Goal: Task Accomplishment & Management: Use online tool/utility

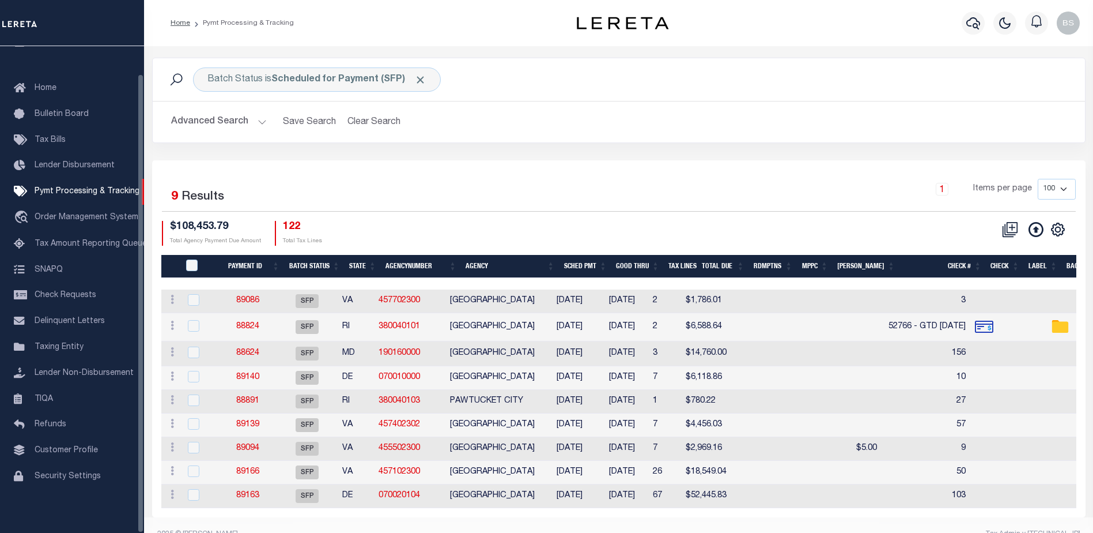
scroll to position [29, 0]
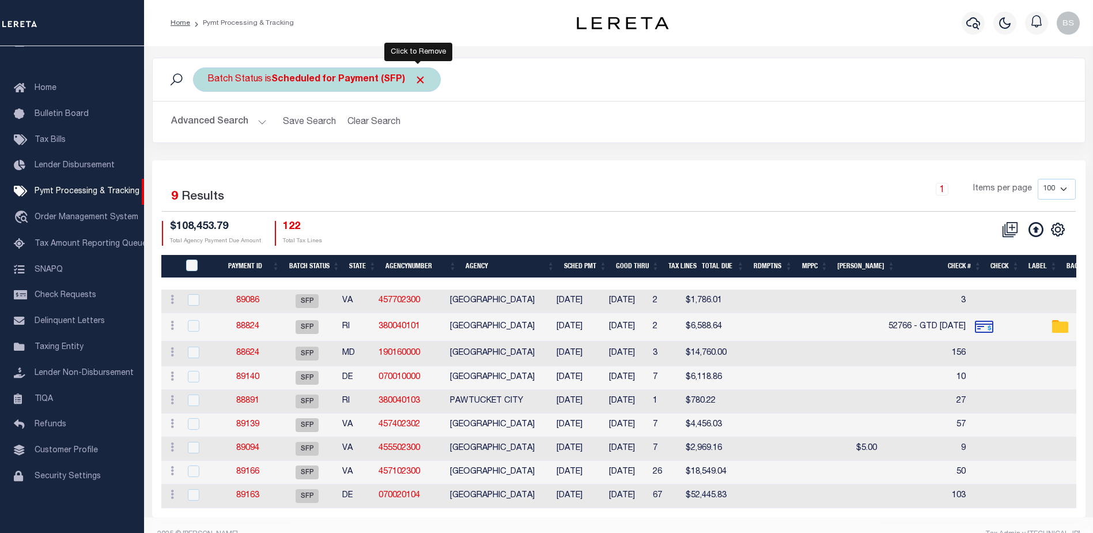
click at [423, 80] on span "Click to Remove" at bounding box center [420, 80] width 12 height 12
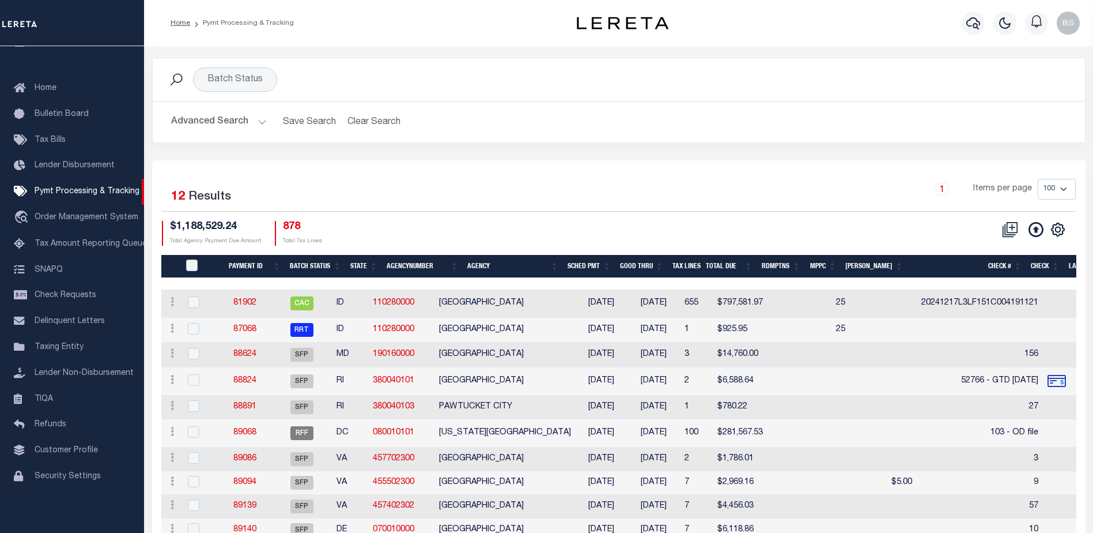
click at [262, 115] on button "Advanced Search" at bounding box center [219, 122] width 96 height 22
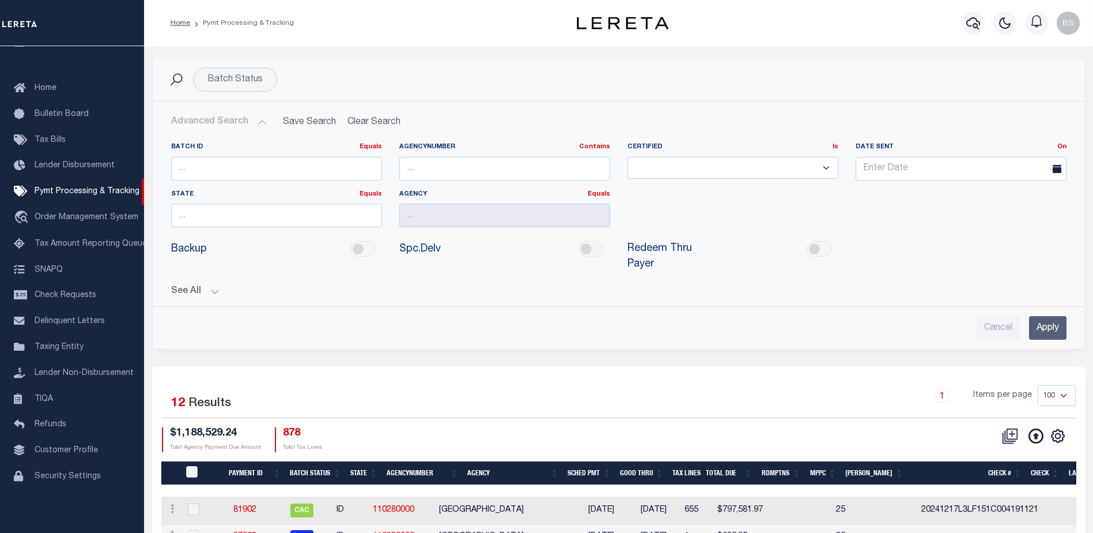
click at [258, 120] on button "Advanced Search" at bounding box center [219, 122] width 96 height 22
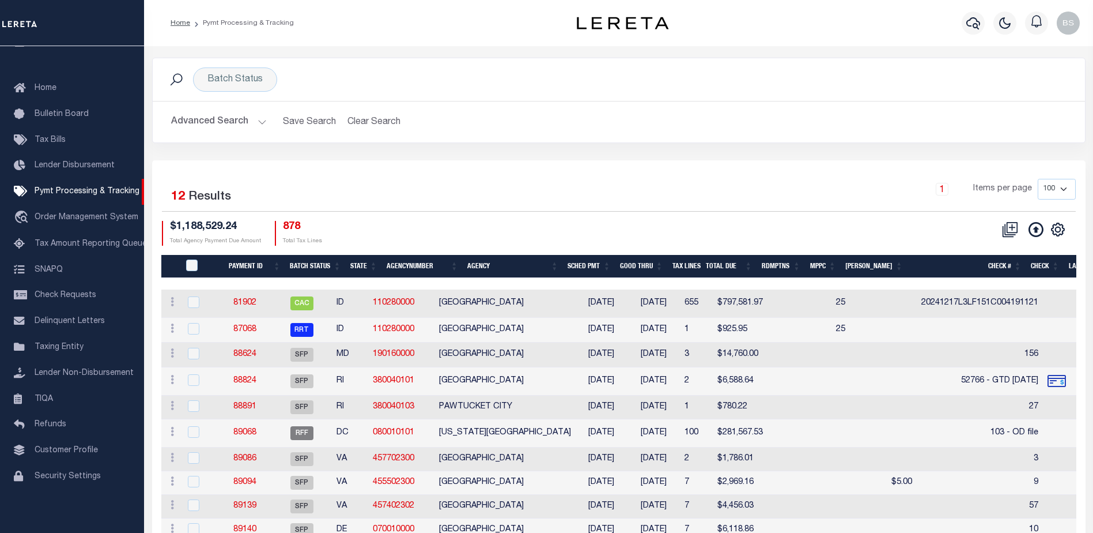
click at [258, 120] on button "Advanced Search" at bounding box center [219, 122] width 96 height 22
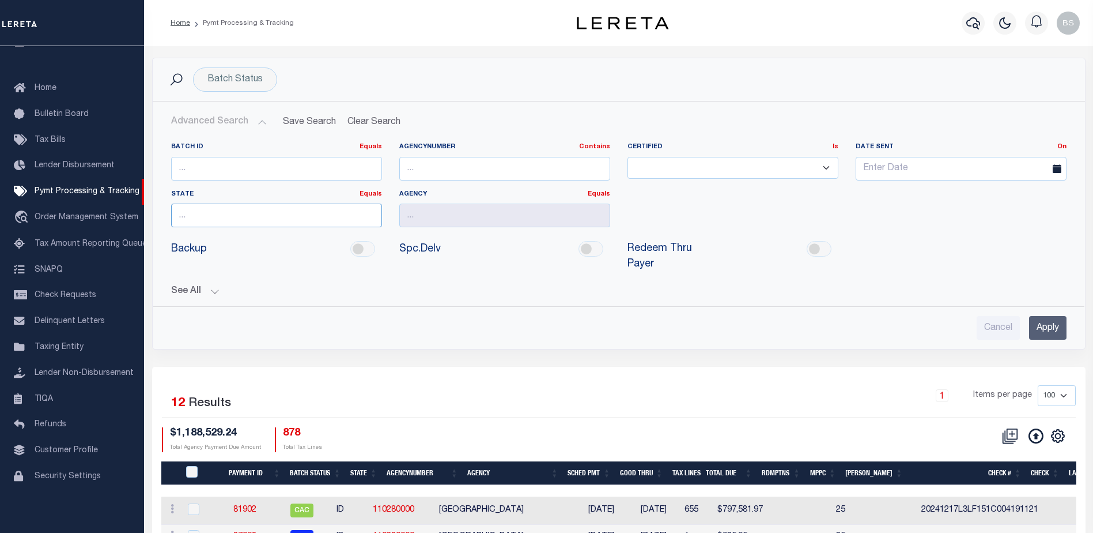
click at [246, 216] on input "text" at bounding box center [276, 215] width 211 height 24
click at [206, 244] on div "PA" at bounding box center [277, 237] width 210 height 18
type input "PA"
click at [420, 212] on input "text" at bounding box center [504, 215] width 211 height 24
type input "Palisades School Distrct"
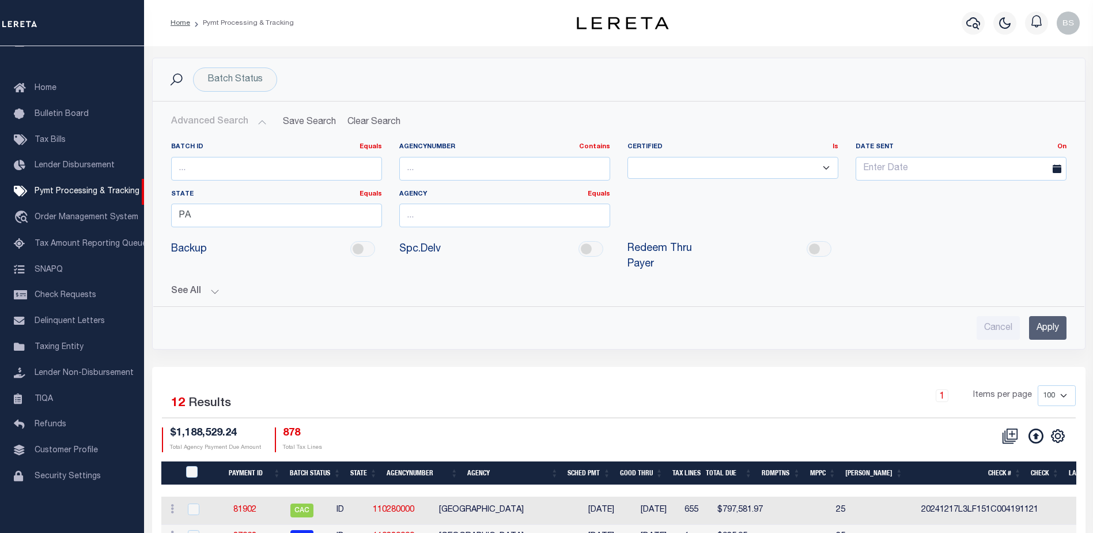
click at [1037, 316] on input "Apply" at bounding box center [1047, 328] width 37 height 24
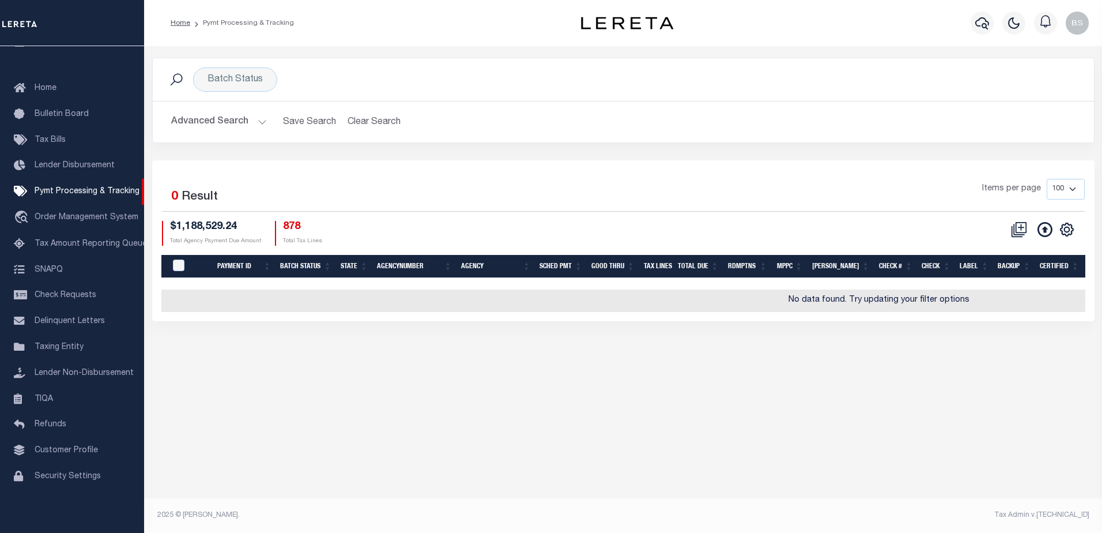
click at [260, 119] on button "Advanced Search" at bounding box center [219, 122] width 96 height 22
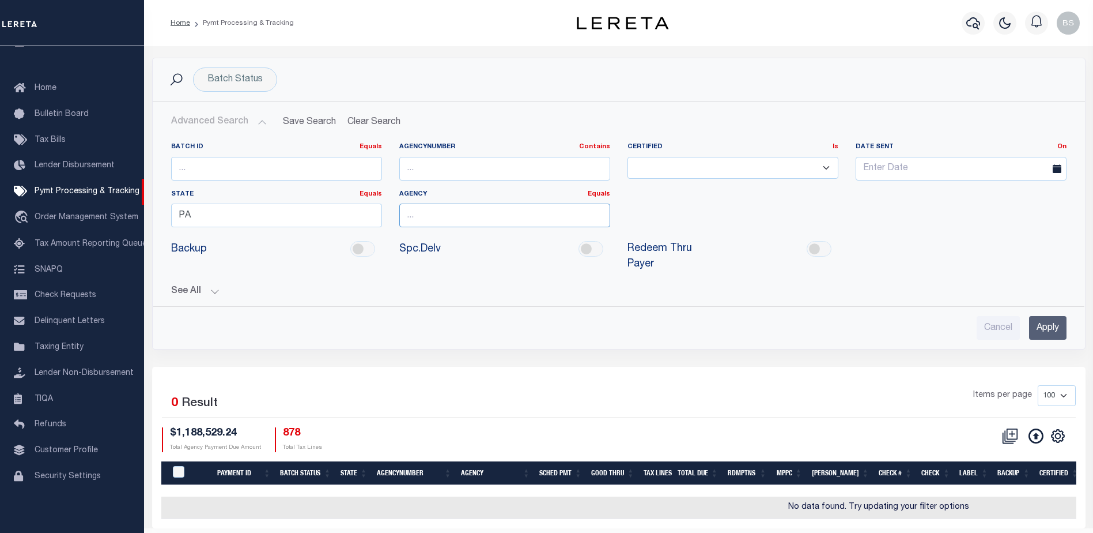
click at [483, 209] on input "text" at bounding box center [504, 215] width 211 height 24
click at [465, 214] on input "text" at bounding box center [504, 215] width 211 height 24
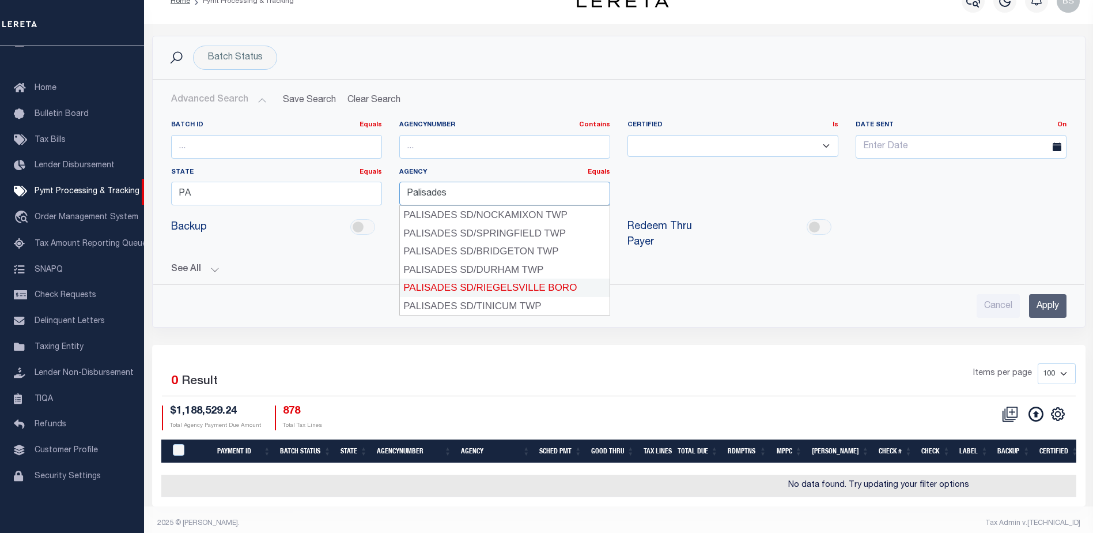
scroll to position [23, 0]
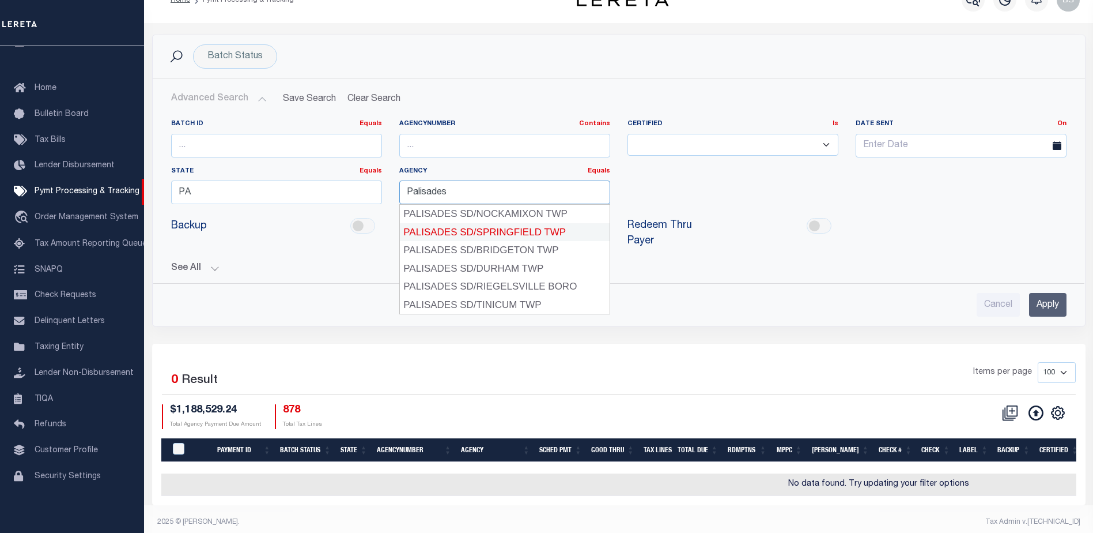
click at [504, 232] on div "PALISADES SD/SPRINGFIELD TWP" at bounding box center [505, 232] width 210 height 18
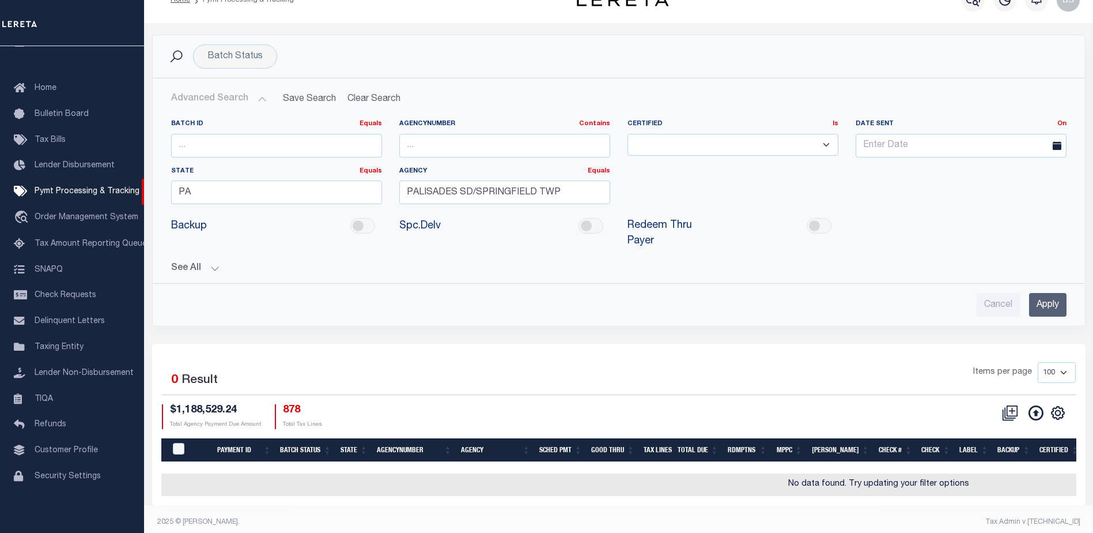
click at [1052, 293] on input "Apply" at bounding box center [1047, 305] width 37 height 24
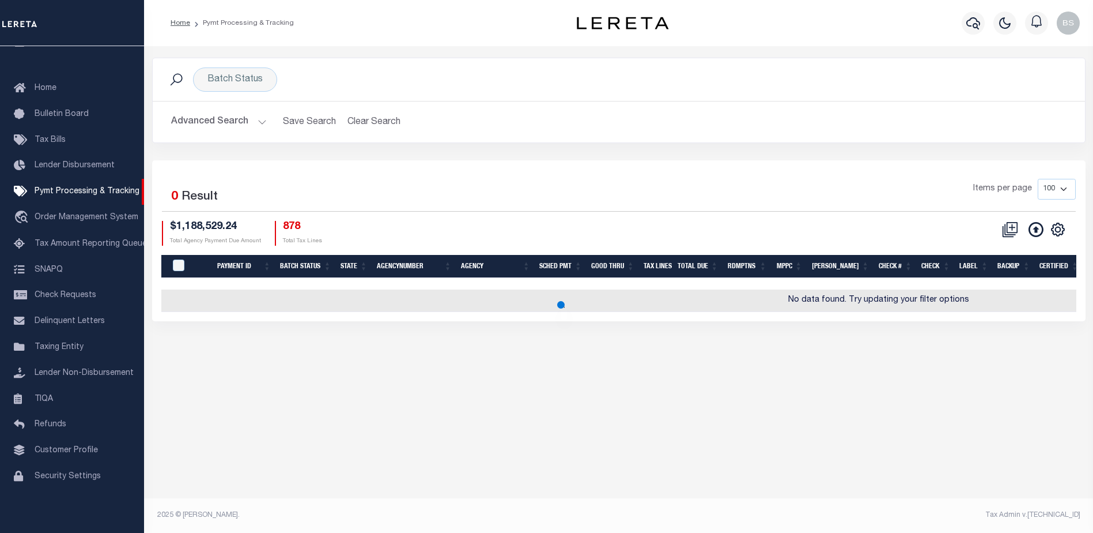
scroll to position [0, 0]
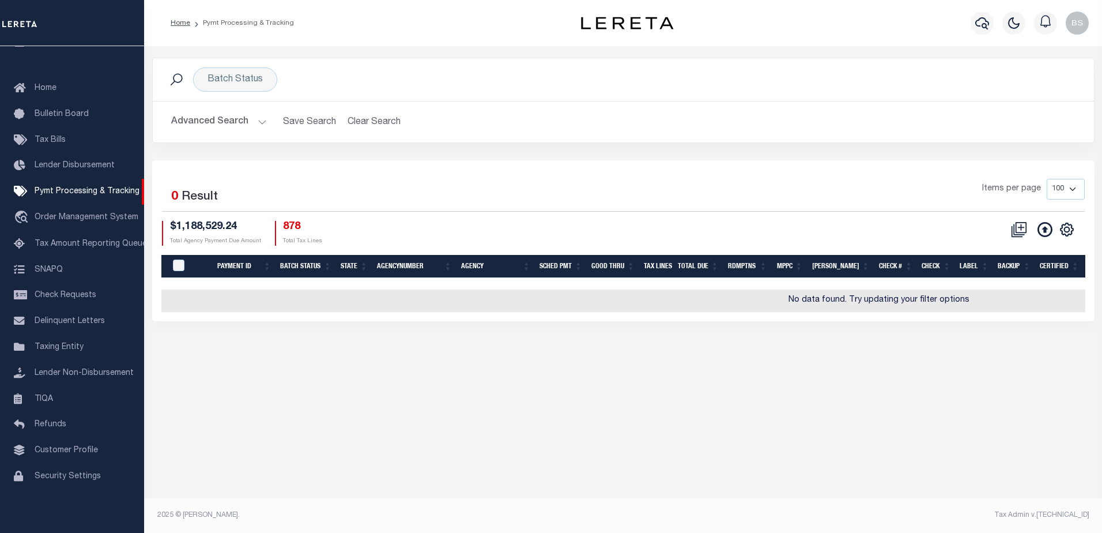
click at [258, 123] on button "Advanced Search" at bounding box center [219, 122] width 96 height 22
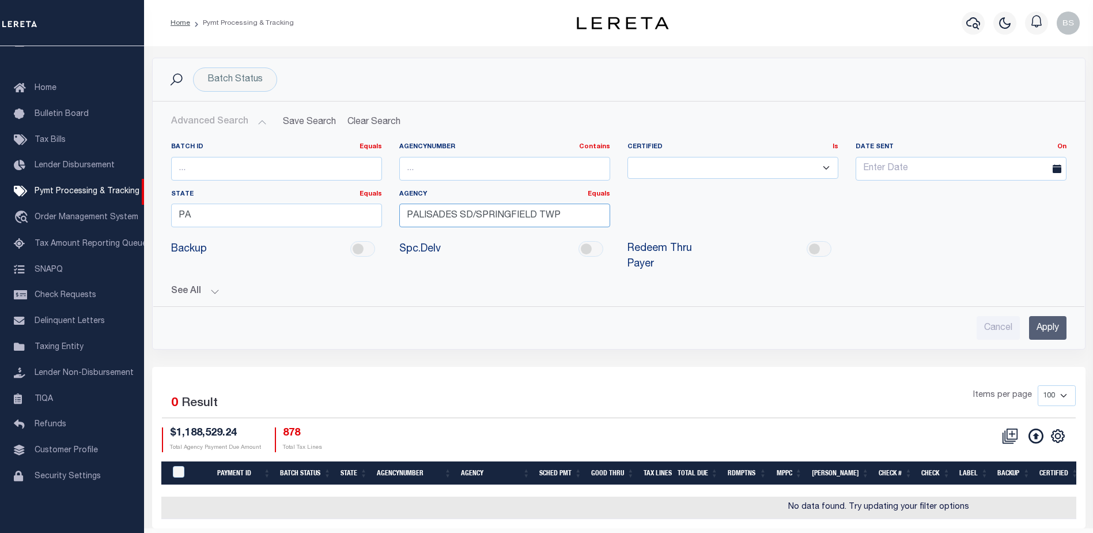
click at [579, 223] on input "PALISADES SD/SPRINGFIELD TWP" at bounding box center [504, 215] width 211 height 24
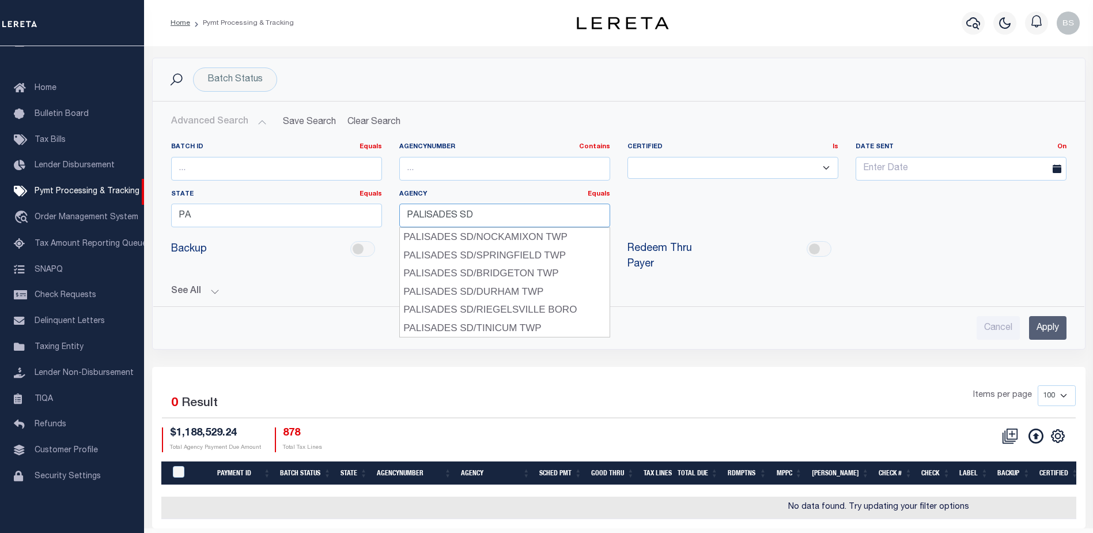
type input "PALISADES SD"
click at [1056, 316] on input "Apply" at bounding box center [1047, 328] width 37 height 24
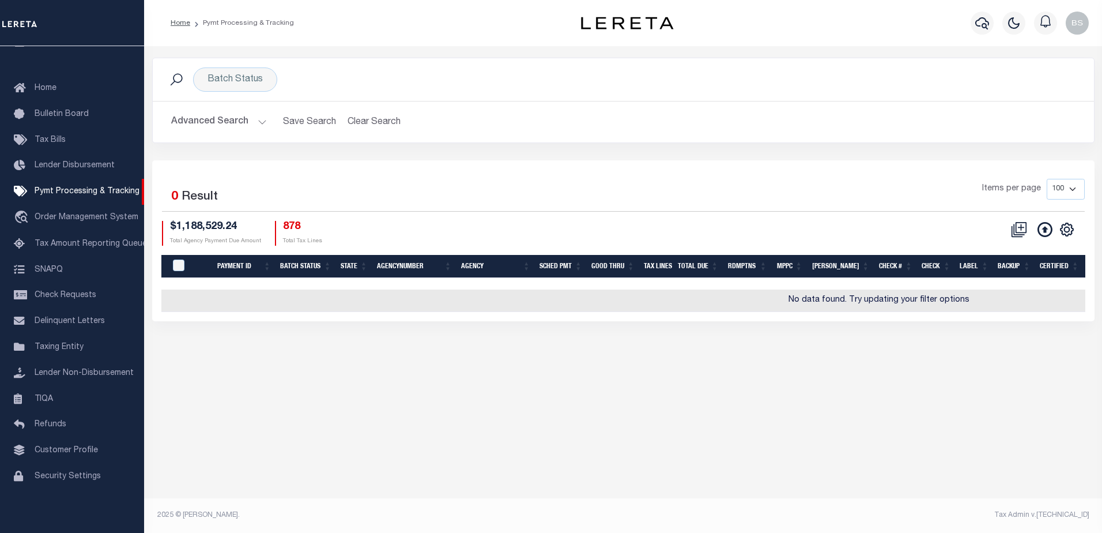
click at [261, 124] on button "Advanced Search" at bounding box center [219, 122] width 96 height 22
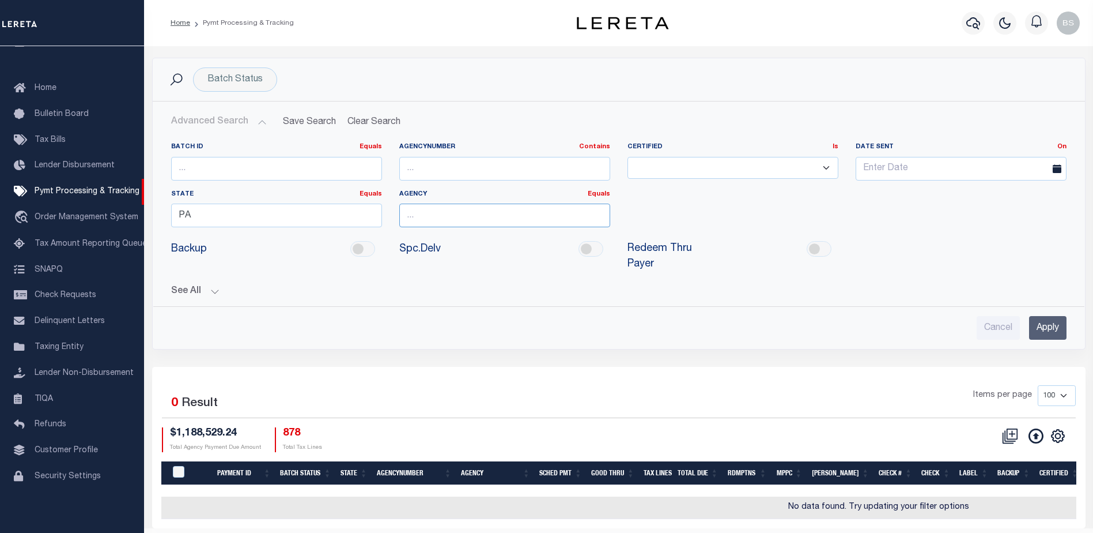
click at [555, 225] on input "text" at bounding box center [504, 215] width 211 height 24
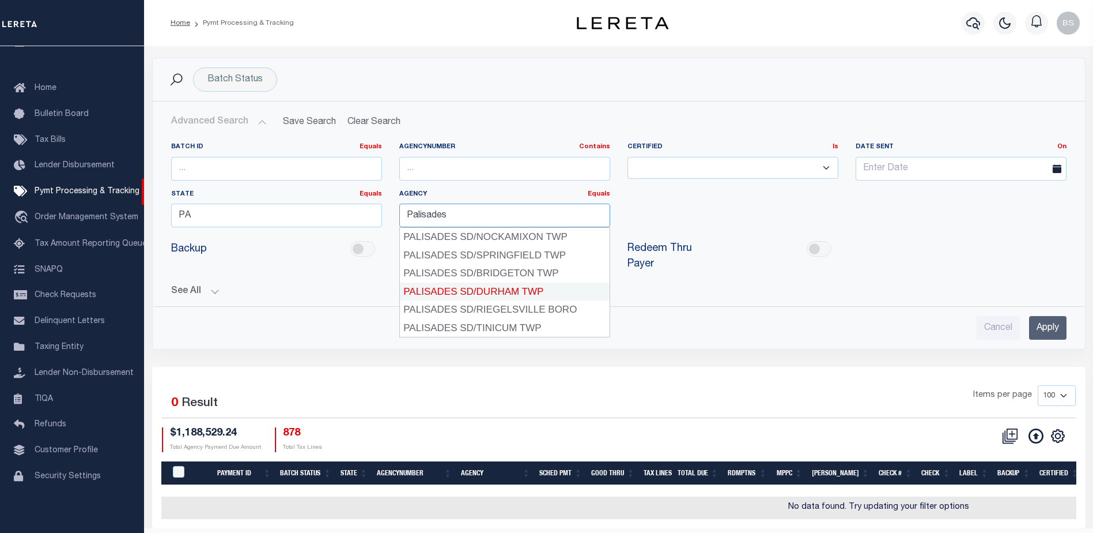
click at [489, 289] on div "PALISADES SD/DURHAM TWP" at bounding box center [505, 291] width 210 height 18
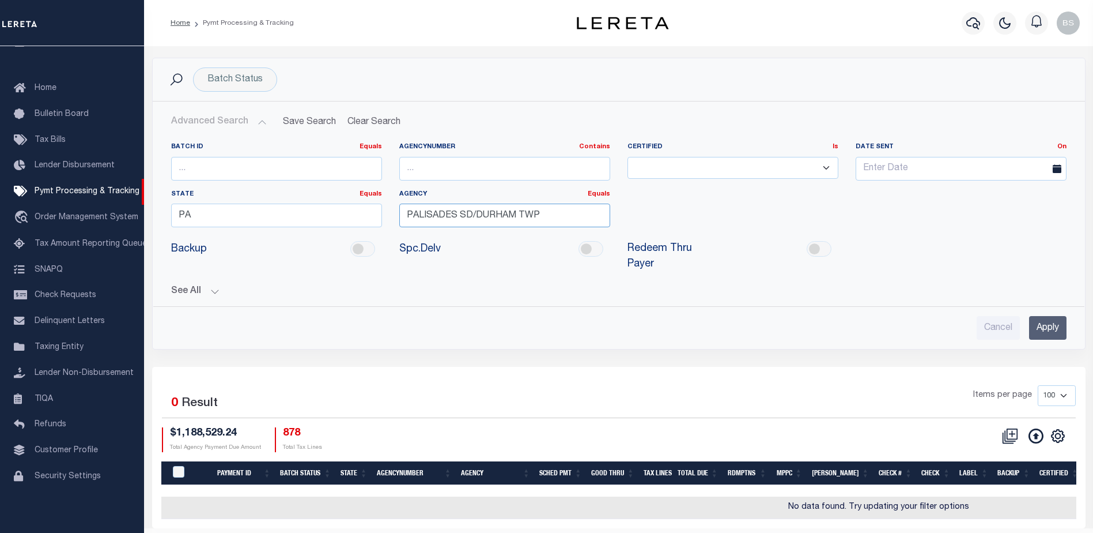
type input "PALISADES SD/DURHAM TWP"
click at [1050, 316] on input "Apply" at bounding box center [1047, 328] width 37 height 24
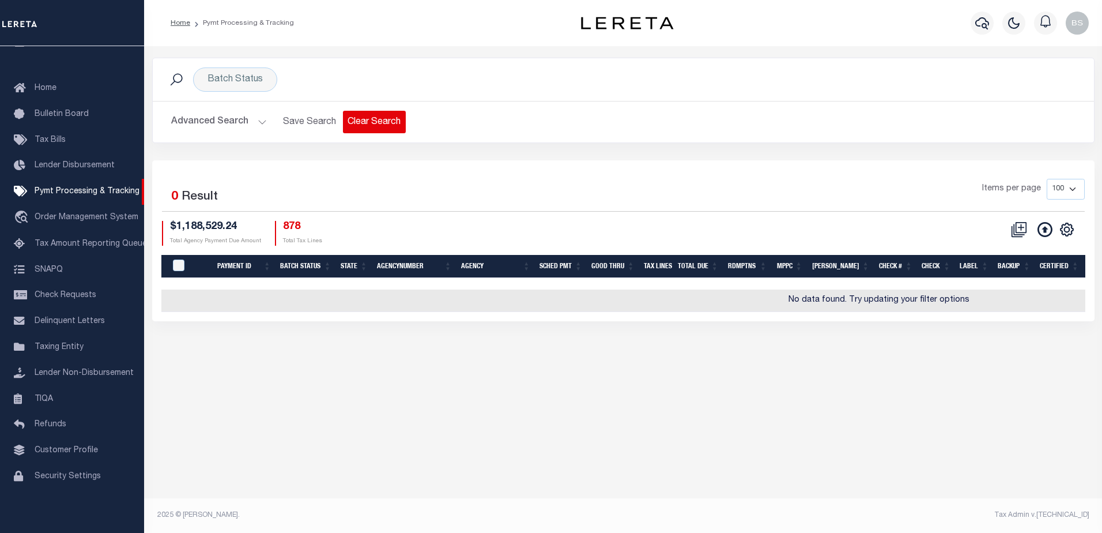
click at [356, 126] on button "Clear Search" at bounding box center [374, 122] width 63 height 22
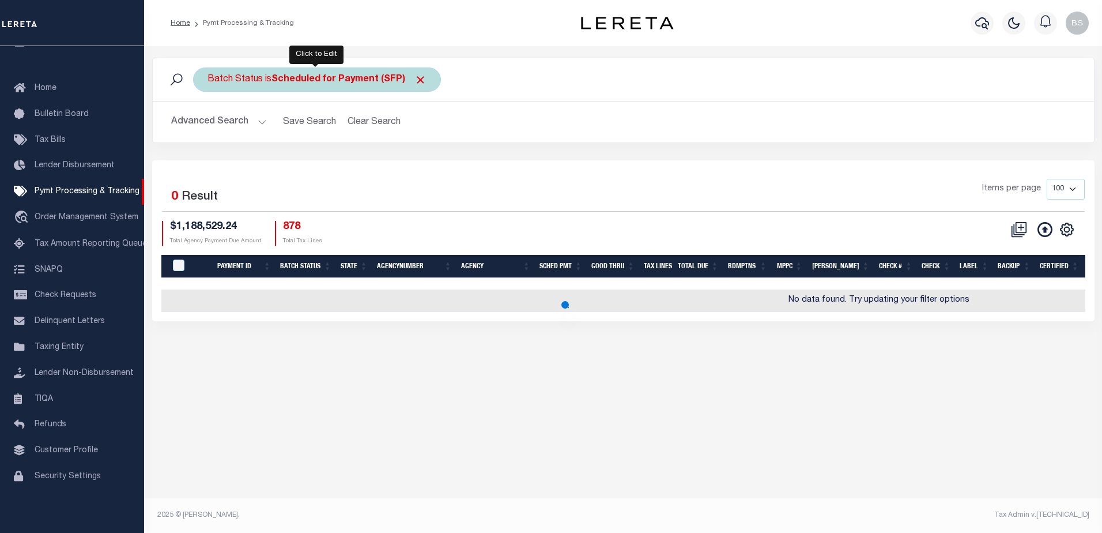
click at [418, 73] on div "Batch Status is Scheduled for Payment (SFP)" at bounding box center [317, 79] width 248 height 24
select select "SFP"
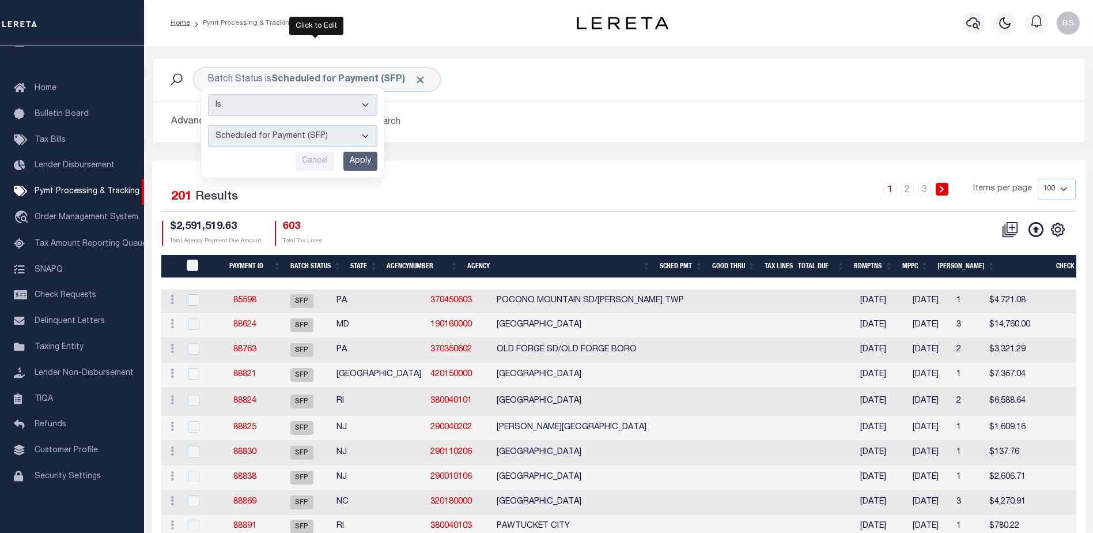
click at [438, 118] on h2 "Advanced Search Save Search Clear Search" at bounding box center [619, 122] width 914 height 22
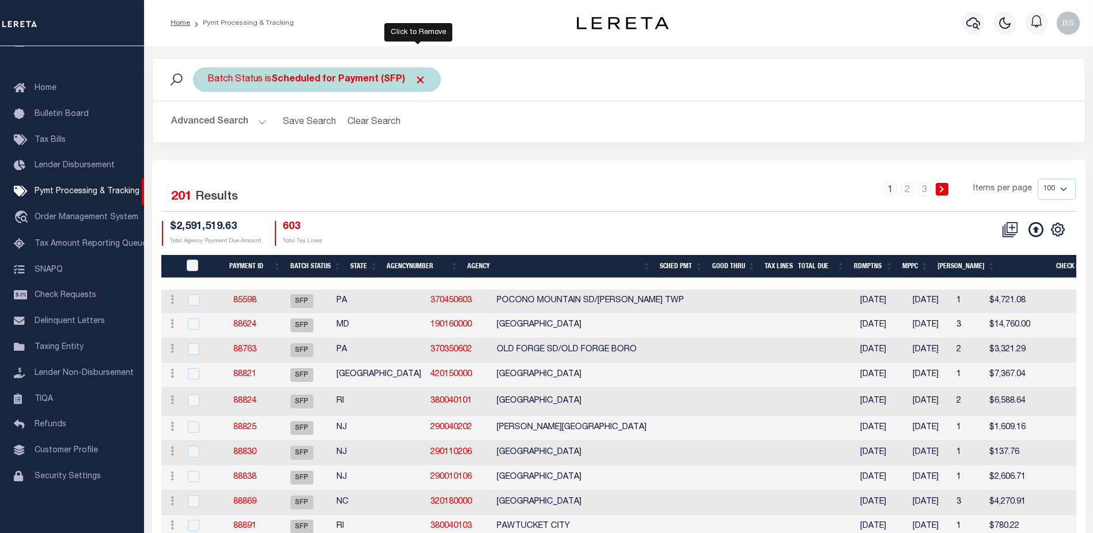
click at [419, 74] on span "Click to Remove" at bounding box center [420, 80] width 12 height 12
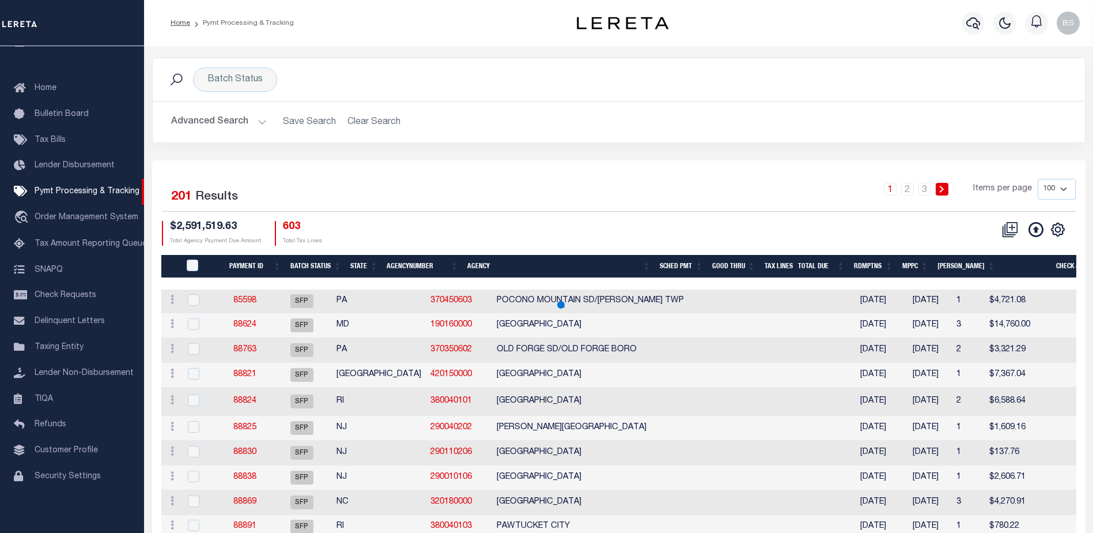
click at [260, 119] on button "Advanced Search" at bounding box center [219, 122] width 96 height 22
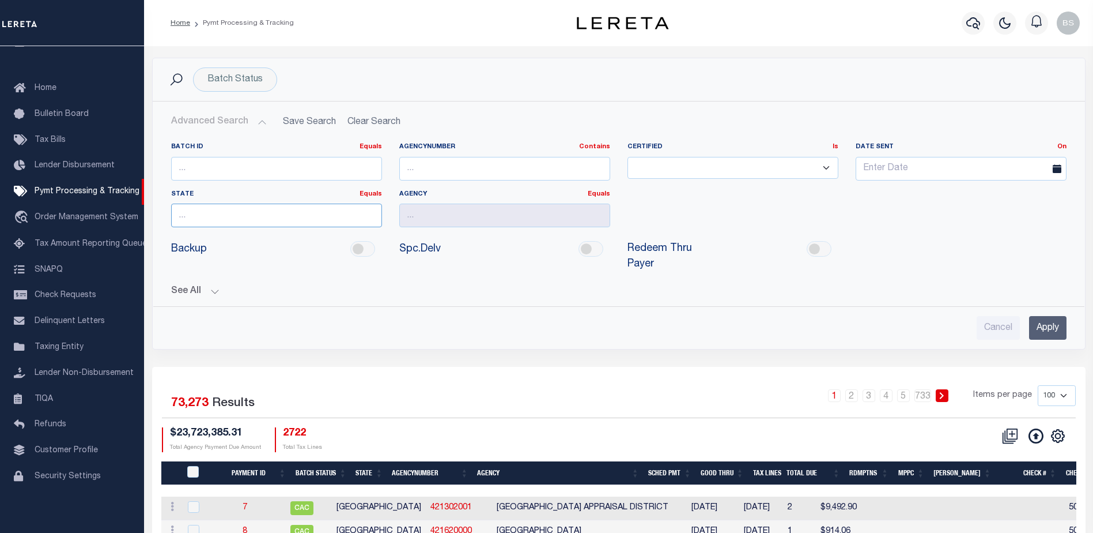
click at [243, 218] on input "text" at bounding box center [276, 215] width 211 height 24
click at [199, 216] on input "text" at bounding box center [276, 215] width 211 height 24
drag, startPoint x: 222, startPoint y: 237, endPoint x: 312, endPoint y: 209, distance: 93.9
click at [224, 237] on div "PA" at bounding box center [277, 237] width 210 height 18
type input "PA"
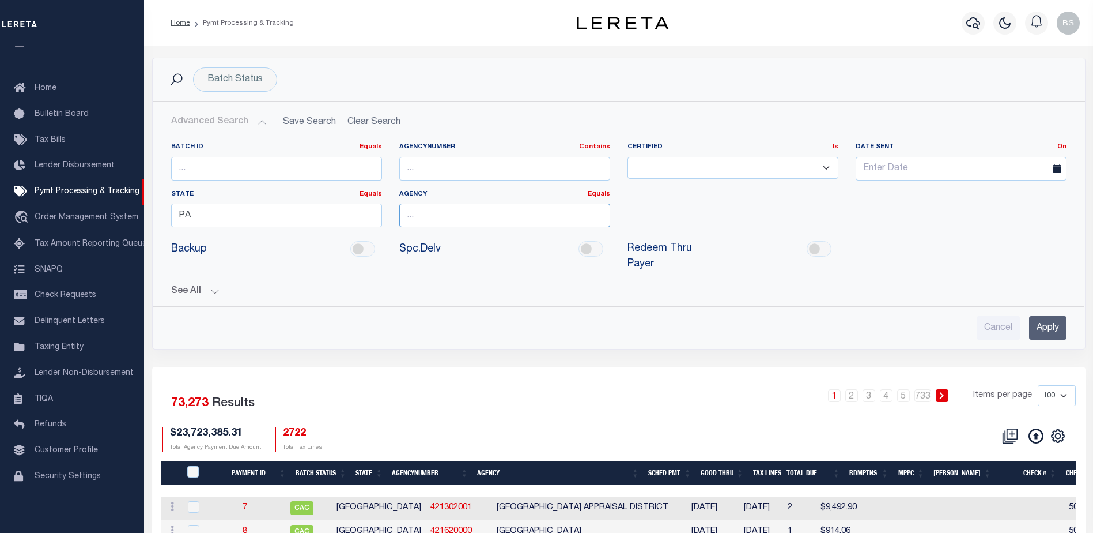
click at [453, 213] on input "text" at bounding box center [504, 215] width 211 height 24
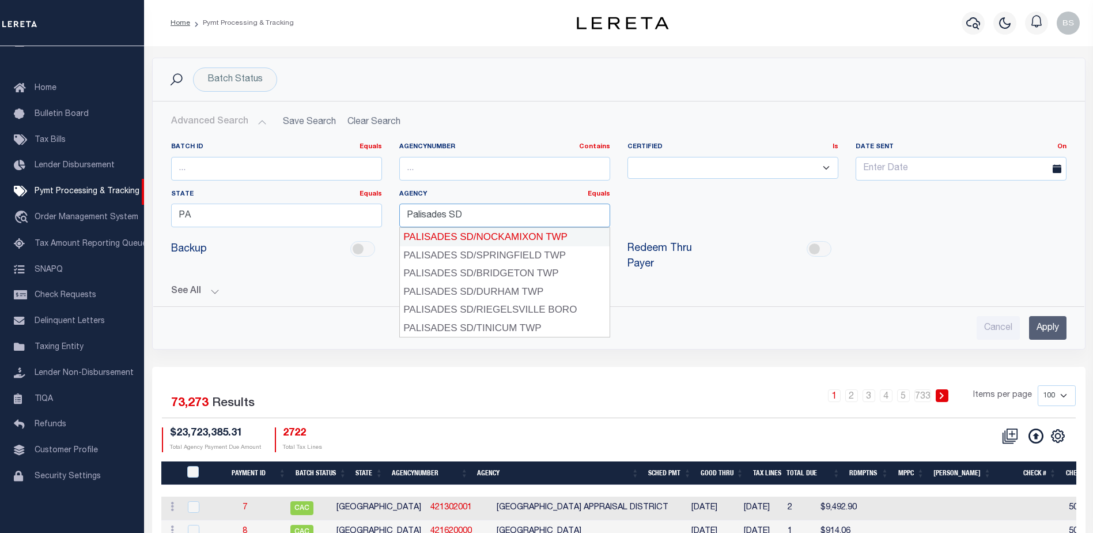
click at [527, 234] on div "PALISADES SD/NOCKAMIXON TWP" at bounding box center [505, 237] width 210 height 18
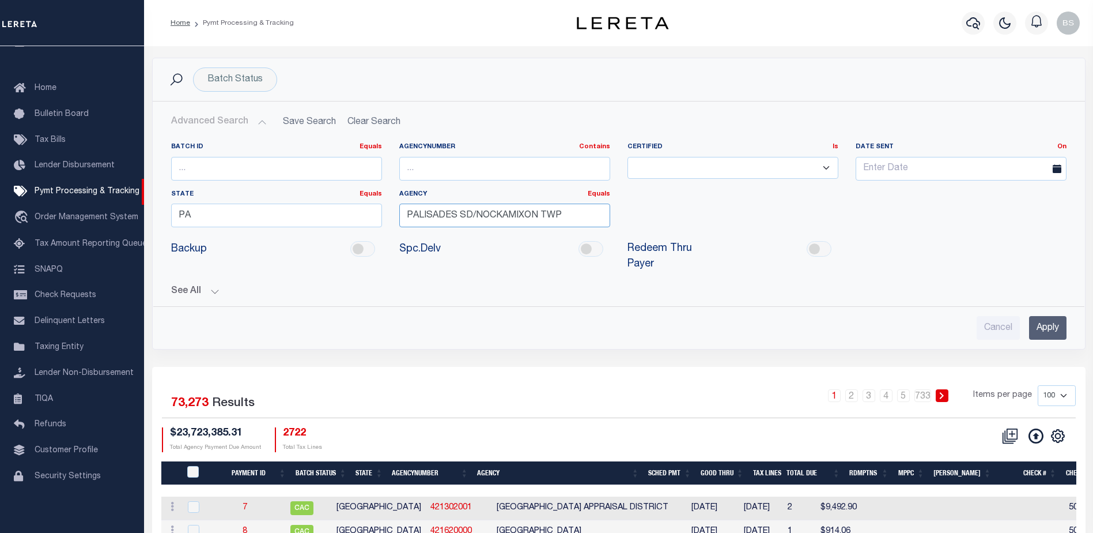
type input "PALISADES SD/NOCKAMIXON TWP"
click at [1041, 316] on input "Apply" at bounding box center [1047, 328] width 37 height 24
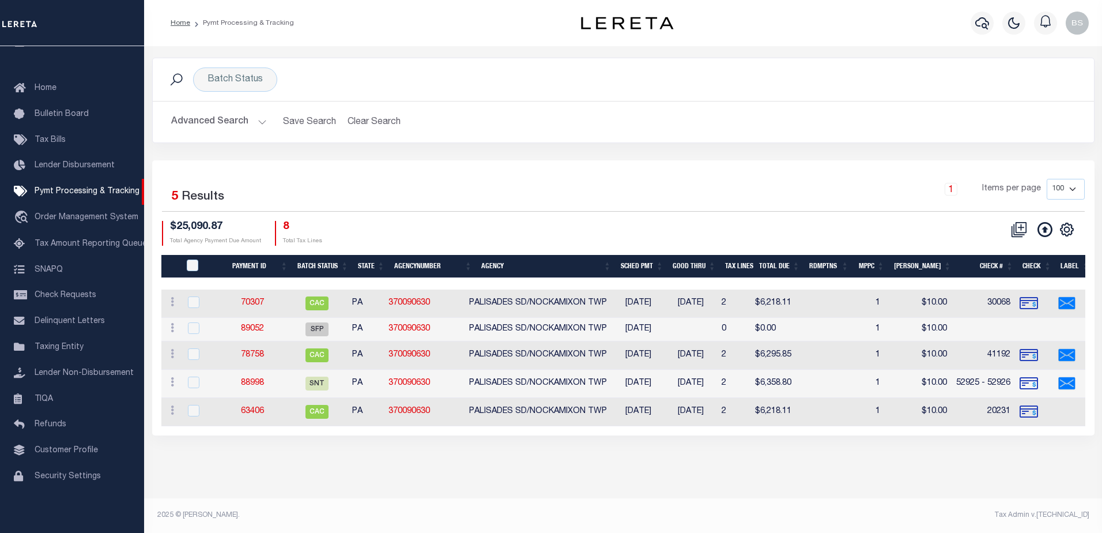
drag, startPoint x: 667, startPoint y: 436, endPoint x: 688, endPoint y: 436, distance: 20.7
click at [688, 435] on div "Selected 5 Results 1 Items per page 100 200 500 1000 $25,090.87 8" at bounding box center [623, 297] width 942 height 275
click at [255, 386] on link "88998" at bounding box center [252, 383] width 23 height 8
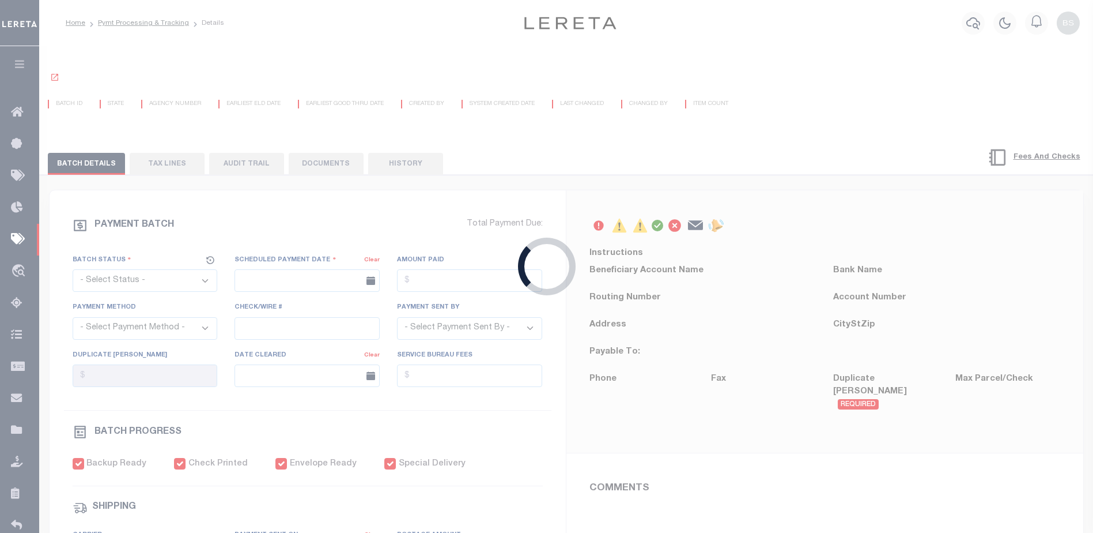
select select "SNT"
type input "08/29/2025"
type input "$6,358.8"
select select "CHK"
type input "52925 - 52926"
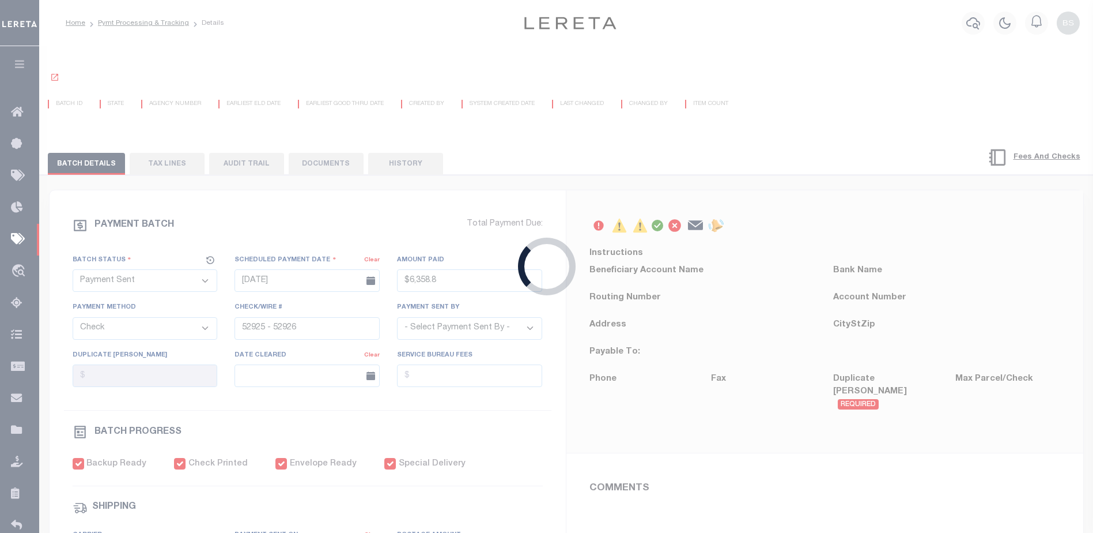
select select "Villatoro-Benitez, Andres"
type input "$20"
checkbox input "true"
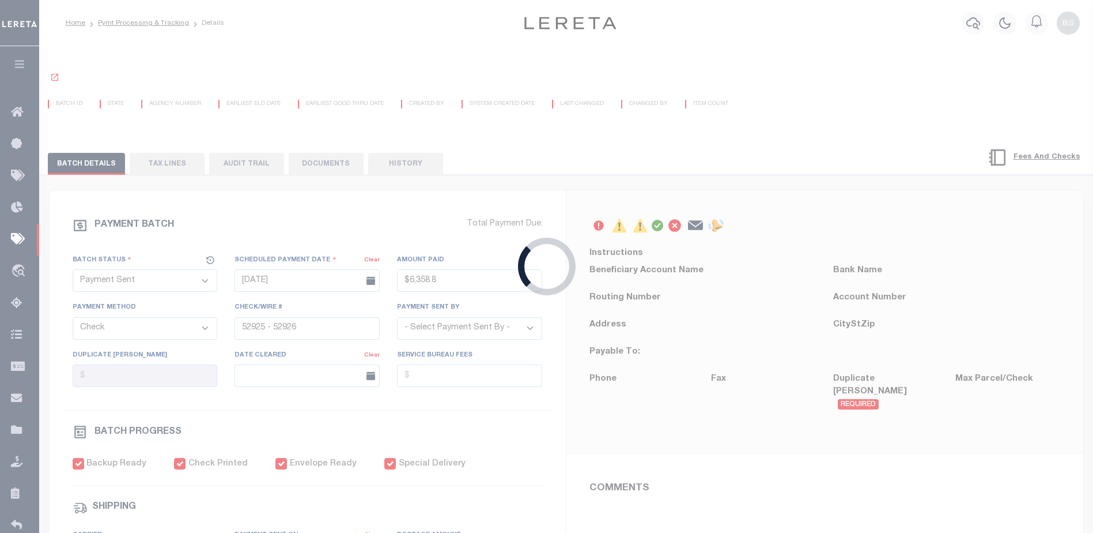
checkbox input "true"
select select "USS"
type input "08/29/2025"
type input "$9.85"
type input "unavailable"
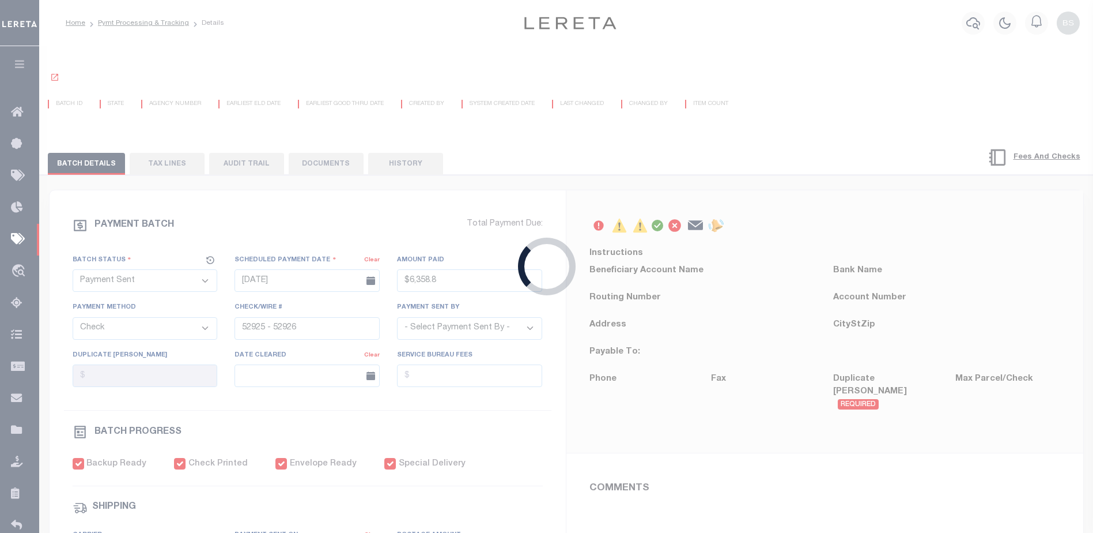
type input "N"
radio input "true"
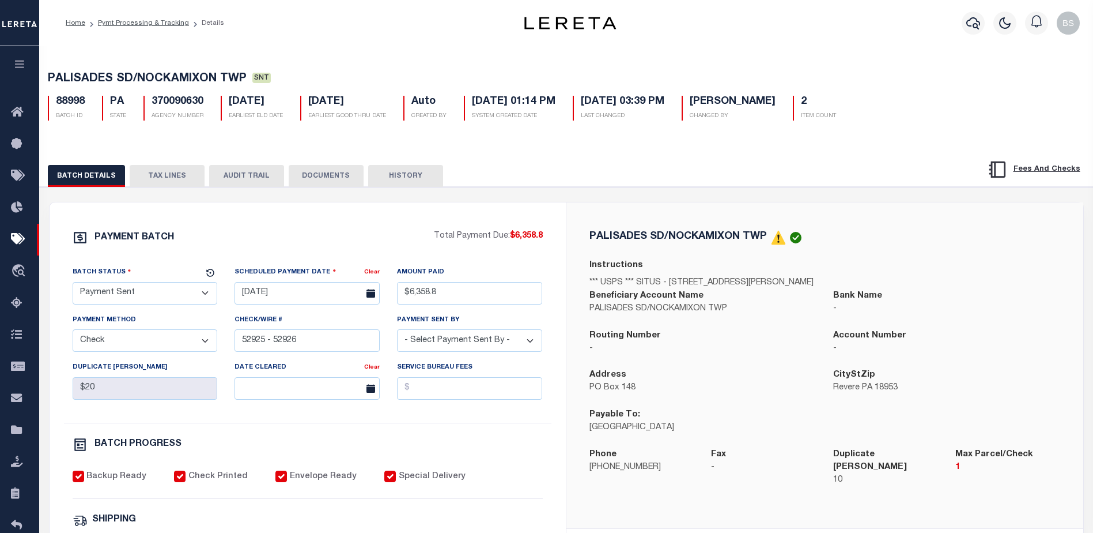
click at [181, 172] on button "TAX LINES" at bounding box center [167, 176] width 75 height 22
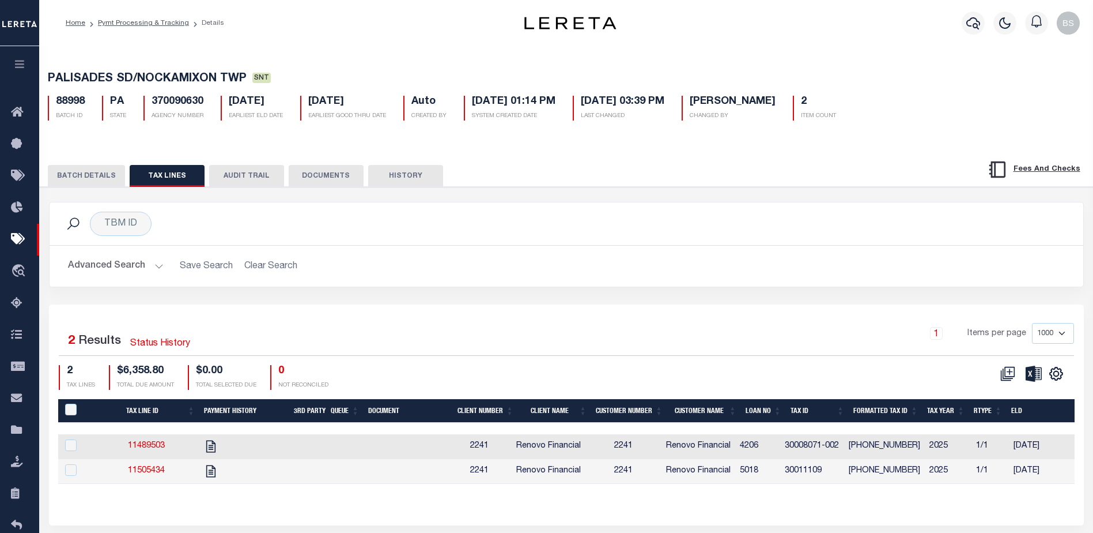
click at [96, 180] on button "BATCH DETAILS" at bounding box center [86, 176] width 77 height 22
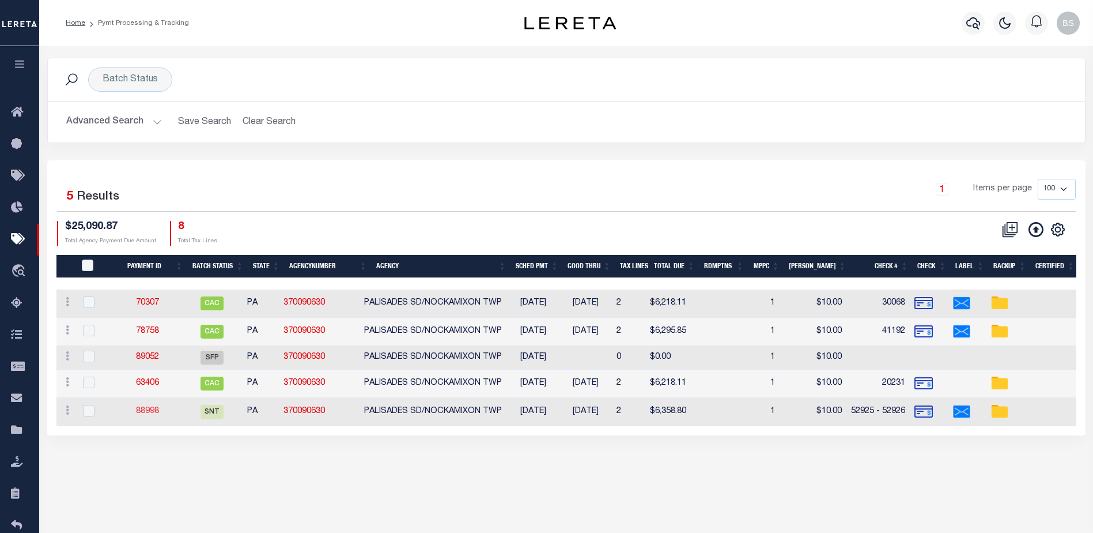
click at [151, 413] on link "88998" at bounding box center [147, 411] width 23 height 8
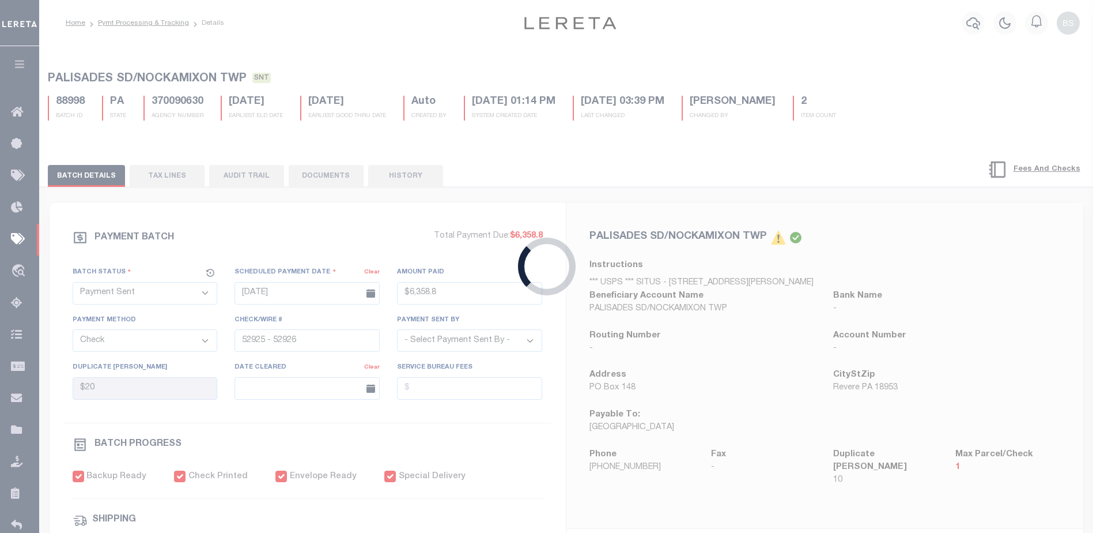
type input "$6,358.8"
type input "$20"
type input "$9.85"
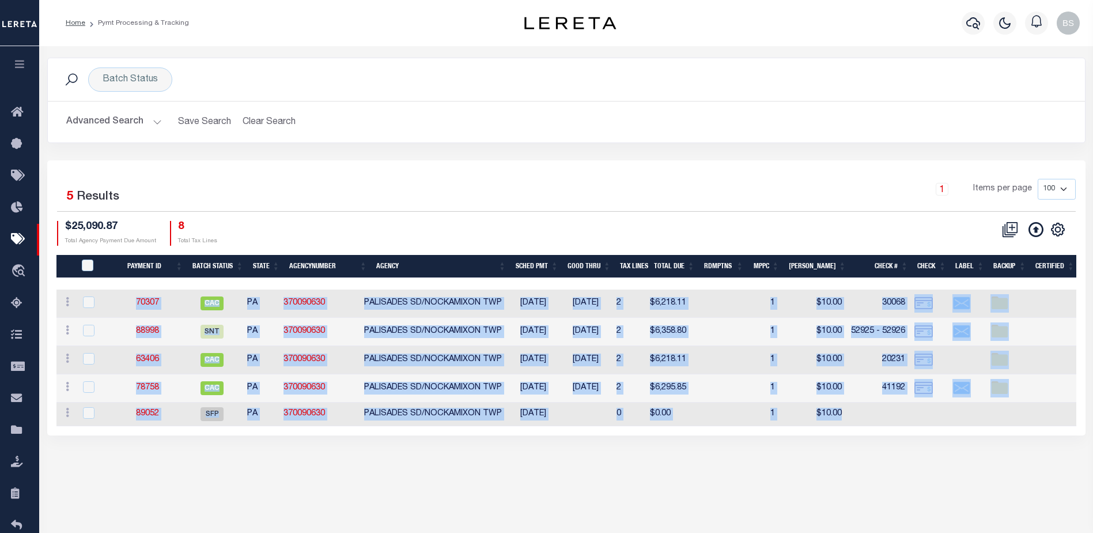
drag, startPoint x: 689, startPoint y: 433, endPoint x: 890, endPoint y: 425, distance: 201.9
click at [890, 425] on div "Payment ID Batch Status State AgencyNumber Agency SCHED PMT Good Thru Tax Lines…" at bounding box center [566, 357] width 1020 height 137
click at [685, 450] on div "Batch Status Search Advanced Search Save Search Clear Search PayeeSearchTable_d…" at bounding box center [566, 258] width 1054 height 424
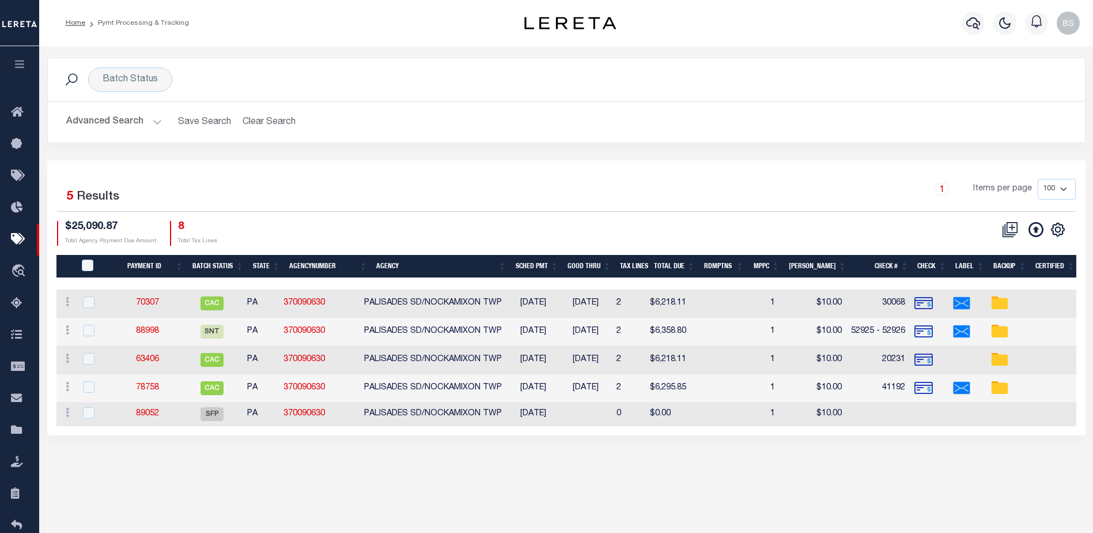
drag, startPoint x: 595, startPoint y: 219, endPoint x: 577, endPoint y: 217, distance: 17.9
click at [590, 216] on div "1 Selected 5 Results 1 Items per page 100 200 500 1000 $25,090.87 Total Agency …" at bounding box center [566, 212] width 1037 height 66
click at [153, 413] on link "89052" at bounding box center [147, 413] width 23 height 8
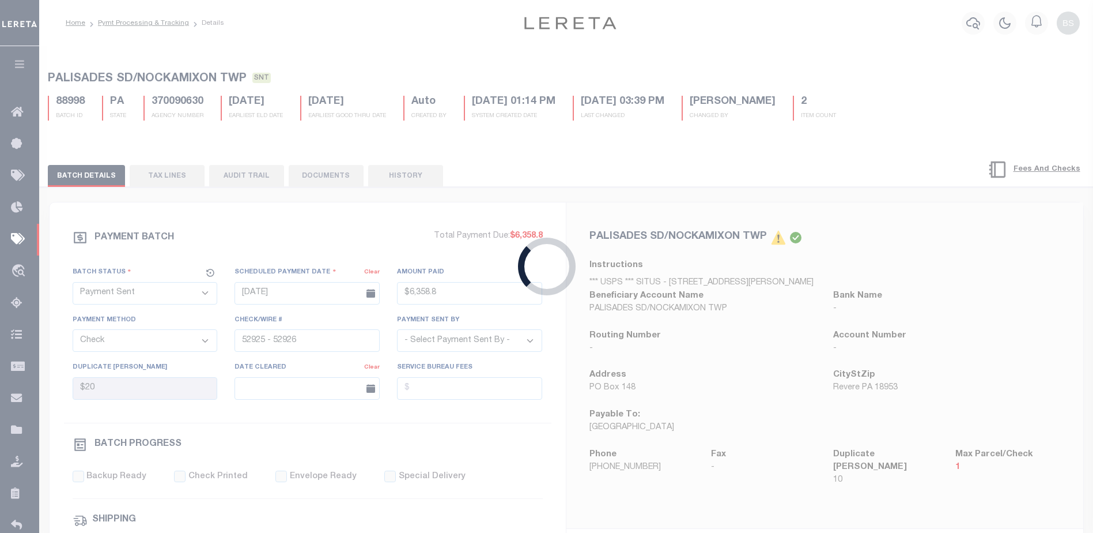
select select "SFP"
type input "08/20/2025"
select select
checkbox input "false"
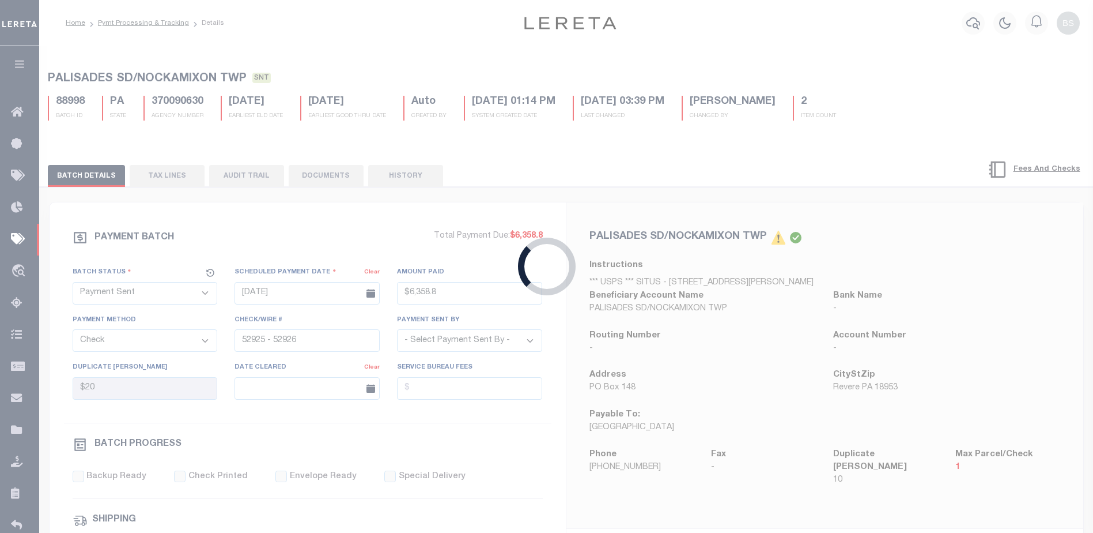
checkbox input "false"
select select
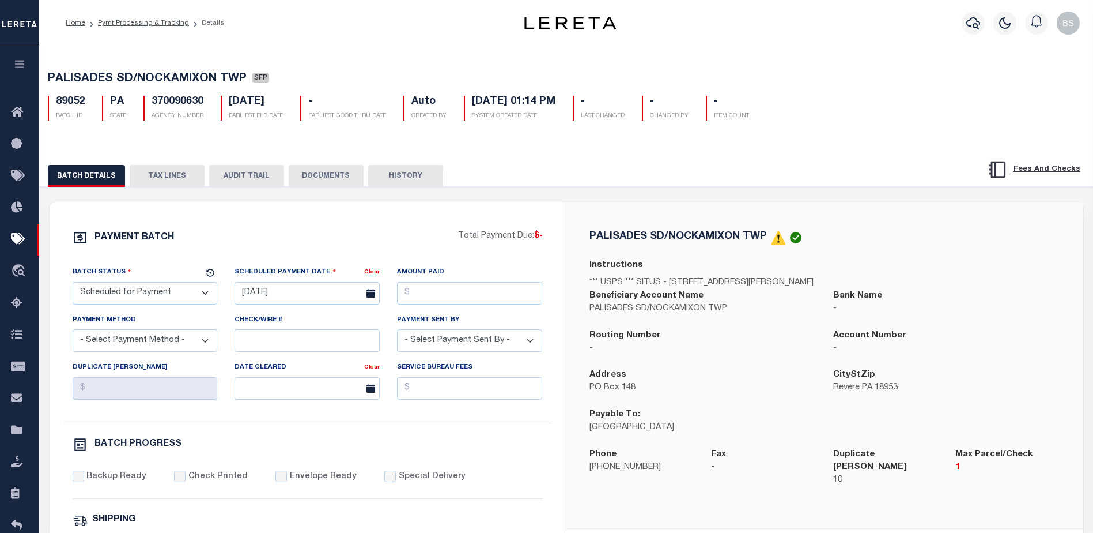
drag, startPoint x: 682, startPoint y: 428, endPoint x: 630, endPoint y: 440, distance: 53.1
click at [626, 442] on div "Payable To: Palisades School District" at bounding box center [703, 428] width 244 height 40
click at [698, 429] on p "Palisades School District" at bounding box center [703, 427] width 227 height 13
drag, startPoint x: 589, startPoint y: 428, endPoint x: 693, endPoint y: 425, distance: 104.4
click at [693, 425] on p "Palisades School District" at bounding box center [703, 427] width 227 height 13
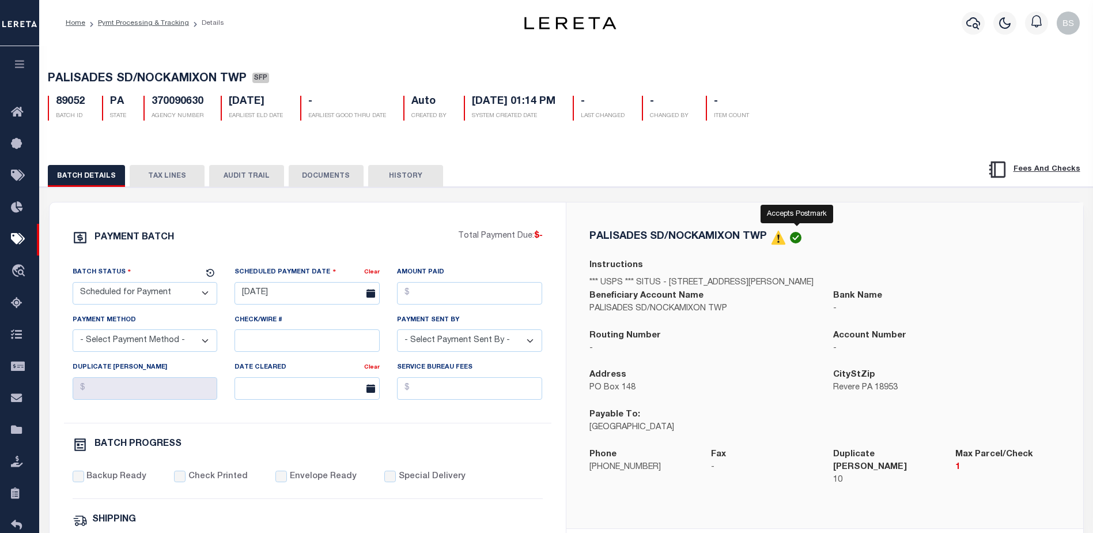
click at [795, 238] on img at bounding box center [796, 238] width 12 height 12
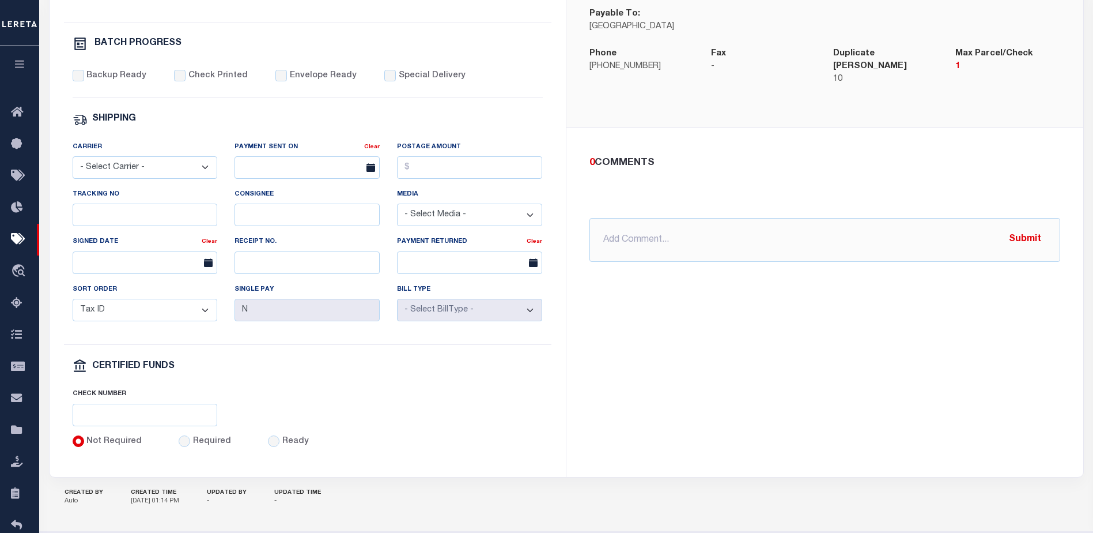
scroll to position [403, 0]
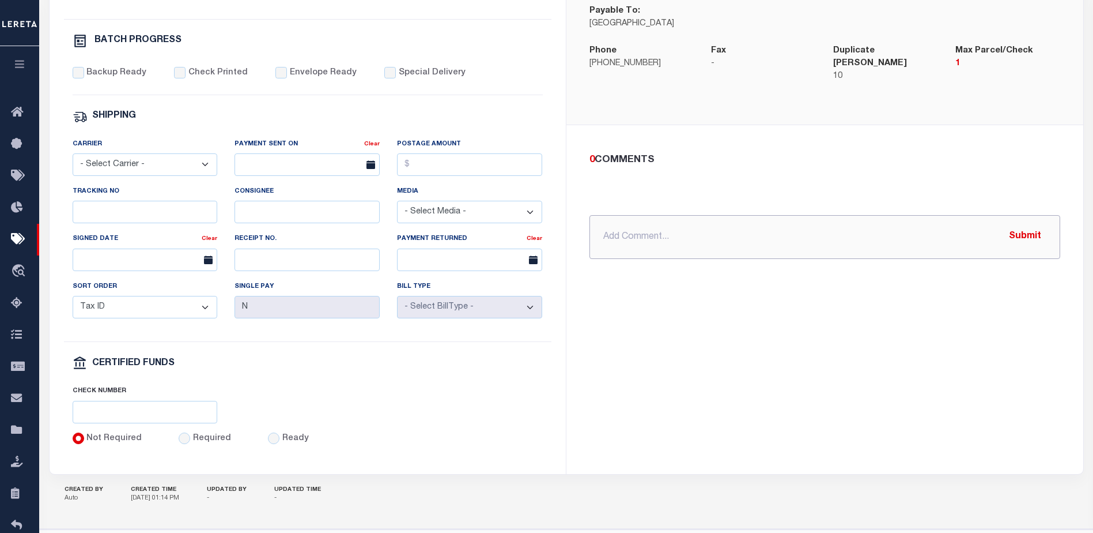
click at [664, 235] on input "text" at bounding box center [825, 237] width 471 height 44
click at [750, 228] on input "Make DBF payable to:" at bounding box center [825, 237] width 471 height 44
type input "Make DBF payable to: Linda Mirales-Moran mail to PO Box 148 Revere, PA 18953"
click at [1033, 225] on button "Submit" at bounding box center [1025, 237] width 47 height 24
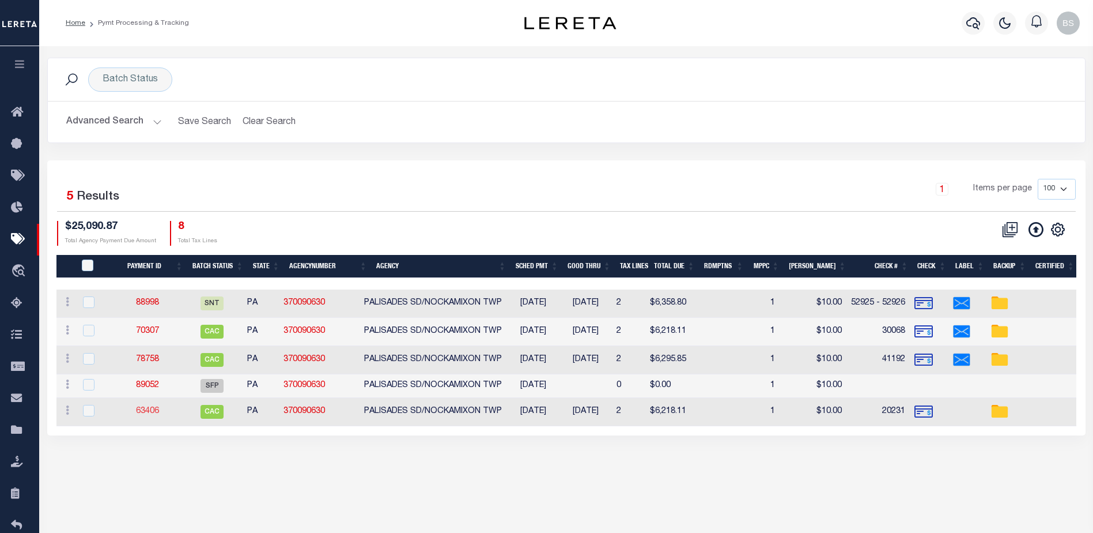
click at [149, 412] on link "63406" at bounding box center [147, 411] width 23 height 8
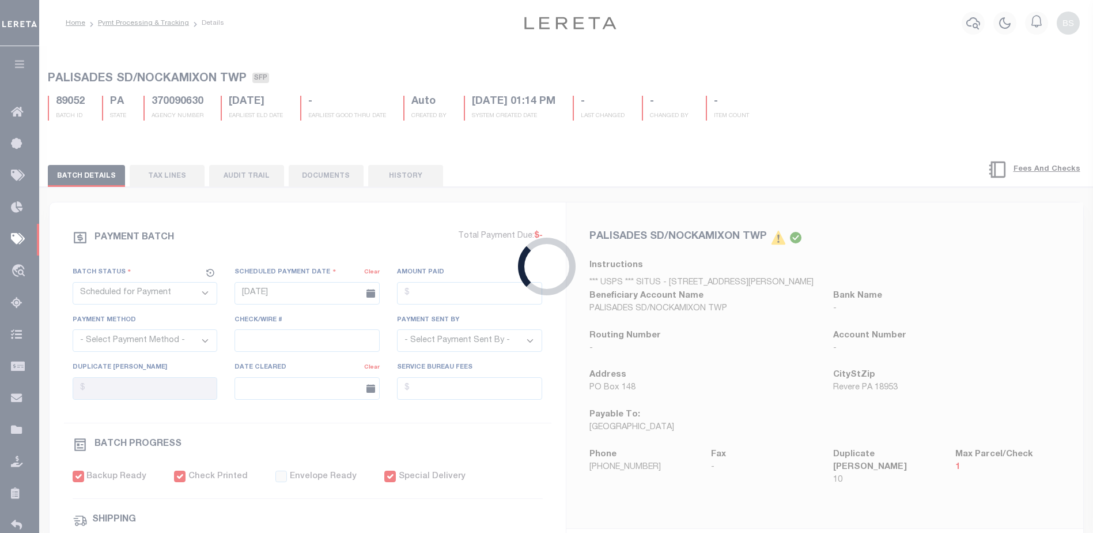
select select "CAC"
type input "09/18/2022"
type input "$6,218.11"
select select "CHK"
type input "20231"
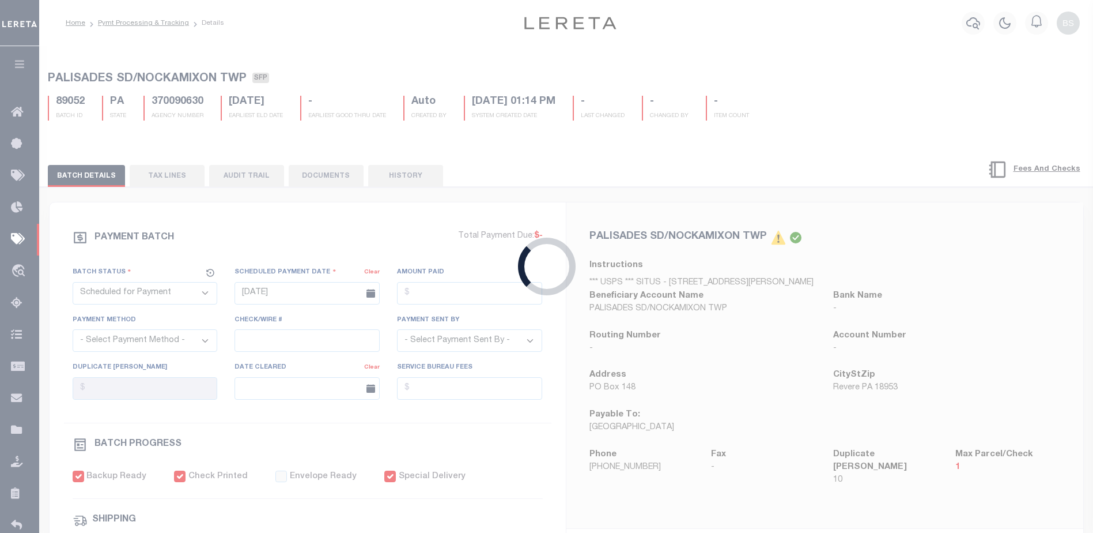
select select
type input "10/05/2022"
checkbox input "true"
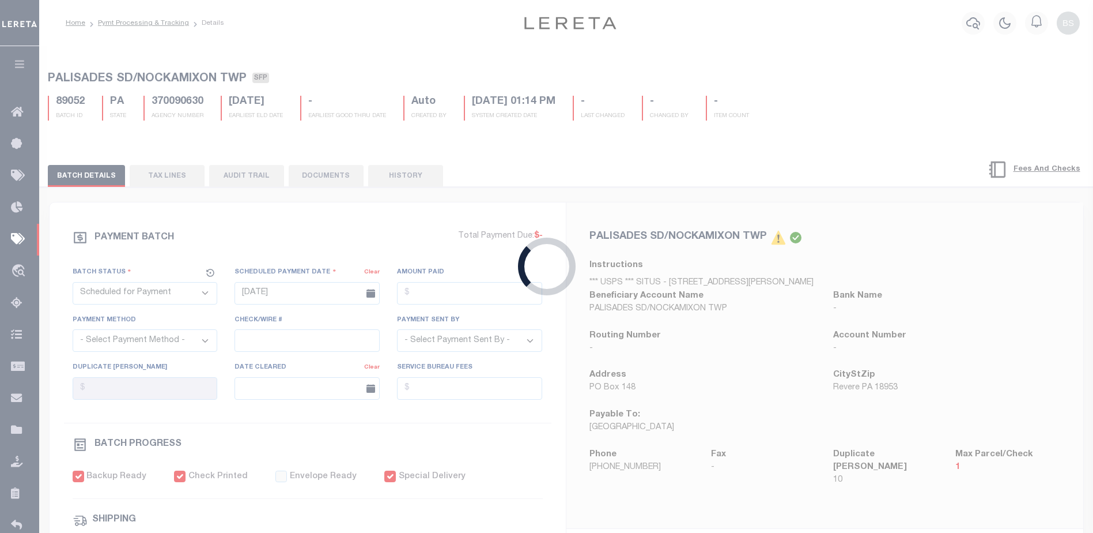
select select "USS"
type input "09/20/2022"
type input "$8.95"
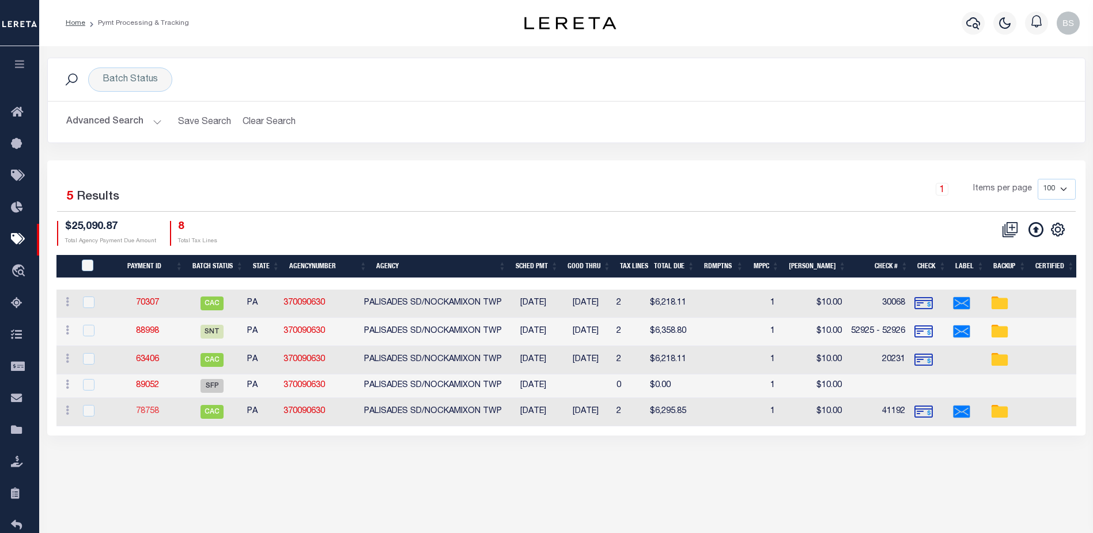
click at [157, 412] on link "78758" at bounding box center [147, 411] width 23 height 8
type input "08/08/2024"
type input "$6,294.85"
type input "41192"
select select "[PERSON_NAME]"
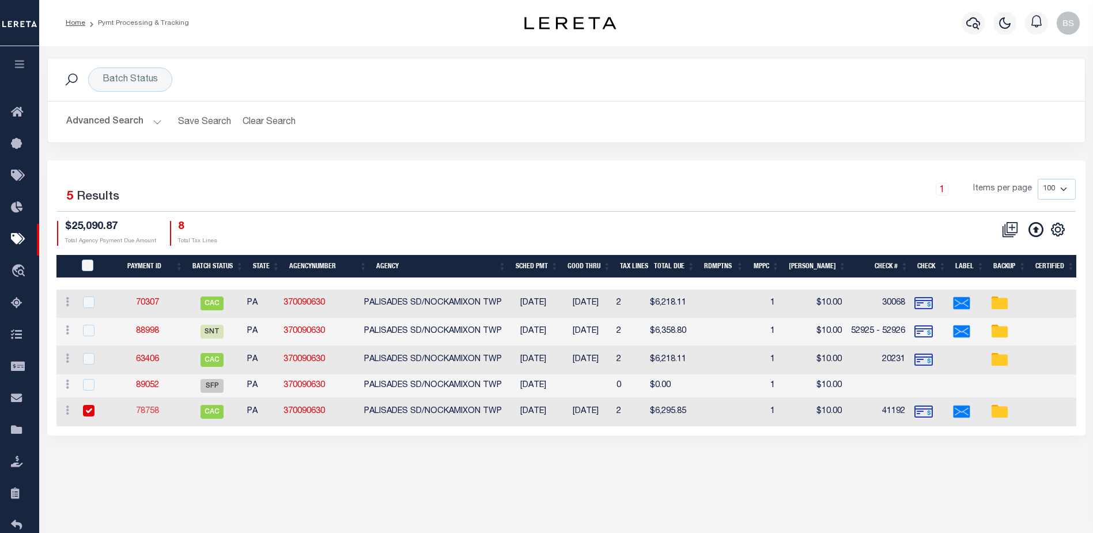
type input "08/14/2024"
checkbox input "true"
checkbox input "false"
type input "08/08/2024"
type input "$9.85"
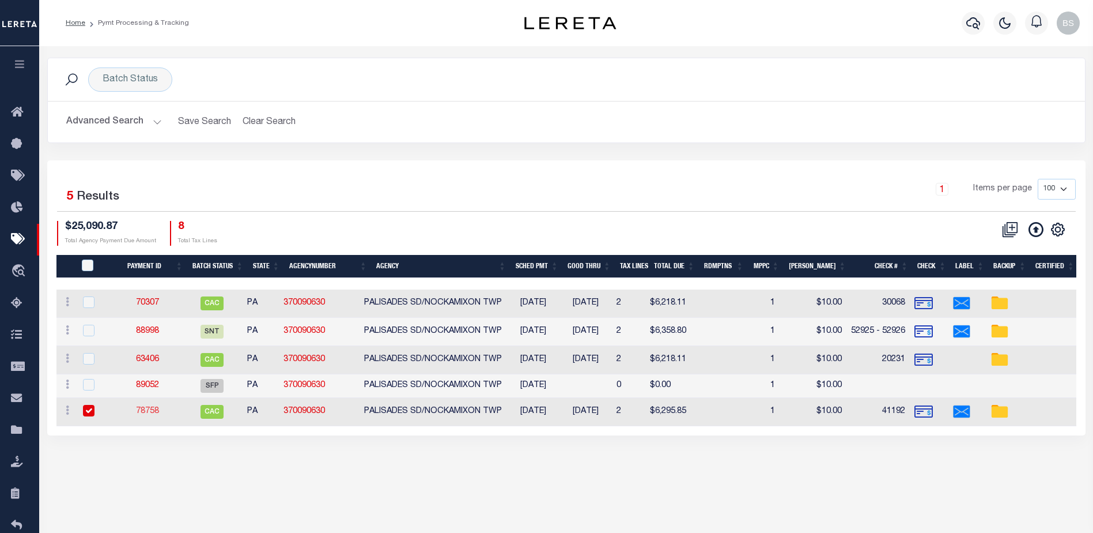
type input "9405503699300705162590"
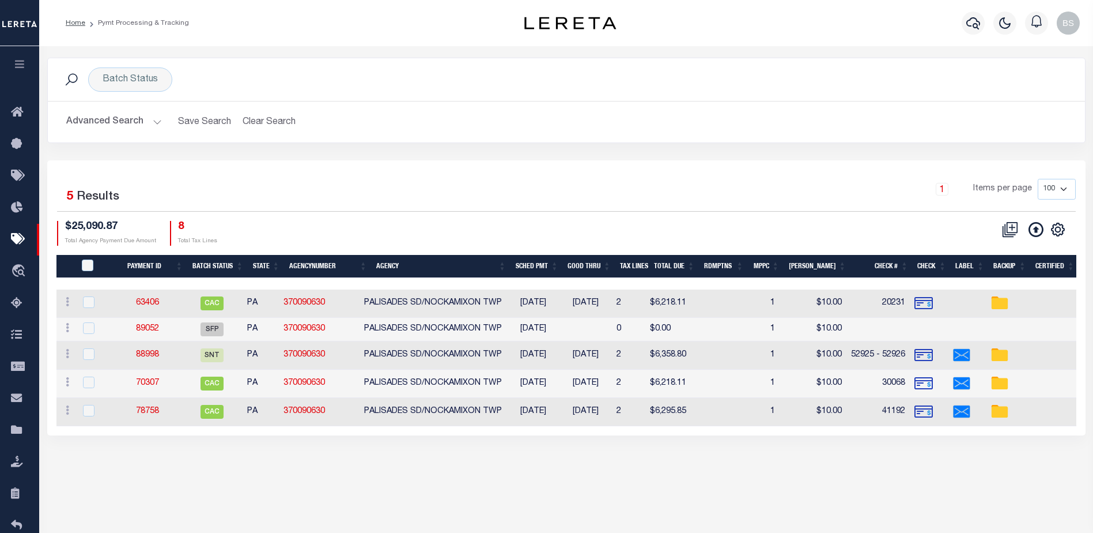
click at [153, 306] on link "63406" at bounding box center [147, 303] width 23 height 8
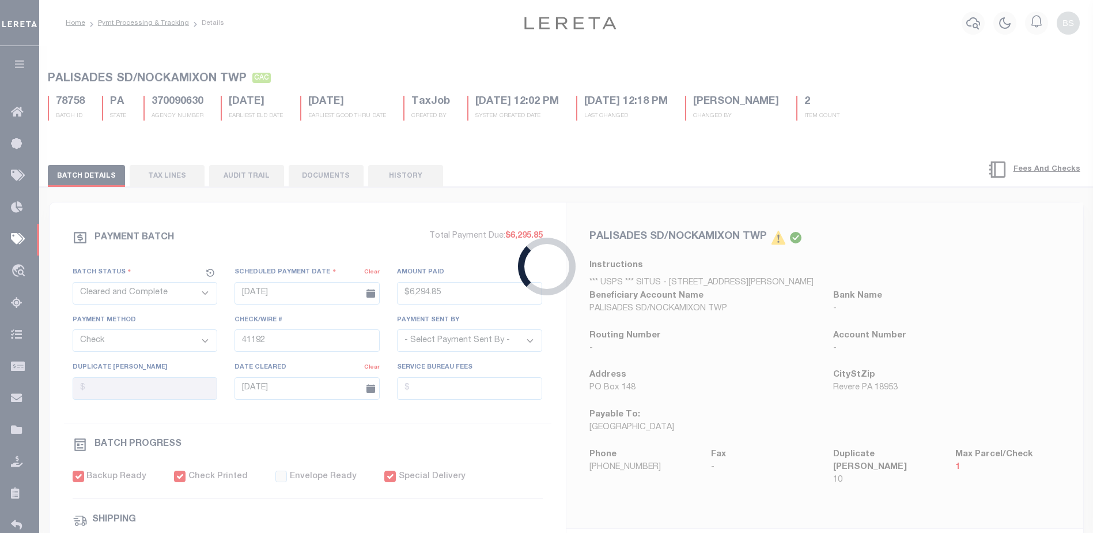
type input "09/18/2022"
type input "$6,218.11"
type input "20231"
select select
type input "10/05/2022"
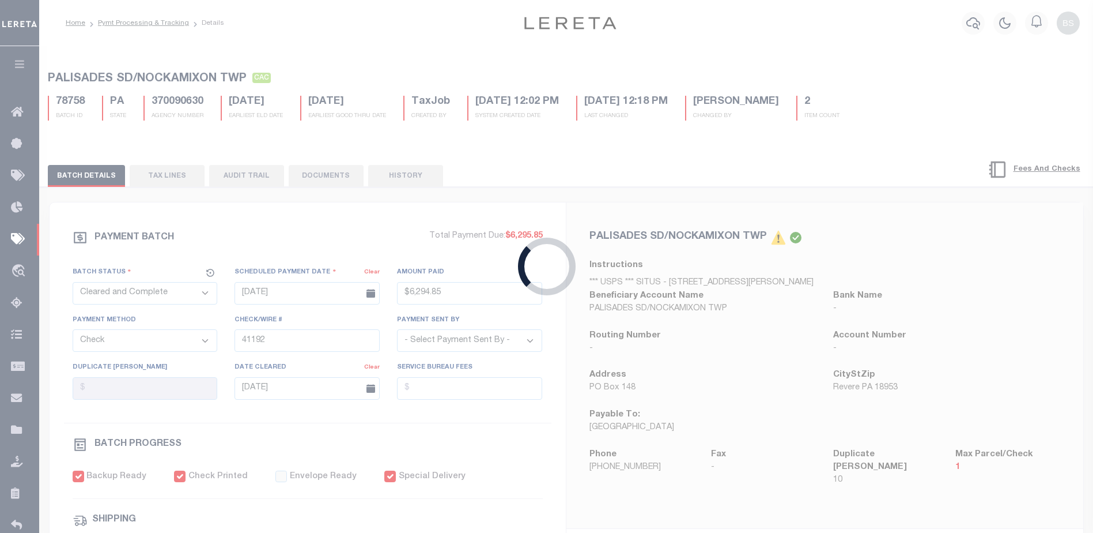
checkbox input "false"
checkbox input "true"
type input "09/20/2022"
type input "$8.95"
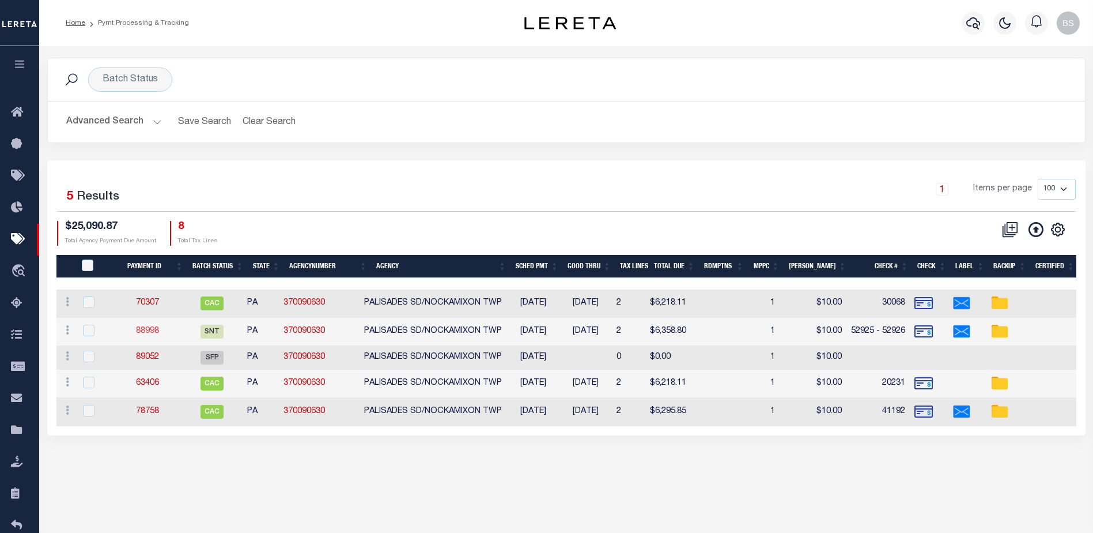
click at [153, 328] on link "88998" at bounding box center [147, 331] width 23 height 8
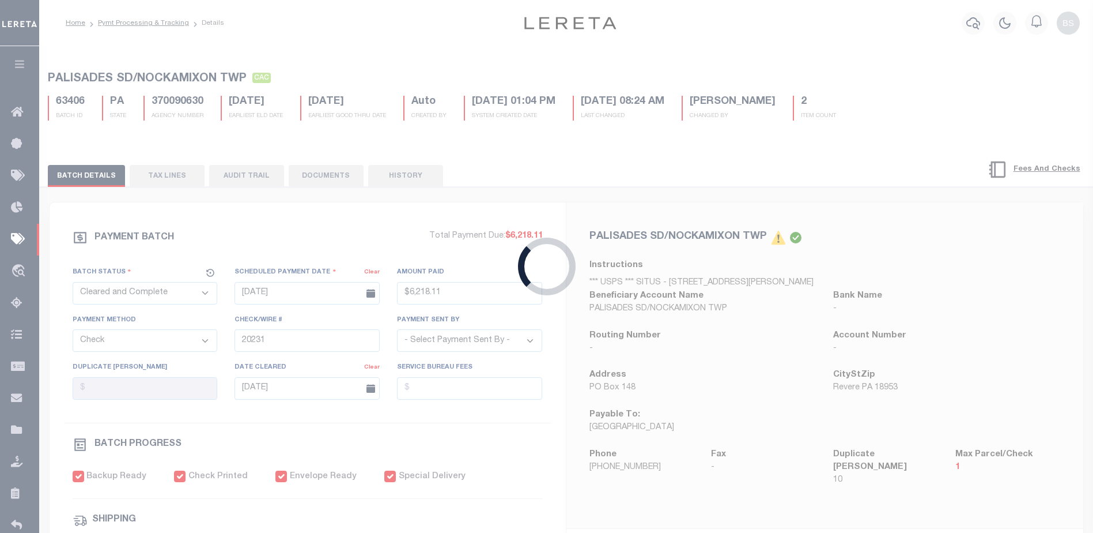
select select "SNT"
type input "08/29/2025"
type input "$6,358.8"
type input "52925 - 52926"
select select "[PERSON_NAME]"
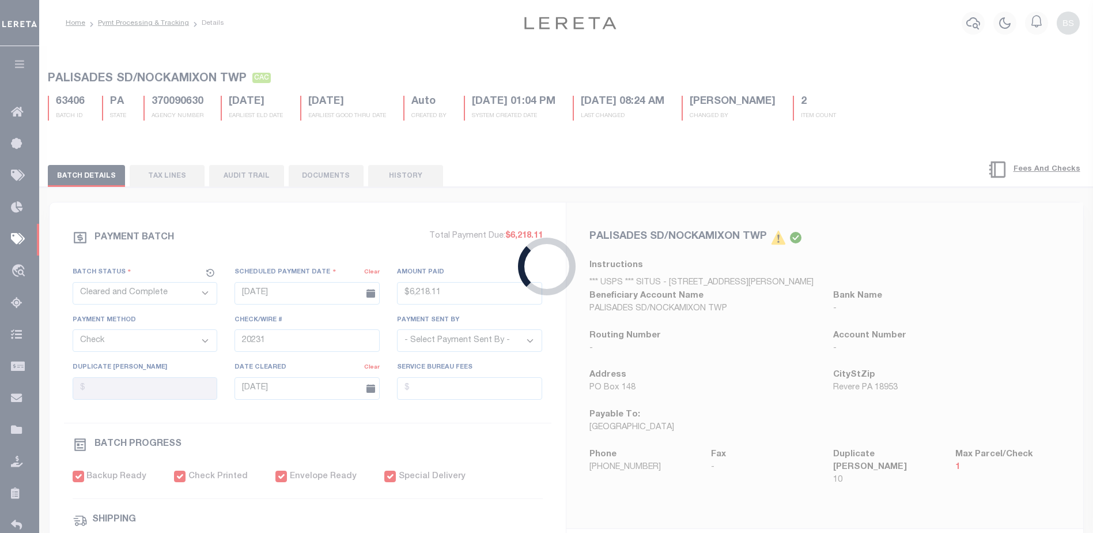
type input "$20"
checkbox input "true"
type input "08/29/2025"
type input "$9.85"
type input "unavailable"
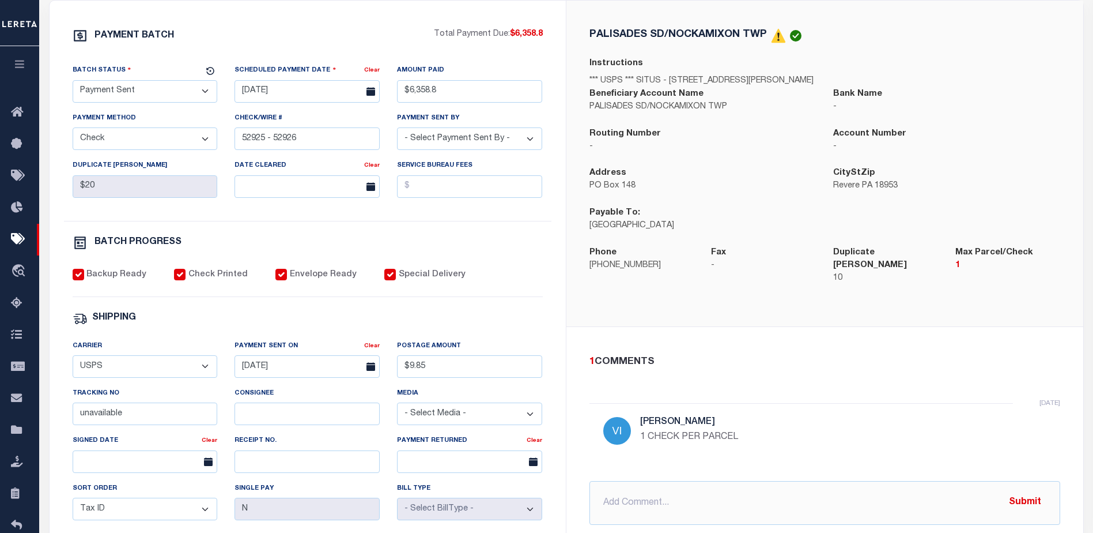
scroll to position [173, 0]
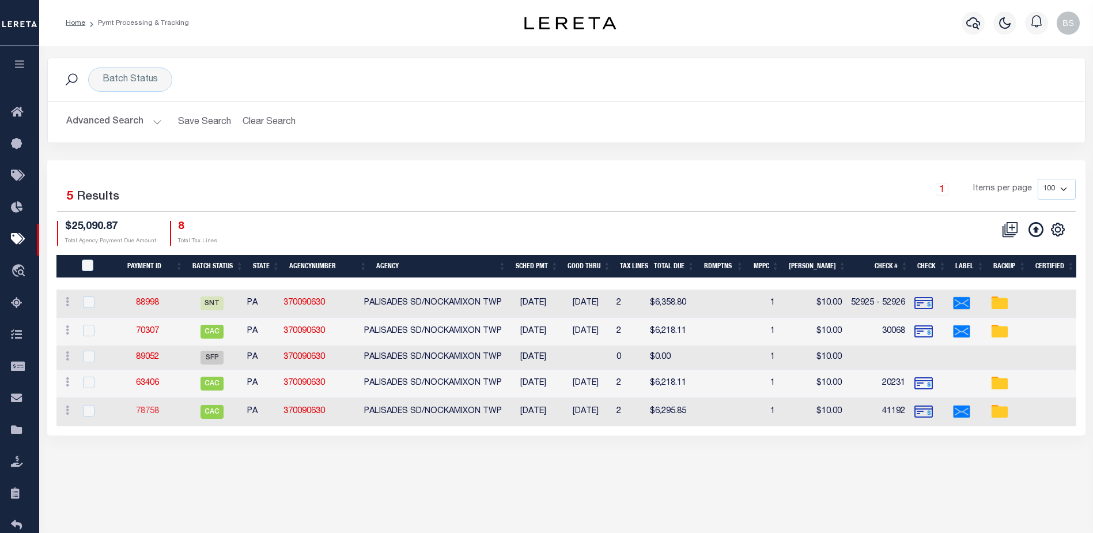
click at [156, 414] on link "78758" at bounding box center [147, 411] width 23 height 8
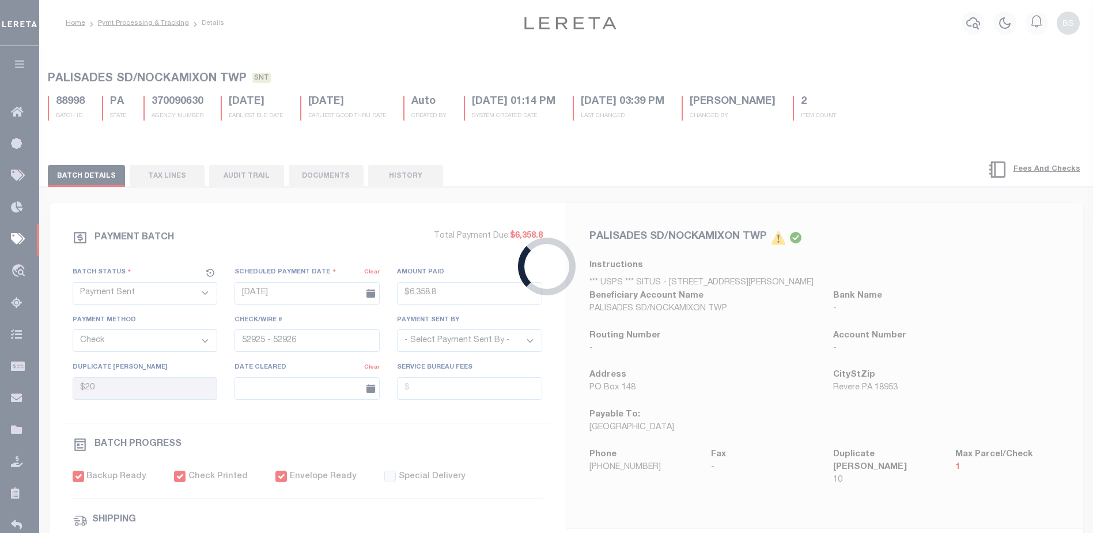
select select "CAC"
type input "08/08/2024"
type input "$6,294.85"
type input "41192"
select select "[PERSON_NAME]"
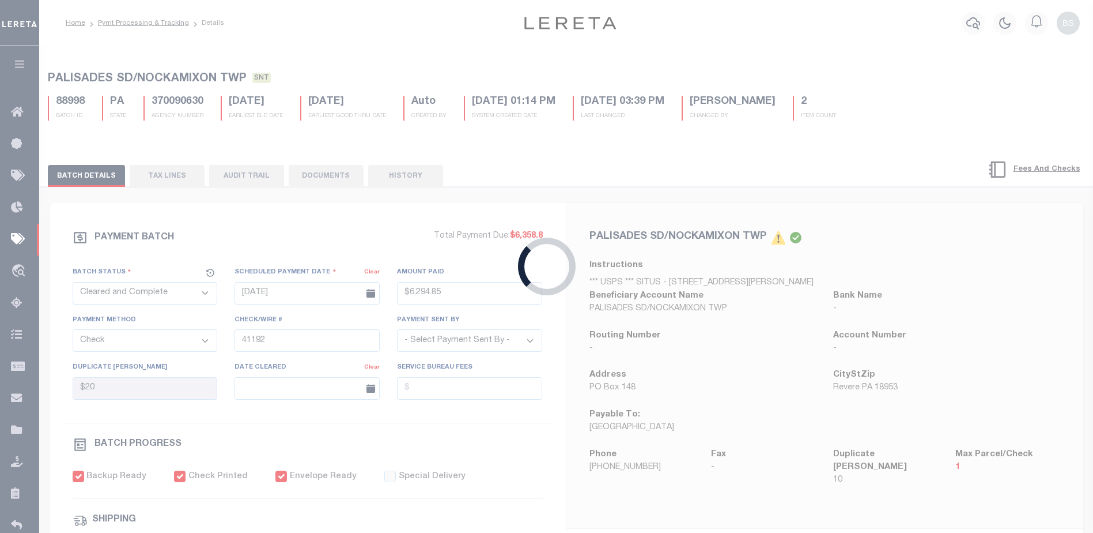
type input "08/14/2024"
checkbox input "false"
type input "08/08/2024"
type input "$9.85"
type input "9405503699300705162590"
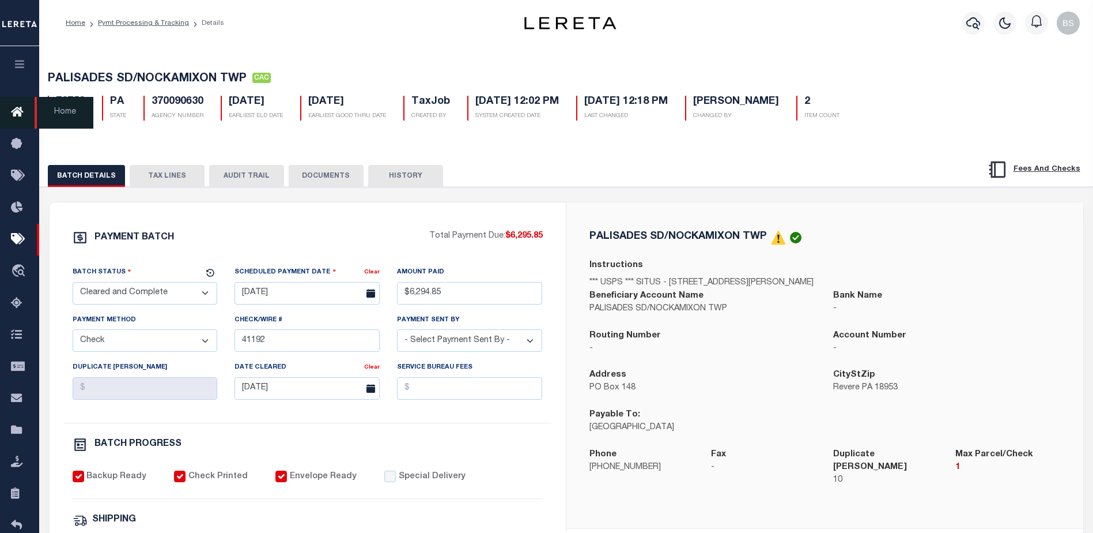
click at [16, 113] on icon at bounding box center [20, 112] width 18 height 14
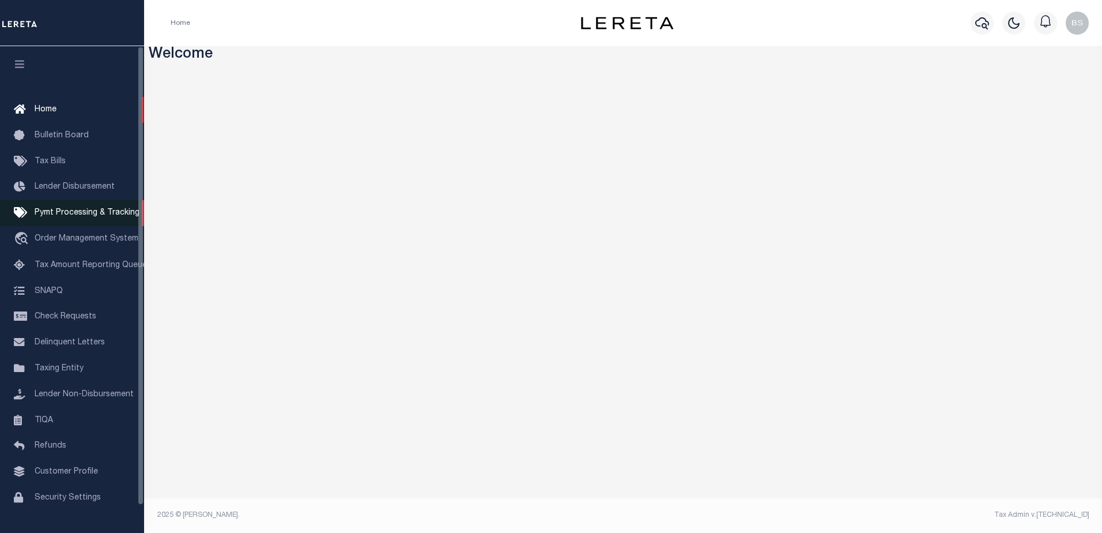
click at [67, 211] on span "Pymt Processing & Tracking" at bounding box center [87, 213] width 105 height 8
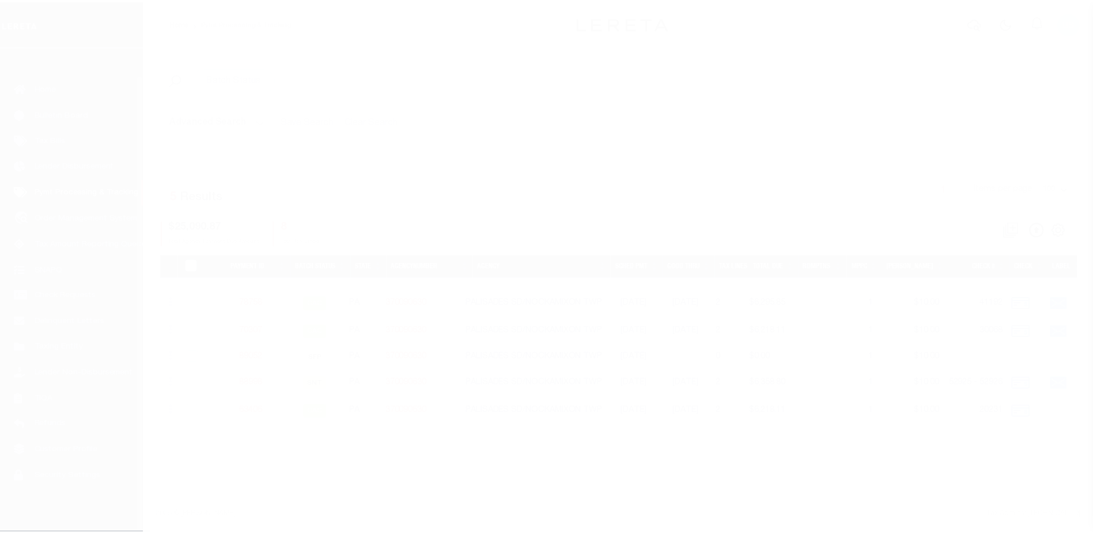
scroll to position [29, 0]
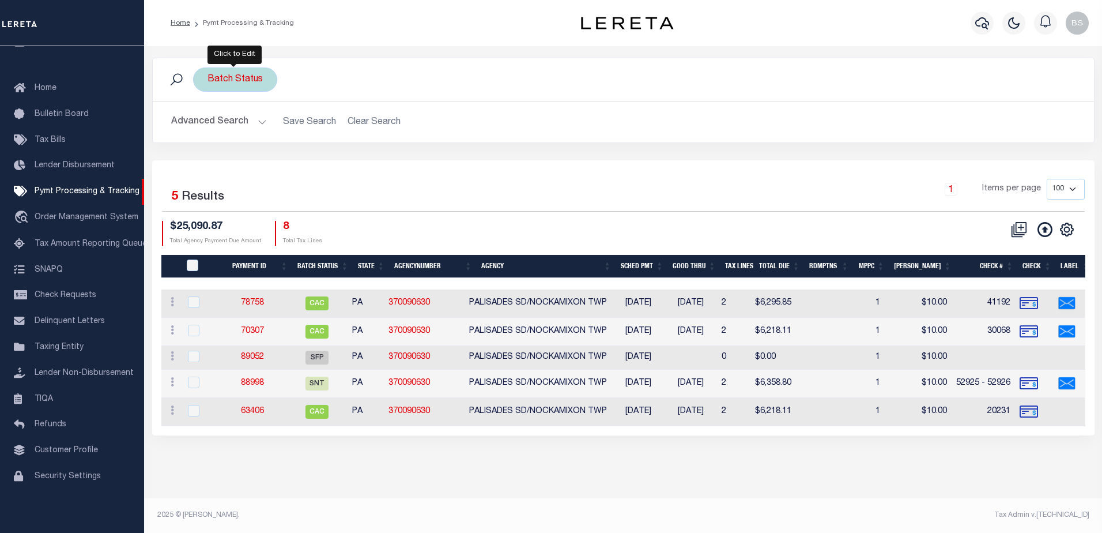
click at [244, 81] on div "Batch Status" at bounding box center [235, 79] width 84 height 24
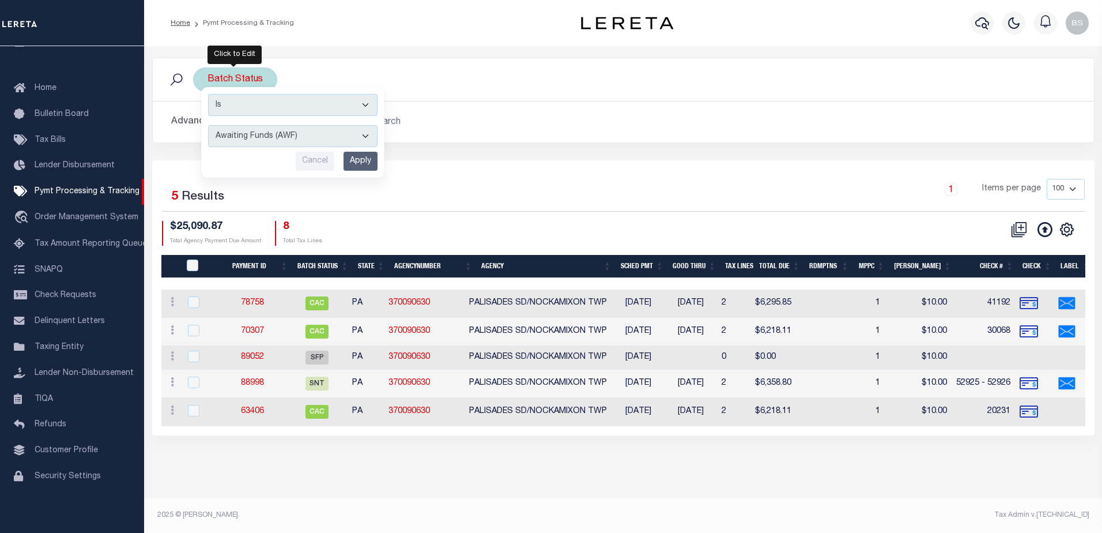
click at [369, 128] on select "Awaiting Funds (AWF) Cleared and Complete (CAC) New Check Needed (NCN) Payment …" at bounding box center [292, 136] width 169 height 22
select select "SFP"
click at [208, 125] on select "Awaiting Funds (AWF) Cleared and Complete (CAC) New Check Needed (NCN) Payment …" at bounding box center [292, 136] width 169 height 22
click at [359, 157] on input "Apply" at bounding box center [360, 161] width 34 height 19
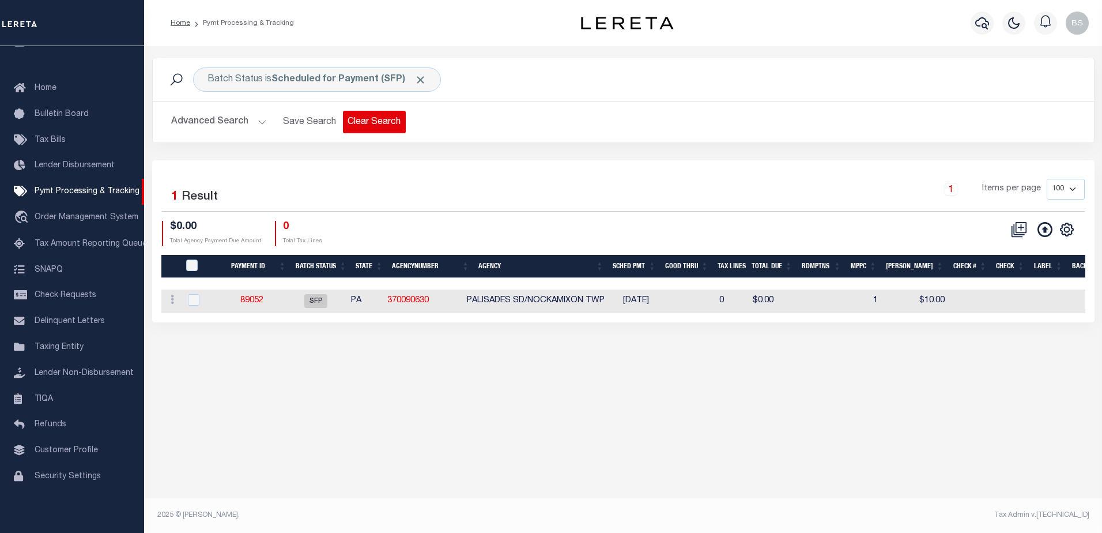
click at [377, 118] on button "Clear Search" at bounding box center [374, 122] width 63 height 22
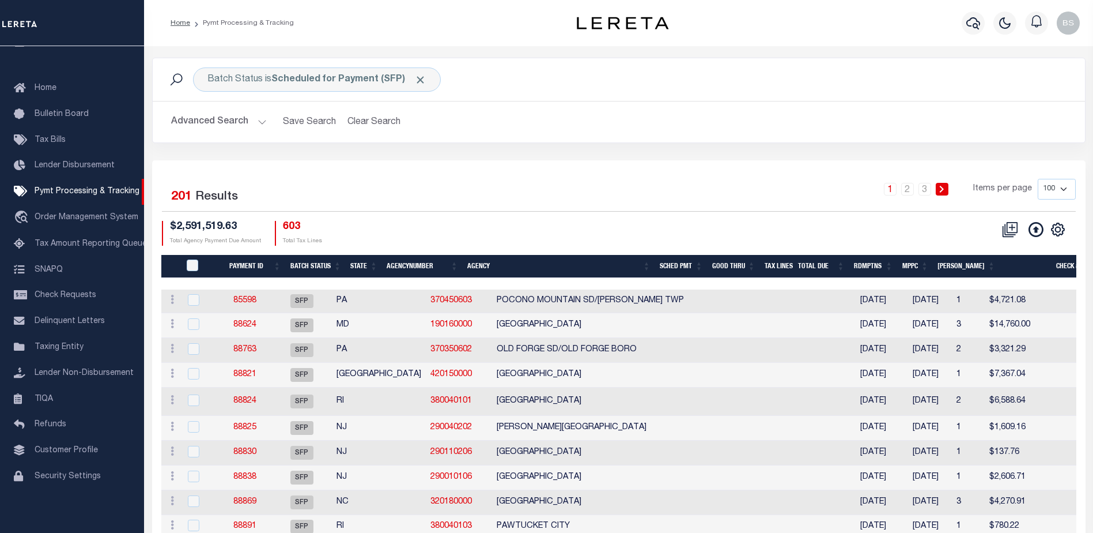
click at [227, 118] on button "Advanced Search" at bounding box center [219, 122] width 96 height 22
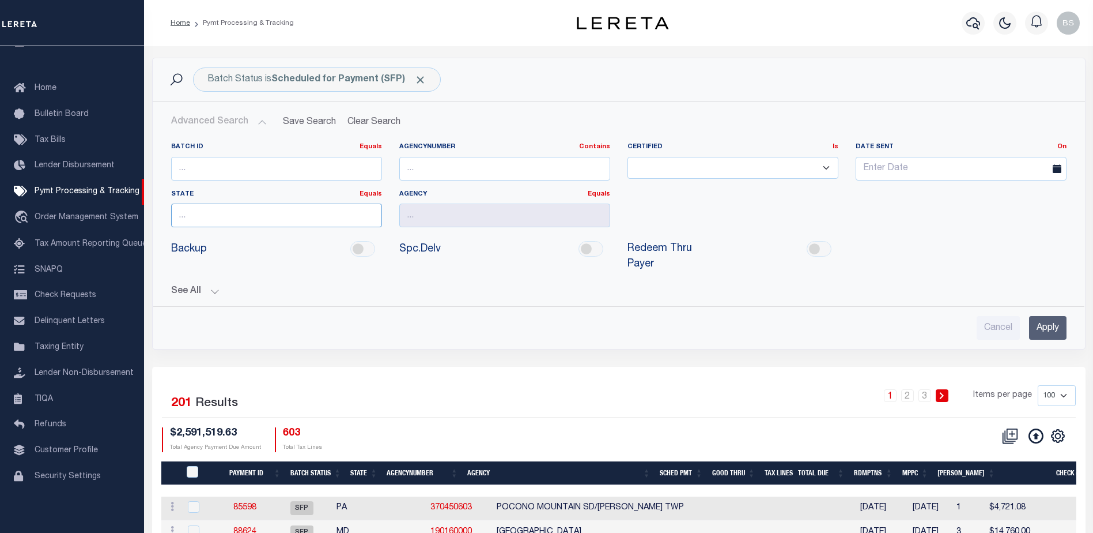
click at [209, 217] on input "text" at bounding box center [276, 215] width 211 height 24
click at [183, 243] on div "MI" at bounding box center [277, 237] width 210 height 18
type input "MI"
click at [426, 221] on input "text" at bounding box center [504, 215] width 211 height 24
click at [452, 241] on div "STRONACH TOWNSHIP" at bounding box center [505, 237] width 210 height 18
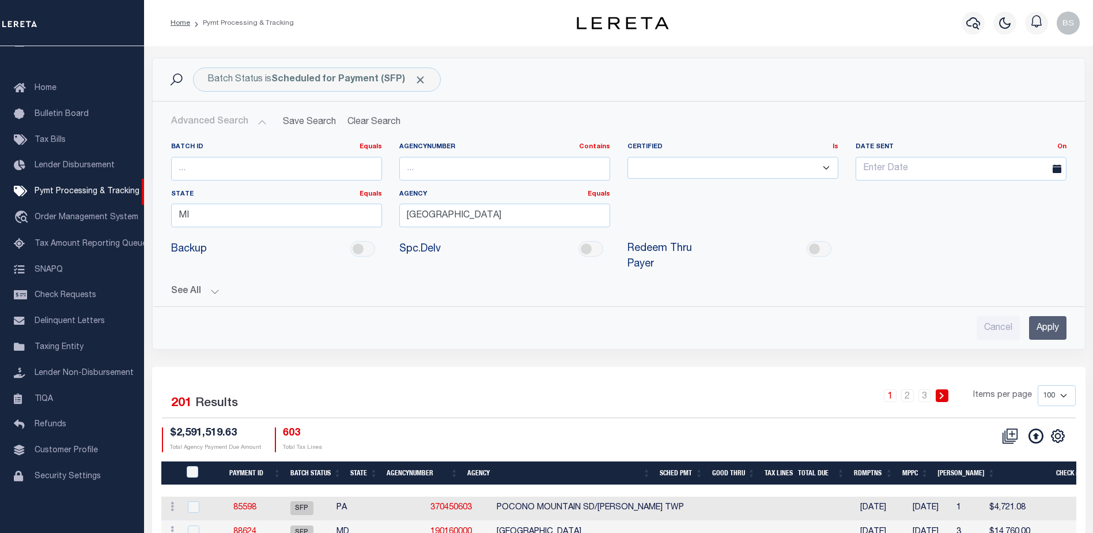
click at [1052, 307] on div "Cancel Apply" at bounding box center [619, 323] width 914 height 33
click at [1053, 316] on input "Apply" at bounding box center [1047, 328] width 37 height 24
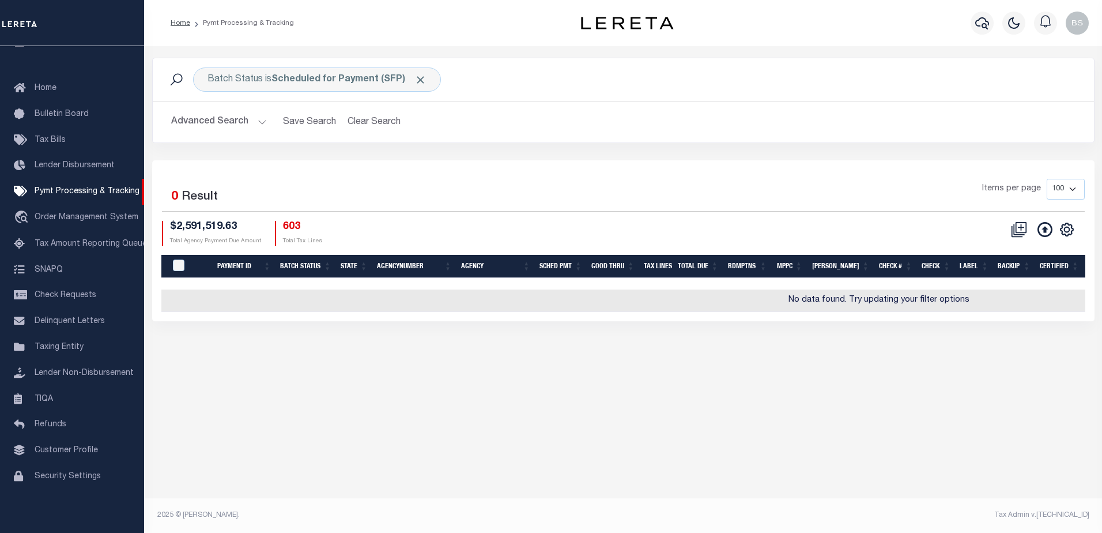
click at [256, 120] on button "Advanced Search" at bounding box center [219, 122] width 96 height 22
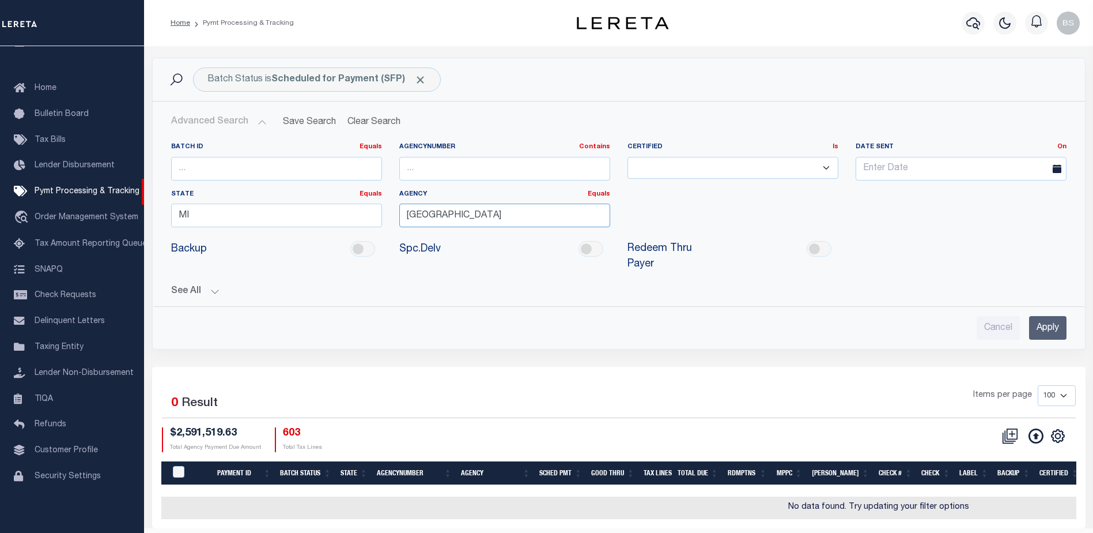
click at [512, 209] on input "STRONACH TOWNSHIP" at bounding box center [504, 215] width 211 height 24
type input "STRONACH TWNP"
click at [1052, 318] on input "Apply" at bounding box center [1047, 328] width 37 height 24
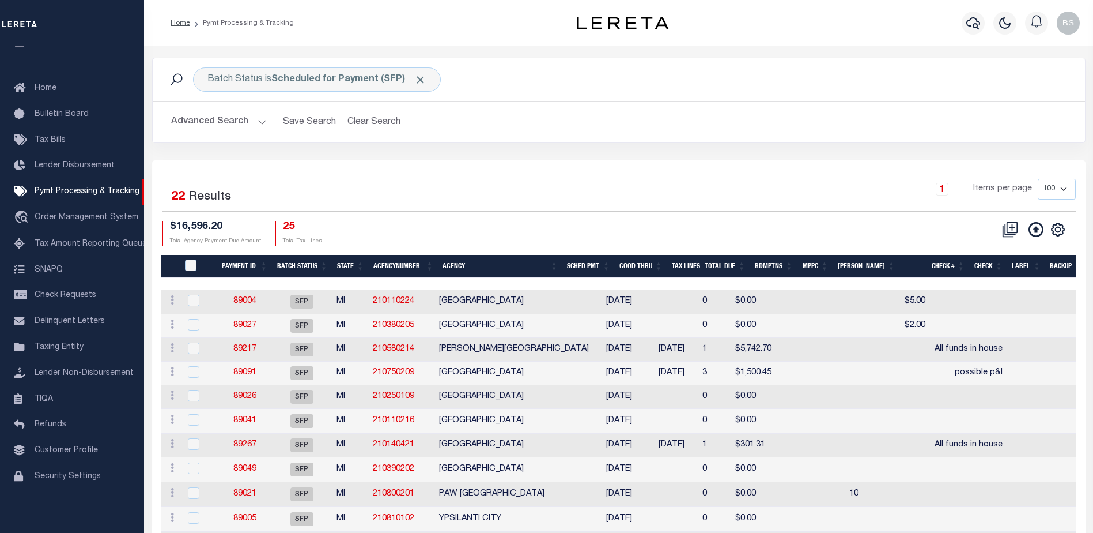
click at [463, 266] on th "Agency" at bounding box center [500, 267] width 124 height 24
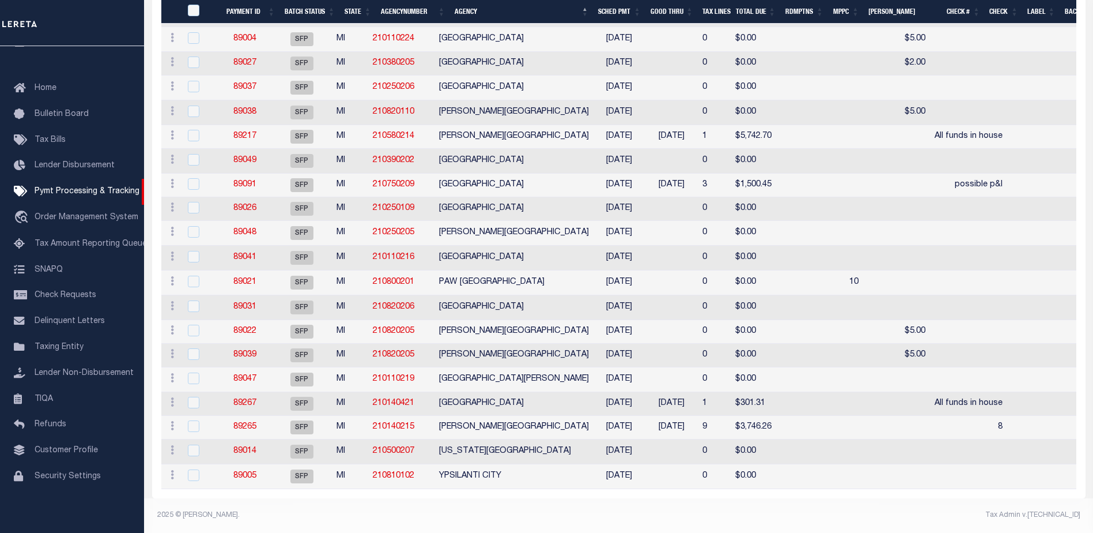
scroll to position [339, 0]
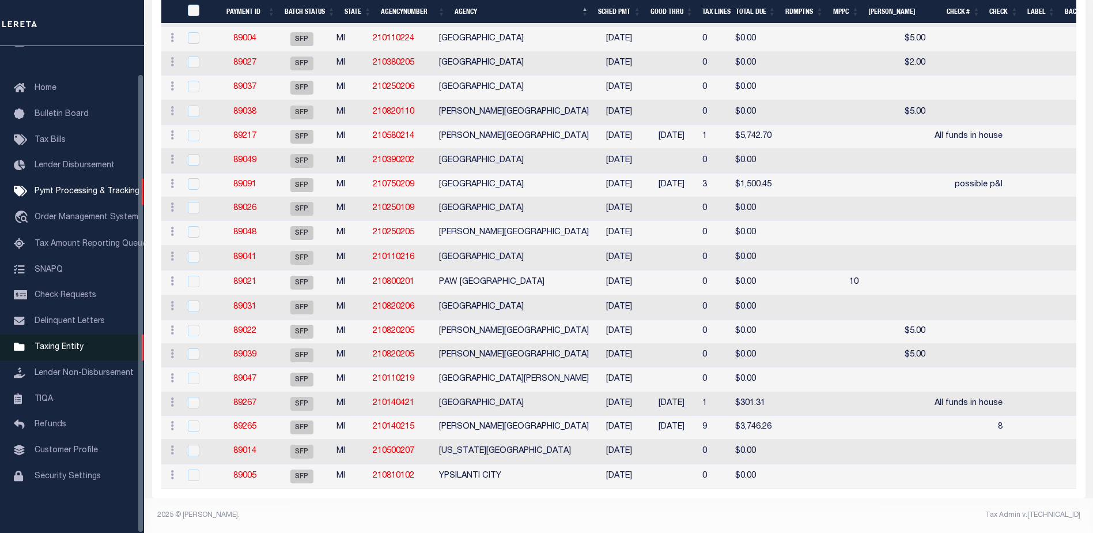
click at [59, 346] on span "Taxing Entity" at bounding box center [59, 347] width 49 height 8
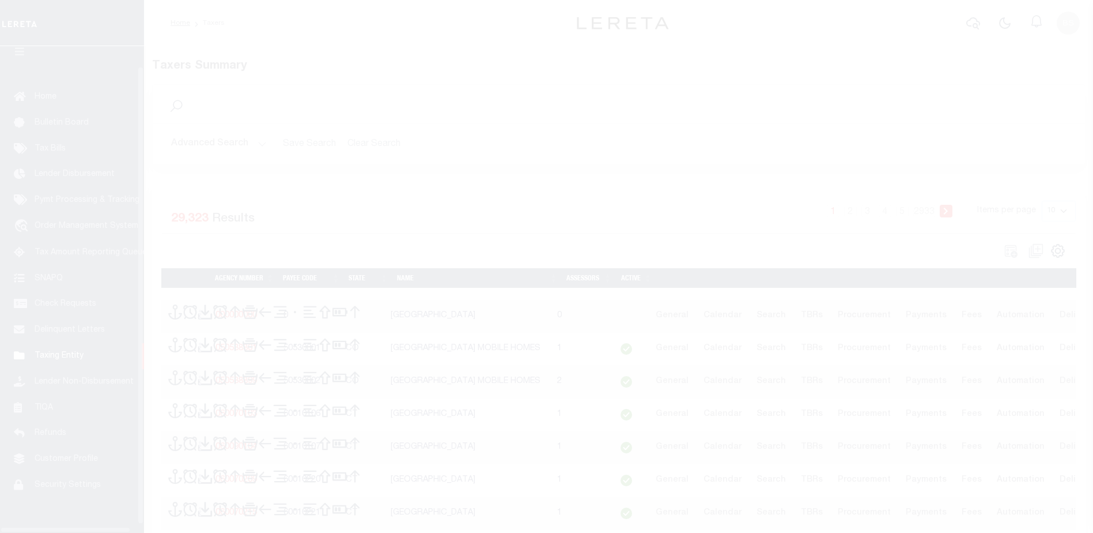
scroll to position [29, 0]
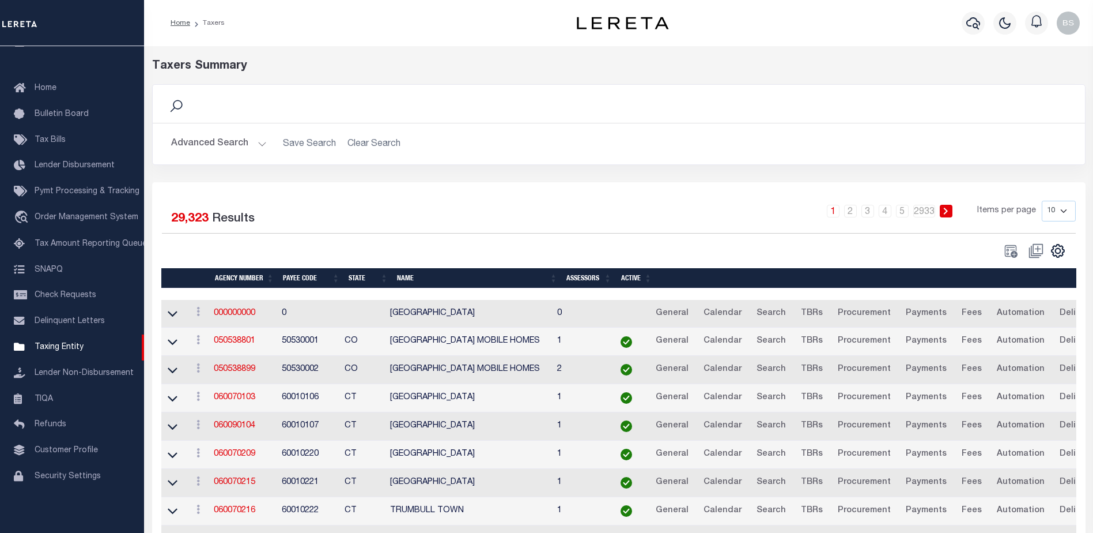
click at [258, 144] on button "Advanced Search" at bounding box center [219, 144] width 96 height 22
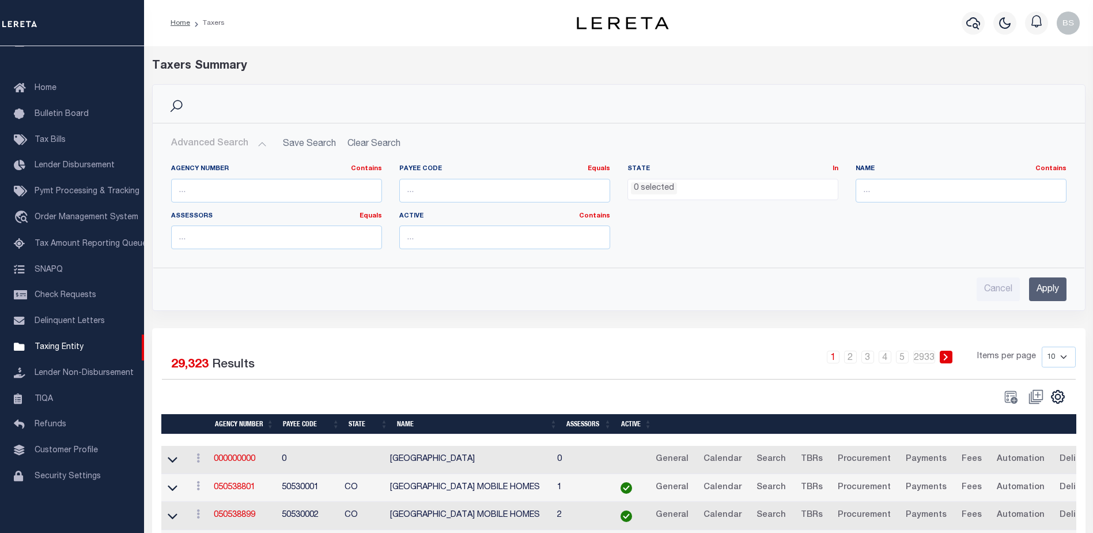
click at [637, 184] on li "0 selected" at bounding box center [654, 188] width 46 height 13
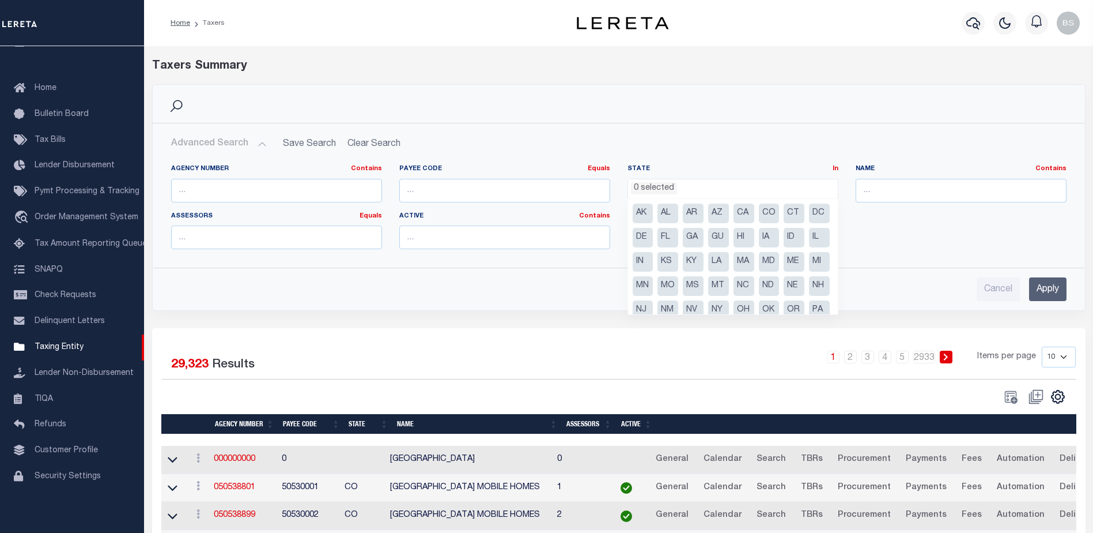
scroll to position [82, 0]
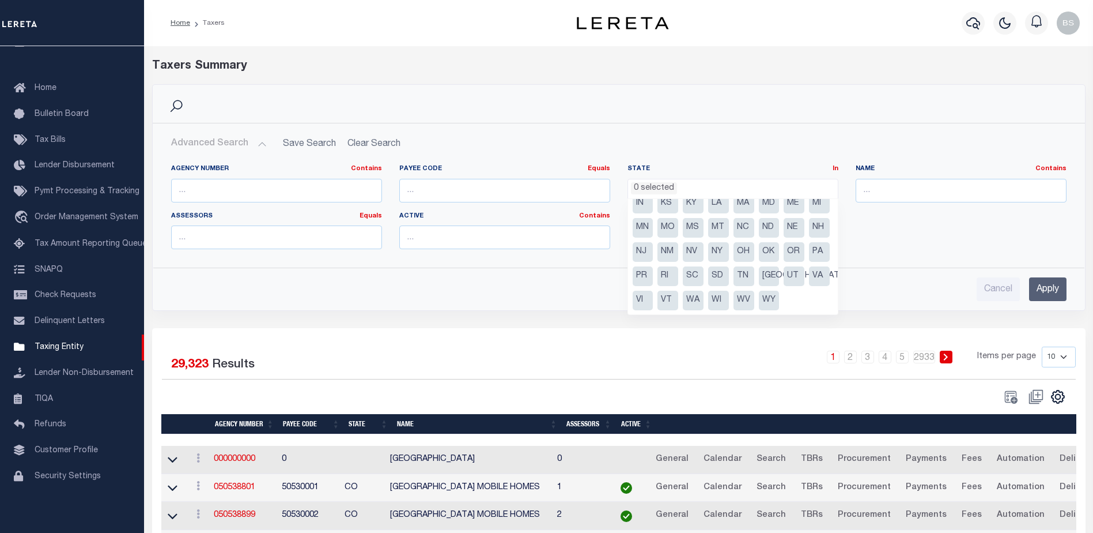
click at [809, 202] on li "MI" at bounding box center [819, 204] width 21 height 20
select select "MI"
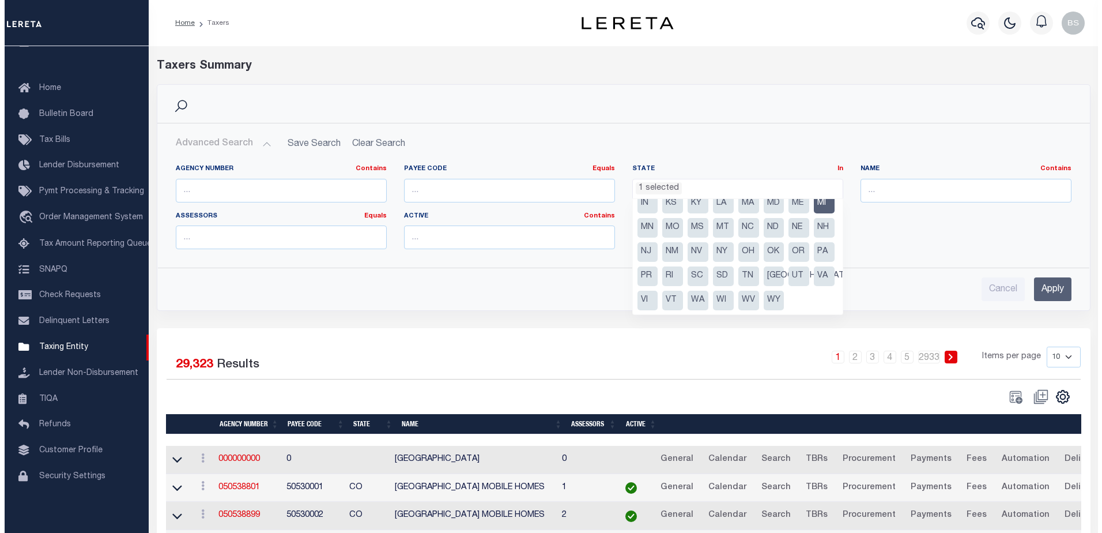
scroll to position [239, 0]
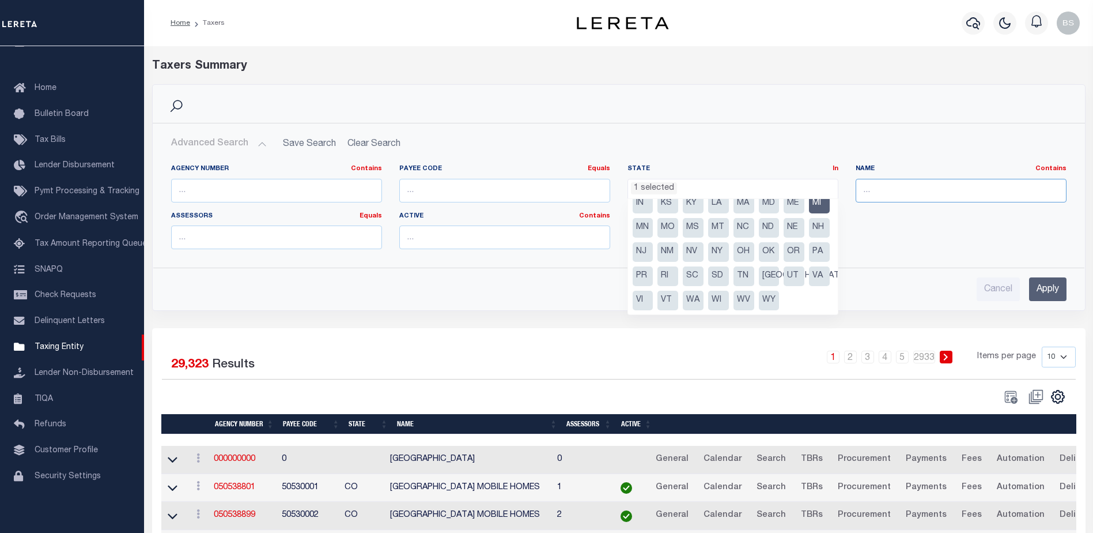
click at [895, 188] on input "text" at bounding box center [961, 191] width 211 height 24
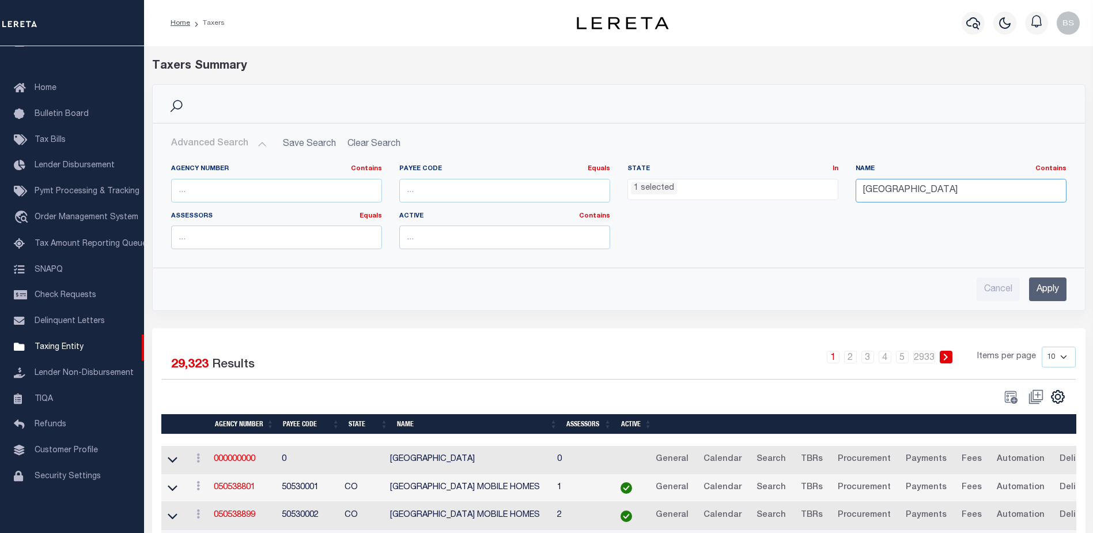
type input "Stronach Township"
click at [1039, 290] on input "Apply" at bounding box center [1047, 289] width 37 height 24
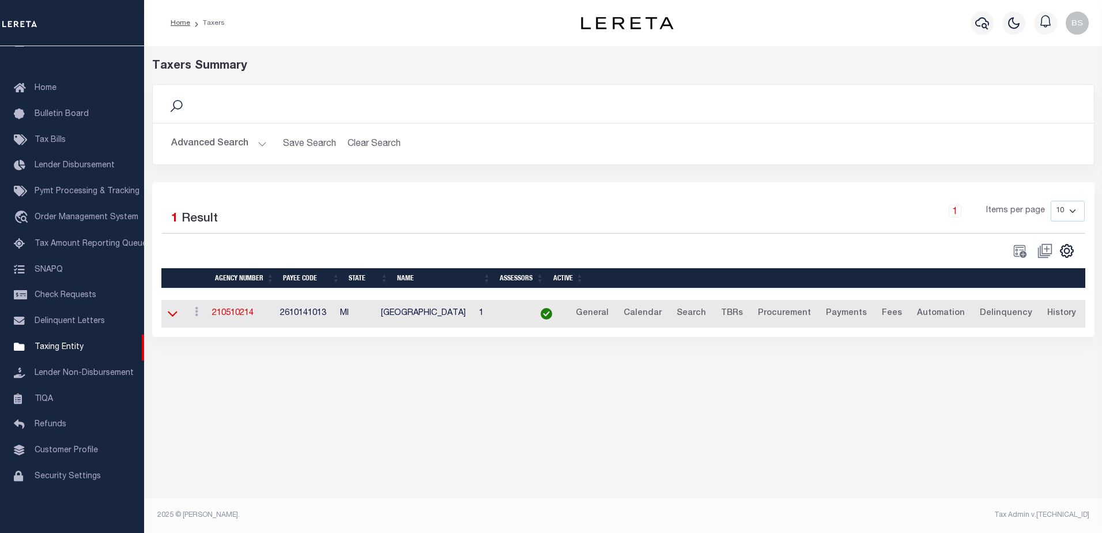
click at [171, 316] on icon at bounding box center [173, 313] width 10 height 12
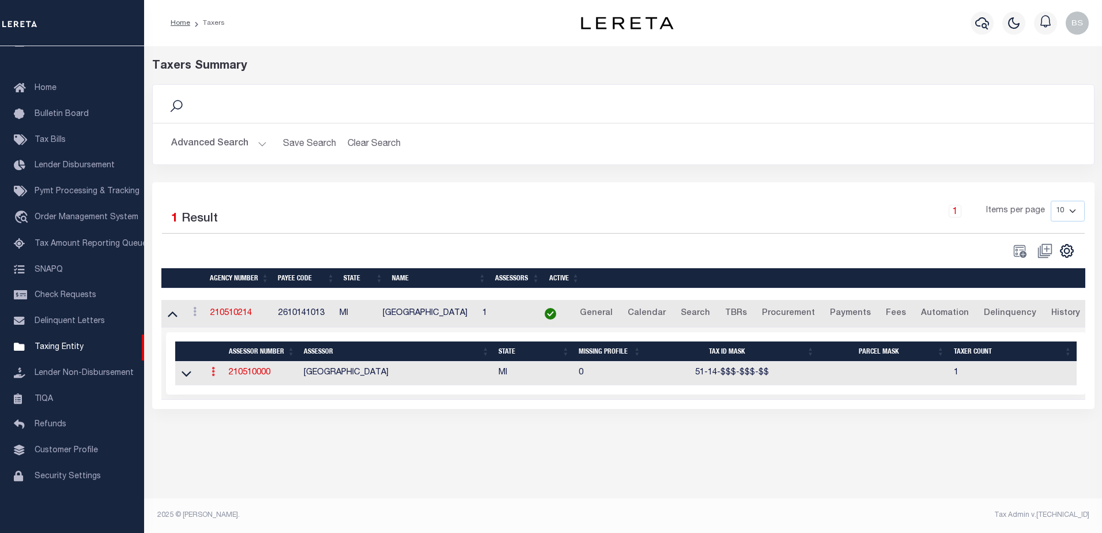
click at [211, 373] on link at bounding box center [213, 372] width 13 height 9
click at [225, 393] on link "View" at bounding box center [233, 389] width 52 height 19
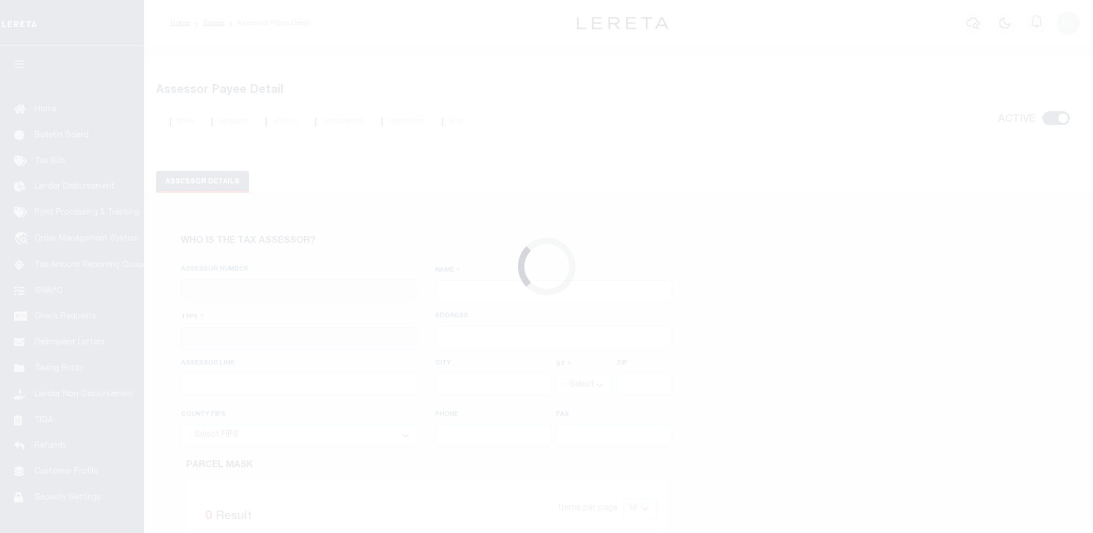
checkbox input "true"
type input "210510000"
type input "[GEOGRAPHIC_DATA]"
type input "00 - County"
type input "[STREET_ADDRESS]"
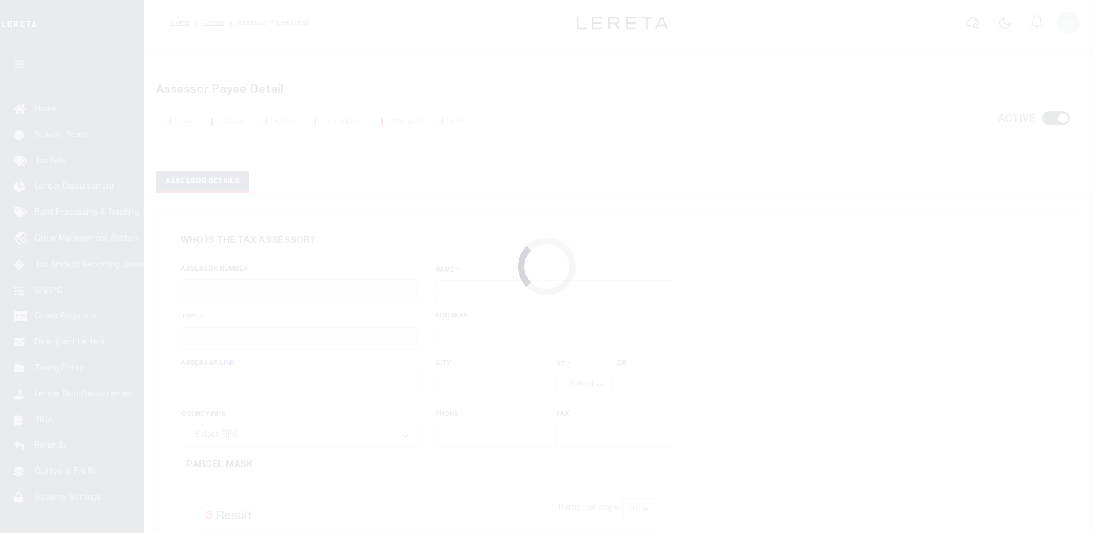
type input "MANISTEE"
select select "MI"
type input "49660"
select select "26101"
type input "2317233173"
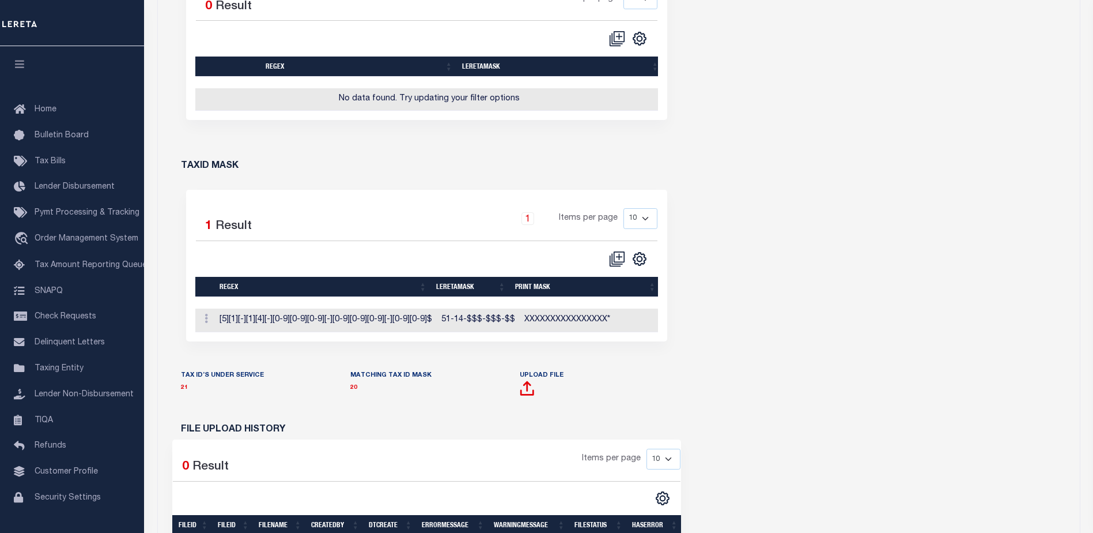
scroll to position [519, 0]
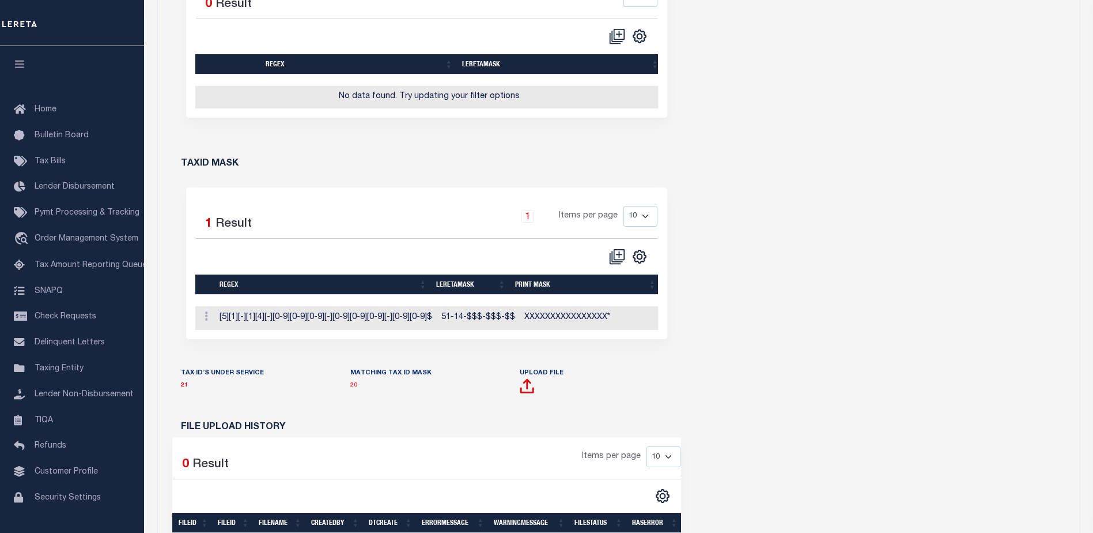
click at [356, 388] on link "20" at bounding box center [353, 385] width 7 height 6
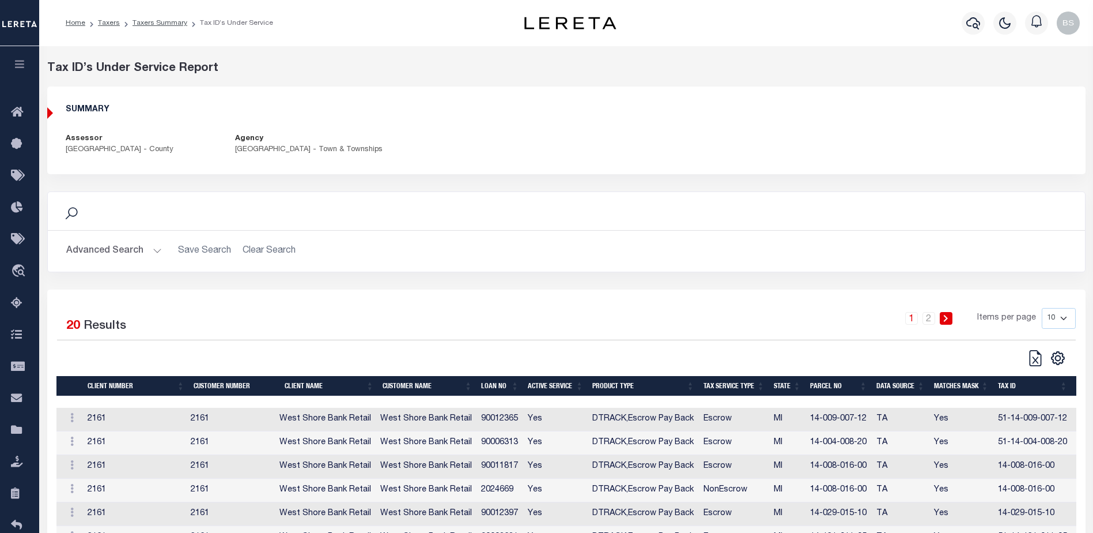
drag, startPoint x: 1062, startPoint y: 326, endPoint x: 1064, endPoint y: 333, distance: 7.0
click at [1062, 326] on select "10 25 50 100" at bounding box center [1059, 318] width 34 height 21
select select "100"
click at [1042, 319] on select "10 25 50 100" at bounding box center [1059, 318] width 34 height 21
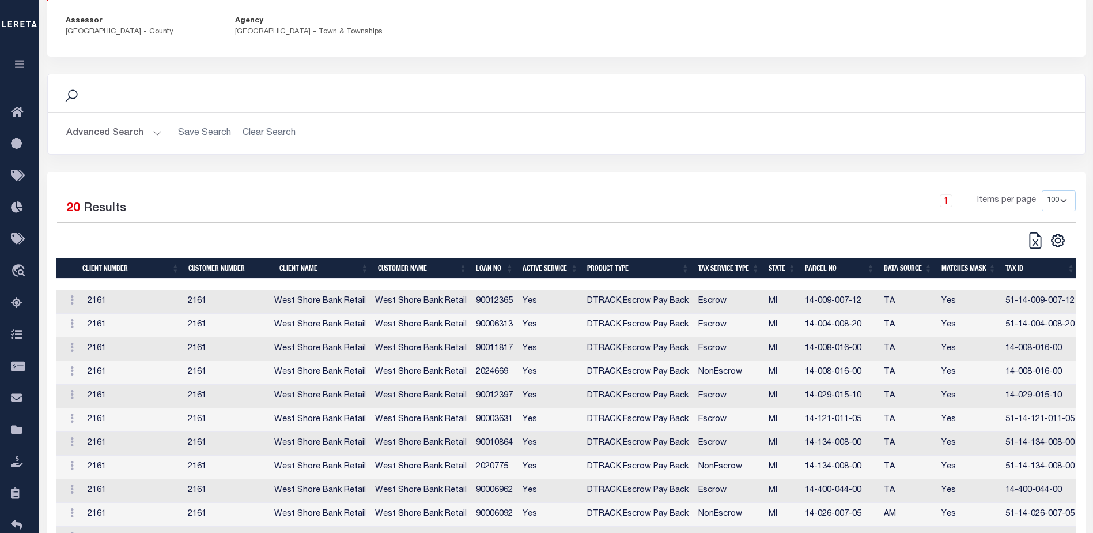
scroll to position [112, 0]
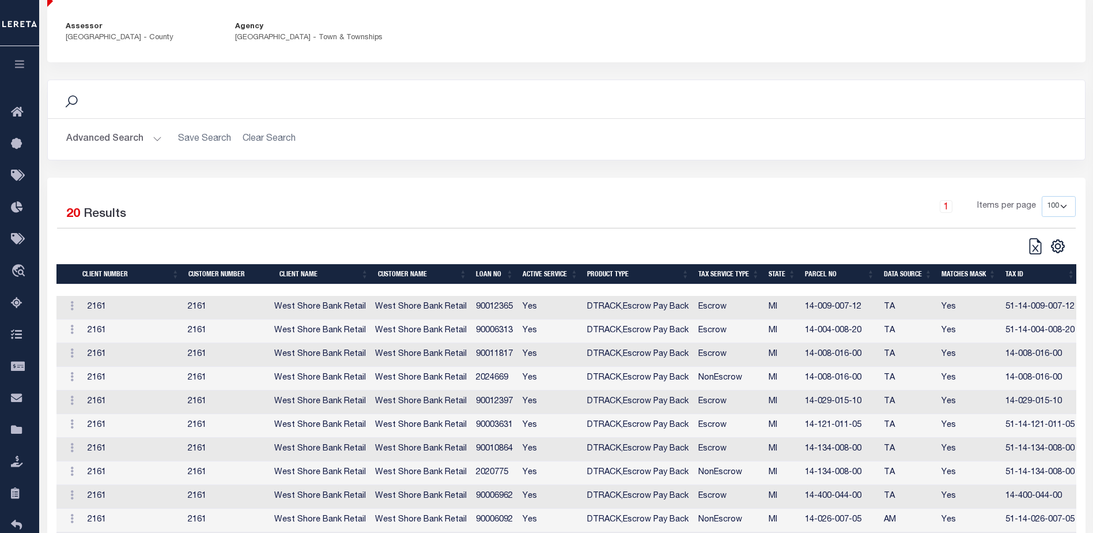
click at [722, 284] on th "Tax Service Type" at bounding box center [729, 274] width 70 height 20
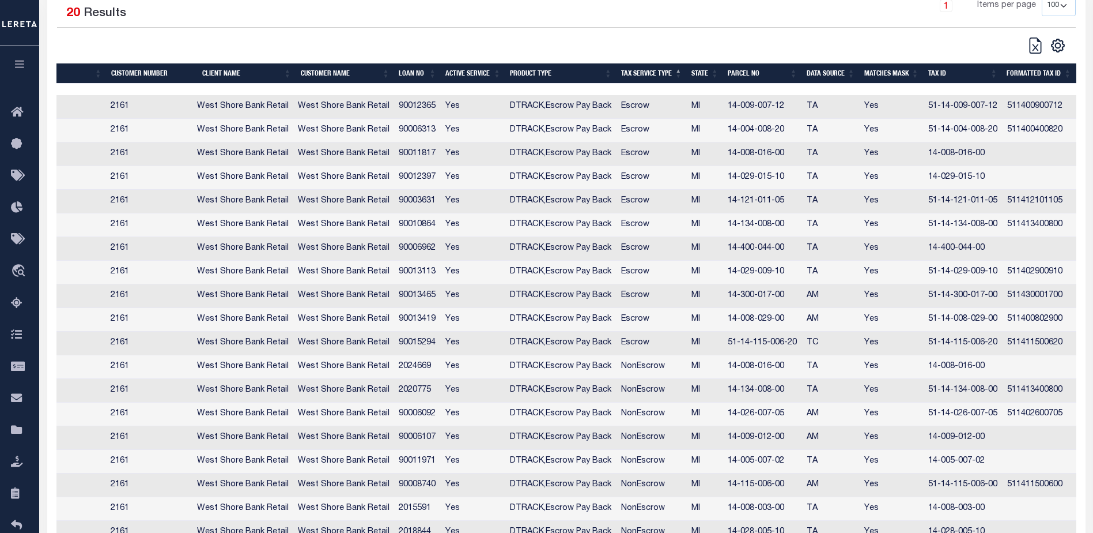
scroll to position [285, 0]
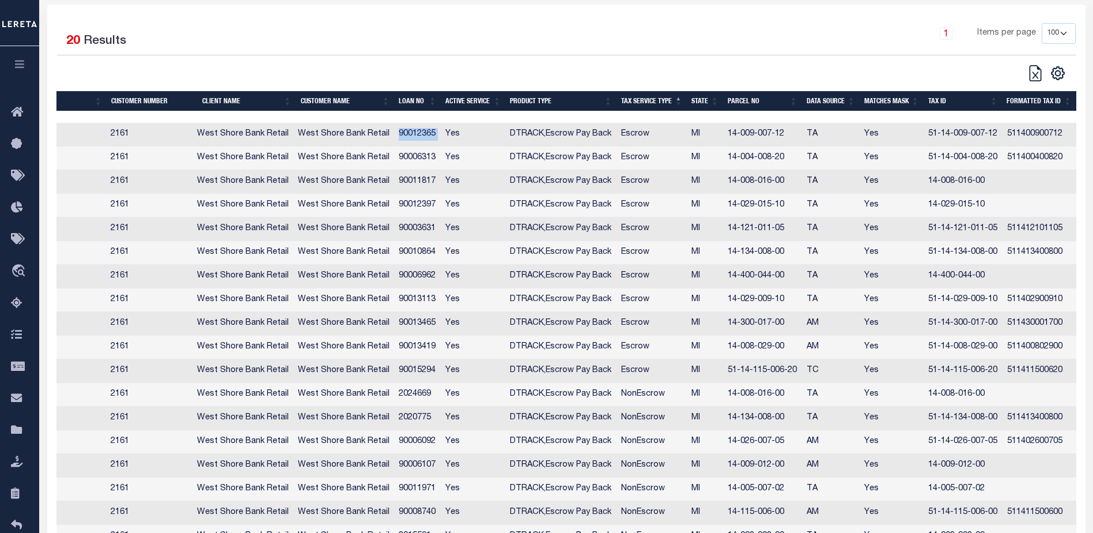
drag, startPoint x: 397, startPoint y: 145, endPoint x: 443, endPoint y: 143, distance: 46.2
click at [443, 143] on tr "Action Edit Tax ID 2161 2161 West Shore Bank Retail West Shore Bank Retail 9001…" at bounding box center [527, 135] width 1097 height 24
copy td "90012365"
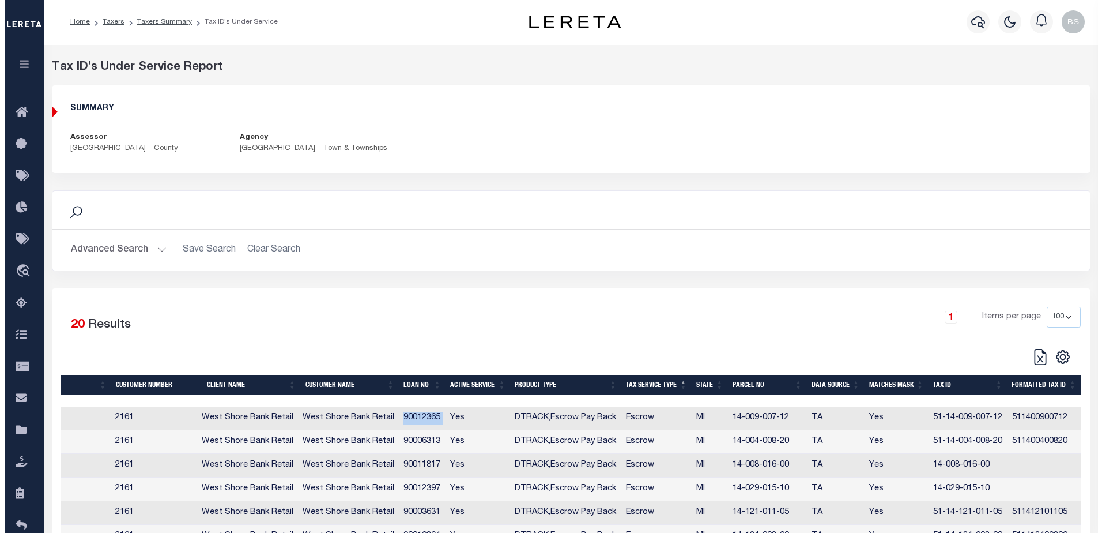
scroll to position [0, 0]
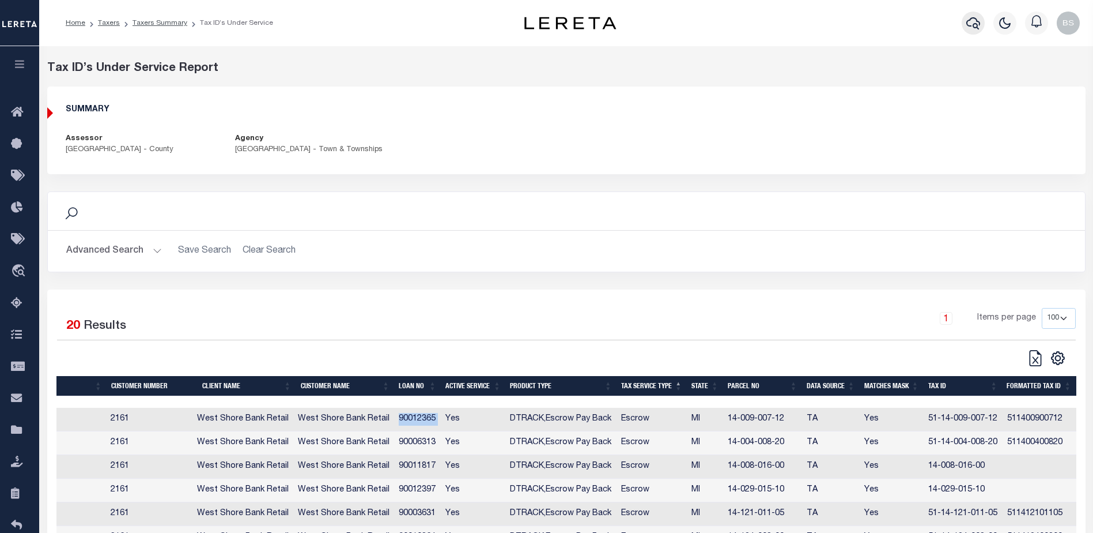
click at [968, 18] on icon "button" at bounding box center [973, 23] width 14 height 14
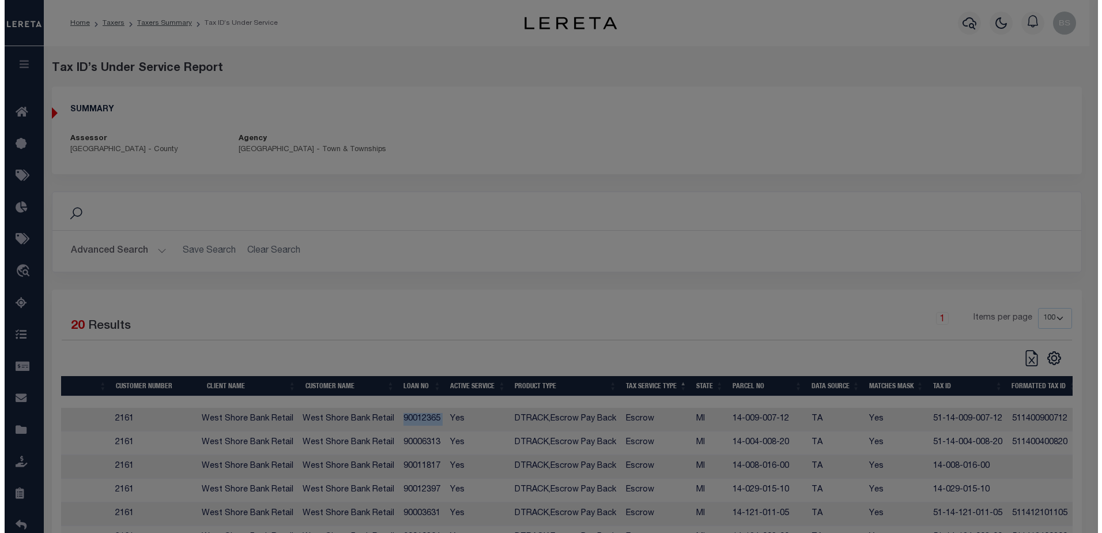
scroll to position [0, 69]
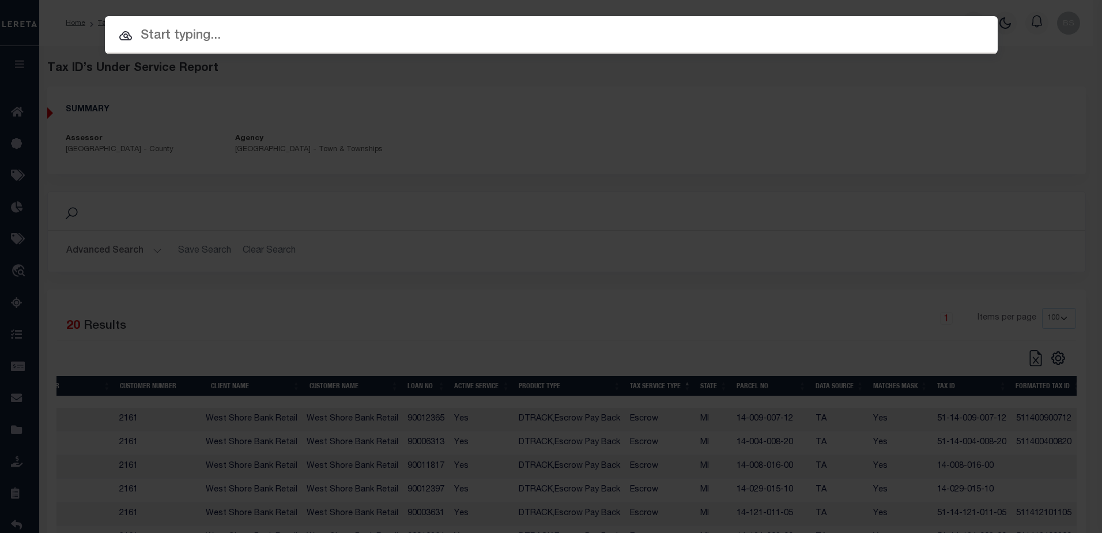
click at [195, 33] on input "text" at bounding box center [551, 36] width 893 height 20
paste input "90012365"
type input "90012365"
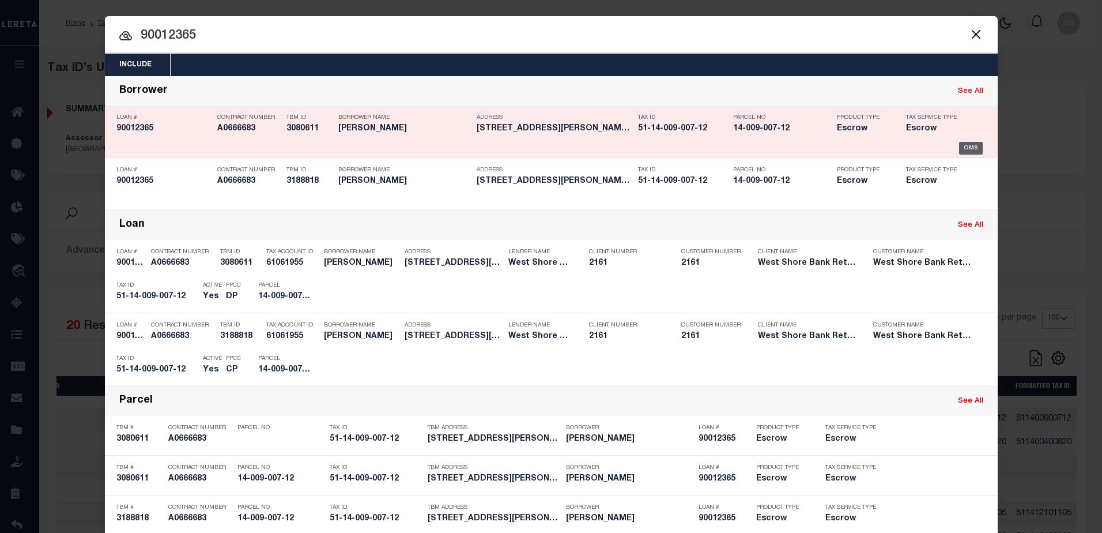
click at [964, 143] on div "OMS" at bounding box center [971, 148] width 24 height 13
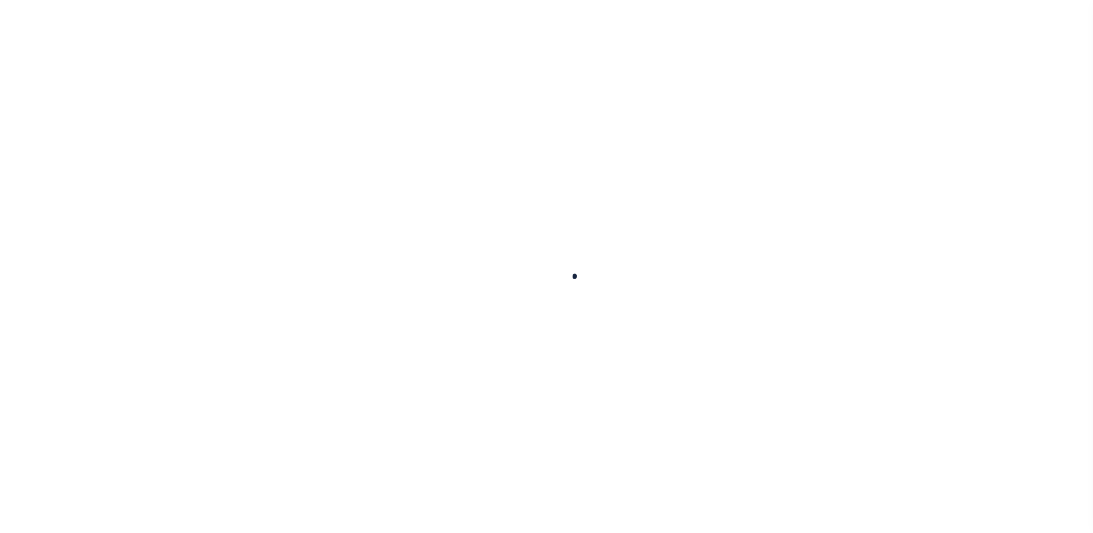
type input "90012365"
type input "[PERSON_NAME]"
select select
select select "100"
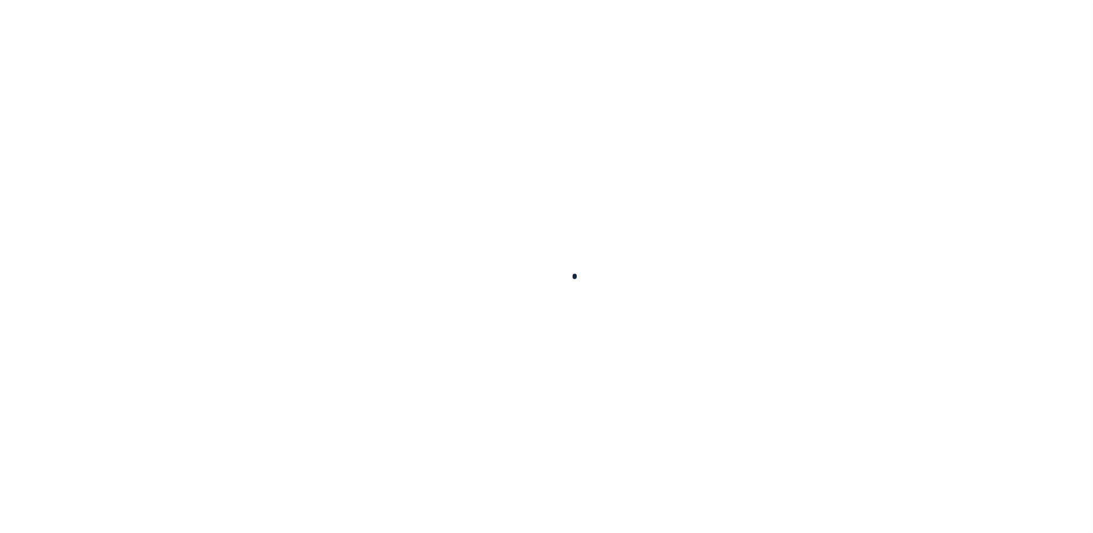
select select "Escrow"
type input "[STREET_ADDRESS]"
type input "STRONACH MI 496609423"
type input "MI"
select select
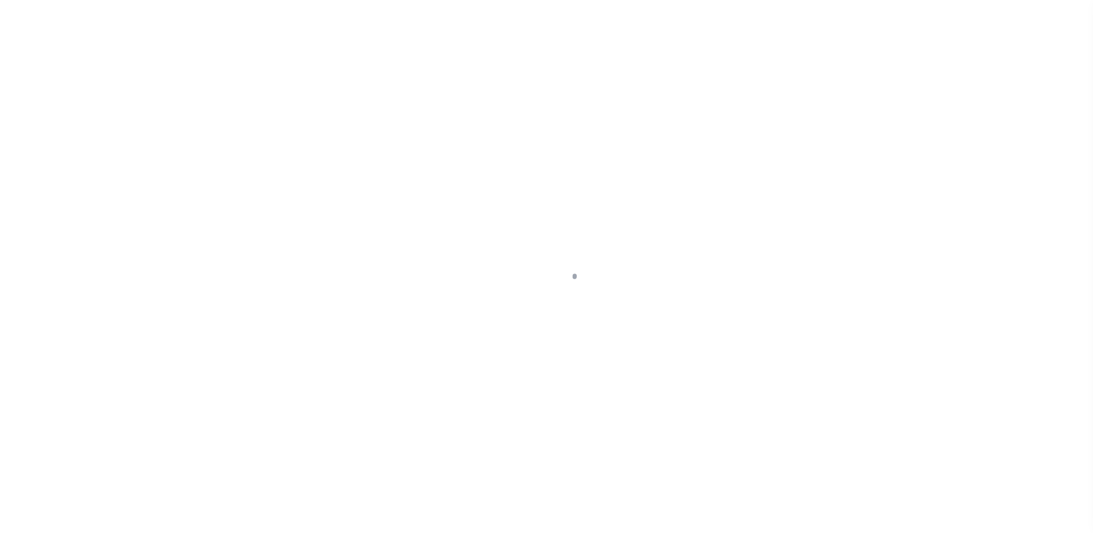
type textarea "511400900712"
select select "4567"
select select
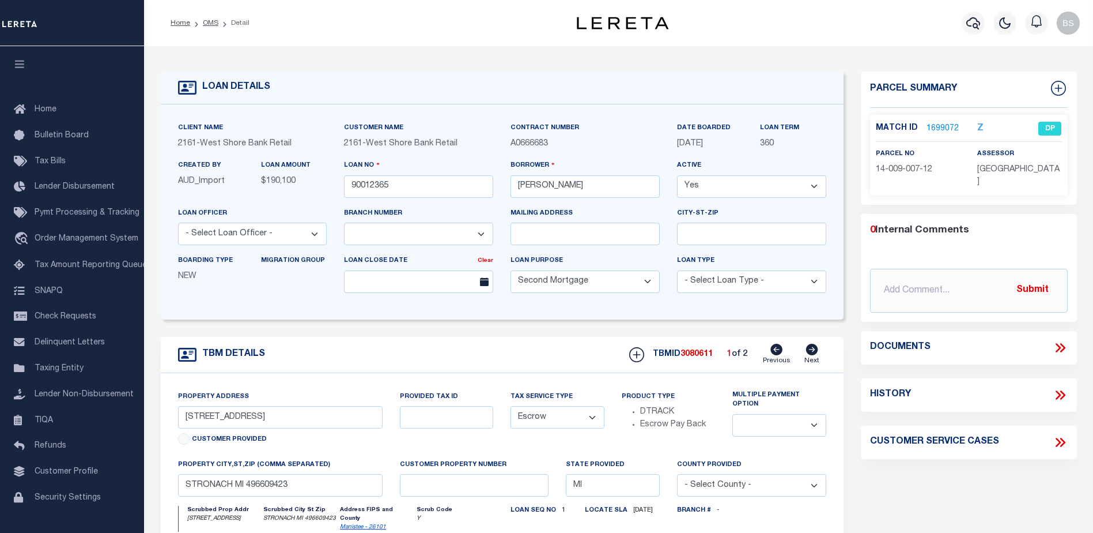
click at [941, 126] on link "1699072" at bounding box center [943, 129] width 32 height 12
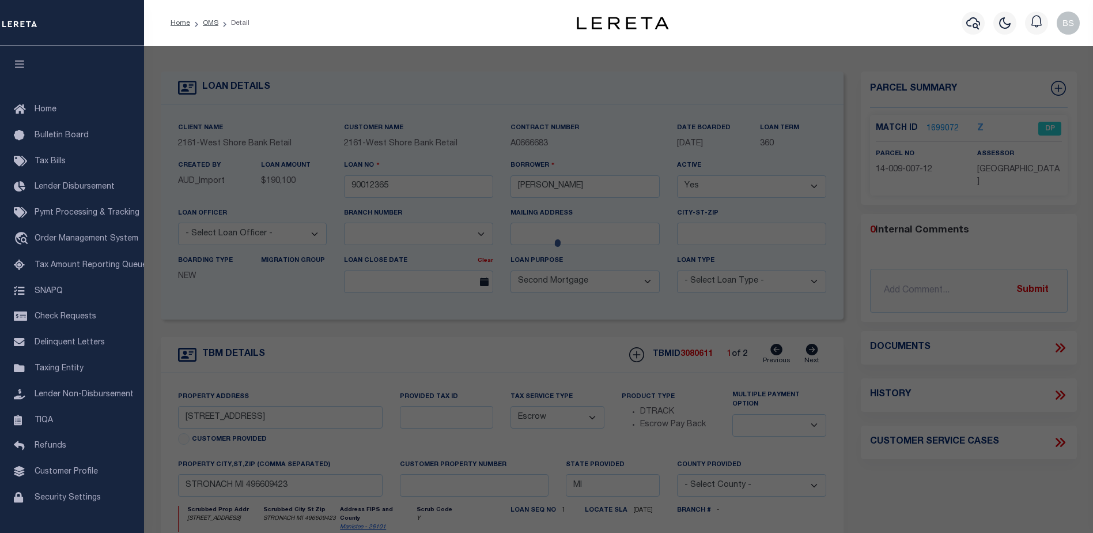
checkbox input "false"
select select "DP"
type input "[PERSON_NAME]"
type input "[STREET_ADDRESS]"
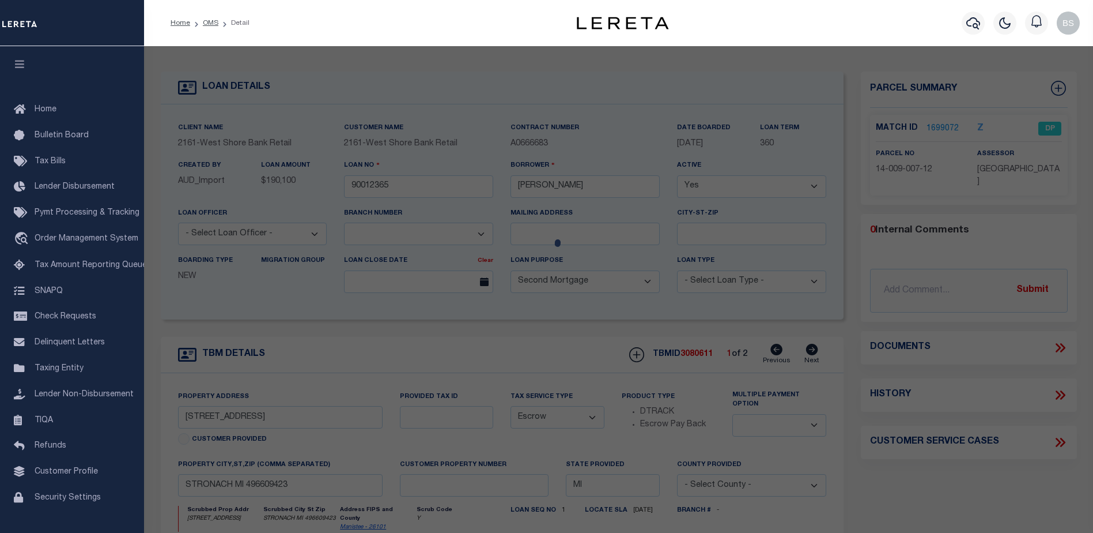
checkbox input "false"
type input "MANISTEE MI 49660"
type textarea "PT NW 1/4, COM AT N 1/4 COR OF SD SEC, TH S 88 DEG 21 MIN 30 SEC W 996.79 FT TO…"
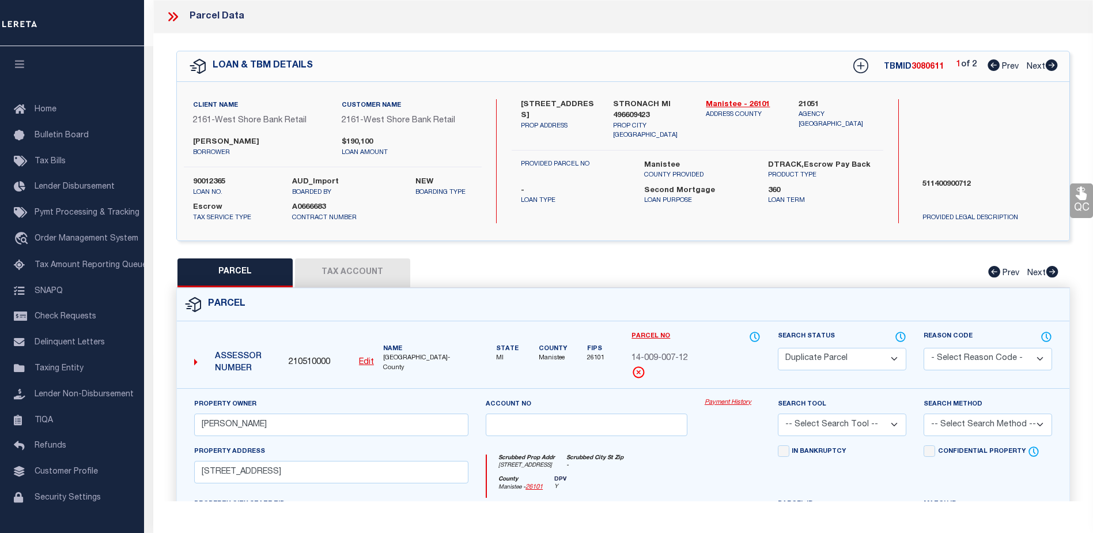
click at [719, 405] on link "Payment History" at bounding box center [733, 403] width 56 height 10
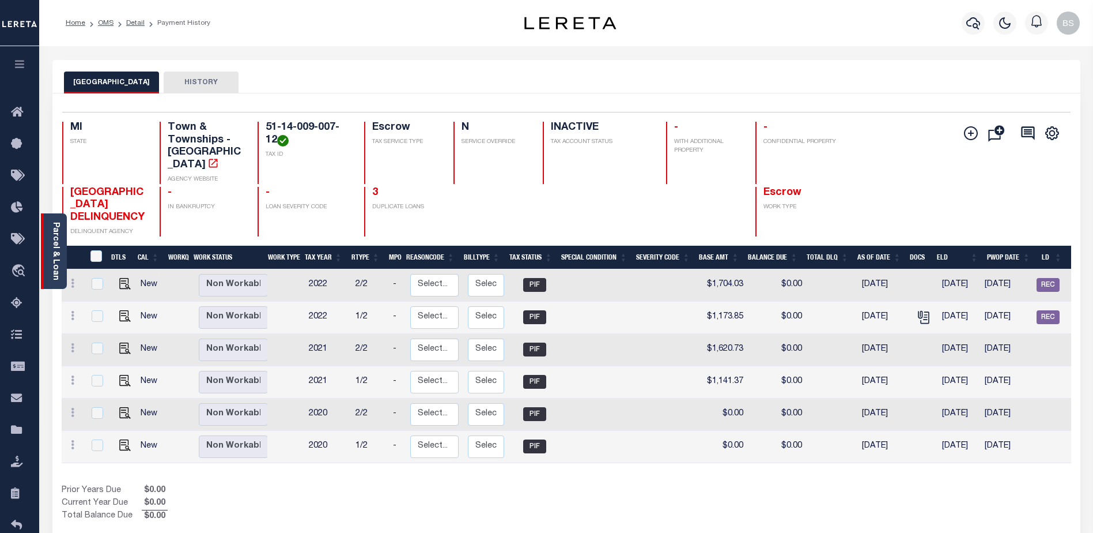
click at [52, 233] on link "Parcel & Loan" at bounding box center [55, 251] width 8 height 58
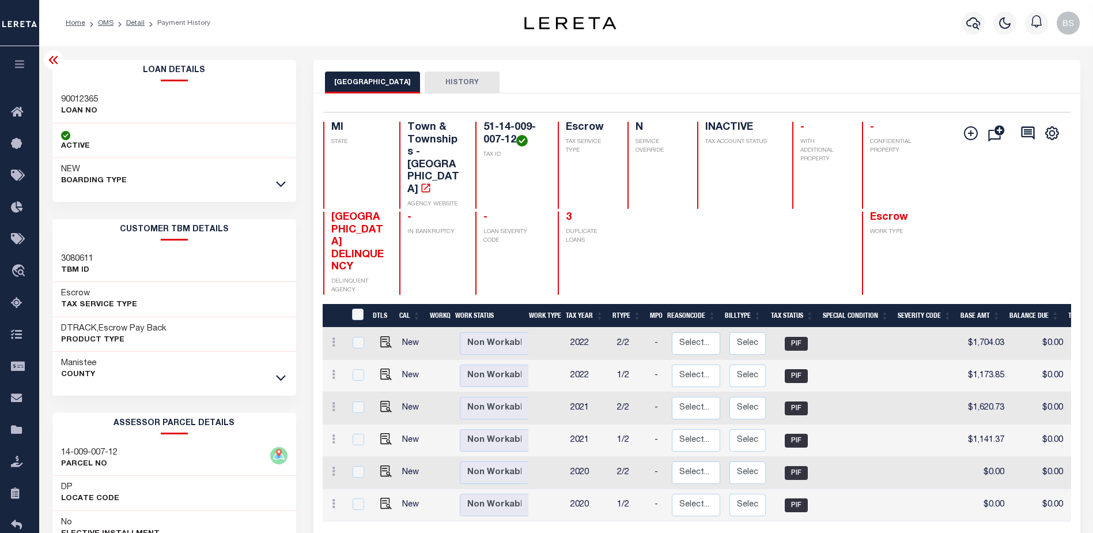
click at [50, 61] on icon at bounding box center [52, 60] width 9 height 8
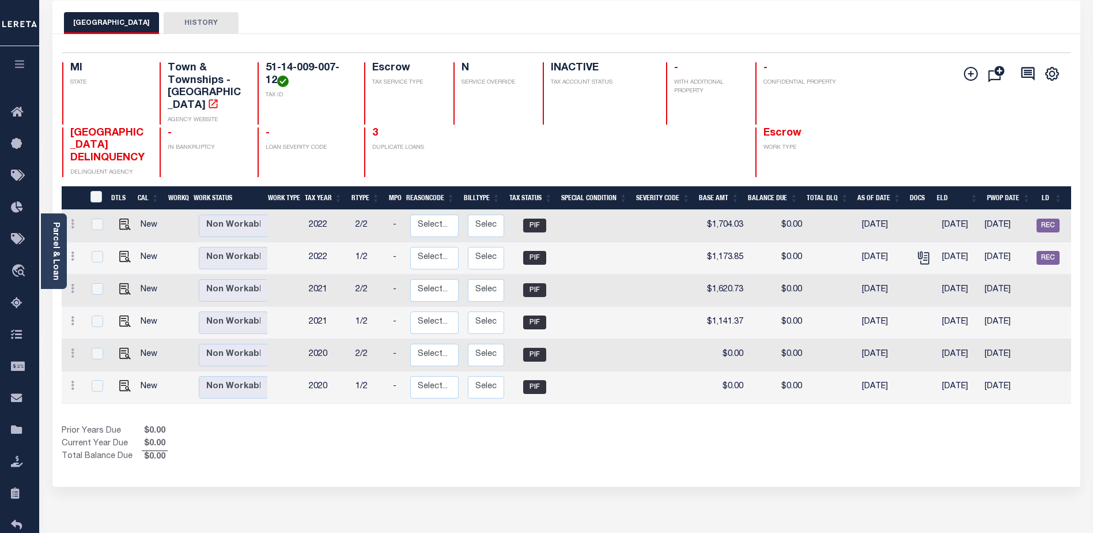
scroll to position [58, 0]
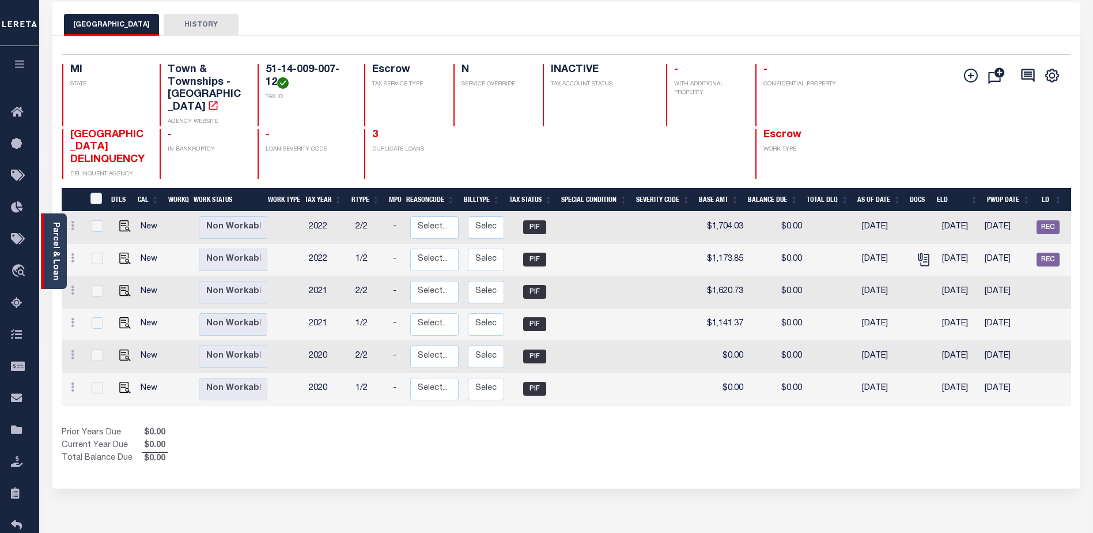
click at [50, 241] on div "Parcel & Loan" at bounding box center [54, 250] width 26 height 75
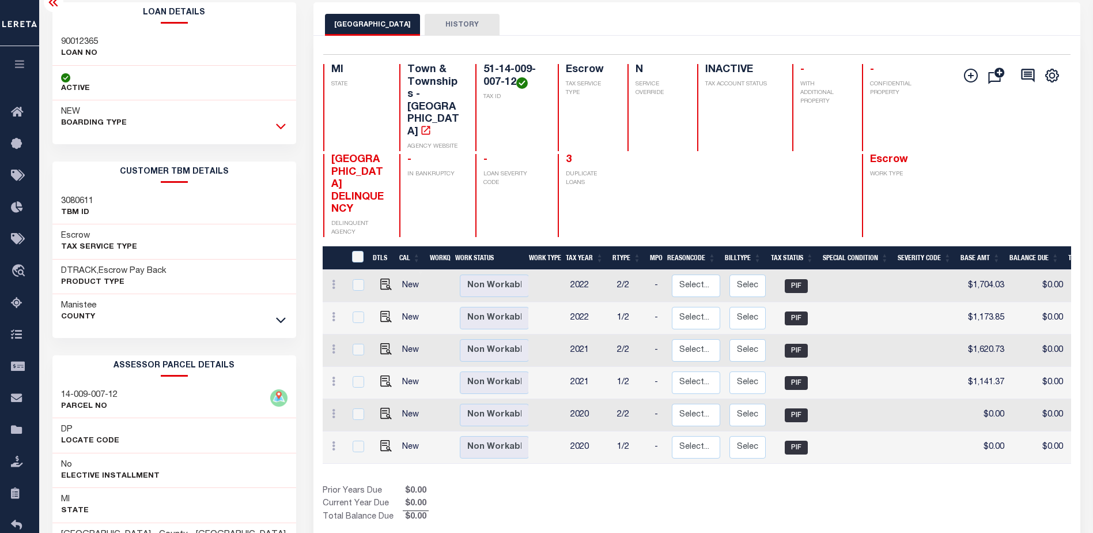
click at [281, 124] on icon at bounding box center [281, 126] width 10 height 12
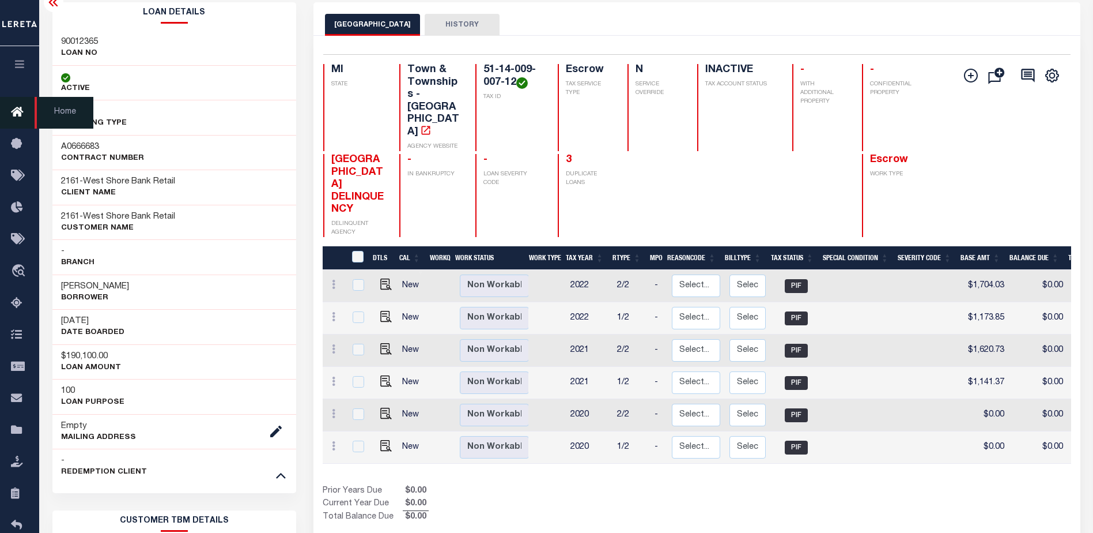
click at [18, 114] on icon at bounding box center [20, 112] width 18 height 14
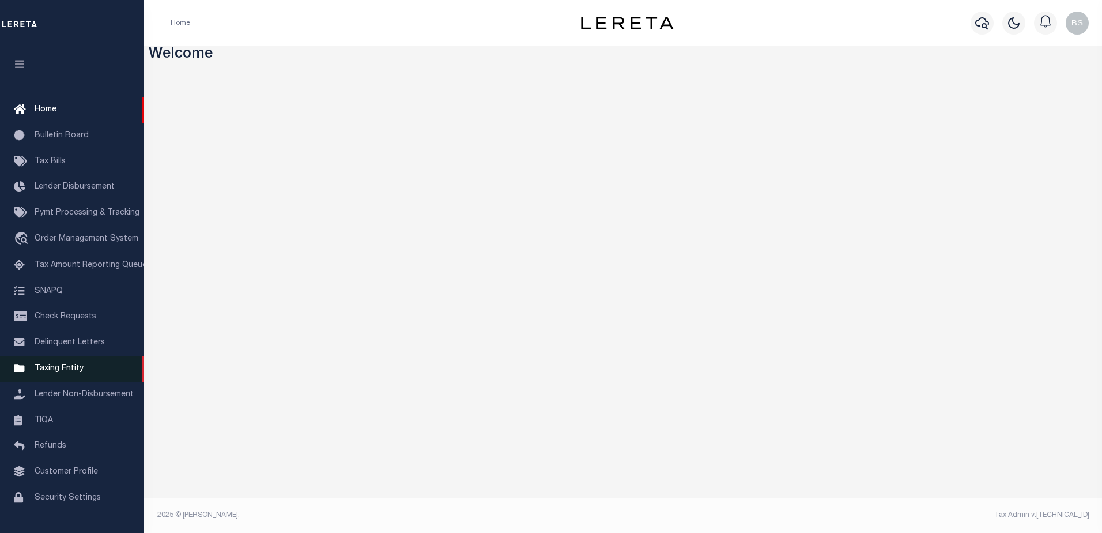
click at [42, 372] on span "Taxing Entity" at bounding box center [59, 368] width 49 height 8
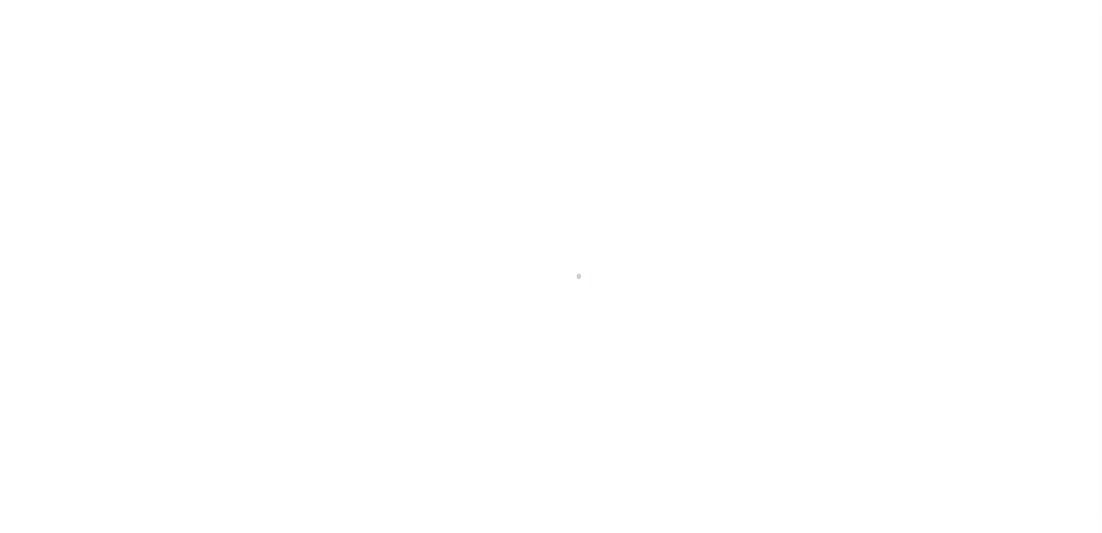
scroll to position [29, 0]
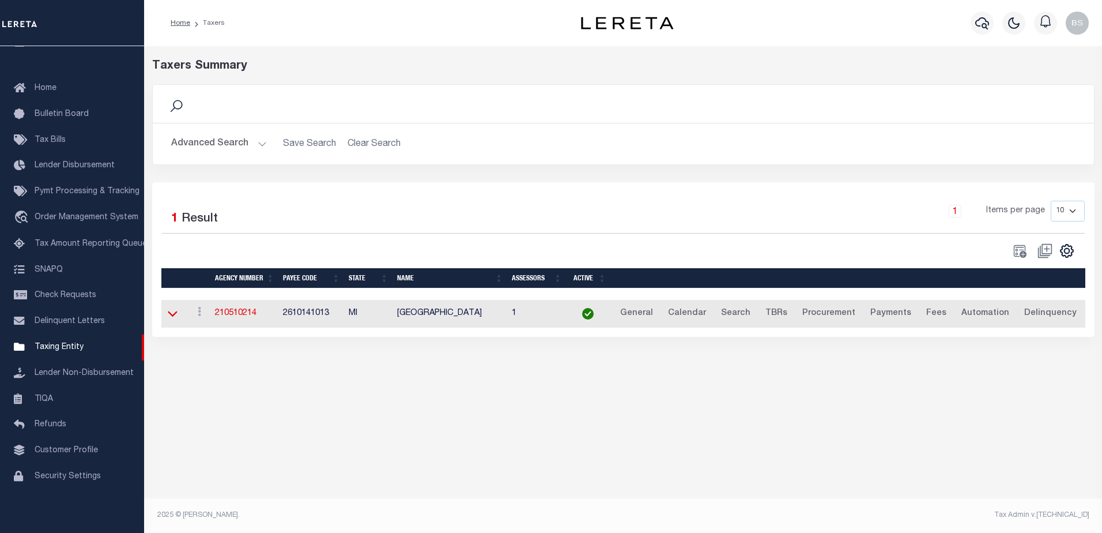
click at [172, 319] on icon at bounding box center [173, 313] width 10 height 12
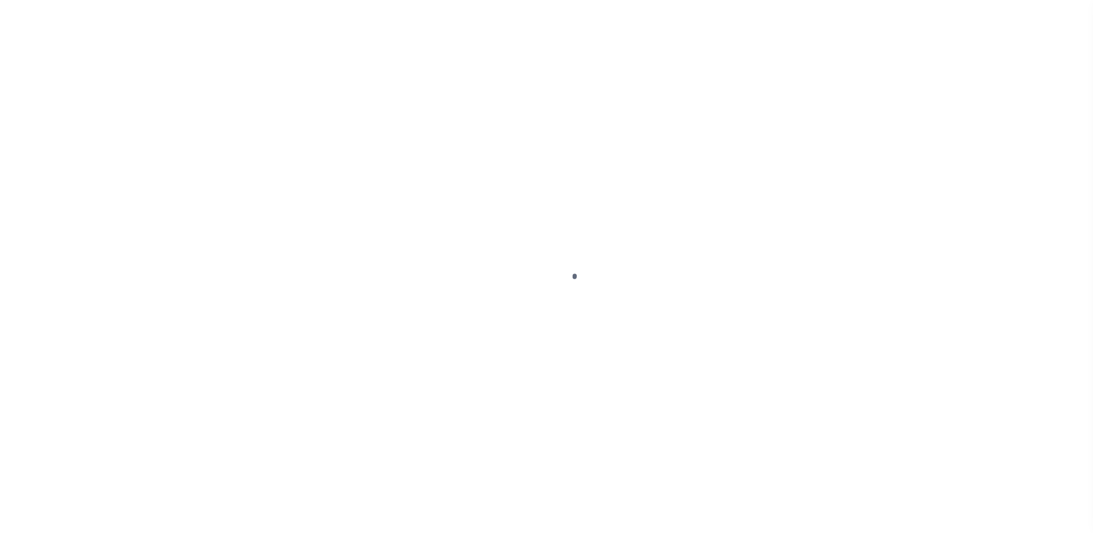
checkbox input "true"
type input "210510000"
type input "[GEOGRAPHIC_DATA]"
type input "00 - County"
type input "415 THIRD ST."
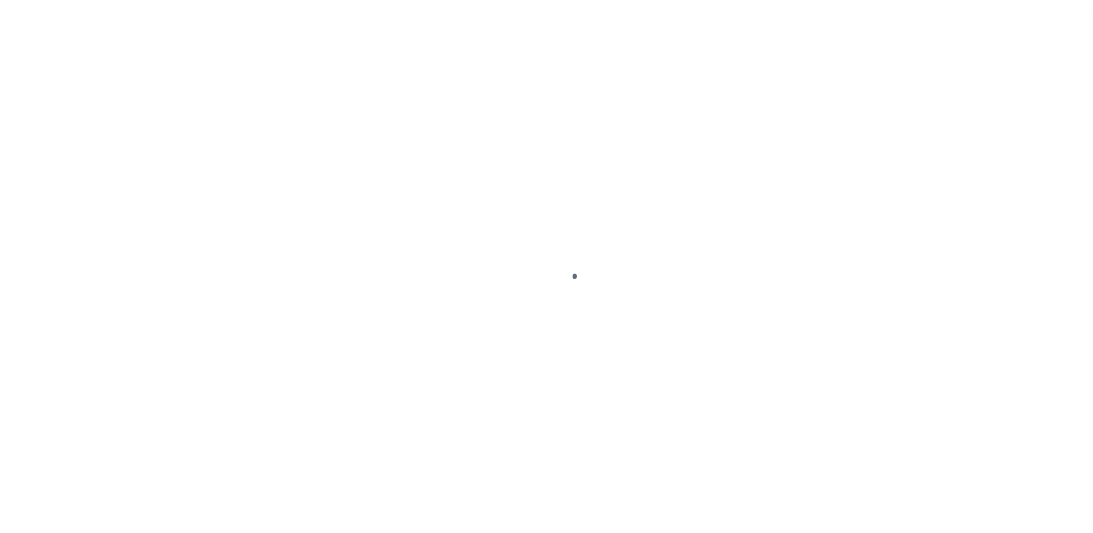
type input "MANISTEE"
select select "MI"
type input "49660"
type input "2317233173"
select select "26101"
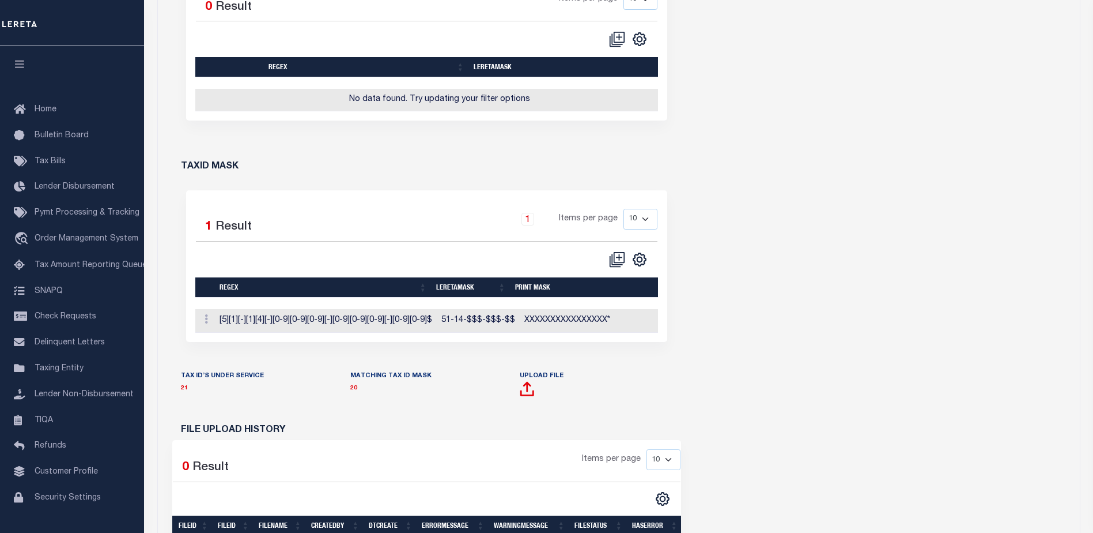
scroll to position [519, 0]
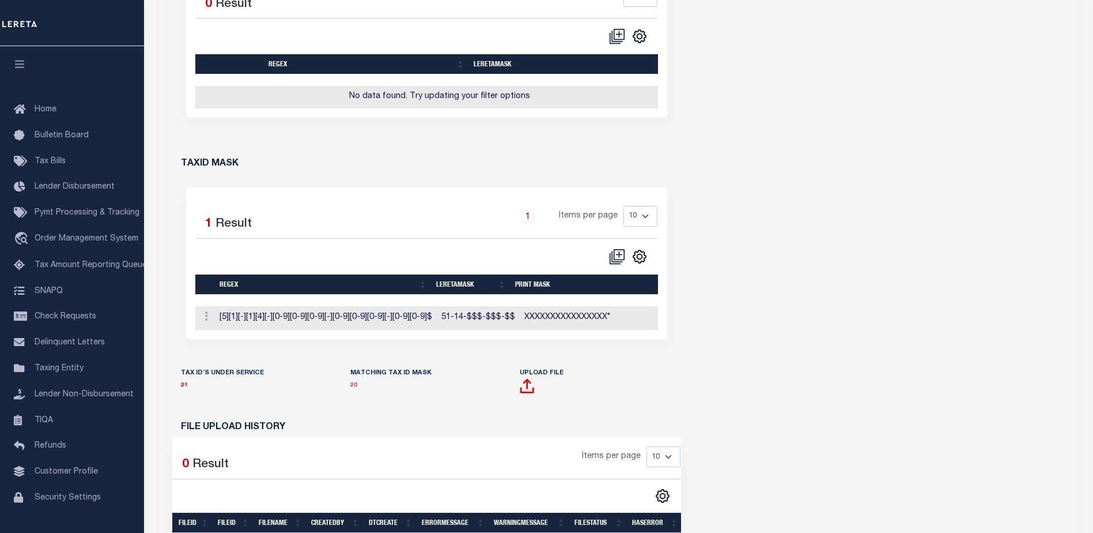
click at [353, 388] on link "20" at bounding box center [353, 385] width 7 height 6
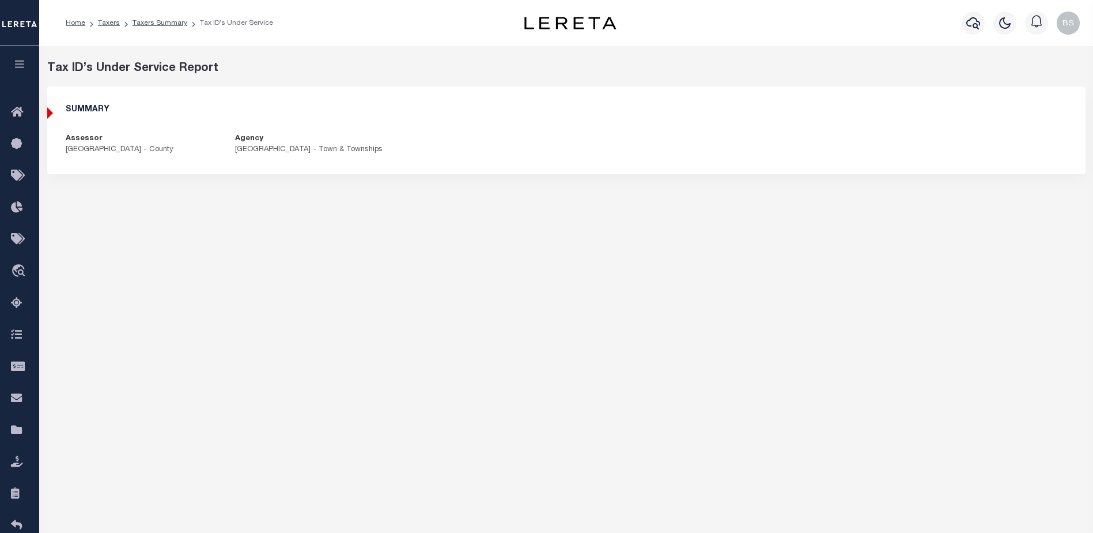
select select "100"
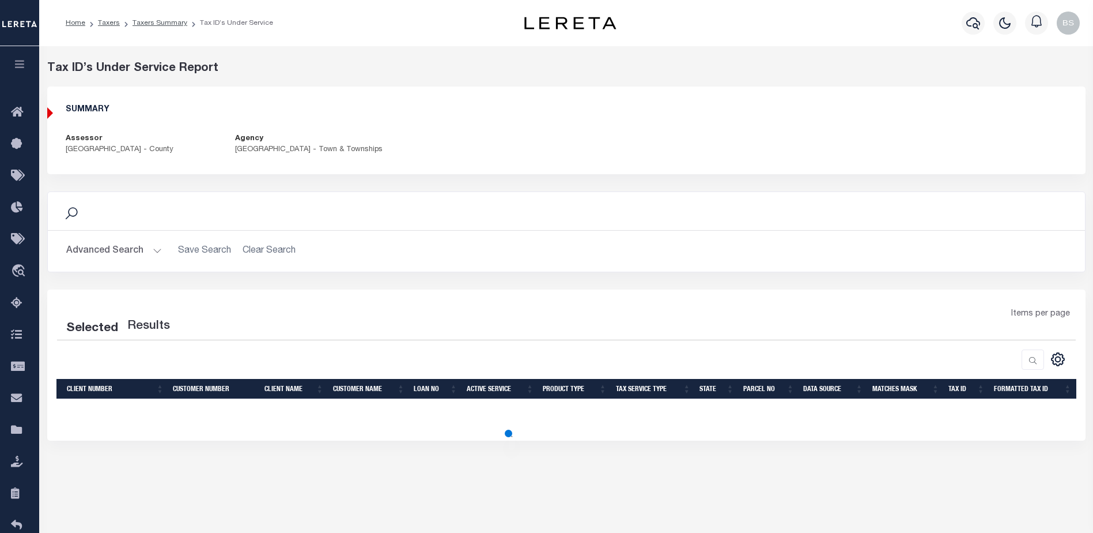
select select "100"
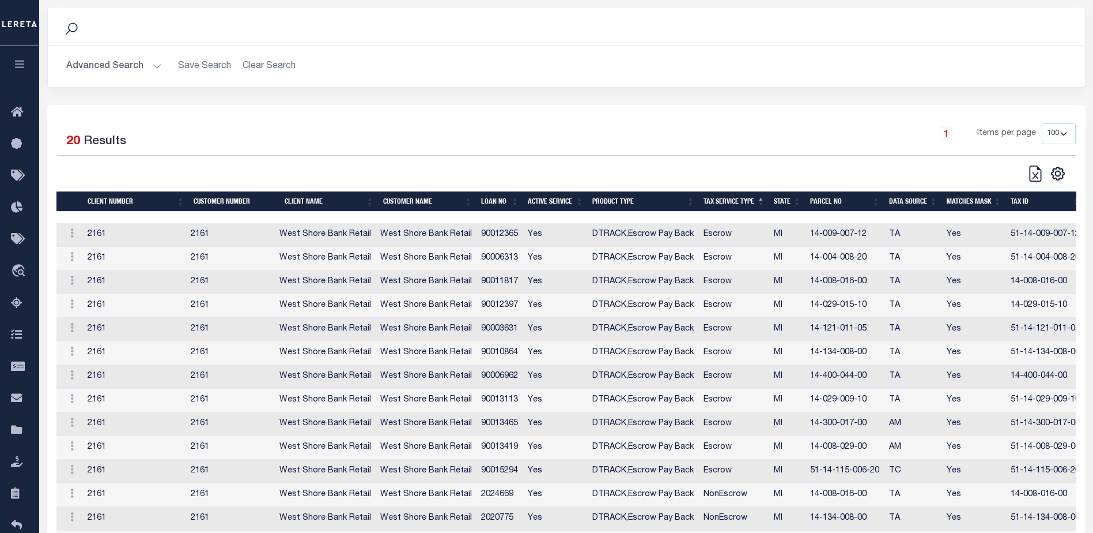
scroll to position [231, 0]
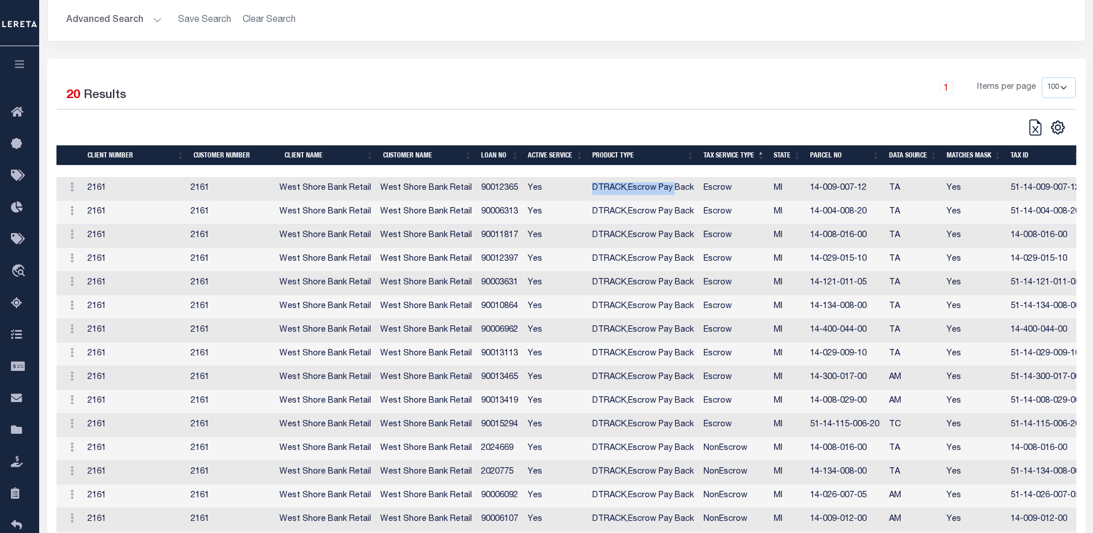
drag, startPoint x: 670, startPoint y: 192, endPoint x: 576, endPoint y: 210, distance: 94.9
click at [576, 201] on tr "Action Edit Tax ID 2161 2161 West Shore Bank Retail West Shore Bank Retail 9001…" at bounding box center [607, 189] width 1102 height 24
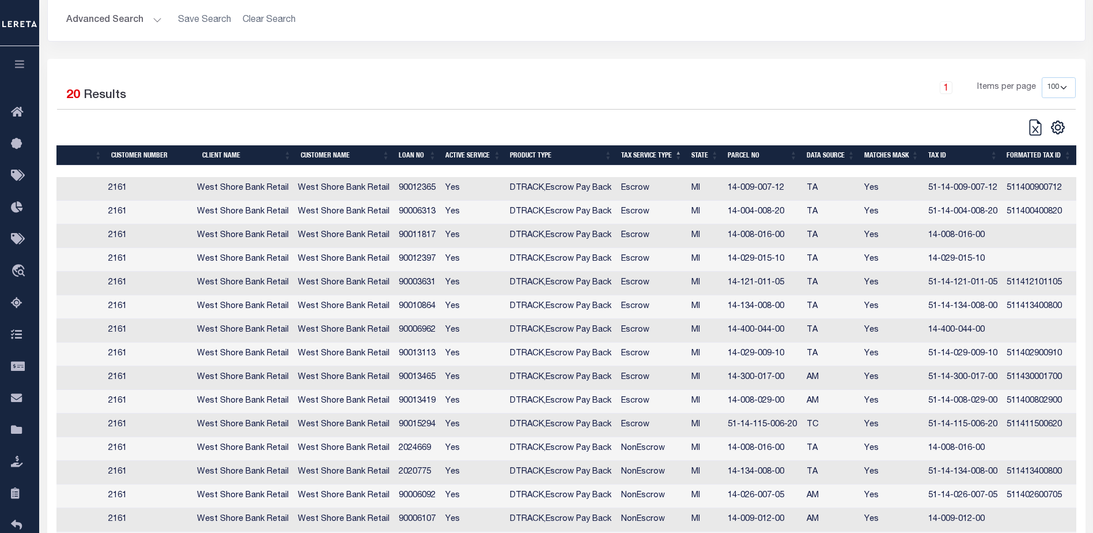
click at [882, 105] on div "1 Items per page 10 25 50 100" at bounding box center [696, 92] width 760 height 30
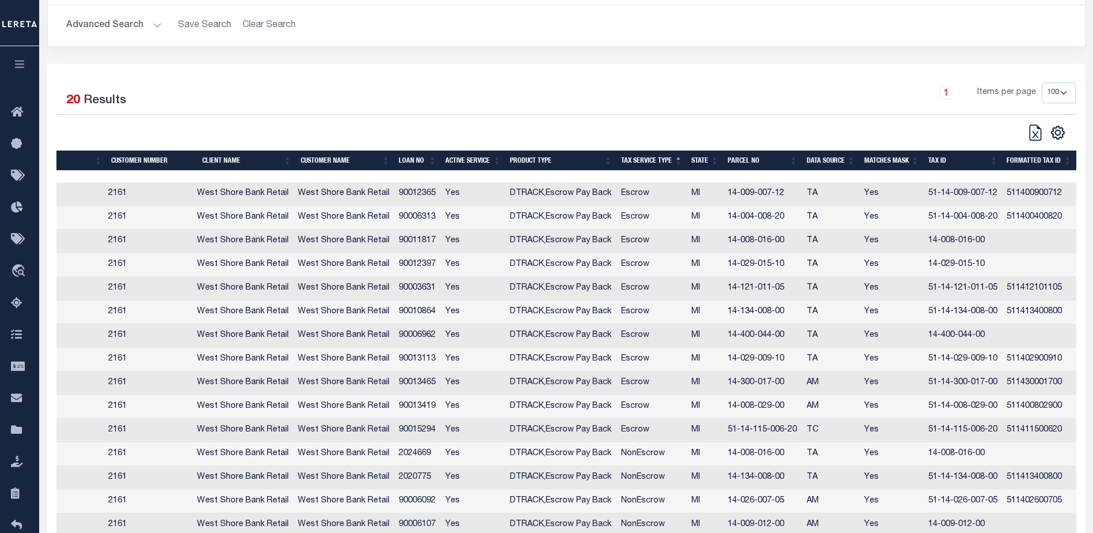
scroll to position [227, 0]
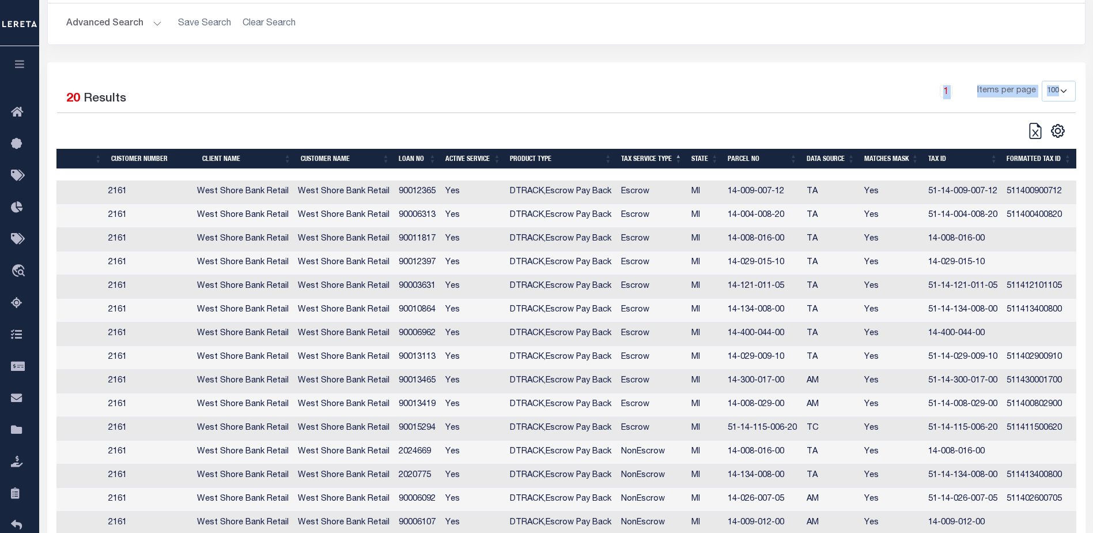
drag, startPoint x: 63, startPoint y: 152, endPoint x: 271, endPoint y: 105, distance: 213.1
click at [273, 106] on div "Selected 20 Results 1 Items per page 10 25 50 100" at bounding box center [566, 110] width 1037 height 59
click at [19, 109] on icon at bounding box center [20, 112] width 18 height 14
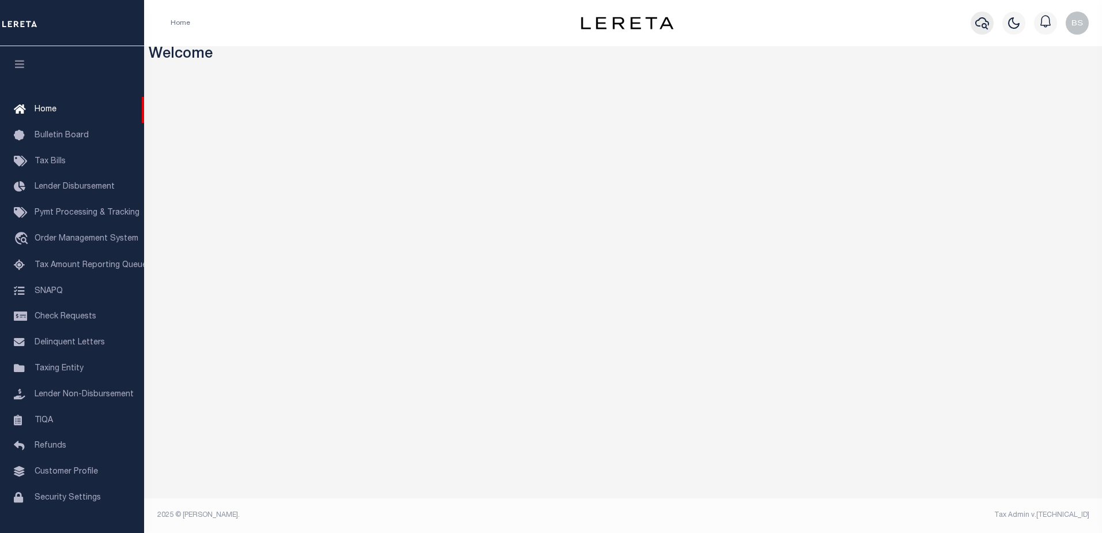
click at [982, 24] on icon "button" at bounding box center [982, 23] width 14 height 14
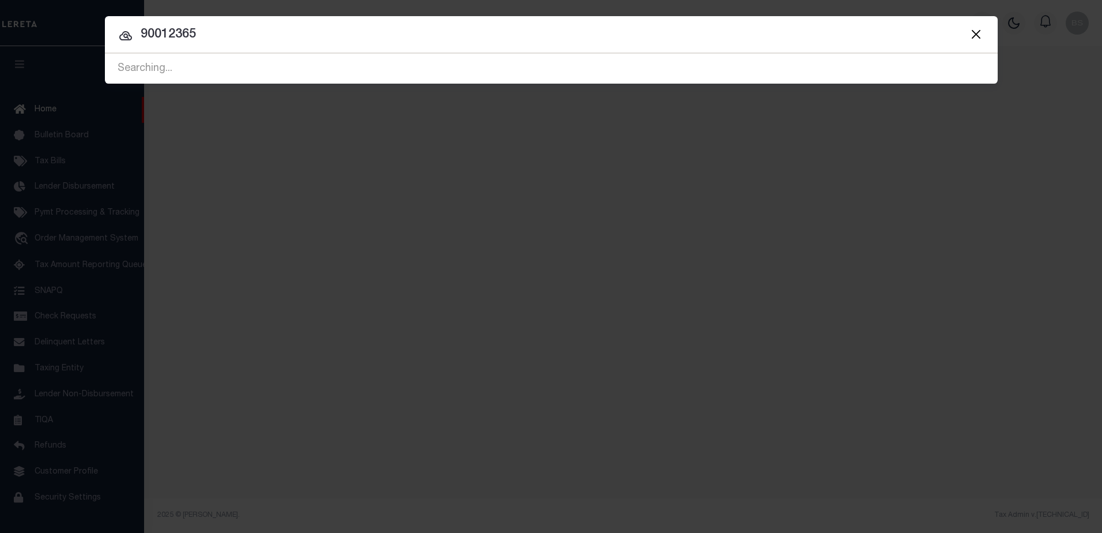
type input "90012365"
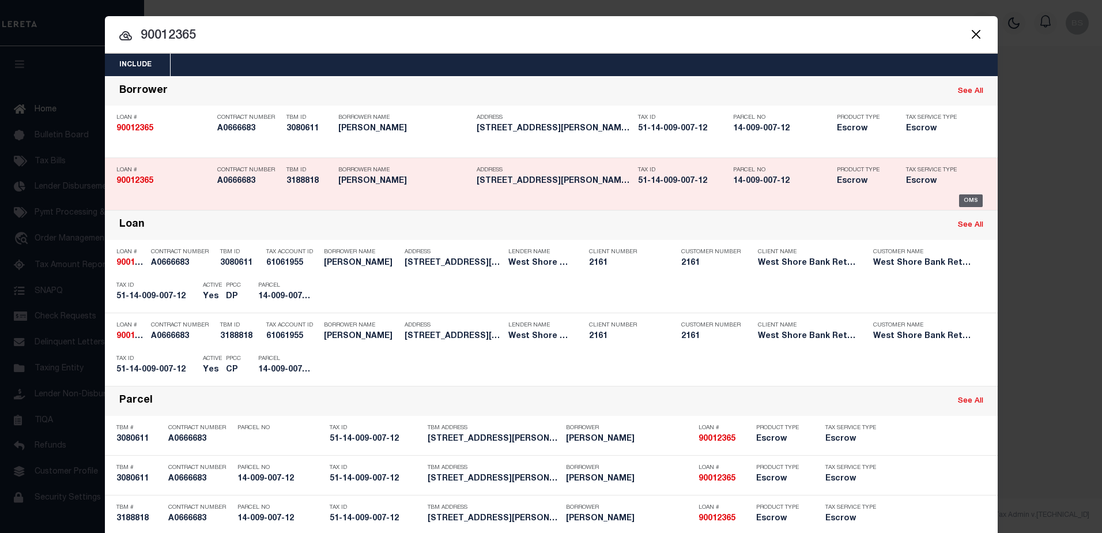
click at [962, 199] on div "OMS" at bounding box center [971, 200] width 24 height 13
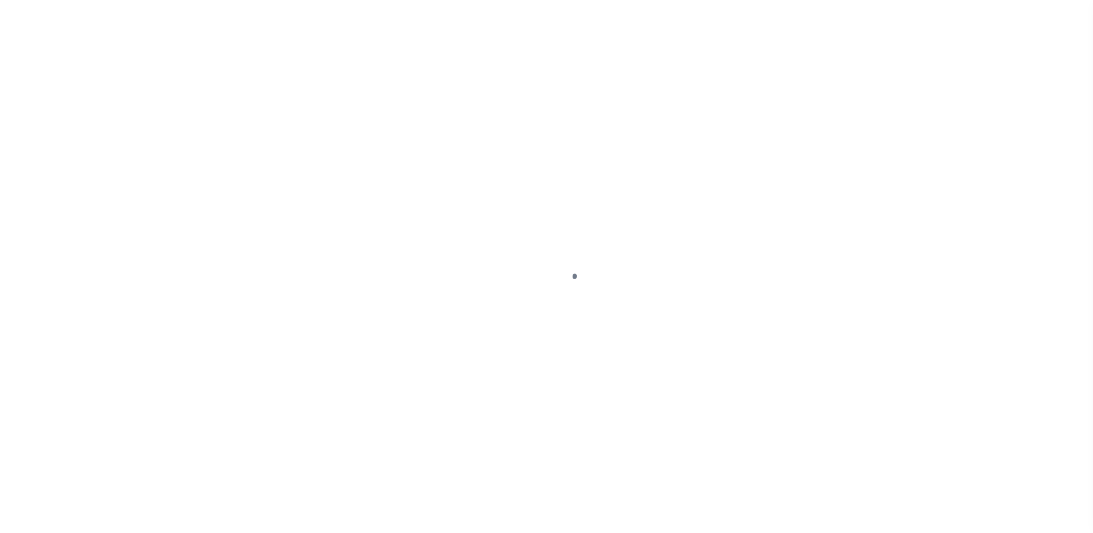
select select "100"
select select "Escrow"
type input "8297 PINE CREEK RD"
type input "51-14-009-007-12"
type input "STRONACH MI 496609423"
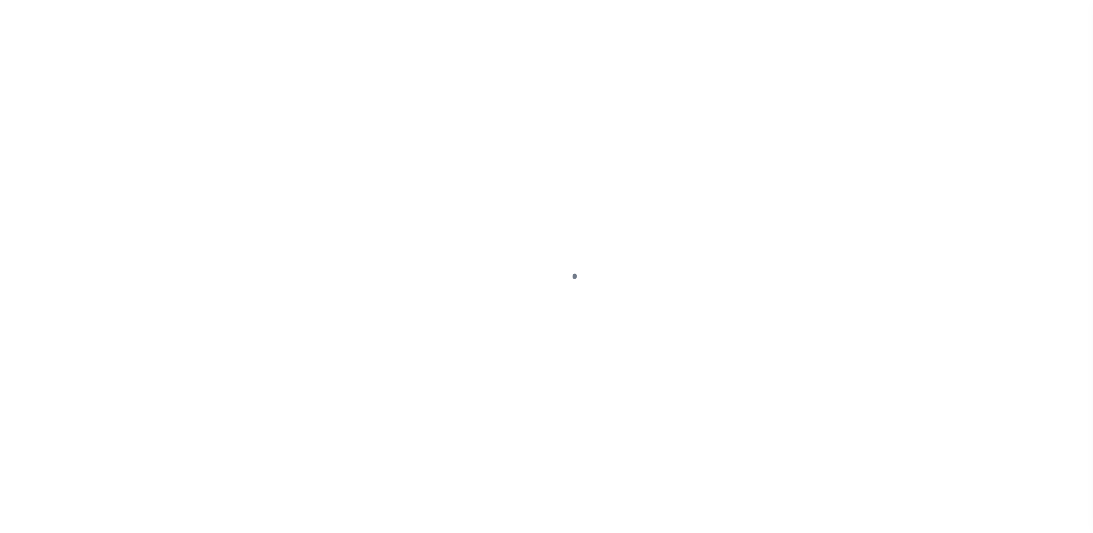
type input "MI"
select select
type textarea "511400900712"
select select "4567"
select select
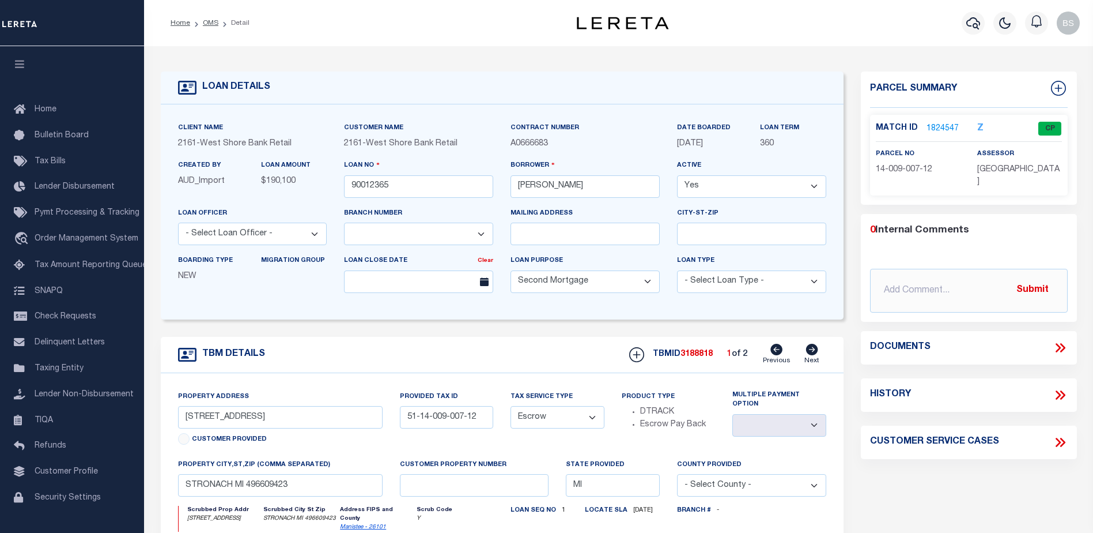
click at [947, 127] on link "1824547" at bounding box center [943, 129] width 32 height 12
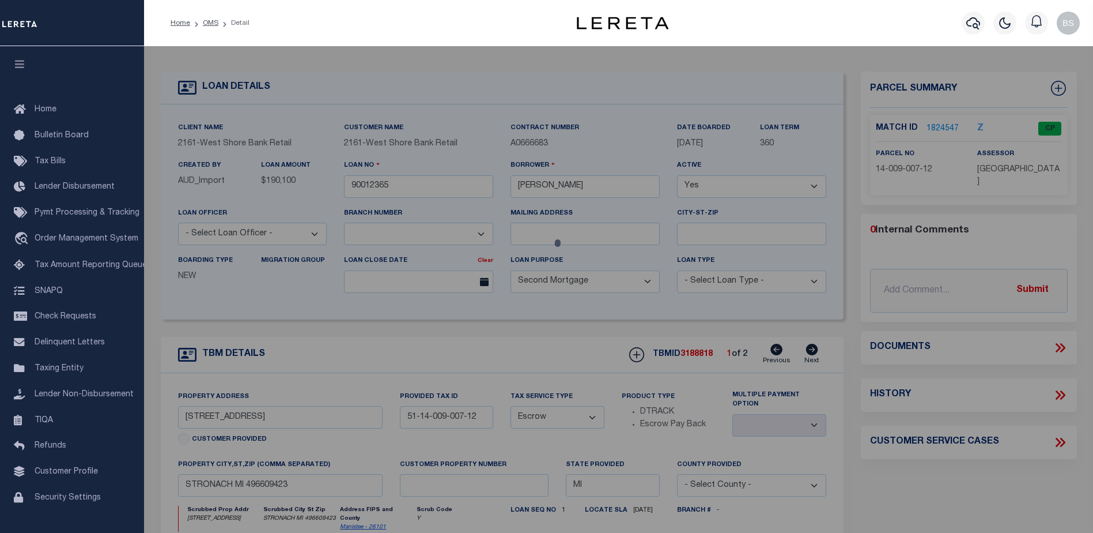
checkbox input "false"
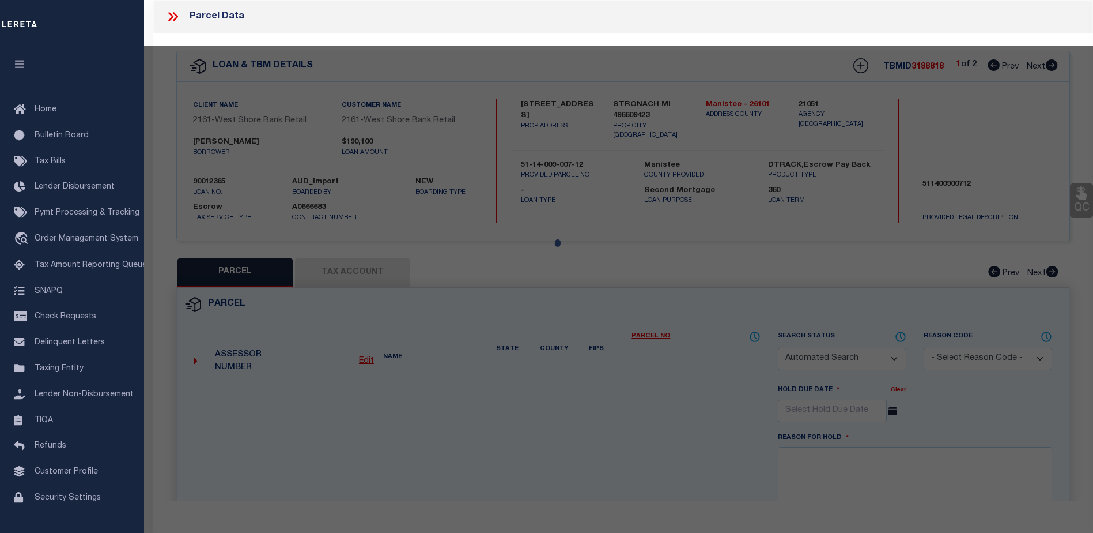
select select "CP"
type input "MUSZYNSKI CHAD M"
type input "8297 PINE CREEK RD"
checkbox input "false"
type input "MANISTEE MI 49660"
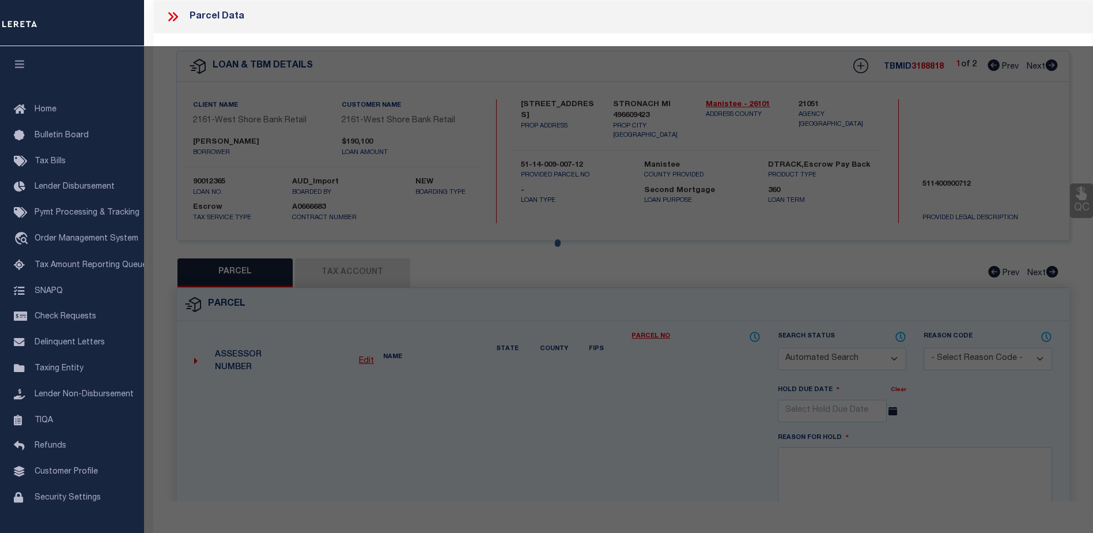
type textarea "PT NW 1/4, COM AT N 1/4 COR OF SD SEC, TH S 88 DEG 21 MIN 30 SEC W 996.79 FT TO…"
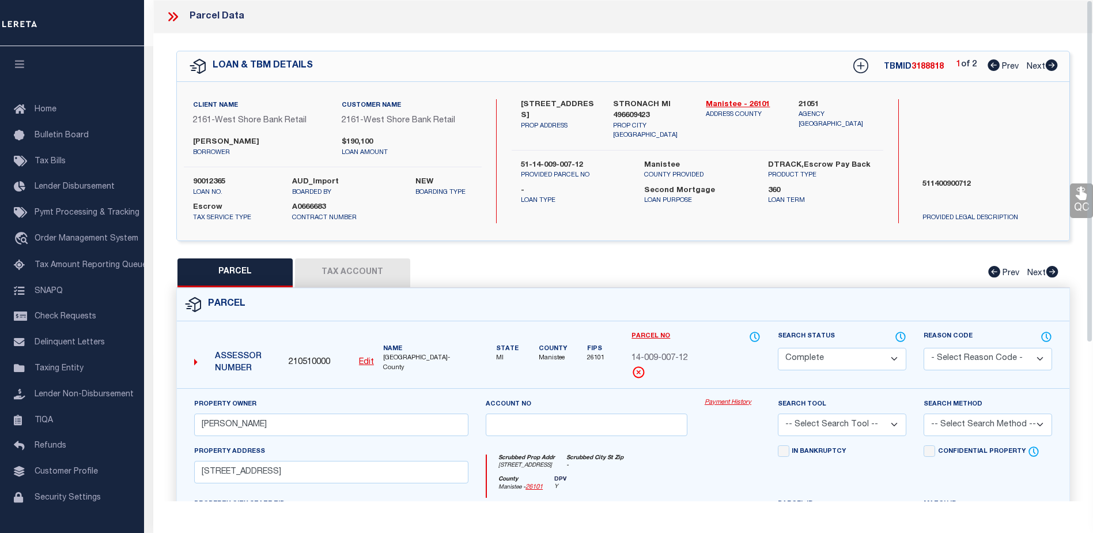
click at [722, 398] on link "Payment History" at bounding box center [733, 403] width 56 height 10
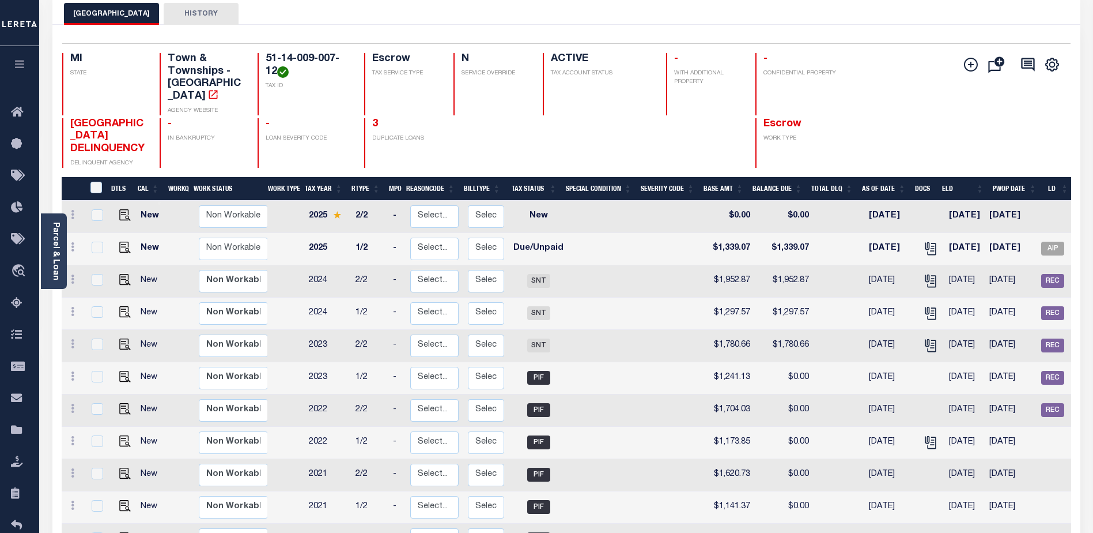
scroll to position [115, 0]
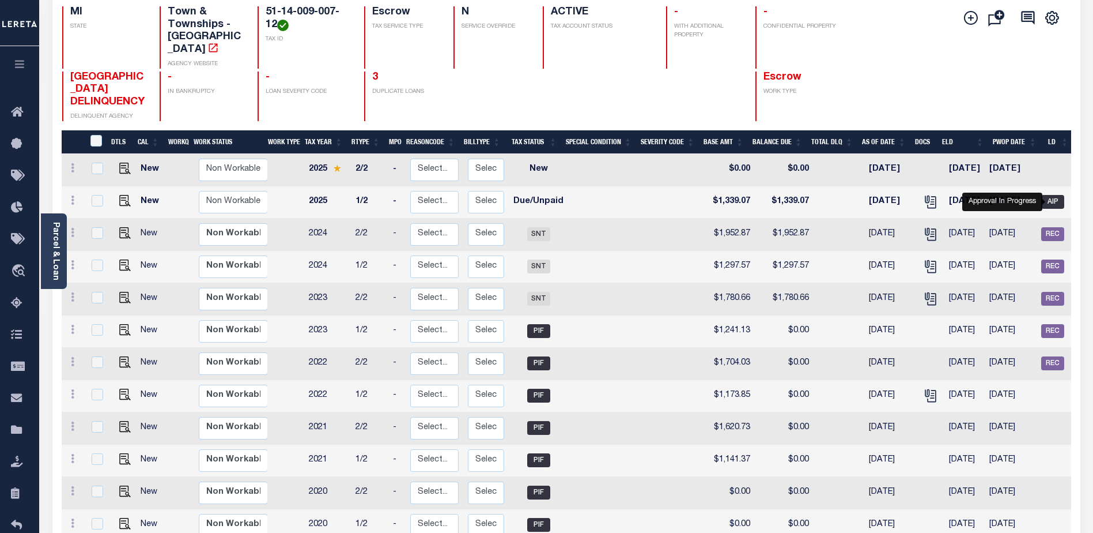
click at [1056, 198] on span "AIP" at bounding box center [1052, 202] width 23 height 14
checkbox input "true"
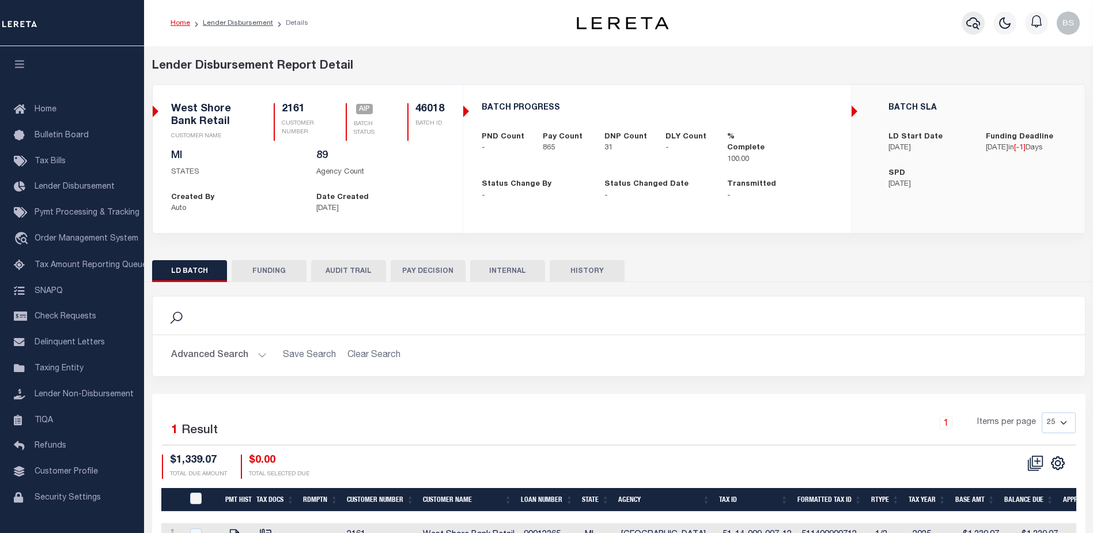
click at [971, 28] on icon "button" at bounding box center [973, 23] width 14 height 14
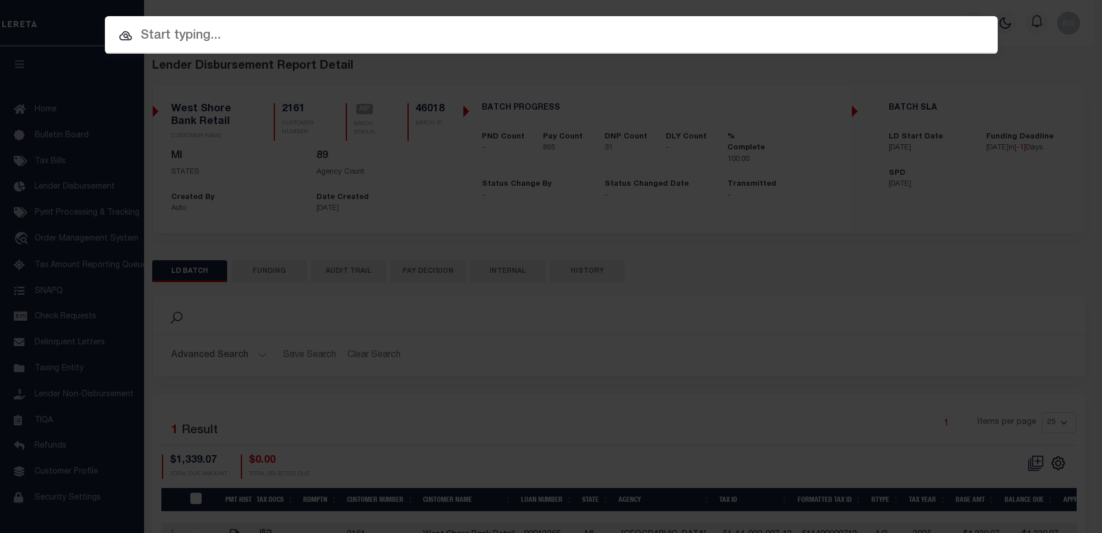
click at [500, 442] on div "Include Loans TBM Customers Borrowers Payments (Lender Non-Disb) Payments (Lend…" at bounding box center [551, 266] width 1102 height 533
click at [155, 35] on input "text" at bounding box center [551, 36] width 893 height 20
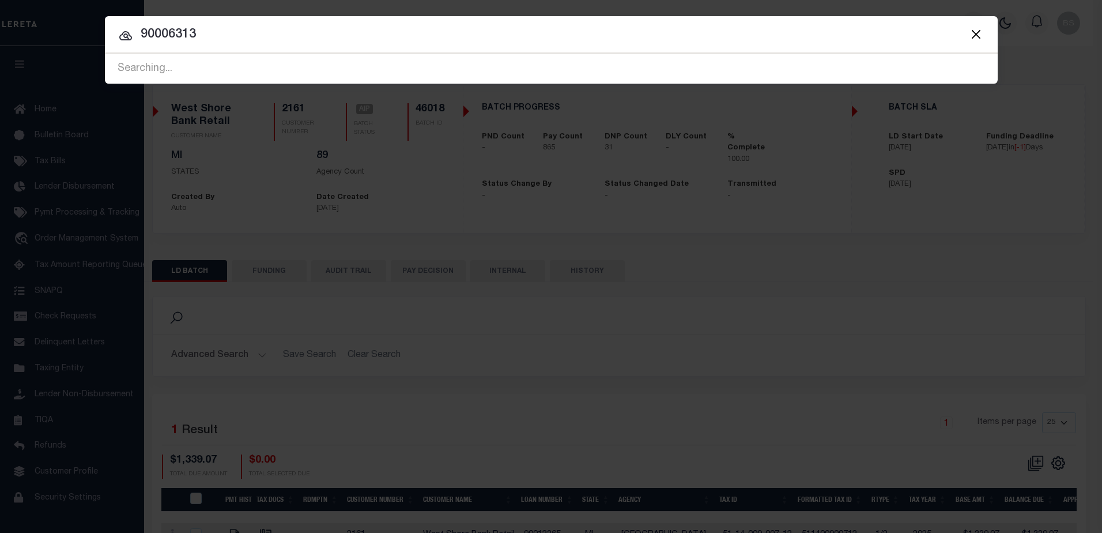
type input "90006313"
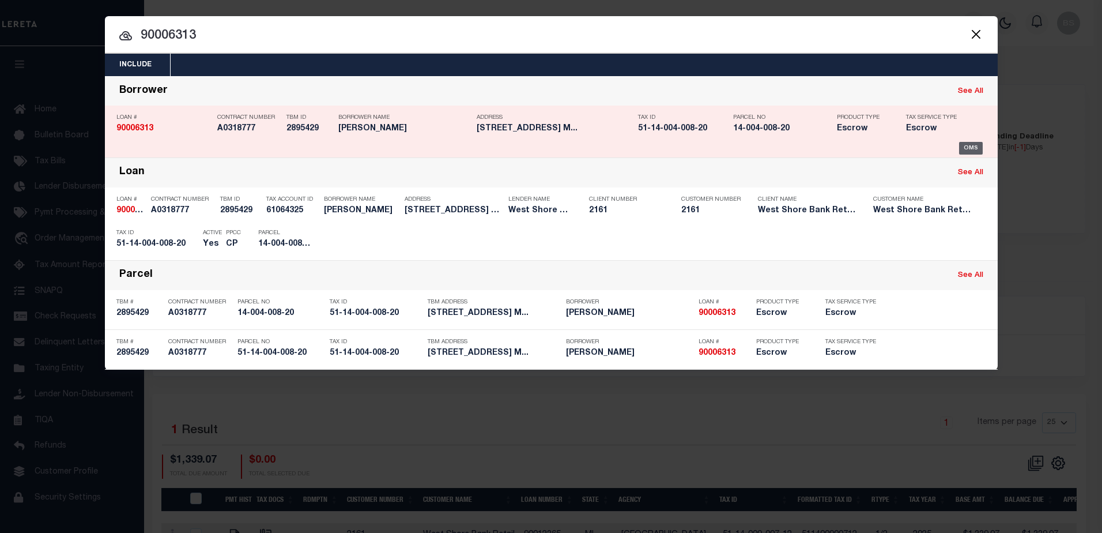
click at [973, 152] on div "OMS" at bounding box center [971, 148] width 24 height 13
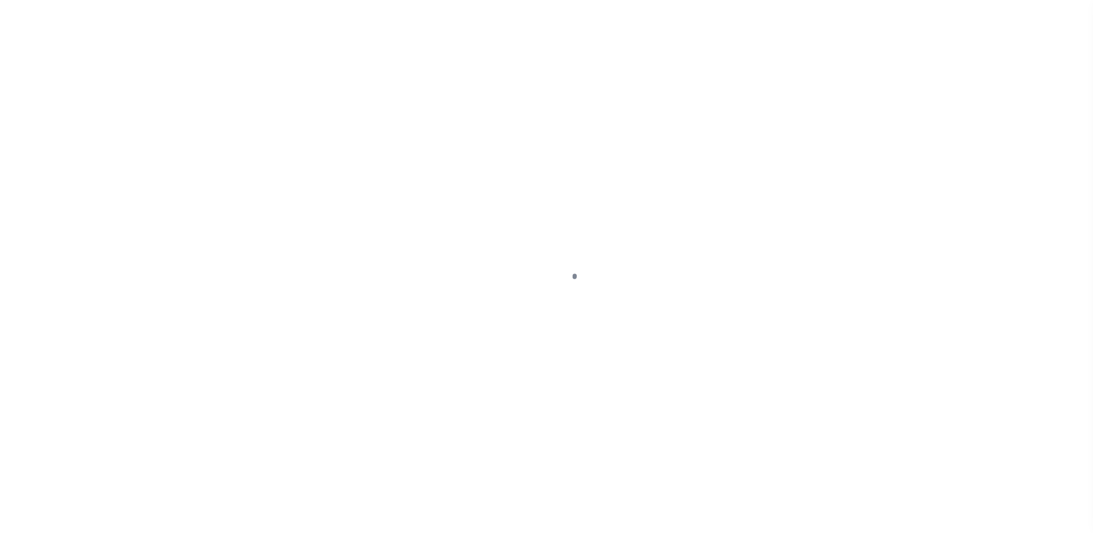
select select "100"
select select "Escrow"
type input "[STREET_ADDRESS]"
type input "51-14-004-008-20"
type input "MANISTEE MI 496609447"
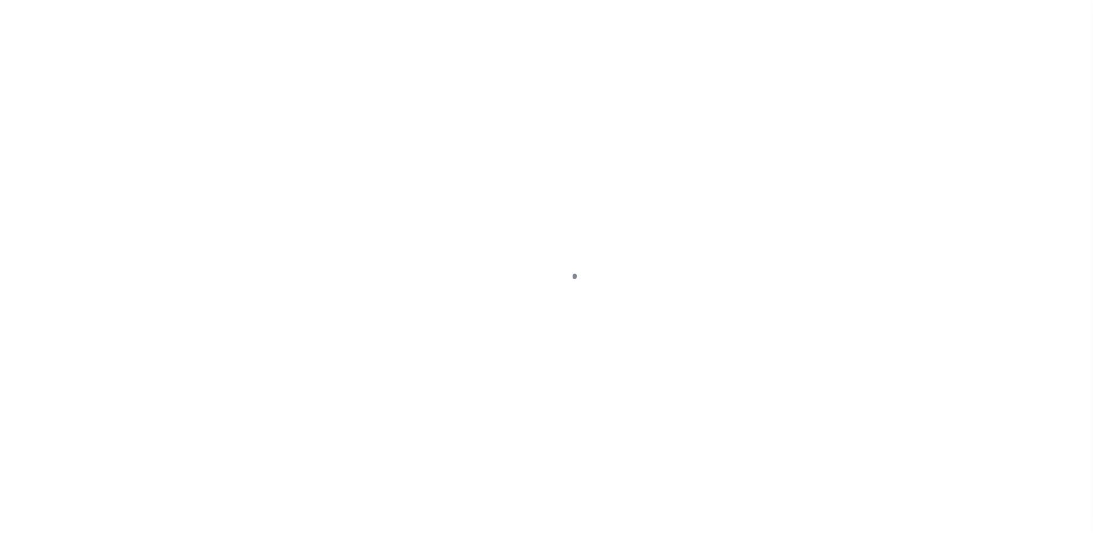
type input "MI"
select select
type textarea "51-14-004-008-20"
select select "4567"
select select
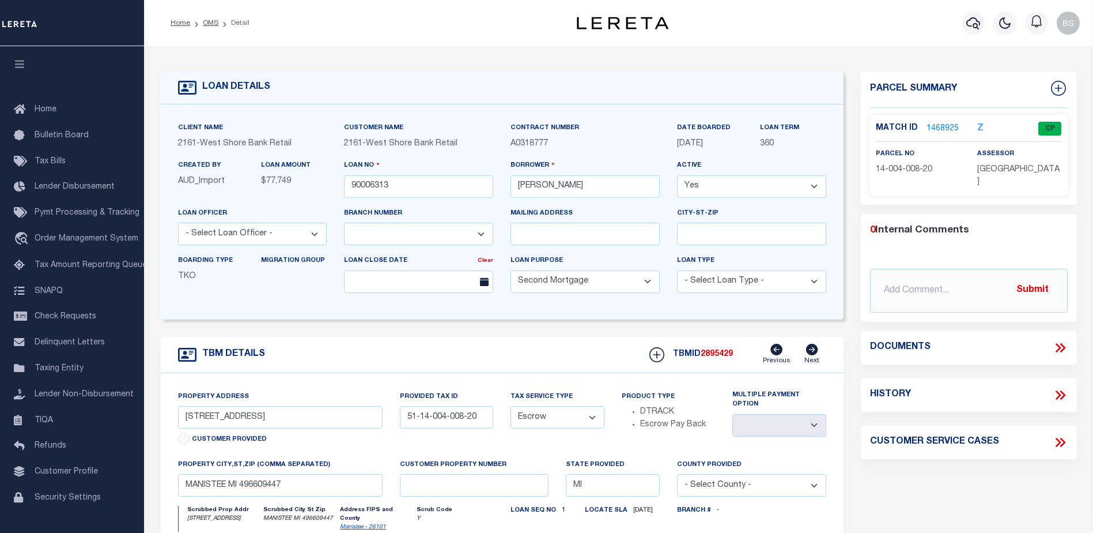
click at [946, 128] on link "1468925" at bounding box center [943, 129] width 32 height 12
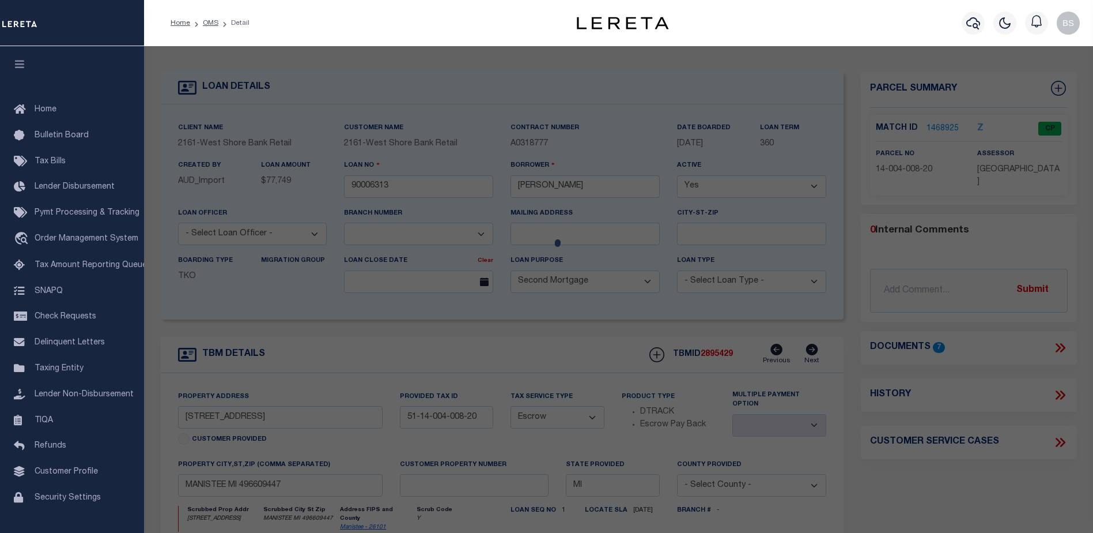
checkbox input "false"
select select "CP"
type input "[PERSON_NAME]"
type input "[STREET_ADDRESS]"
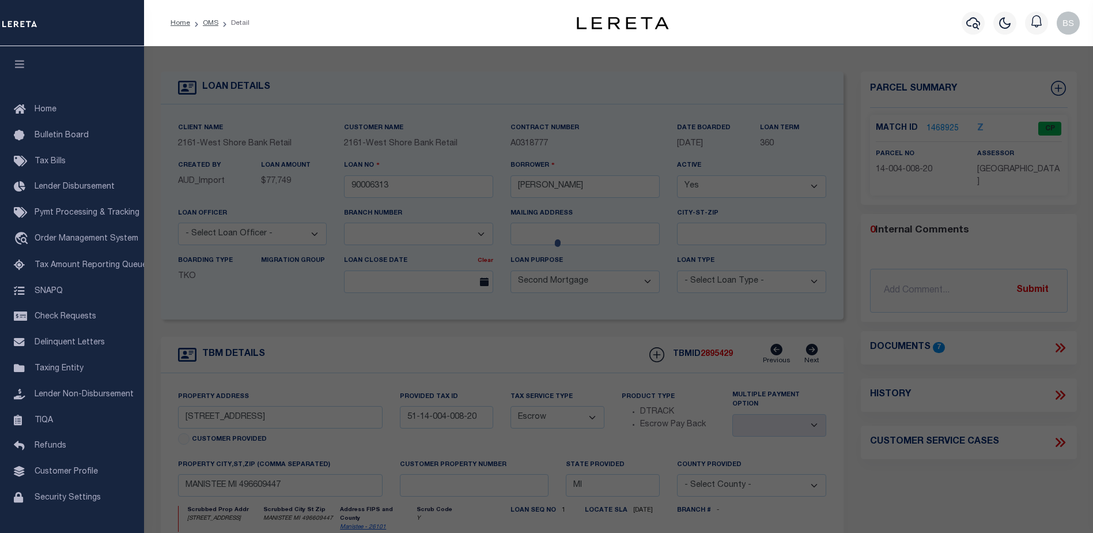
checkbox input "false"
type textarea "N 1/2 S 1/2 NE 1/4 SE 1/4, SUBJ TO RD R/W SEC 4 T21N R15W. 10 A M/L."
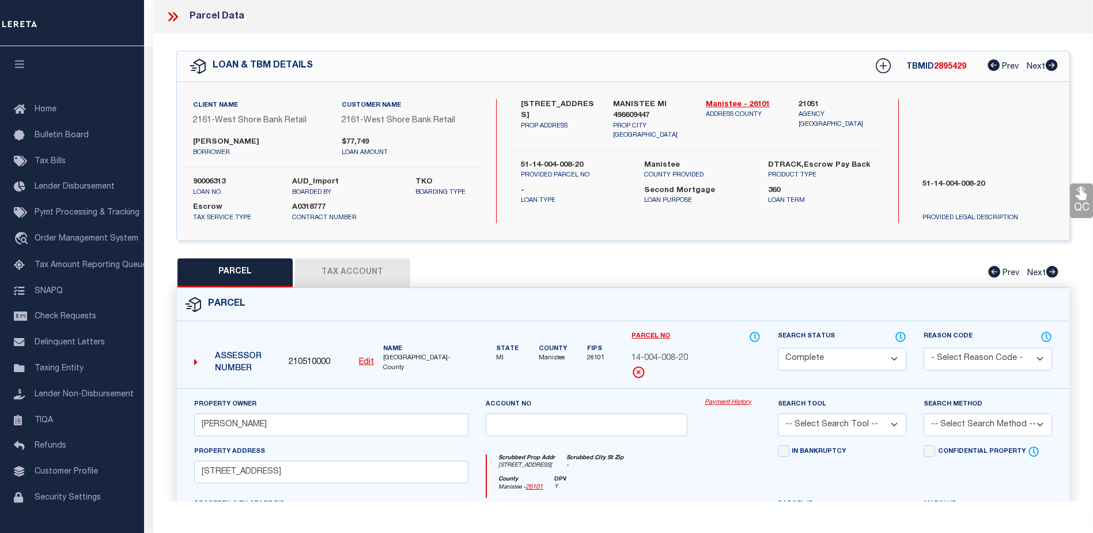
click at [722, 405] on link "Payment History" at bounding box center [733, 403] width 56 height 10
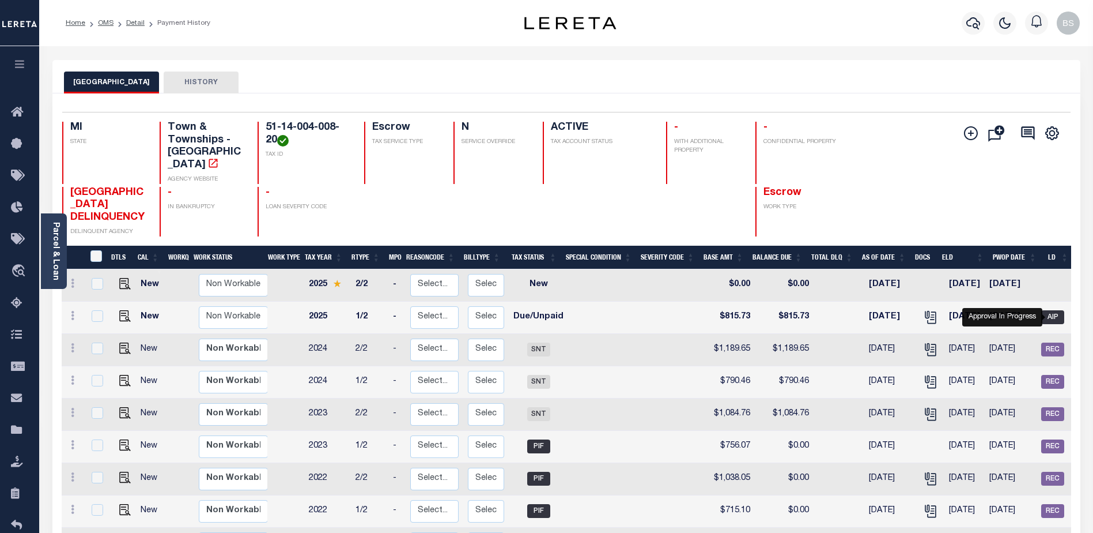
click at [1055, 317] on span "AIP" at bounding box center [1052, 317] width 23 height 14
checkbox input "true"
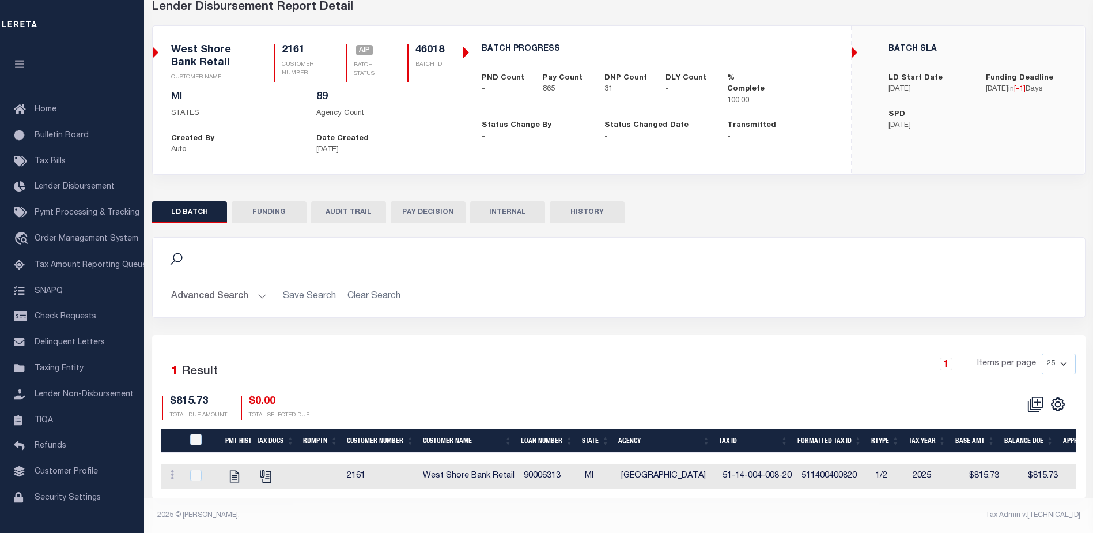
scroll to position [67, 0]
click at [269, 202] on button "FUNDING" at bounding box center [269, 212] width 75 height 22
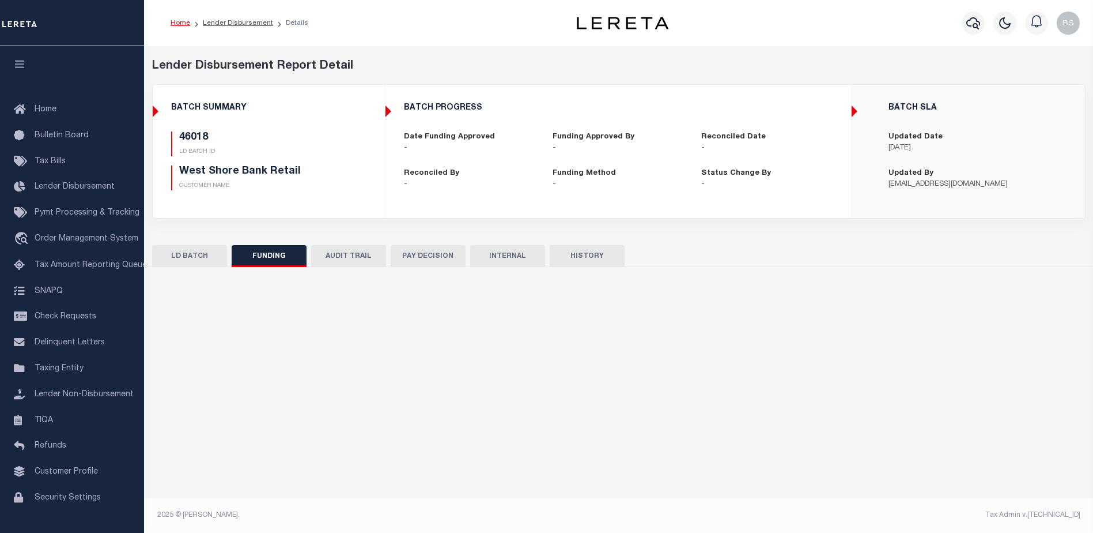
scroll to position [0, 0]
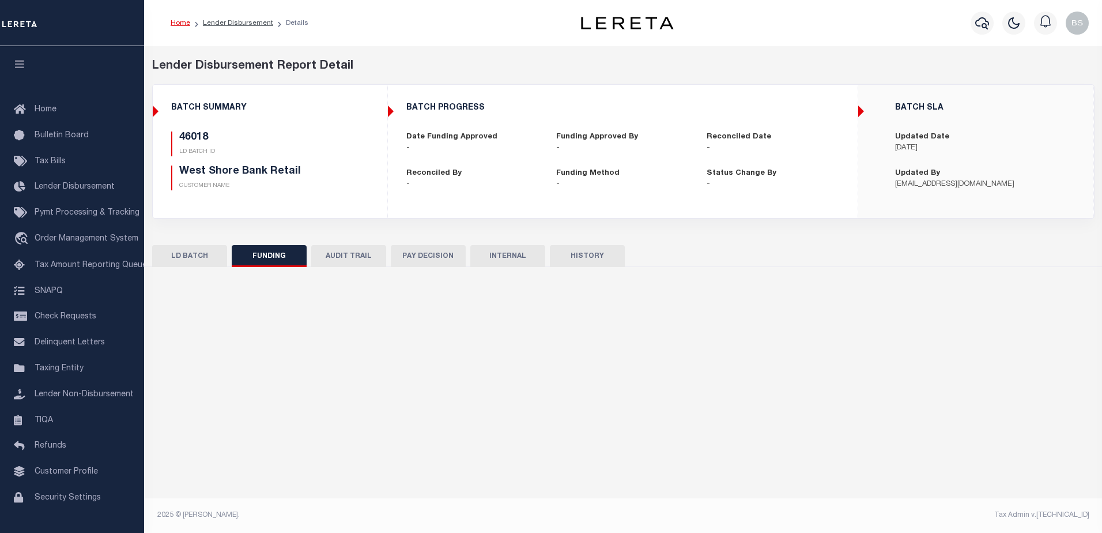
type input "$1,357,111.12"
type input "$0"
type input "[DATE]"
select select "100"
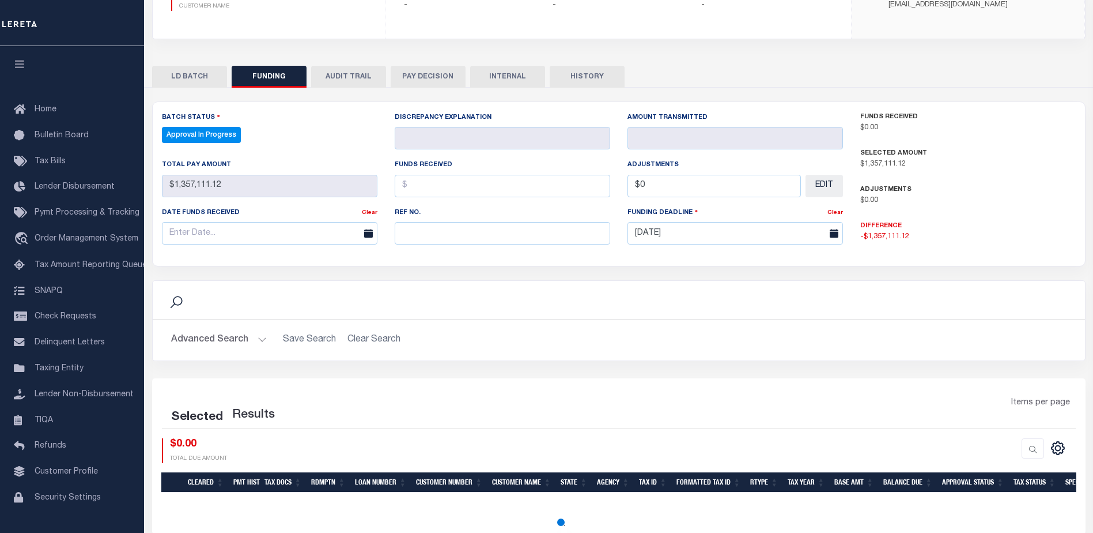
scroll to position [215, 0]
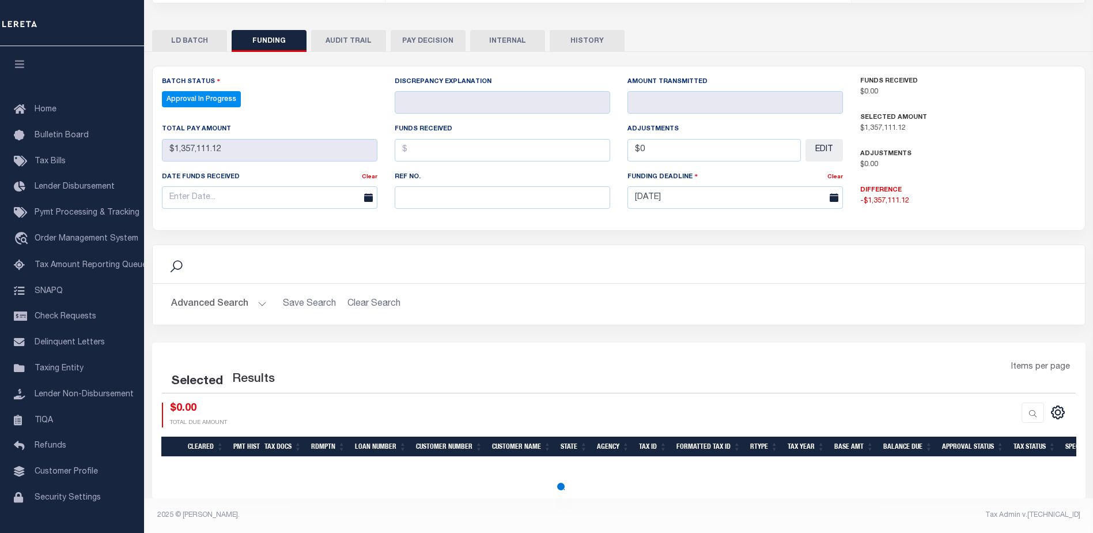
select select "100"
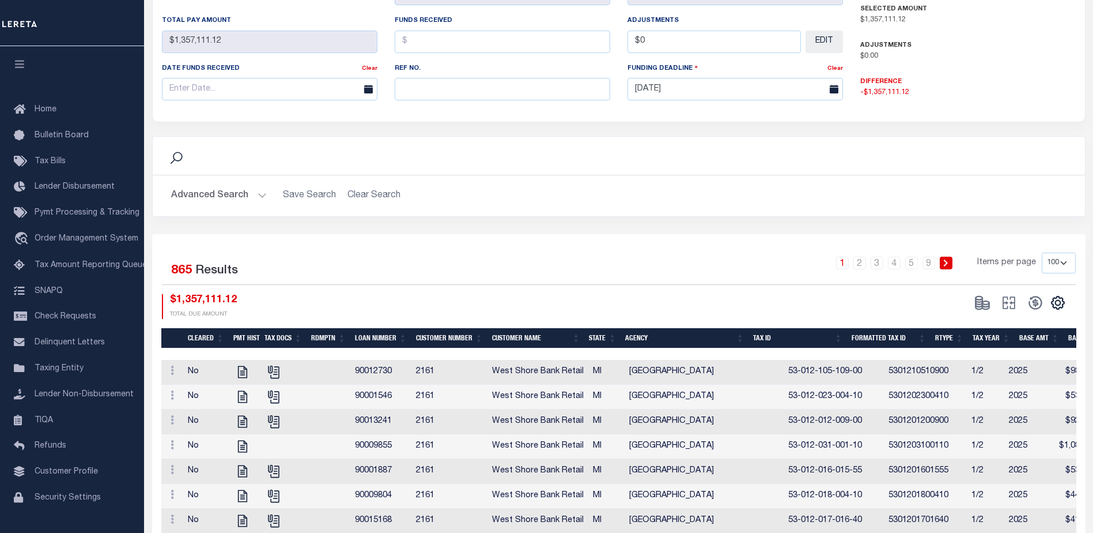
scroll to position [330, 0]
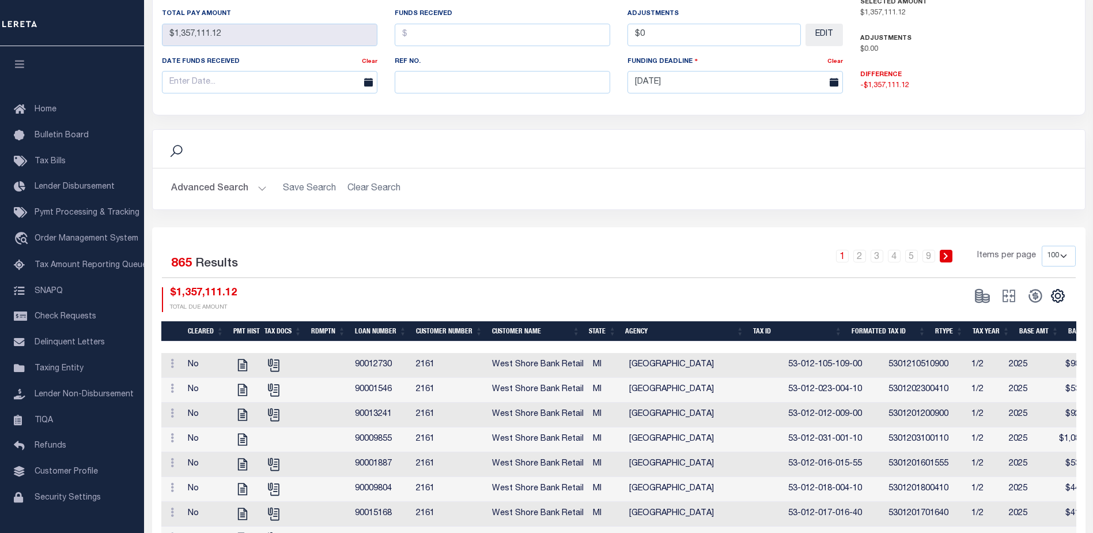
click at [1064, 253] on select "10 25 50 100" at bounding box center [1059, 256] width 34 height 21
click at [634, 332] on th "Agency" at bounding box center [685, 331] width 128 height 20
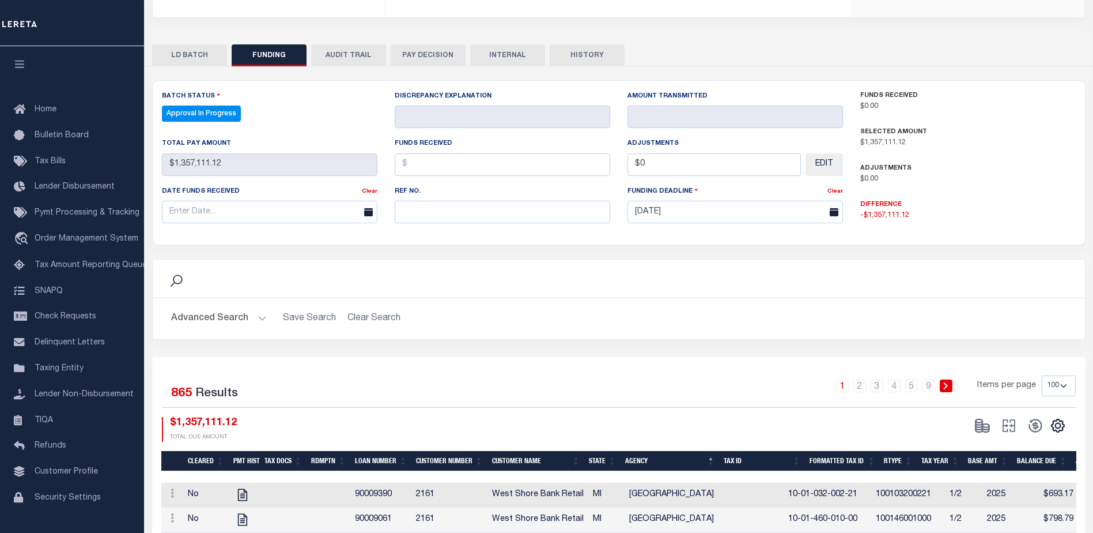
scroll to position [288, 0]
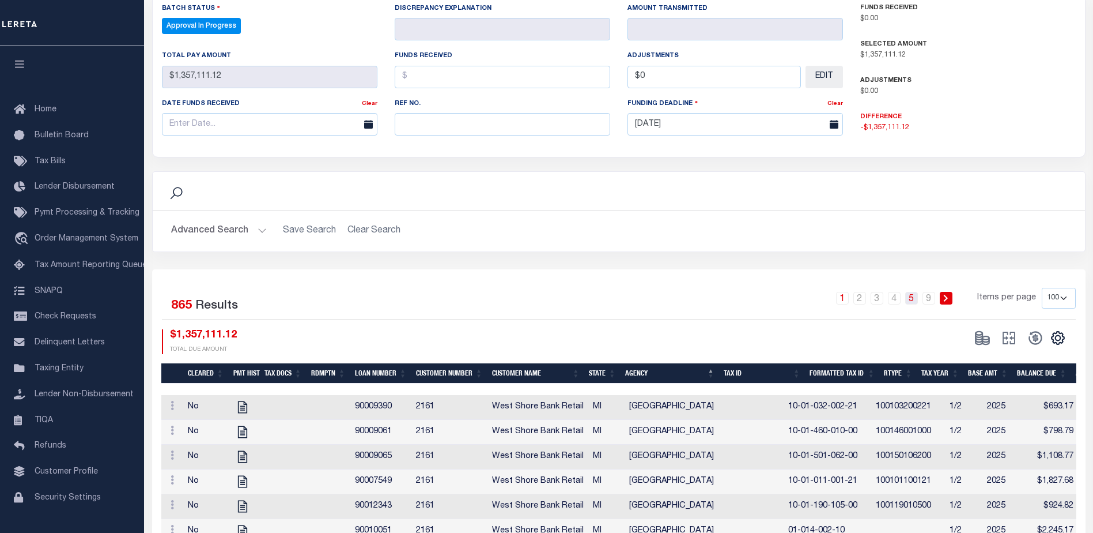
click at [911, 302] on link "5" at bounding box center [911, 298] width 13 height 13
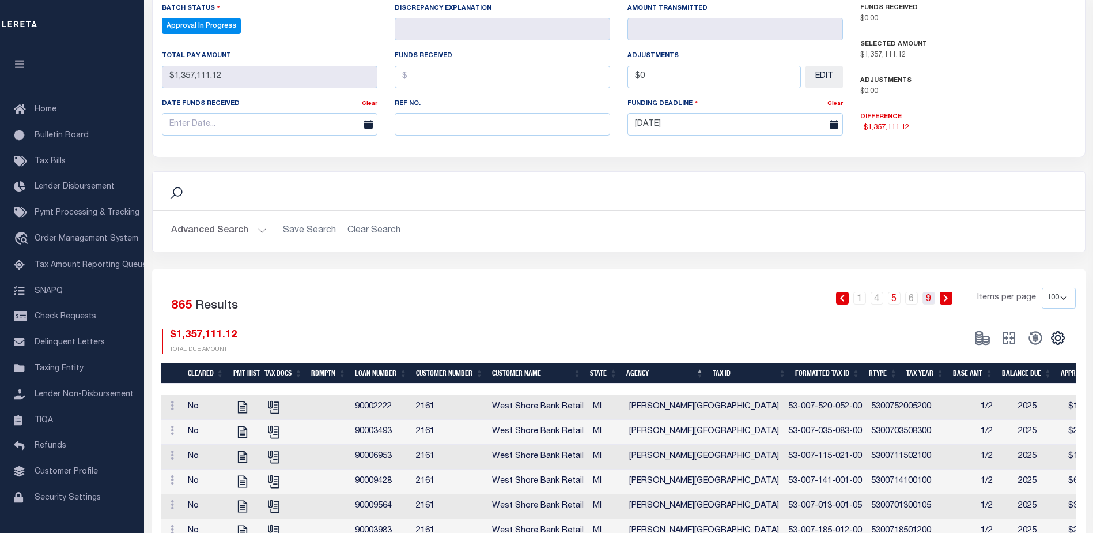
click at [929, 299] on link "9" at bounding box center [929, 298] width 13 height 13
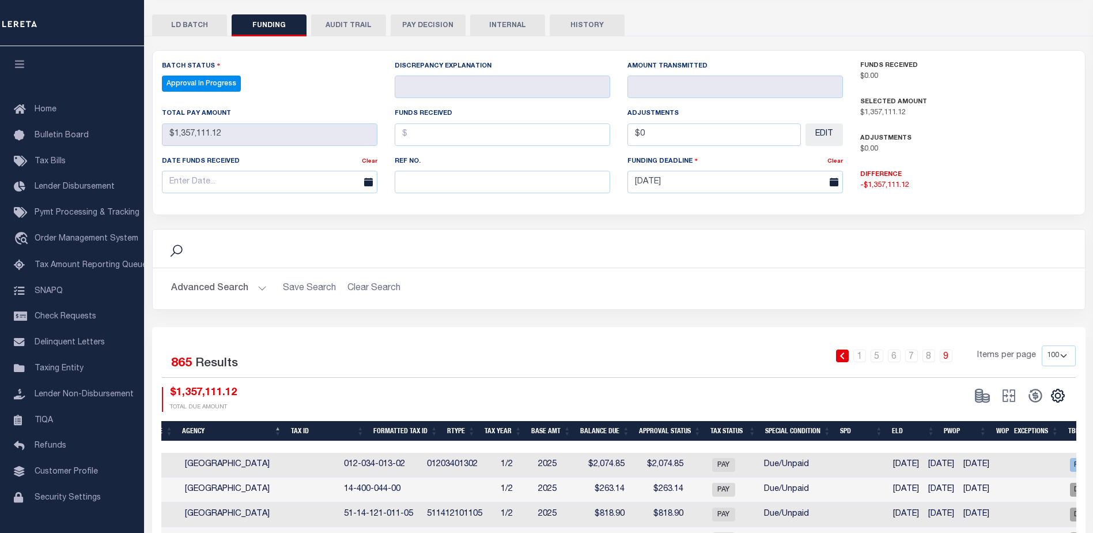
scroll to position [0, 472]
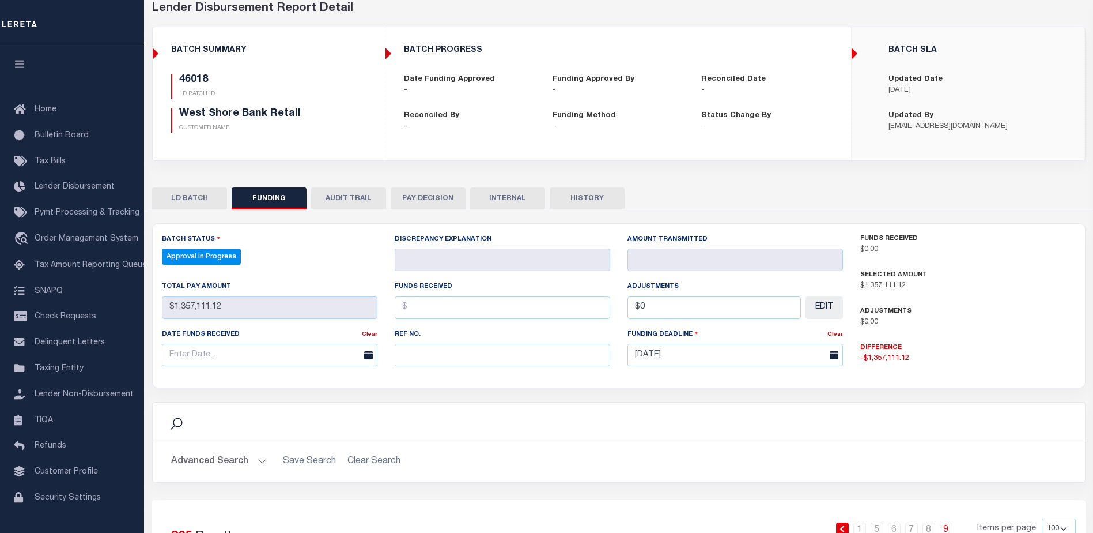
click at [435, 426] on div "Search" at bounding box center [619, 421] width 914 height 20
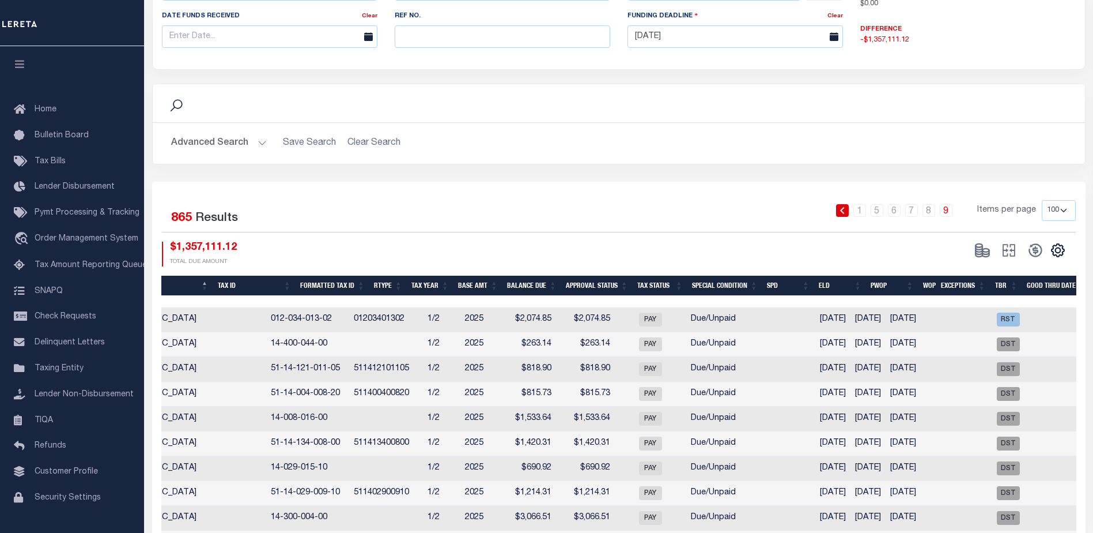
scroll to position [403, 0]
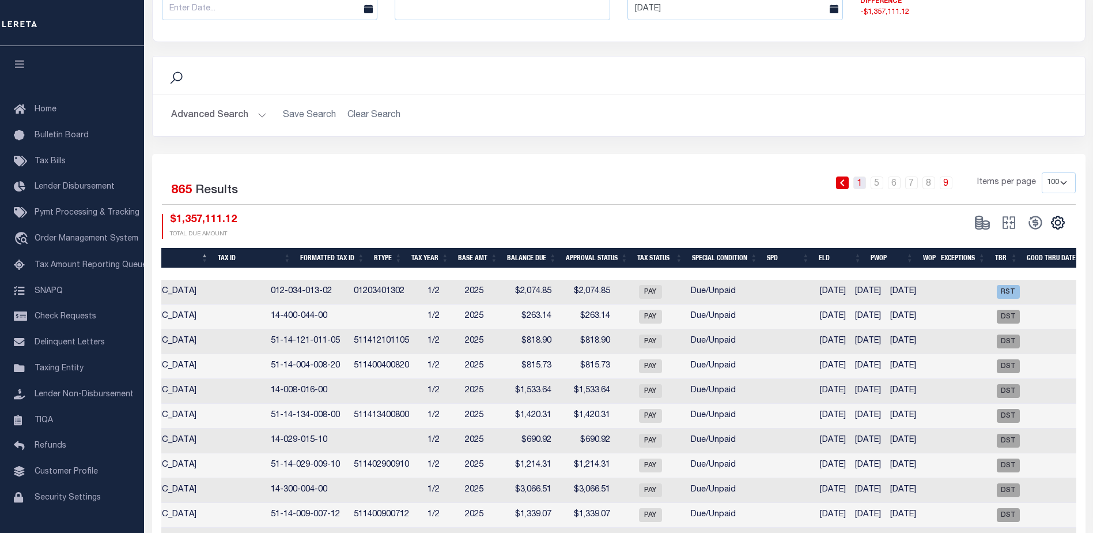
click at [862, 182] on link "1" at bounding box center [860, 182] width 13 height 13
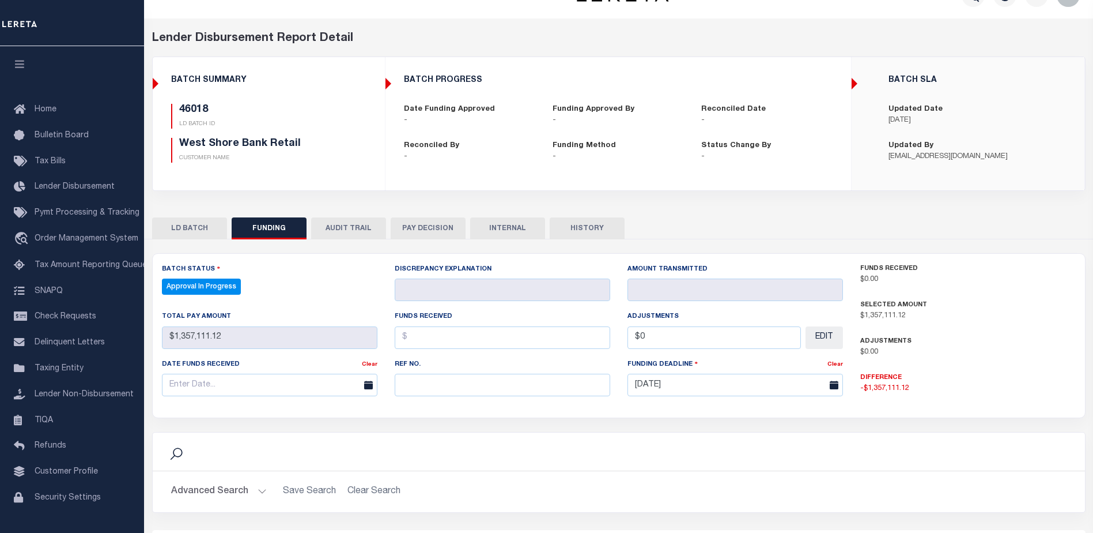
scroll to position [0, 0]
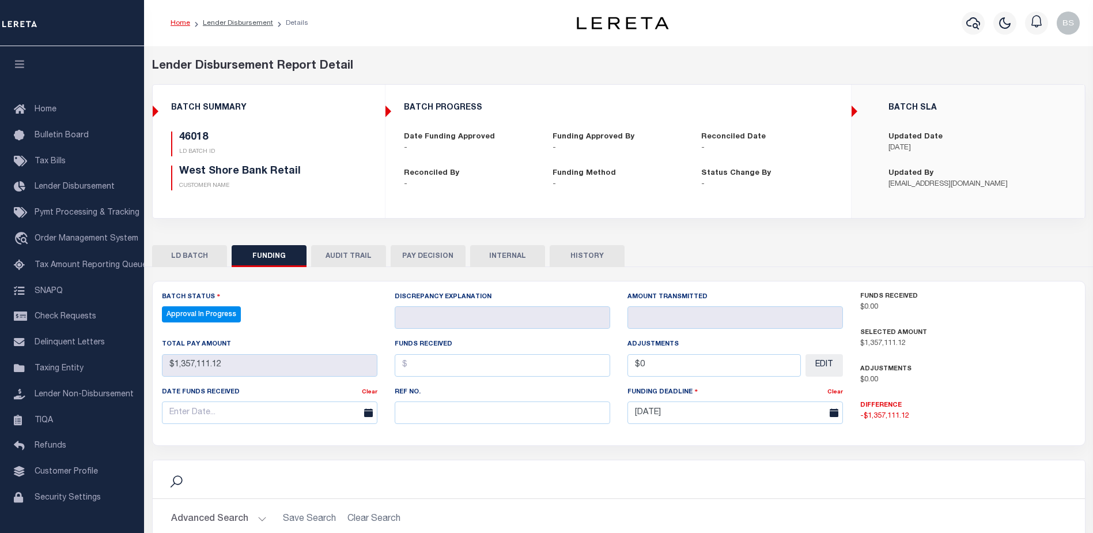
click at [278, 254] on button "FUNDING" at bounding box center [269, 256] width 75 height 22
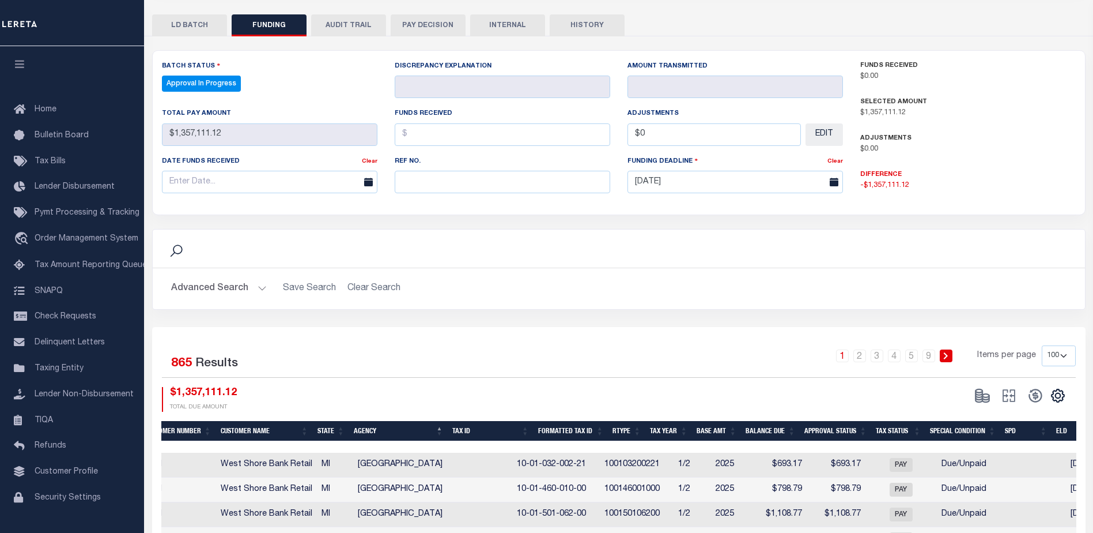
scroll to position [0, 150]
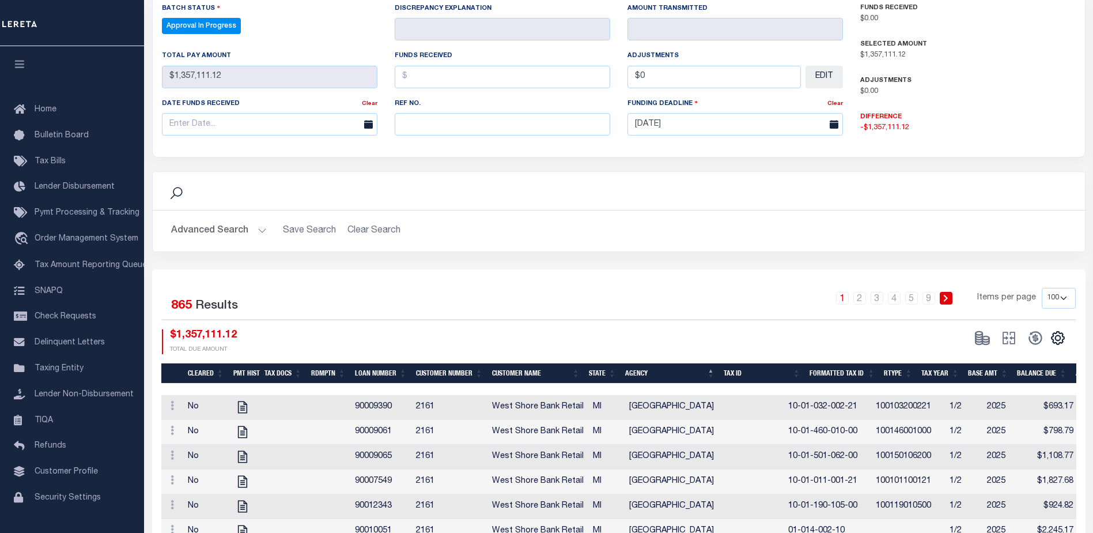
click at [581, 233] on h2 "Advanced Search Save Search Clear Search" at bounding box center [619, 231] width 914 height 22
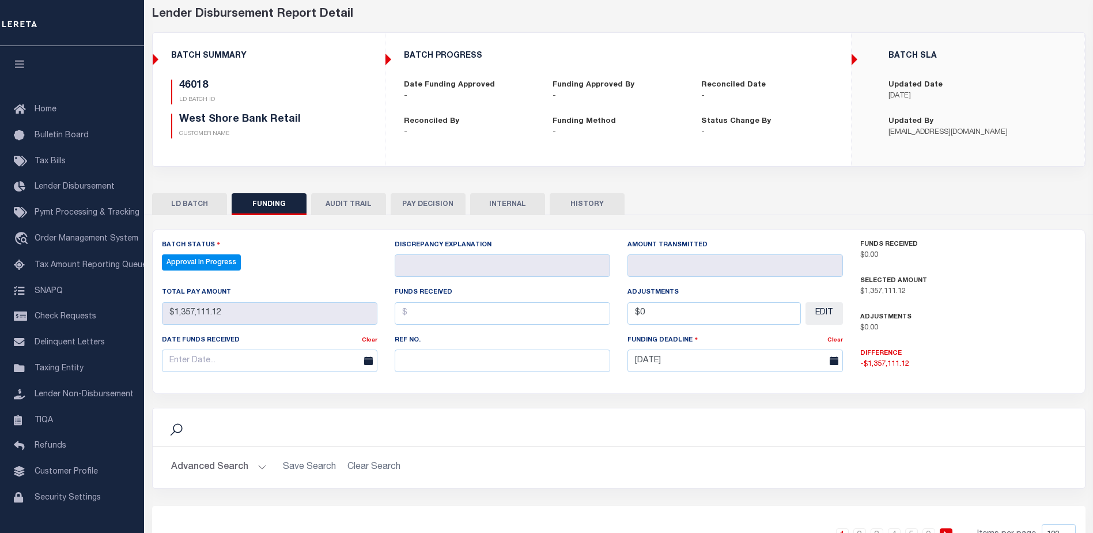
scroll to position [0, 0]
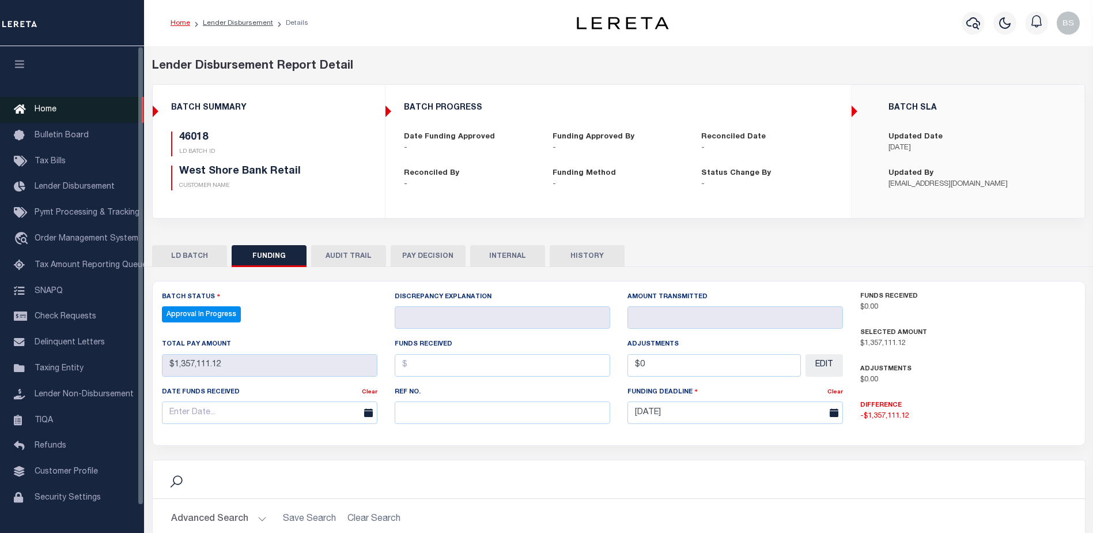
click at [39, 106] on span "Home" at bounding box center [46, 109] width 22 height 8
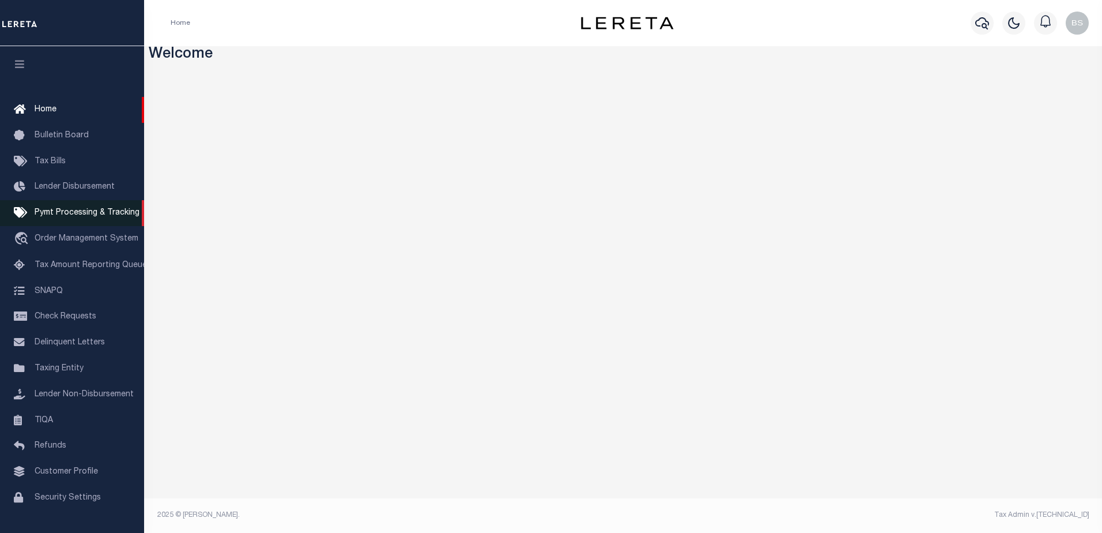
click at [59, 214] on span "Pymt Processing & Tracking" at bounding box center [87, 213] width 105 height 8
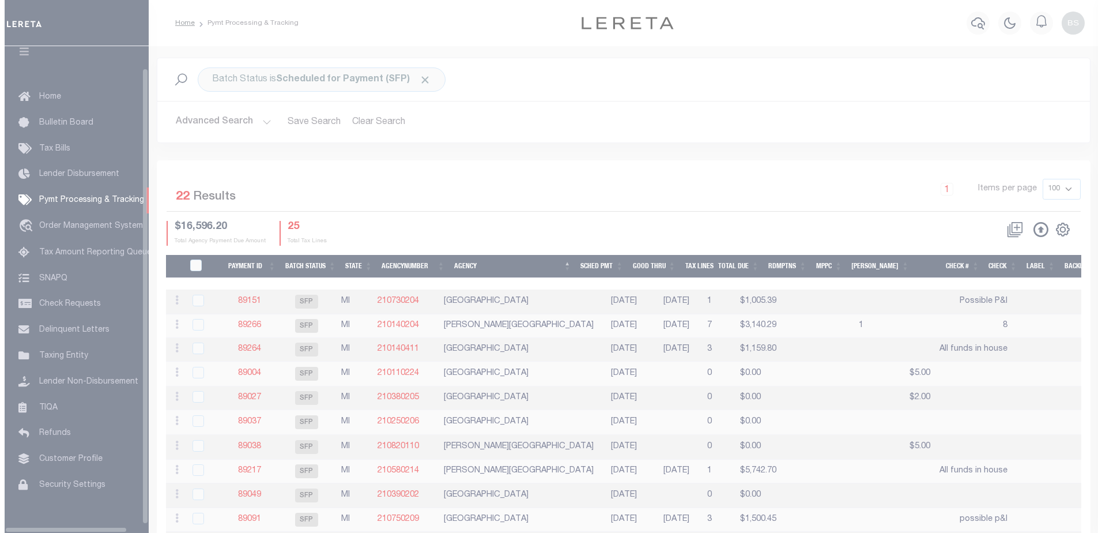
scroll to position [29, 0]
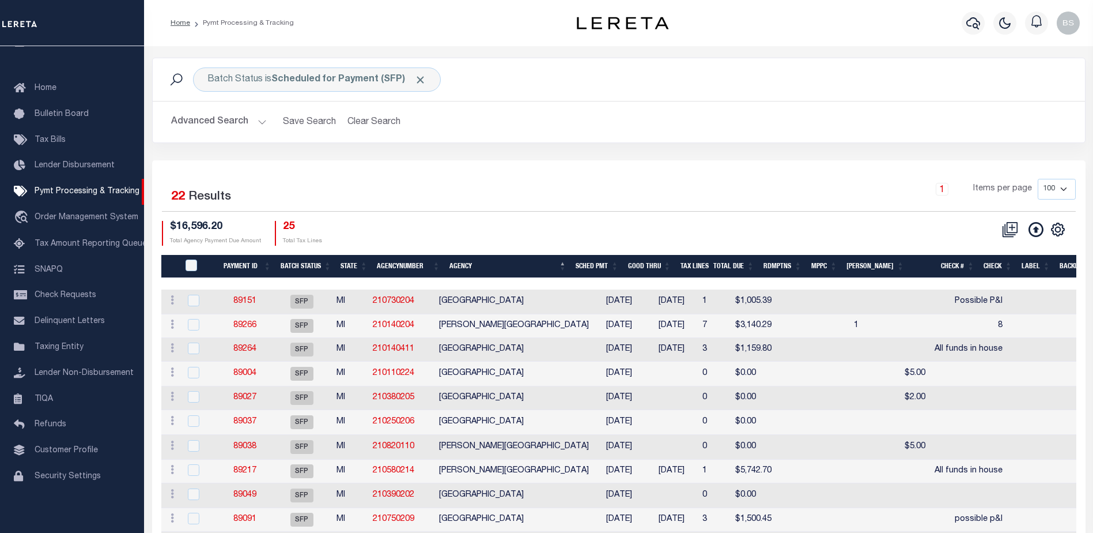
click at [261, 117] on button "Advanced Search" at bounding box center [219, 122] width 96 height 22
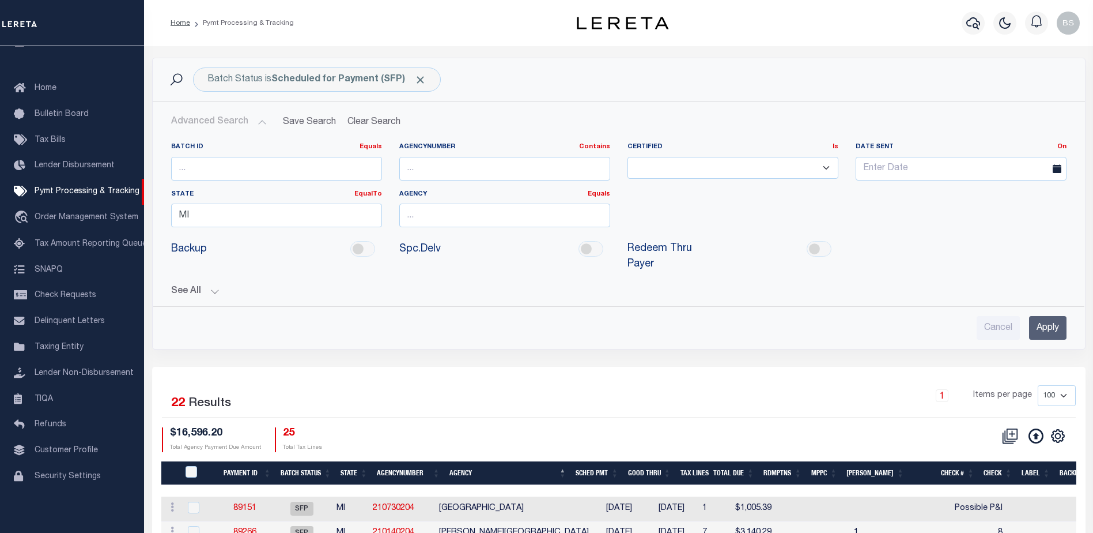
click at [215, 286] on button "See All" at bounding box center [619, 291] width 896 height 11
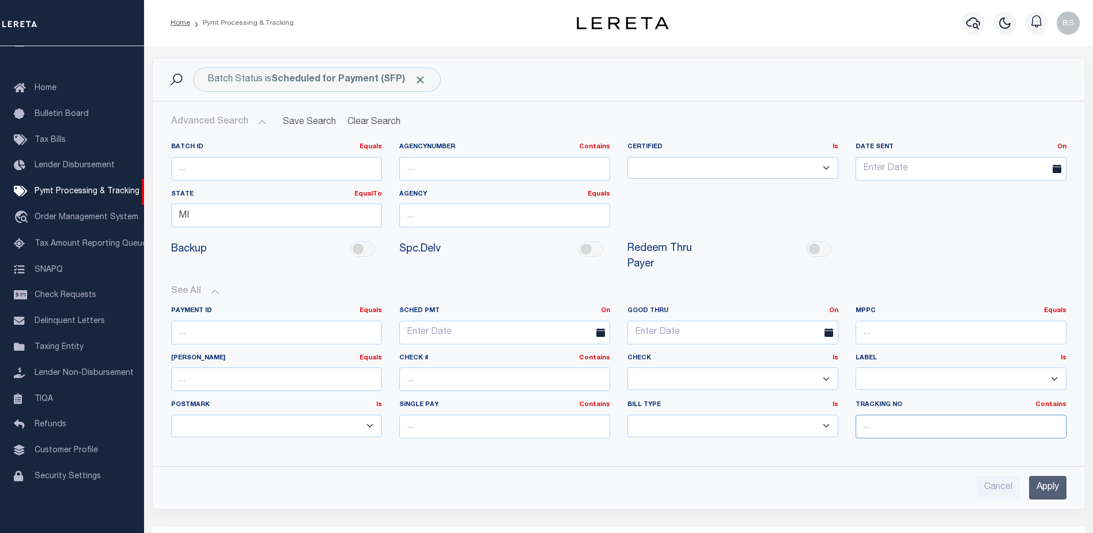
click at [902, 414] on input "text" at bounding box center [961, 426] width 211 height 24
type input "[PERSON_NAME]"
click at [1056, 475] on input "Apply" at bounding box center [1047, 487] width 37 height 24
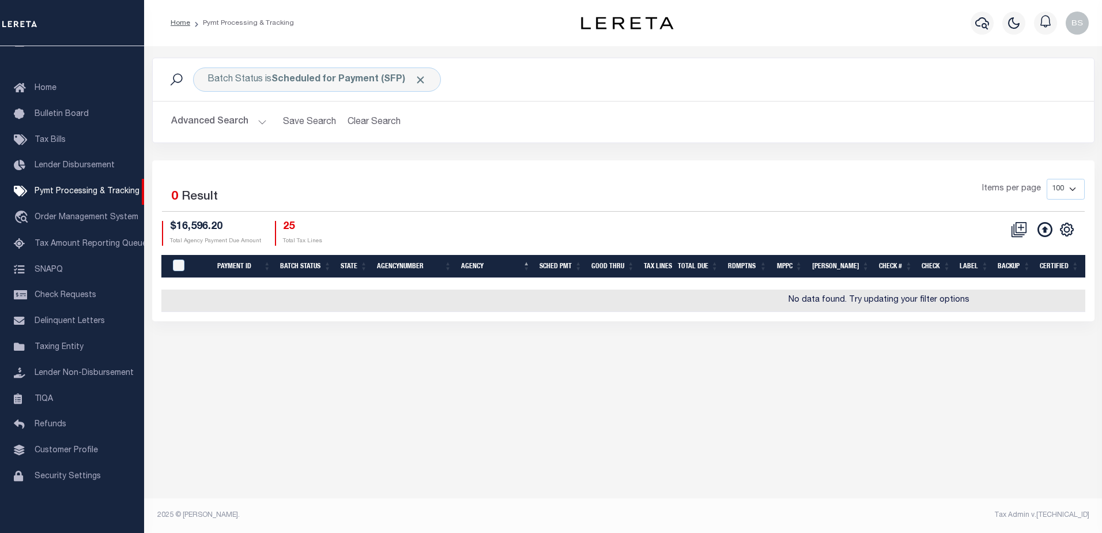
click at [257, 119] on button "Advanced Search" at bounding box center [219, 122] width 96 height 22
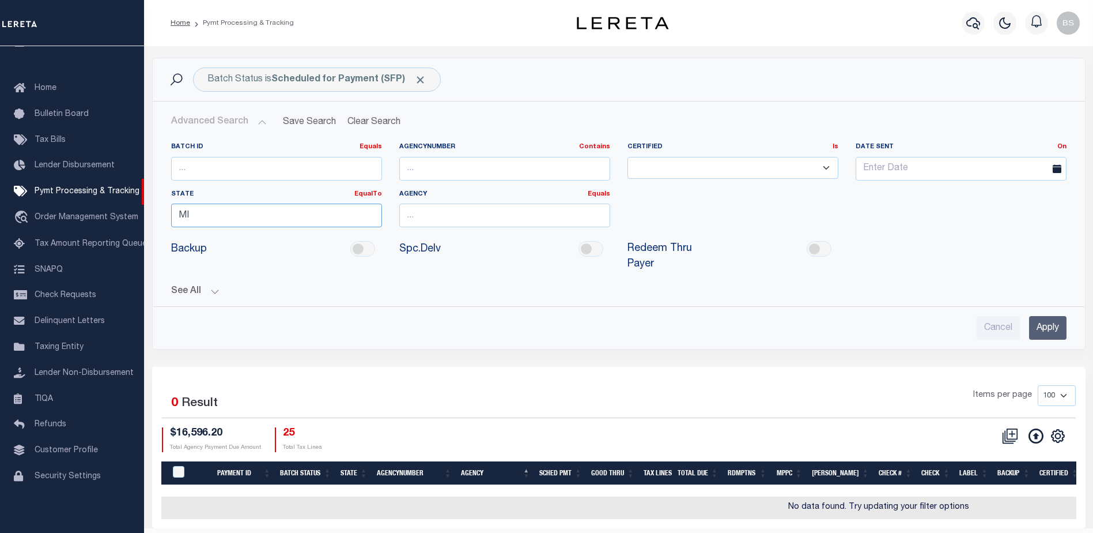
click at [249, 214] on input "MI" at bounding box center [276, 215] width 211 height 24
type input "M"
click at [1045, 316] on input "Apply" at bounding box center [1047, 328] width 37 height 24
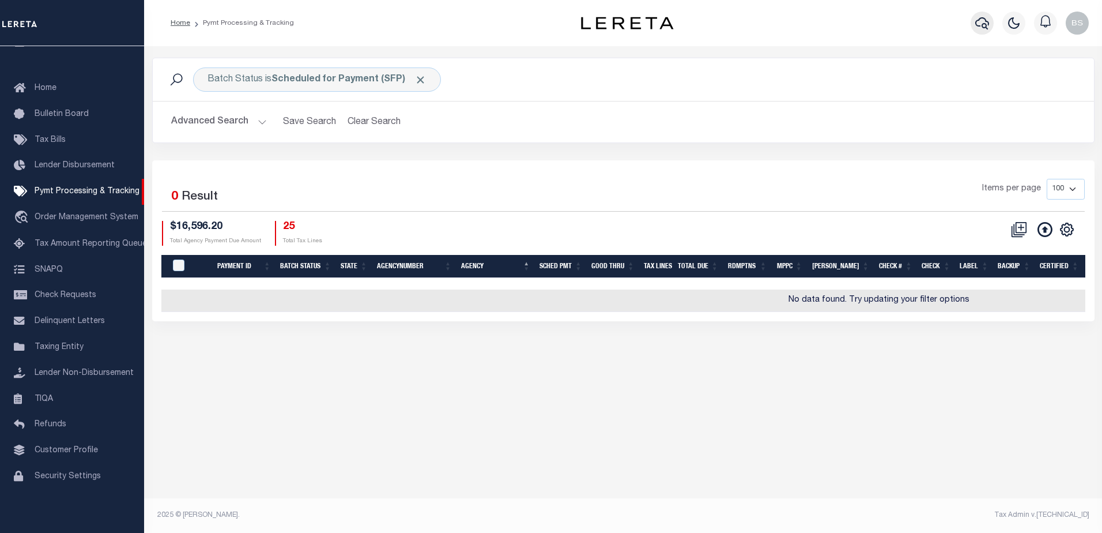
click at [985, 21] on icon "button" at bounding box center [982, 23] width 14 height 14
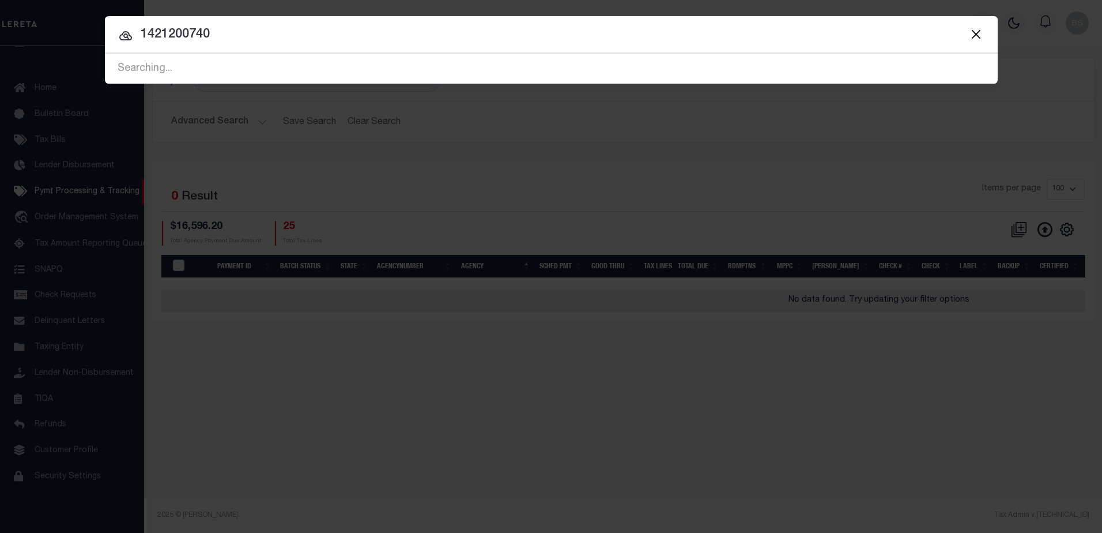
type input "1421200740"
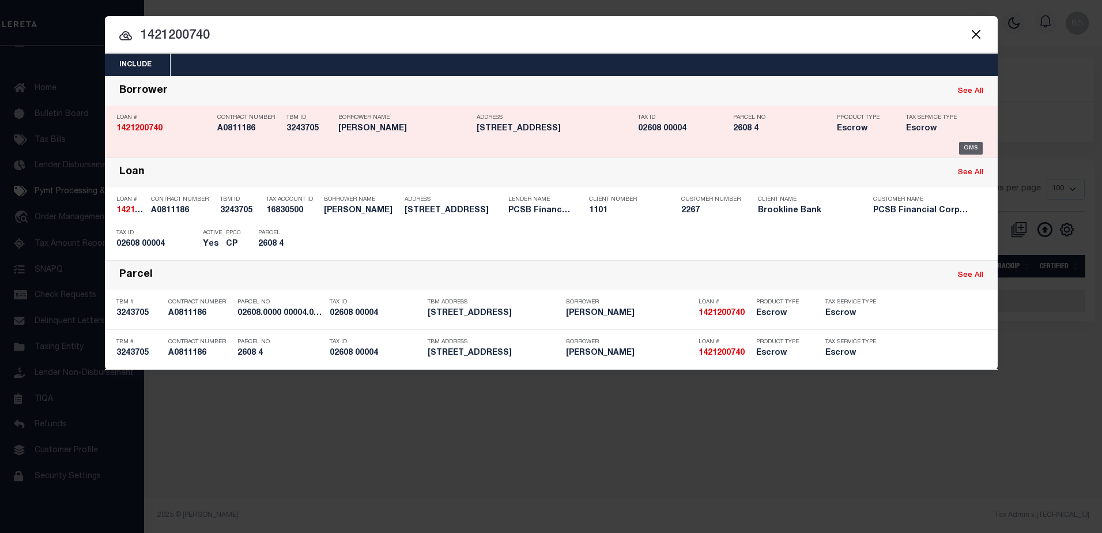
click at [965, 148] on div "OMS" at bounding box center [971, 148] width 24 height 13
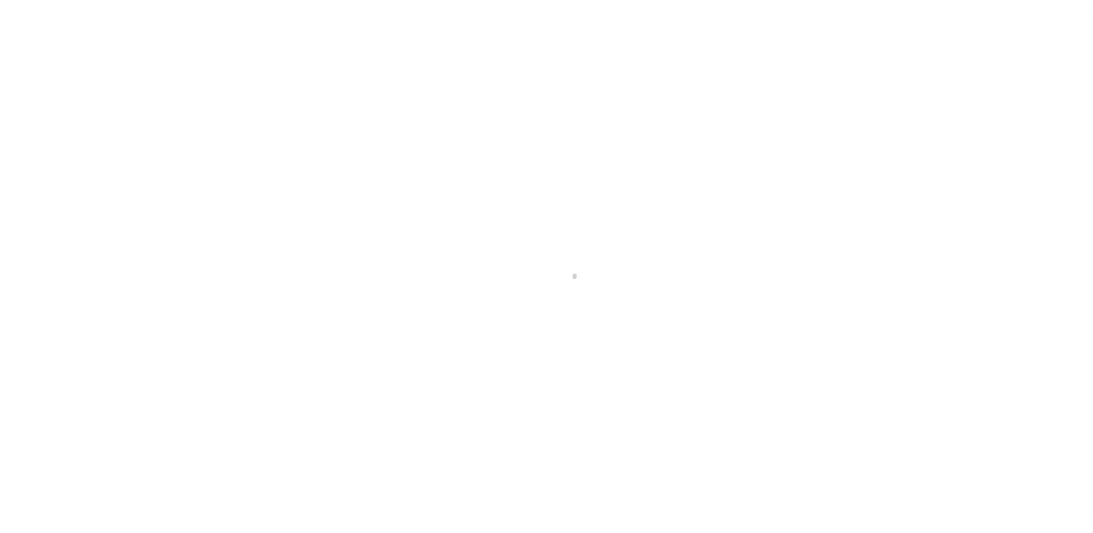
select select "Escrow"
type input "[STREET_ADDRESS]"
type input "02608.0000 00004.0000"
select select
type input "[GEOGRAPHIC_DATA]"
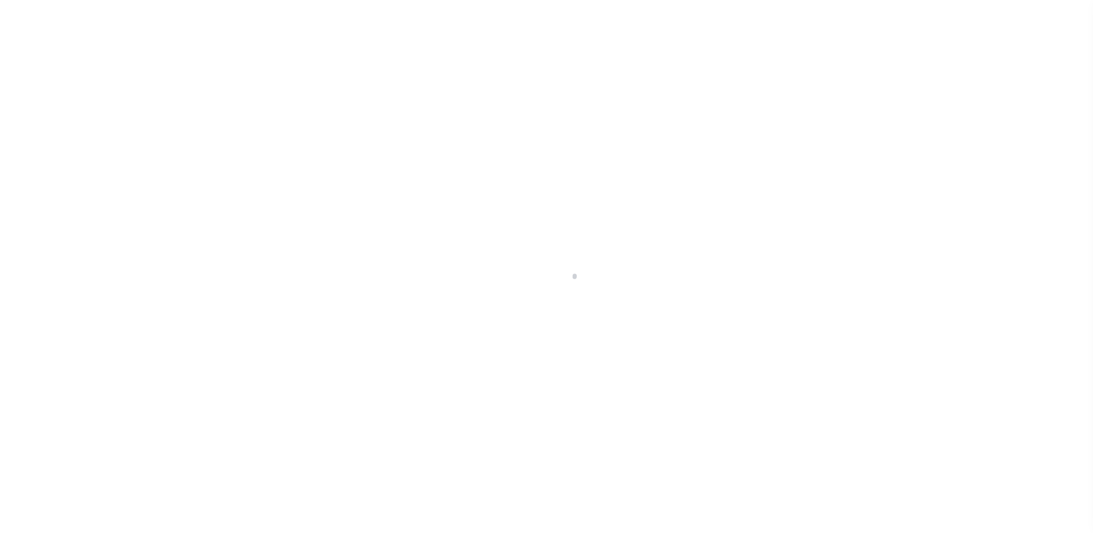
type input "11714"
type input "NJ"
select select
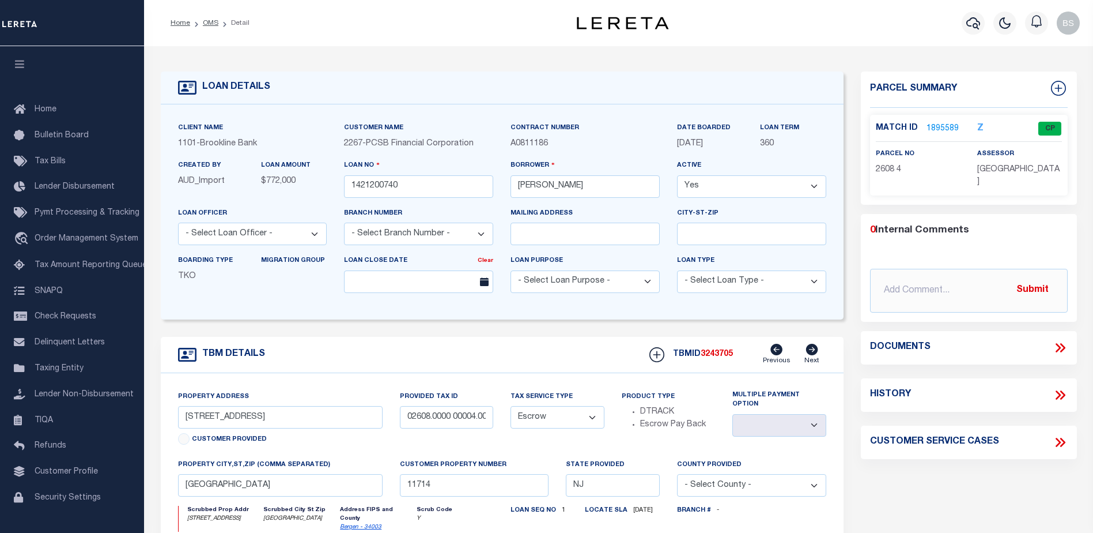
click at [941, 126] on link "1895589" at bounding box center [943, 129] width 32 height 12
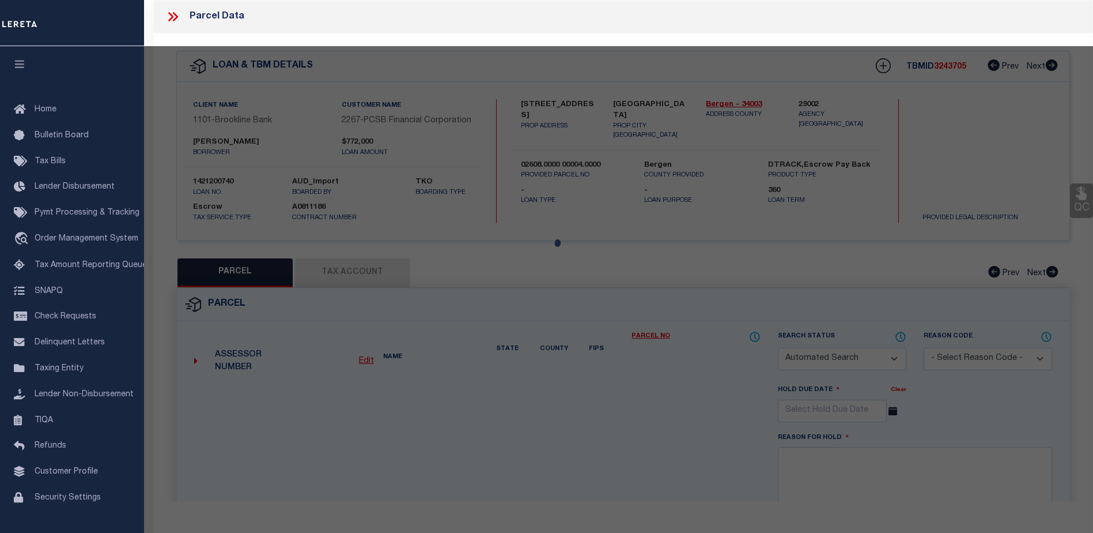
checkbox input "false"
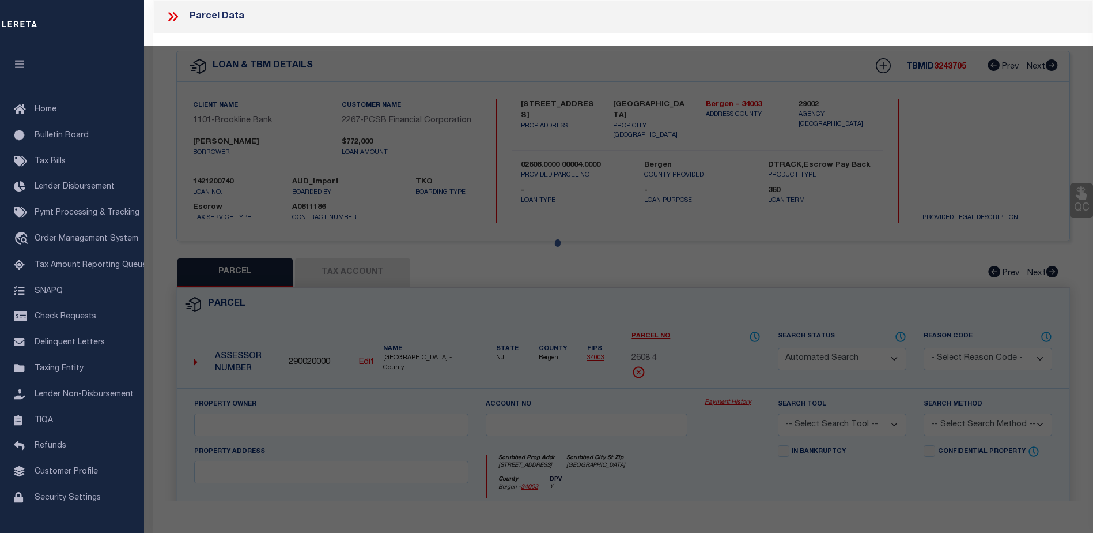
select select "CP"
type input "[PERSON_NAME] & [PERSON_NAME]"
select select
type input "[STREET_ADDRESS]"
checkbox input "false"
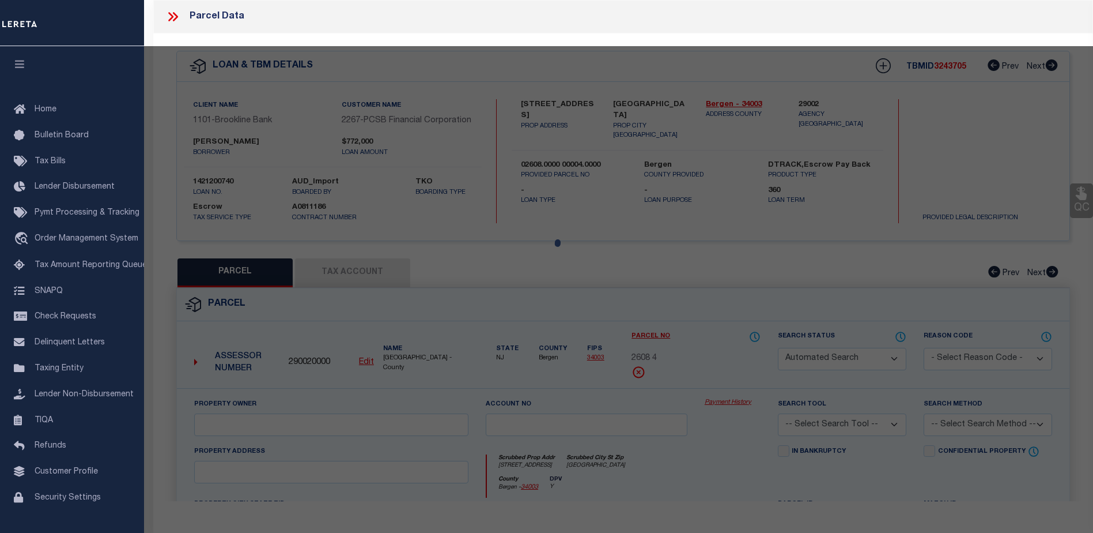
type input "[GEOGRAPHIC_DATA]"
type textarea "Block: 2608 Lot: 4"
type textarea "TaxID Special Project"
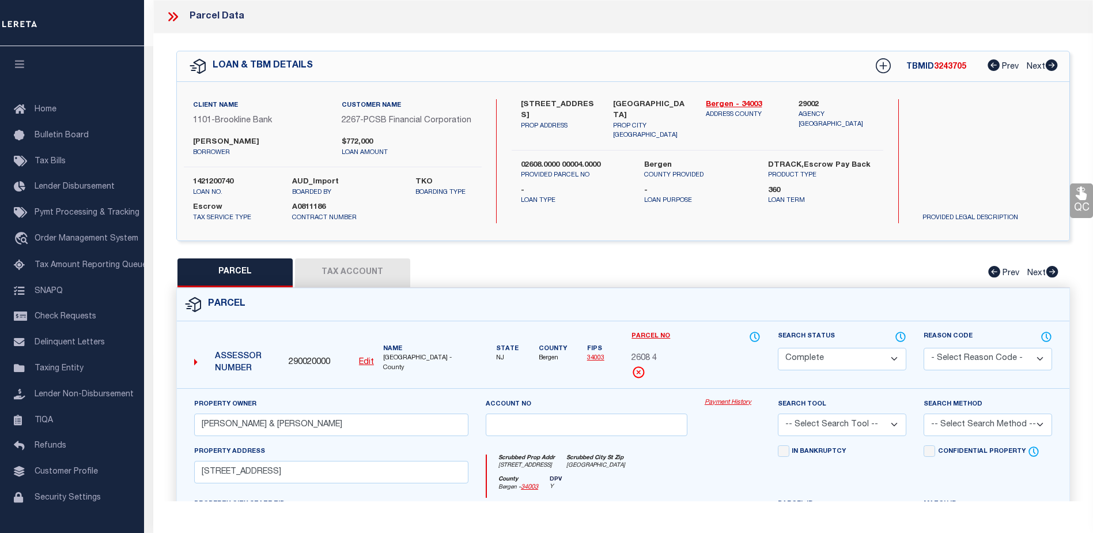
click at [724, 407] on link "Payment History" at bounding box center [733, 403] width 56 height 10
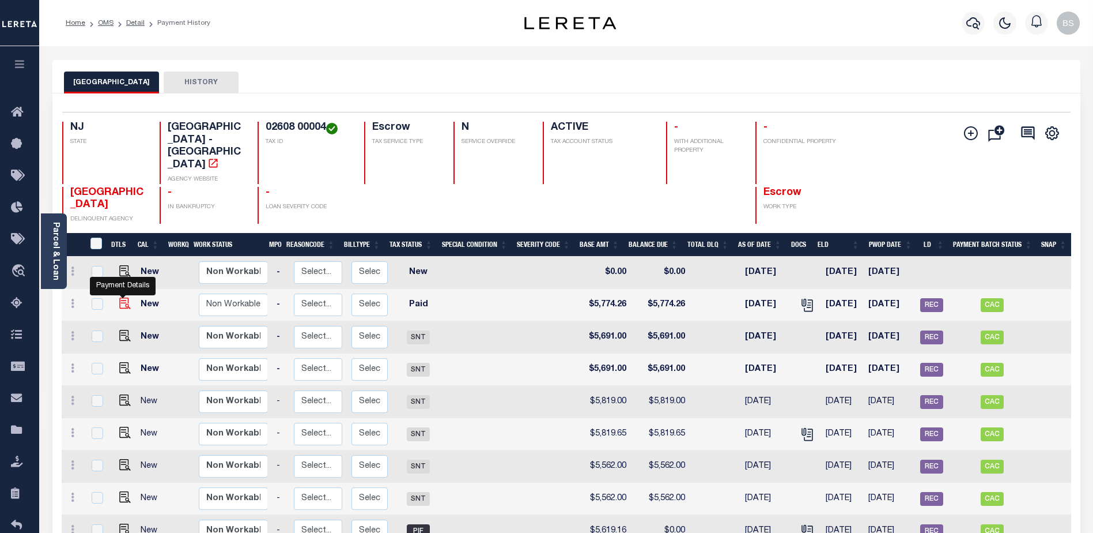
click at [119, 297] on img "" at bounding box center [125, 303] width 12 height 12
checkbox input "true"
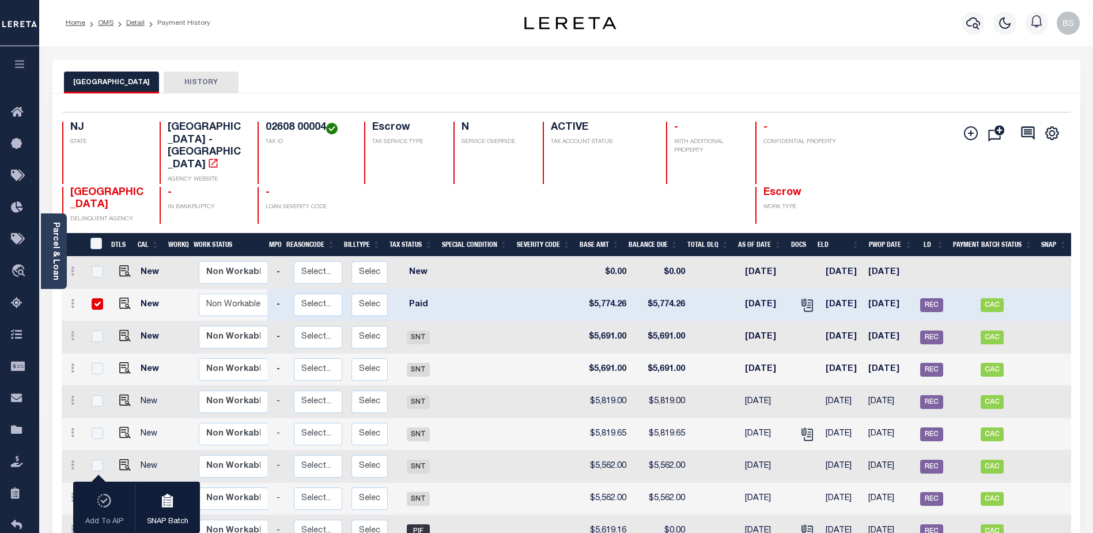
click at [92, 298] on input "checkbox" at bounding box center [98, 304] width 12 height 12
checkbox input "false"
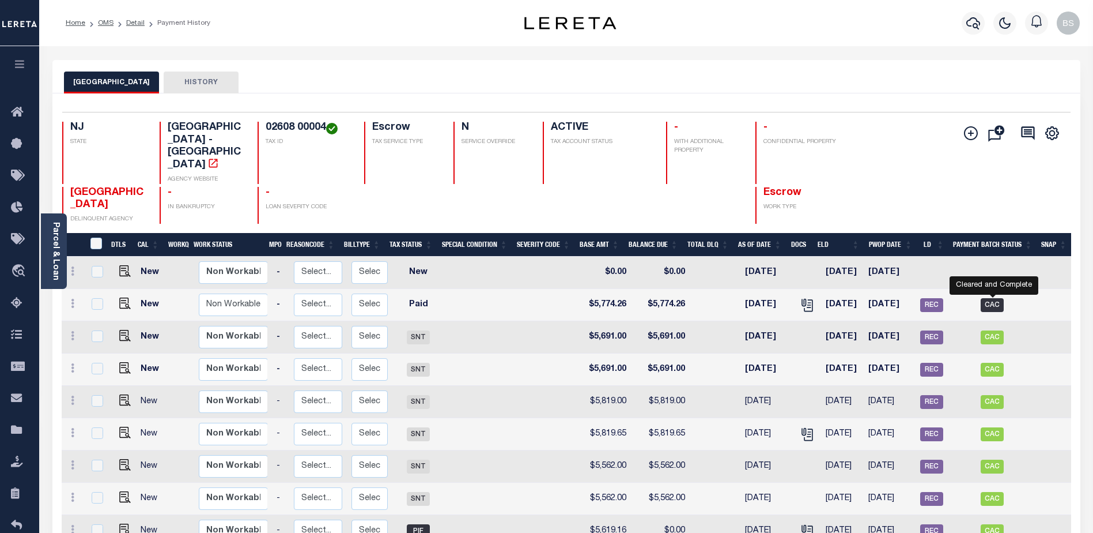
click at [993, 298] on span "CAC" at bounding box center [992, 305] width 23 height 14
checkbox input "true"
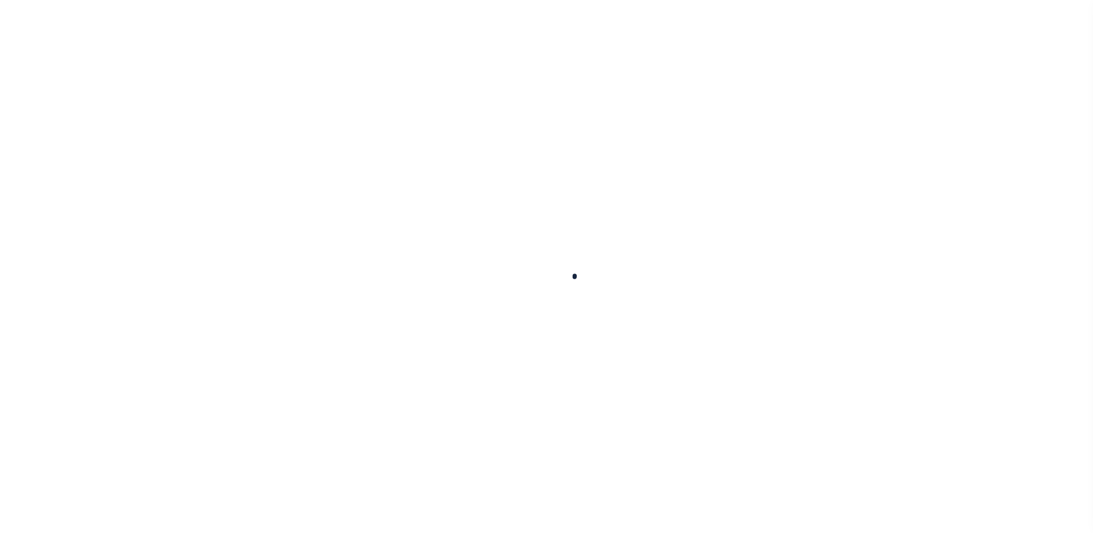
checkbox input "false"
type input "00003008"
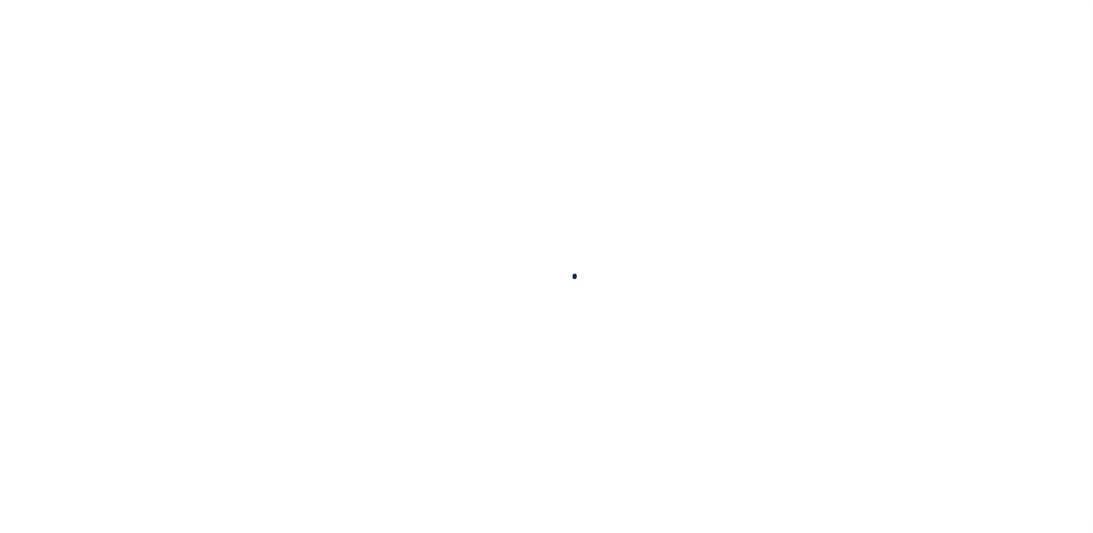
type input "[DATE]"
select select "PYD"
type input "$5,774.26"
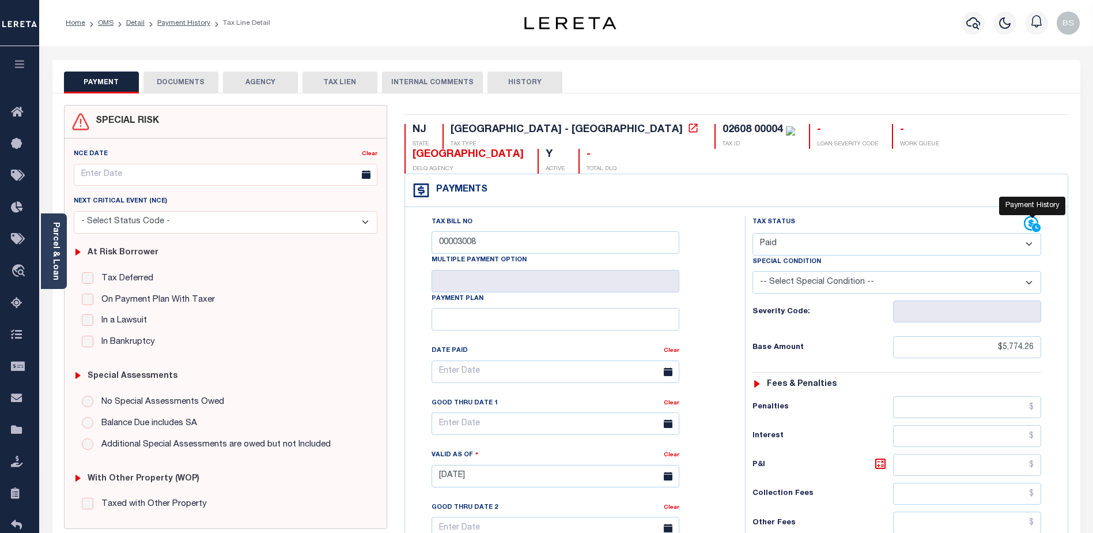
click at [1030, 216] on icon at bounding box center [1032, 223] width 14 height 14
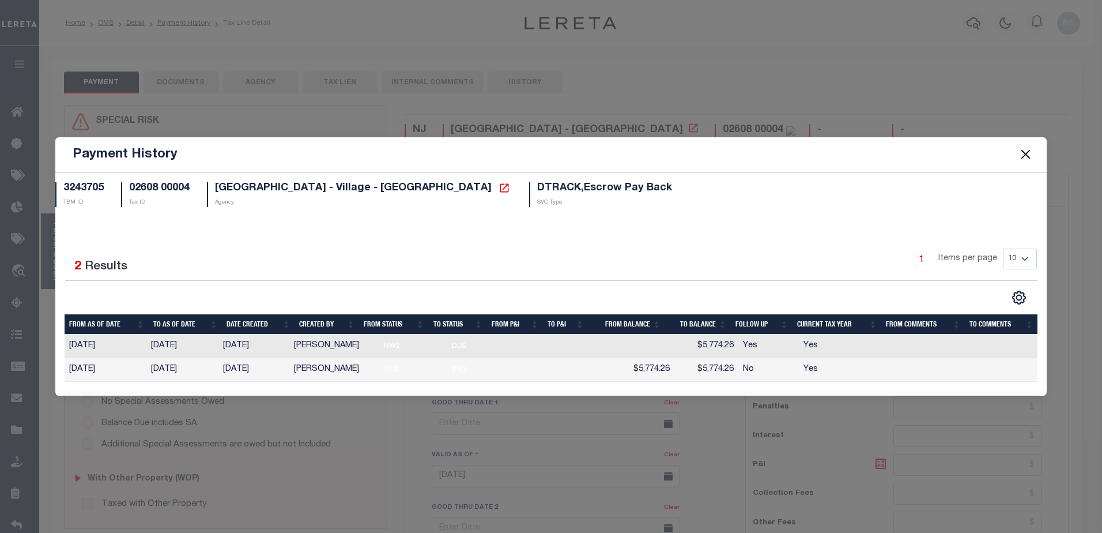
click at [1024, 156] on button "Close" at bounding box center [1025, 154] width 15 height 15
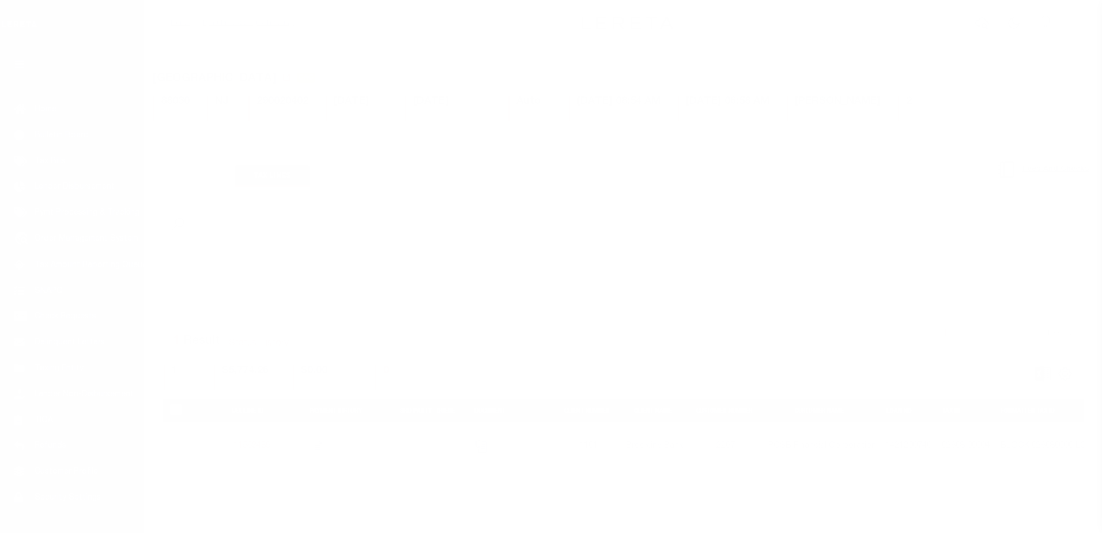
select select "CAC"
select select "CHK"
select select "[PERSON_NAME]"
select select "FDX"
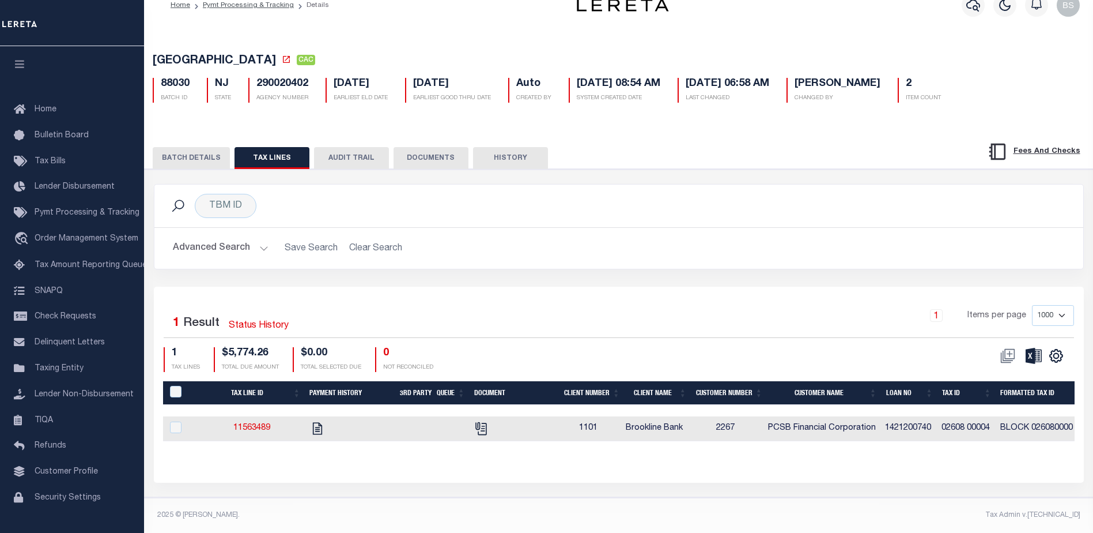
scroll to position [28, 0]
click at [189, 157] on button "BATCH DETAILS" at bounding box center [191, 158] width 77 height 22
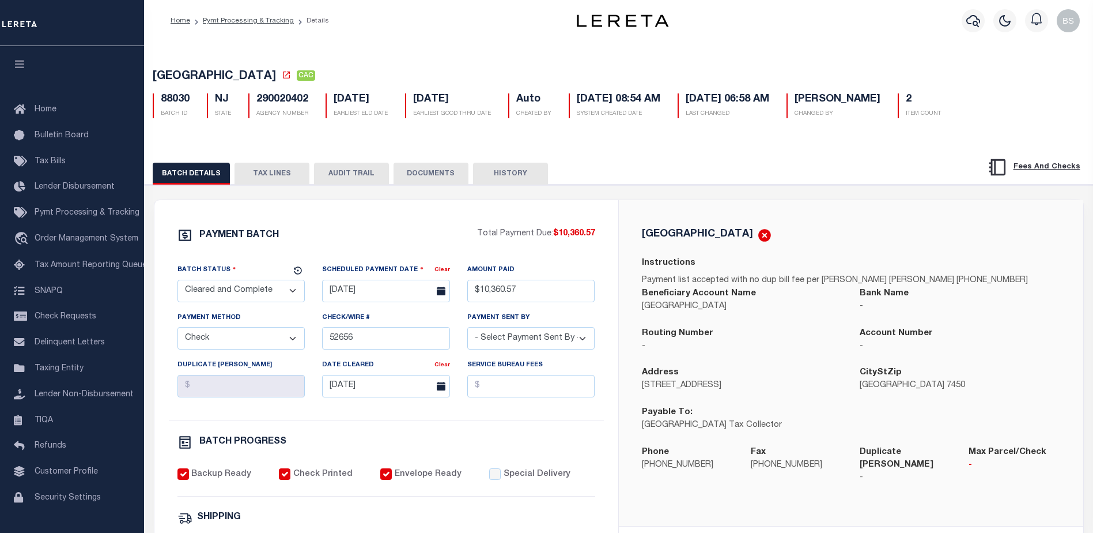
scroll to position [0, 0]
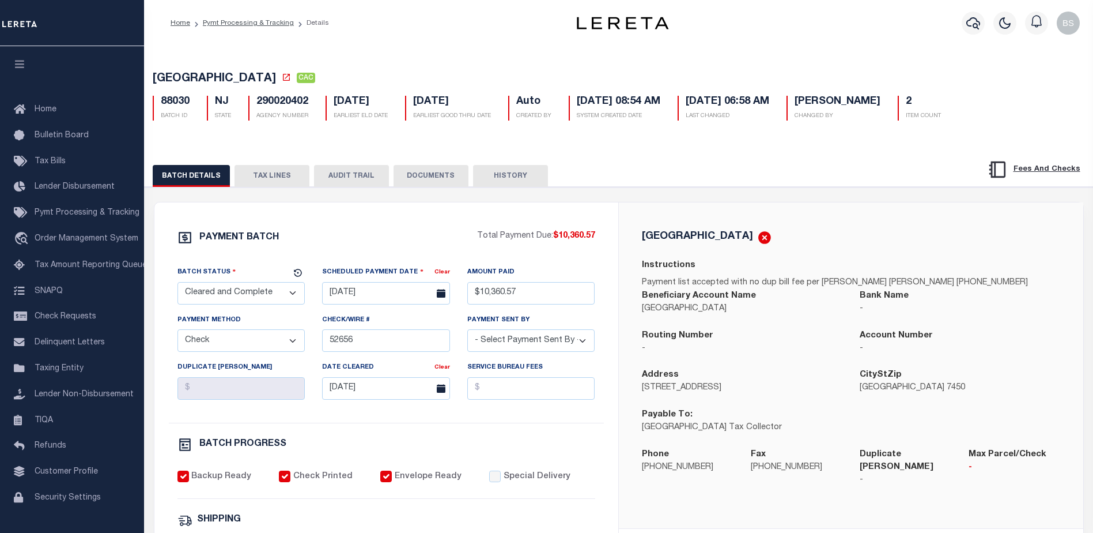
click at [289, 178] on button "TAX LINES" at bounding box center [272, 176] width 75 height 22
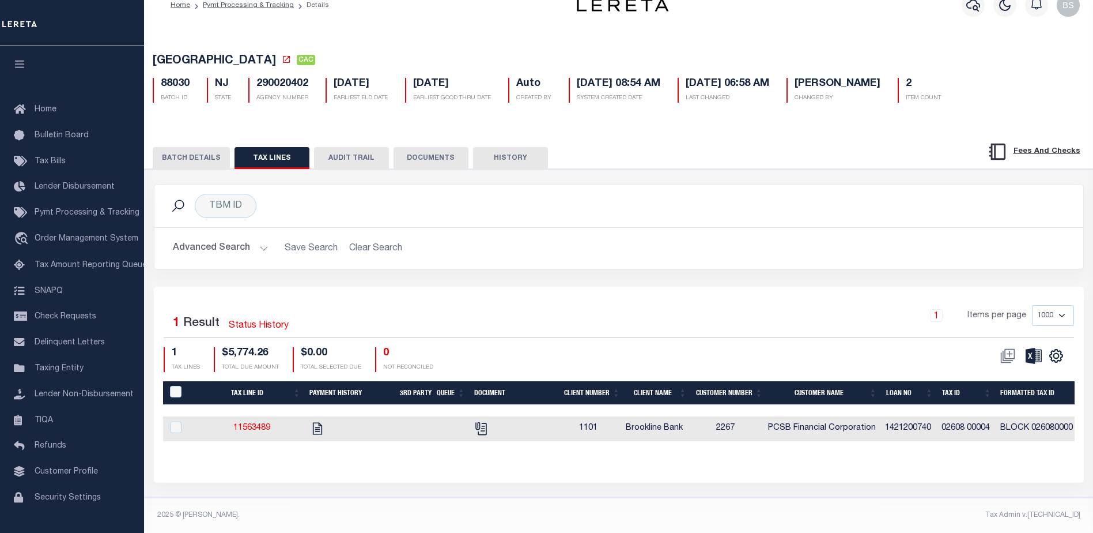
scroll to position [28, 0]
click at [180, 150] on button "BATCH DETAILS" at bounding box center [191, 158] width 77 height 22
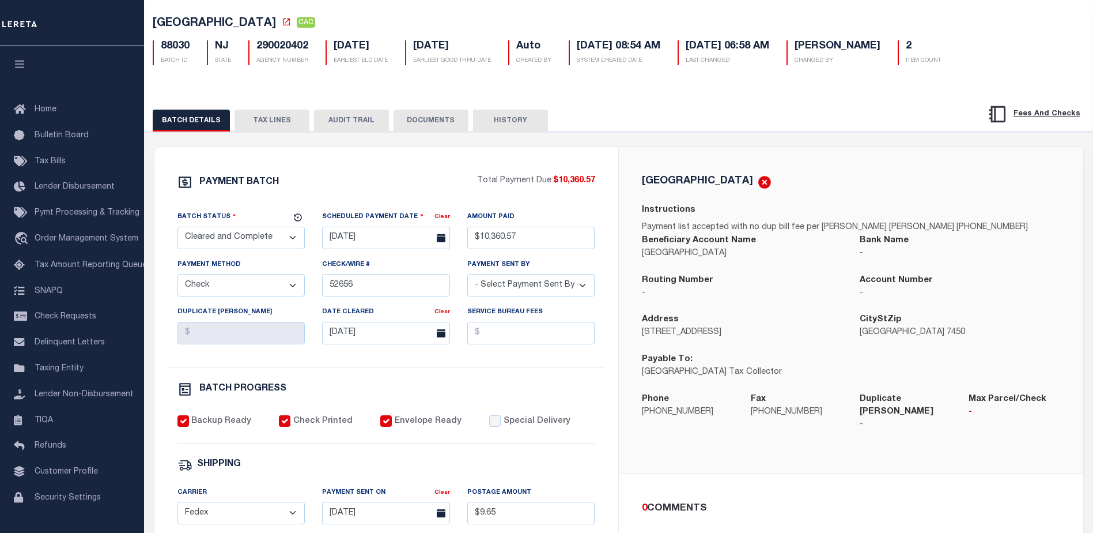
scroll to position [0, 0]
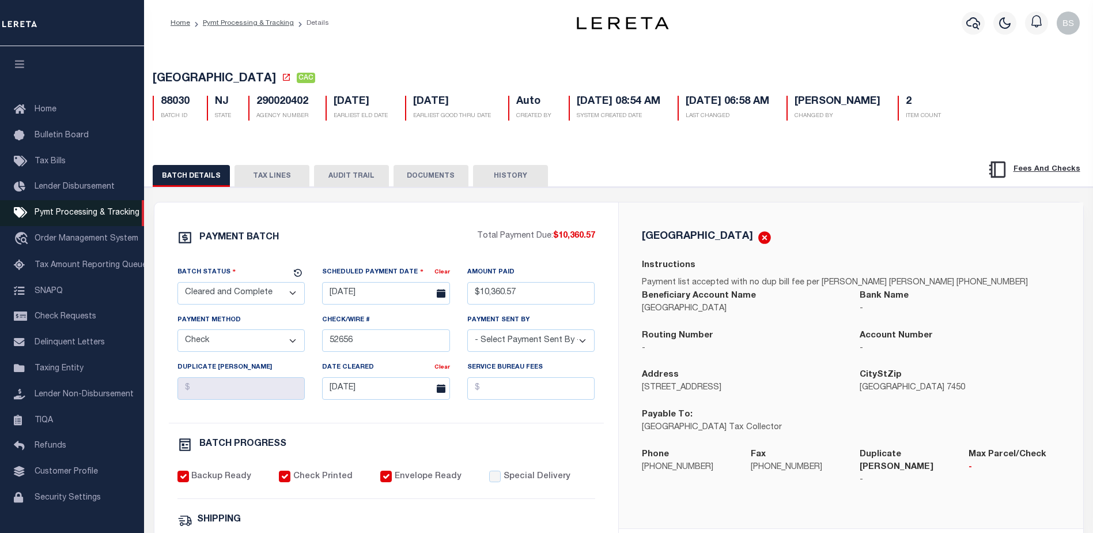
click at [92, 217] on span "Pymt Processing & Tracking" at bounding box center [87, 213] width 105 height 8
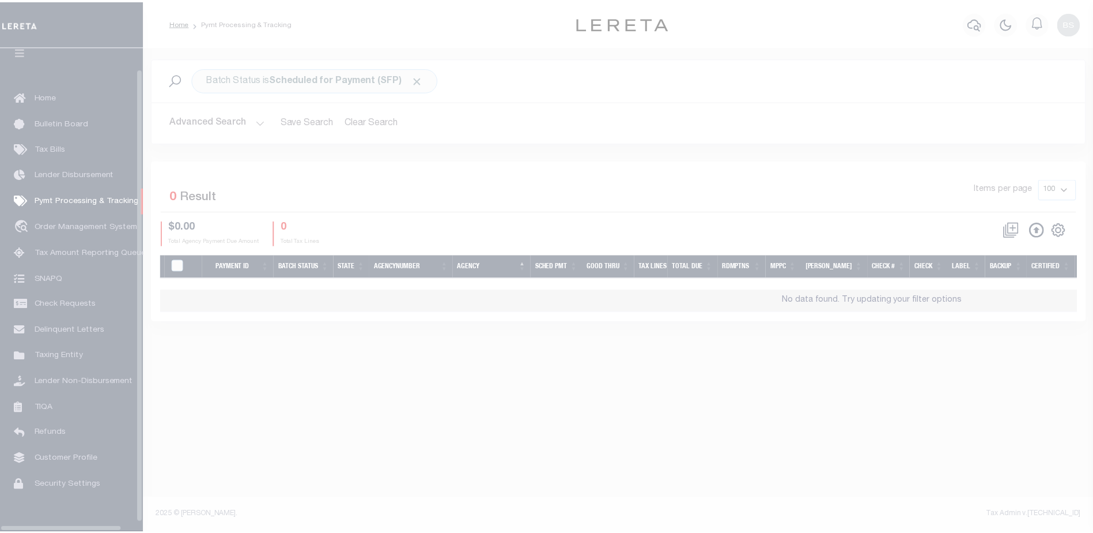
scroll to position [29, 0]
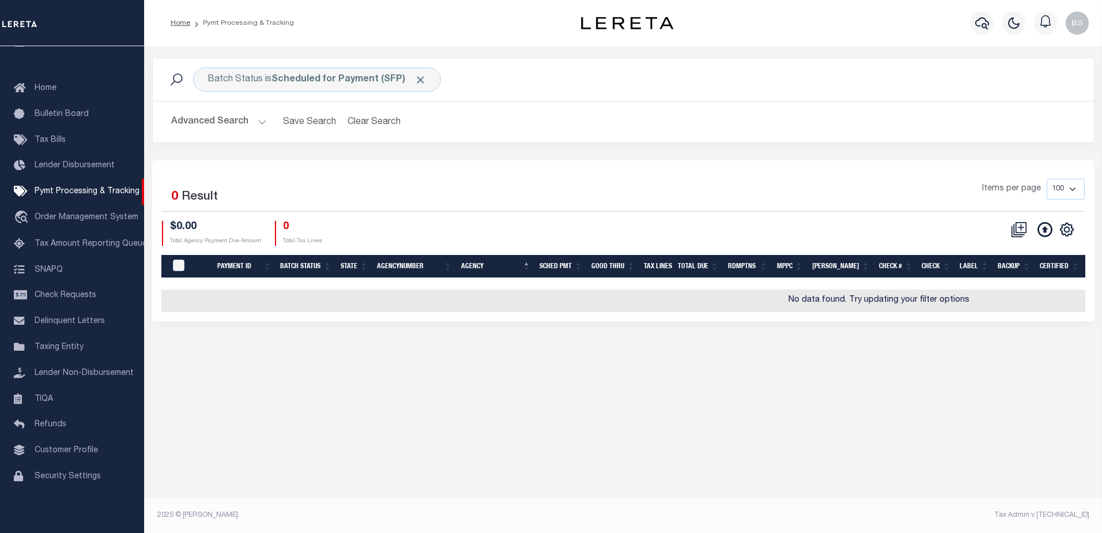
click at [254, 119] on button "Advanced Search" at bounding box center [219, 122] width 96 height 22
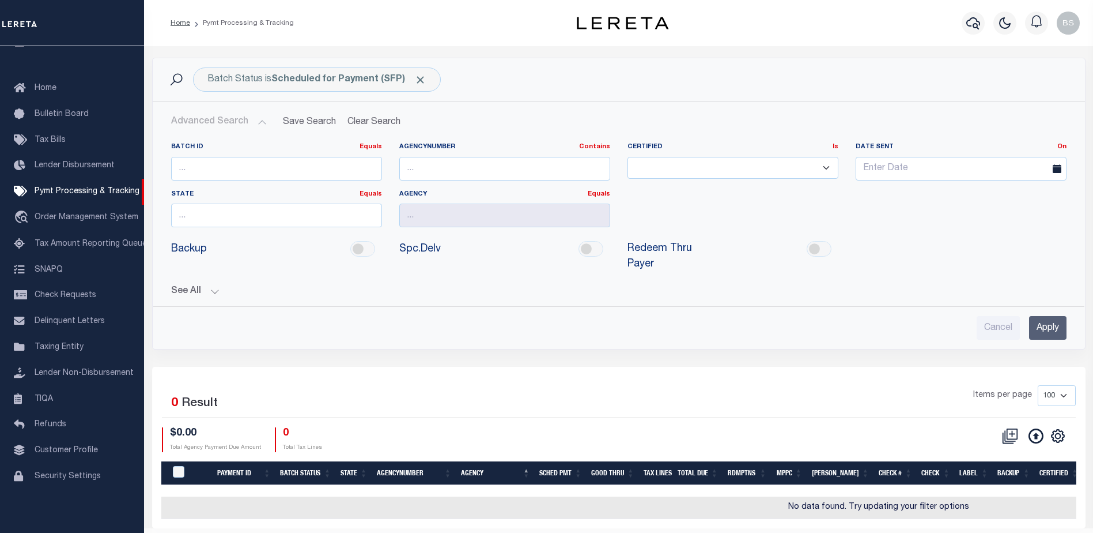
drag, startPoint x: 214, startPoint y: 279, endPoint x: 239, endPoint y: 284, distance: 25.8
click at [214, 286] on button "See All" at bounding box center [619, 291] width 896 height 11
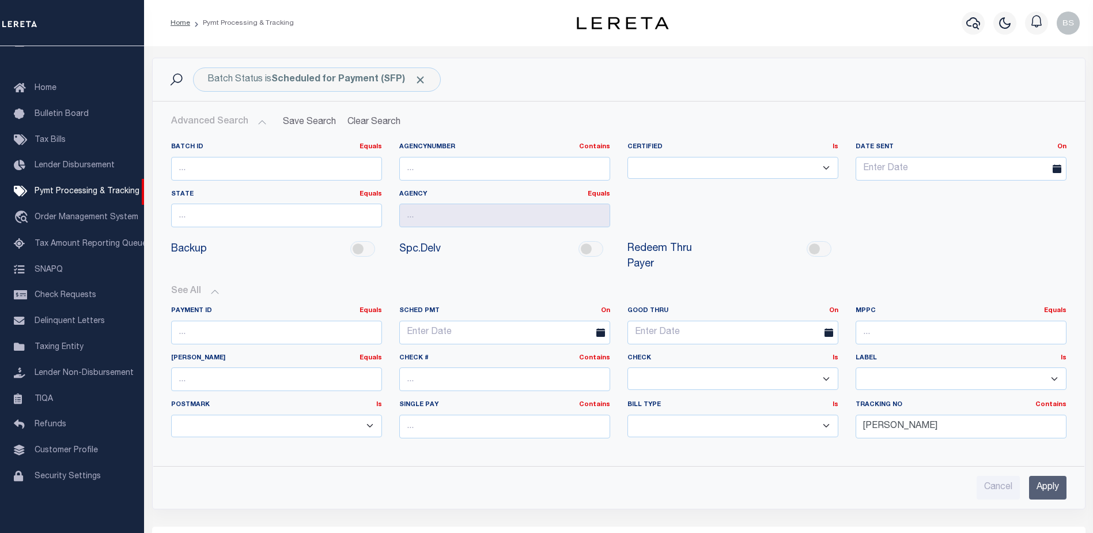
click at [1041, 475] on input "Apply" at bounding box center [1047, 487] width 37 height 24
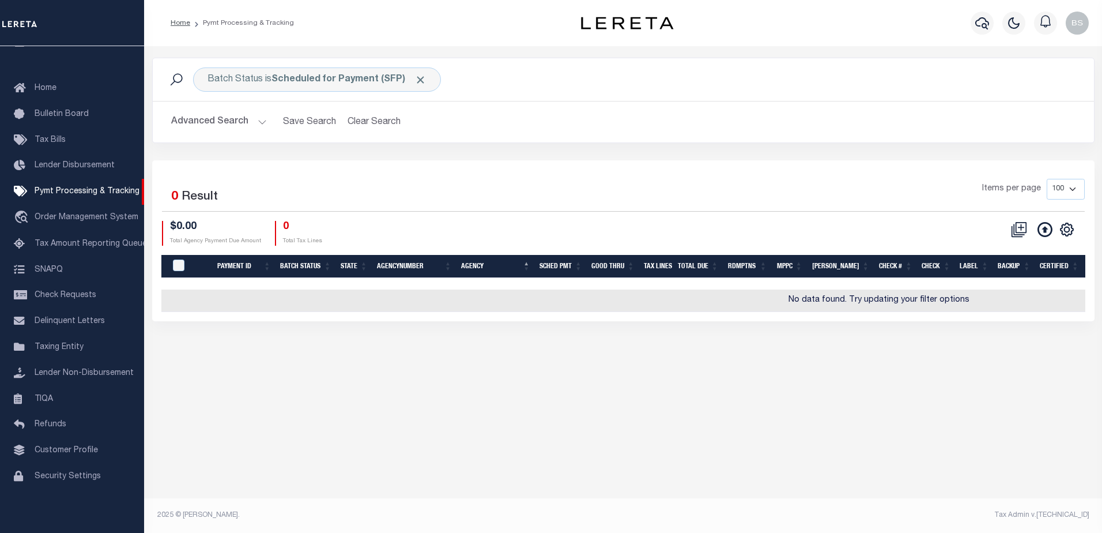
click at [258, 116] on button "Advanced Search" at bounding box center [219, 122] width 96 height 22
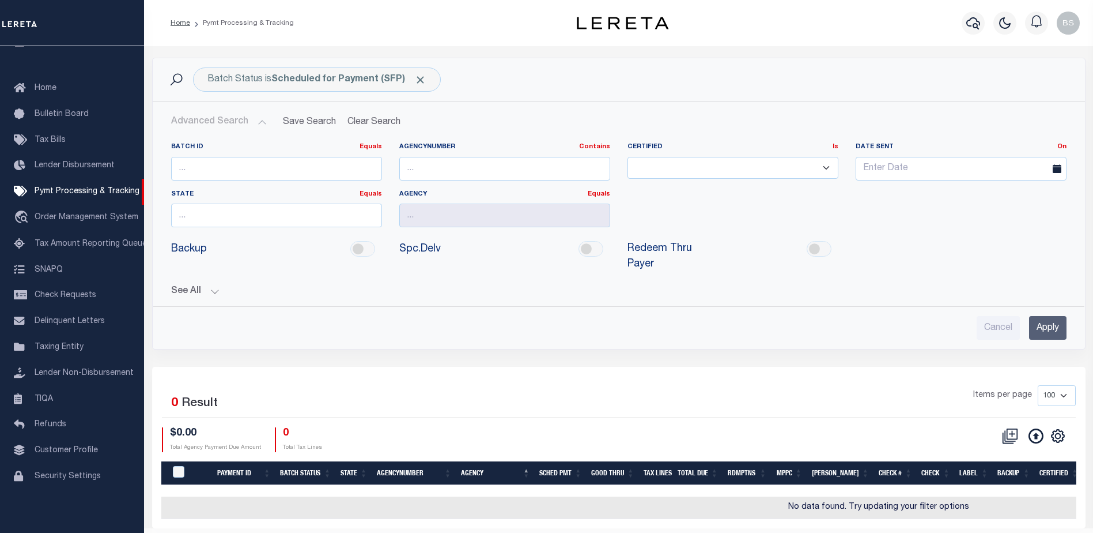
click at [1041, 316] on input "Apply" at bounding box center [1047, 328] width 37 height 24
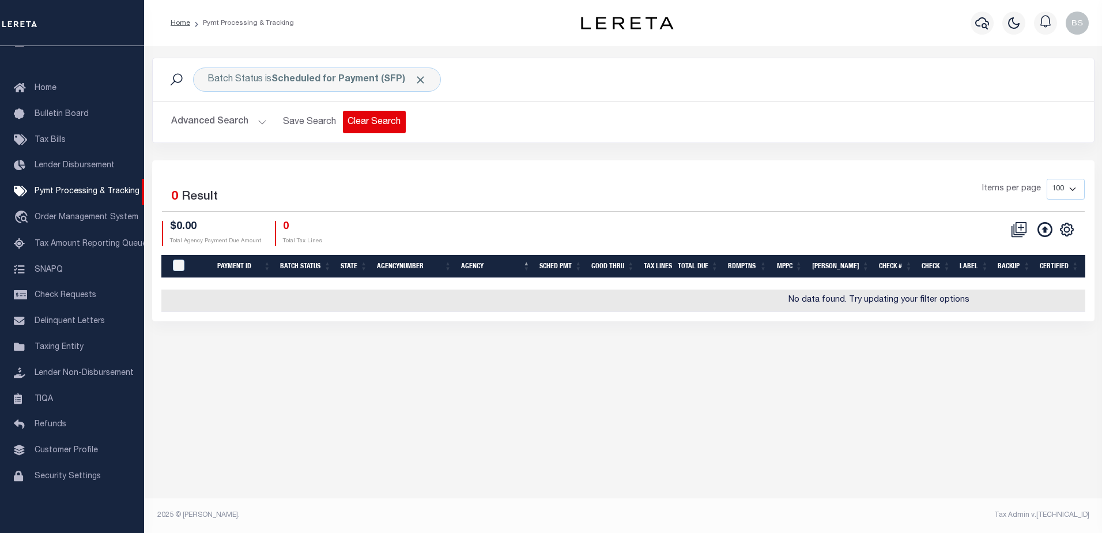
click at [369, 115] on button "Clear Search" at bounding box center [374, 122] width 63 height 22
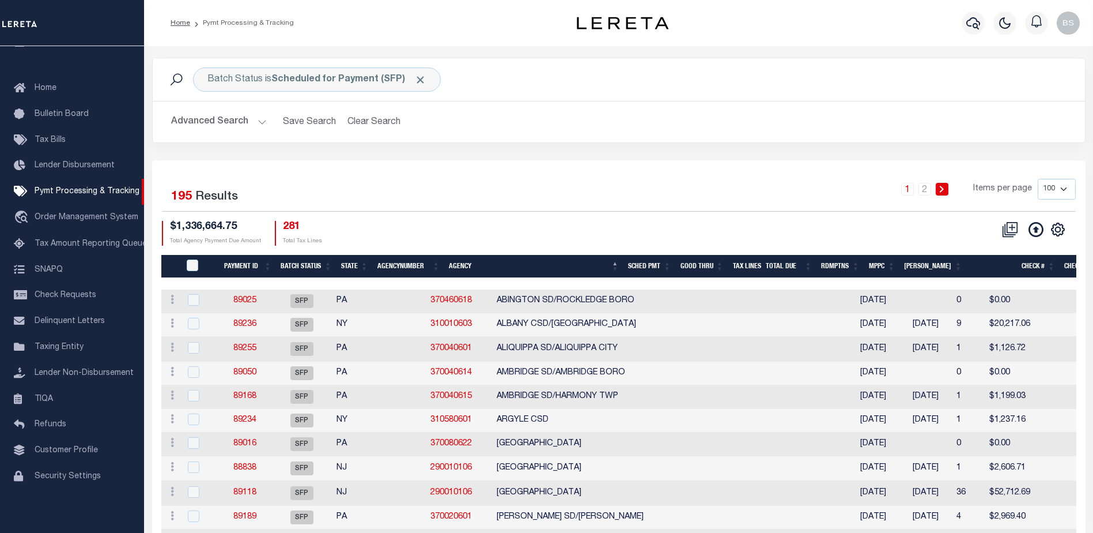
click at [1060, 187] on select "100 200 500 1000" at bounding box center [1057, 189] width 38 height 21
select select "1000"
click at [1038, 179] on select "100 200 500 1000" at bounding box center [1057, 189] width 38 height 21
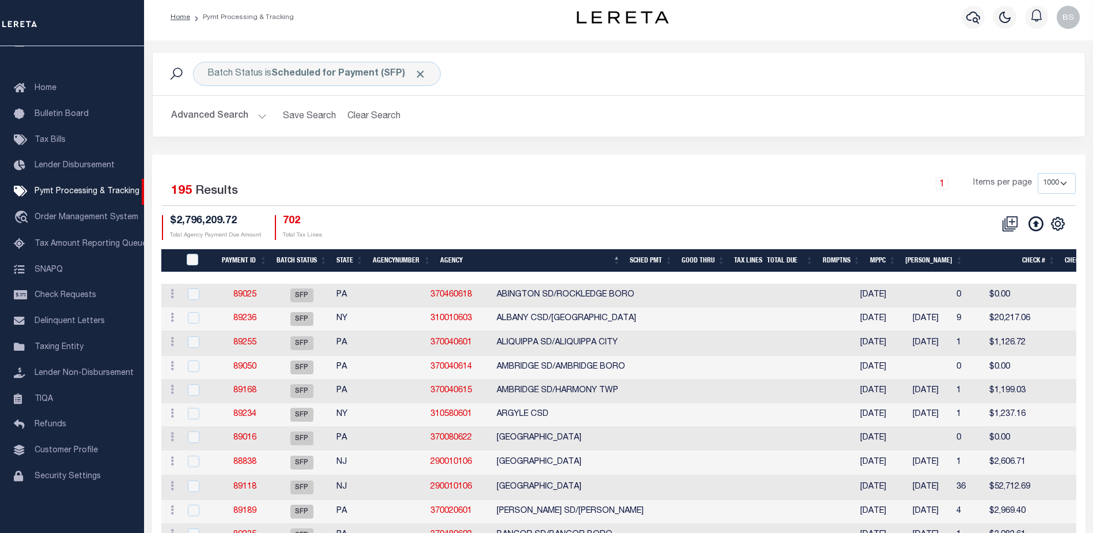
scroll to position [0, 0]
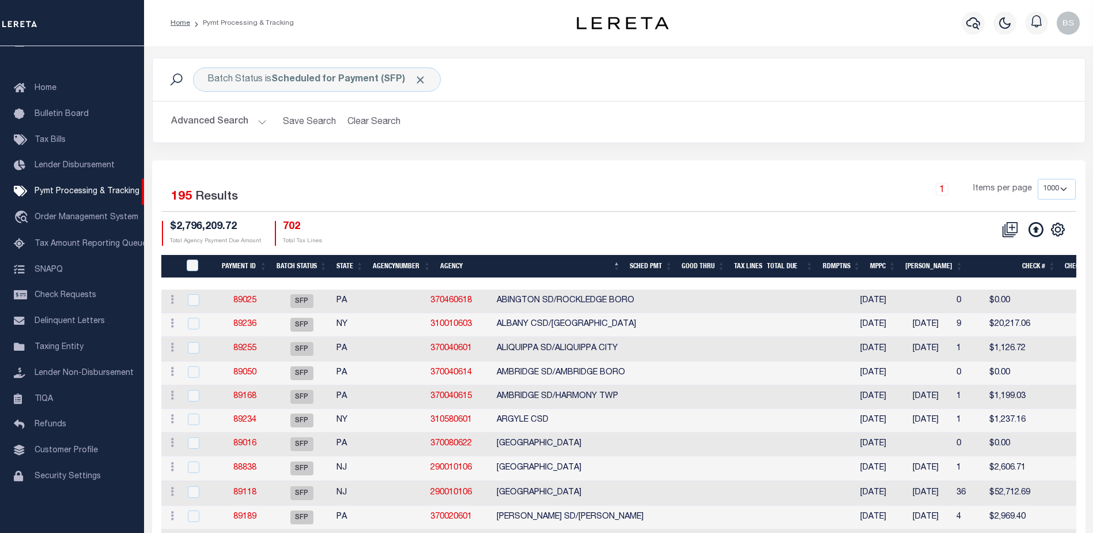
click at [259, 120] on button "Advanced Search" at bounding box center [219, 122] width 96 height 22
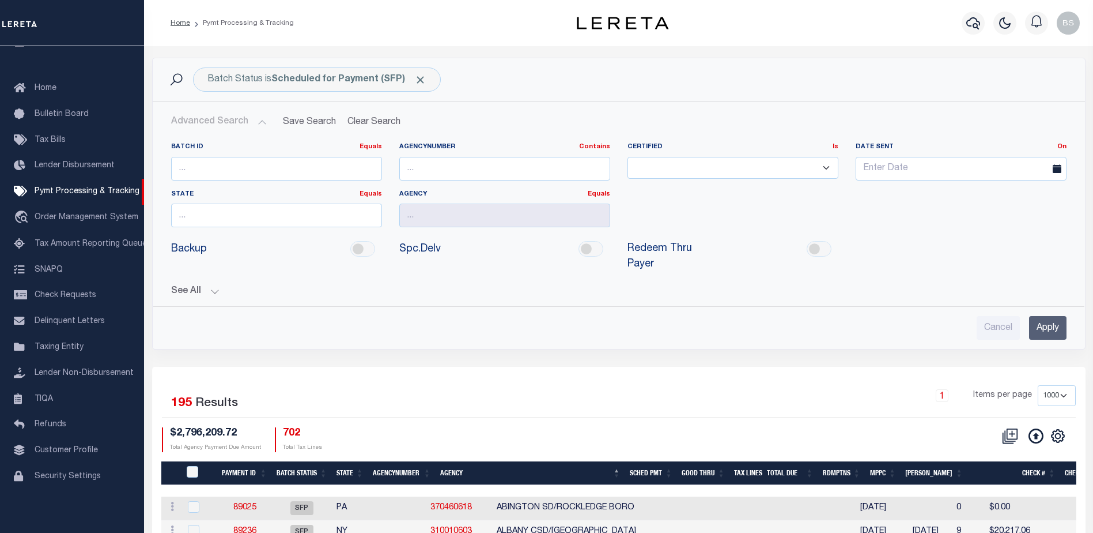
click at [211, 286] on button "See All" at bounding box center [619, 291] width 896 height 11
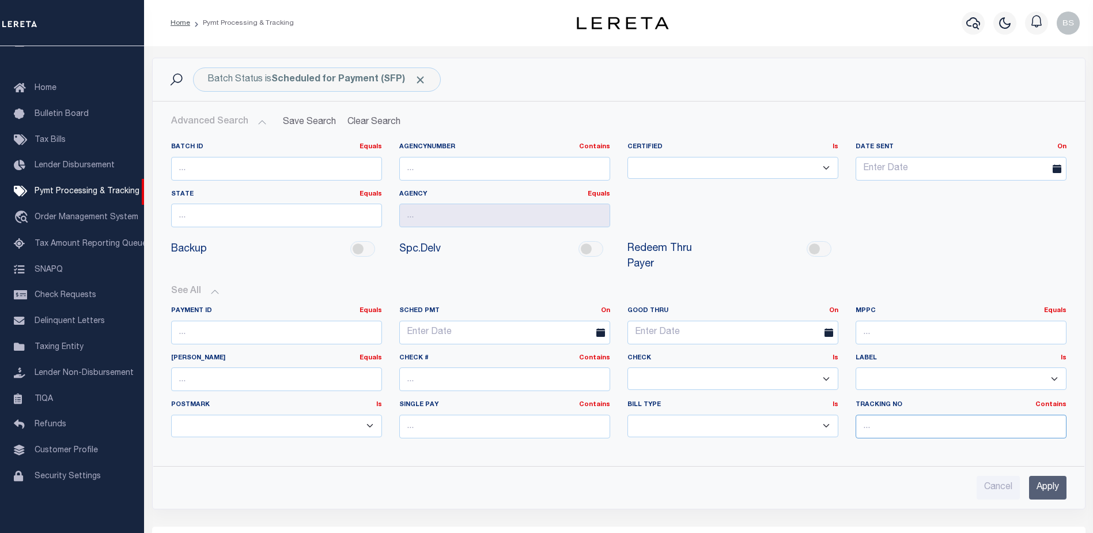
click at [900, 414] on input "text" at bounding box center [961, 426] width 211 height 24
type input "Barbara"
click at [1051, 475] on input "Apply" at bounding box center [1047, 487] width 37 height 24
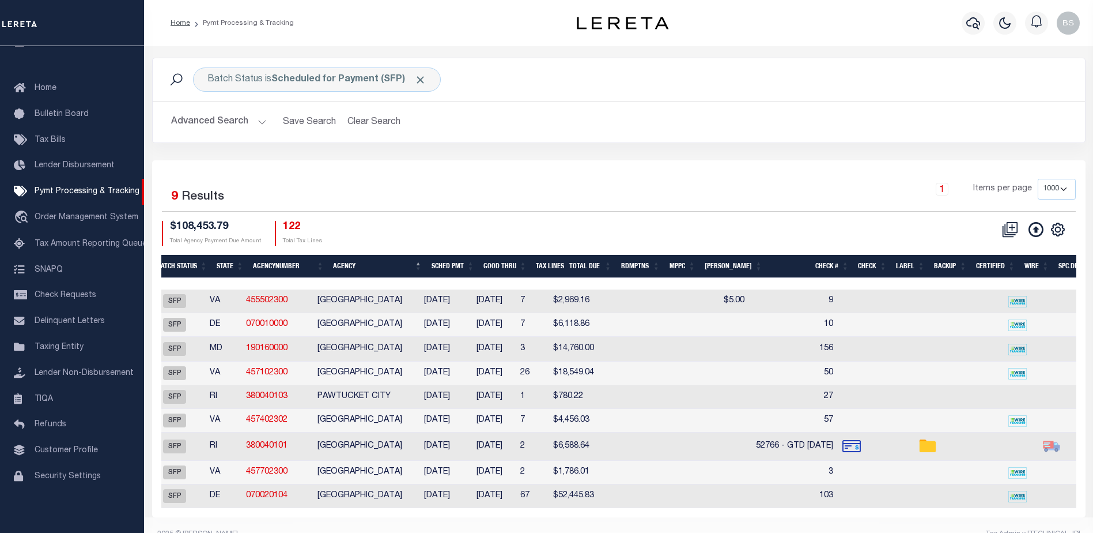
scroll to position [0, 138]
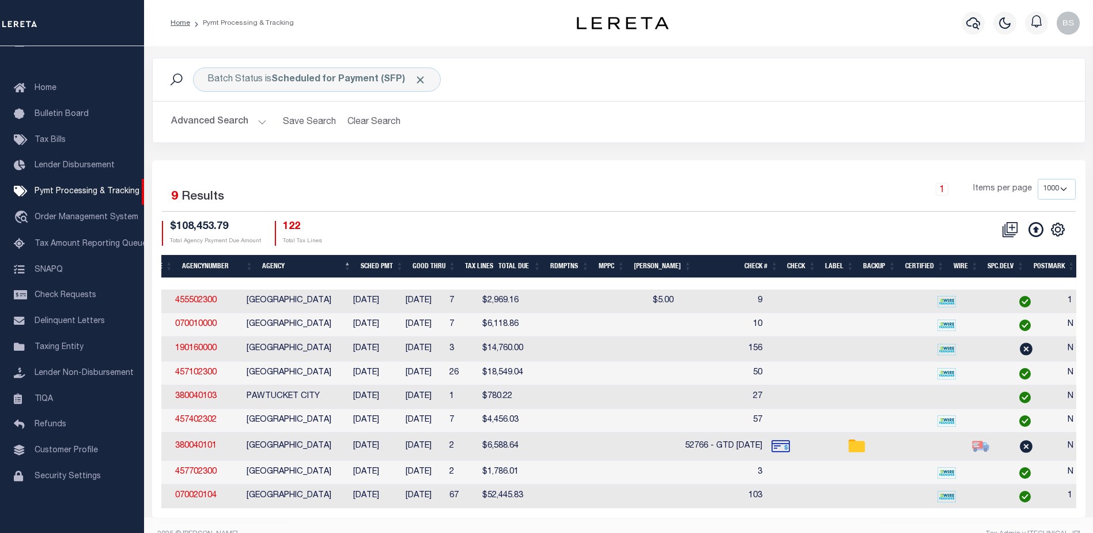
click at [285, 260] on th "Agency" at bounding box center [307, 267] width 98 height 24
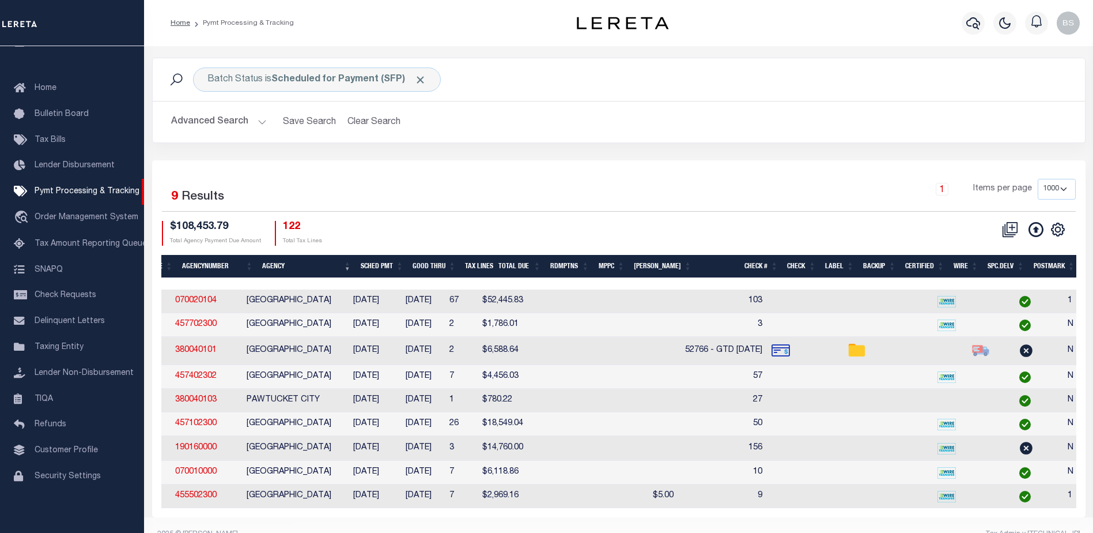
click at [452, 260] on th "Good Thru" at bounding box center [434, 267] width 52 height 24
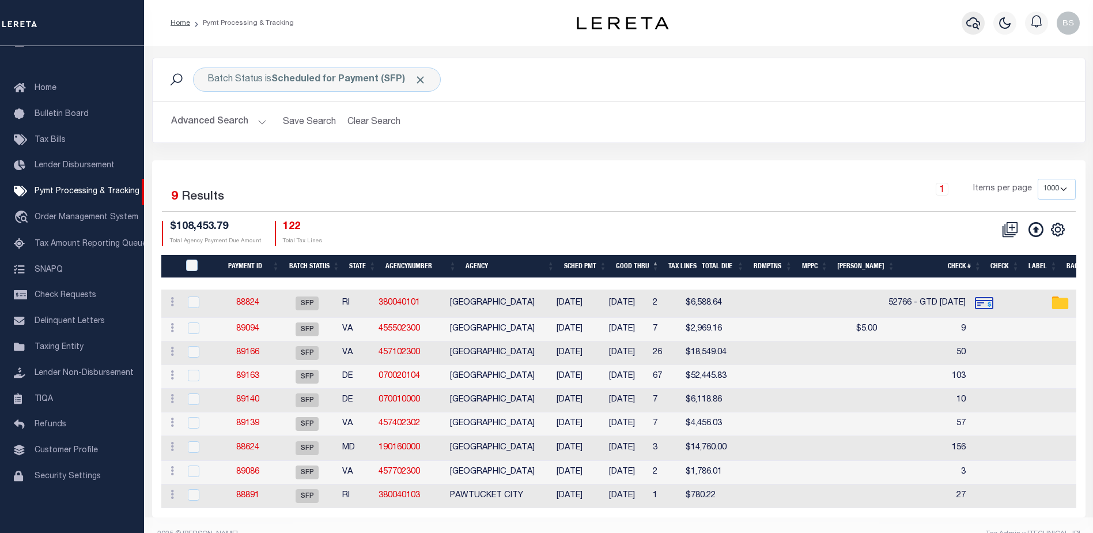
click at [974, 21] on icon "button" at bounding box center [973, 23] width 14 height 14
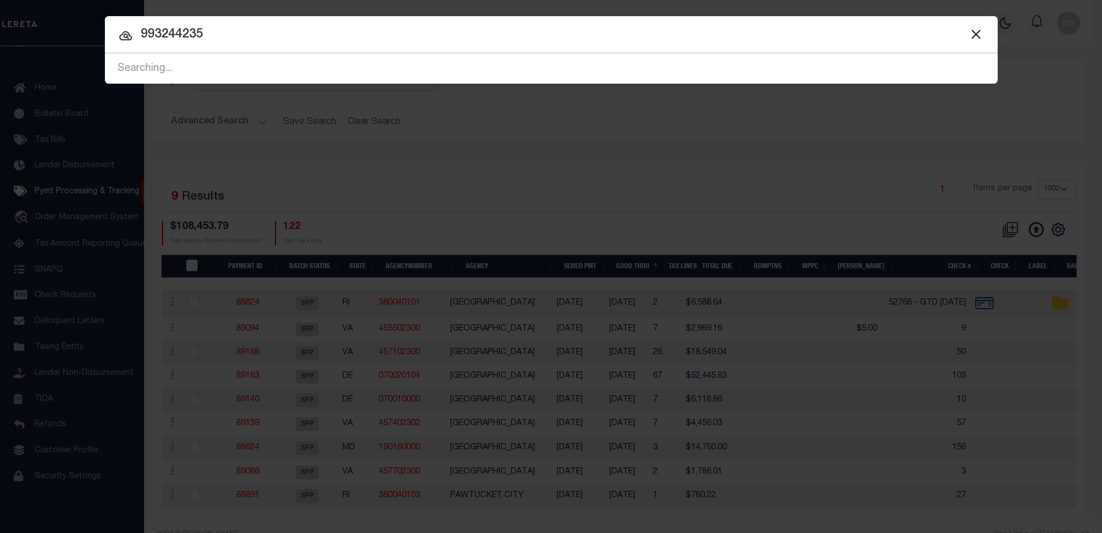
type input "993244235"
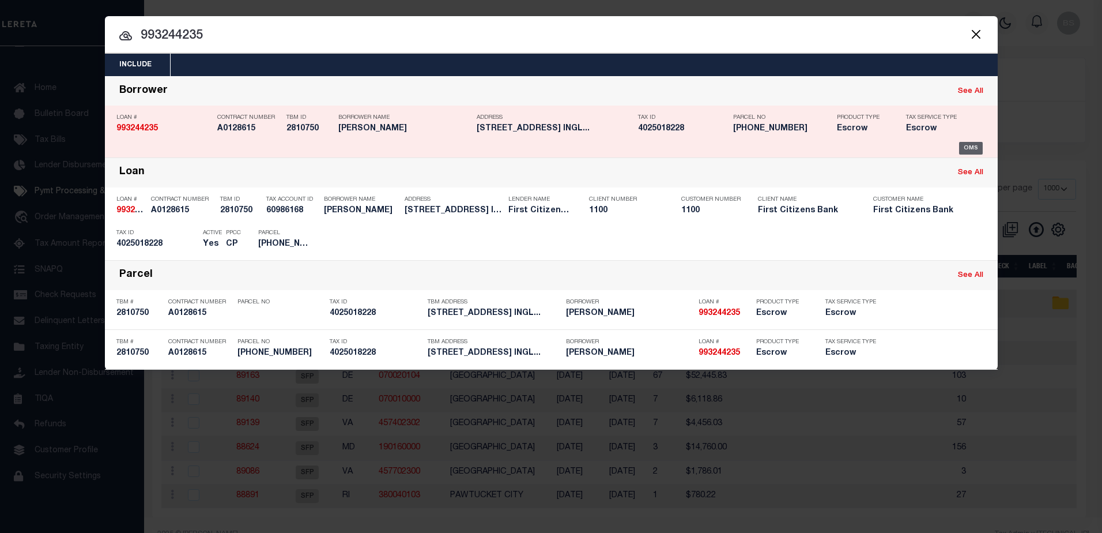
click at [966, 148] on div "OMS" at bounding box center [971, 148] width 24 height 13
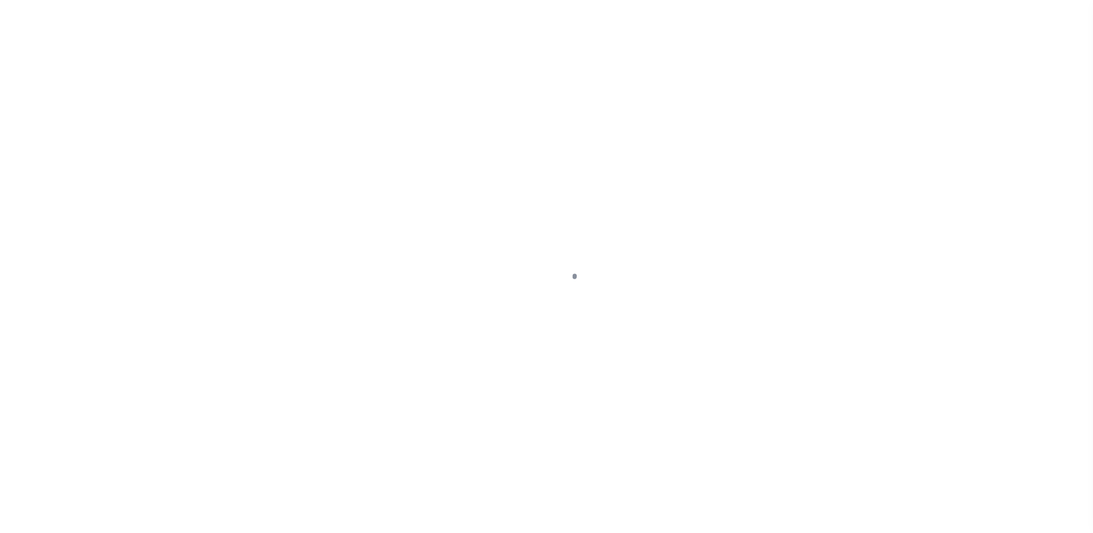
select select "10"
select select "Escrow"
type input "[STREET_ADDRESS]"
select select
type input "INGLEWOOD CA 90305"
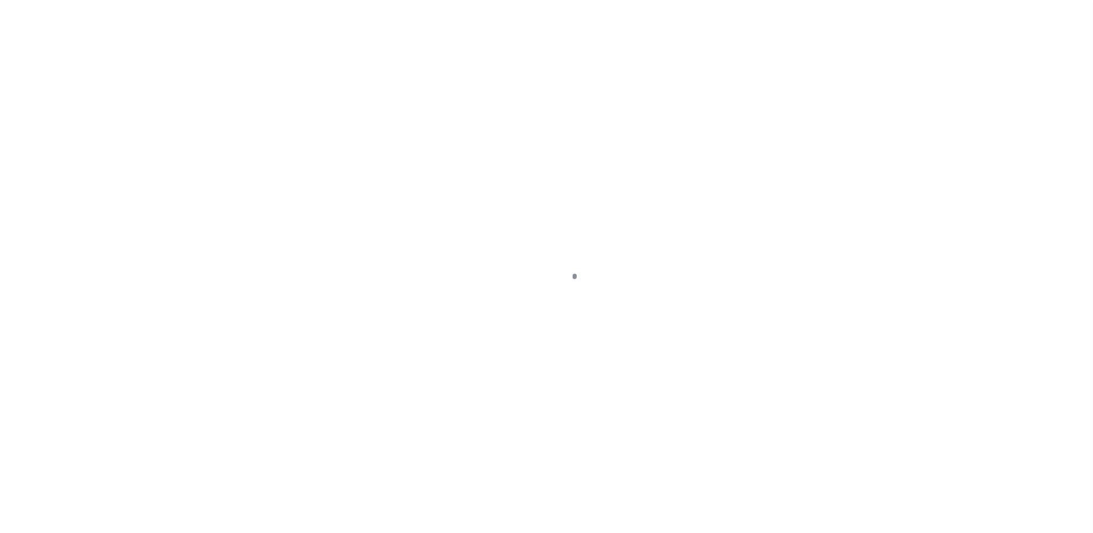
type input "CA"
select select
select select "92724"
select select "24362"
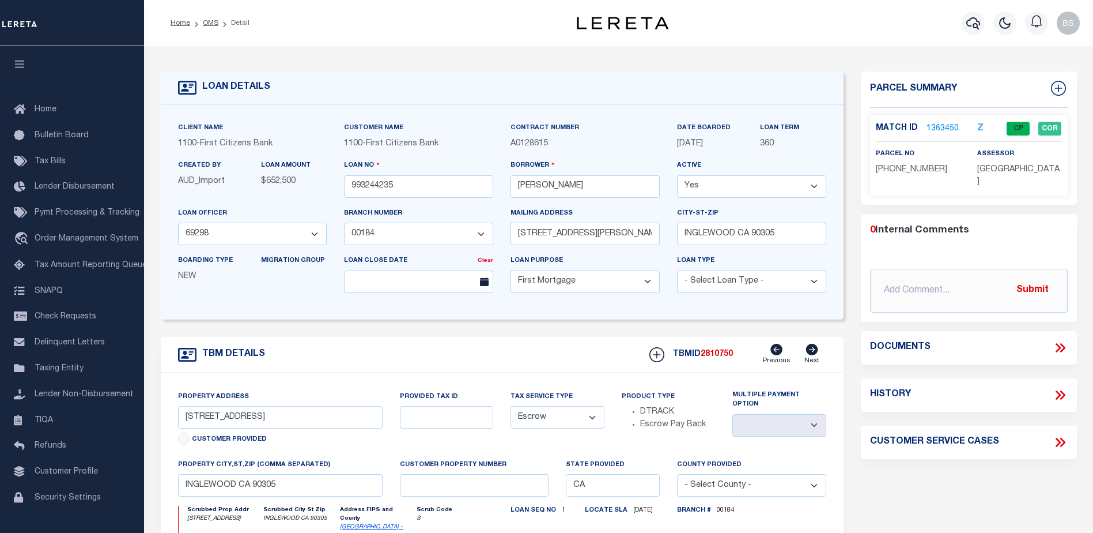
click at [931, 127] on link "1363450" at bounding box center [943, 129] width 32 height 12
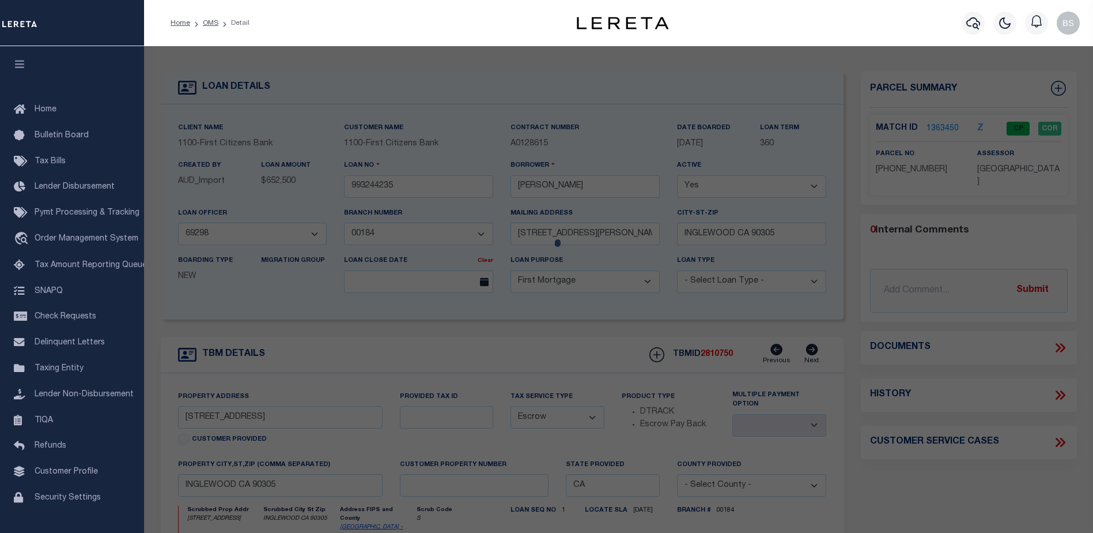
checkbox input "false"
select select "CP"
type input "[PERSON_NAME]"
select select
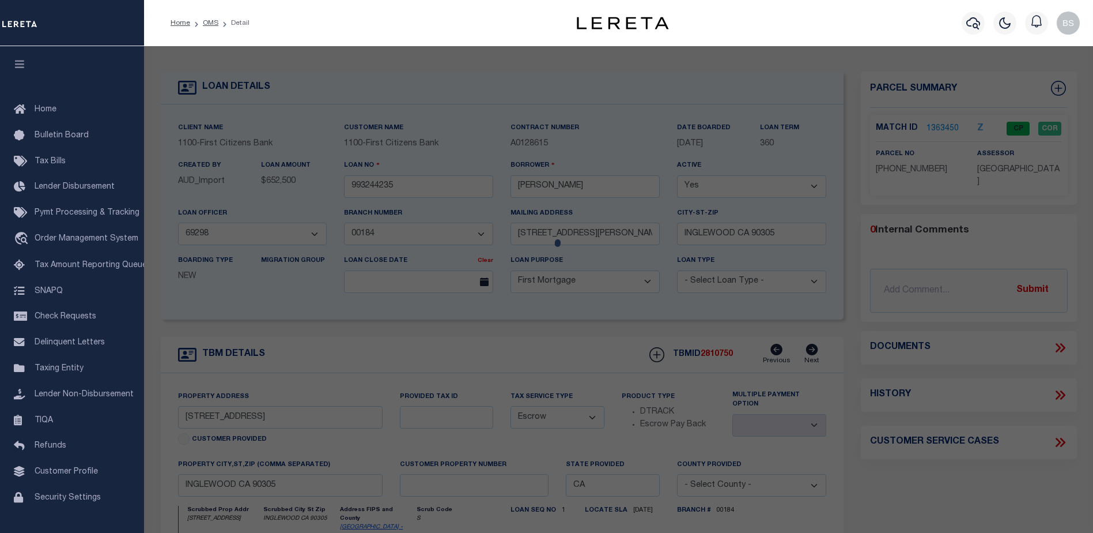
type input "[STREET_ADDRESS][PERSON_NAME]"
checkbox input "false"
type input "INGLEWOOD CA 90305"
type textarea "TR=39164 LOTS 7,8,9 CONDOMINIUM*UNIT 77"
type textarea "Tax ID Special Project"
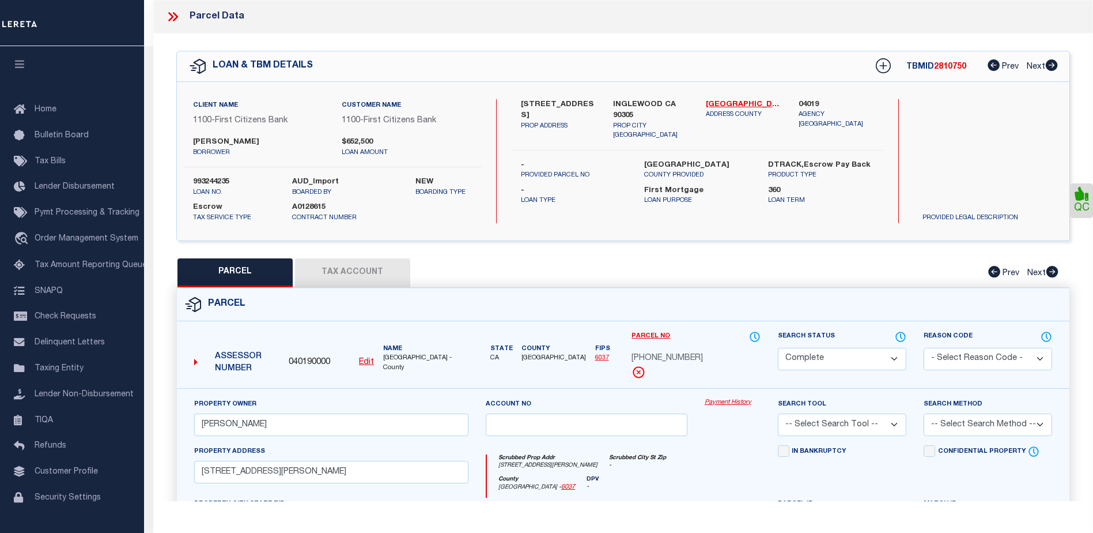
click at [731, 399] on link "Payment History" at bounding box center [733, 403] width 56 height 10
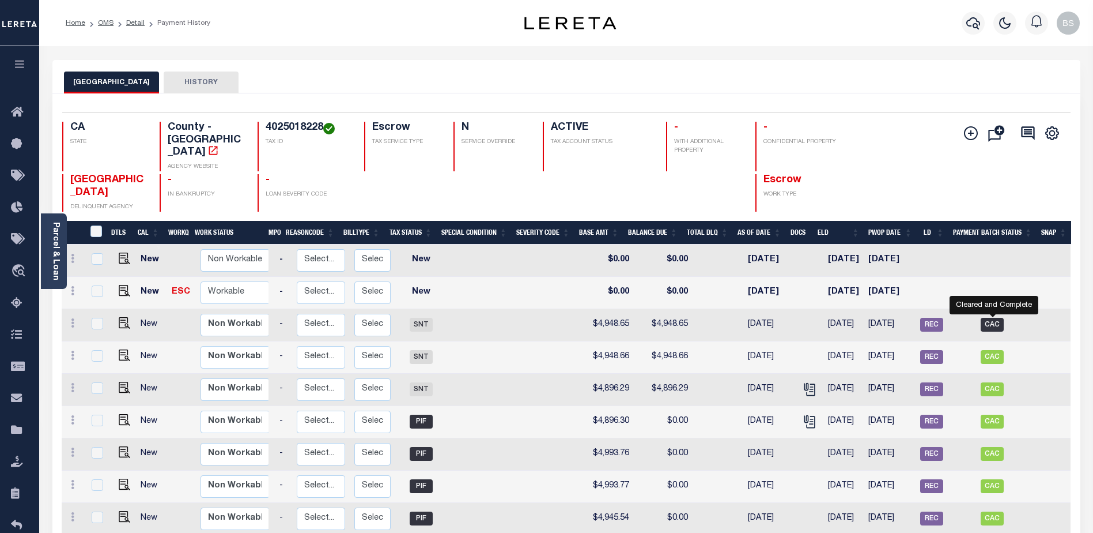
click at [994, 318] on span "CAC" at bounding box center [992, 325] width 23 height 14
checkbox input "true"
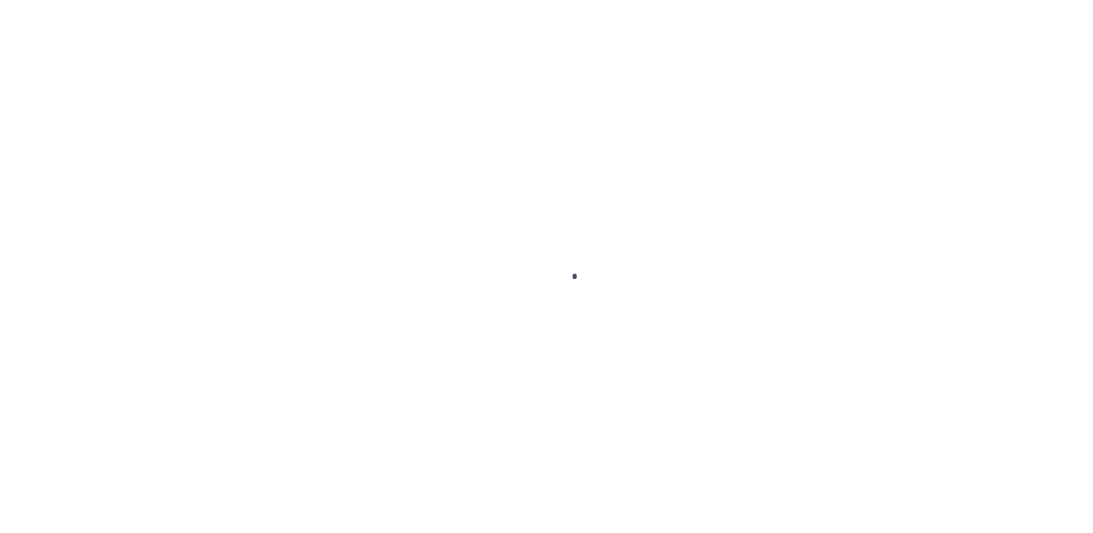
select select "CAC"
select select "TRA"
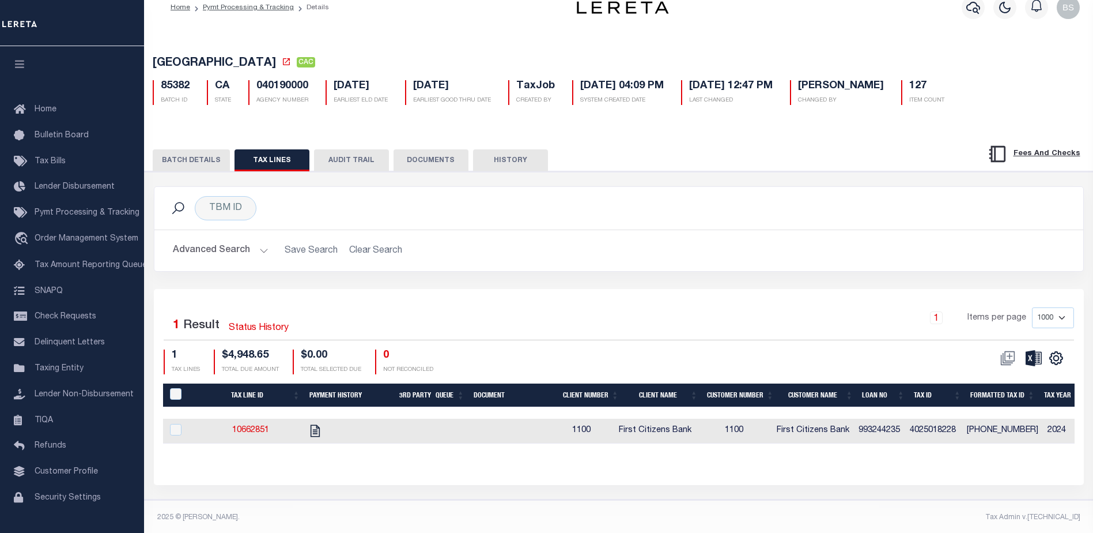
scroll to position [28, 0]
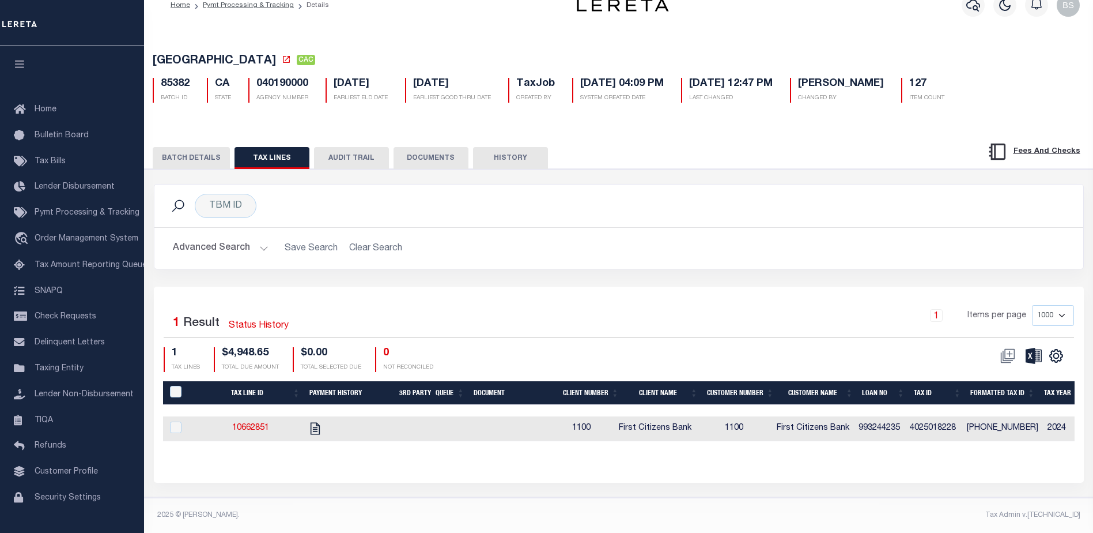
click at [191, 149] on button "BATCH DETAILS" at bounding box center [191, 158] width 77 height 22
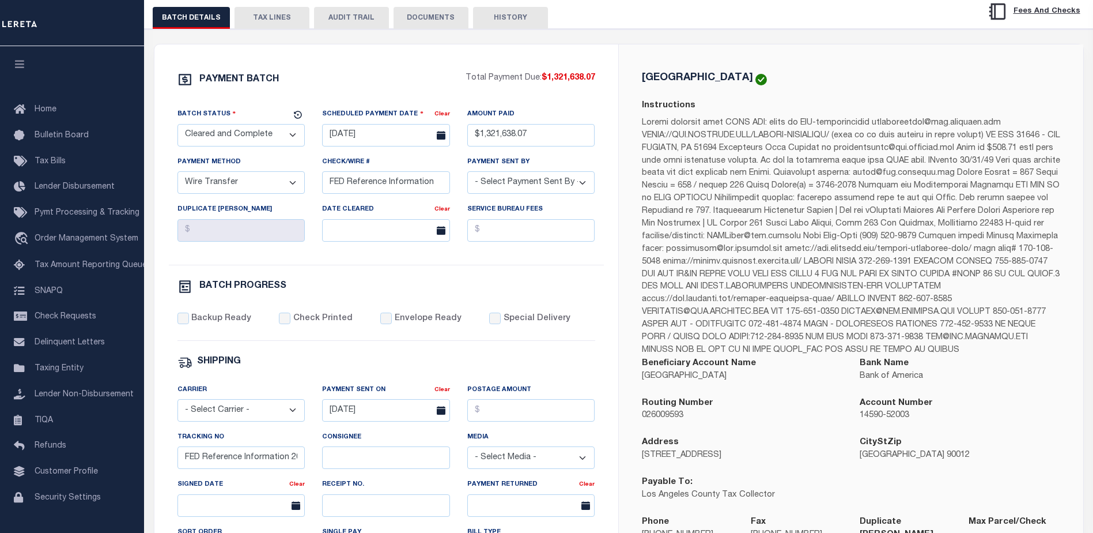
scroll to position [0, 0]
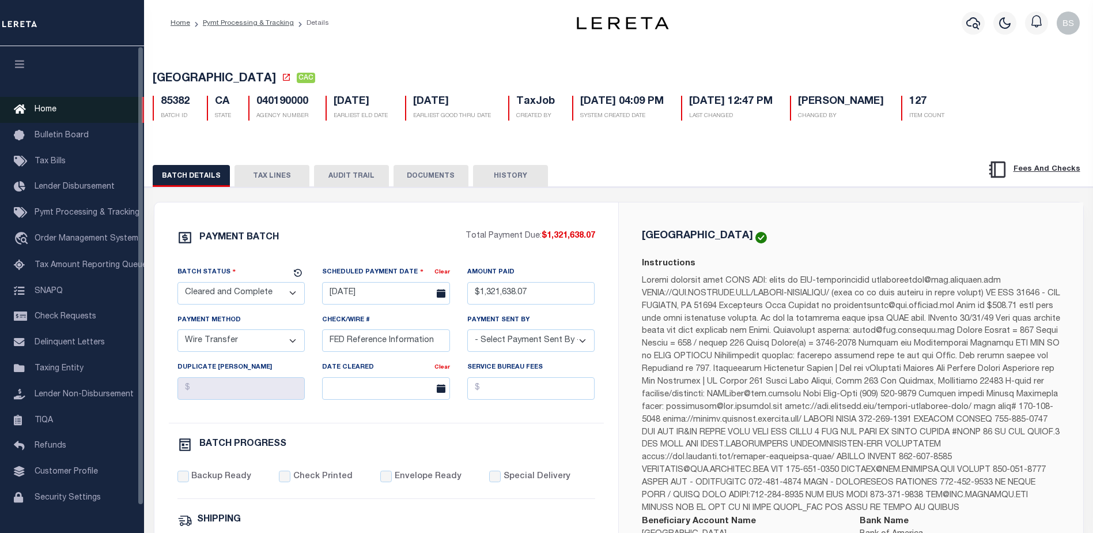
click at [45, 108] on span "Home" at bounding box center [46, 109] width 22 height 8
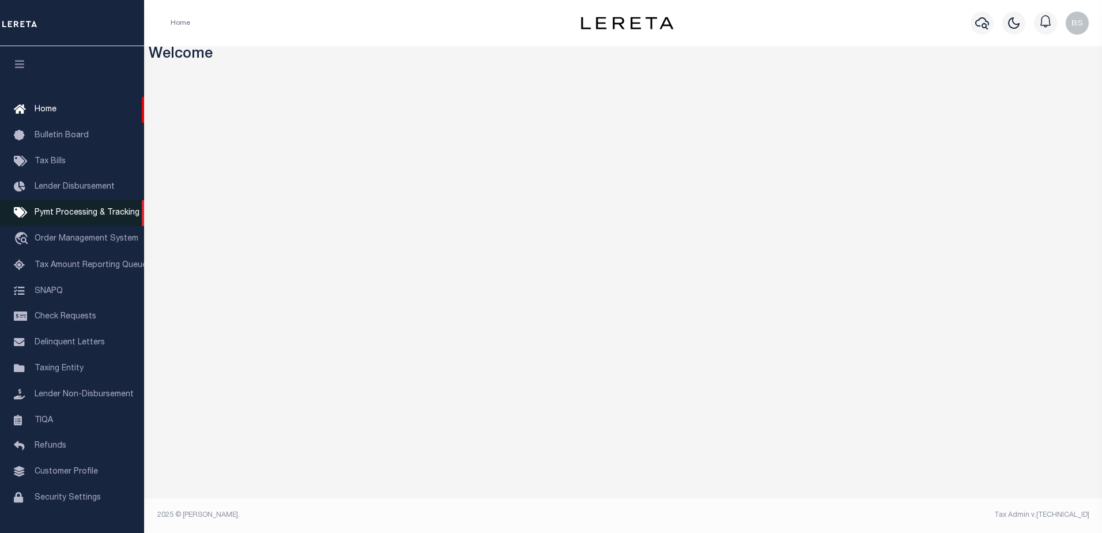
click at [77, 217] on span "Pymt Processing & Tracking" at bounding box center [87, 213] width 105 height 8
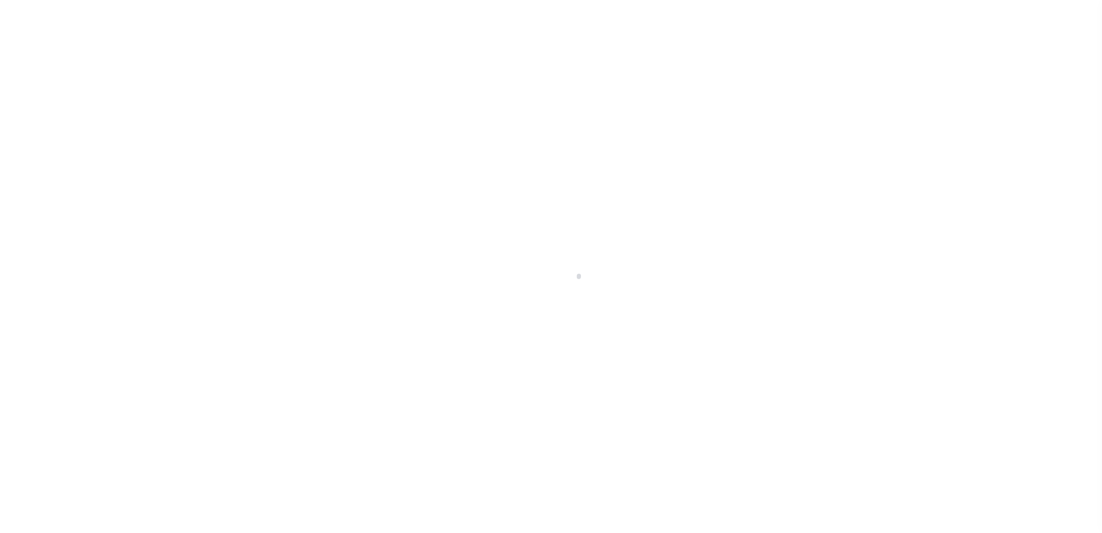
select select "1000"
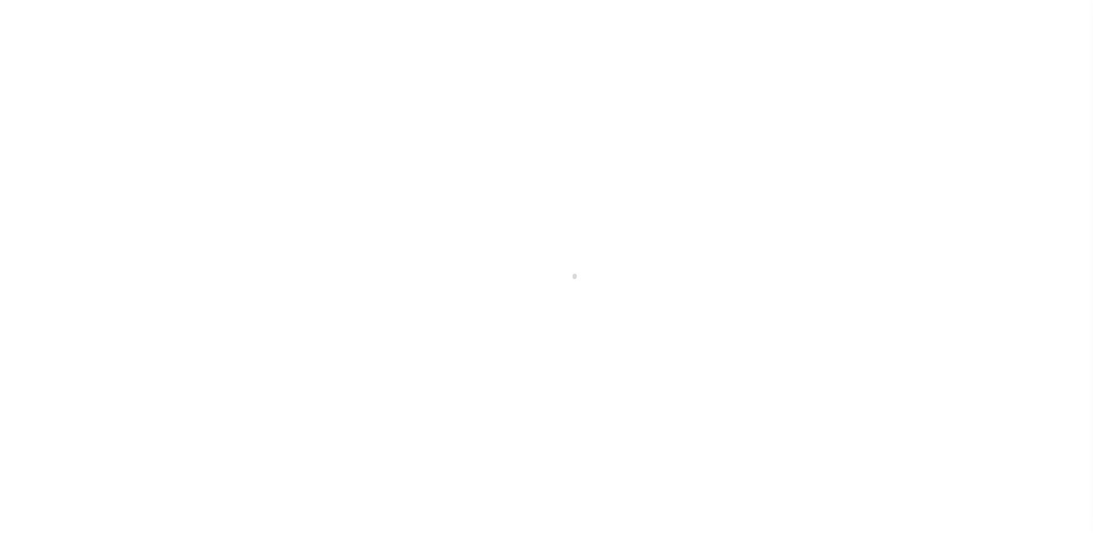
select select "1000"
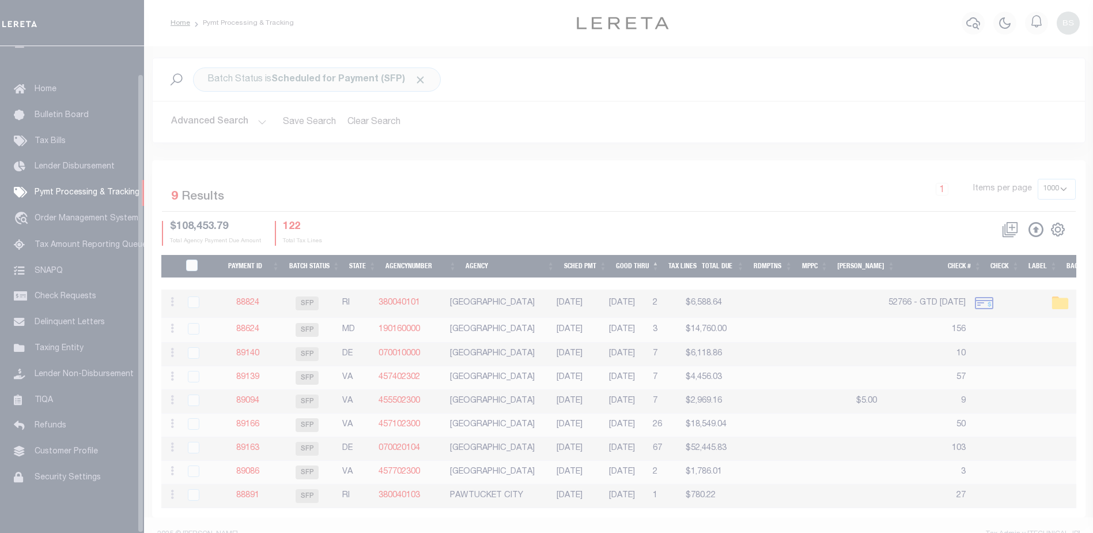
scroll to position [29, 0]
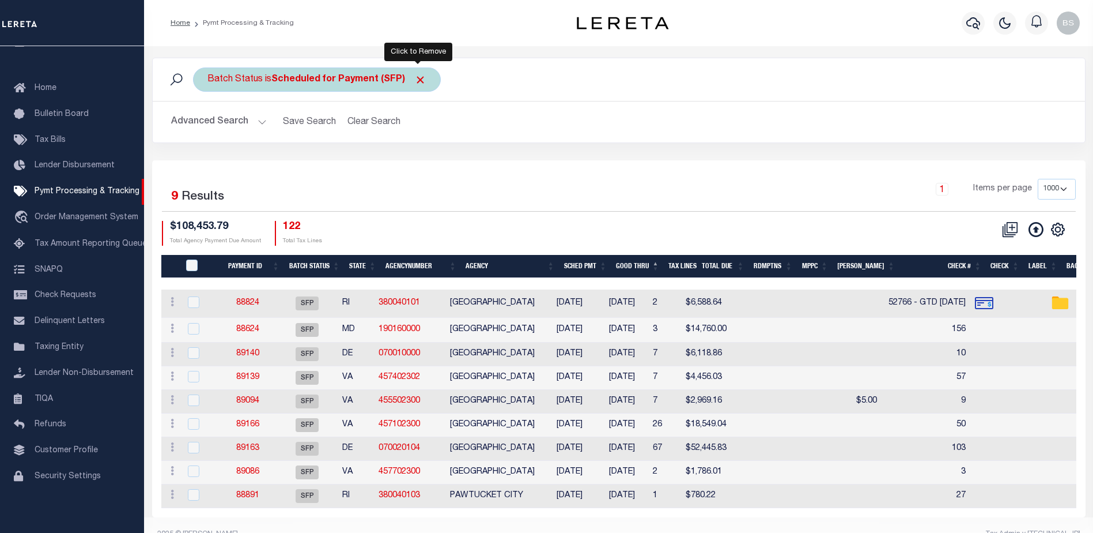
click at [414, 75] on span "Click to Remove" at bounding box center [420, 80] width 12 height 12
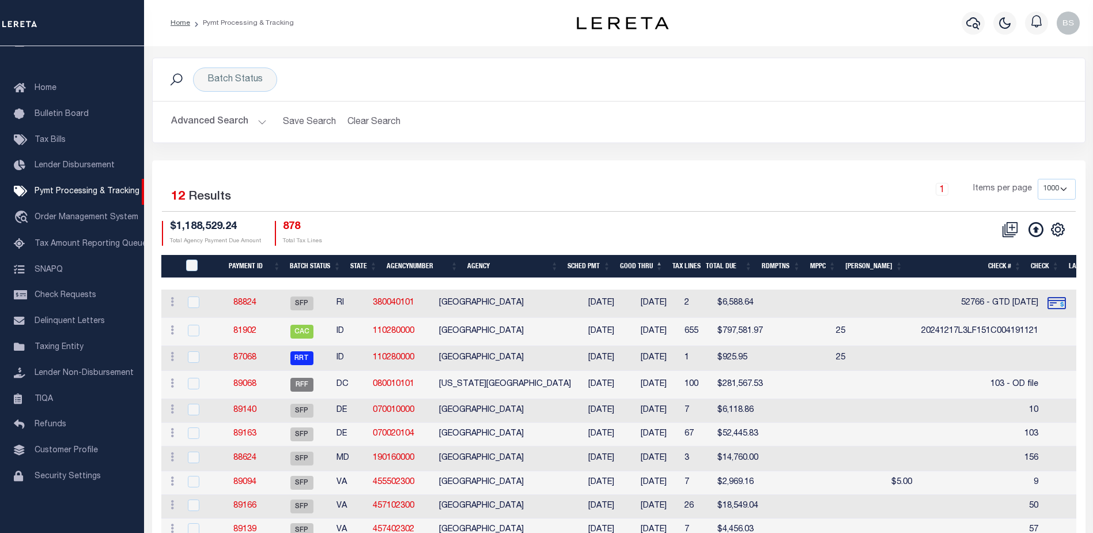
click at [266, 120] on h2 "Advanced Search Save Search Clear Search PayeeSearchTable_dynamictable_____Defa…" at bounding box center [619, 122] width 914 height 22
click at [257, 122] on button "Advanced Search" at bounding box center [219, 122] width 96 height 22
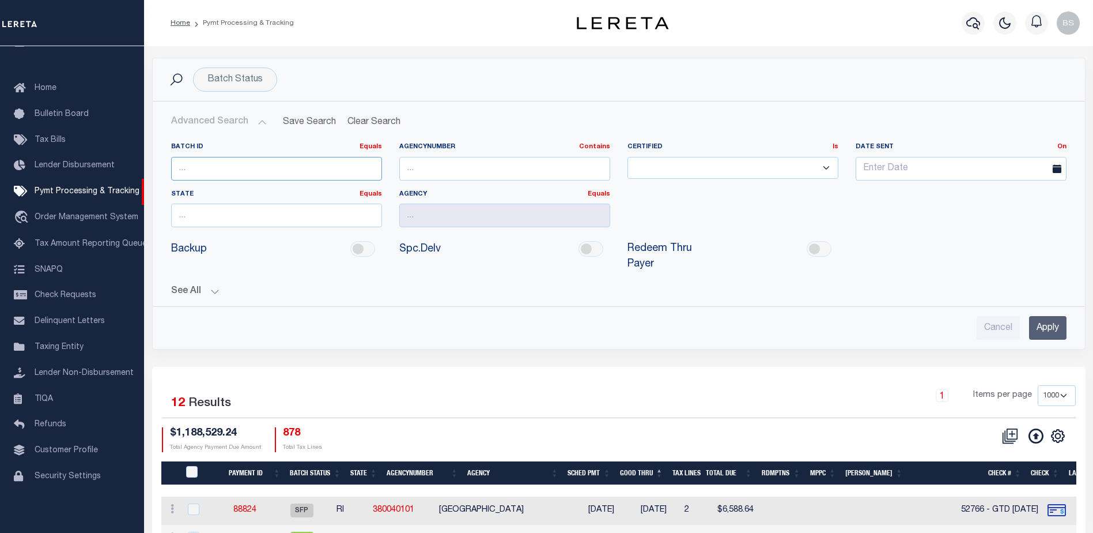
click at [221, 168] on input "number" at bounding box center [276, 169] width 211 height 24
click at [203, 174] on input "number" at bounding box center [276, 169] width 211 height 24
type input "88998"
click at [1055, 316] on input "Apply" at bounding box center [1047, 328] width 37 height 24
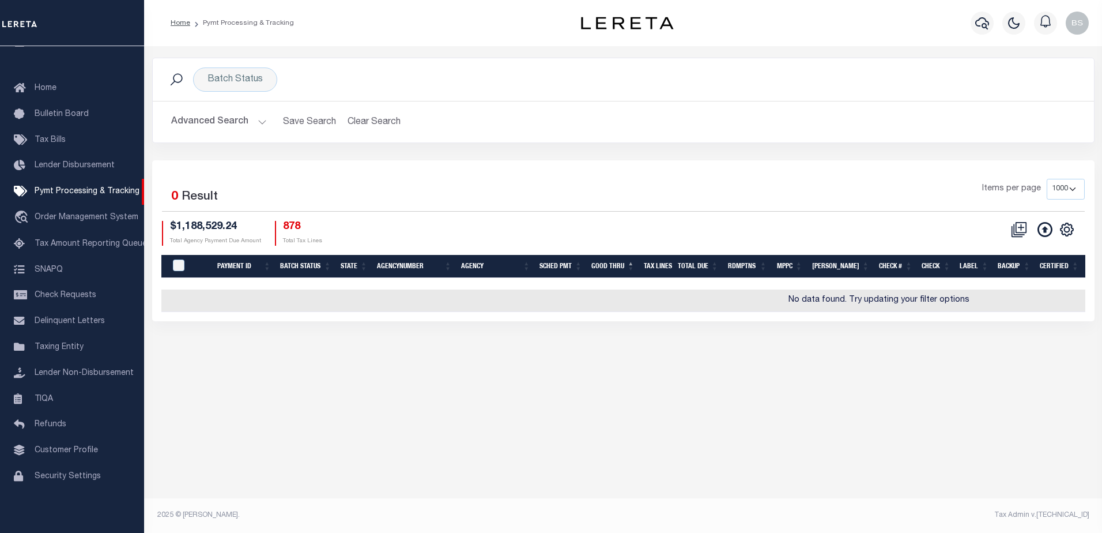
click at [262, 123] on button "Advanced Search" at bounding box center [219, 122] width 96 height 22
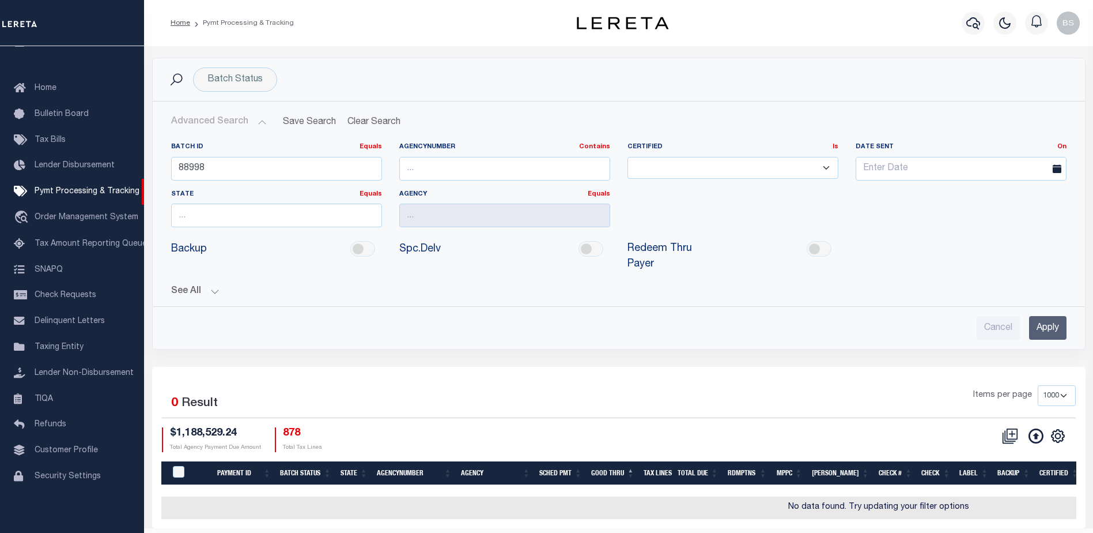
click at [1035, 318] on input "Apply" at bounding box center [1047, 328] width 37 height 24
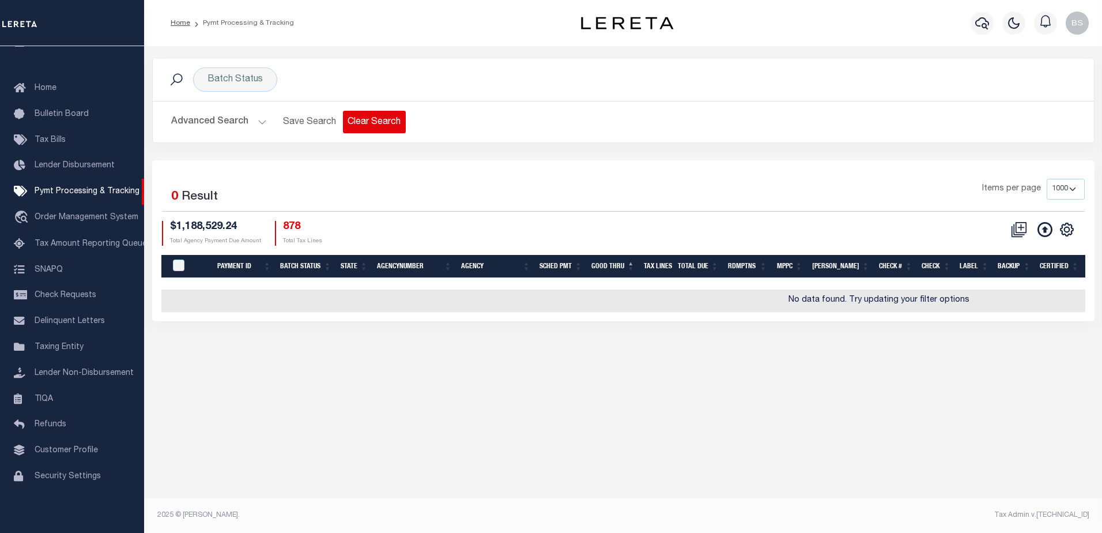
click at [369, 124] on button "Clear Search" at bounding box center [374, 122] width 63 height 22
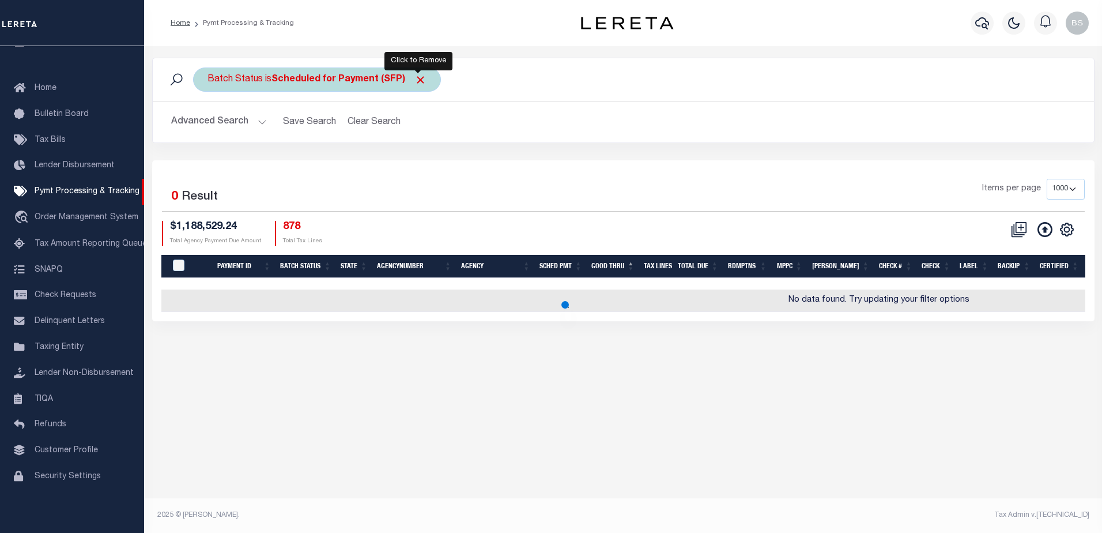
click at [416, 80] on span "Click to Remove" at bounding box center [420, 80] width 12 height 12
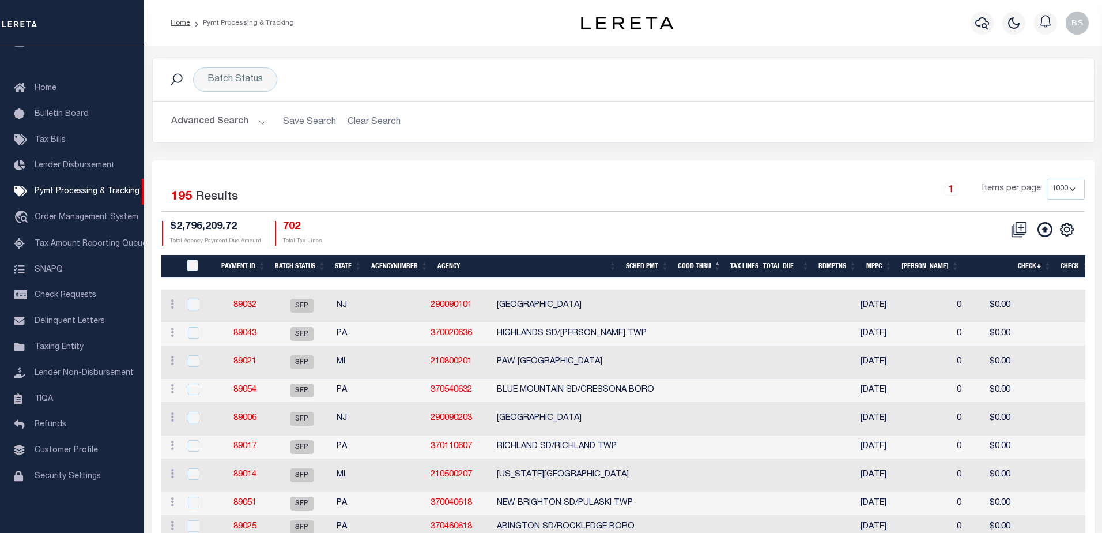
click at [262, 121] on button "Advanced Search" at bounding box center [219, 122] width 96 height 22
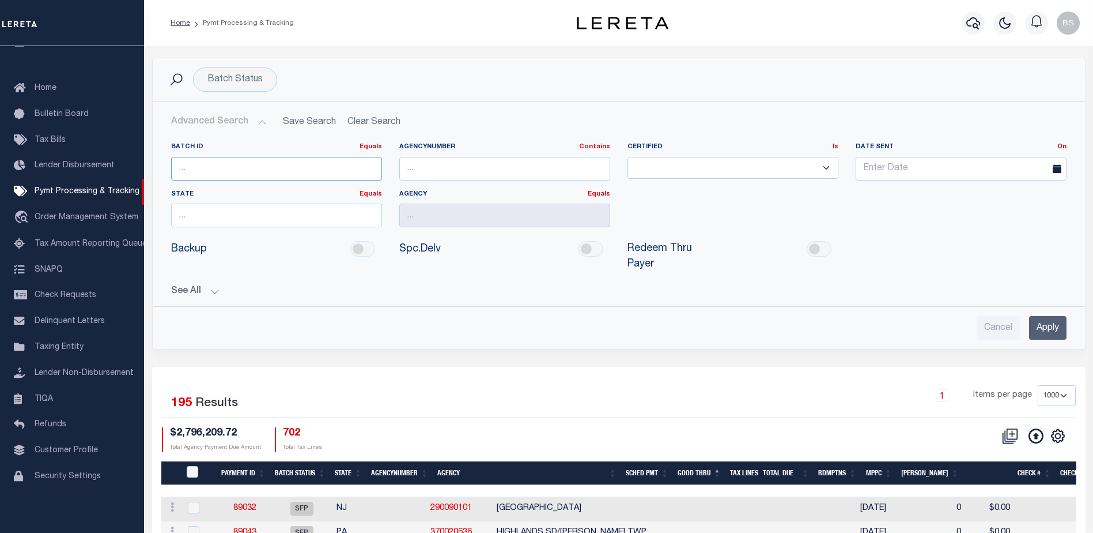
click at [216, 172] on input "number" at bounding box center [276, 169] width 211 height 24
type input "88998"
click at [1037, 316] on input "Apply" at bounding box center [1047, 328] width 37 height 24
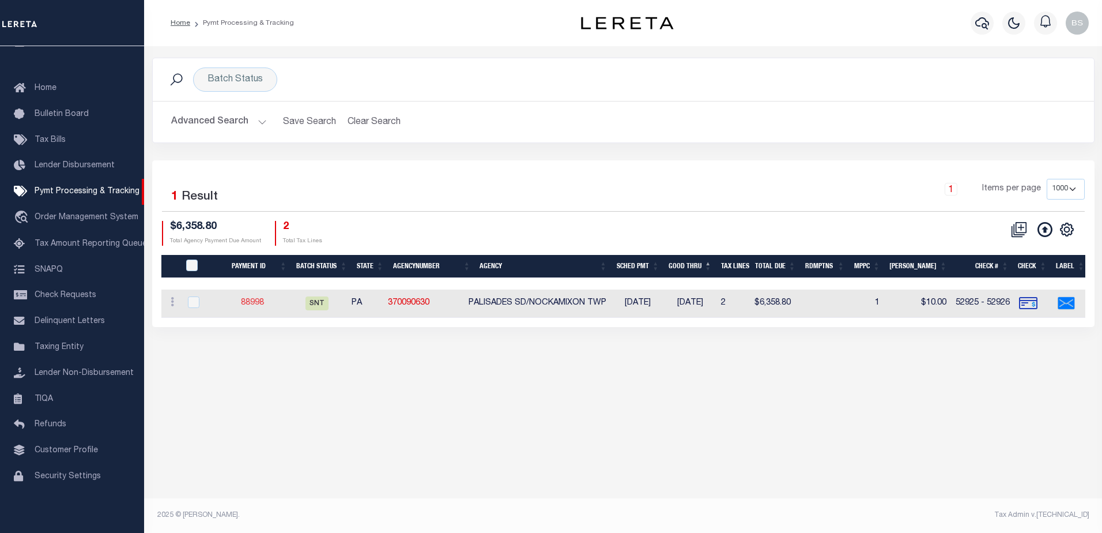
click at [252, 305] on link "88998" at bounding box center [252, 303] width 23 height 8
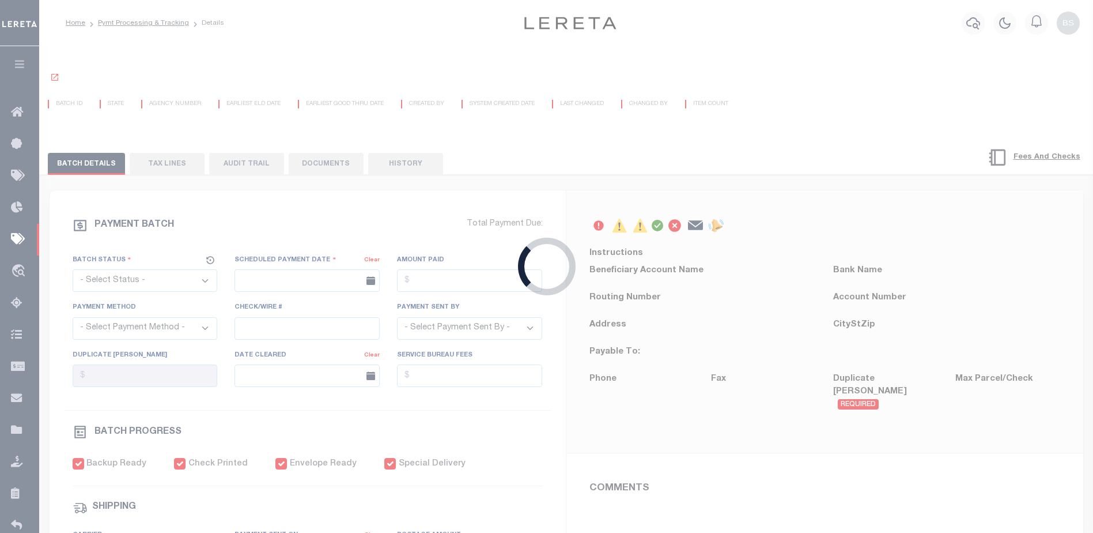
select select "SNT"
type input "08/29/2025"
type input "$6,358.8"
select select "CHK"
type input "52925 - 52926"
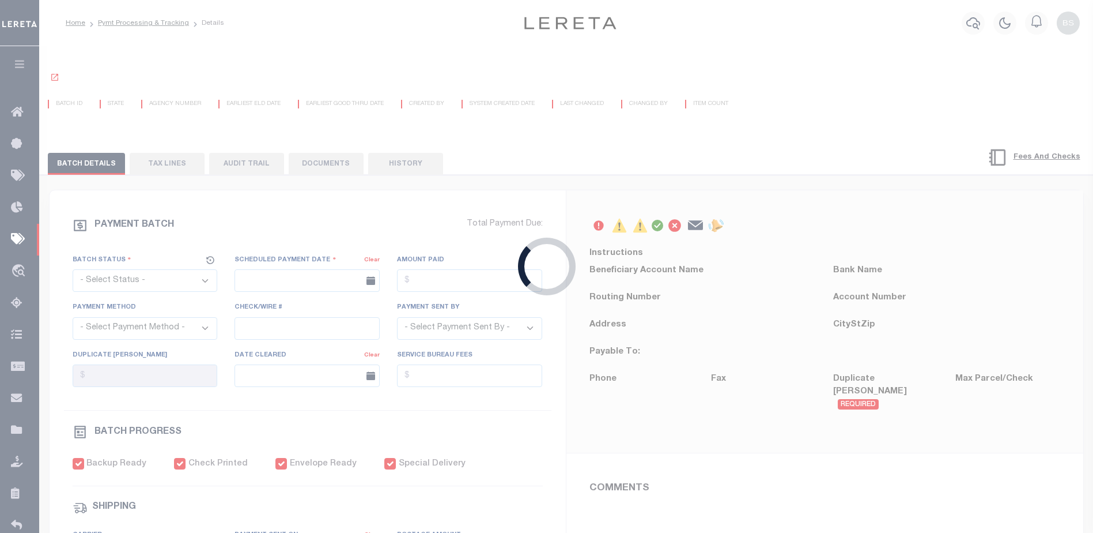
select select "Villatoro-Benitez, Andres"
type input "$40"
checkbox input "true"
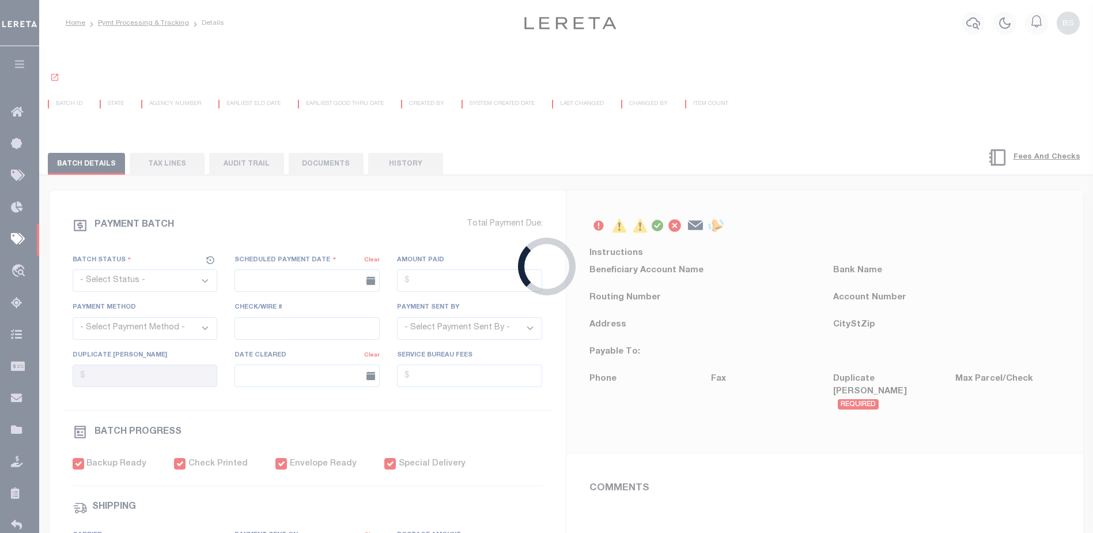
checkbox input "true"
select select "USS"
type input "08/29/2025"
type input "$9.85"
type input "unavailable"
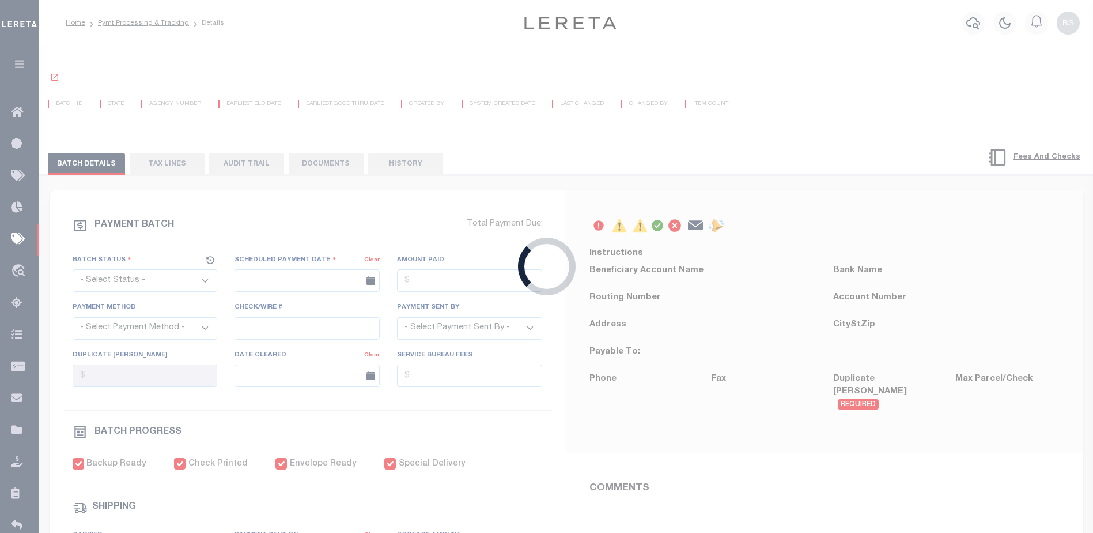
type input "N"
radio input "true"
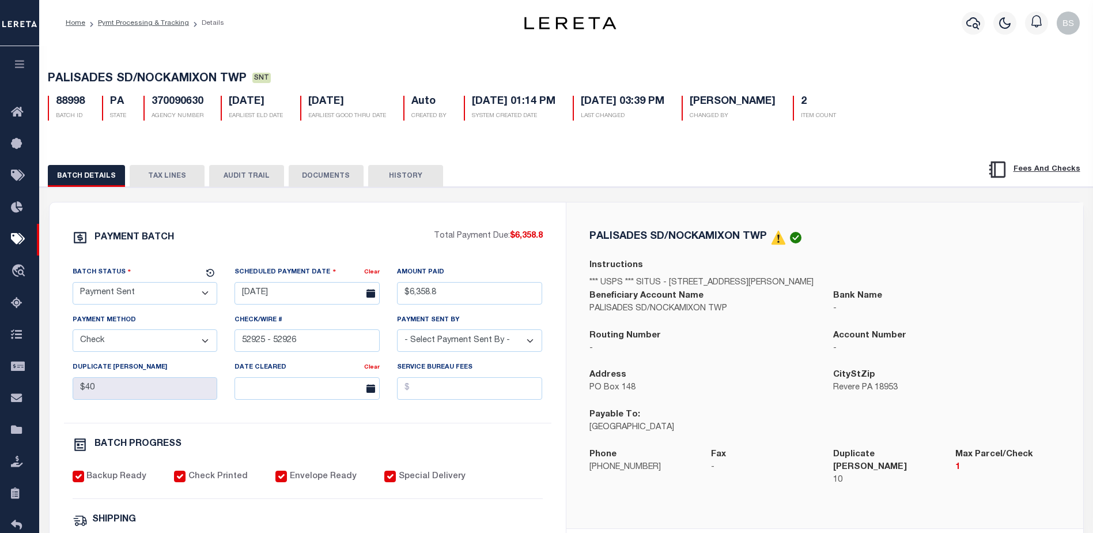
click at [184, 176] on button "TAX LINES" at bounding box center [167, 176] width 75 height 22
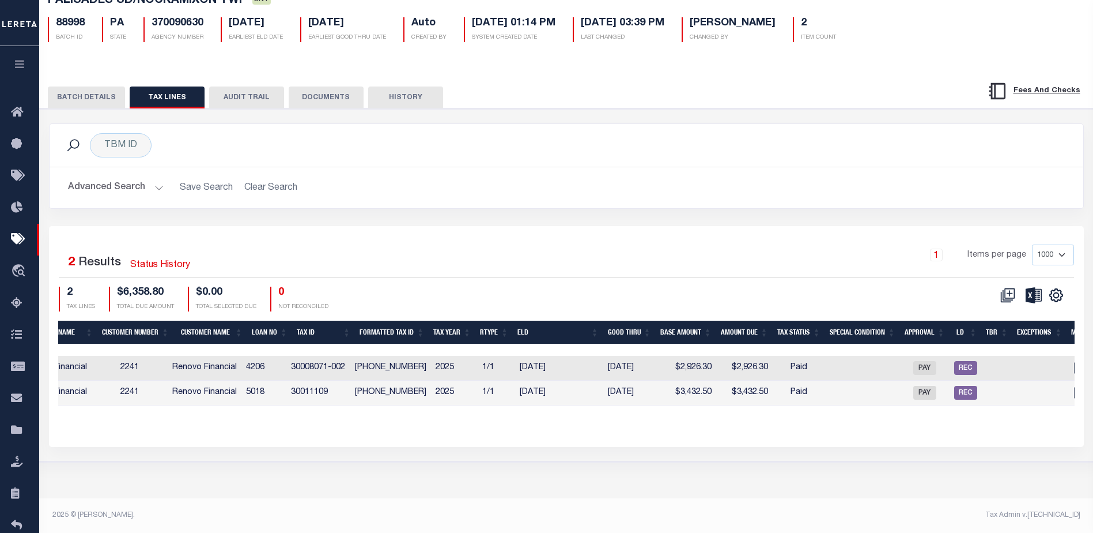
scroll to position [0, 606]
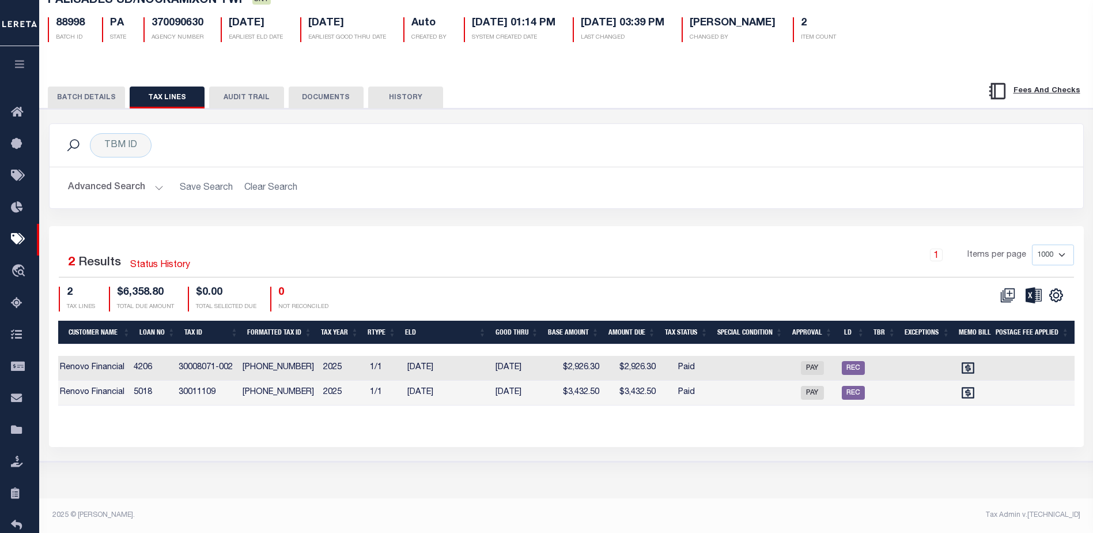
drag, startPoint x: 65, startPoint y: 74, endPoint x: 360, endPoint y: 82, distance: 295.2
click at [360, 82] on div "BATCH DETAILS TAX LINES AUDIT TRAIL DOCUMENTS HISTORY" at bounding box center [566, 263] width 1065 height 396
click at [472, 205] on div "Advanced Search Save Search Clear Search Loan No Equals Equals Is Not Equal To …" at bounding box center [567, 187] width 1034 height 41
click at [21, 111] on icon at bounding box center [20, 112] width 18 height 14
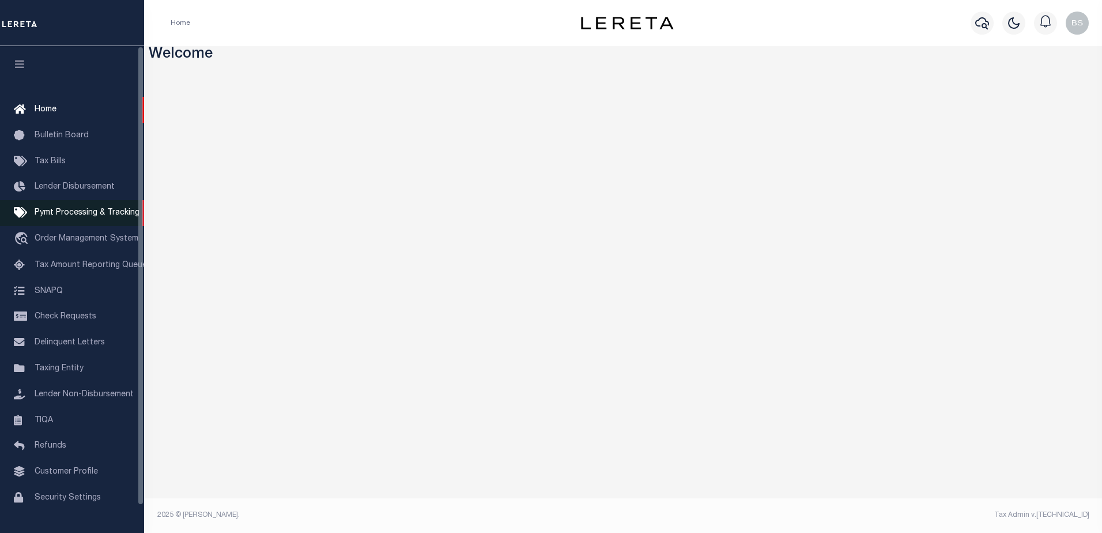
click at [93, 216] on span "Pymt Processing & Tracking" at bounding box center [87, 213] width 105 height 8
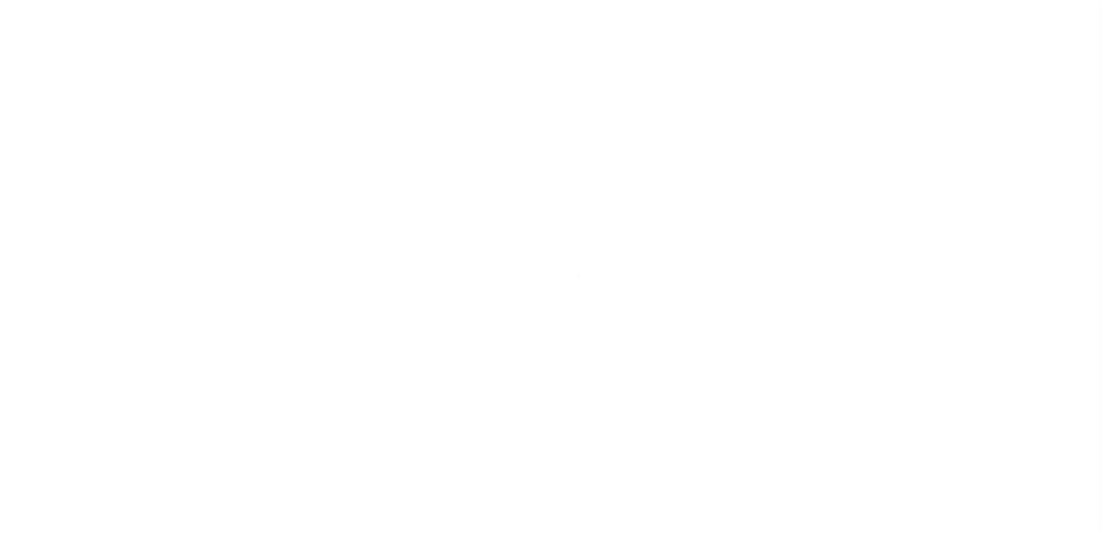
select select "1000"
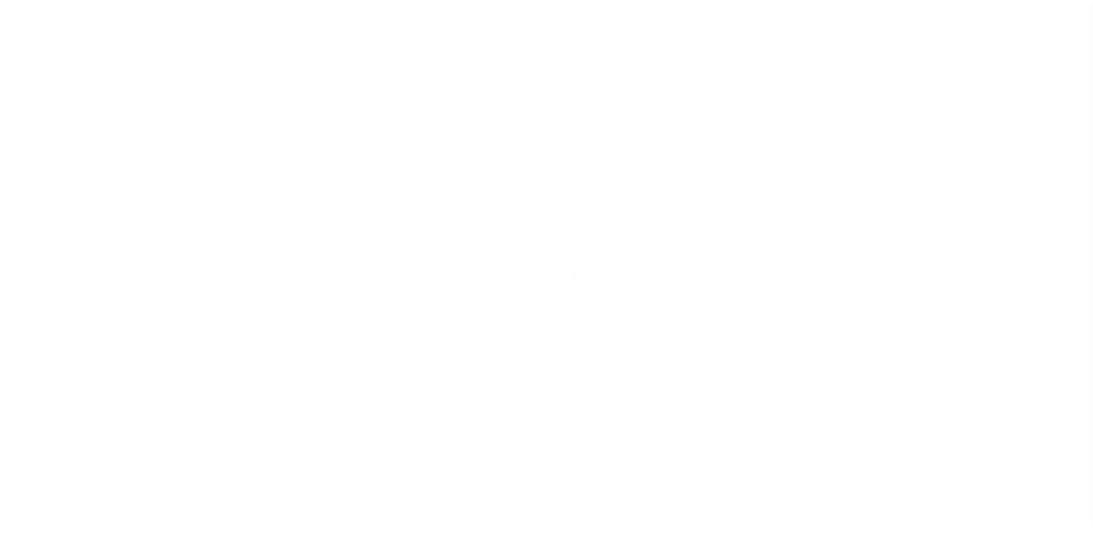
scroll to position [29, 0]
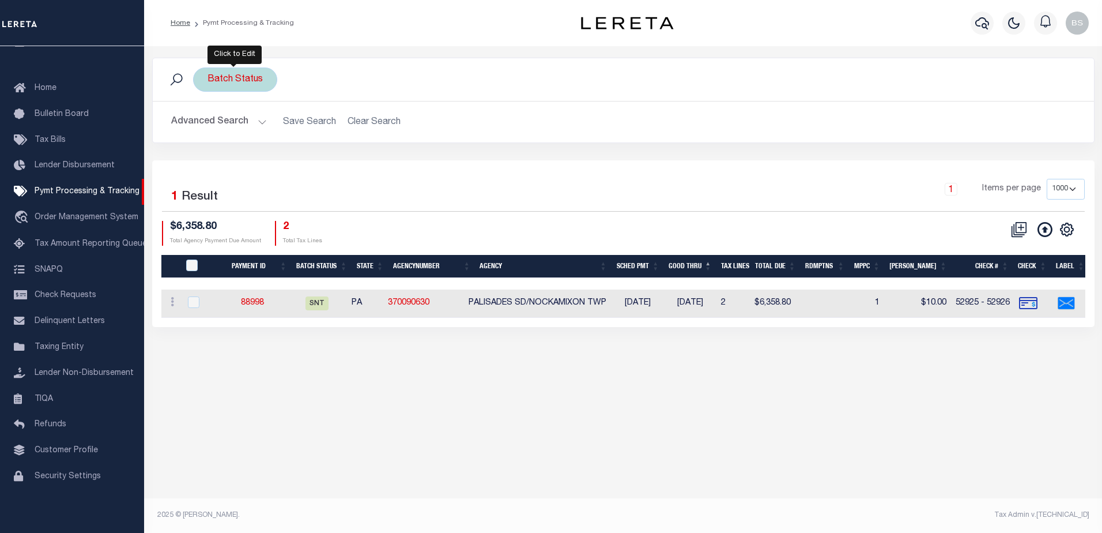
click at [258, 80] on div "Batch Status" at bounding box center [235, 79] width 84 height 24
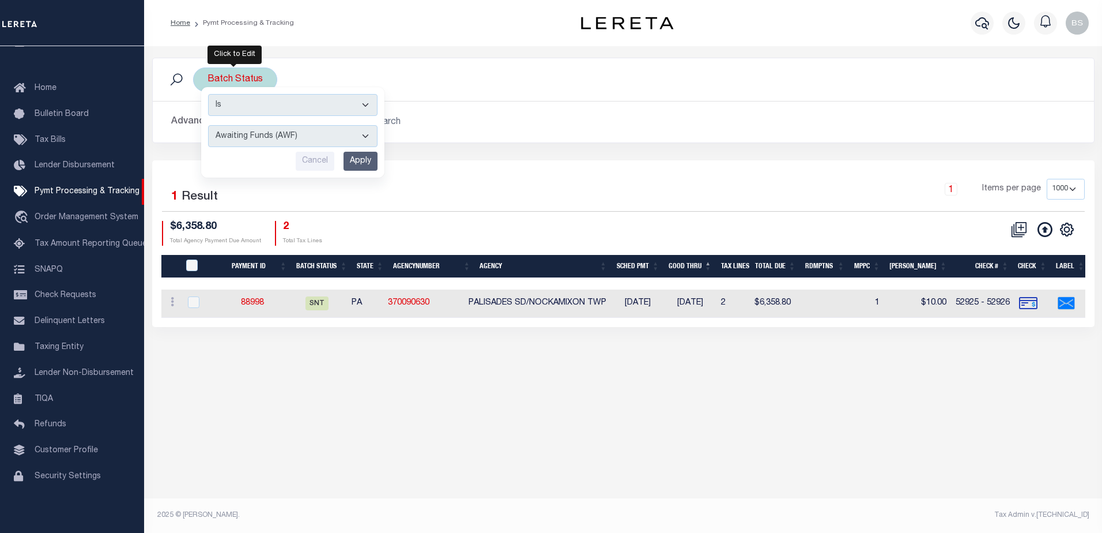
click at [368, 130] on select "Awaiting Funds (AWF) Cleared and Complete (CAC) New Check Needed (NCN) Payment …" at bounding box center [292, 136] width 169 height 22
select select "SFP"
click at [208, 125] on select "Awaiting Funds (AWF) Cleared and Complete (CAC) New Check Needed (NCN) Payment …" at bounding box center [292, 136] width 169 height 22
click at [363, 150] on div "Is Contains Awaiting Funds (AWF) Cleared and Complete (CAC) New Check Needed (N…" at bounding box center [292, 132] width 183 height 90
click at [369, 158] on input "Apply" at bounding box center [360, 161] width 34 height 19
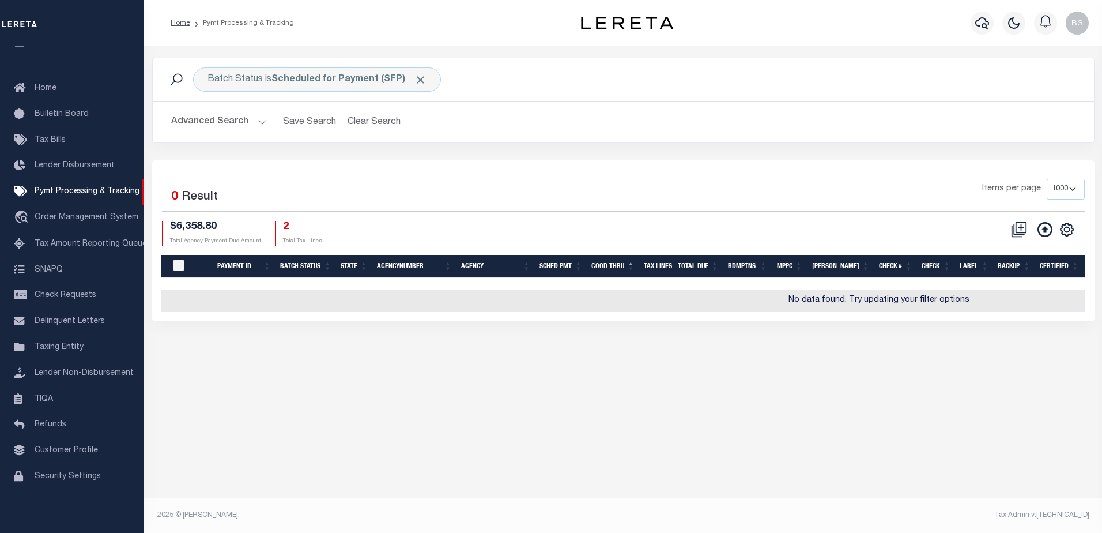
click at [262, 118] on button "Advanced Search" at bounding box center [219, 122] width 96 height 22
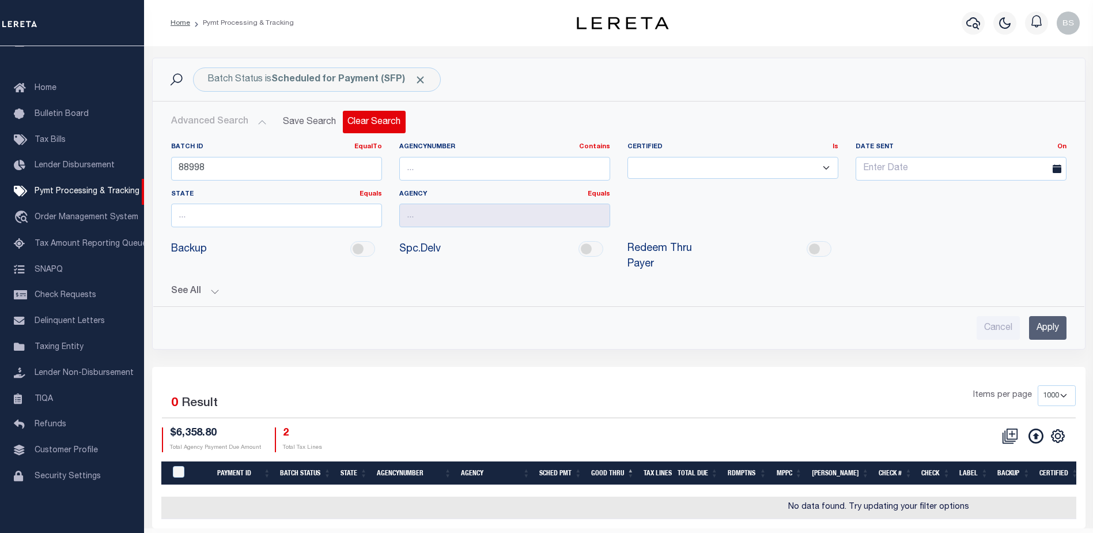
click at [367, 123] on button "Clear Search" at bounding box center [374, 122] width 63 height 22
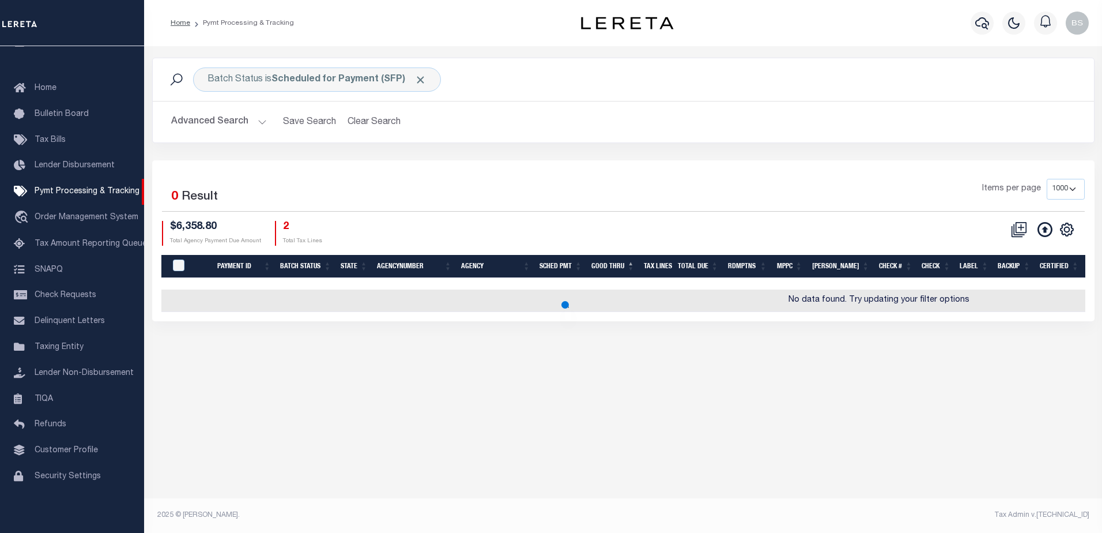
click at [452, 99] on div "Batch Status is Scheduled for Payment (SFP) Search" at bounding box center [623, 79] width 941 height 43
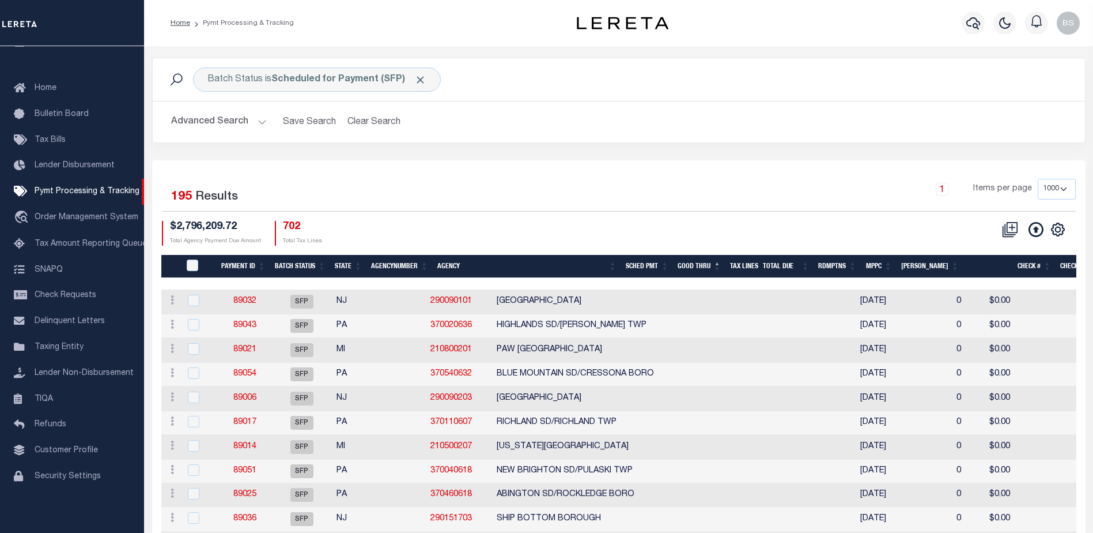
click at [257, 122] on button "Advanced Search" at bounding box center [219, 122] width 96 height 22
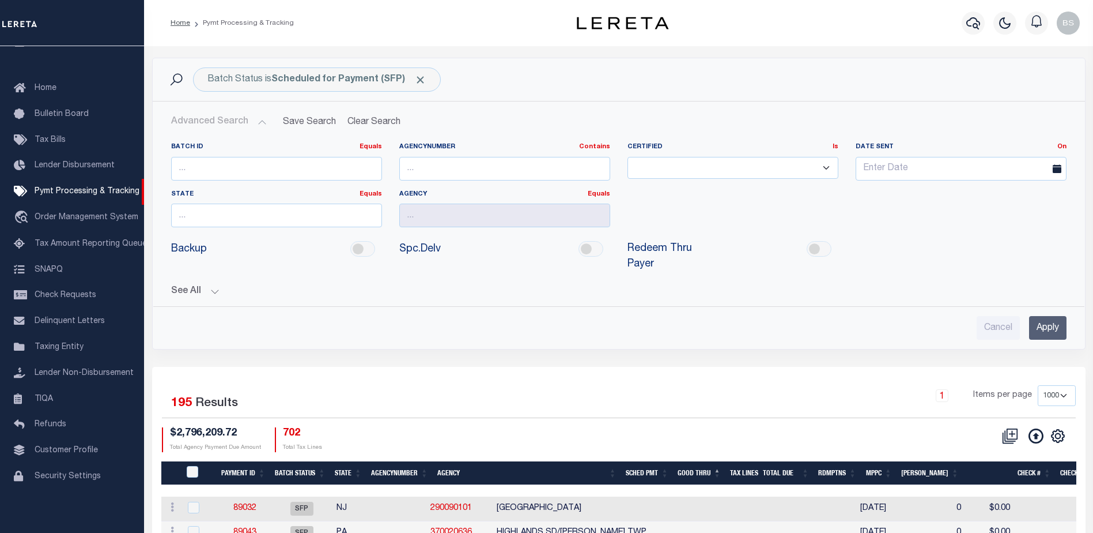
click at [215, 286] on button "See All" at bounding box center [619, 291] width 896 height 11
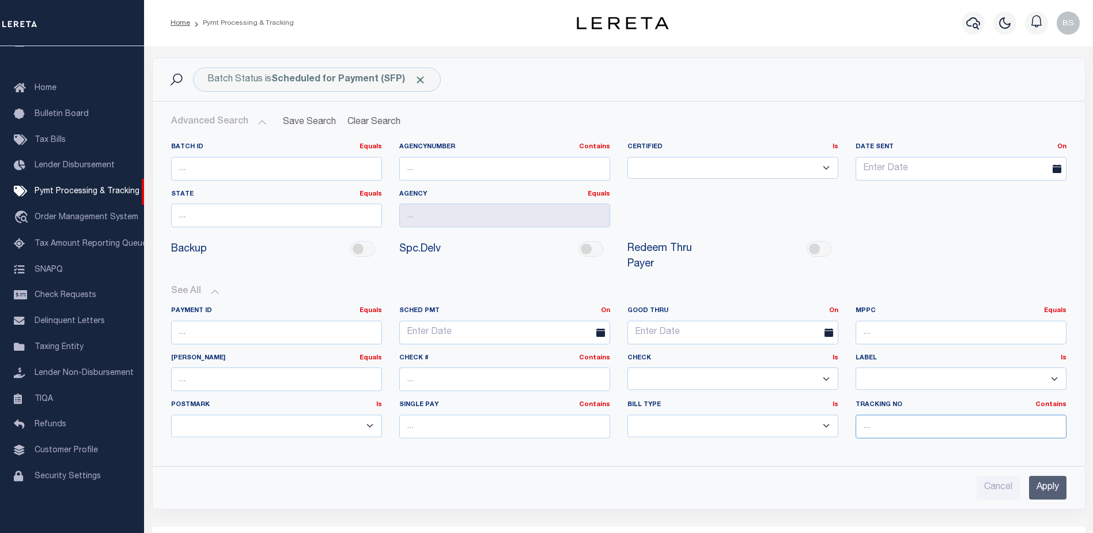
click at [919, 414] on input "text" at bounding box center [961, 426] width 211 height 24
type input "Barbara"
click at [1039, 475] on input "Apply" at bounding box center [1047, 487] width 37 height 24
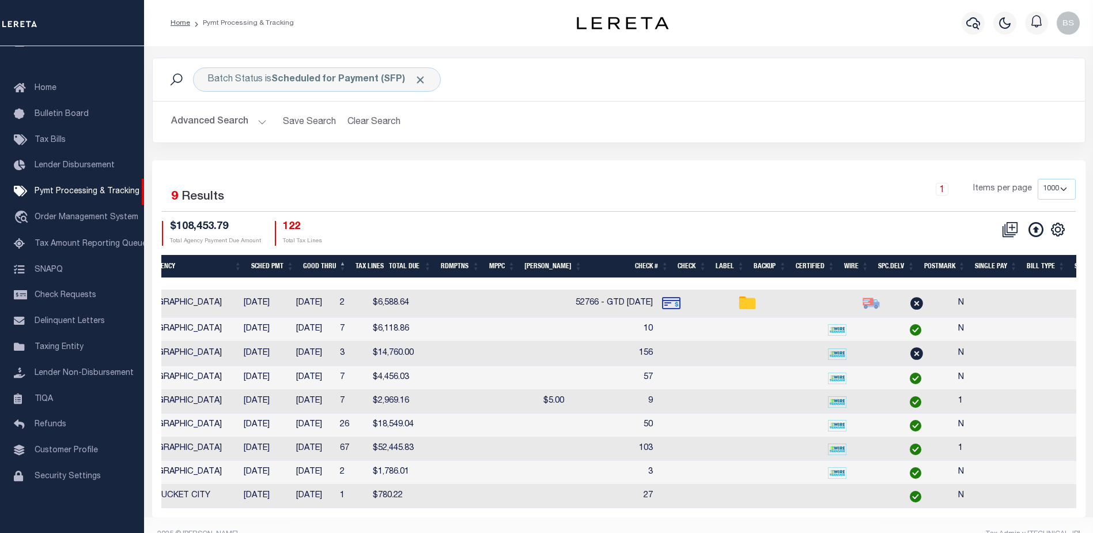
scroll to position [0, 0]
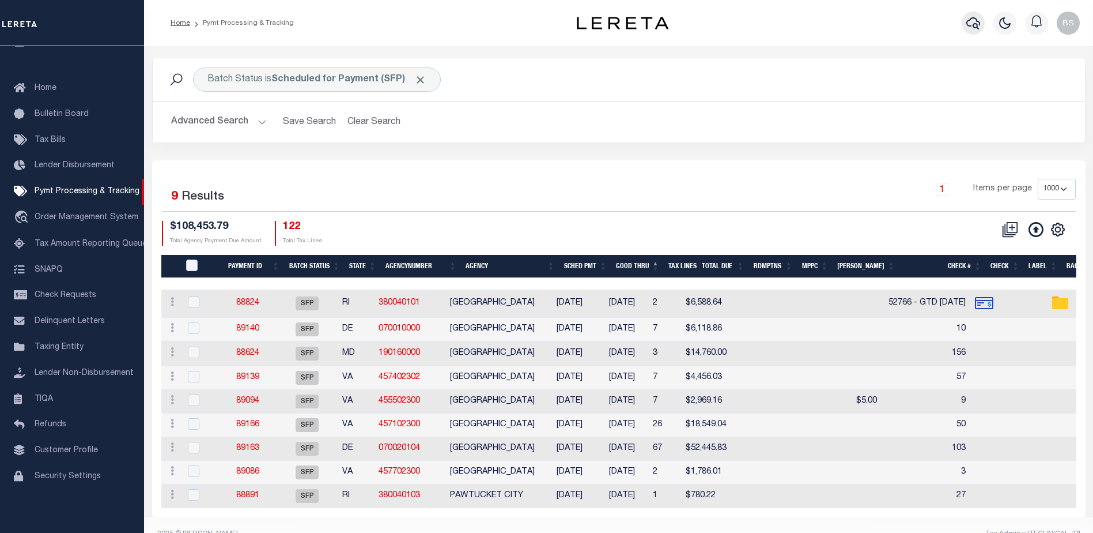
click at [970, 26] on icon "button" at bounding box center [973, 23] width 14 height 14
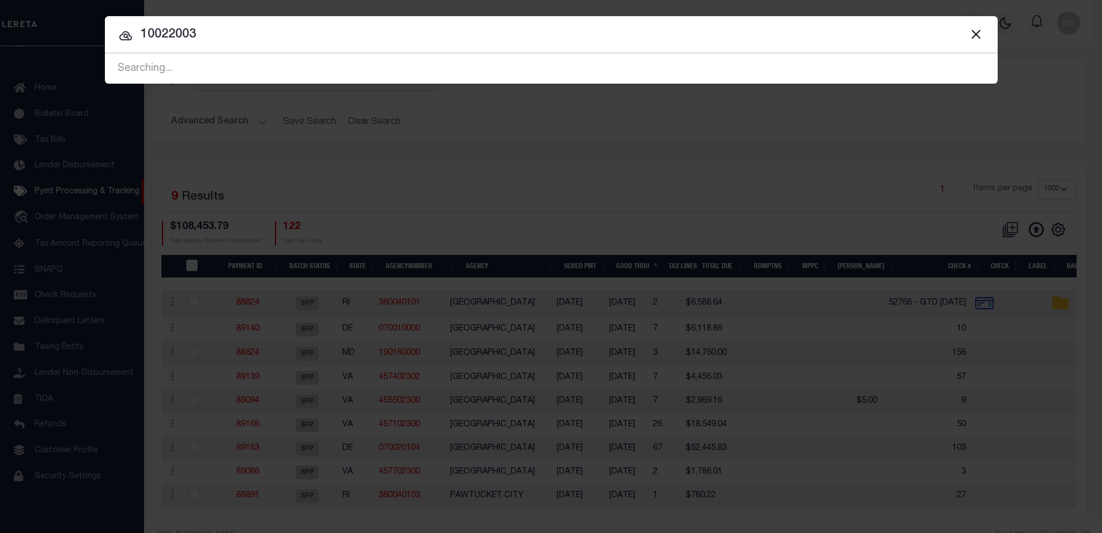
type input "10022003"
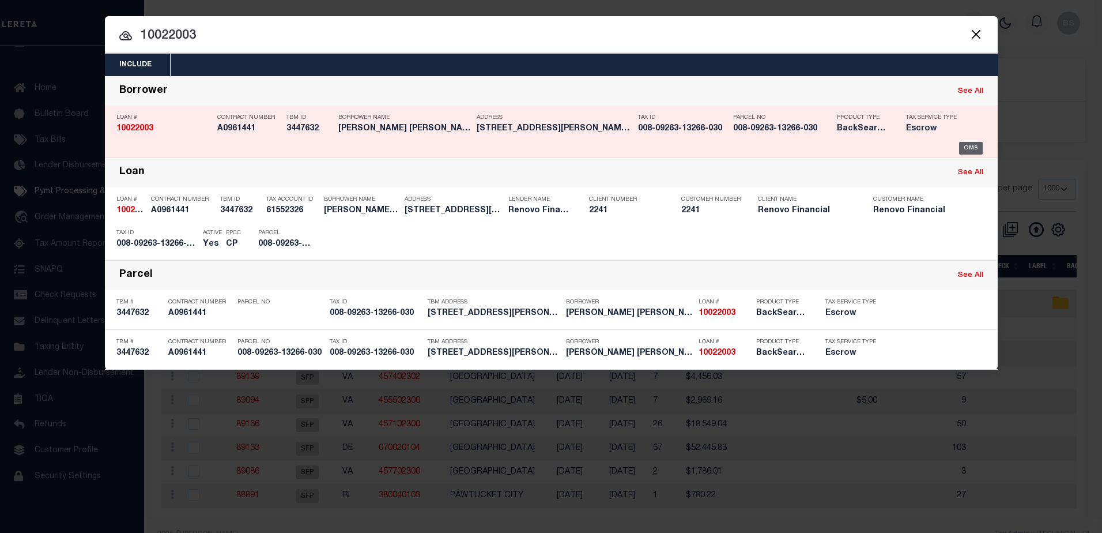
click at [970, 146] on div "OMS" at bounding box center [971, 148] width 24 height 13
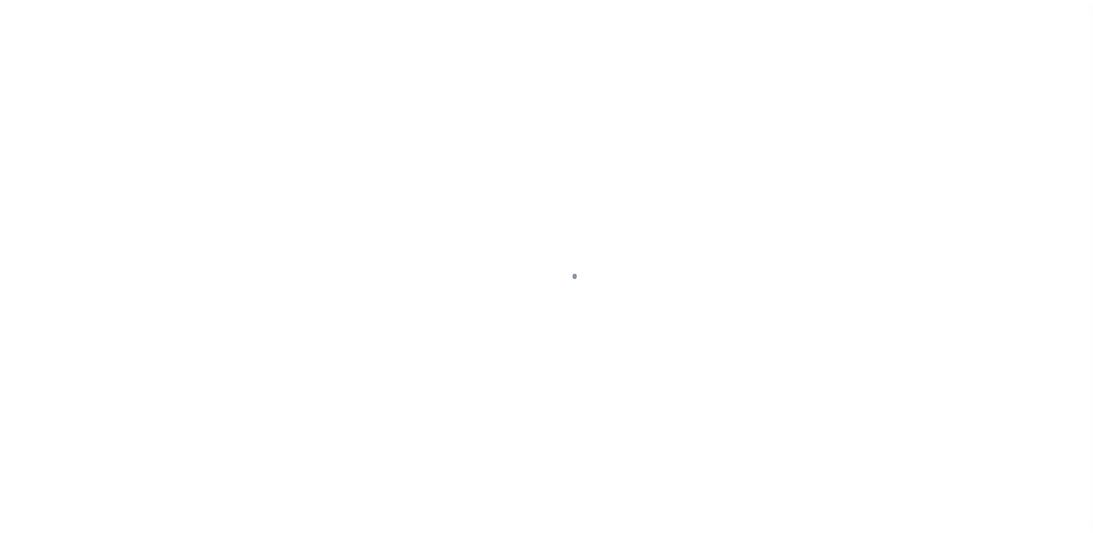
select select "400"
select select "Escrow"
type input "[STREET_ADDRESS][PERSON_NAME]"
select select
type input "[GEOGRAPHIC_DATA]"
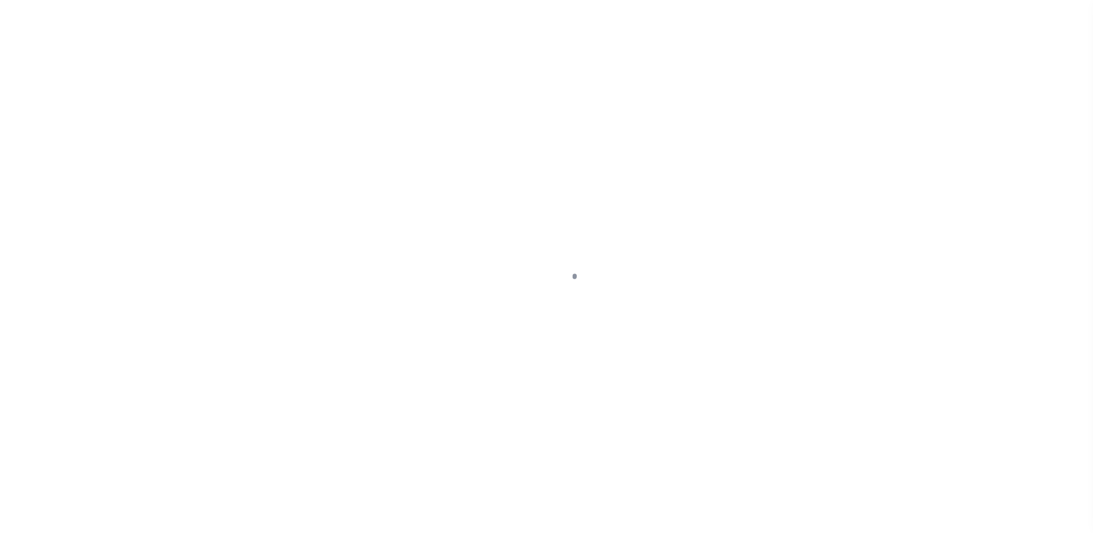
type input "a0kUS00000BoWhV"
type input "OH"
select select
select select "25067"
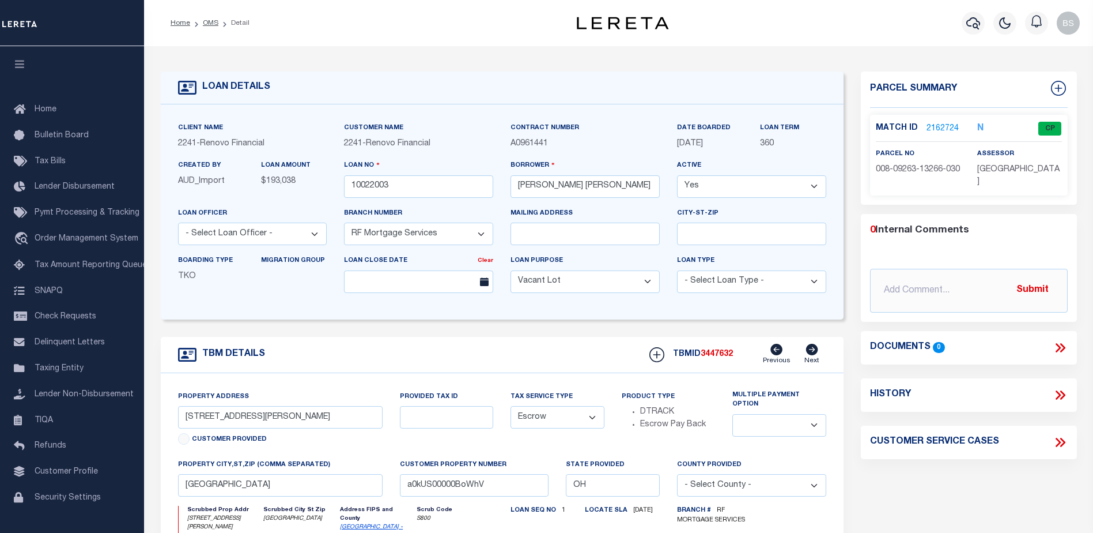
click at [941, 123] on link "2162724" at bounding box center [943, 129] width 32 height 12
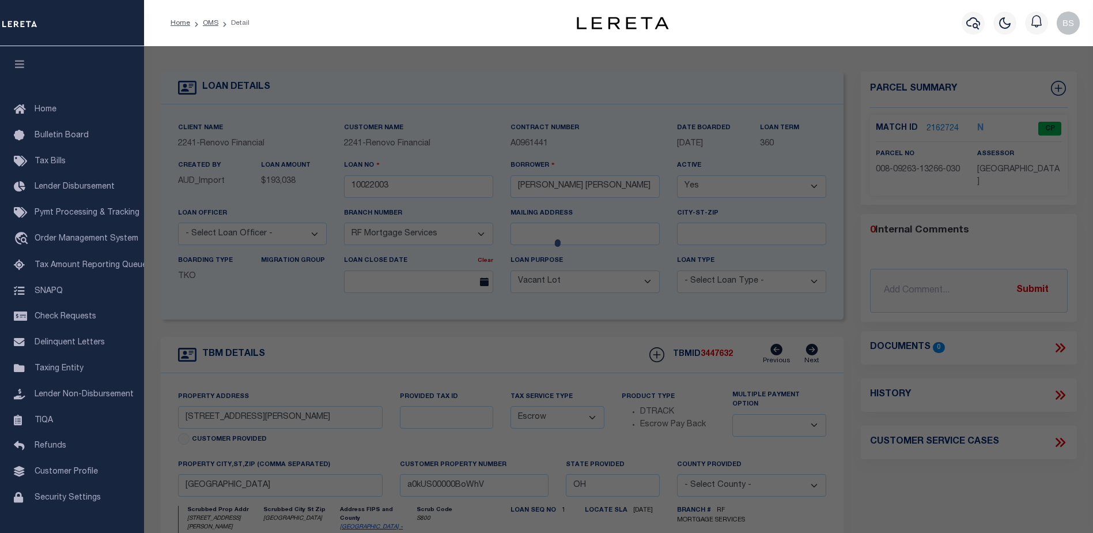
checkbox input "false"
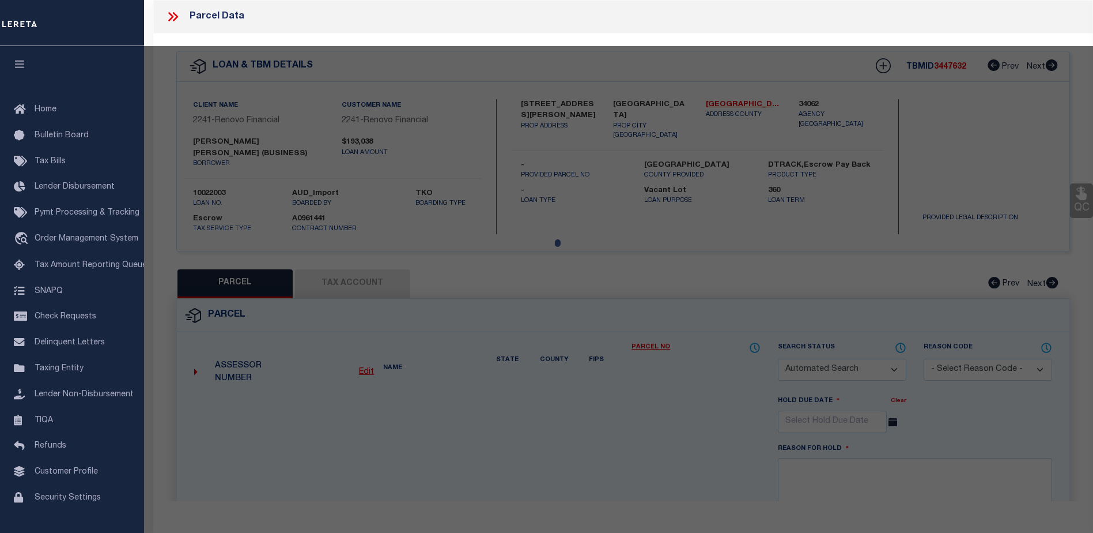
select select "CP"
type input "[PERSON_NAME] [PERSON_NAME]"
select select "ATL"
select select "ADD"
type input "[STREET_ADDRESS][PERSON_NAME]"
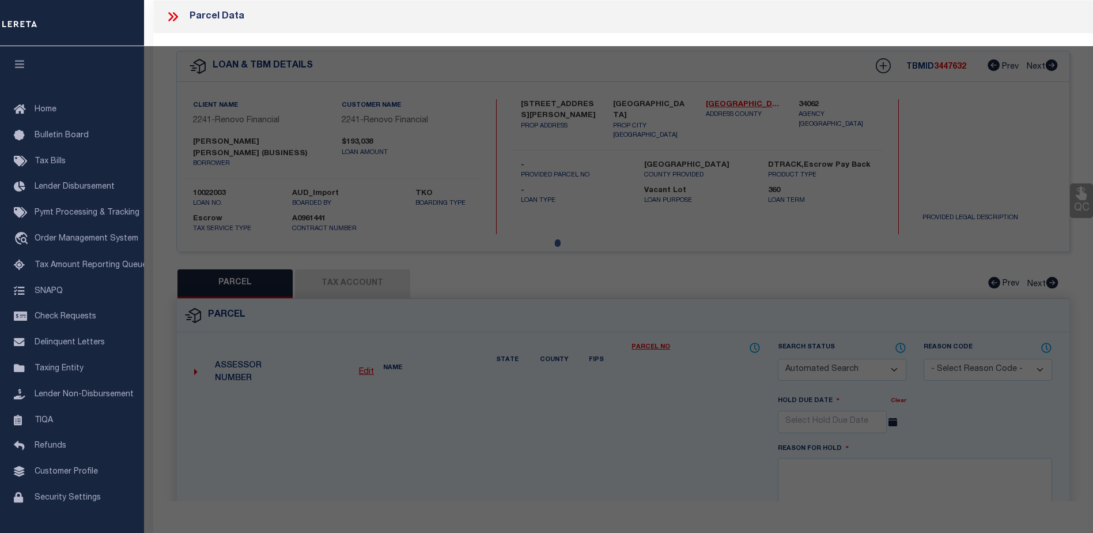
checkbox input "false"
type input "[GEOGRAPHIC_DATA]"
type textarea "UNIT 6516HH BLDG 103-105 GREEN COVE CONDOMINIUM I 2ND AMENDMENT 1987"
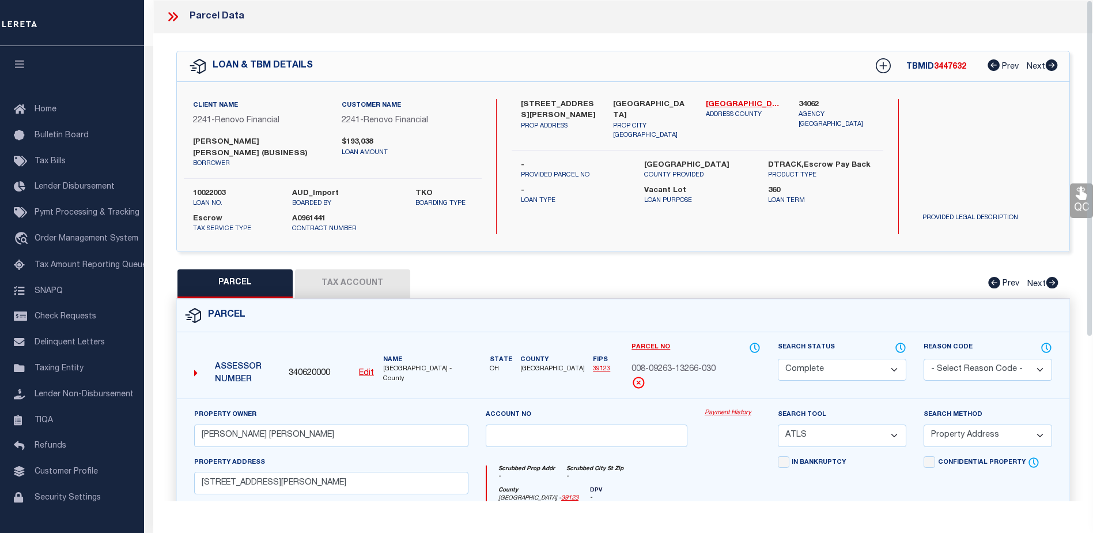
click at [731, 410] on link "Payment History" at bounding box center [733, 413] width 56 height 10
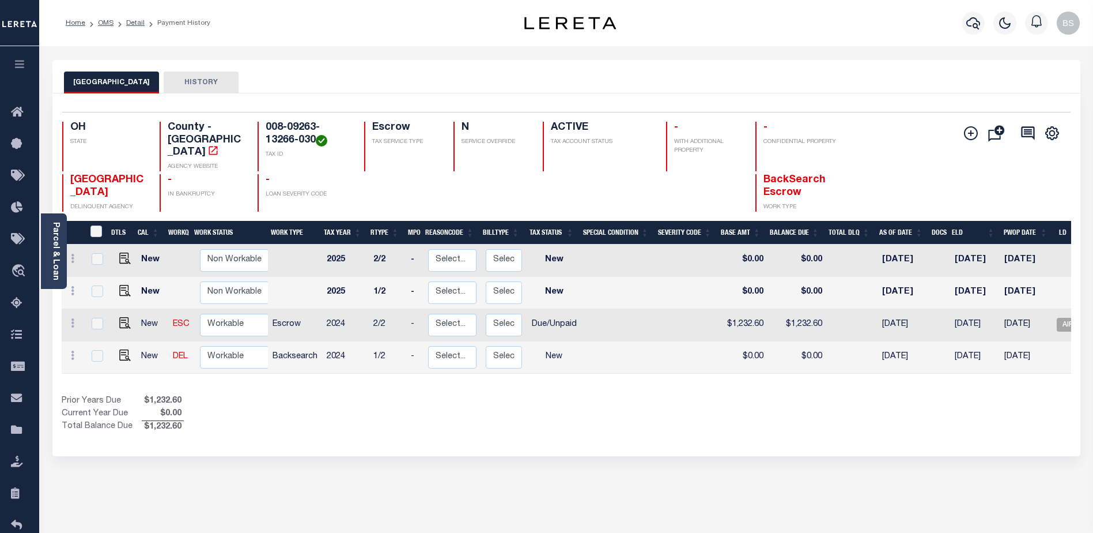
click at [58, 217] on div "Parcel & Loan" at bounding box center [54, 250] width 26 height 75
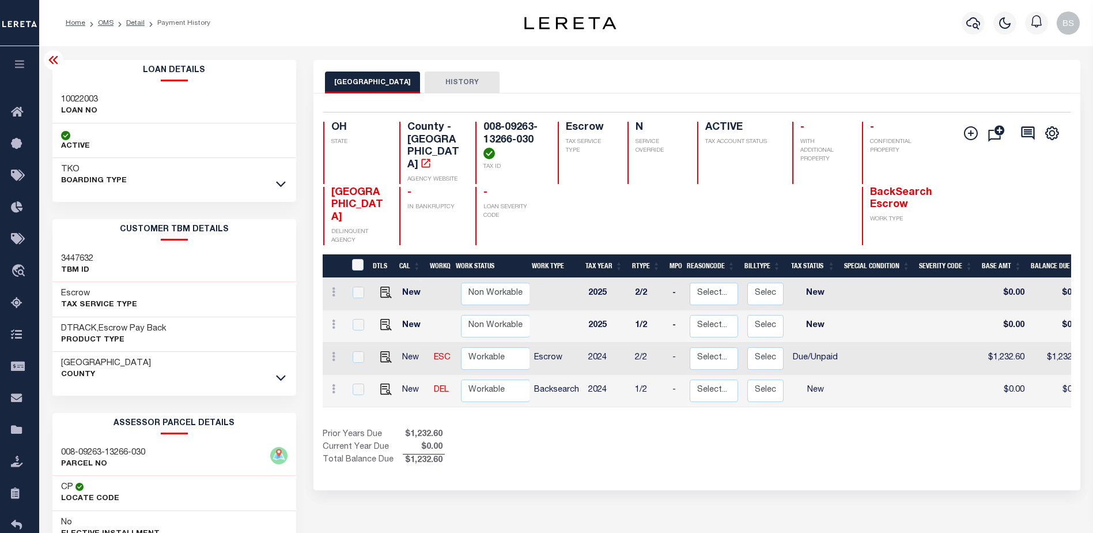
click at [51, 59] on icon at bounding box center [52, 60] width 9 height 8
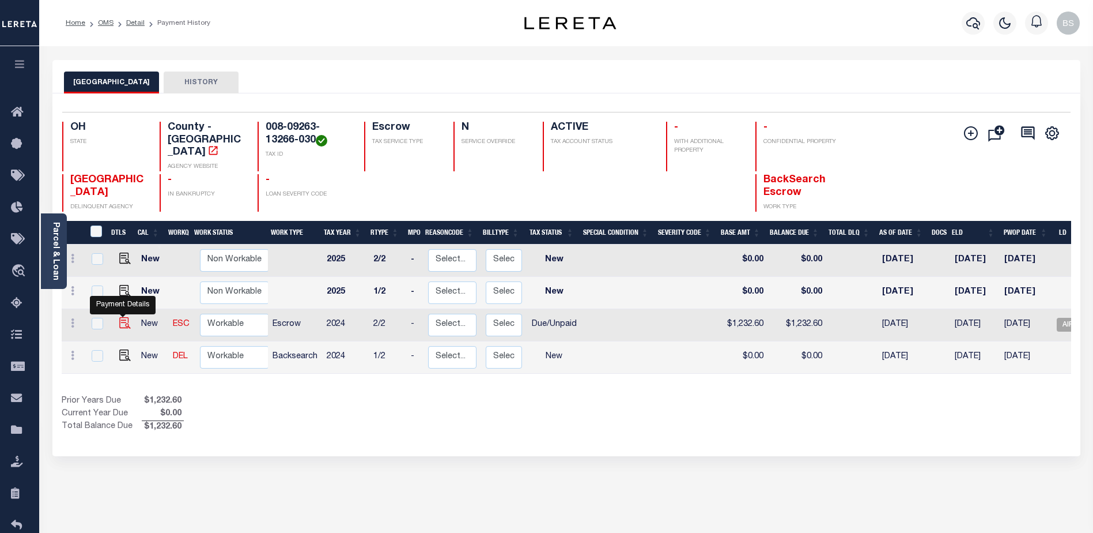
click at [119, 317] on img "" at bounding box center [125, 323] width 12 height 12
checkbox input "true"
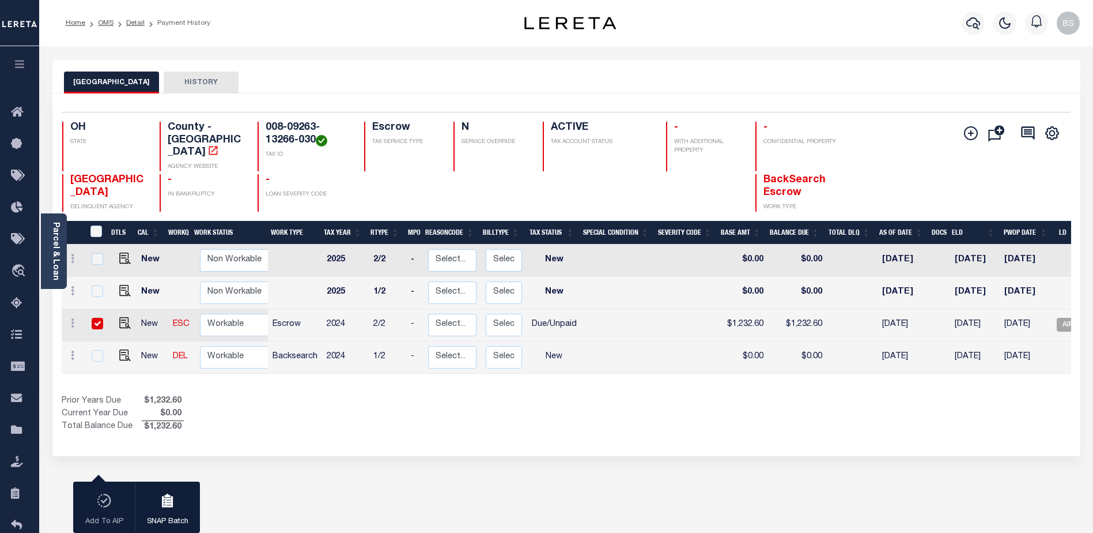
click at [93, 318] on input "checkbox" at bounding box center [98, 324] width 12 height 12
checkbox input "false"
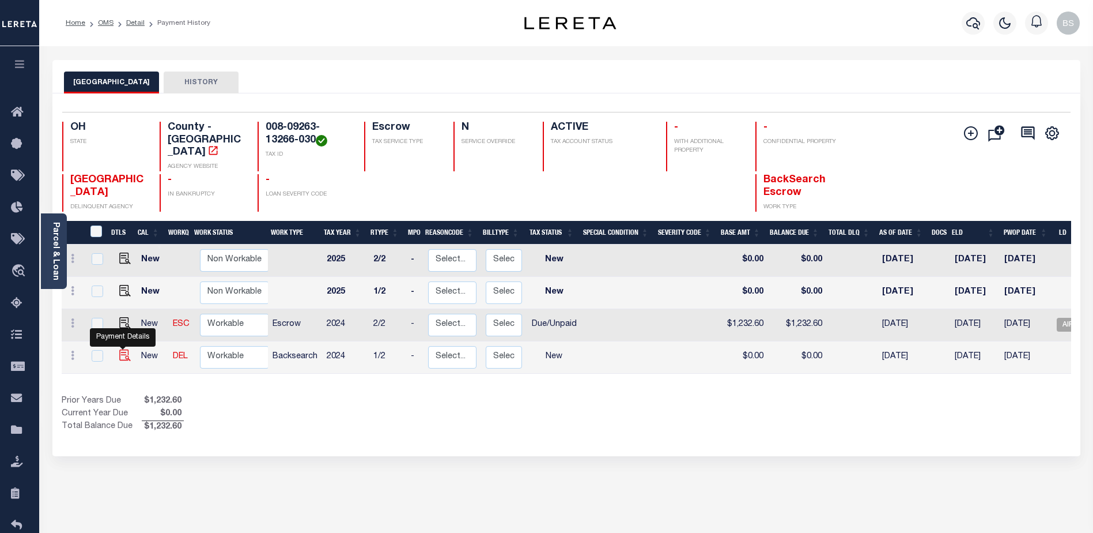
click at [122, 349] on img "" at bounding box center [125, 355] width 12 height 12
checkbox input "true"
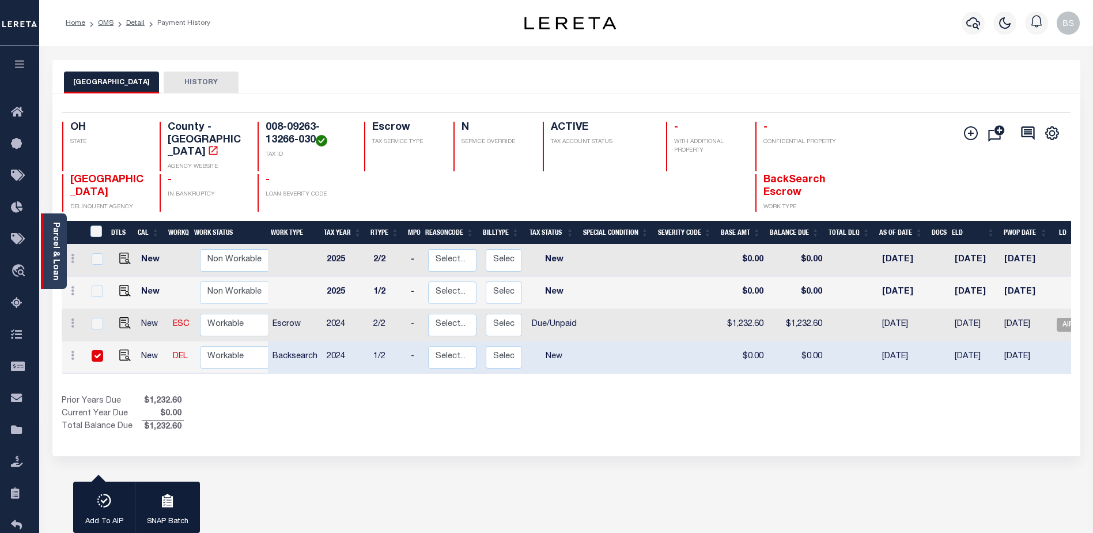
click at [55, 264] on link "Parcel & Loan" at bounding box center [55, 251] width 8 height 58
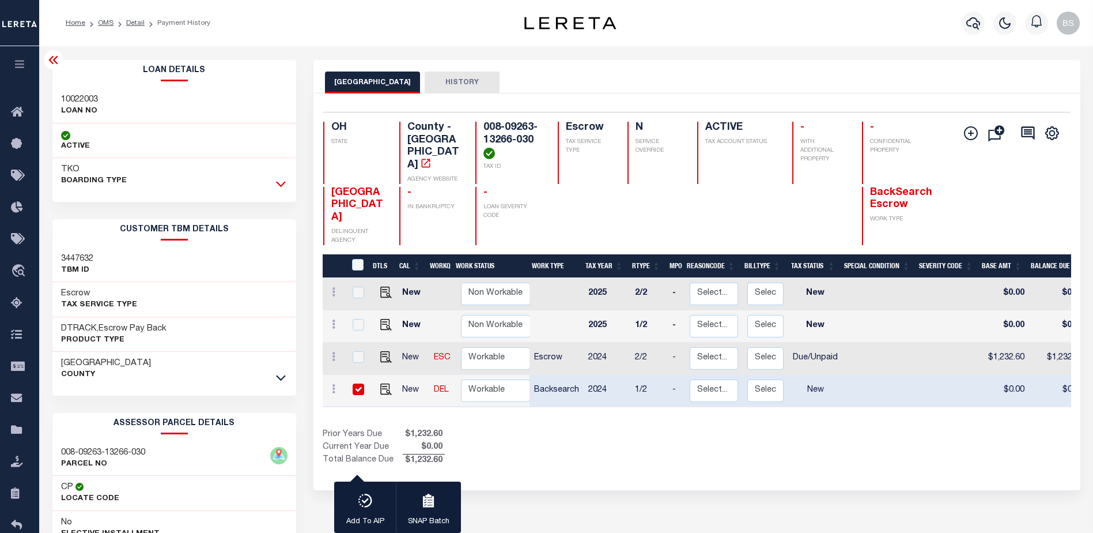
click at [278, 182] on icon at bounding box center [281, 184] width 10 height 12
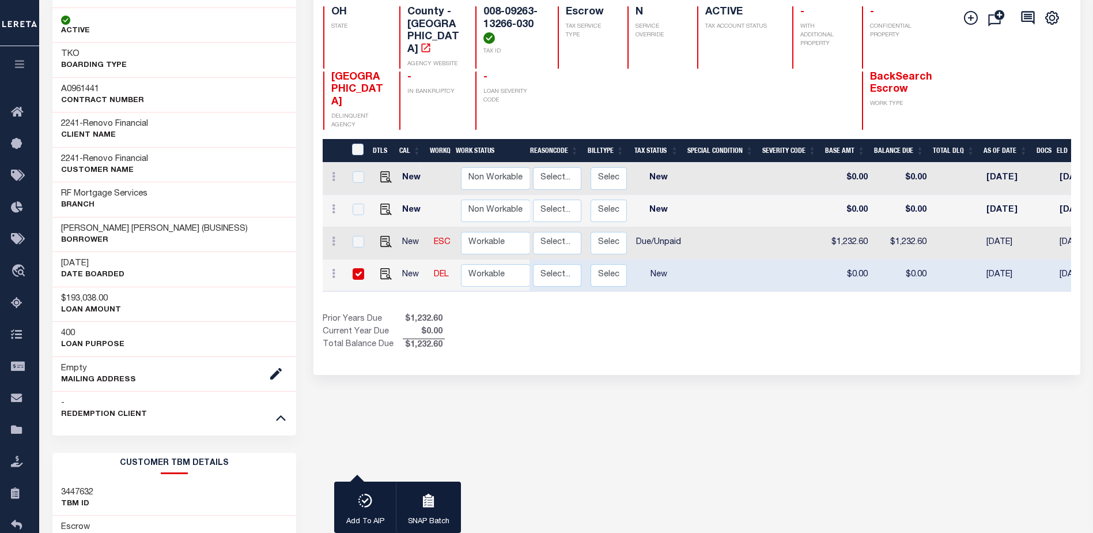
scroll to position [0, 137]
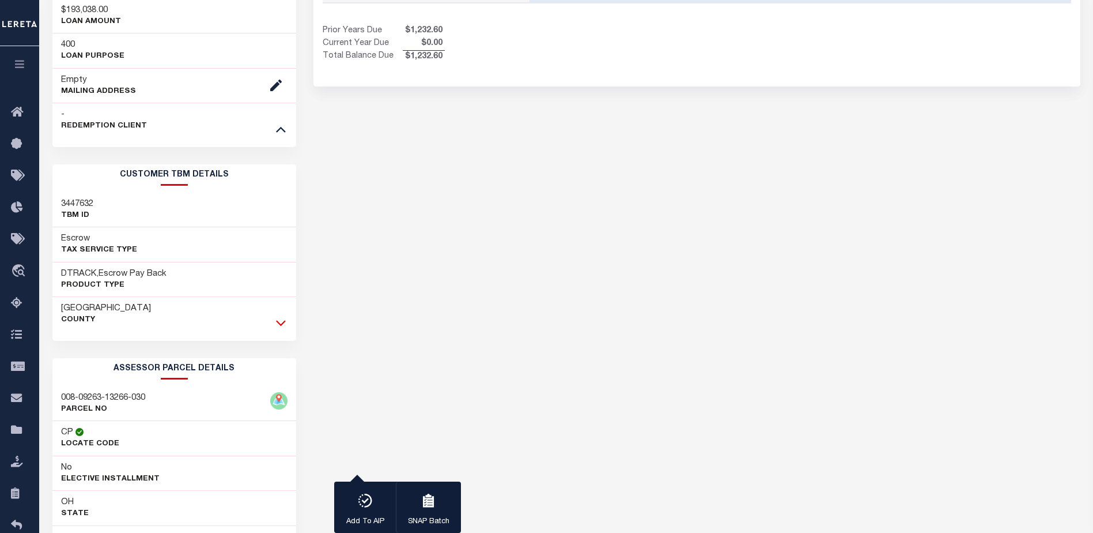
click at [285, 319] on icon at bounding box center [281, 322] width 10 height 12
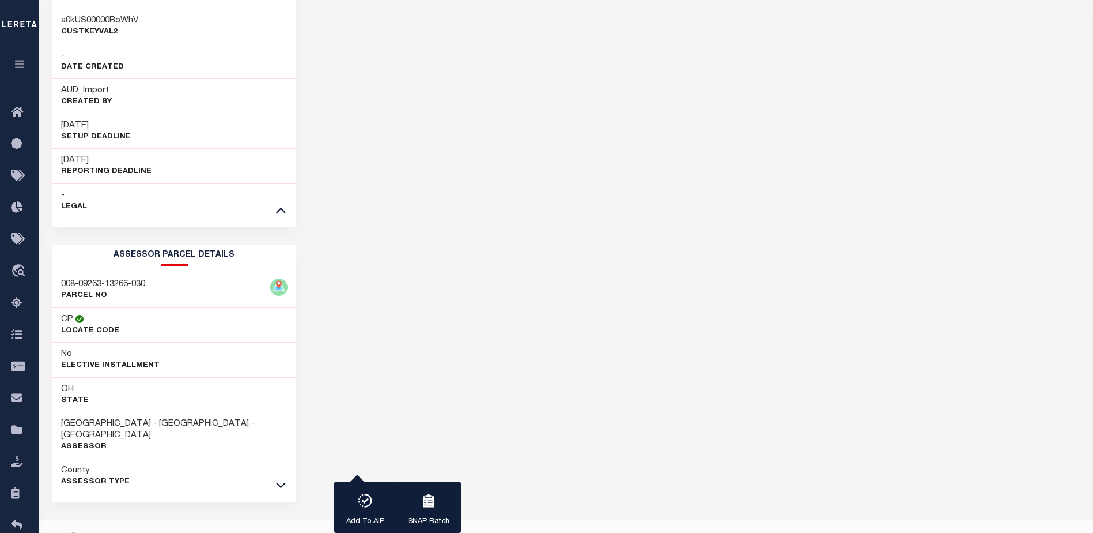
click at [278, 478] on icon at bounding box center [281, 484] width 10 height 12
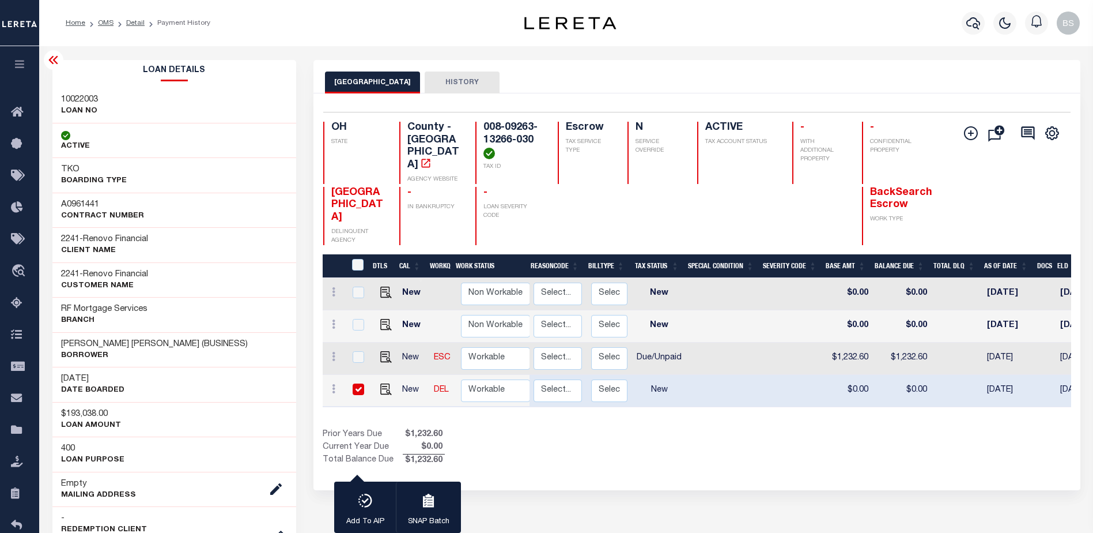
scroll to position [0, 222]
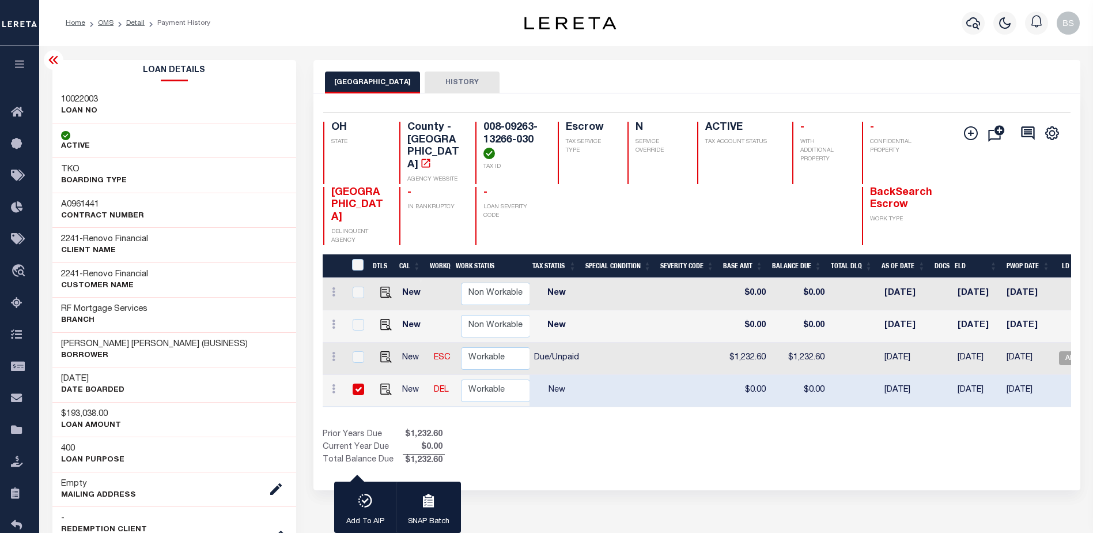
click at [52, 63] on icon at bounding box center [54, 60] width 14 height 14
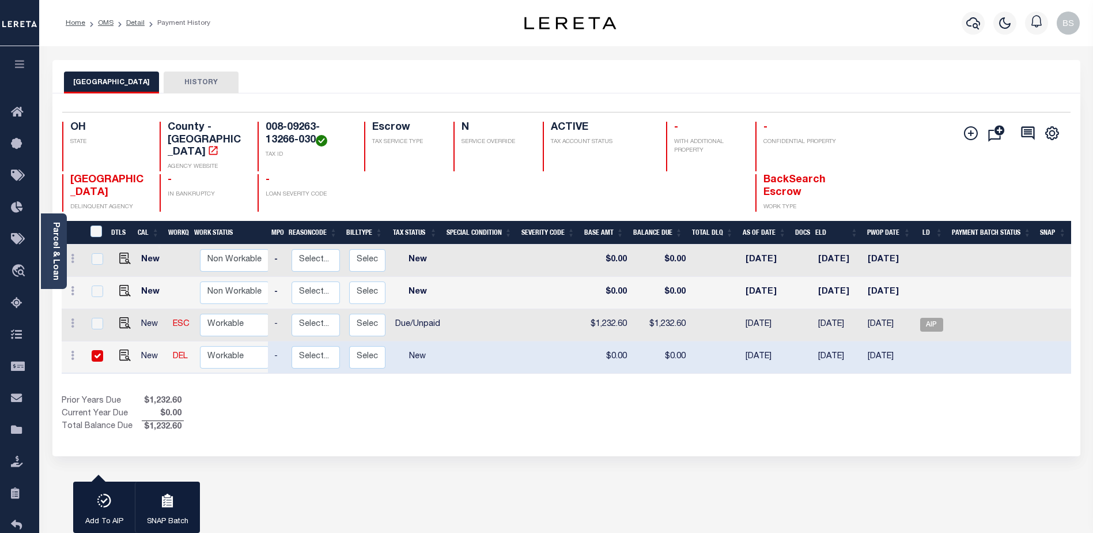
scroll to position [0, 137]
click at [62, 238] on div "Parcel & Loan" at bounding box center [54, 250] width 26 height 75
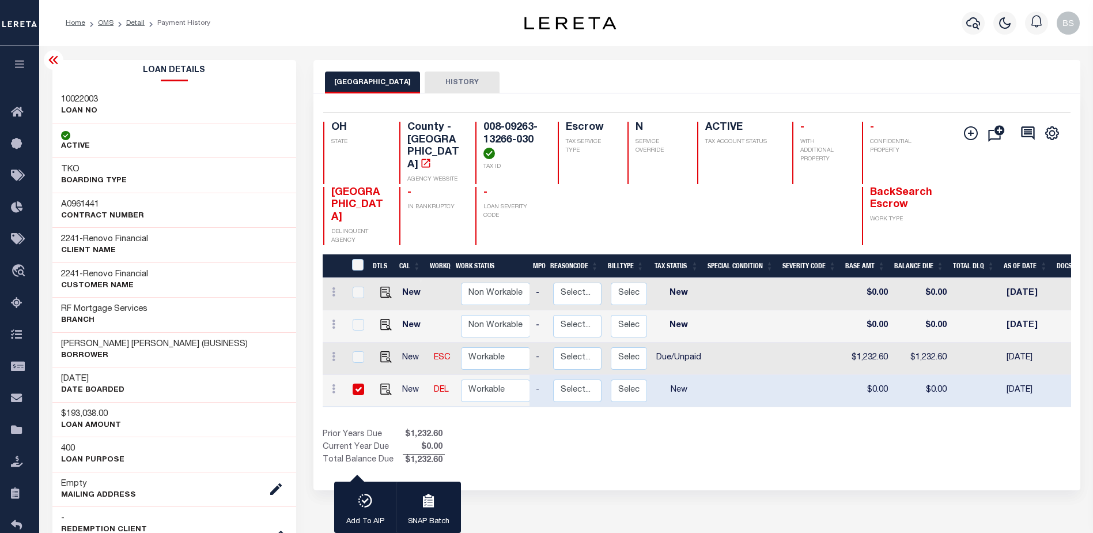
click at [56, 63] on icon at bounding box center [52, 60] width 9 height 8
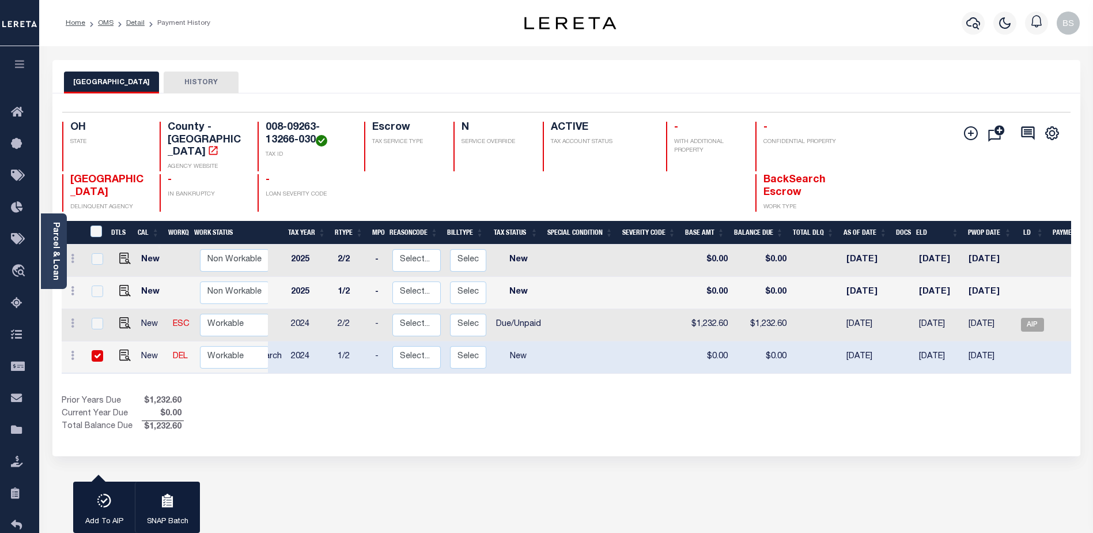
scroll to position [0, 0]
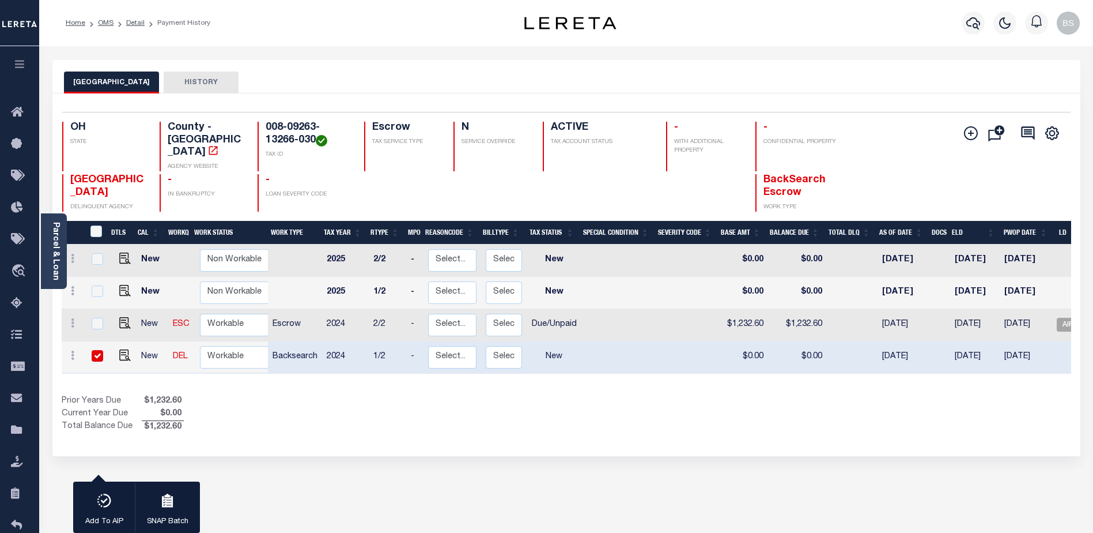
click at [95, 350] on input "checkbox" at bounding box center [98, 356] width 12 height 12
checkbox input "false"
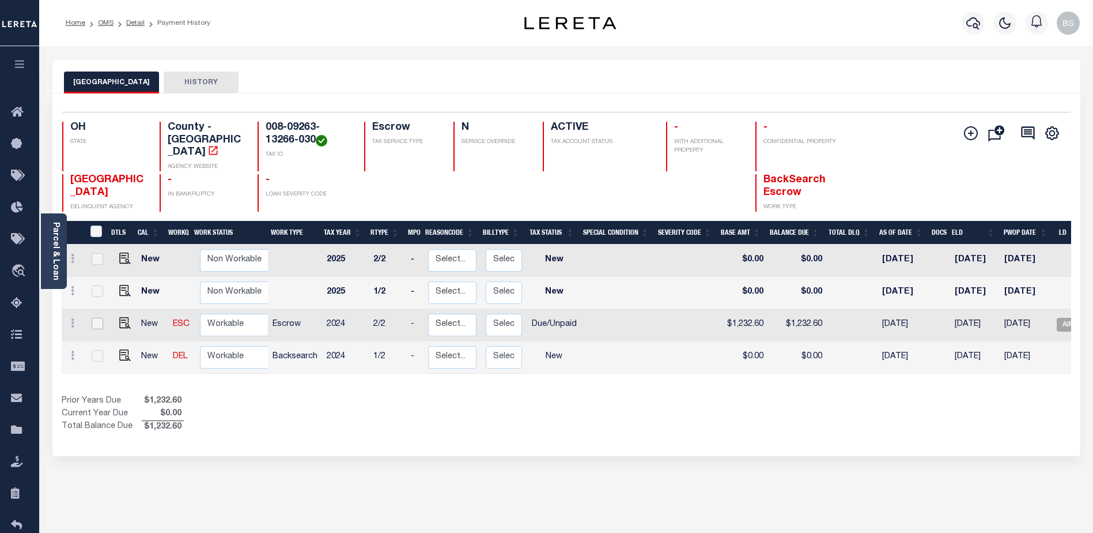
click at [92, 318] on input "checkbox" at bounding box center [98, 324] width 12 height 12
checkbox input "true"
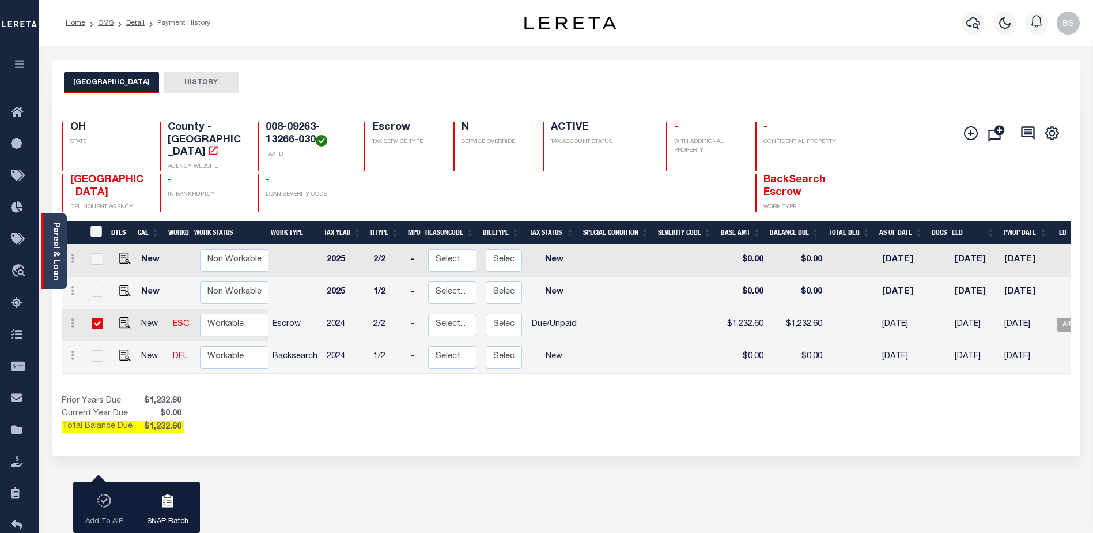
click at [52, 239] on link "Parcel & Loan" at bounding box center [55, 251] width 8 height 58
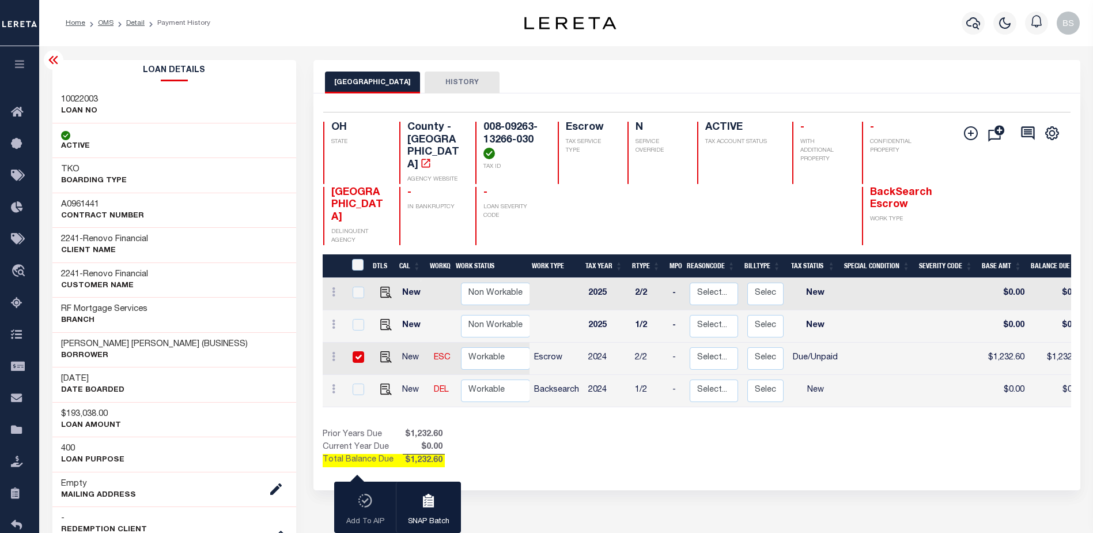
click at [54, 64] on icon at bounding box center [54, 60] width 14 height 14
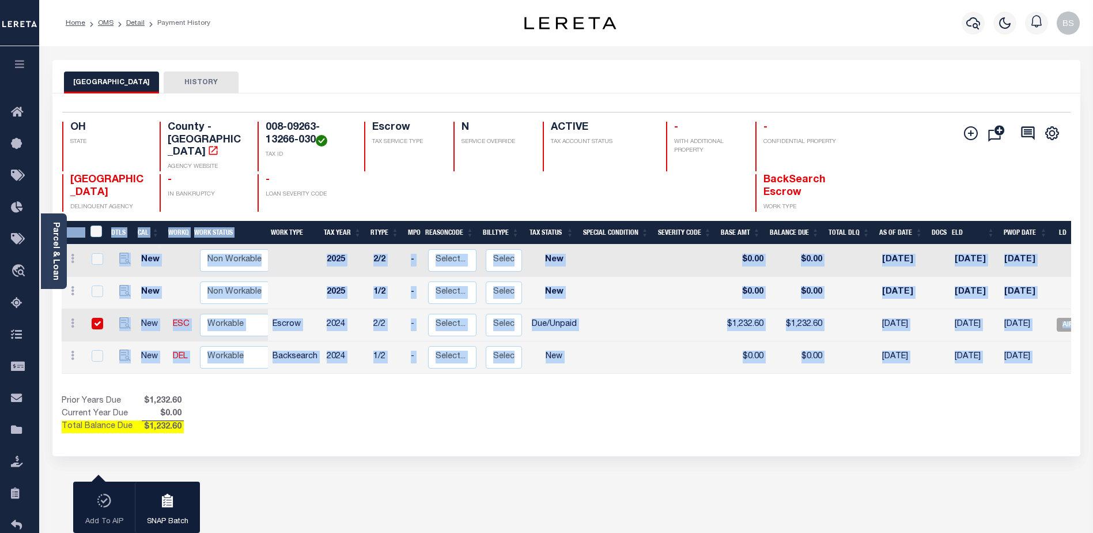
click at [931, 368] on div "DTLS CAL WorkQ Work Status Work Type Tax Year RType MPO ReasonCode BillType Tax…" at bounding box center [567, 327] width 1010 height 213
click at [970, 133] on icon "" at bounding box center [971, 133] width 14 height 14
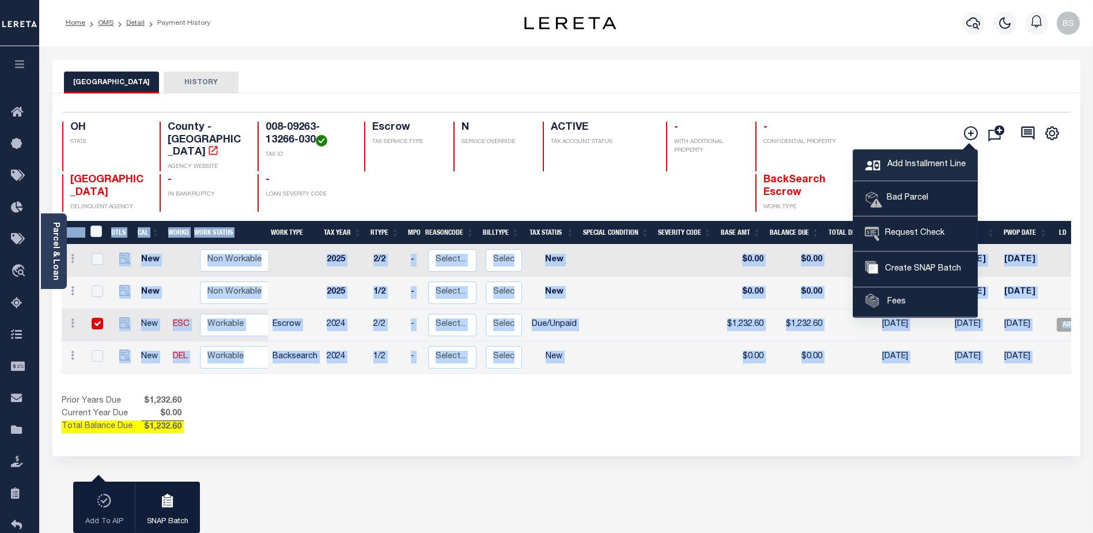
click at [905, 160] on span "Add Installment Line" at bounding box center [925, 164] width 81 height 13
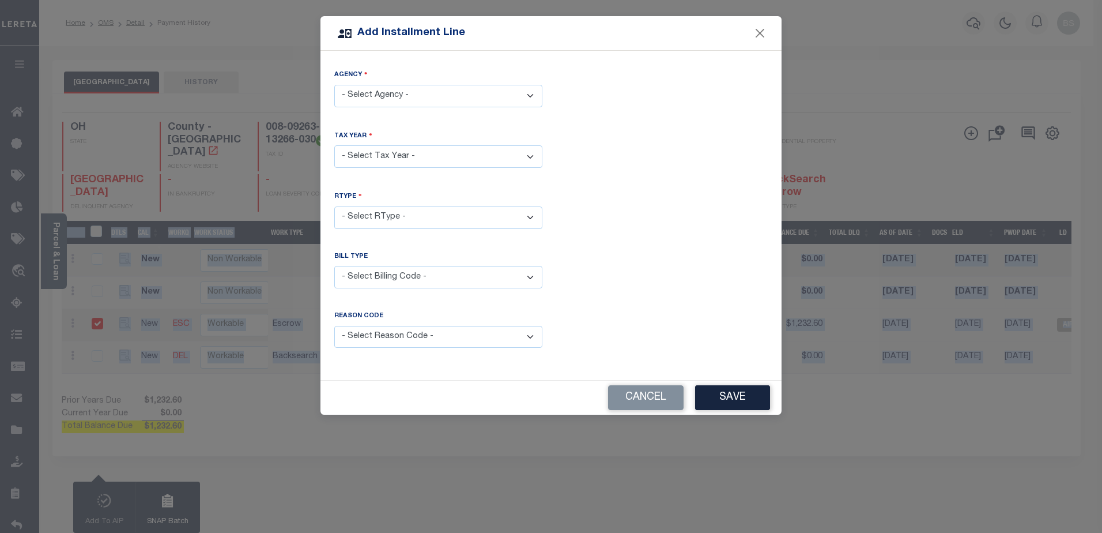
click at [531, 92] on select "- Select Agency - [GEOGRAPHIC_DATA] - County" at bounding box center [438, 96] width 208 height 22
select select "3912300000"
click at [334, 85] on select "- Select Agency - [GEOGRAPHIC_DATA] - County" at bounding box center [438, 96] width 208 height 22
click at [441, 152] on select "- Select Tax Year -" at bounding box center [438, 156] width 208 height 22
select select "2024"
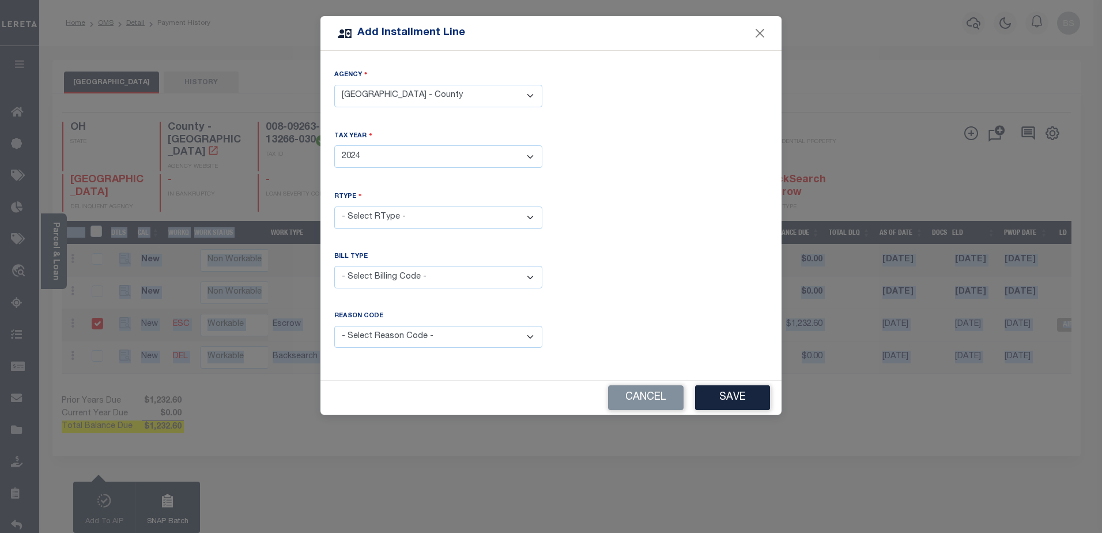
click at [334, 145] on select "- Select Year - 2005 2006 2007 2008 2009 2010 2011 2012 2013 2014 2015 2016 201…" at bounding box center [438, 156] width 208 height 22
click at [508, 216] on select "- Select RType - 1/2 2/2" at bounding box center [438, 217] width 208 height 22
select select "1"
click at [334, 206] on select "- Select RType - 1/2 2/2" at bounding box center [438, 217] width 208 height 22
click at [489, 276] on select "- Select Billing Code - Regular Delinquent Supplemental Corrected/Adjusted Bill…" at bounding box center [438, 277] width 208 height 22
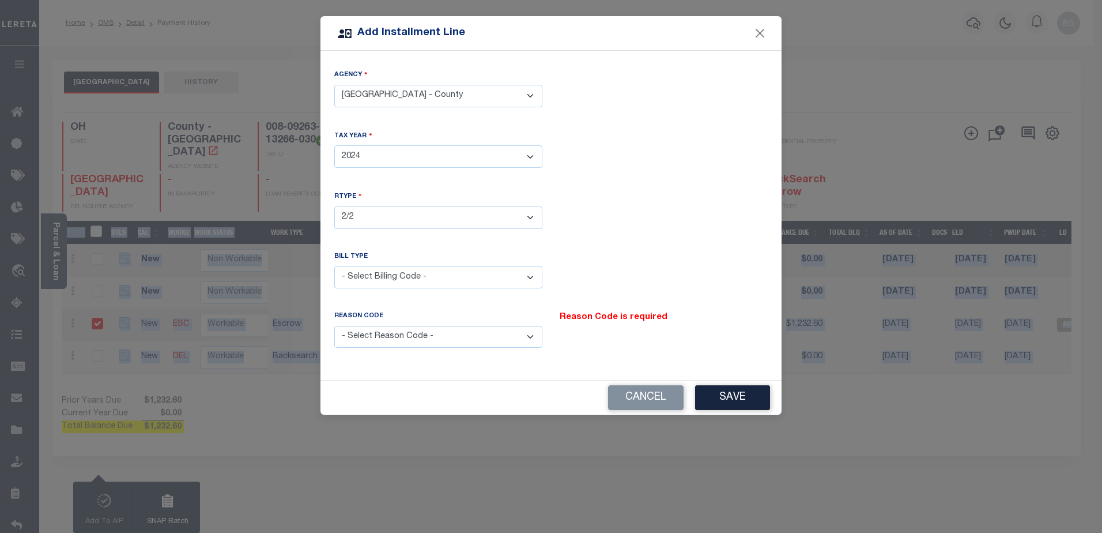
select select "2"
click at [334, 266] on select "- Select Billing Code - Regular Delinquent Supplemental Corrected/Adjusted Bill…" at bounding box center [438, 277] width 208 height 22
click at [516, 336] on select "- Select Reason Code - Payment Reversal Taxable Value Change Assessment Change …" at bounding box center [438, 337] width 208 height 22
select select "9"
click at [334, 326] on select "- Select Reason Code - Payment Reversal Taxable Value Change Assessment Change …" at bounding box center [438, 337] width 208 height 22
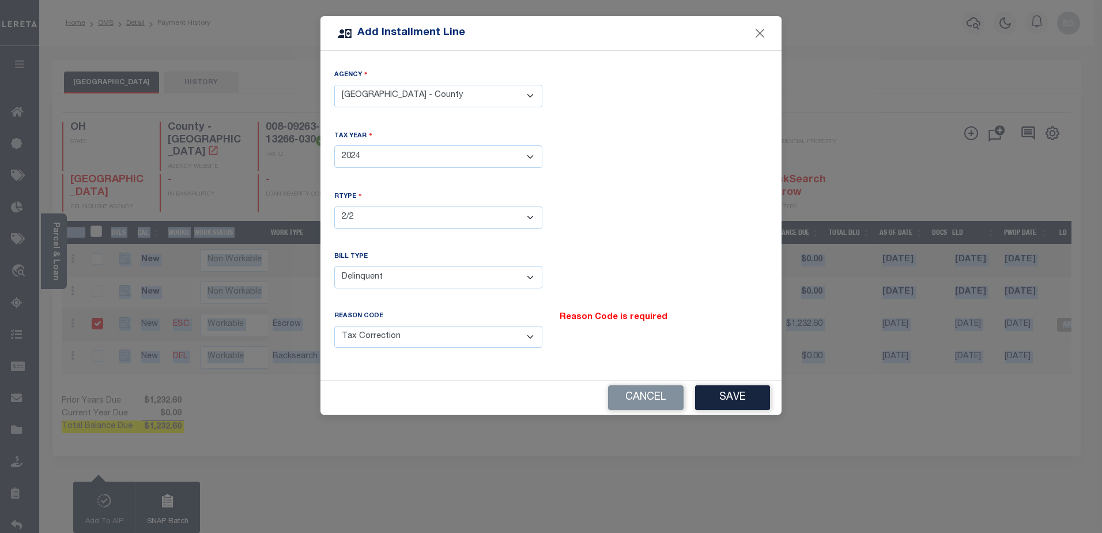
click at [709, 385] on button "Save" at bounding box center [732, 397] width 75 height 25
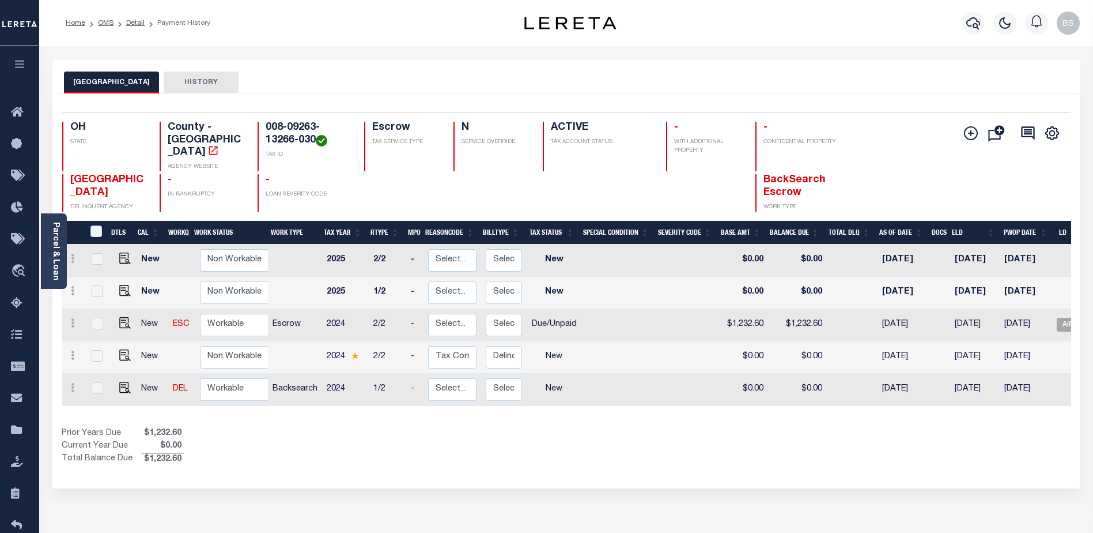
click at [494, 438] on div "Prior Years Due $1,232.60 Current Year Due $0.00 Total Balance Due $1,232.60" at bounding box center [314, 446] width 505 height 39
click at [124, 349] on img at bounding box center [125, 355] width 12 height 12
checkbox input "true"
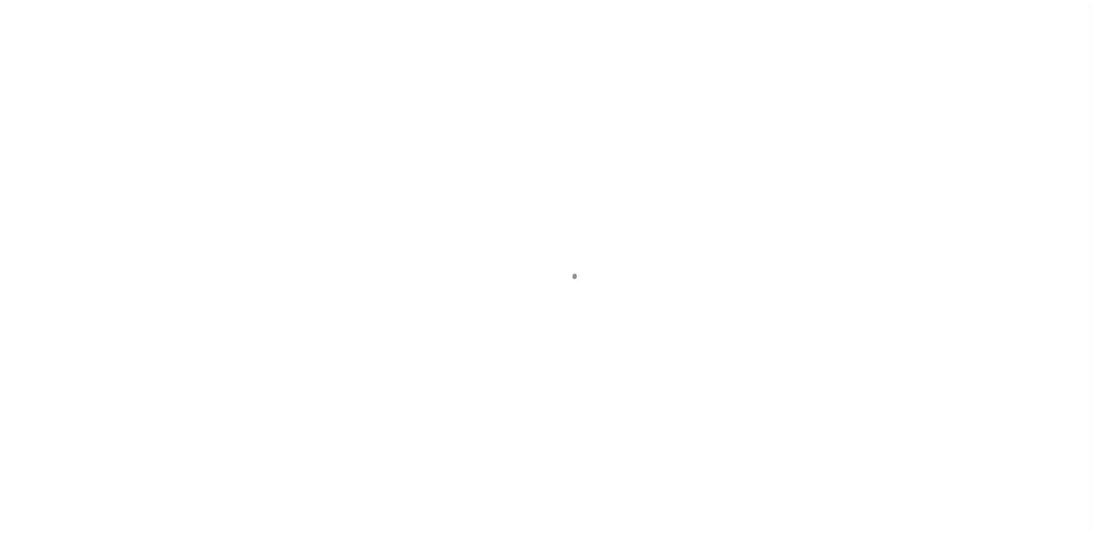
select select "DUE"
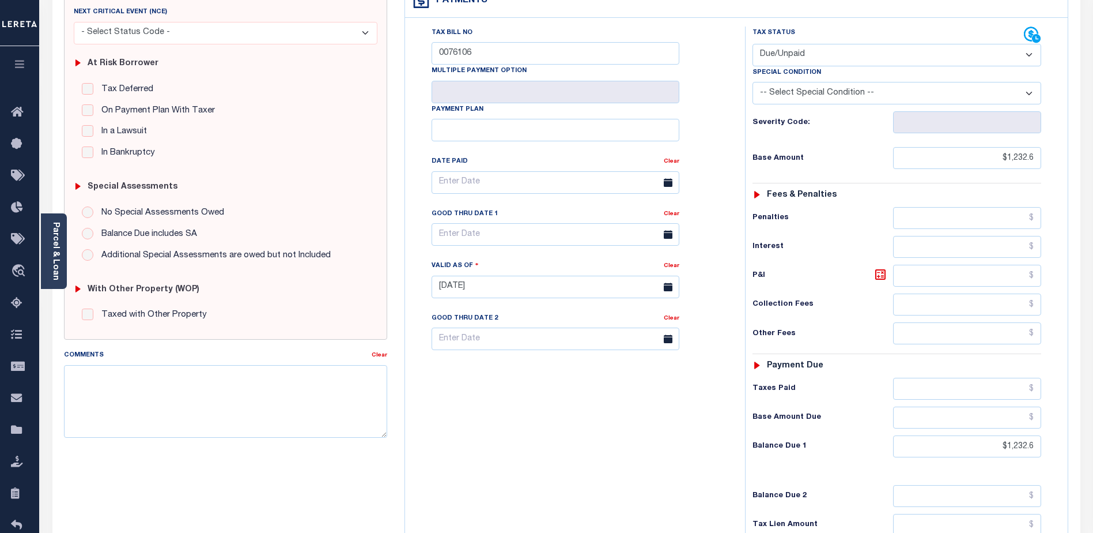
scroll to position [288, 0]
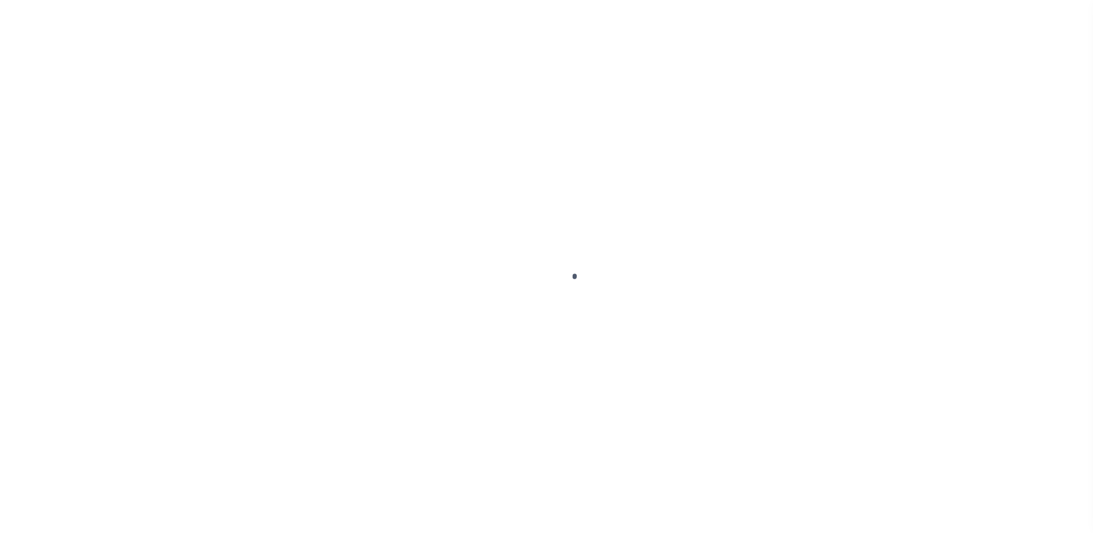
select select "NW2"
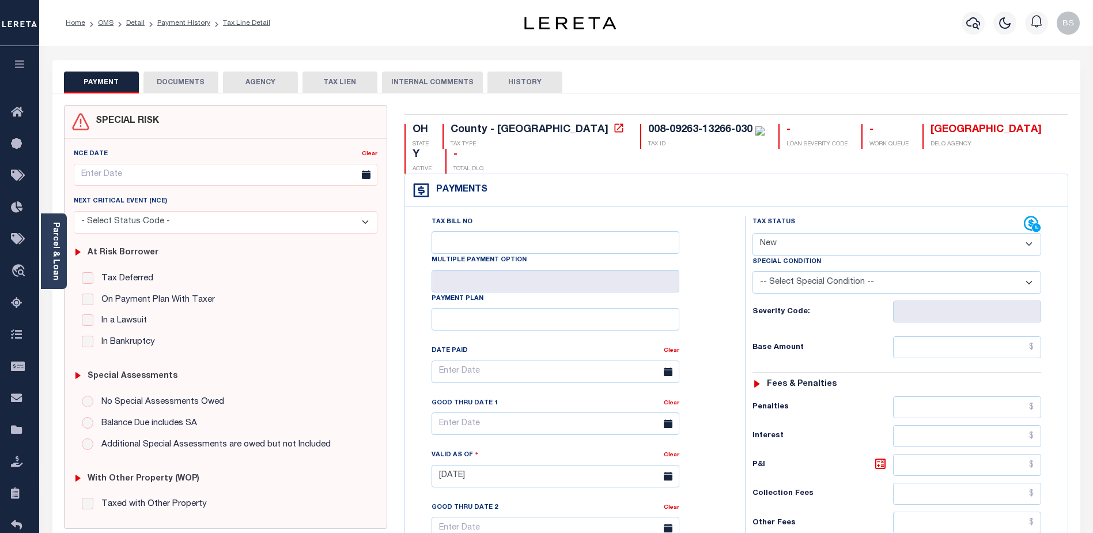
click at [828, 233] on select "- Select Status Code - Open Due/Unpaid Paid Incomplete No Tax Due Internal Refu…" at bounding box center [897, 244] width 289 height 22
select select "DUE"
click at [753, 233] on select "- Select Status Code - Open Due/Unpaid Paid Incomplete No Tax Due Internal Refu…" at bounding box center [897, 244] width 289 height 22
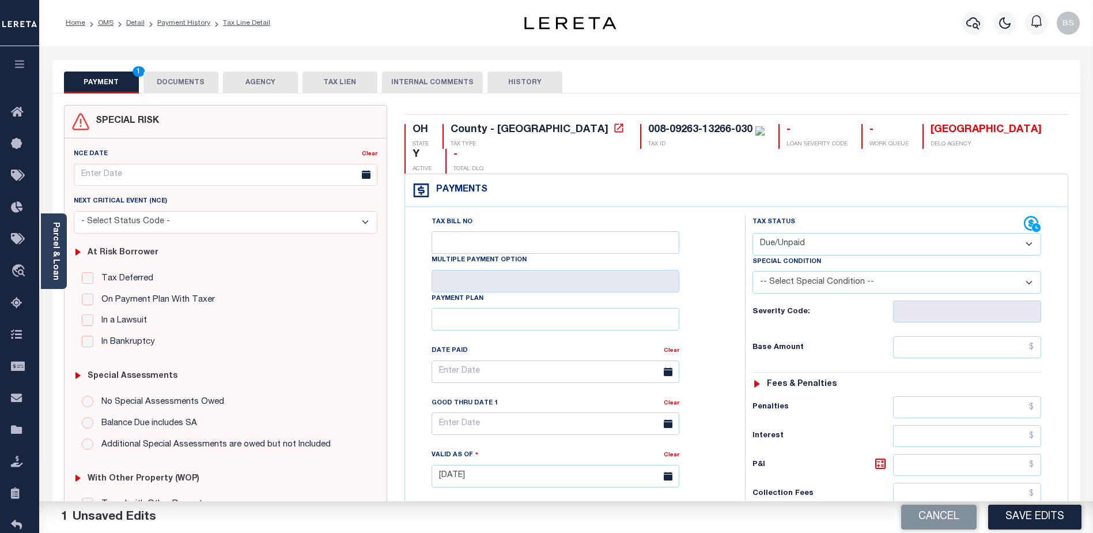
click at [901, 271] on select "-- Select Special Condition -- 3RD PARTY TAX LIEN AGENCY TAX LIEN (A.K.A Inside…" at bounding box center [897, 282] width 289 height 22
select select "17"
click at [753, 271] on select "-- Select Special Condition -- 3RD PARTY TAX LIEN AGENCY TAX LIEN (A.K.A Inside…" at bounding box center [897, 282] width 289 height 22
click at [1011, 336] on input "text" at bounding box center [967, 347] width 148 height 22
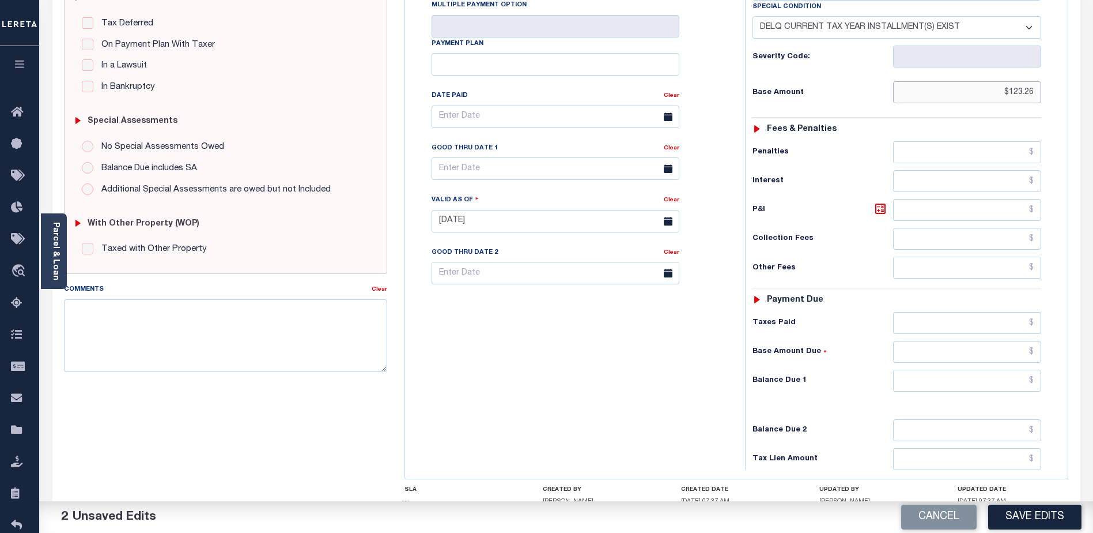
scroll to position [316, 0]
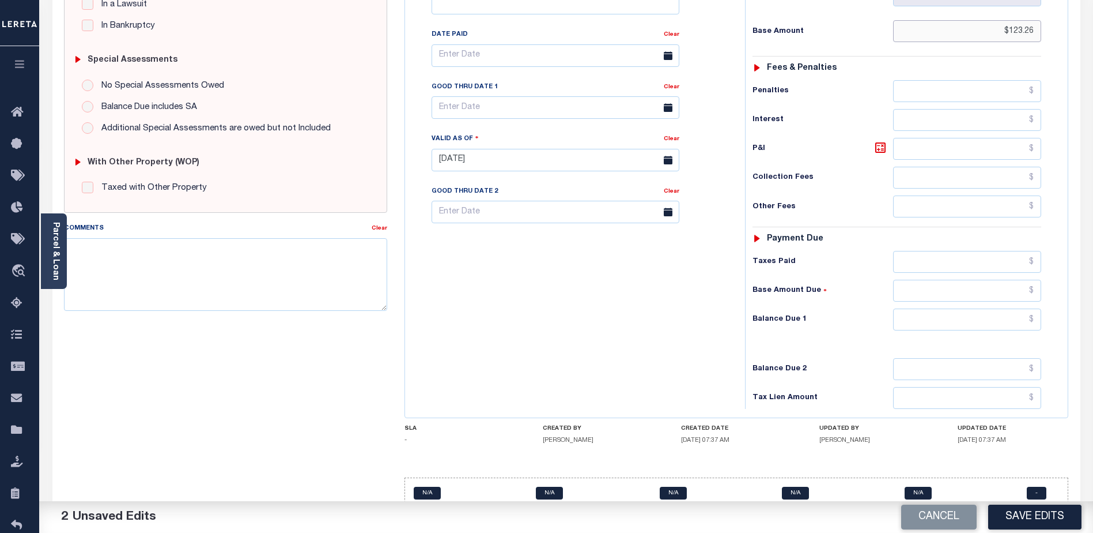
type input "$123.26"
click at [984, 308] on input "text" at bounding box center [967, 319] width 148 height 22
type input "$123.26"
click at [1035, 520] on button "Save Edits" at bounding box center [1034, 516] width 93 height 25
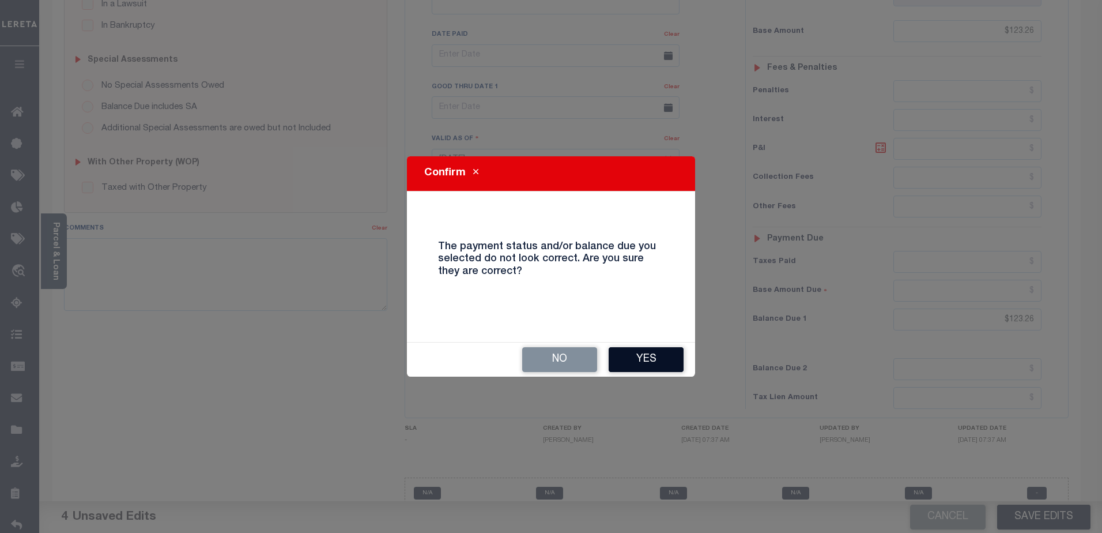
click at [632, 354] on button "Yes" at bounding box center [646, 359] width 75 height 25
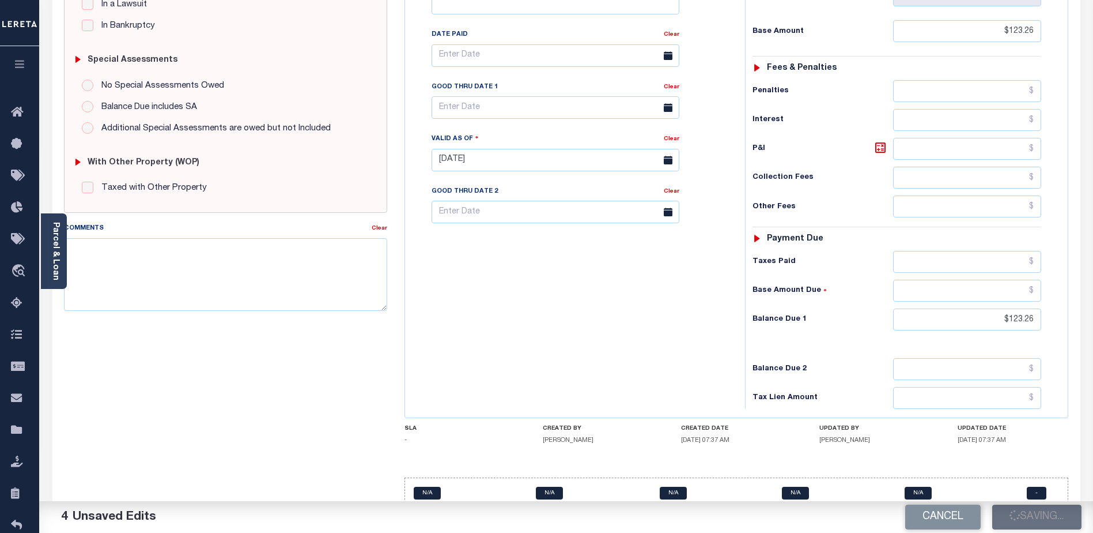
checkbox input "false"
type input "$123.26"
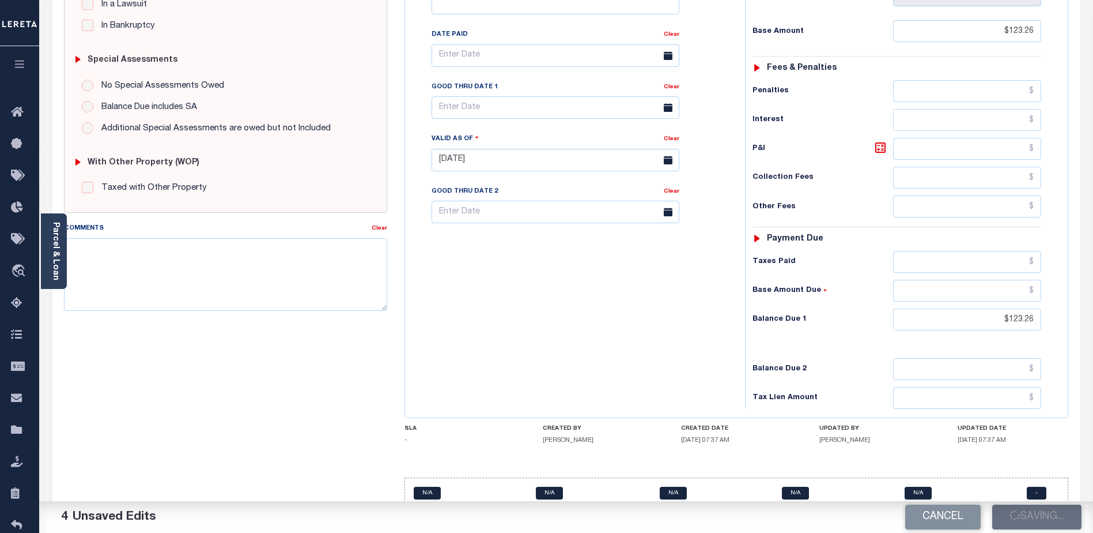
type input "$123.26"
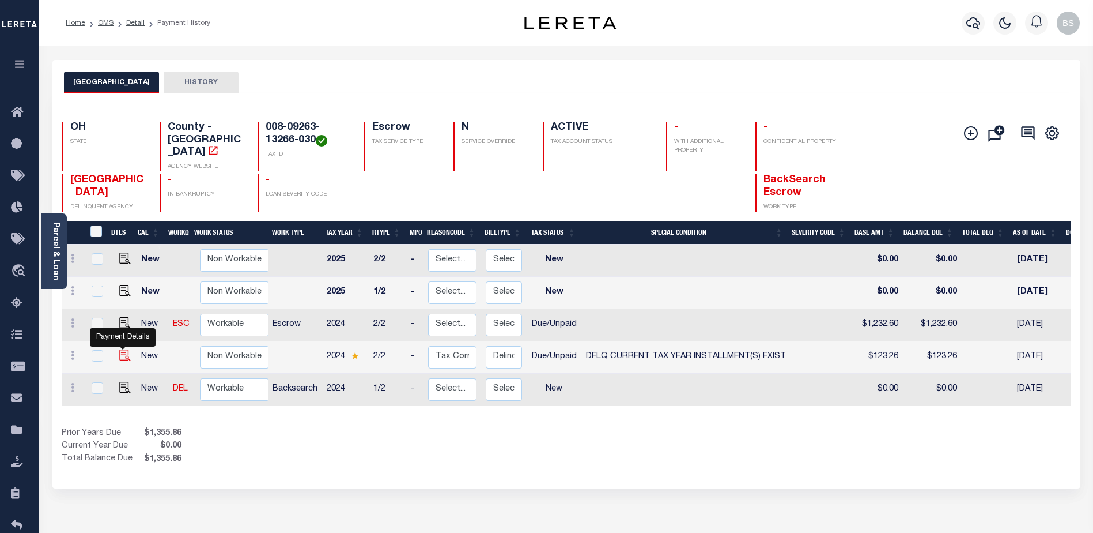
click at [123, 349] on img "" at bounding box center [125, 355] width 12 height 12
checkbox input "true"
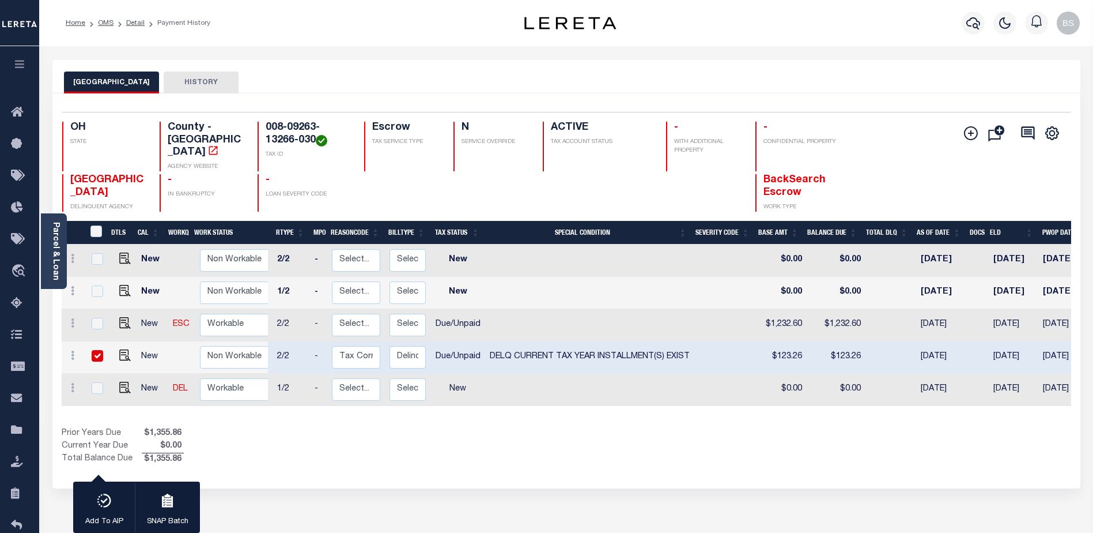
scroll to position [0, 97]
click at [49, 274] on div "Parcel & Loan" at bounding box center [54, 250] width 26 height 75
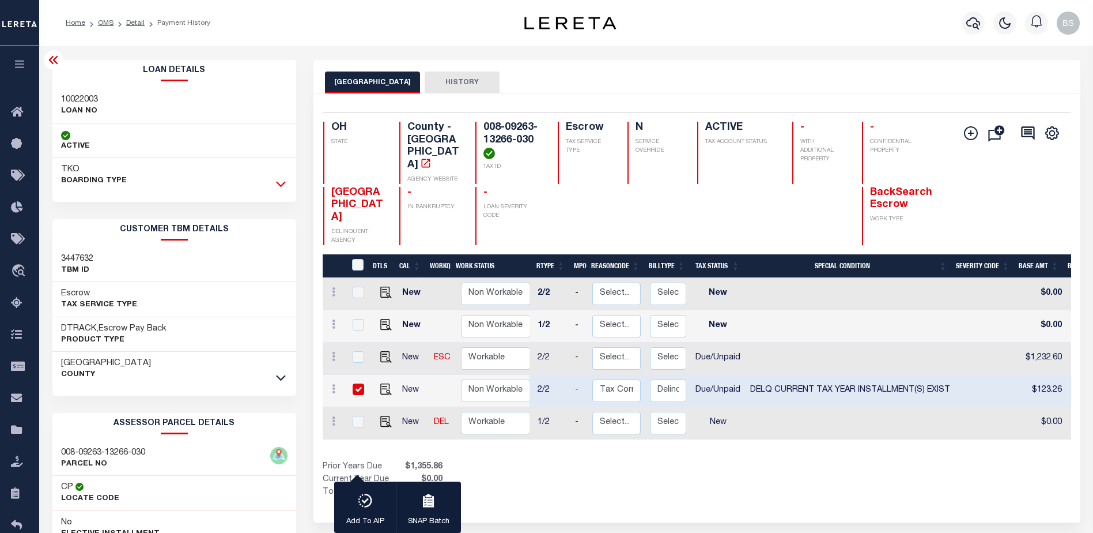
click at [278, 181] on icon at bounding box center [281, 184] width 10 height 12
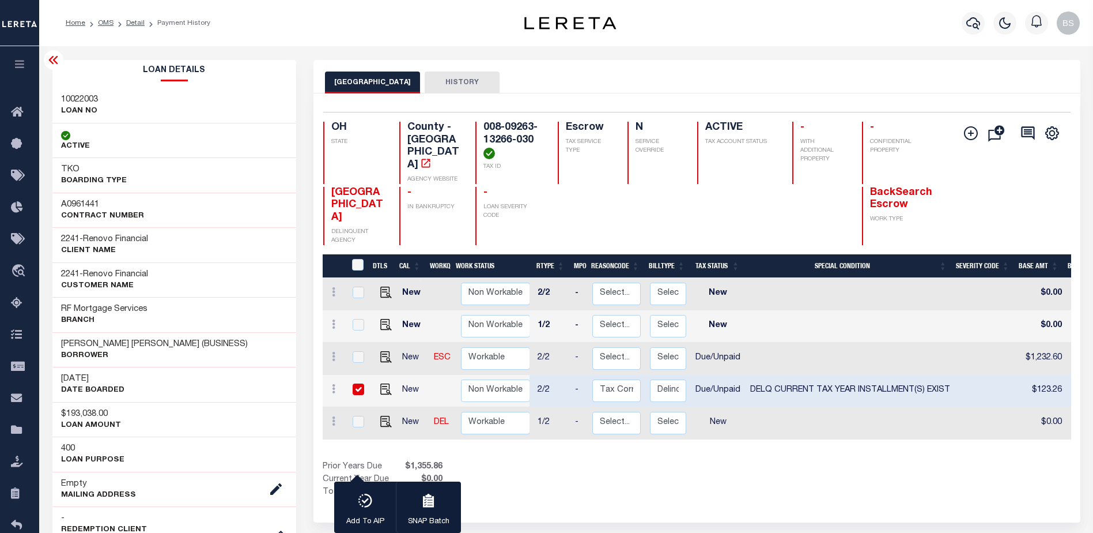
click at [53, 61] on icon at bounding box center [52, 60] width 9 height 8
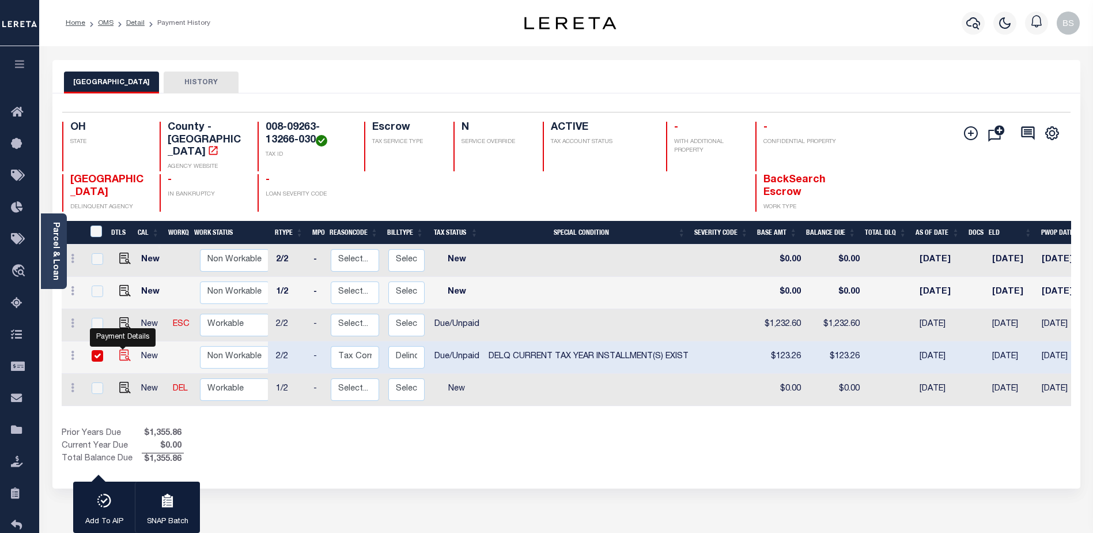
click at [120, 349] on img "" at bounding box center [125, 355] width 12 height 12
checkbox input "false"
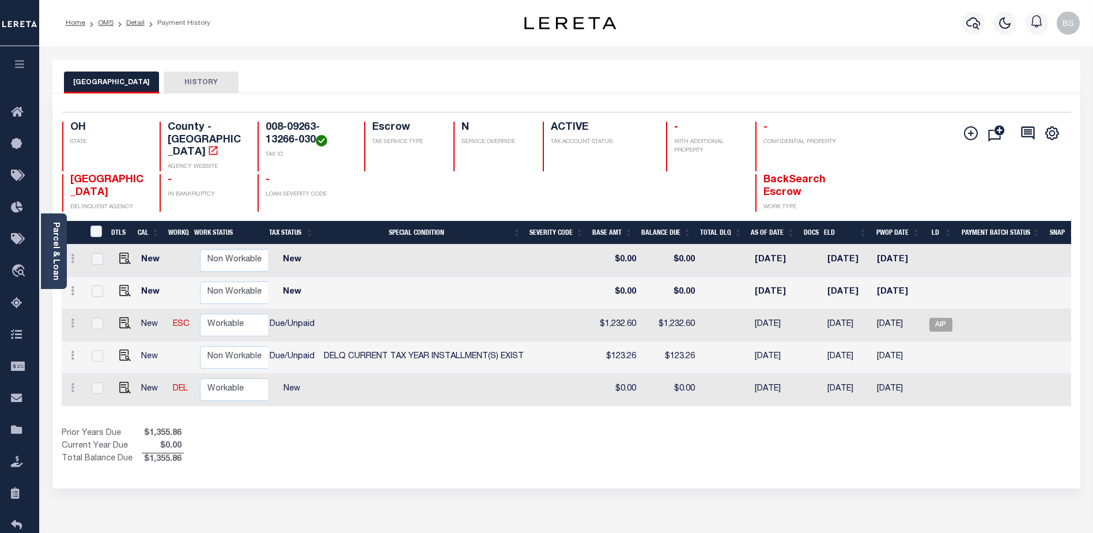
scroll to position [0, 271]
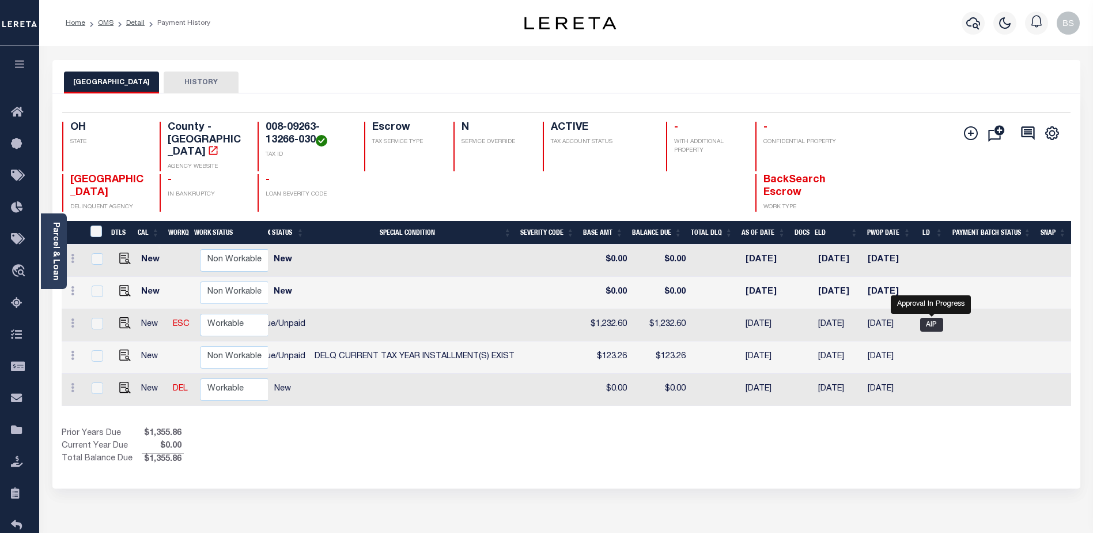
click at [935, 318] on span "AIP" at bounding box center [931, 325] width 23 height 14
checkbox input "true"
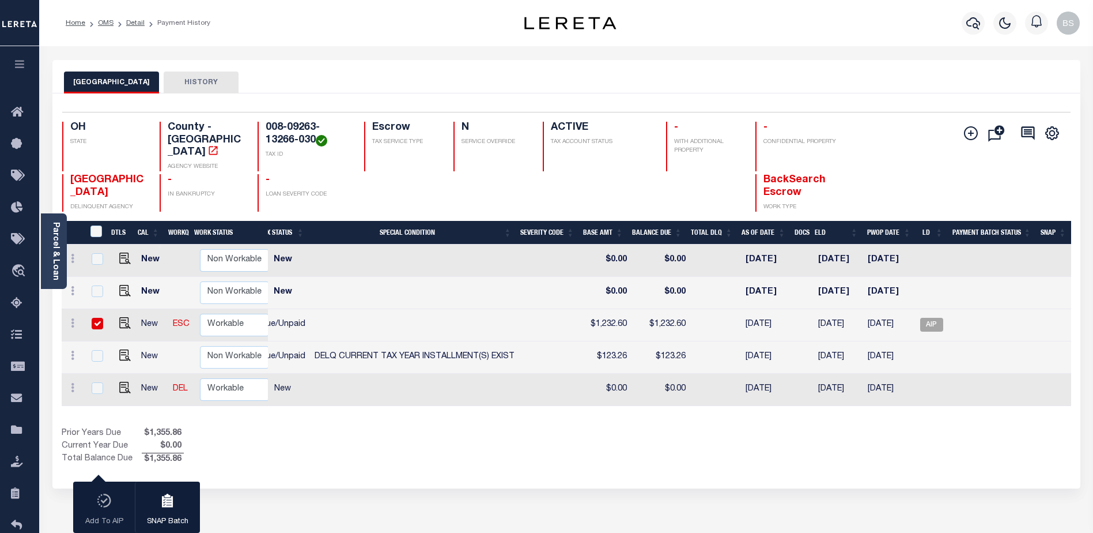
click at [95, 318] on input "checkbox" at bounding box center [98, 324] width 12 height 12
checkbox input "false"
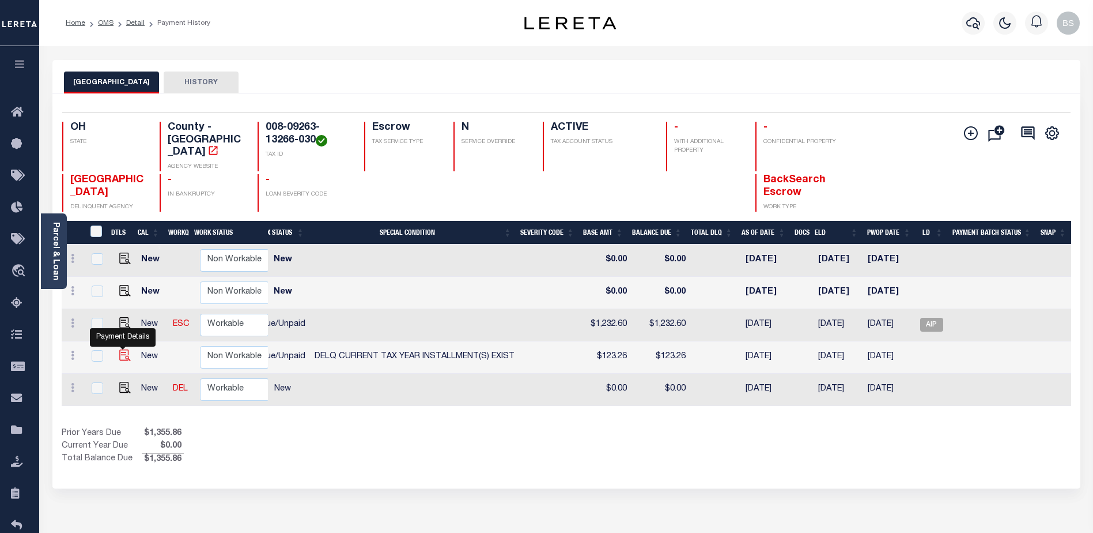
click at [123, 349] on img "" at bounding box center [125, 355] width 12 height 12
checkbox input "true"
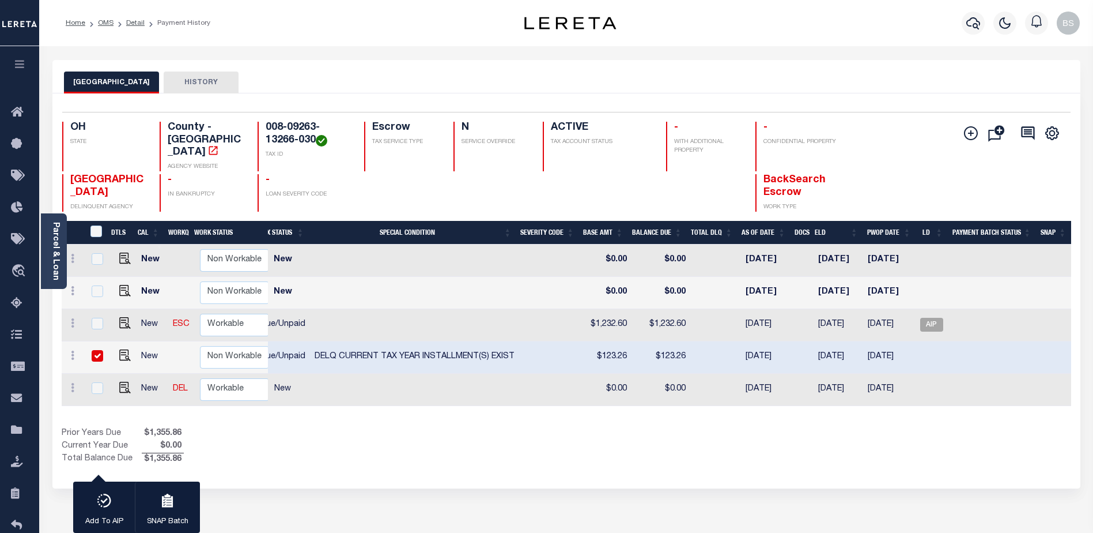
click at [101, 350] on input "checkbox" at bounding box center [98, 356] width 12 height 12
checkbox input "false"
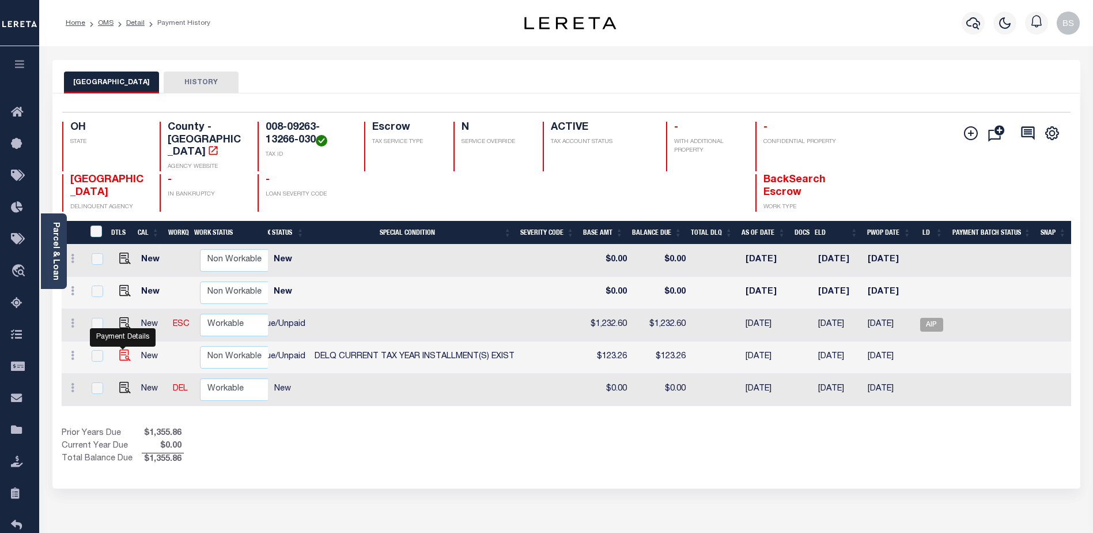
click at [120, 349] on img "" at bounding box center [125, 355] width 12 height 12
checkbox input "true"
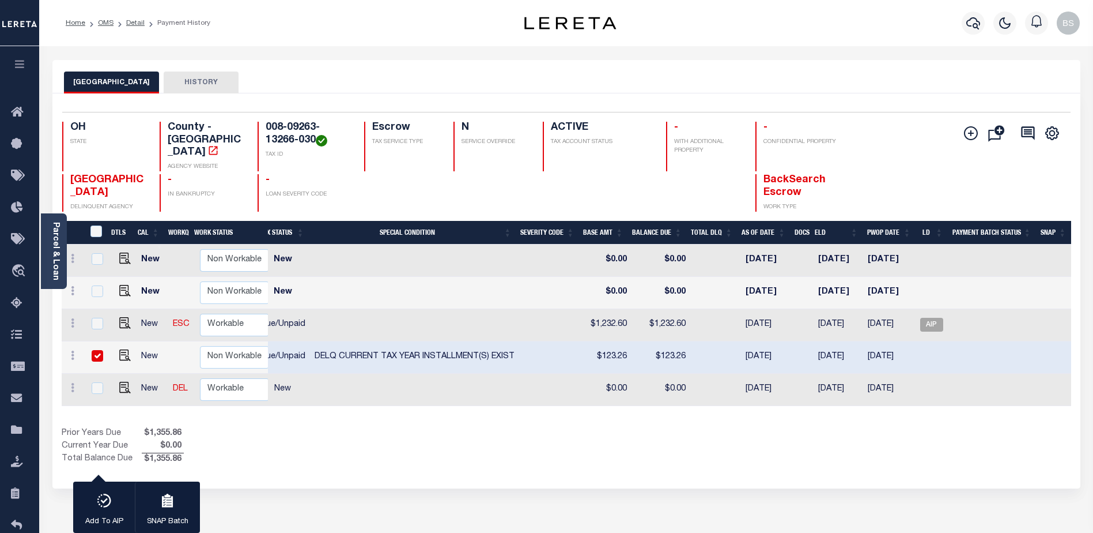
click at [97, 350] on input "checkbox" at bounding box center [98, 356] width 12 height 12
checkbox input "false"
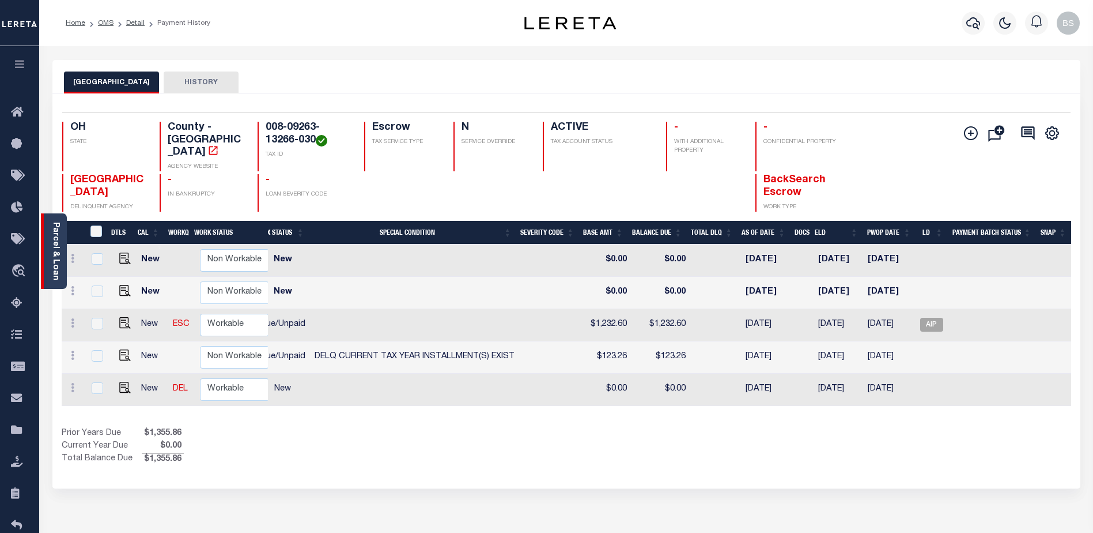
click at [56, 239] on link "Parcel & Loan" at bounding box center [55, 251] width 8 height 58
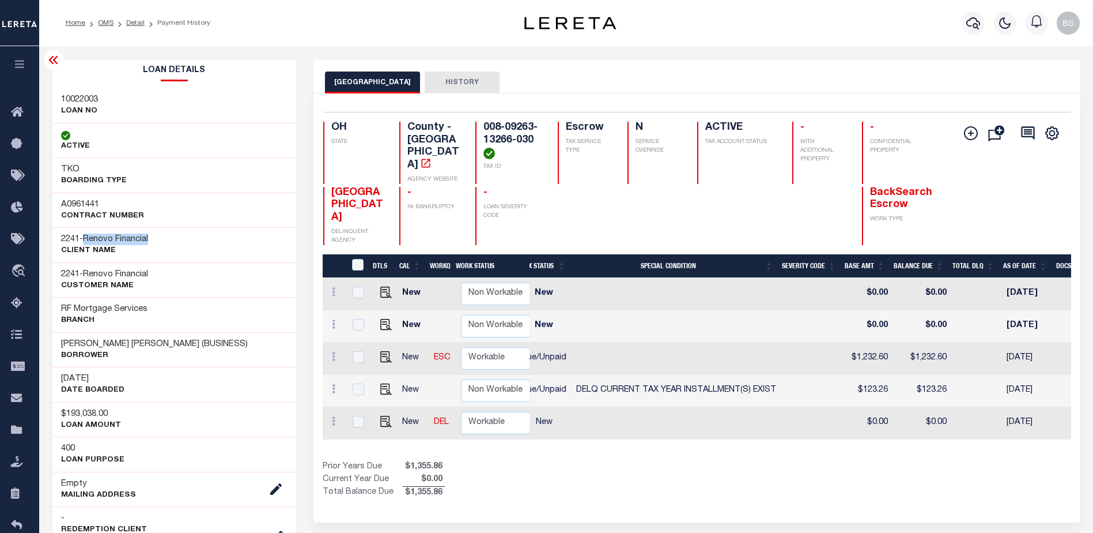
drag, startPoint x: 90, startPoint y: 237, endPoint x: 157, endPoint y: 240, distance: 66.9
click at [157, 240] on div "2241 - Renovo Financial CLIENT Name" at bounding box center [174, 244] width 244 height 35
copy span "Renovo Financial"
click at [14, 117] on icon at bounding box center [20, 112] width 18 height 14
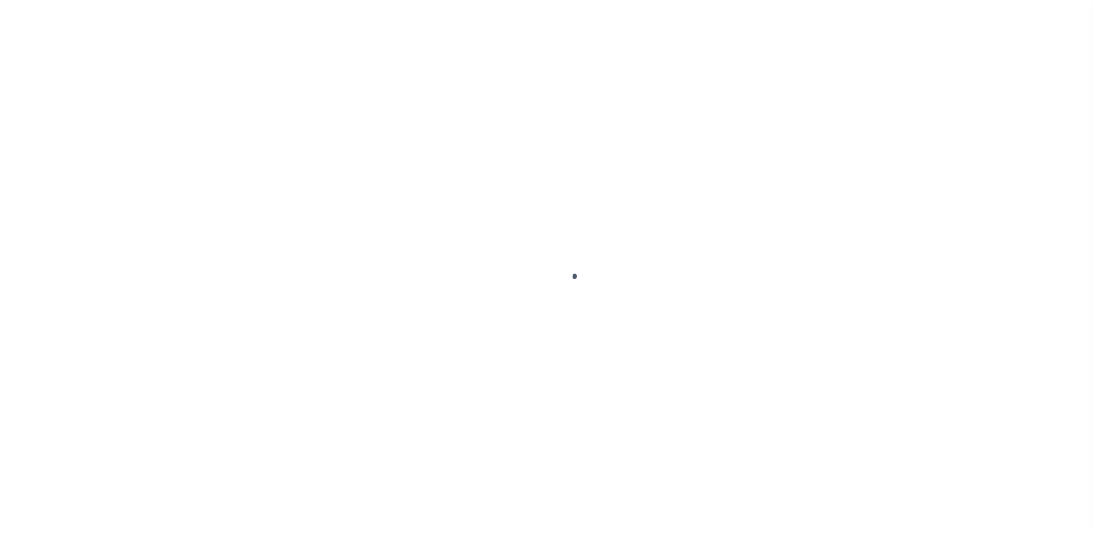
select select "DUE"
select select "17"
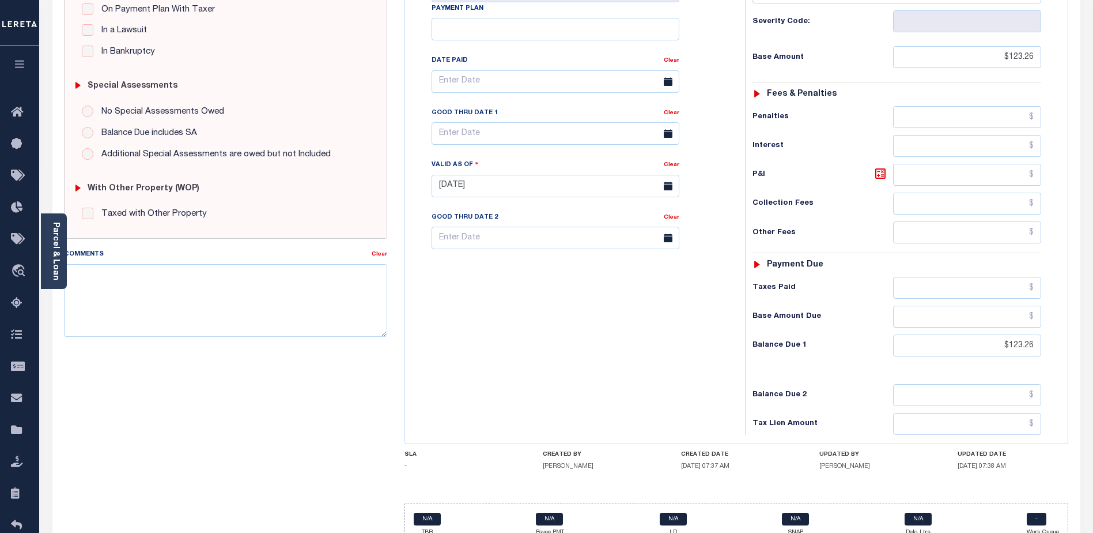
scroll to position [316, 0]
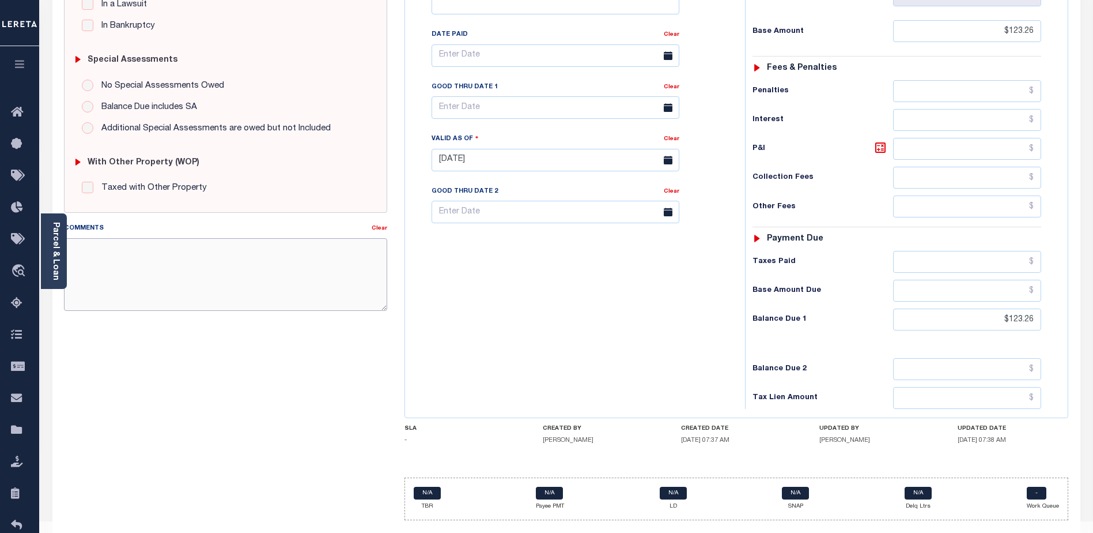
click at [159, 280] on textarea "Comments" at bounding box center [225, 274] width 323 height 73
drag, startPoint x: 70, startPoint y: 244, endPoint x: 290, endPoint y: 299, distance: 227.6
click at [292, 299] on textarea "CAS-48153 2024 2nd installment delq Base $1232.60 P&I $123.26 Lender responsibl…" at bounding box center [225, 274] width 323 height 73
drag, startPoint x: 309, startPoint y: 272, endPoint x: 68, endPoint y: 245, distance: 242.4
click at [68, 245] on textarea "CAS-48153 2024 2nd installment delq Base $1232.60 P&I $123.26 Lender responsibl…" at bounding box center [225, 274] width 323 height 73
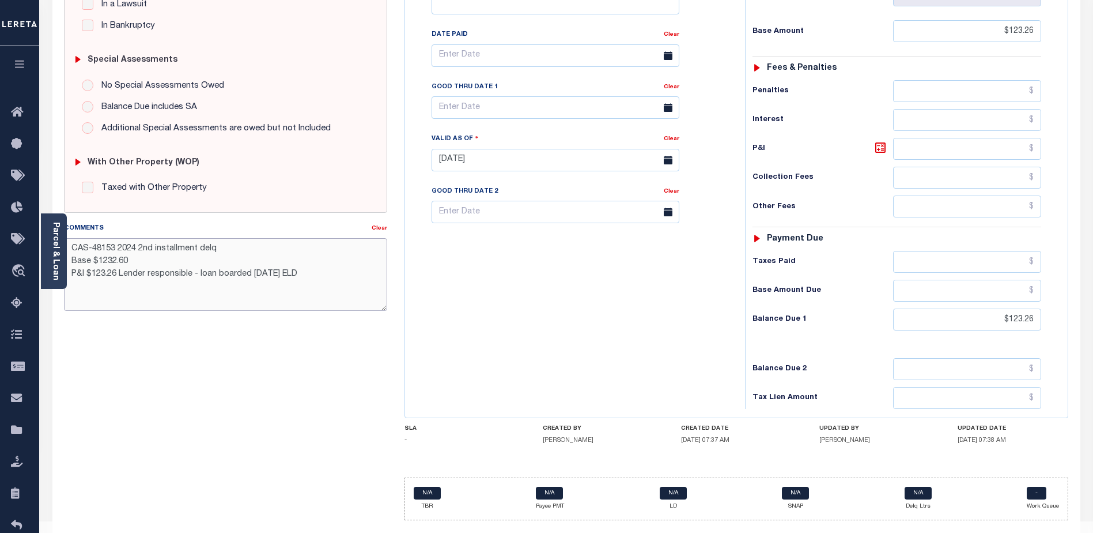
type textarea "CAS-48153 2024 2nd installment delq Base $1232.60 P&I $123.26 Lender responsibl…"
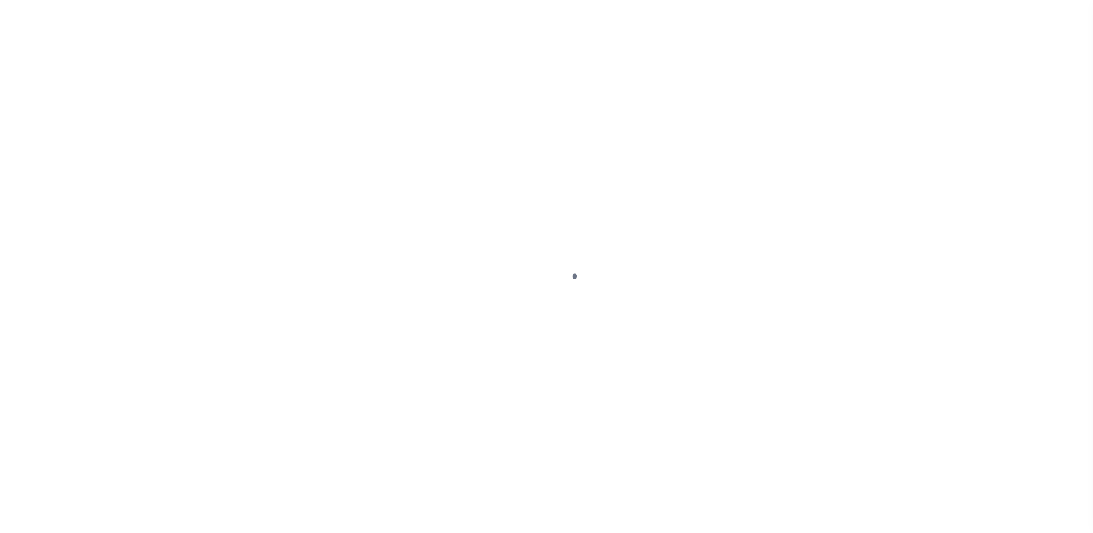
select select "DUE"
select select "17"
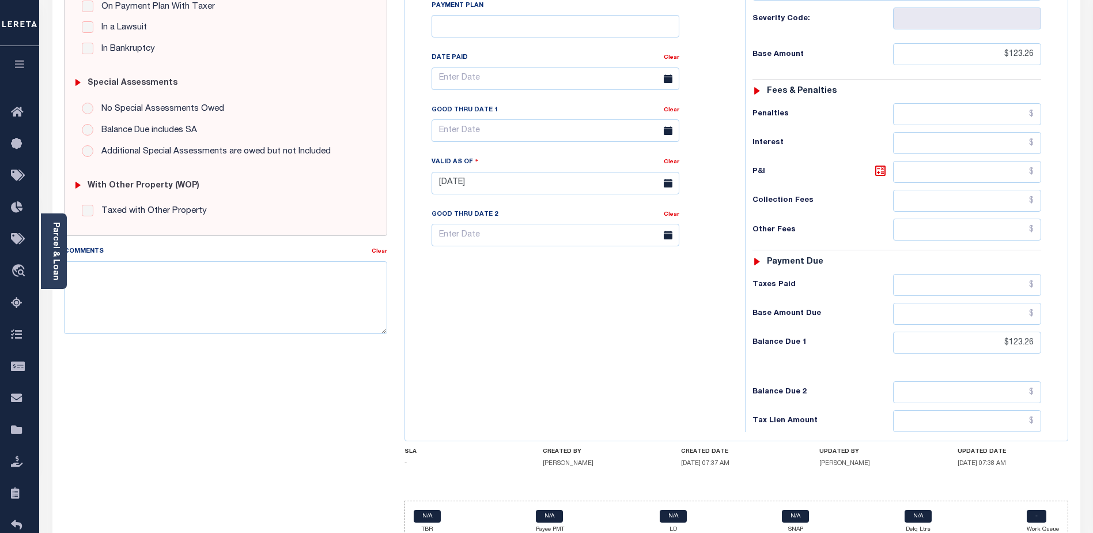
scroll to position [316, 0]
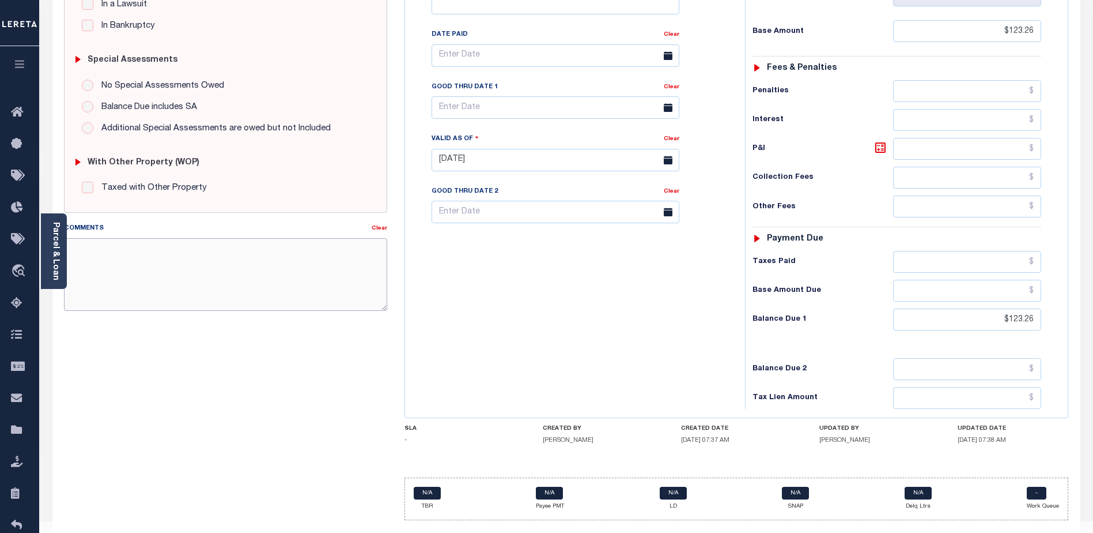
click at [101, 261] on textarea "Comments" at bounding box center [225, 274] width 323 height 73
paste textarea "CAS-48153 2024 2nd installment delq Base $1232.60 P&I $123.26 Lender responsibl…"
click at [117, 251] on textarea "CAS-48153 2024 2nd installment delq Base $1232.60 P&I $123.26 Lender responsibl…" at bounding box center [225, 274] width 323 height 73
drag, startPoint x: 251, startPoint y: 273, endPoint x: 256, endPoint y: 269, distance: 6.2
click at [255, 270] on textarea "CAS-48153 - 2024 2nd installment delq Base $1232.60 P&I $123.26 Lender responsi…" at bounding box center [225, 274] width 323 height 73
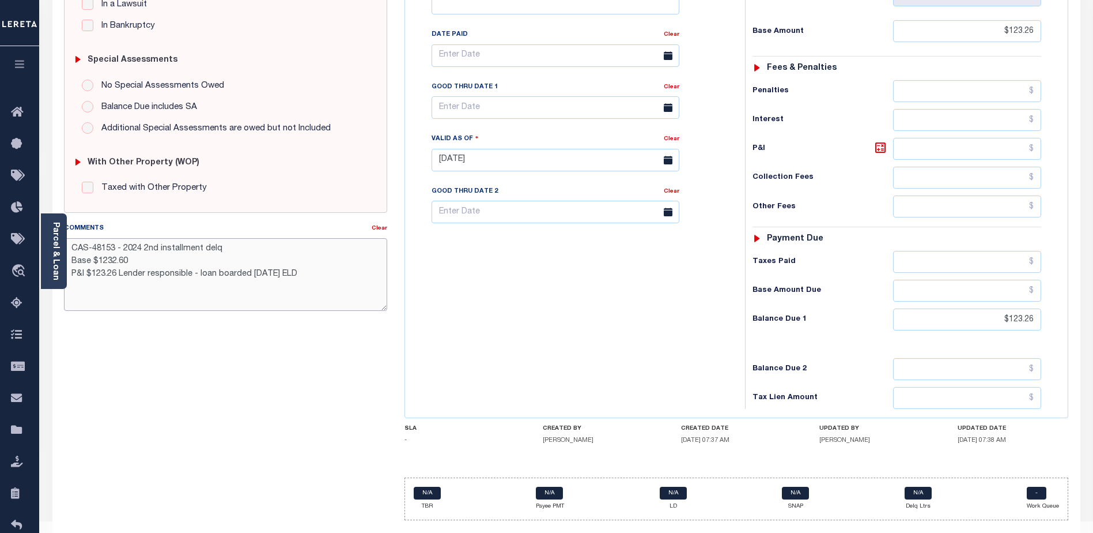
click at [309, 278] on textarea "CAS-48153 - 2024 2nd installment delq Base $1232.60 P&I $123.26 Lender responsi…" at bounding box center [225, 274] width 323 height 73
drag, startPoint x: 71, startPoint y: 246, endPoint x: 290, endPoint y: 284, distance: 222.8
click at [346, 299] on textarea "CAS-48153 - 2024 2nd installment delq Base $1232.60 P&I $123.26 Lender responsi…" at bounding box center [225, 274] width 323 height 73
type textarea "CAS-48153 - 2024 2nd installment delq Base $1232.60 P&I $123.26 Lender responsi…"
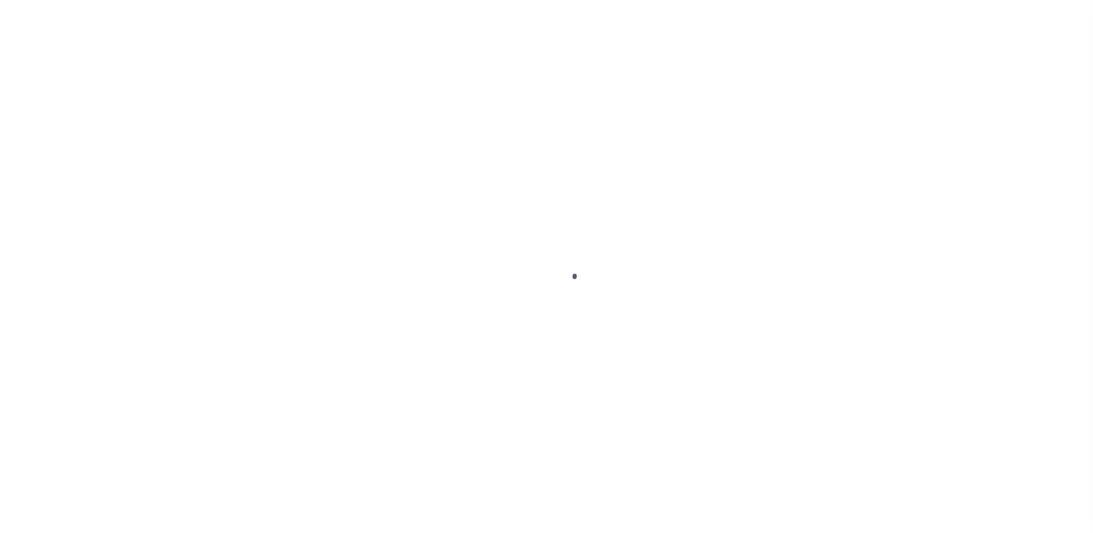
select select "DUE"
select select "17"
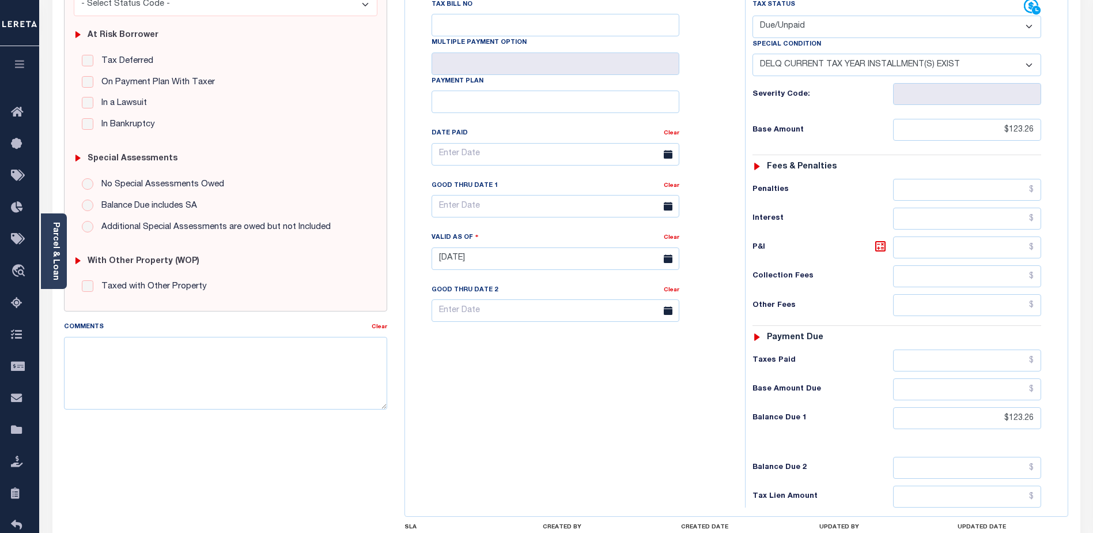
scroll to position [316, 0]
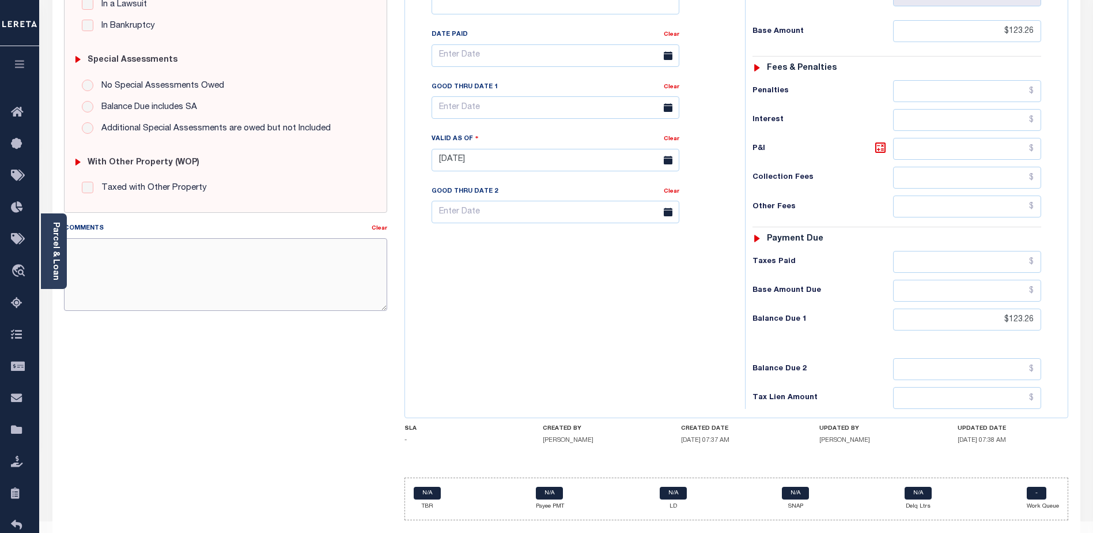
click at [147, 259] on textarea "Comments" at bounding box center [225, 274] width 323 height 73
paste textarea "CAS-48153 - 2024 2nd installment delq Base $1232.60 P&I $123.26 Lender responsi…"
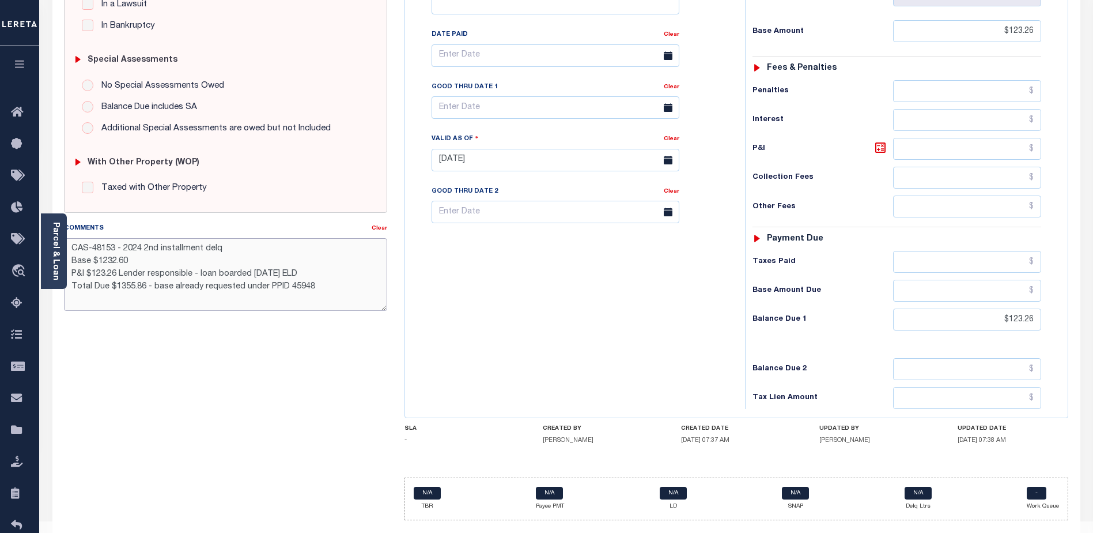
click at [152, 285] on textarea "CAS-48153 - 2024 2nd installment delq Base $1232.60 P&I $123.26 Lender responsi…" at bounding box center [225, 274] width 323 height 73
click at [306, 274] on textarea "CAS-48153 - 2024 2nd installment delq Base $1232.60 P&I $123.26 Lender responsi…" at bounding box center [225, 274] width 323 height 73
type textarea "CAS-48153 - 2024 2nd installment delq Base $1232.60 P&I $123.26 Lender responsi…"
drag, startPoint x: 901, startPoint y: 437, endPoint x: 984, endPoint y: 441, distance: 83.1
click at [901, 437] on div "OH STATE County - OH TAX TYPE 008-09263-13266-030 TAX ID - LOAN SEVERITY CODE -…" at bounding box center [737, 164] width 664 height 712
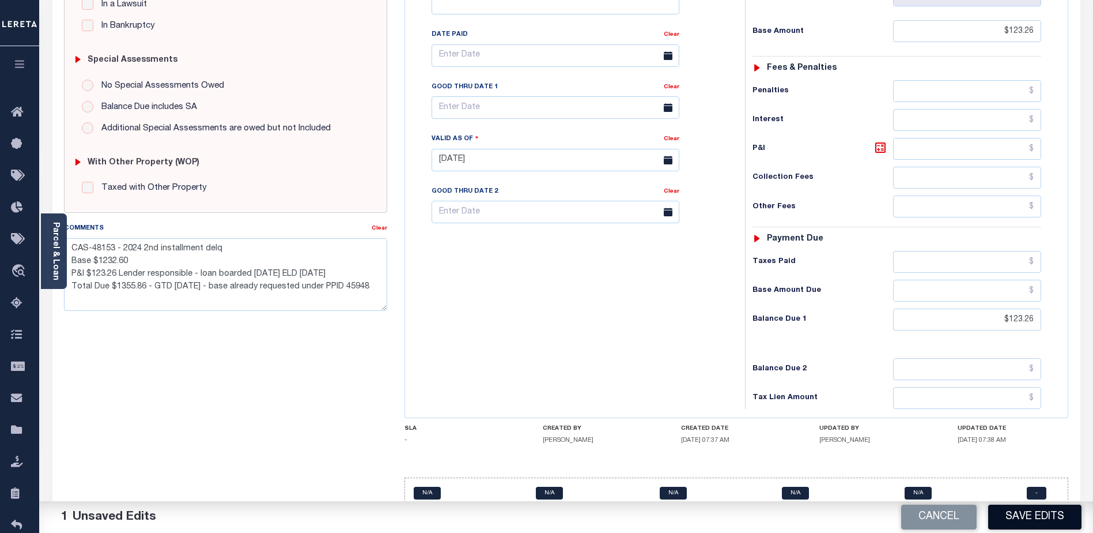
click at [1054, 512] on button "Save Edits" at bounding box center [1034, 516] width 93 height 25
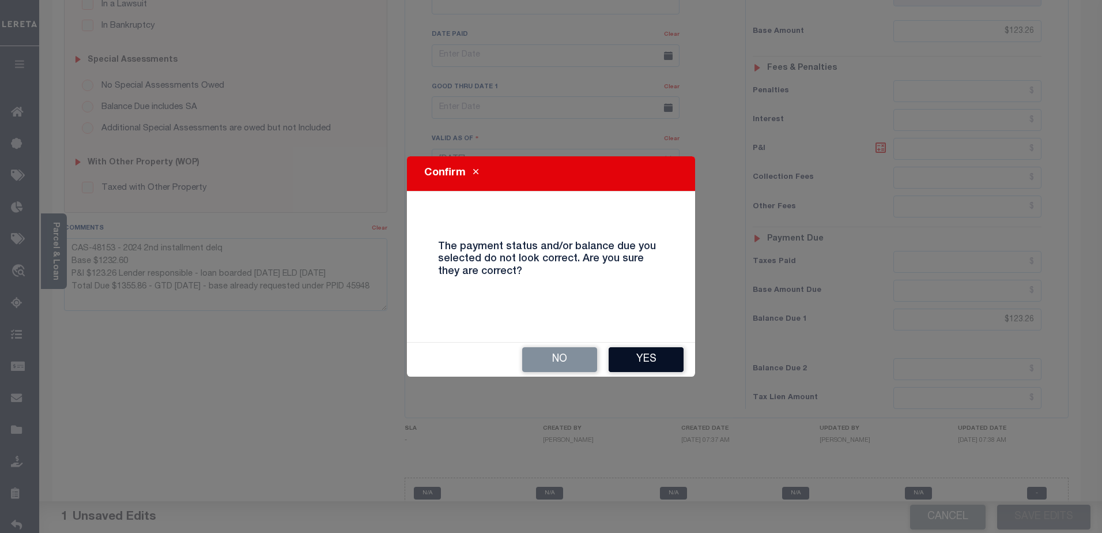
click at [659, 358] on button "Yes" at bounding box center [646, 359] width 75 height 25
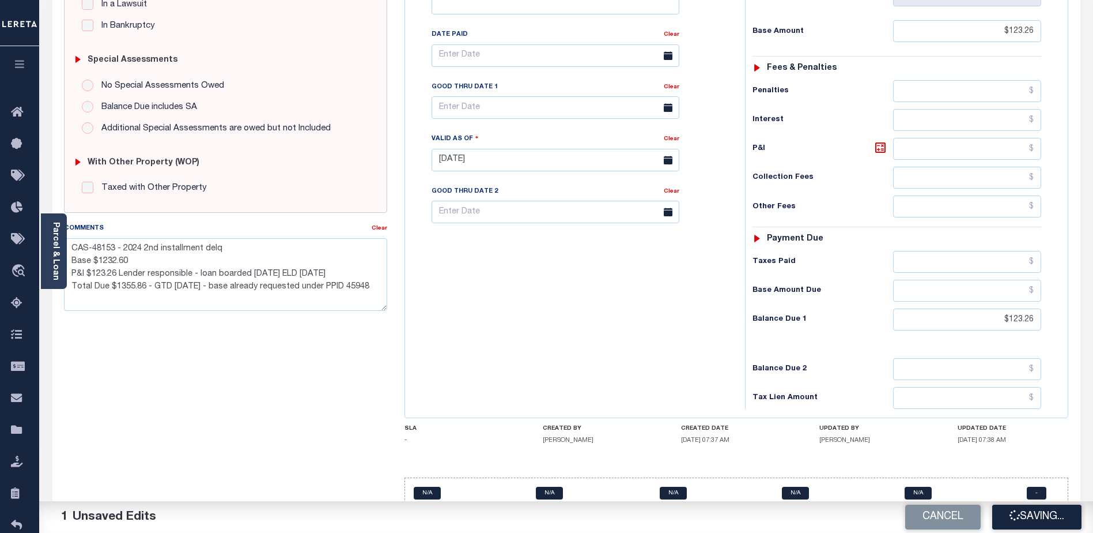
checkbox input "false"
type textarea "CAS-48153 - 2024 2nd installment delq Base $1232.60 P&I $123.26 Lender responsi…"
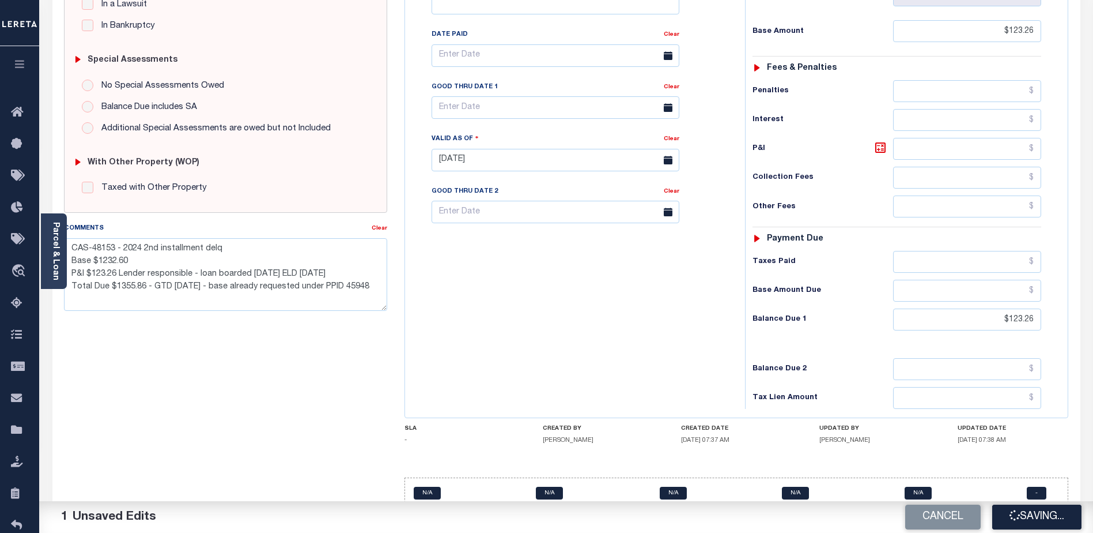
type input "$123.26"
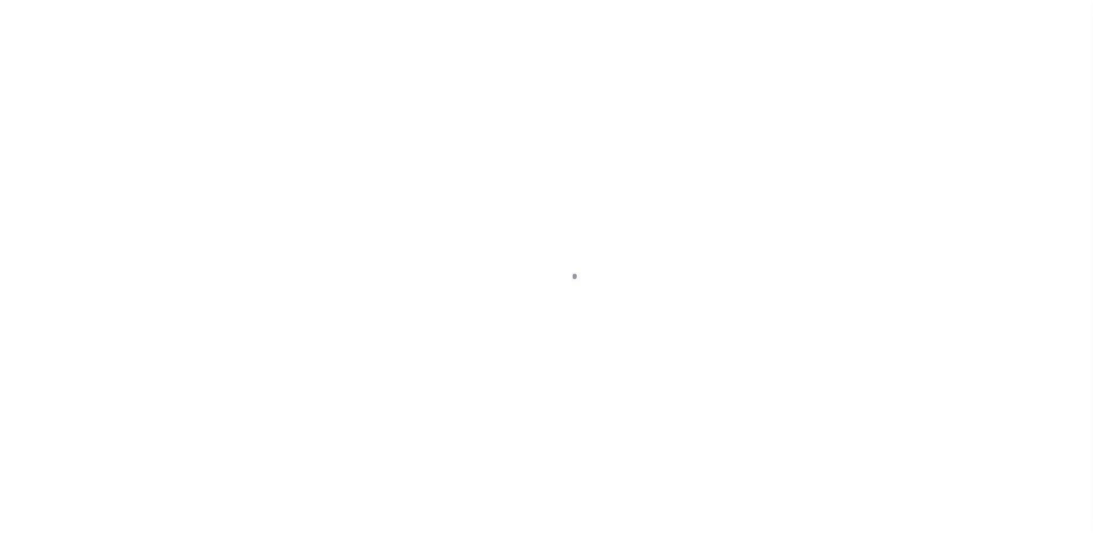
select select "DUE"
select select "17"
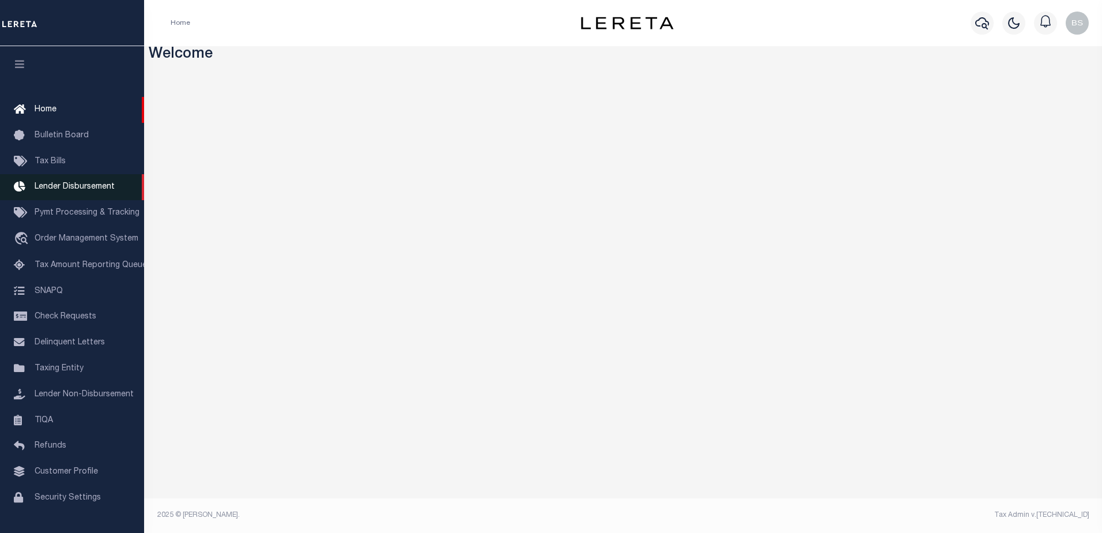
click at [72, 191] on span "Lender Disbursement" at bounding box center [75, 187] width 80 height 8
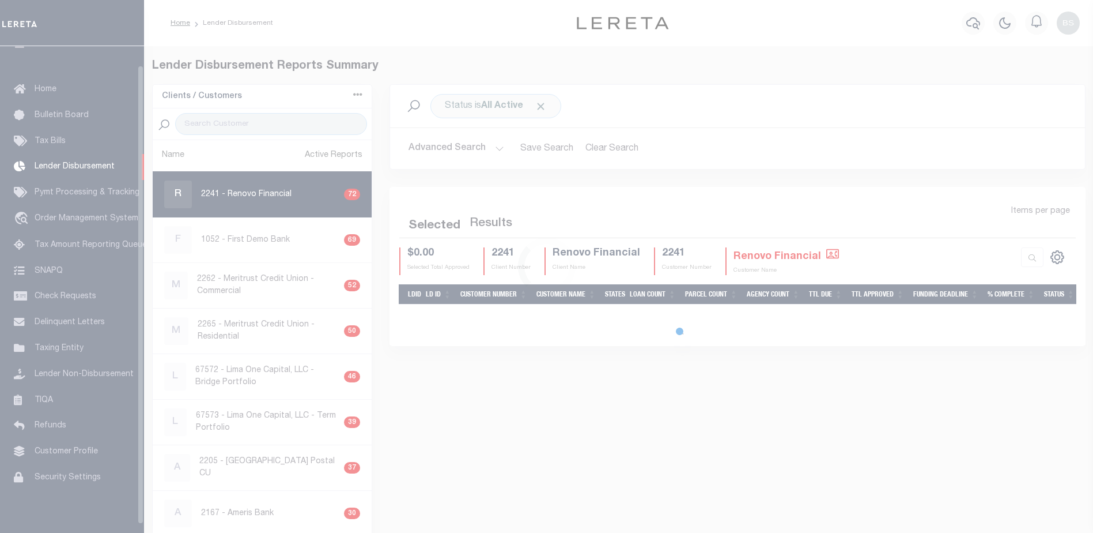
scroll to position [20, 0]
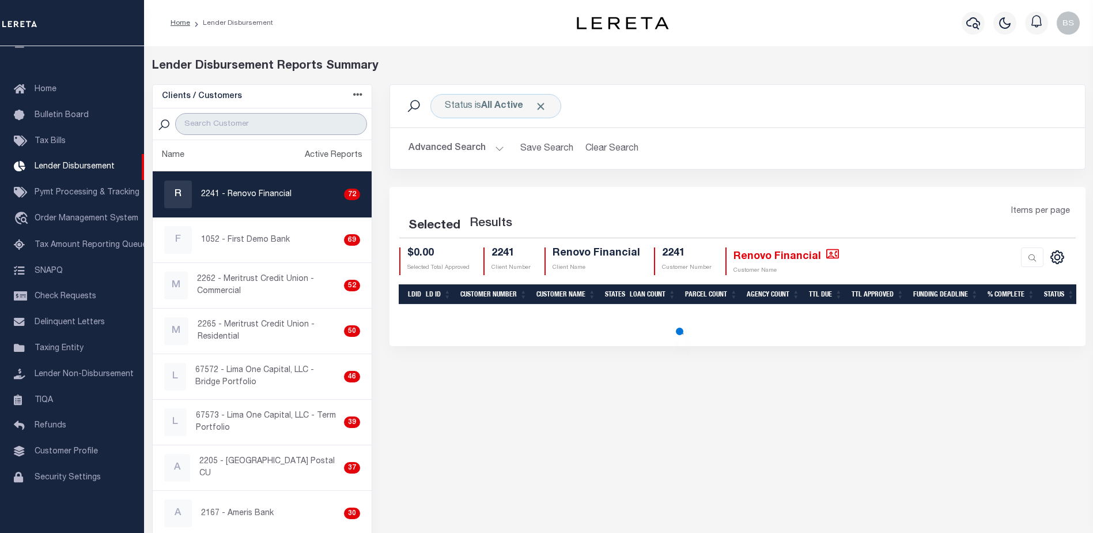
click at [226, 118] on input "search" at bounding box center [271, 124] width 192 height 22
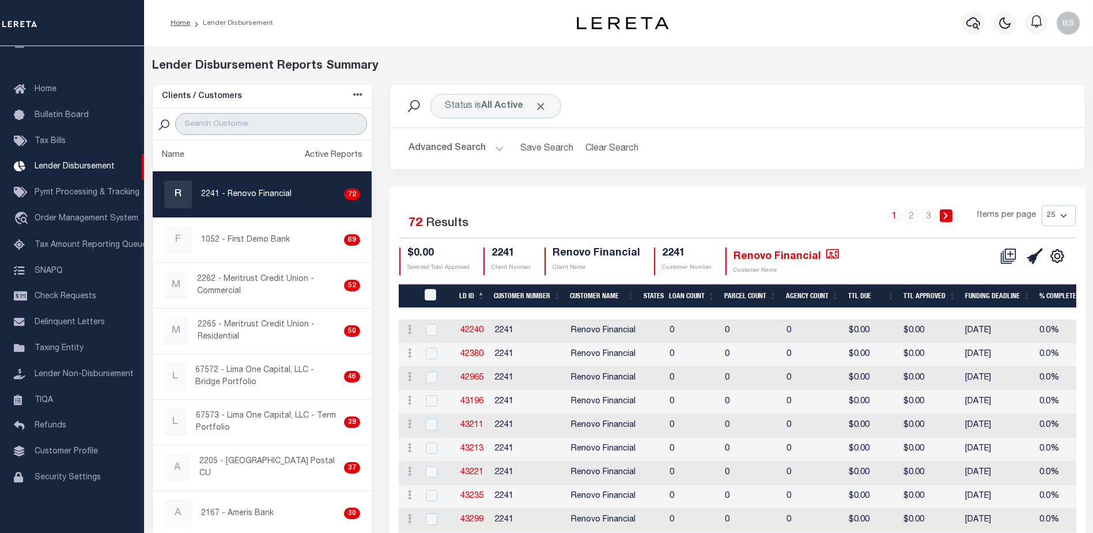
paste input "Renovo Financial"
type input "Renovo Financial"
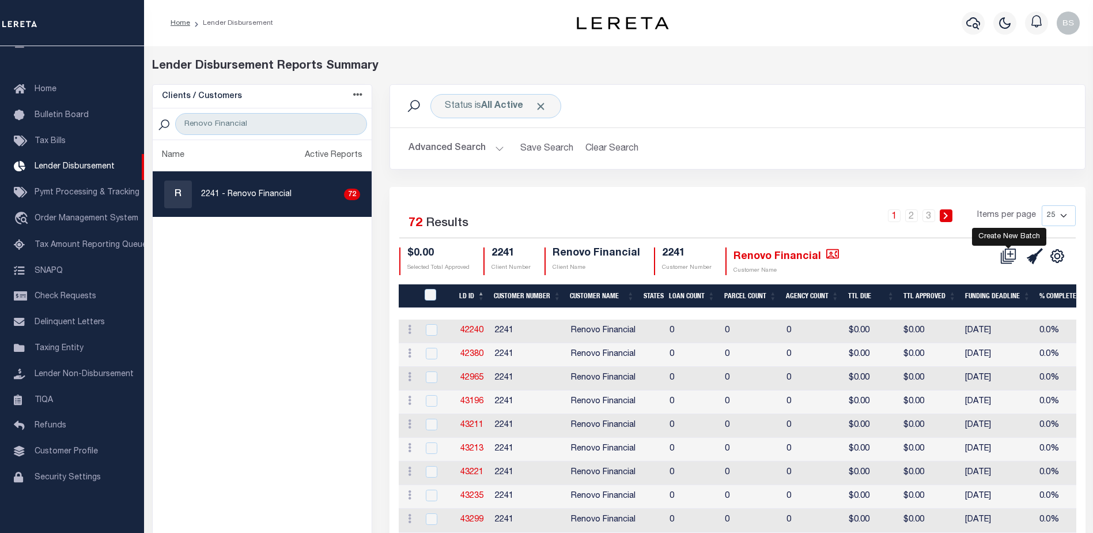
click at [1010, 255] on icon at bounding box center [1011, 253] width 6 height 6
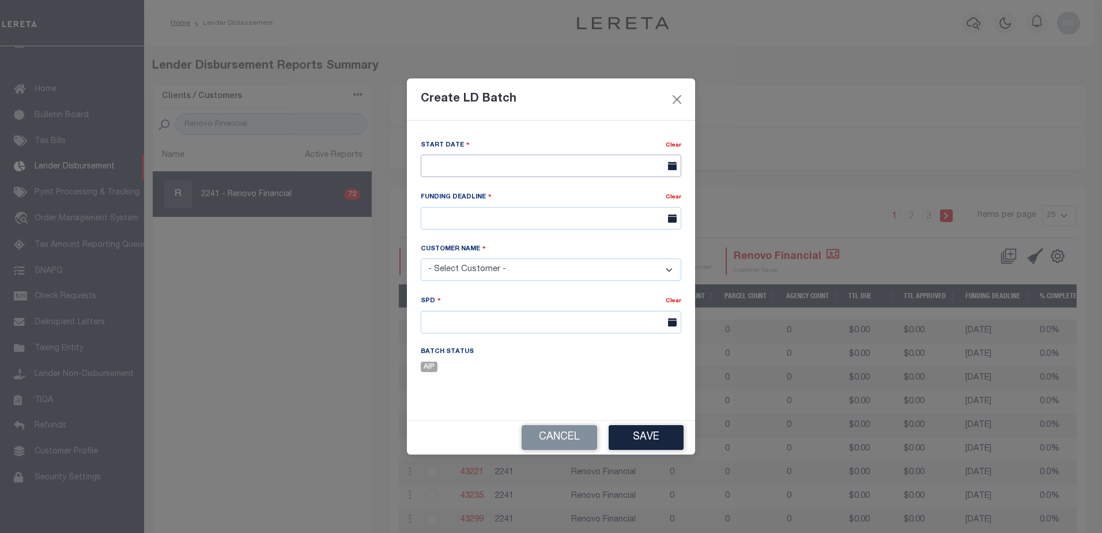
click at [547, 167] on input "text" at bounding box center [551, 165] width 260 height 22
click at [529, 254] on span "11" at bounding box center [534, 252] width 22 height 22
type input "09/11/2025"
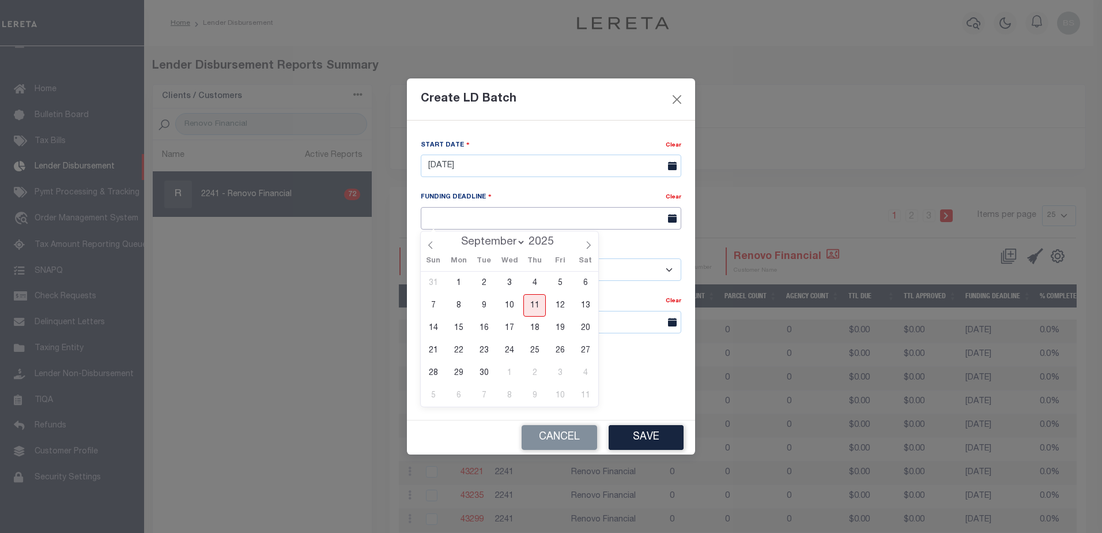
click at [592, 220] on input "text" at bounding box center [551, 218] width 260 height 22
click at [539, 327] on span "18" at bounding box center [534, 327] width 22 height 22
type input "09/18/25"
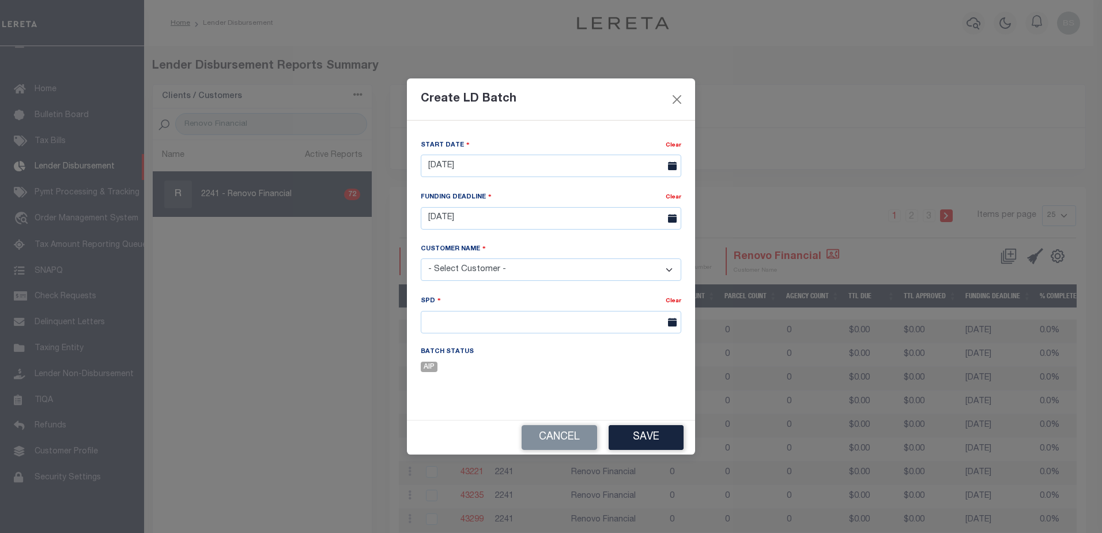
click at [603, 273] on select "- Select Customer - Accumatch - Refunds All In Credit Union Amarillo National B…" at bounding box center [551, 269] width 260 height 22
select select "2241"
click at [421, 258] on select "- Select Customer - Accumatch - Refunds All In Credit Union Amarillo National B…" at bounding box center [551, 269] width 260 height 22
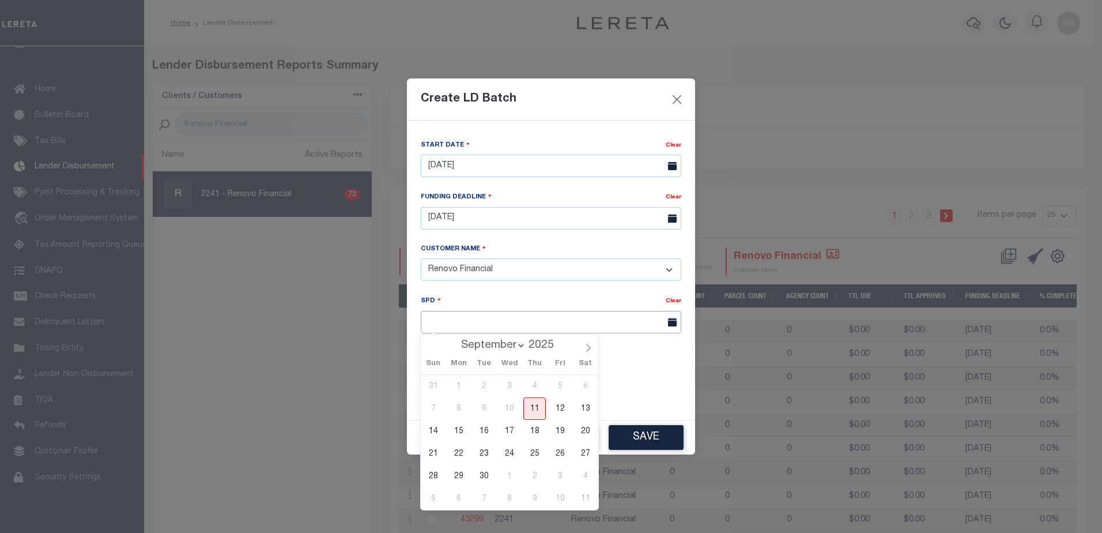
click at [542, 327] on input "text" at bounding box center [551, 322] width 260 height 22
click at [536, 424] on span "18" at bounding box center [534, 431] width 22 height 22
type input "09/18/2025"
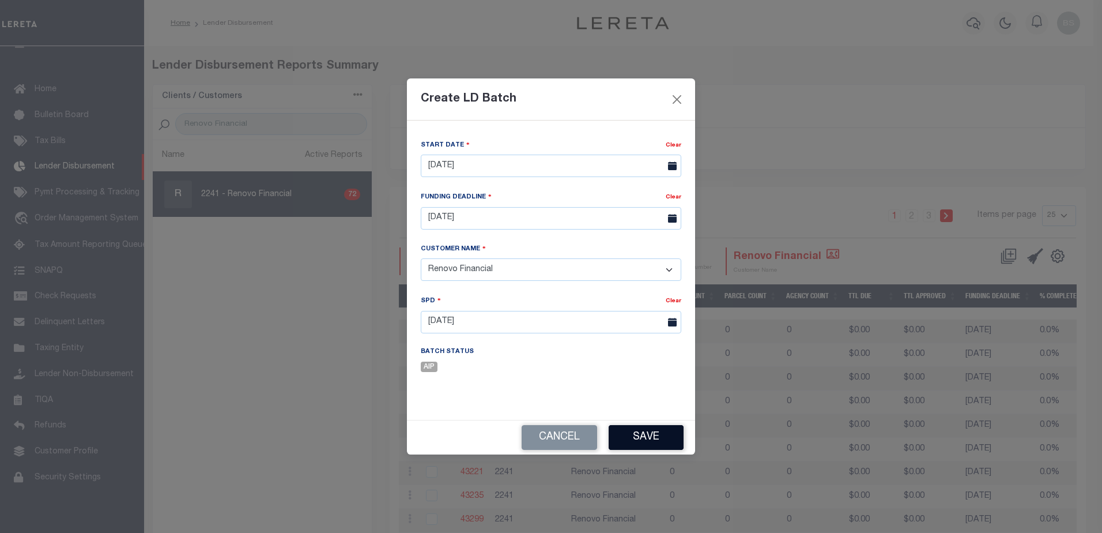
click at [645, 443] on button "Save" at bounding box center [646, 437] width 75 height 25
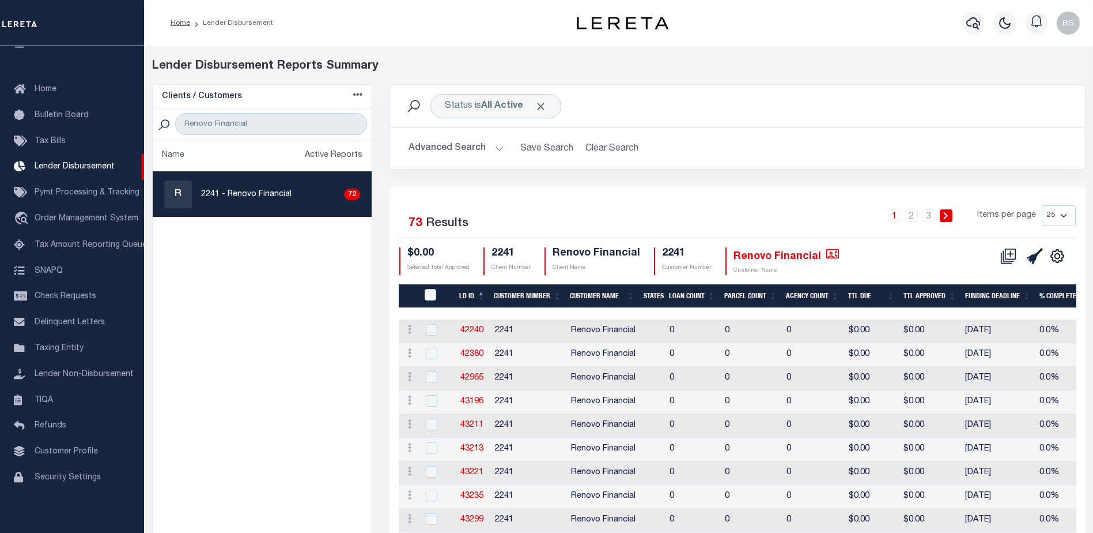
click at [1063, 217] on select "25 50 100 200" at bounding box center [1059, 215] width 34 height 21
select select "200"
click at [1042, 205] on select "25 50 100 200" at bounding box center [1059, 215] width 34 height 21
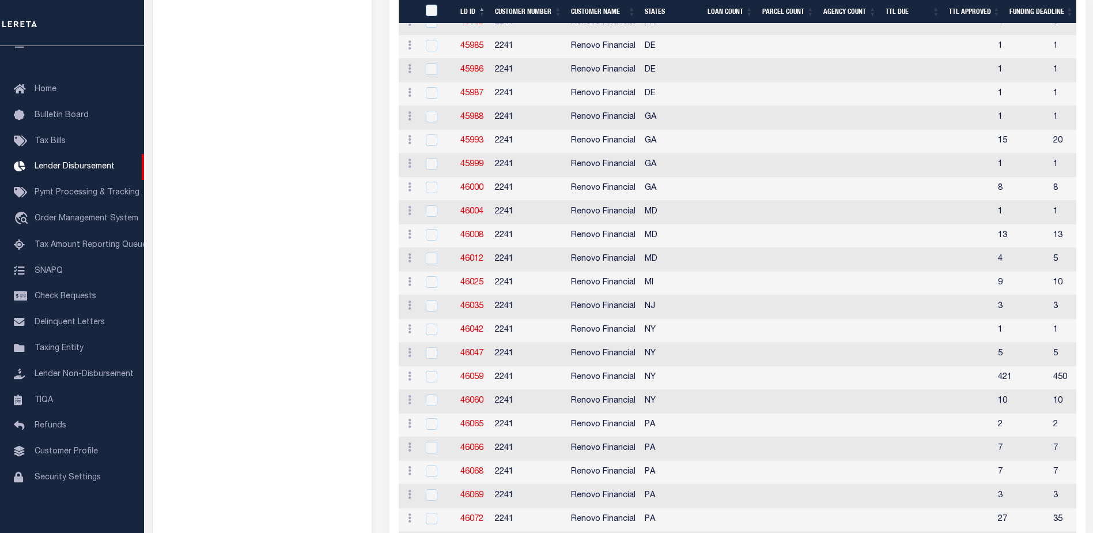
scroll to position [1565, 0]
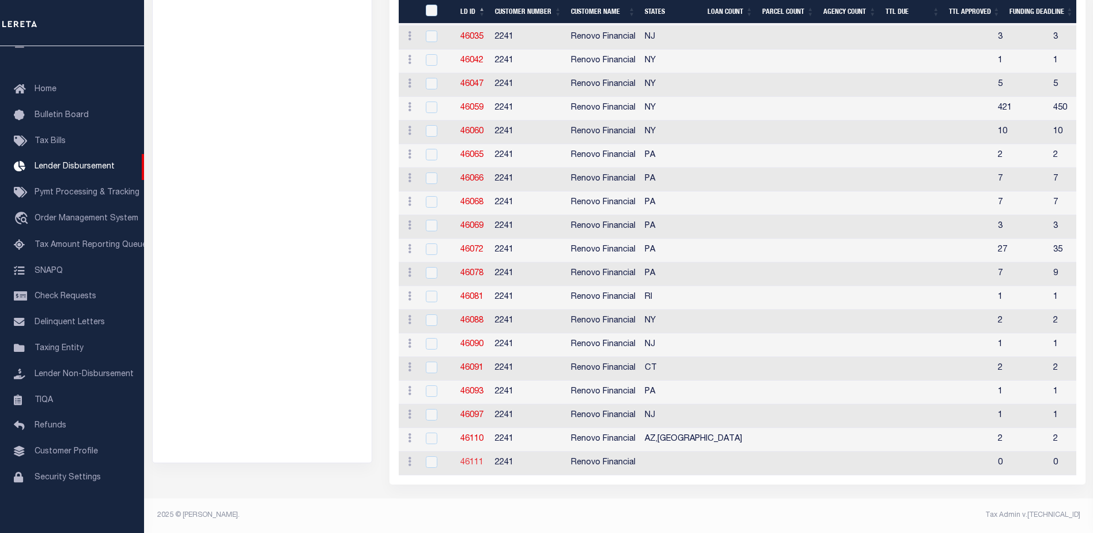
click at [469, 458] on link "46111" at bounding box center [471, 462] width 23 height 8
checkbox input "true"
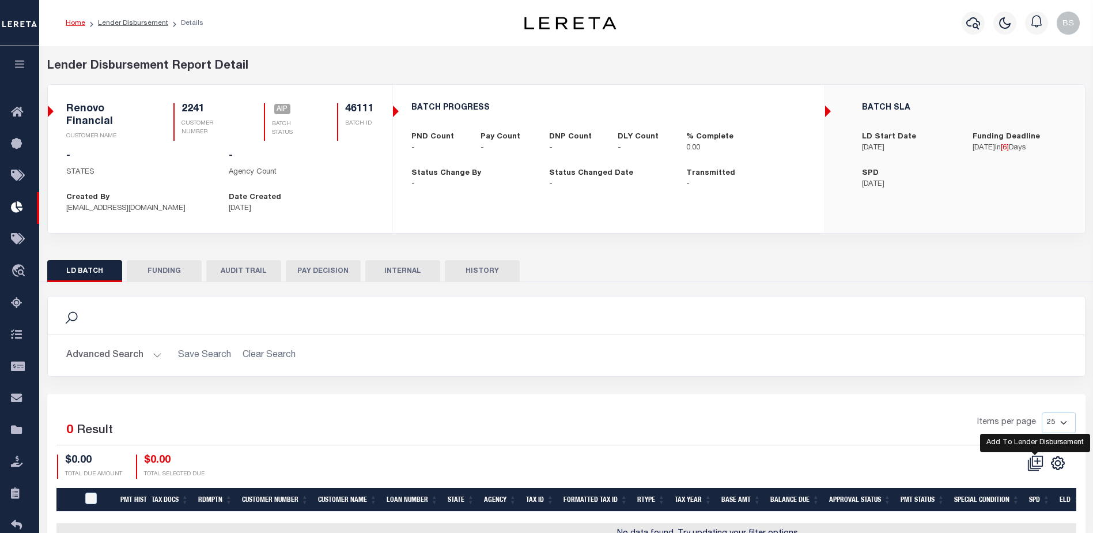
click at [1039, 462] on icon at bounding box center [1036, 463] width 16 height 16
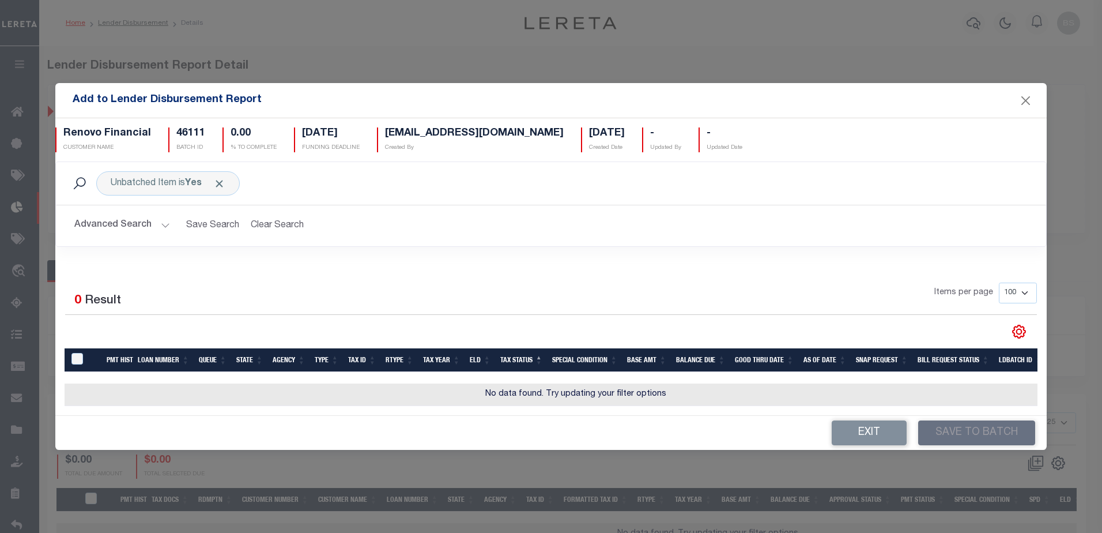
click at [165, 225] on button "Advanced Search" at bounding box center [122, 225] width 96 height 22
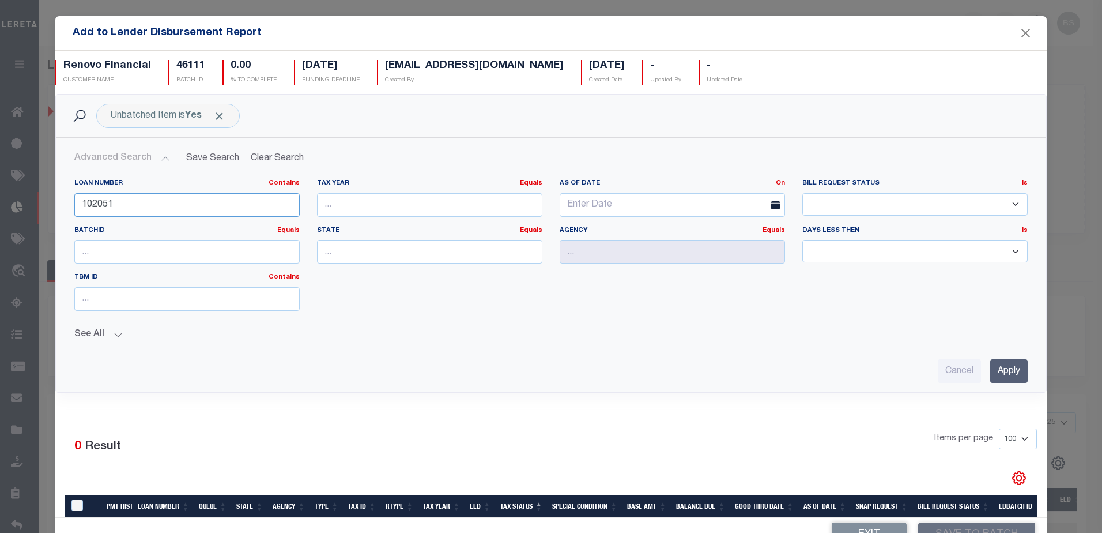
click at [128, 201] on input "102051" at bounding box center [186, 205] width 225 height 24
type input "1"
type input "10022003"
click at [997, 371] on input "Apply" at bounding box center [1008, 371] width 37 height 24
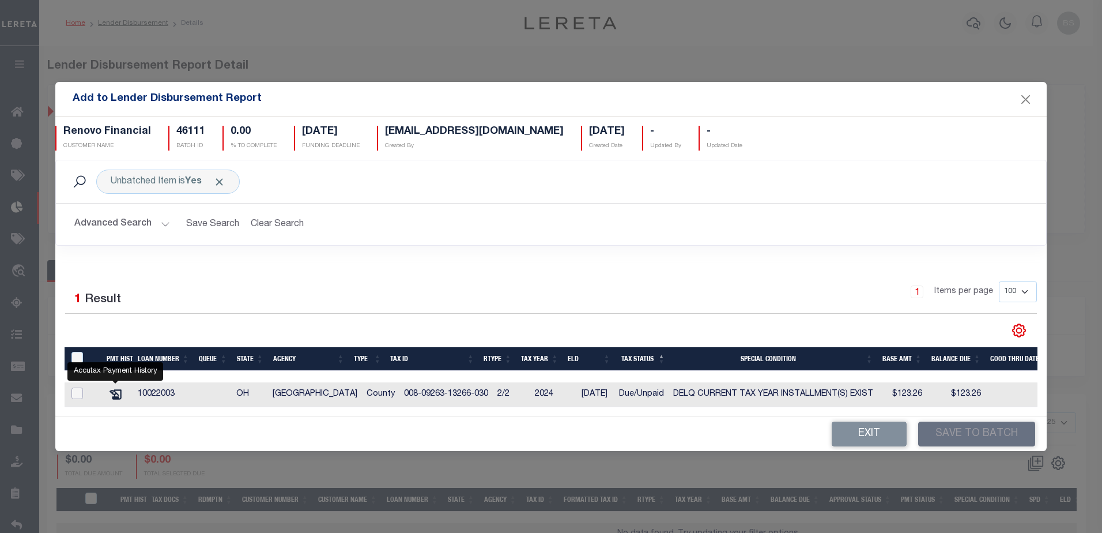
drag, startPoint x: 80, startPoint y: 392, endPoint x: 84, endPoint y: 387, distance: 6.5
click at [80, 391] on input "checkbox" at bounding box center [77, 393] width 12 height 12
checkbox input "true"
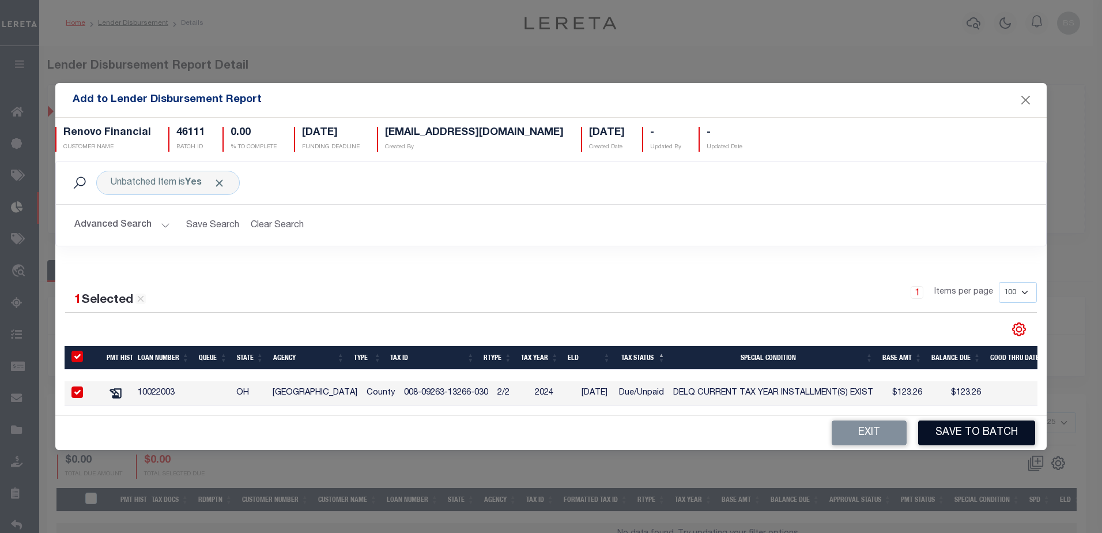
click at [996, 432] on button "Save to Batch" at bounding box center [976, 432] width 117 height 25
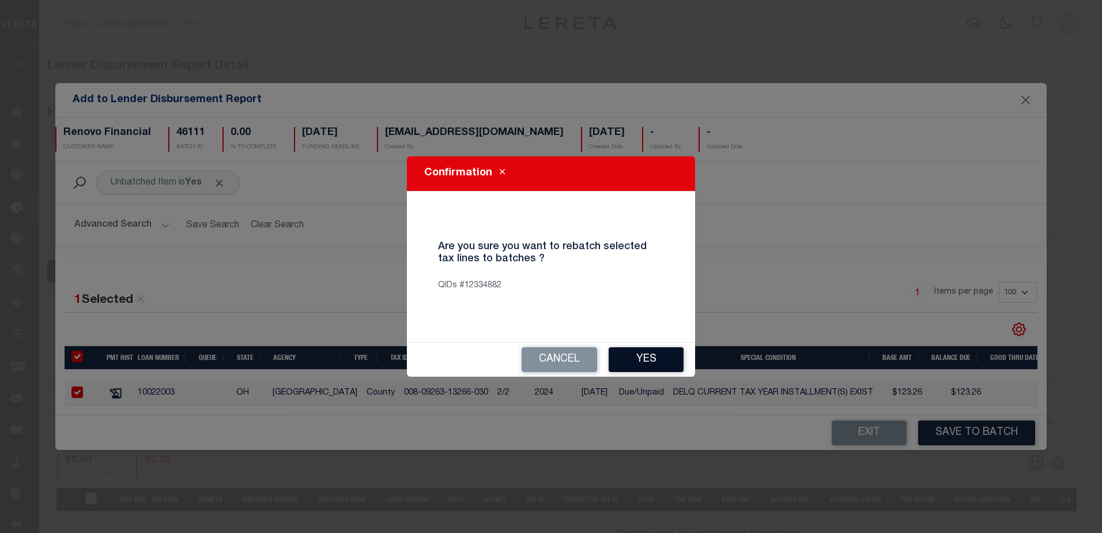
click at [662, 350] on button "Yes" at bounding box center [646, 359] width 75 height 25
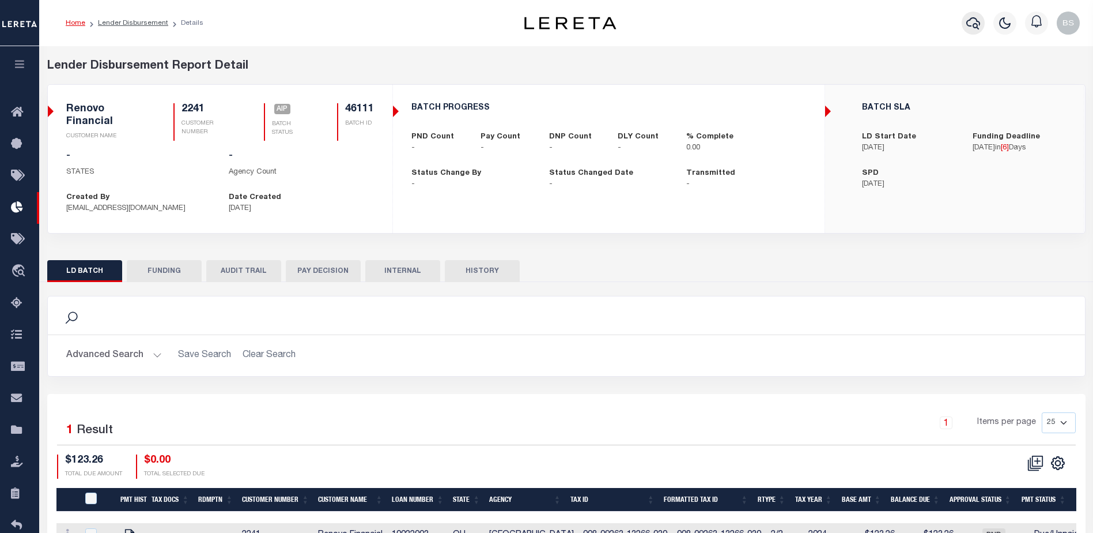
click at [973, 21] on icon "button" at bounding box center [973, 23] width 14 height 14
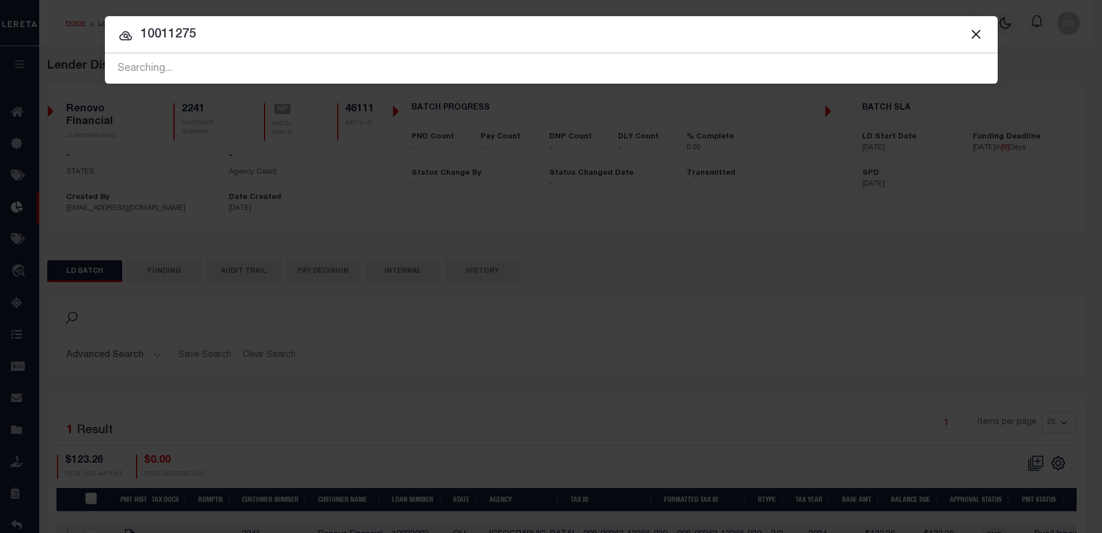
type input "10011275"
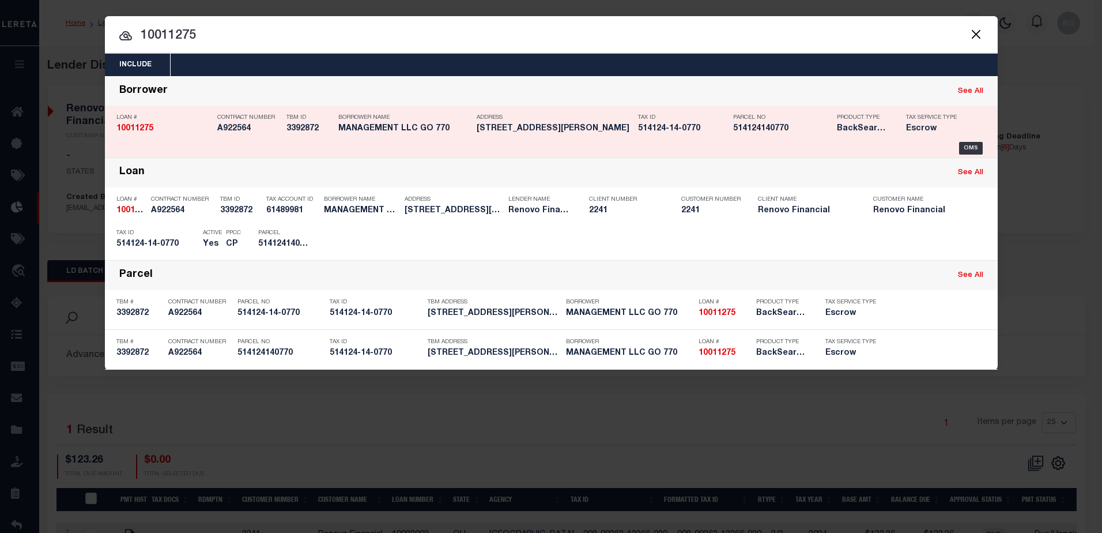
click at [971, 141] on div "Tax Service Type Escrow" at bounding box center [934, 124] width 75 height 33
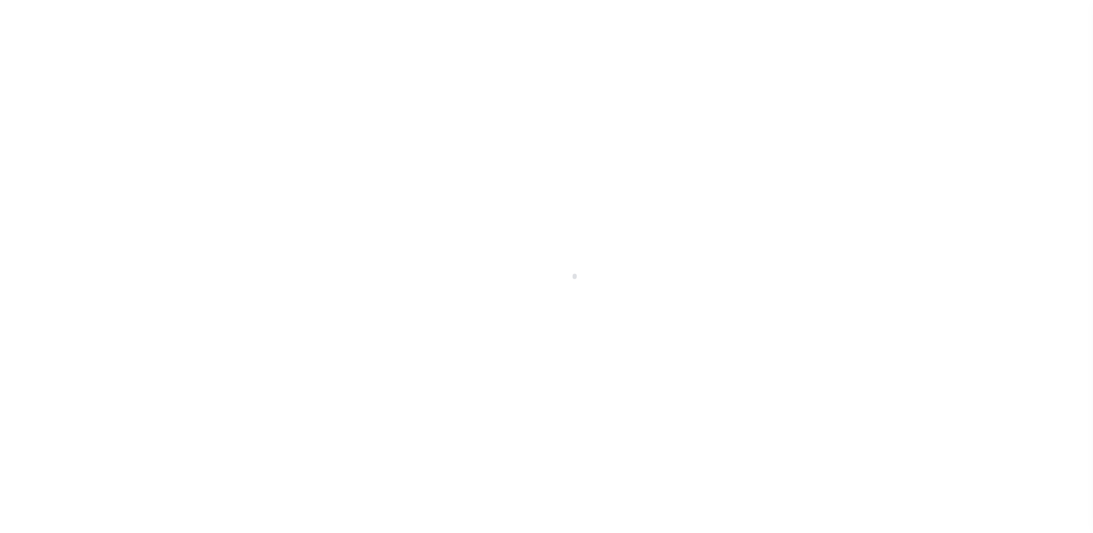
select select "10"
select select "Escrow"
type input "6097 [PERSON_NAME]"
type input "514124-14-0770"
select select
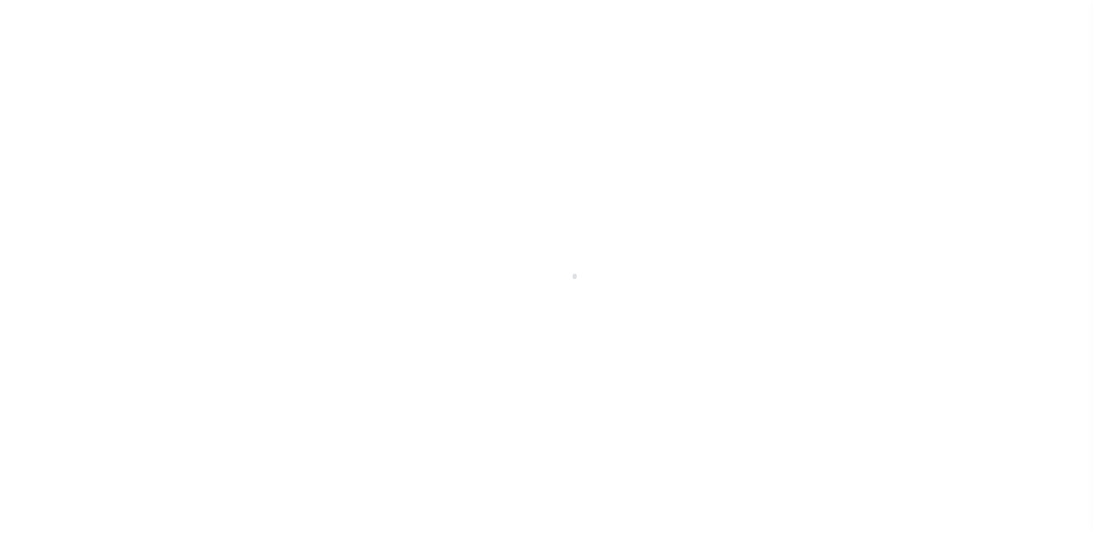
type input "HOLLYWOOD FL 330231800"
type input "a0kUS000006je2f"
type input "FL"
select select "25067"
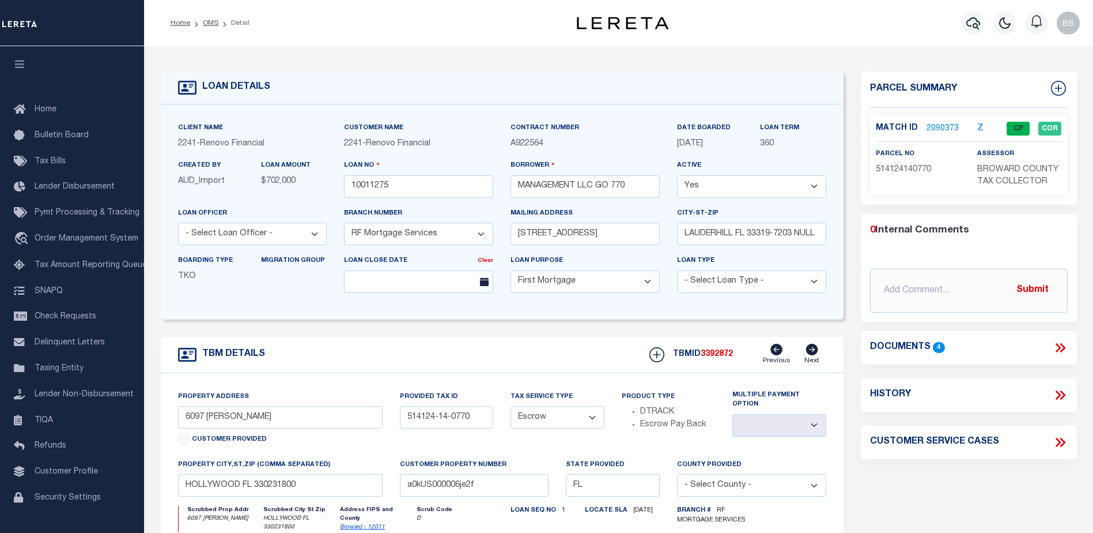
click at [951, 127] on link "2090373" at bounding box center [943, 129] width 32 height 12
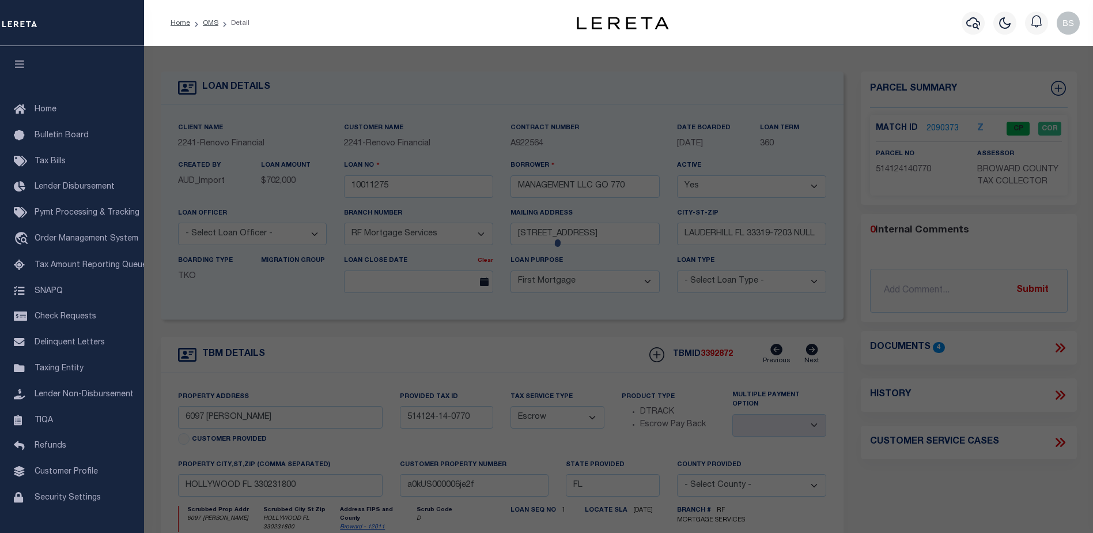
checkbox input "false"
select select "CP"
type input "GO 770 MANAGEMENT LLC"
select select "AGW"
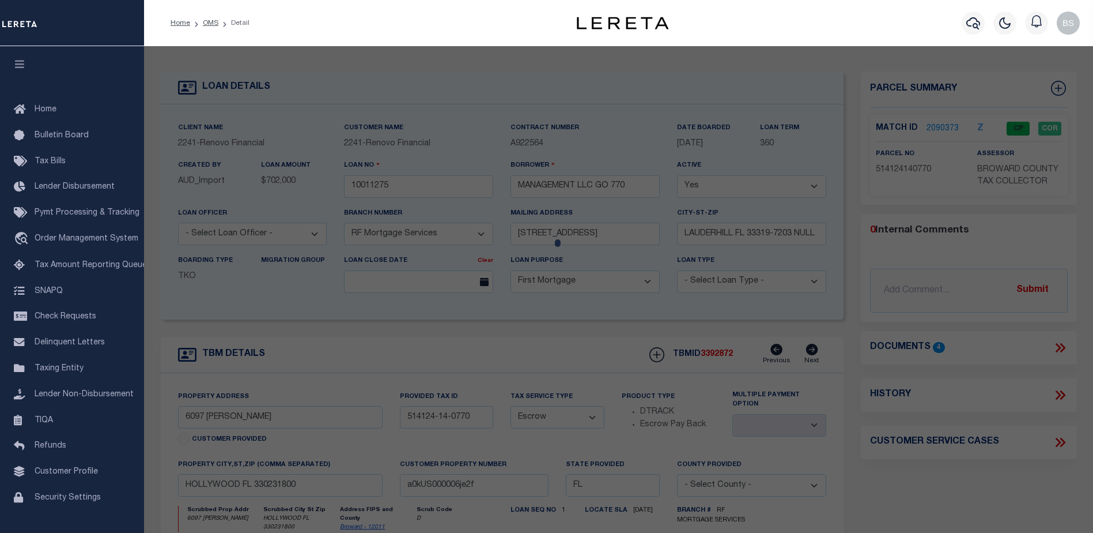
select select
type input "[STREET_ADDRESS][PERSON_NAME]"
checkbox input "false"
type input "HOLLYWOOD FL 33023"
type textarea "[PERSON_NAME] [STREET_ADDRESS]"
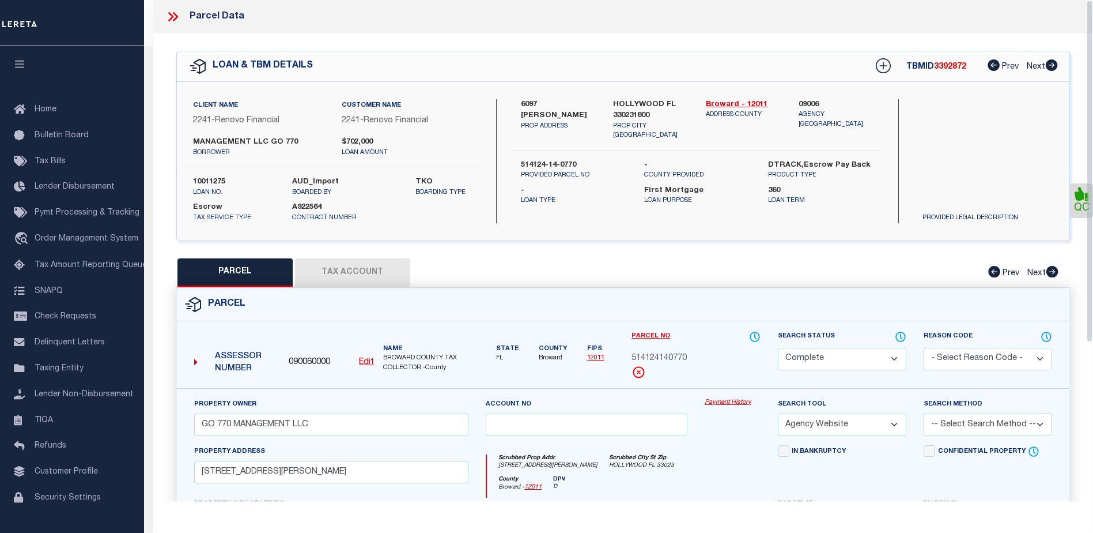
click at [715, 399] on link "Payment History" at bounding box center [733, 403] width 56 height 10
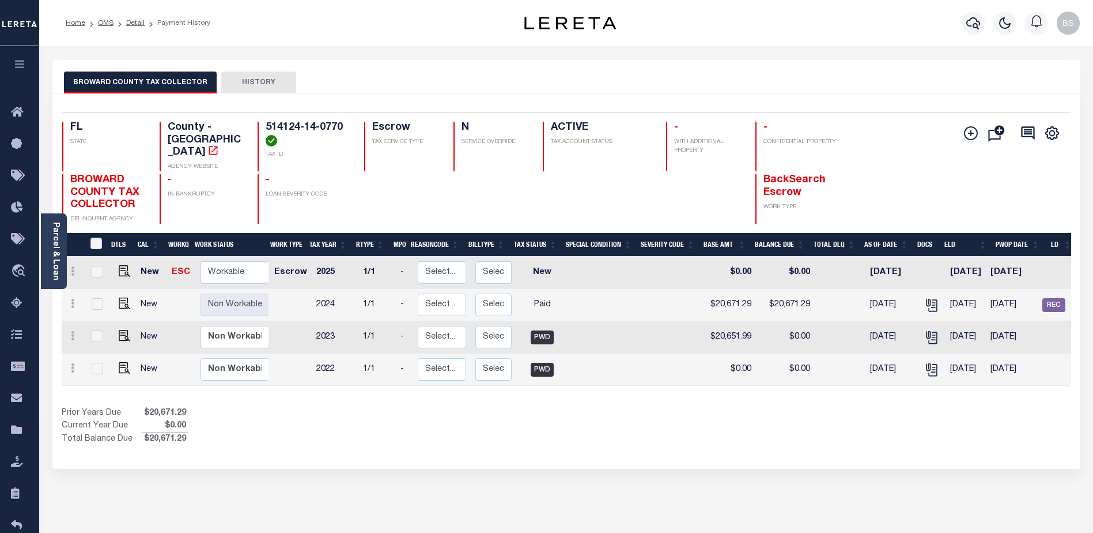
scroll to position [0, 71]
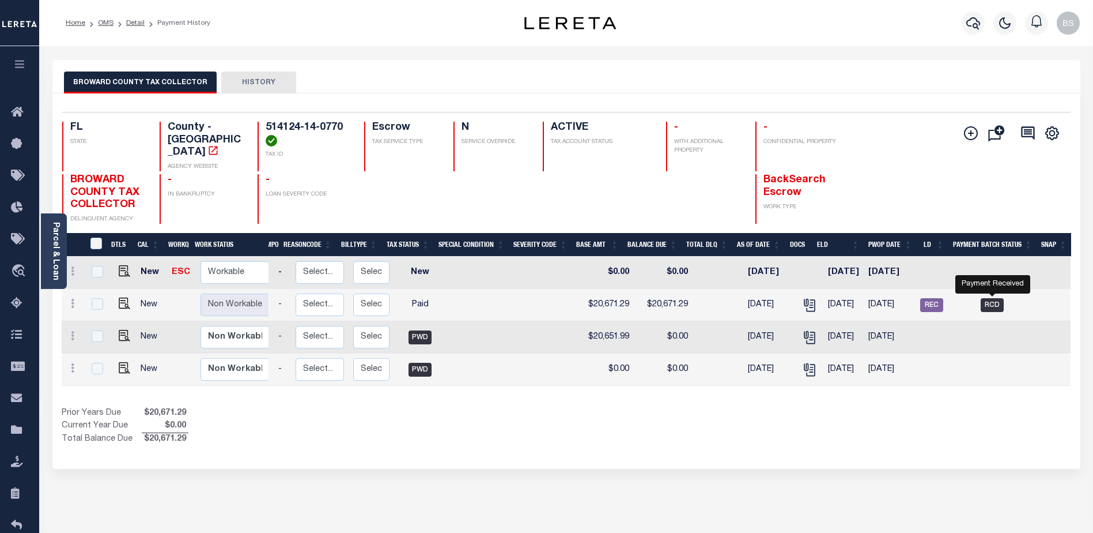
click at [992, 298] on span "RCD" at bounding box center [992, 305] width 23 height 14
checkbox input "true"
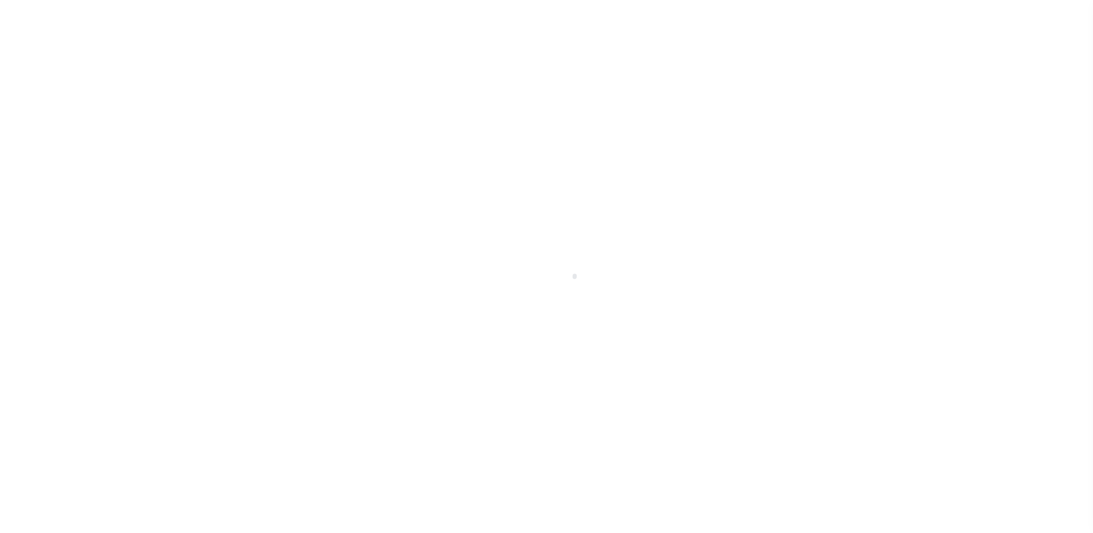
select select "RCD"
select select "CCK"
select select "[PERSON_NAME]"
select select "FDX"
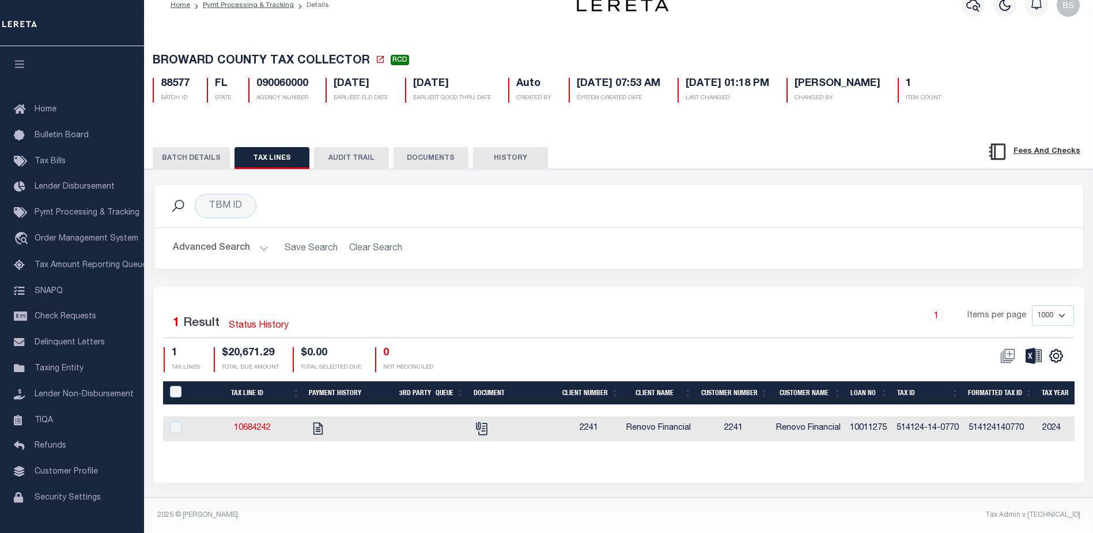
scroll to position [28, 0]
click at [183, 152] on button "BATCH DETAILS" at bounding box center [191, 158] width 77 height 22
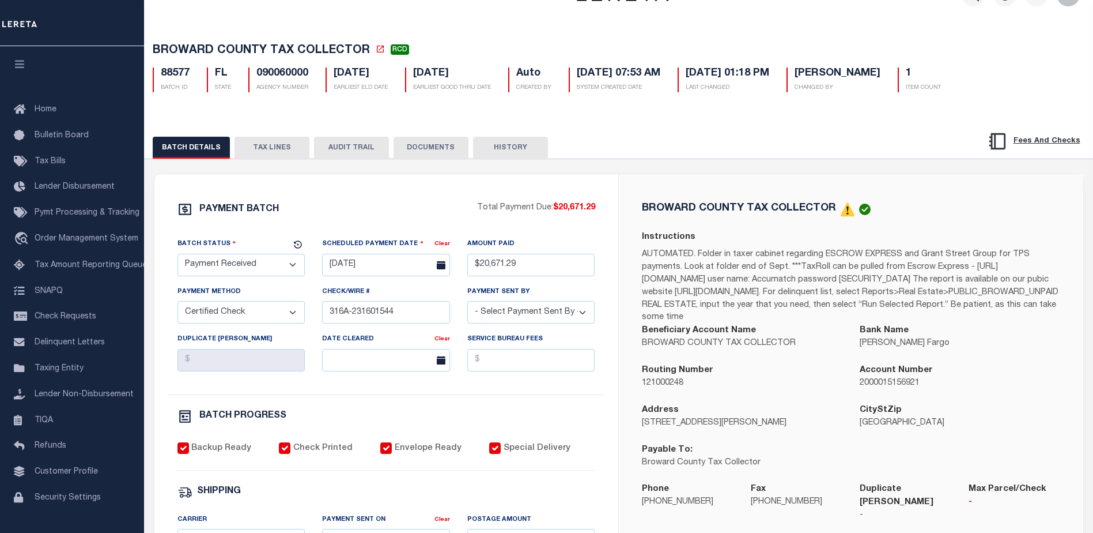
click at [284, 150] on button "TAX LINES" at bounding box center [272, 148] width 75 height 22
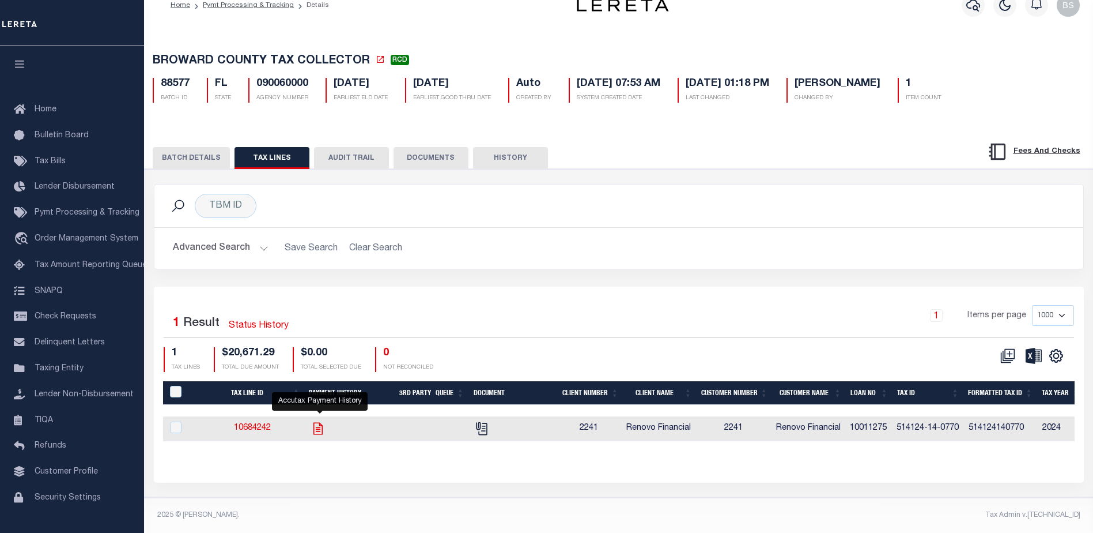
click at [320, 422] on icon "" at bounding box center [317, 428] width 9 height 12
checkbox input "true"
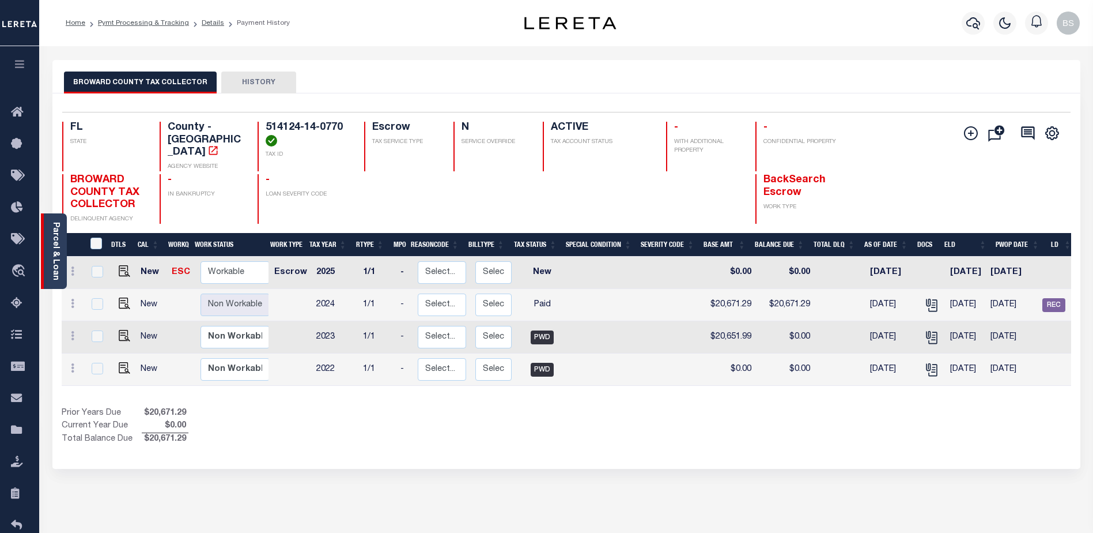
click at [55, 236] on link "Parcel & Loan" at bounding box center [55, 251] width 8 height 58
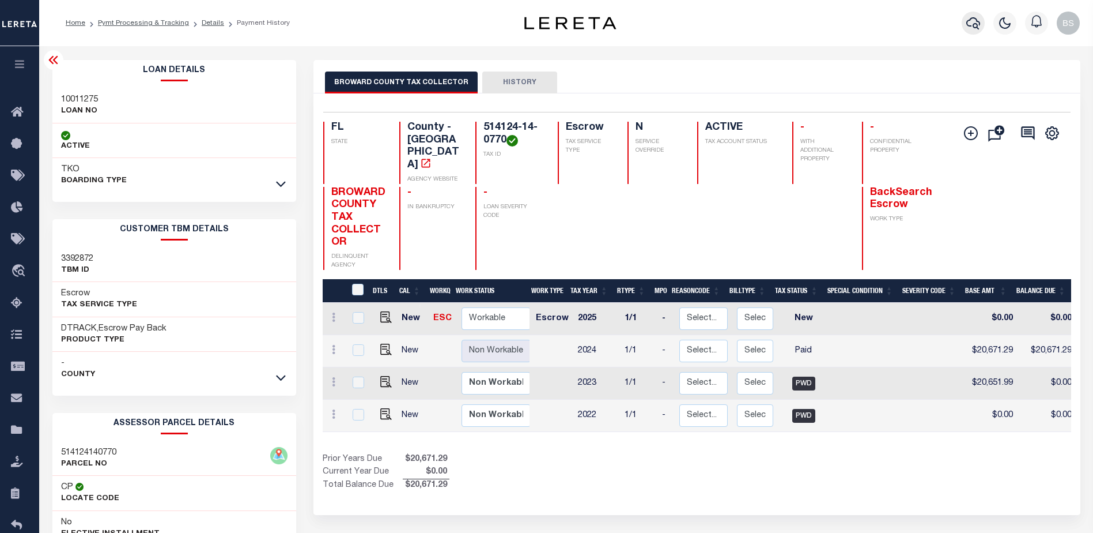
click at [981, 24] on button "button" at bounding box center [973, 23] width 23 height 23
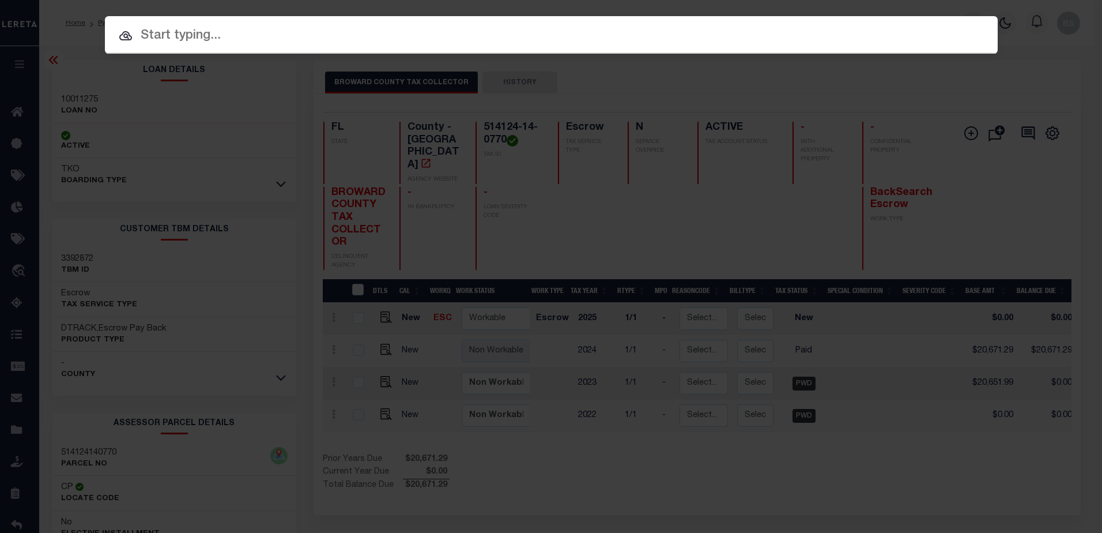
click at [288, 40] on input "text" at bounding box center [551, 36] width 893 height 20
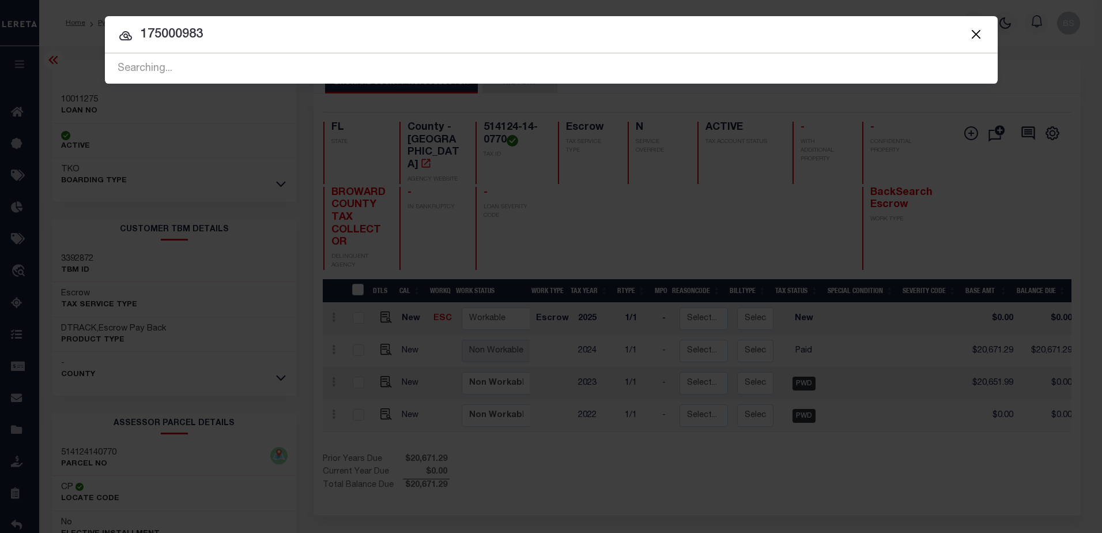
type input "175000983"
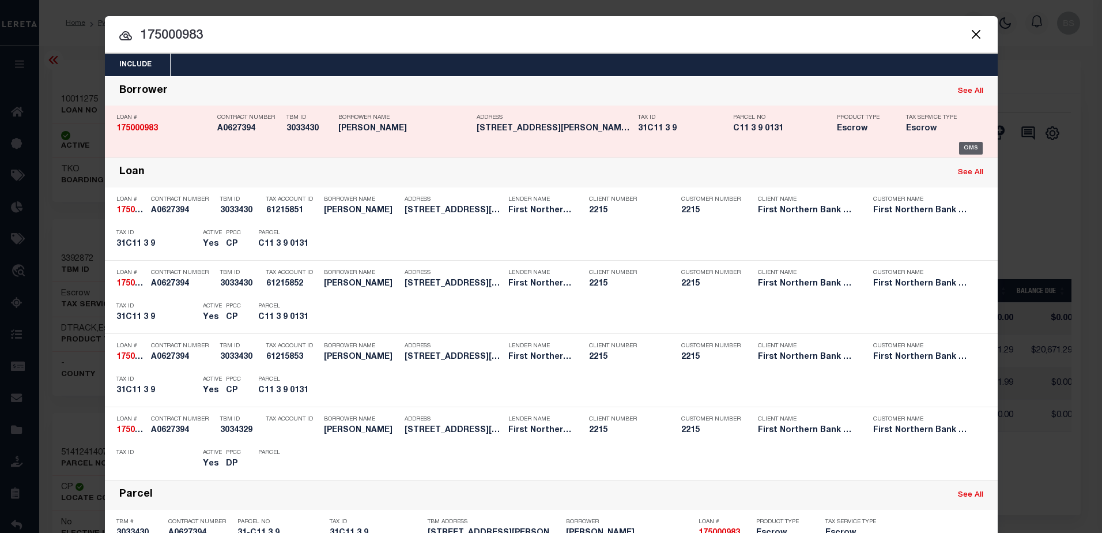
click at [970, 145] on div "OMS" at bounding box center [971, 148] width 24 height 13
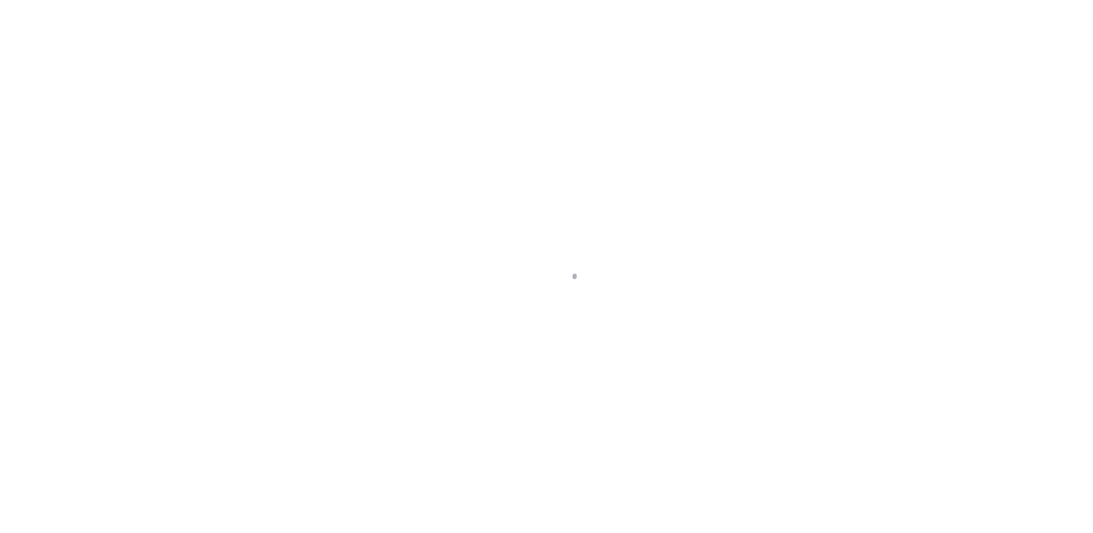
select select "Escrow"
type input "[STREET_ADDRESS][PERSON_NAME]"
type input "31-C11 3 9"
select select
type input "MT. BETHEL PA 18343"
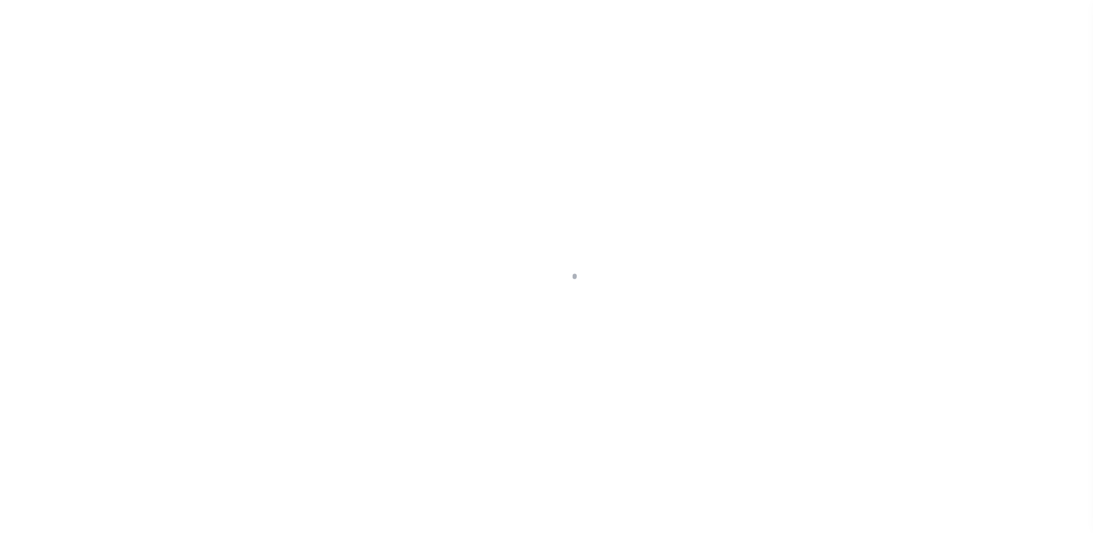
type input "PA"
select select
type textarea "Liability subject to parcel provided"
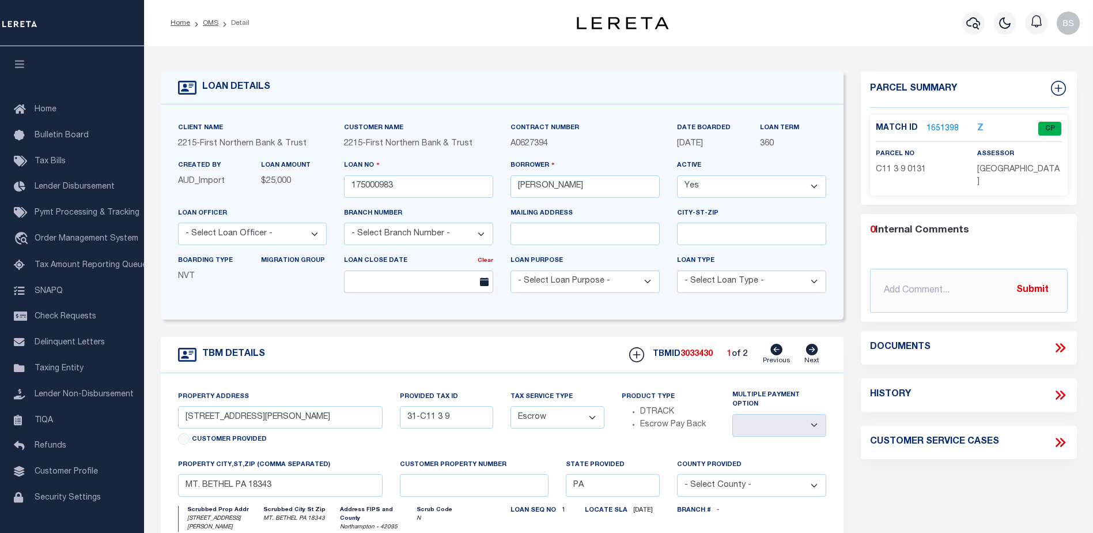
click at [943, 127] on link "1651398" at bounding box center [943, 129] width 32 height 12
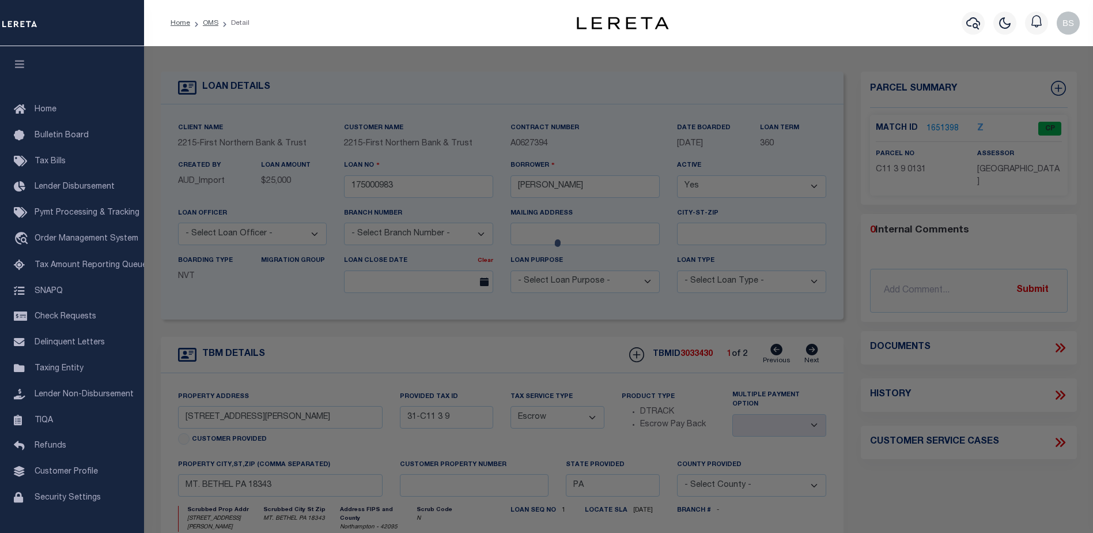
checkbox input "false"
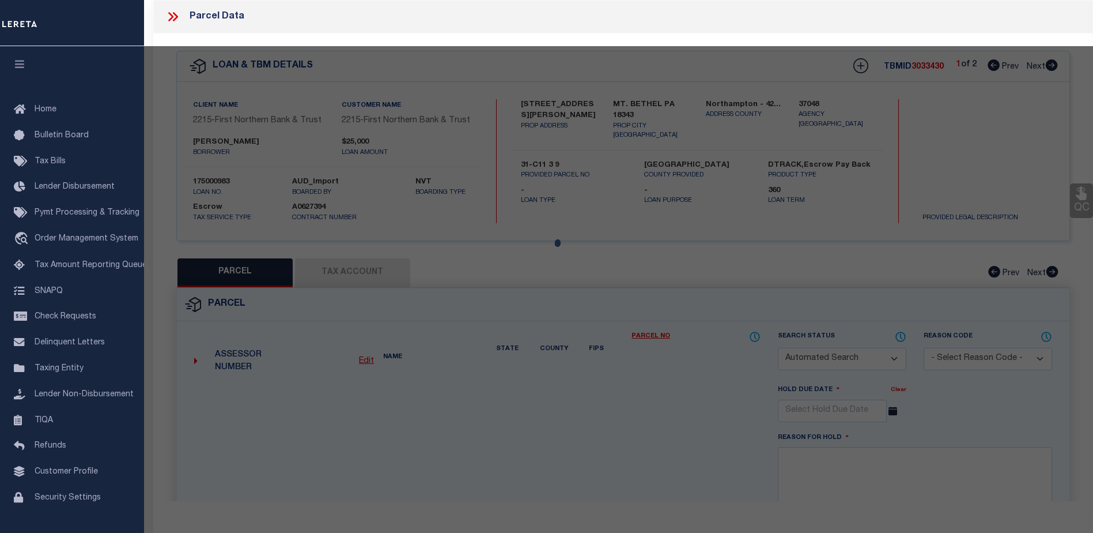
select select "CP"
type input "[PERSON_NAME] [PERSON_NAME] & [PERSON_NAME],"
select select "AGF"
select select "ADD"
type input "[STREET_ADDRESS][PERSON_NAME]"
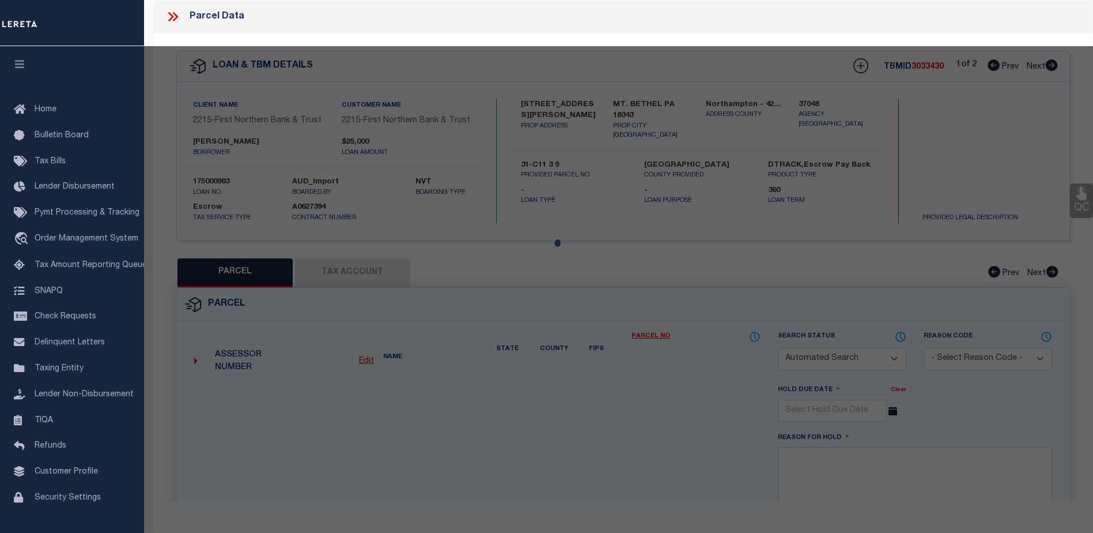
type input "PA"
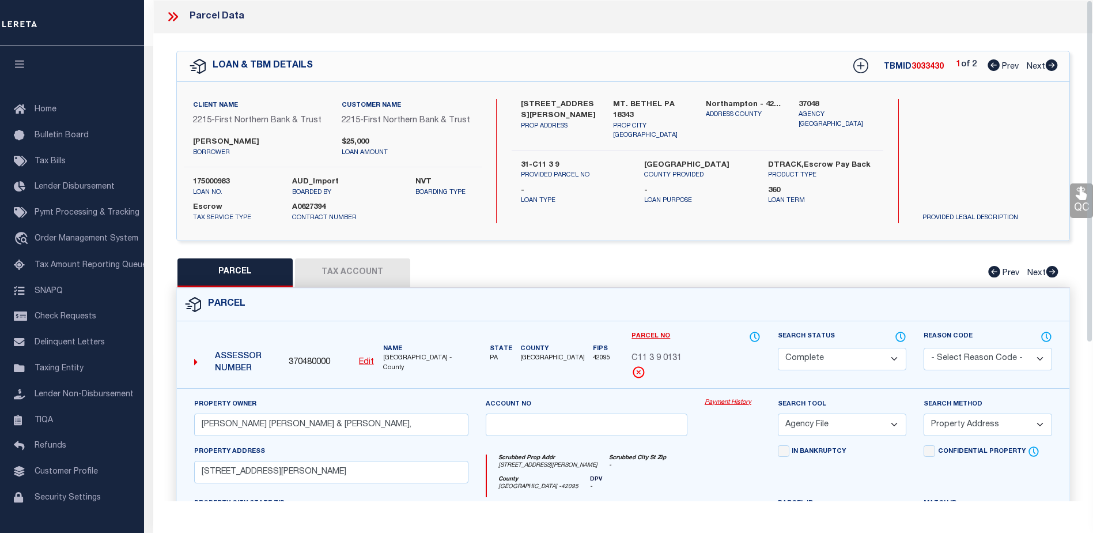
click at [725, 402] on link "Payment History" at bounding box center [733, 403] width 56 height 10
click at [721, 404] on link "Payment History" at bounding box center [733, 403] width 56 height 10
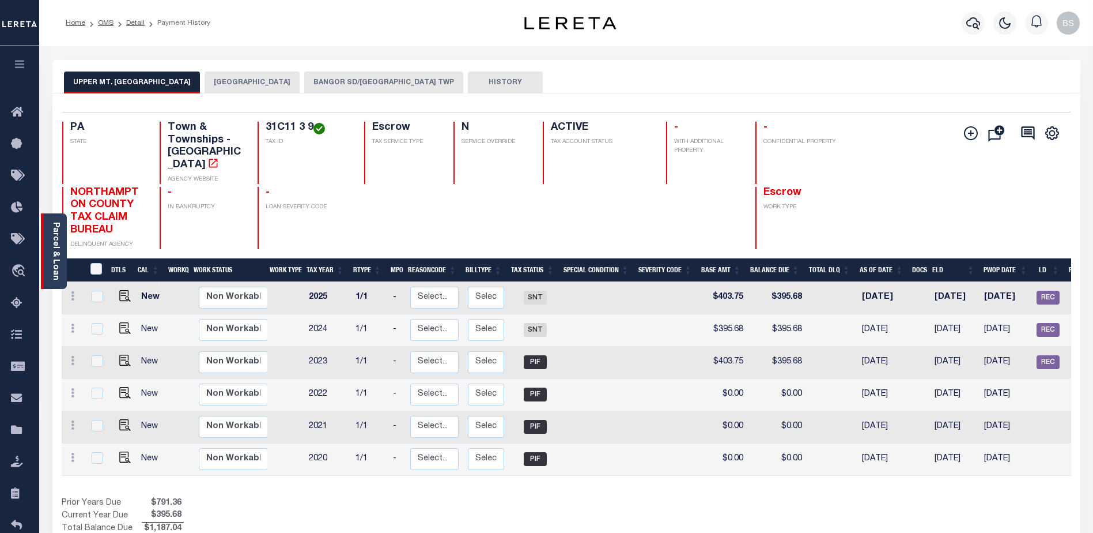
click at [54, 220] on div "Parcel & Loan" at bounding box center [54, 250] width 26 height 75
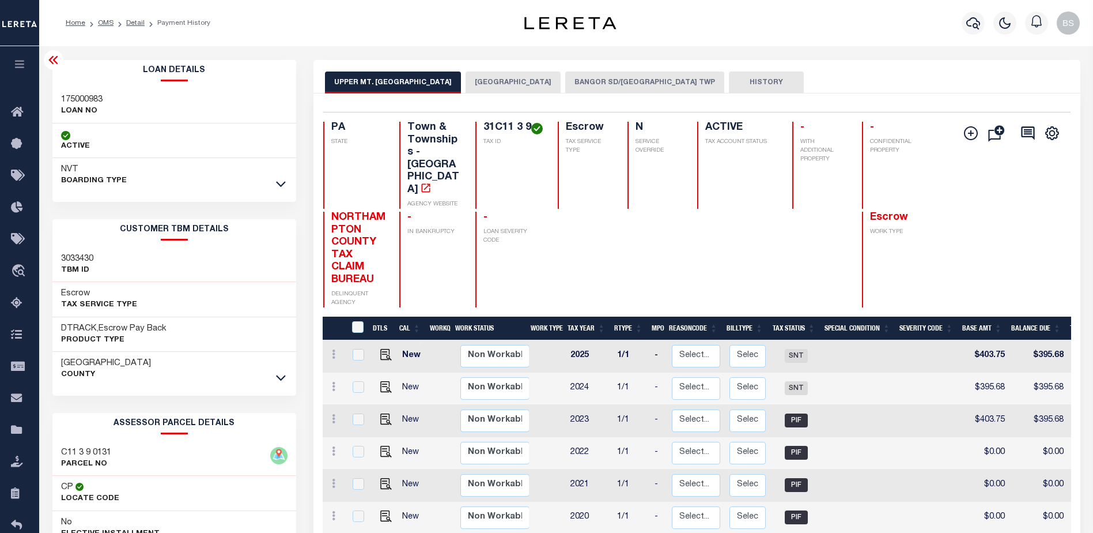
click at [48, 65] on icon at bounding box center [54, 60] width 14 height 14
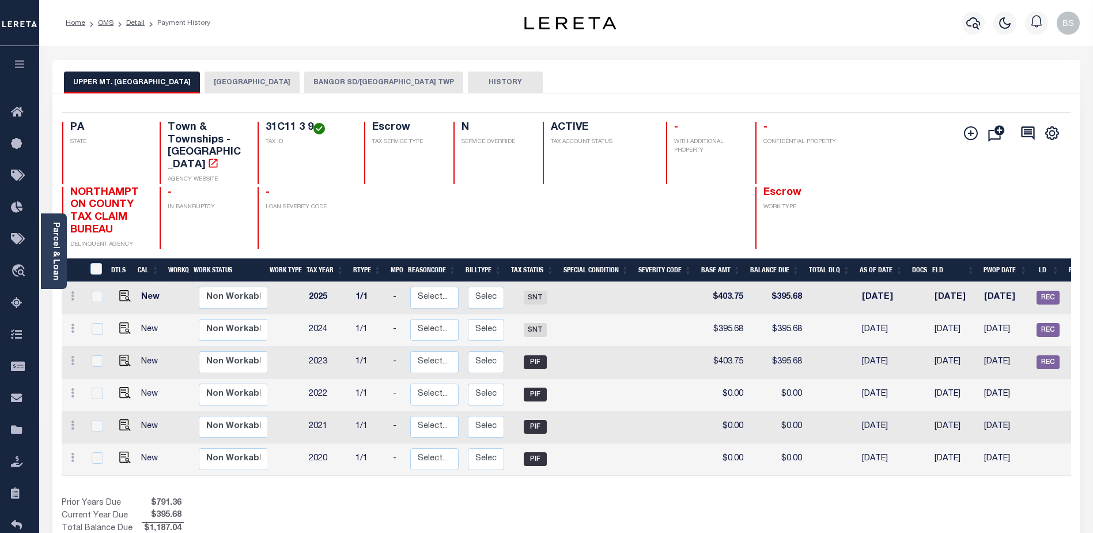
click at [260, 79] on button "[GEOGRAPHIC_DATA]" at bounding box center [252, 82] width 95 height 22
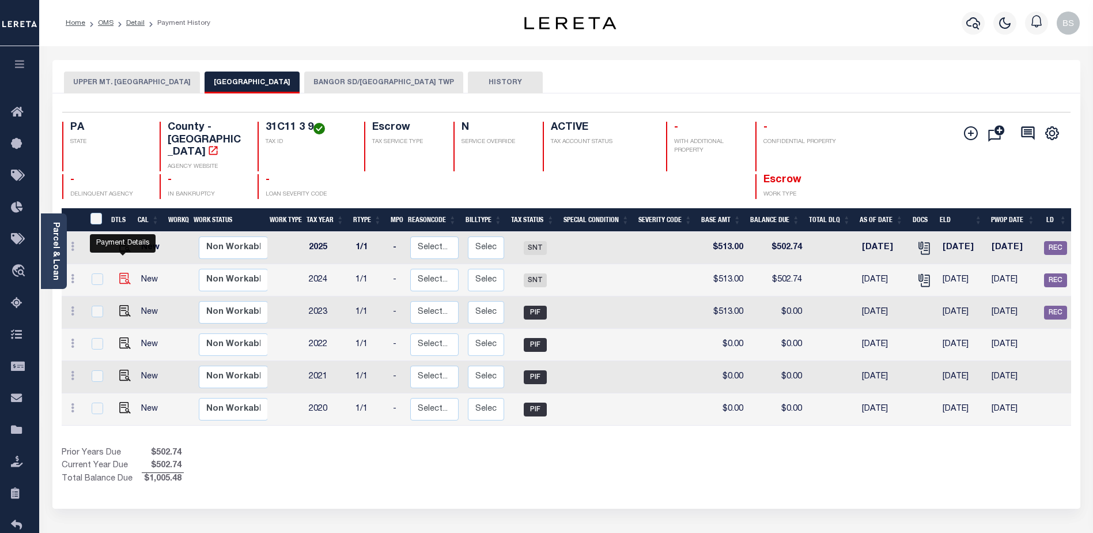
click at [120, 273] on img "" at bounding box center [125, 279] width 12 height 12
checkbox input "true"
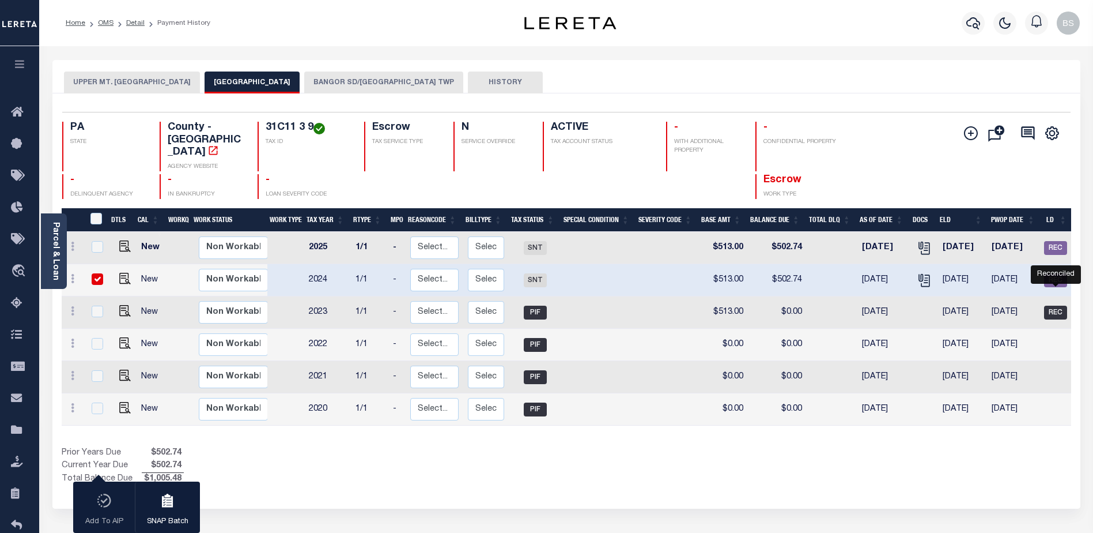
click at [1059, 305] on span "REC" at bounding box center [1055, 312] width 23 height 14
checkbox input "true"
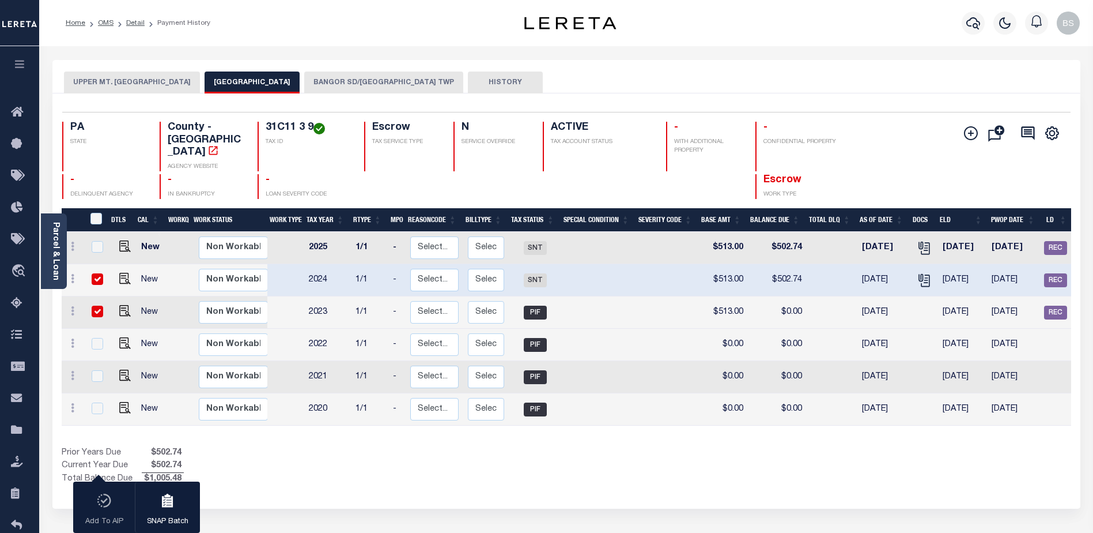
click at [101, 273] on input "checkbox" at bounding box center [98, 279] width 12 height 12
checkbox input "false"
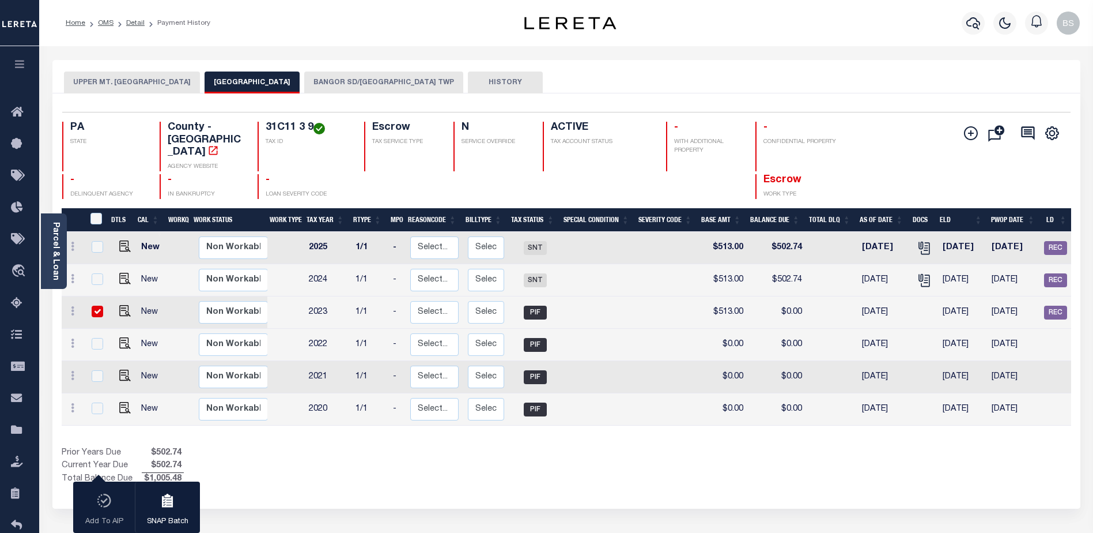
click at [95, 305] on input "checkbox" at bounding box center [98, 311] width 12 height 12
checkbox input "false"
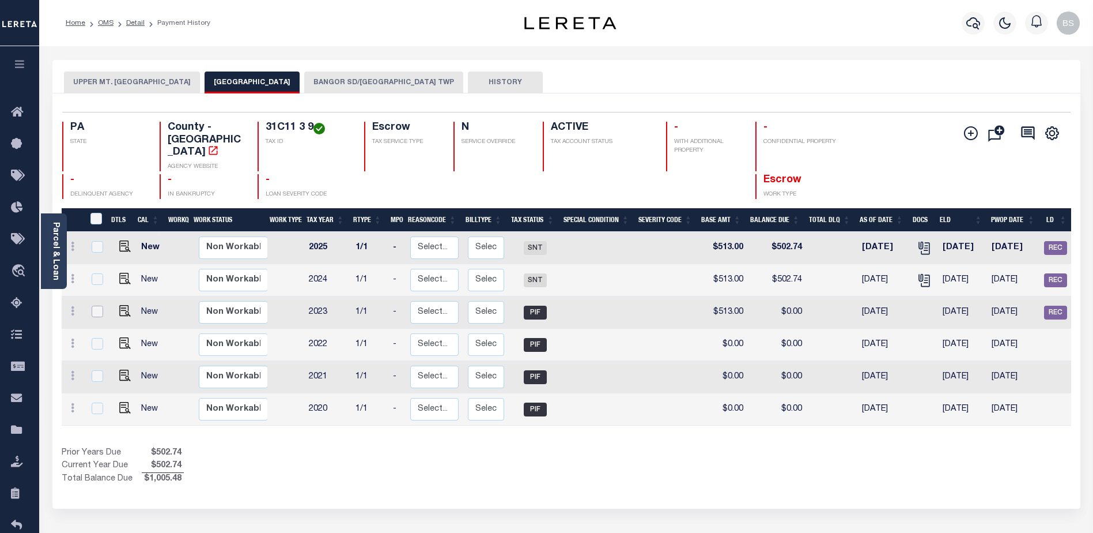
checkbox input "false"
click at [1050, 273] on span "REC" at bounding box center [1055, 280] width 23 height 14
checkbox input "true"
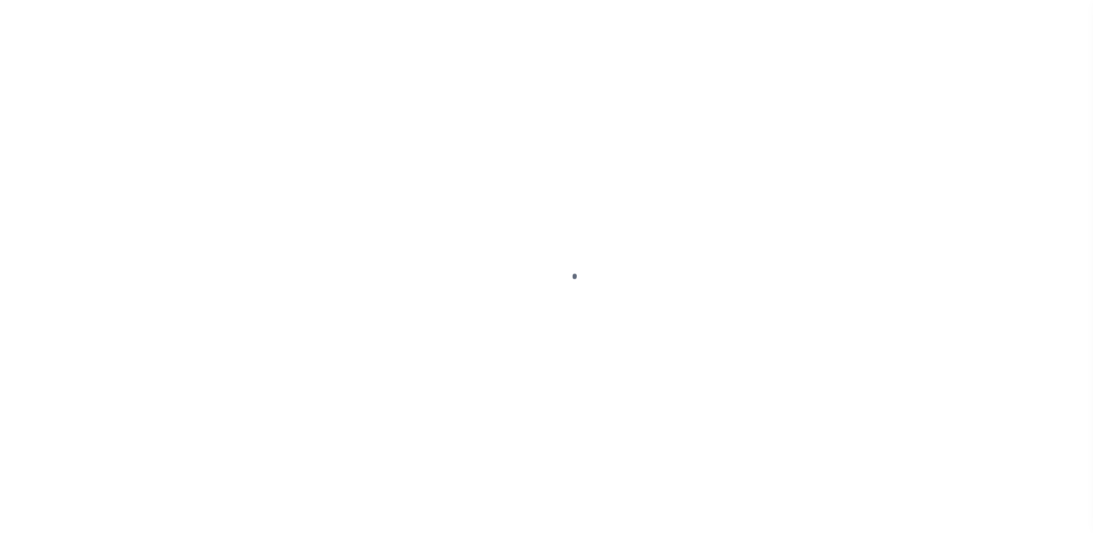
select select "SNT"
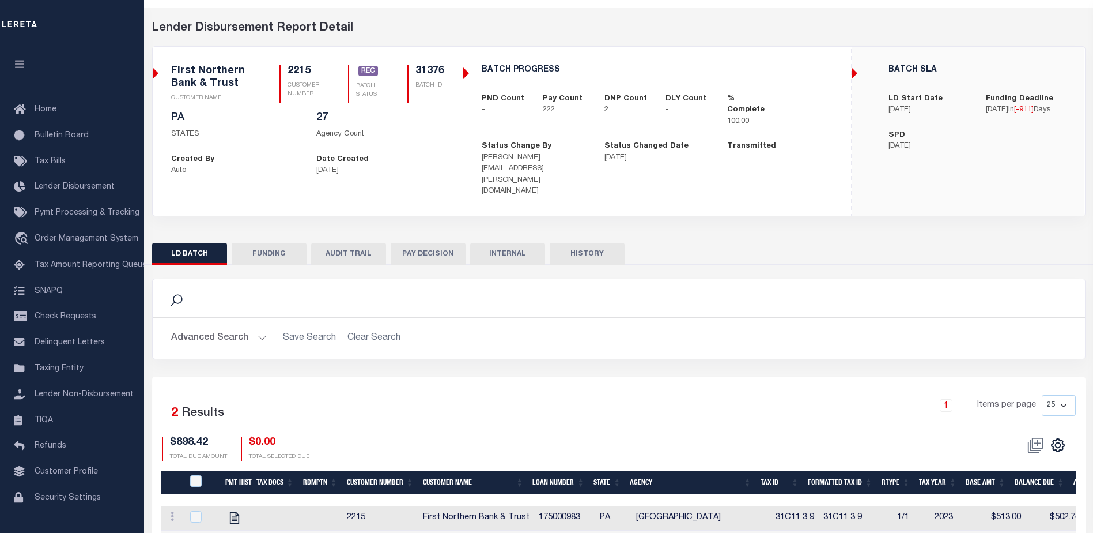
scroll to position [35, 0]
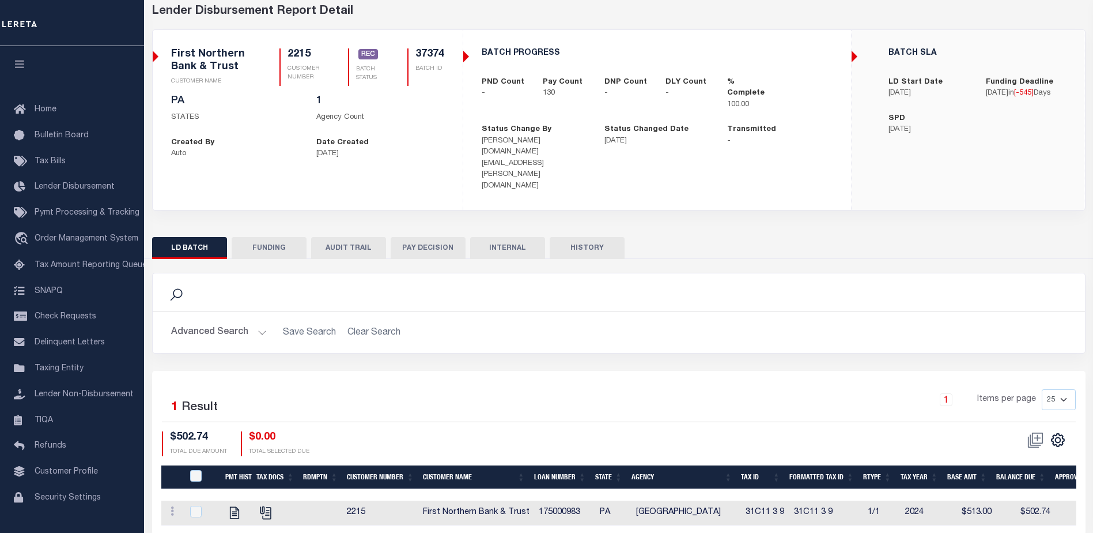
scroll to position [67, 0]
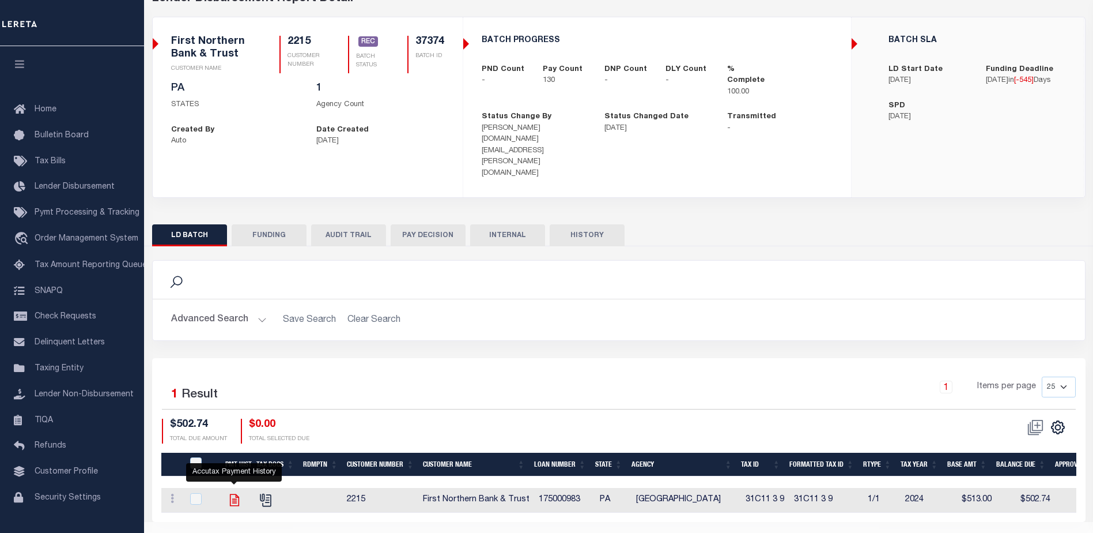
click at [232, 492] on icon "" at bounding box center [234, 499] width 15 height 15
checkbox input "true"
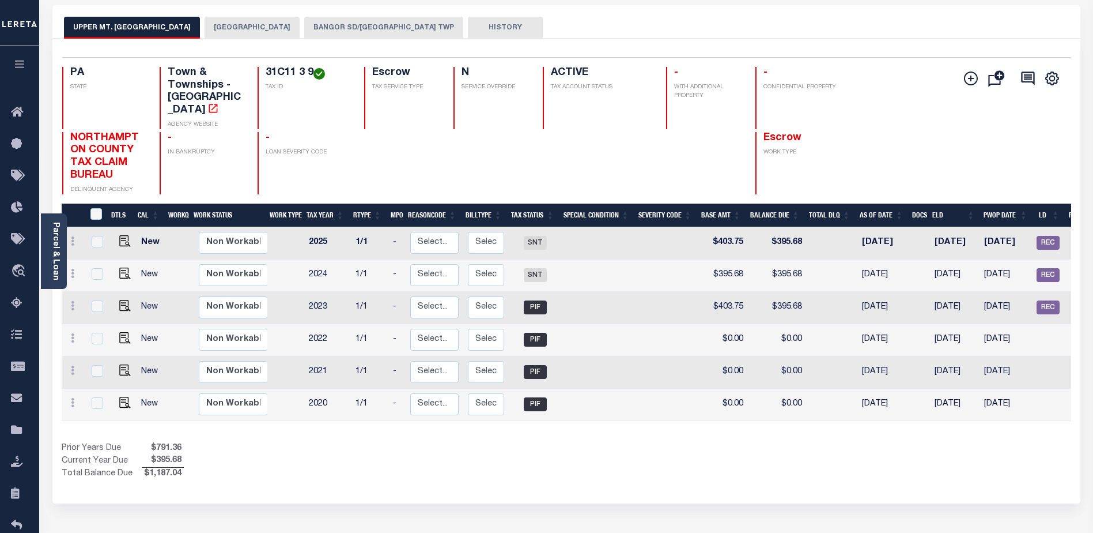
scroll to position [58, 0]
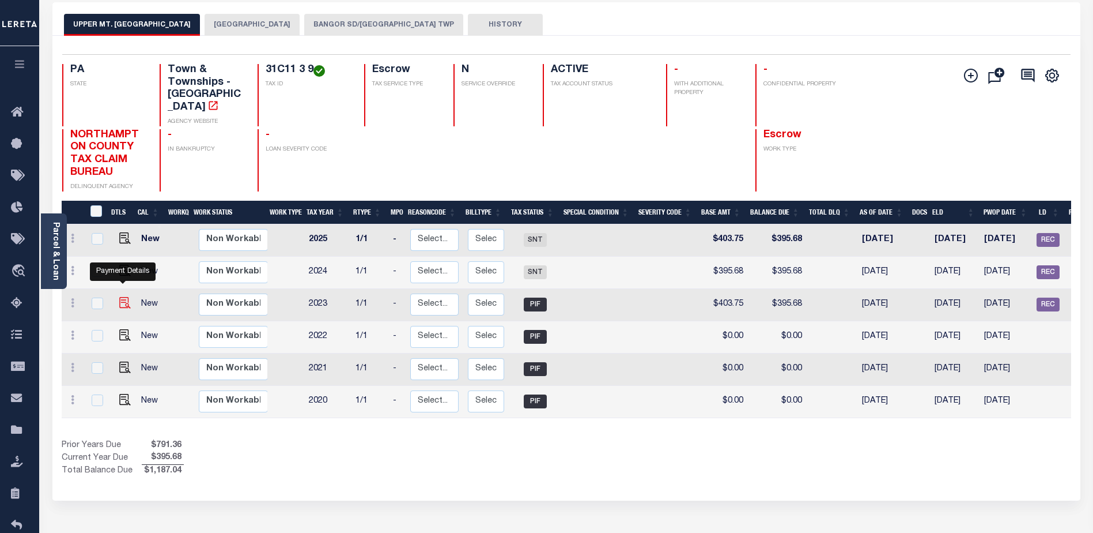
click at [119, 297] on img "" at bounding box center [125, 303] width 12 height 12
checkbox input "true"
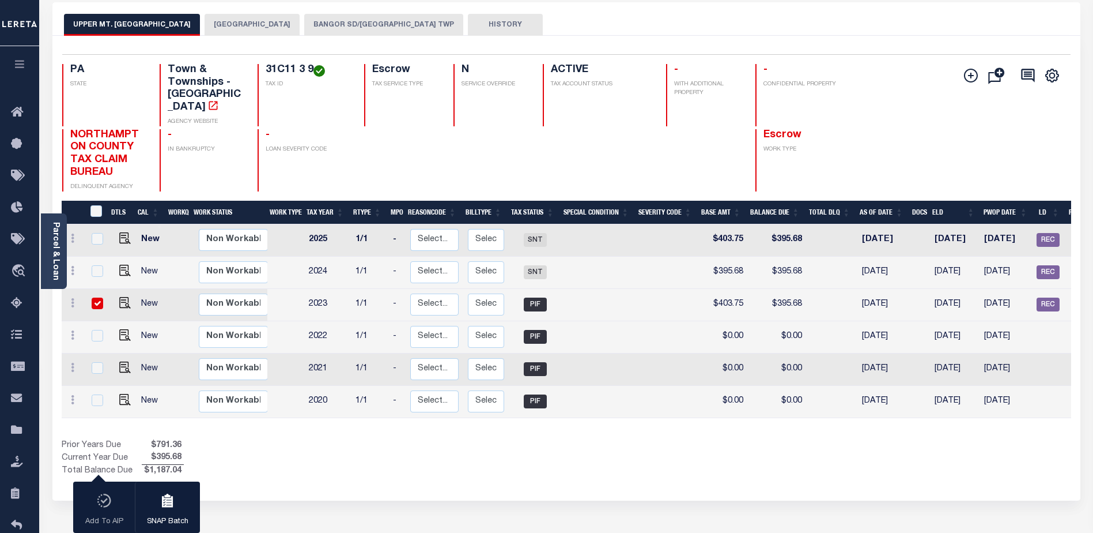
click at [97, 297] on input "checkbox" at bounding box center [98, 303] width 12 height 12
checkbox input "false"
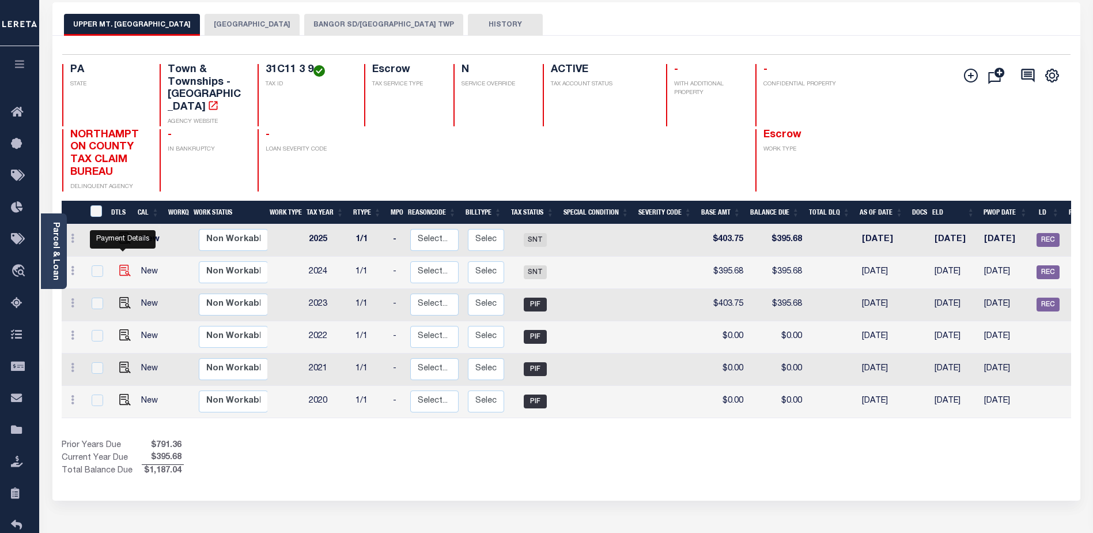
click at [124, 265] on img "" at bounding box center [125, 271] width 12 height 12
checkbox input "true"
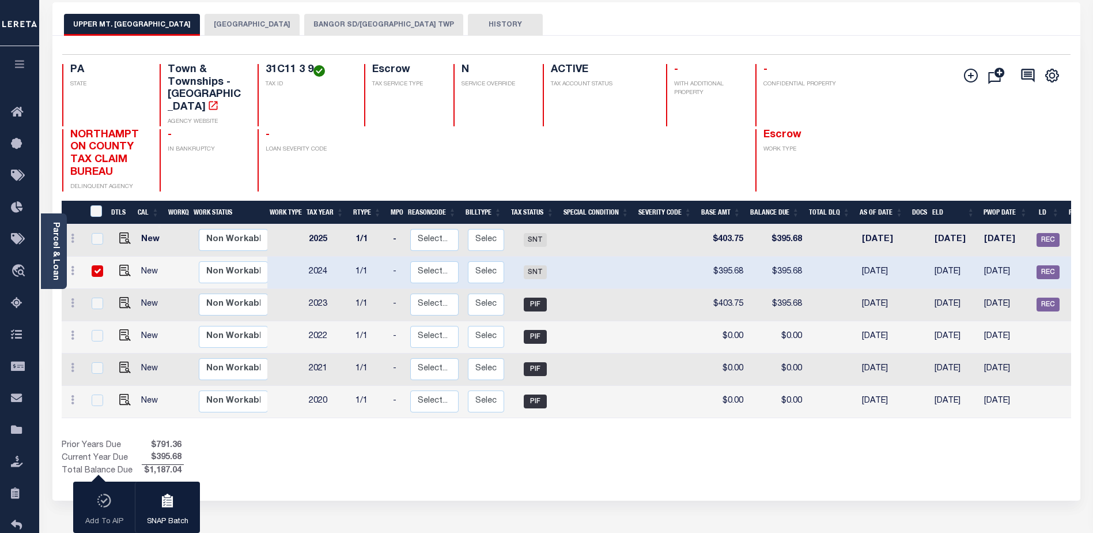
click at [92, 265] on input "checkbox" at bounding box center [98, 271] width 12 height 12
checkbox input "false"
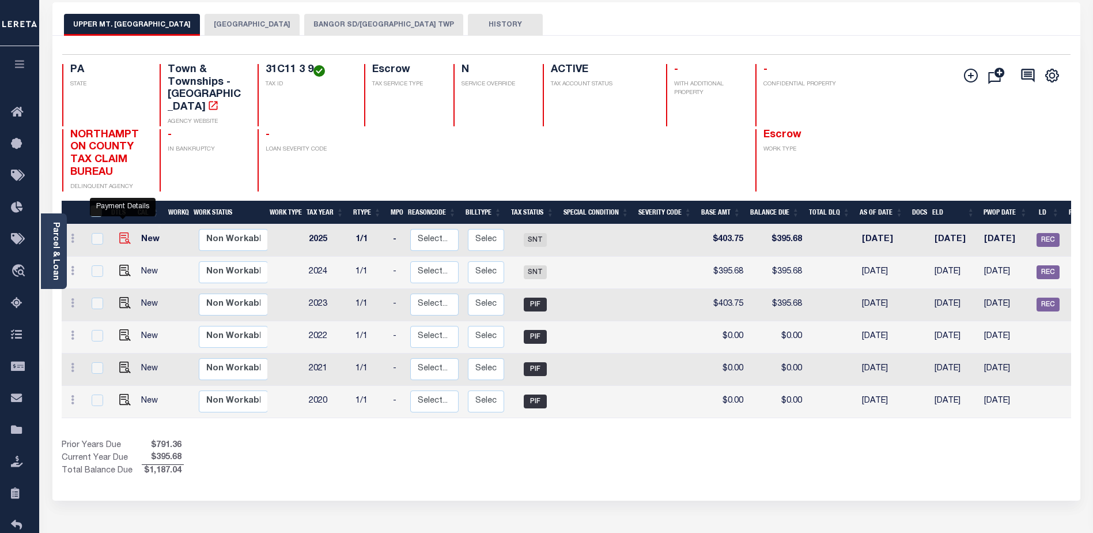
click at [124, 232] on img "" at bounding box center [125, 238] width 12 height 12
checkbox input "true"
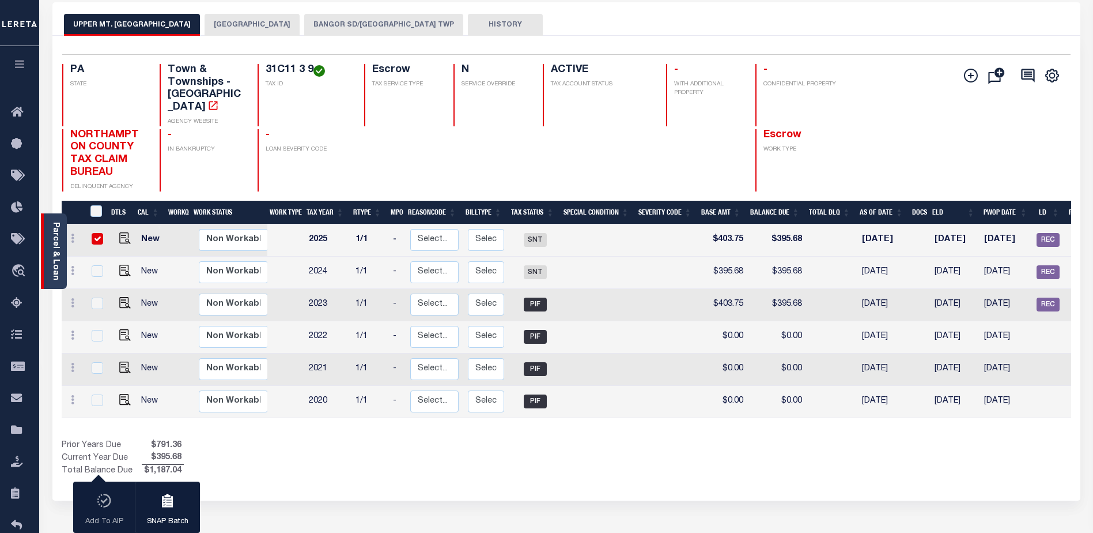
click at [55, 236] on link "Parcel & Loan" at bounding box center [55, 251] width 8 height 58
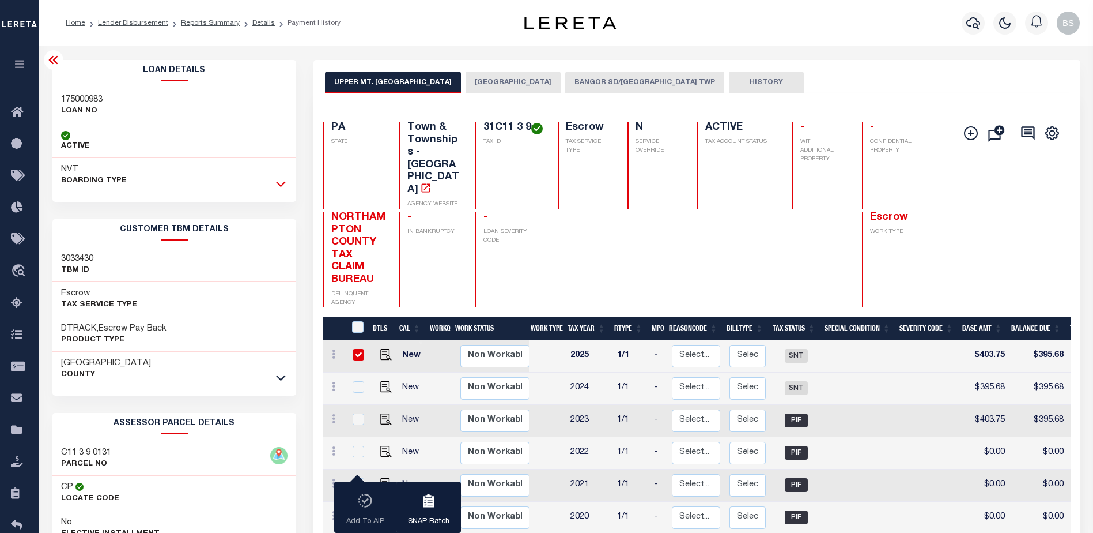
click at [278, 186] on icon at bounding box center [281, 184] width 10 height 12
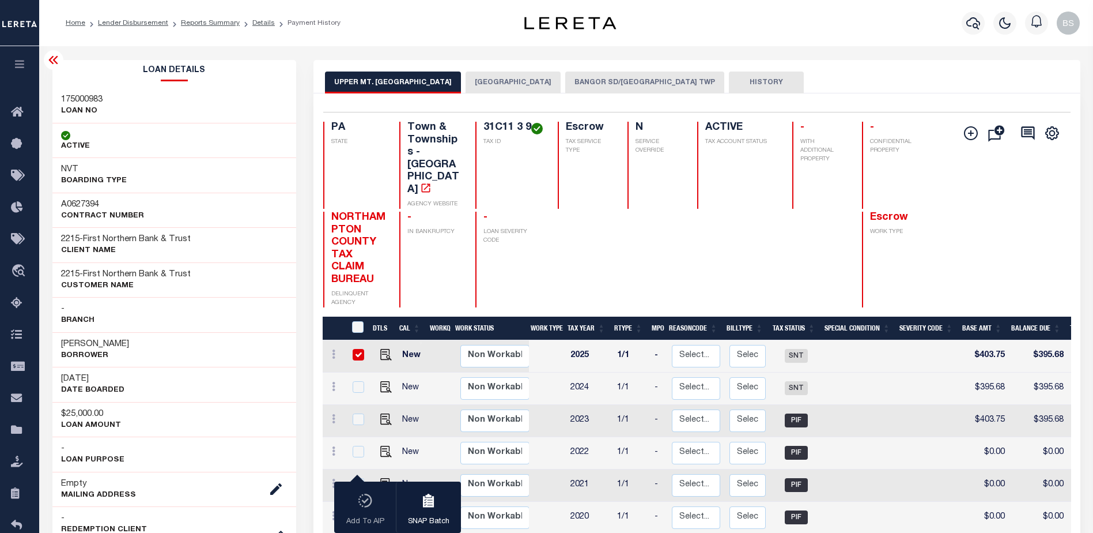
click at [50, 54] on icon at bounding box center [54, 60] width 14 height 14
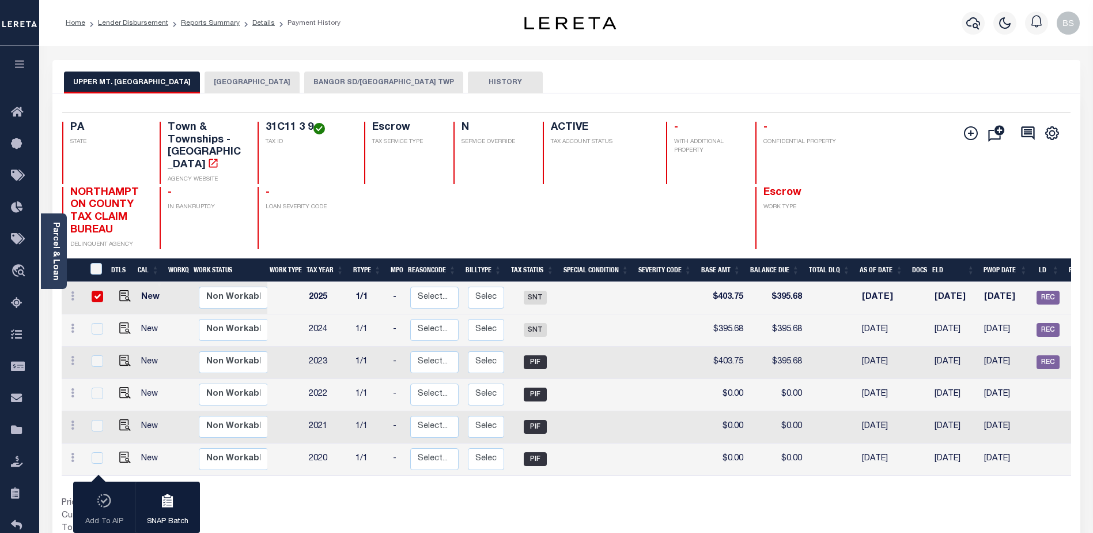
click at [353, 86] on button "BANGOR SD/[GEOGRAPHIC_DATA] TWP" at bounding box center [383, 82] width 159 height 22
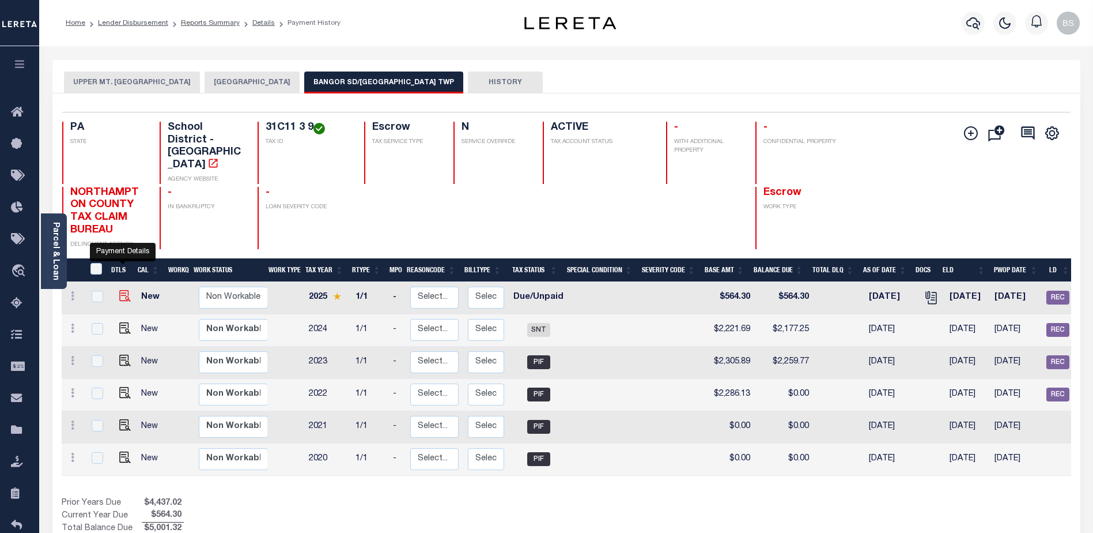
click at [122, 290] on img "" at bounding box center [125, 296] width 12 height 12
checkbox input "true"
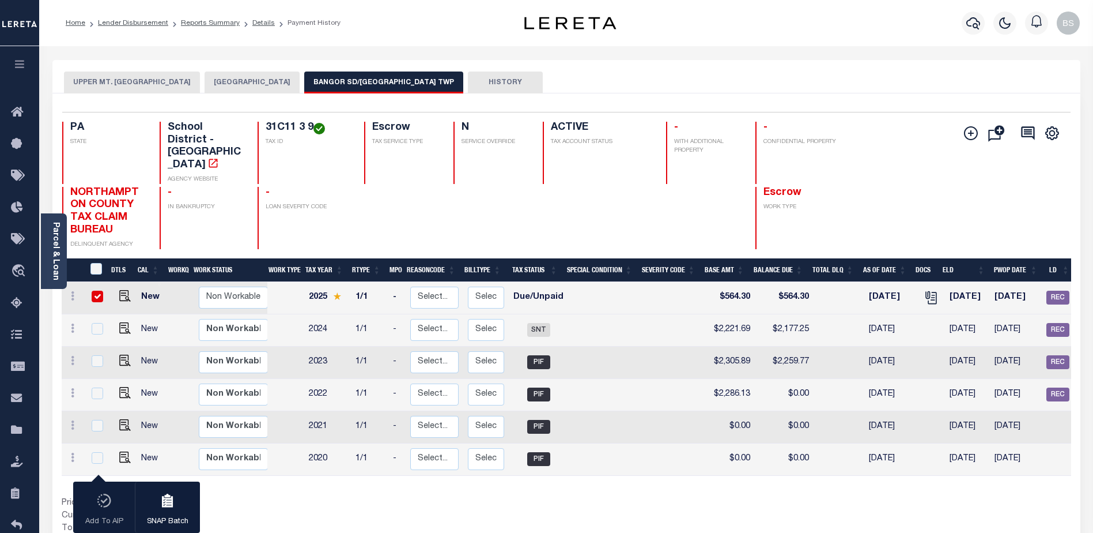
click at [95, 290] on input "checkbox" at bounding box center [98, 296] width 12 height 12
checkbox input "false"
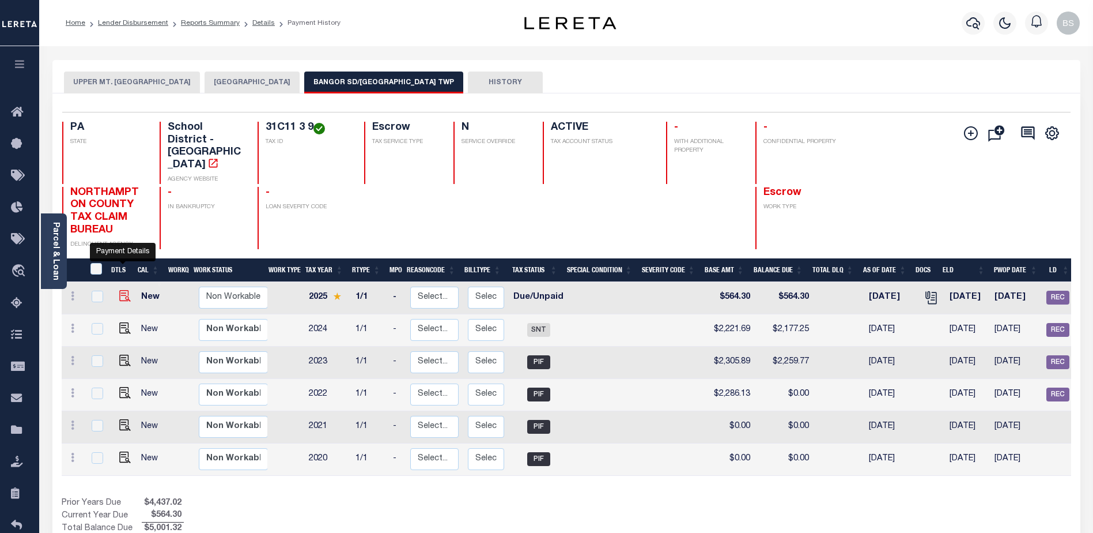
click at [119, 290] on img "" at bounding box center [125, 296] width 12 height 12
checkbox input "true"
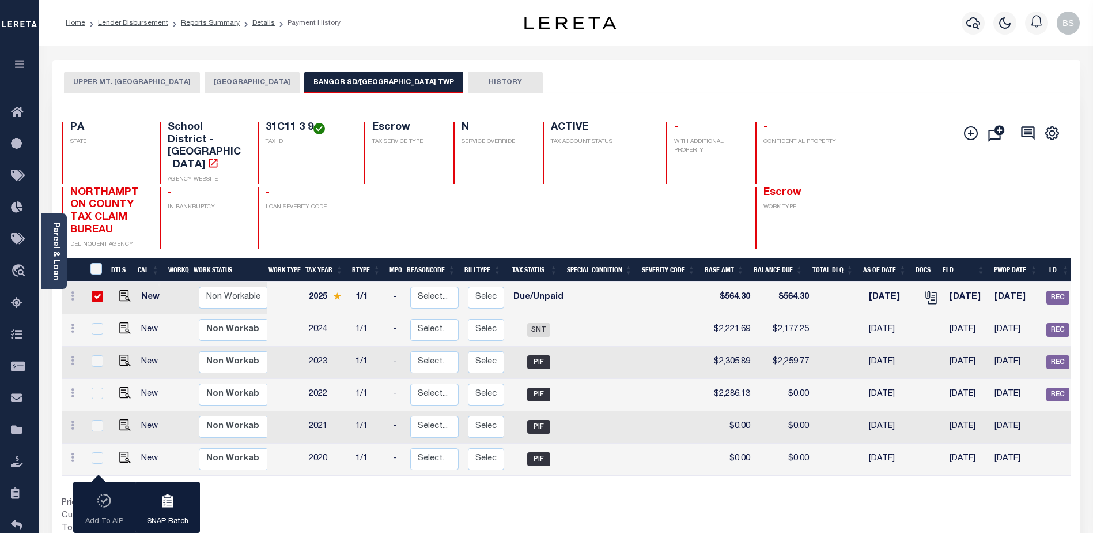
click at [93, 290] on input "checkbox" at bounding box center [98, 296] width 12 height 12
checkbox input "false"
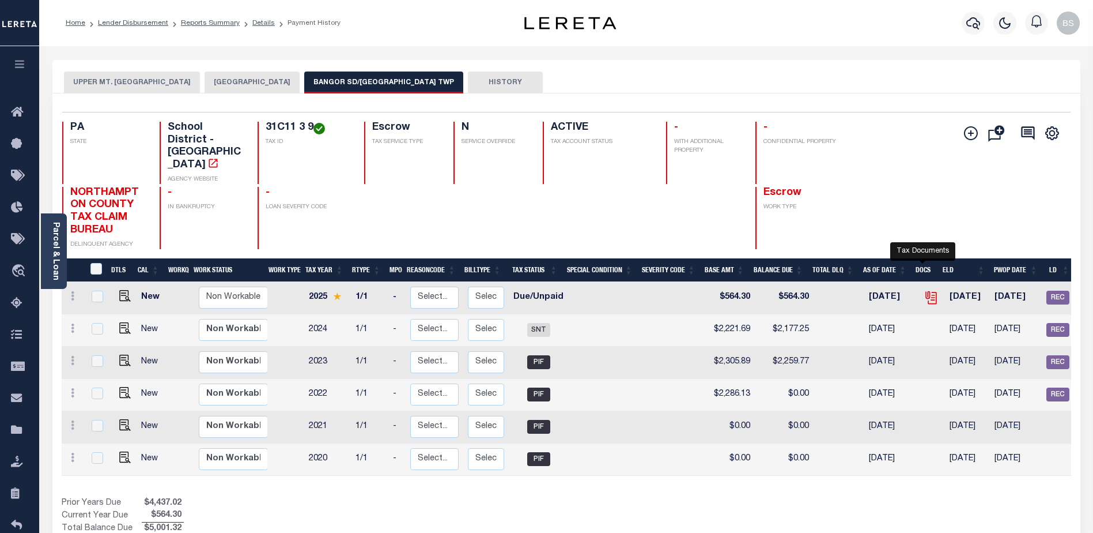
click at [924, 290] on icon "" at bounding box center [931, 297] width 15 height 15
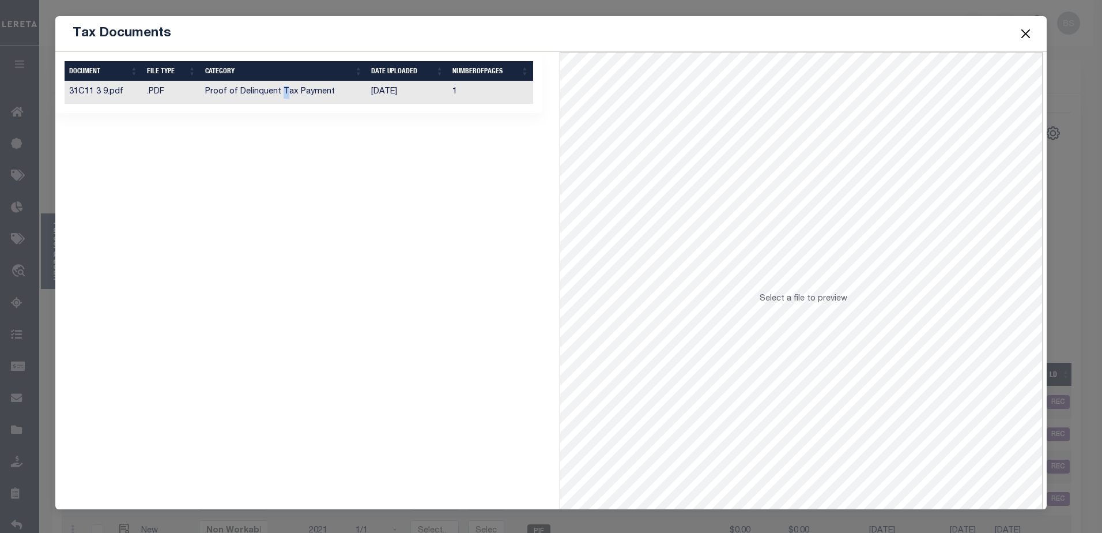
click at [282, 90] on td "Proof of Delinquent Tax Payment" at bounding box center [284, 92] width 167 height 22
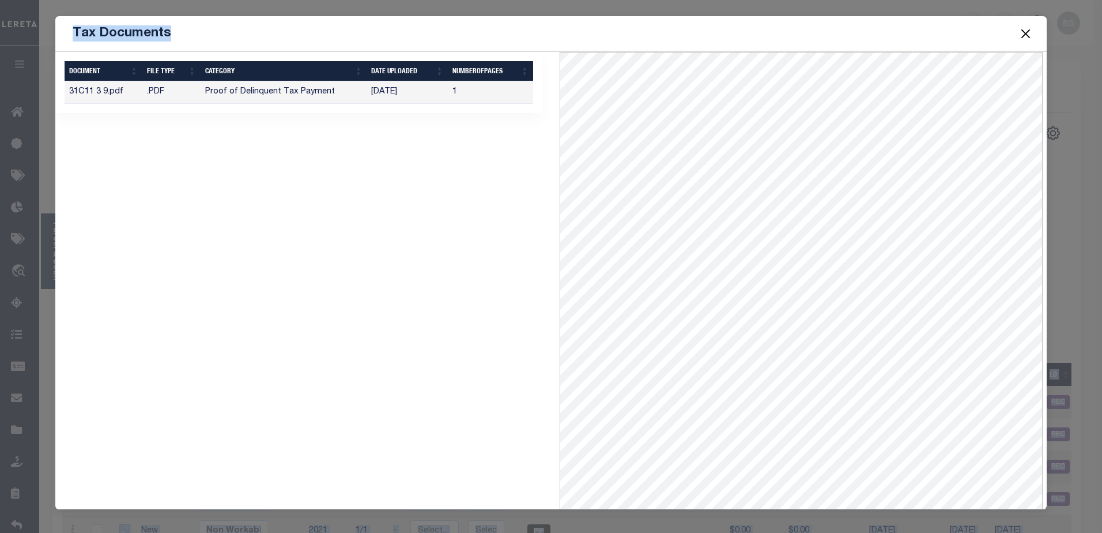
drag, startPoint x: 817, startPoint y: 35, endPoint x: -625, endPoint y: 335, distance: 1472.9
click at [0, 335] on html "Home Lender Disbursement Reports Summary Details Payment History Profile" at bounding box center [551, 529] width 1102 height 1059
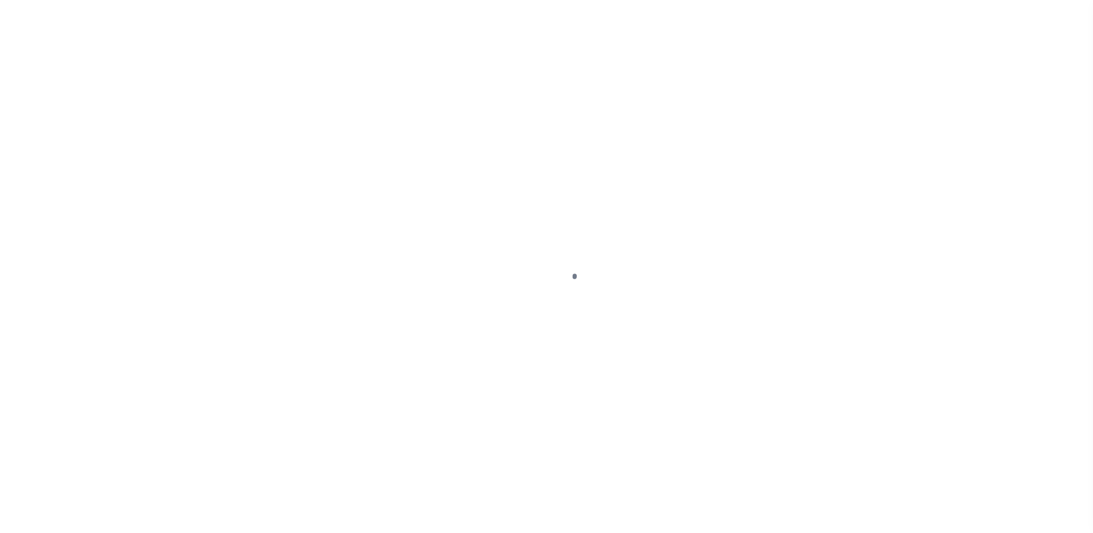
select select "PIF"
select select "SNT"
select select "DUE"
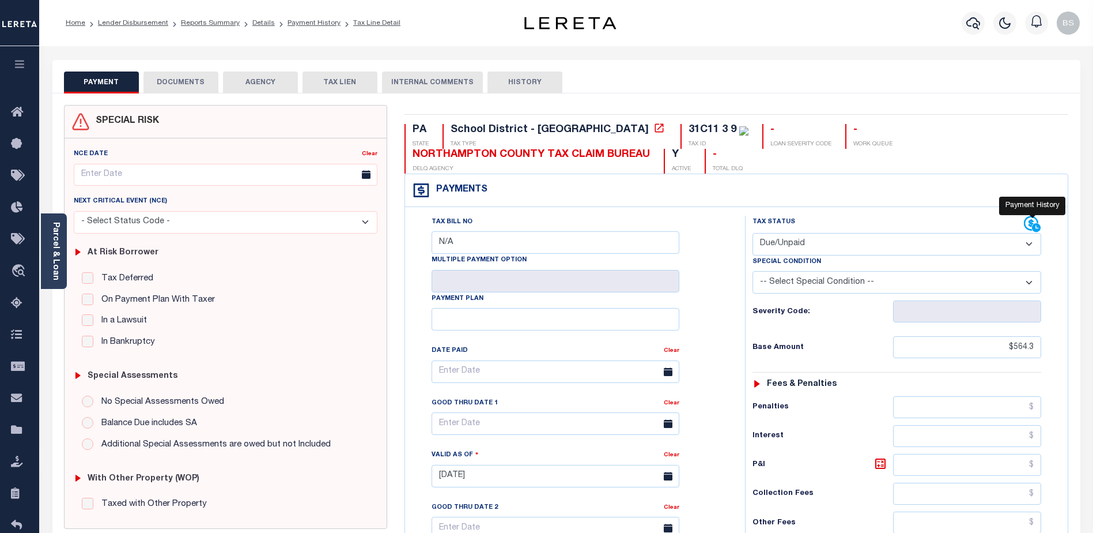
click at [1030, 226] on icon at bounding box center [1032, 223] width 14 height 14
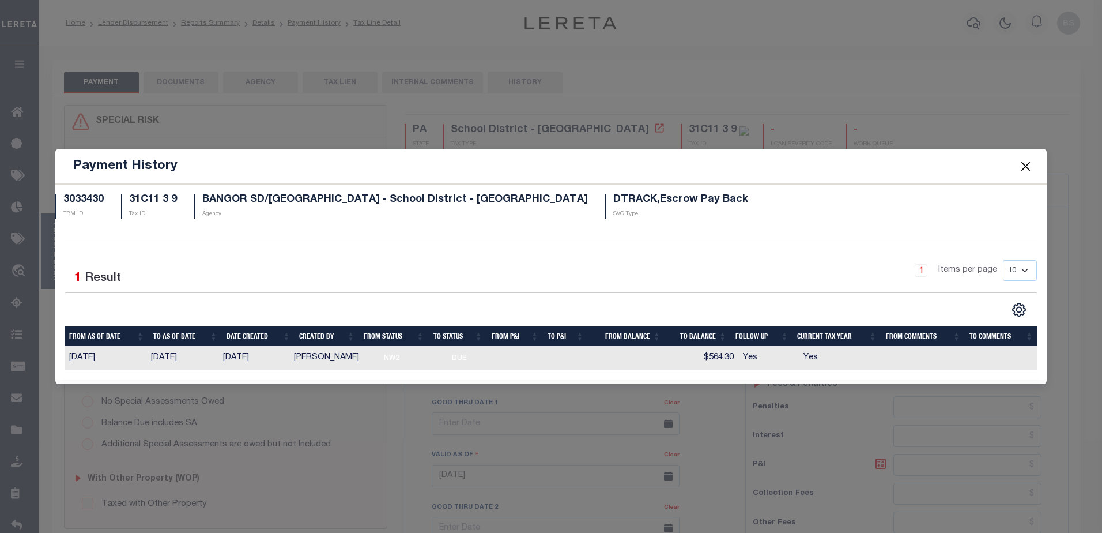
click at [1029, 160] on button "Close" at bounding box center [1025, 165] width 15 height 15
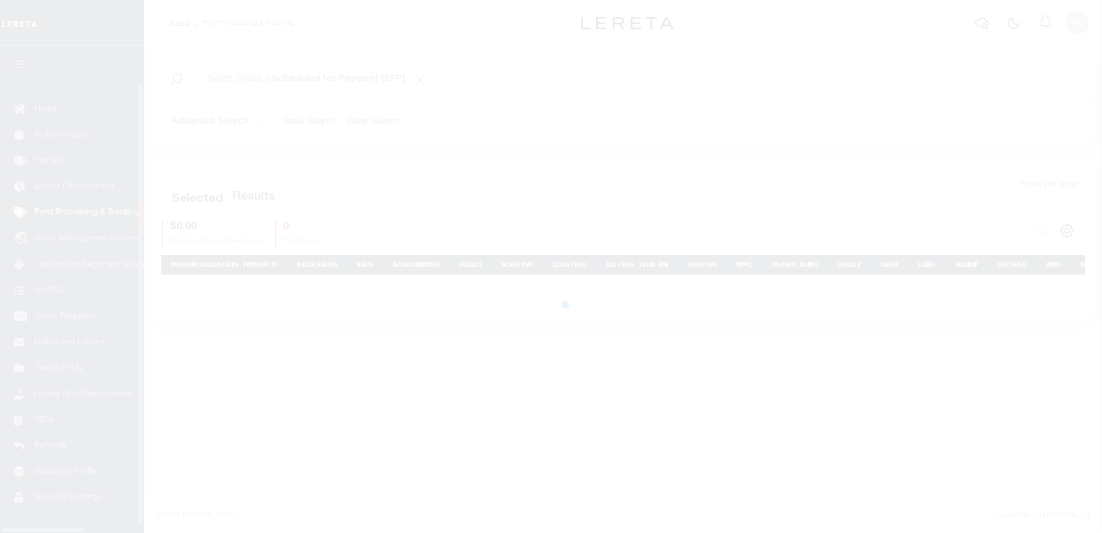
select select "1000"
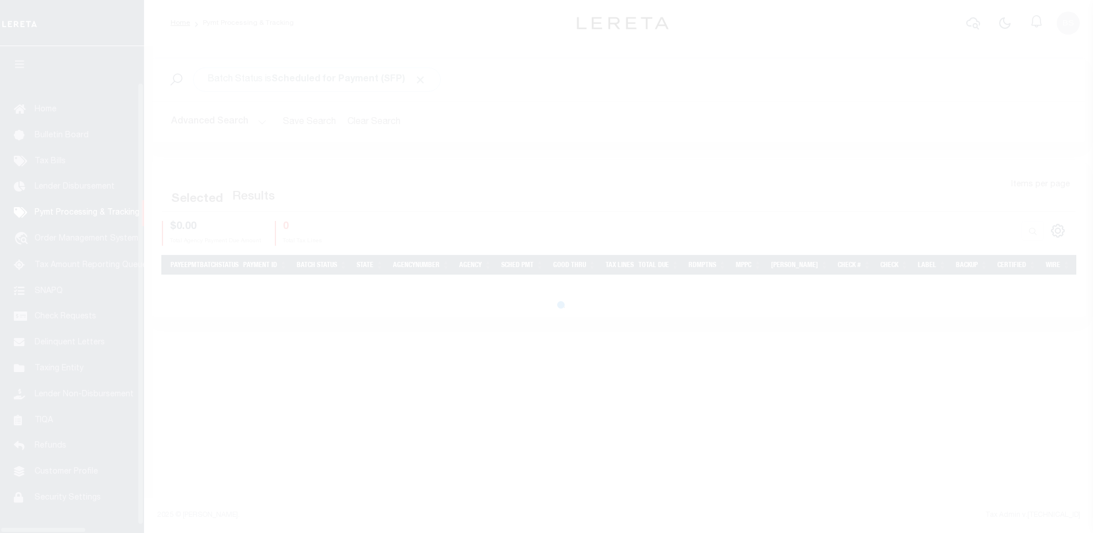
scroll to position [29, 0]
select select "1000"
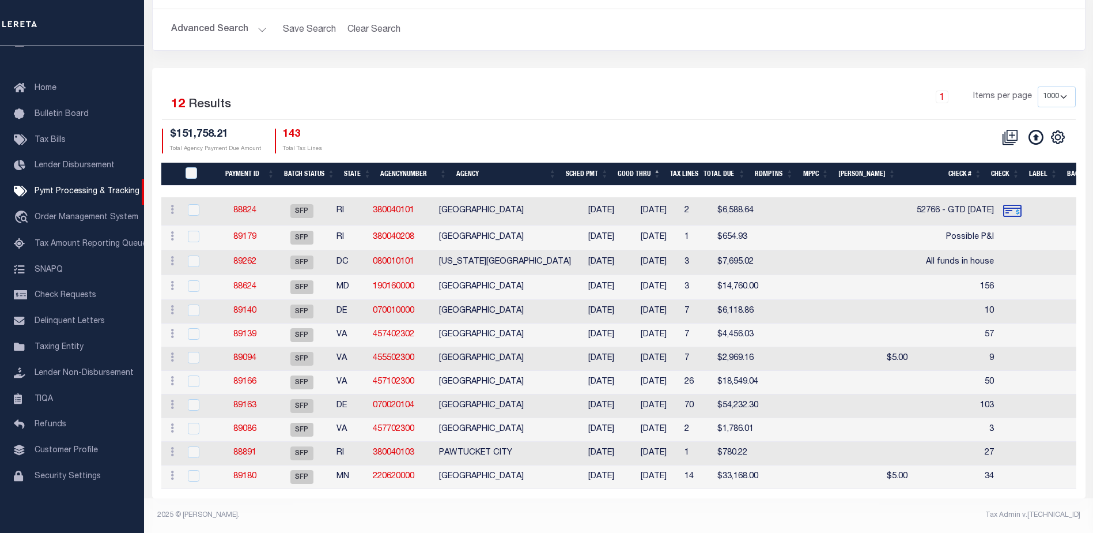
scroll to position [103, 0]
click at [262, 20] on button "Advanced Search" at bounding box center [219, 29] width 96 height 22
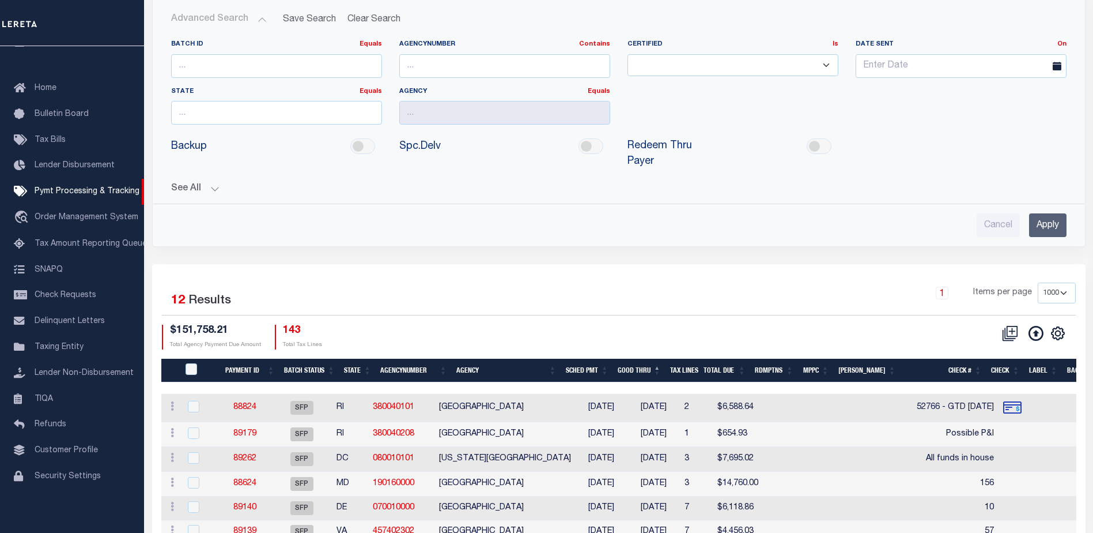
click at [212, 183] on button "See All" at bounding box center [619, 188] width 896 height 11
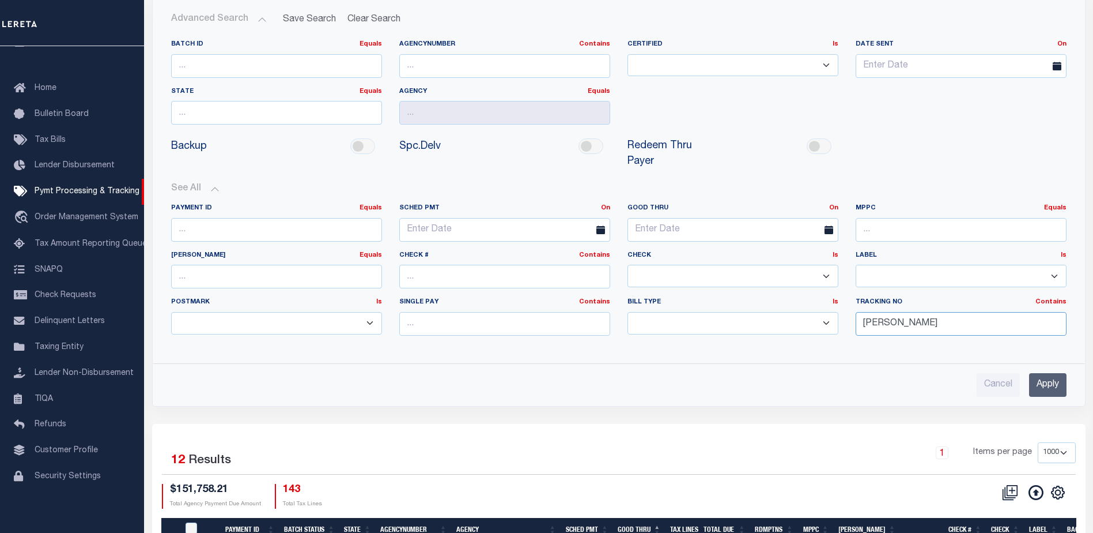
drag, startPoint x: 928, startPoint y: 315, endPoint x: 917, endPoint y: 300, distance: 18.6
click at [930, 315] on input "[PERSON_NAME]" at bounding box center [961, 324] width 211 height 24
type input "B"
click at [1039, 375] on input "Apply" at bounding box center [1047, 385] width 37 height 24
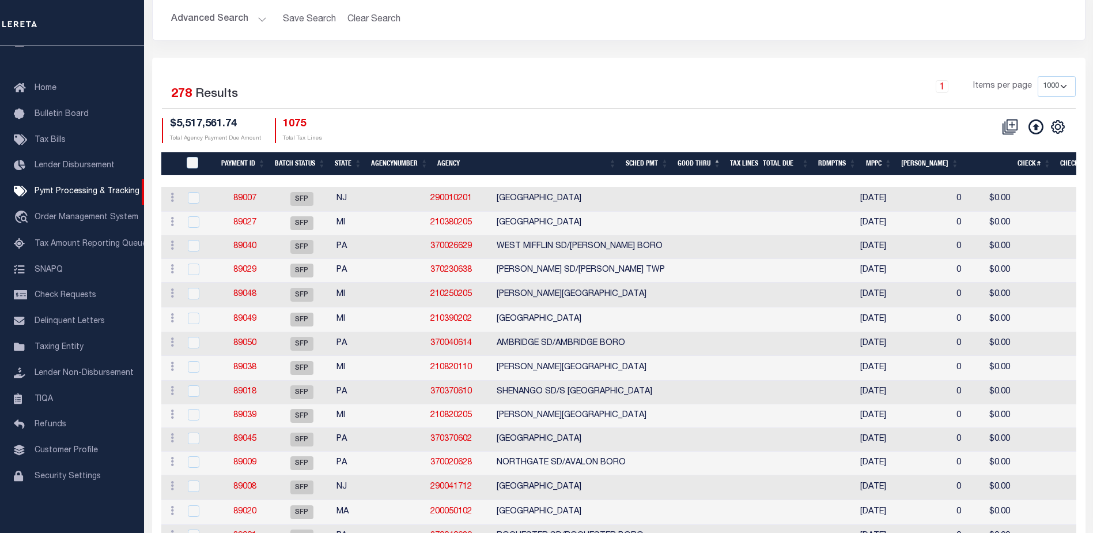
click at [341, 161] on th "State" at bounding box center [348, 164] width 36 height 24
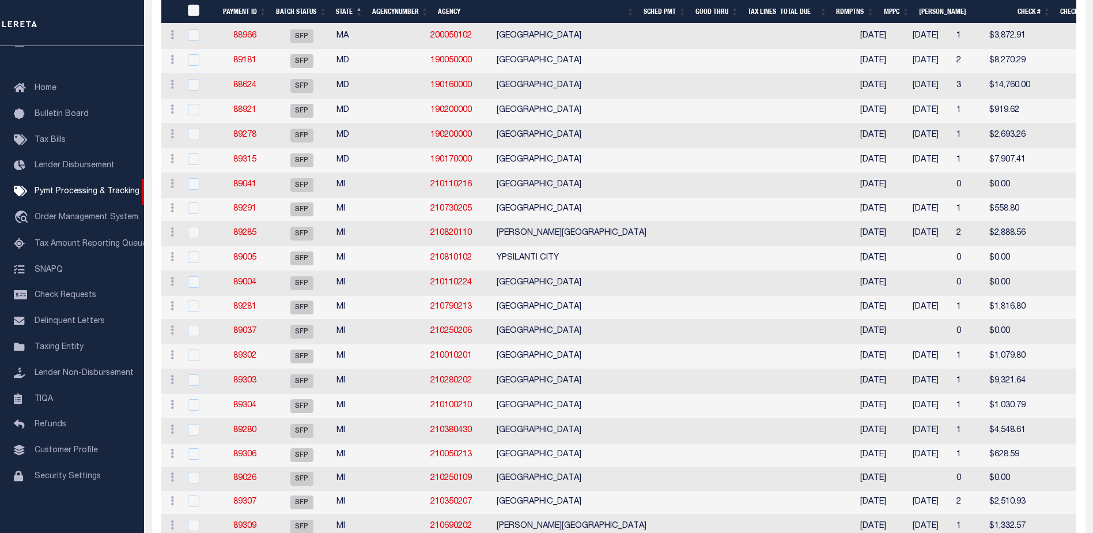
scroll to position [461, 0]
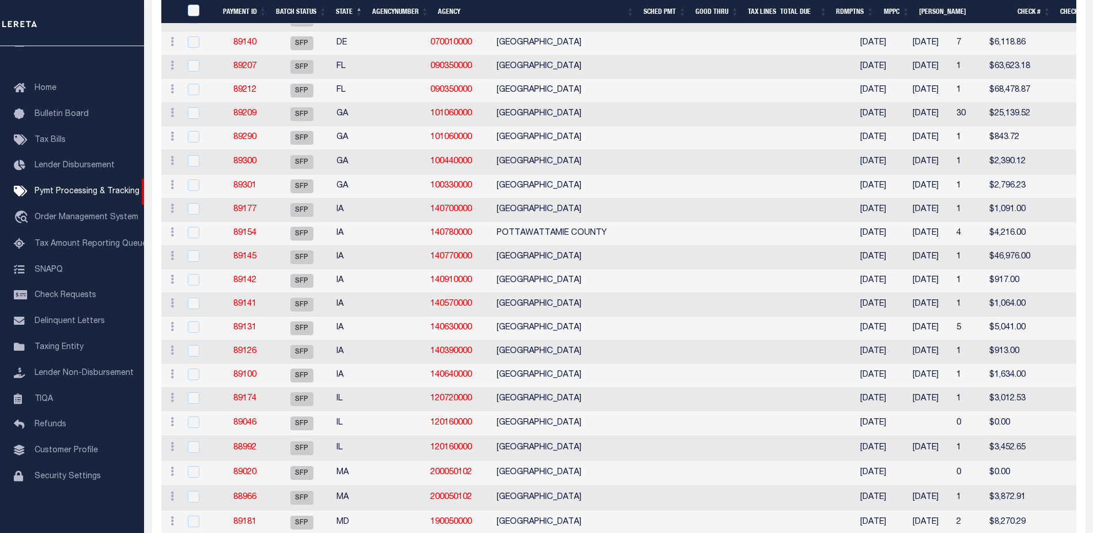
click at [717, 14] on th "Good Thru" at bounding box center [717, 12] width 52 height 24
click at [691, 9] on th "SCHED PMT" at bounding box center [665, 12] width 52 height 24
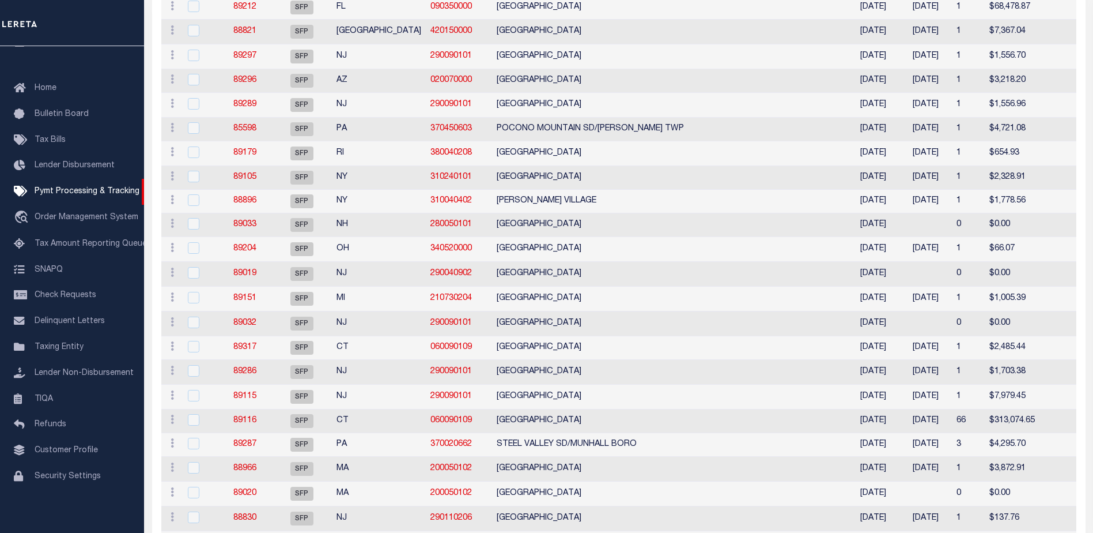
scroll to position [0, 0]
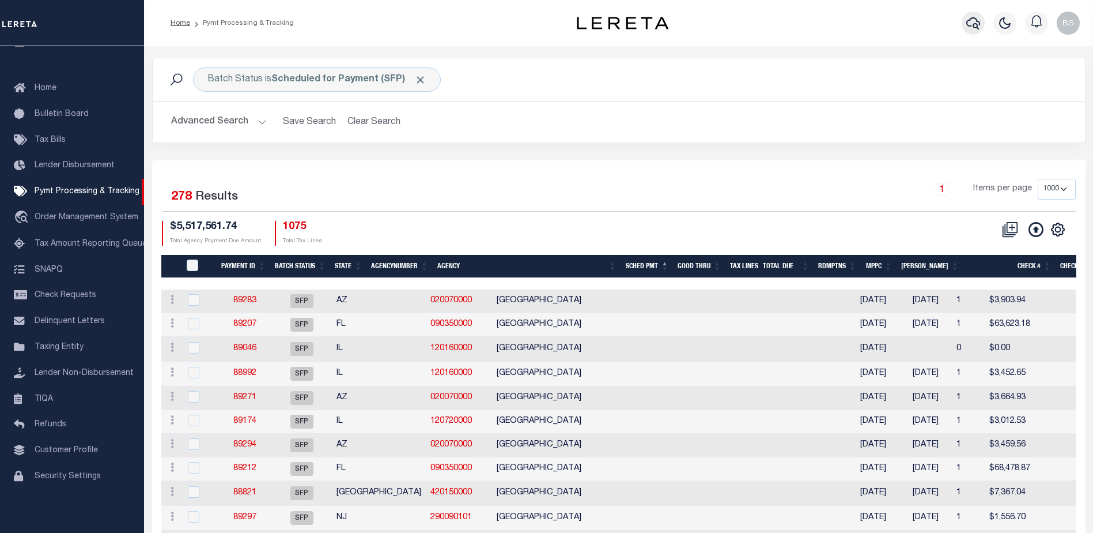
click at [970, 25] on icon "button" at bounding box center [973, 23] width 14 height 14
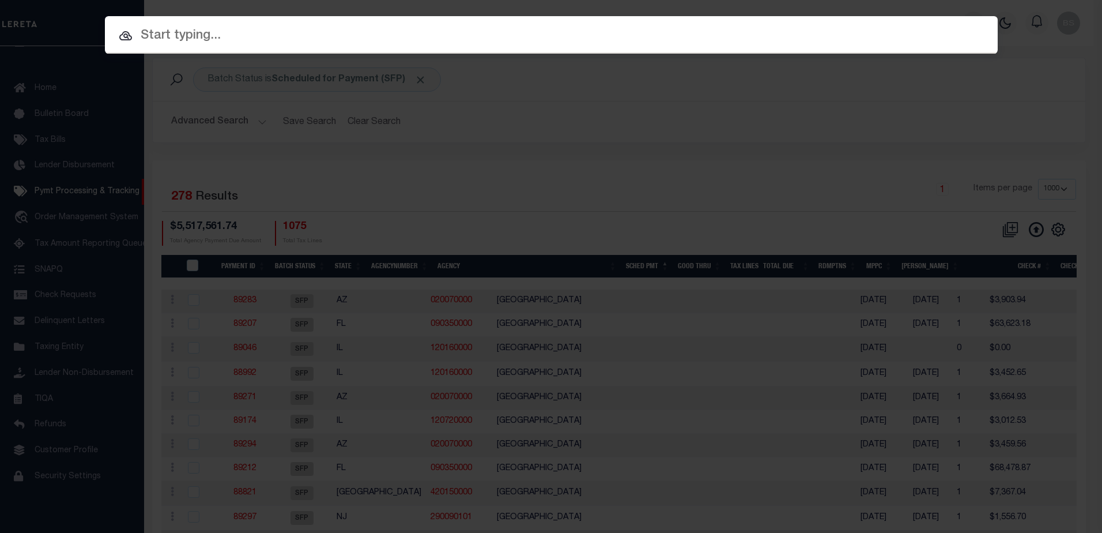
click at [212, 32] on input "text" at bounding box center [551, 36] width 893 height 20
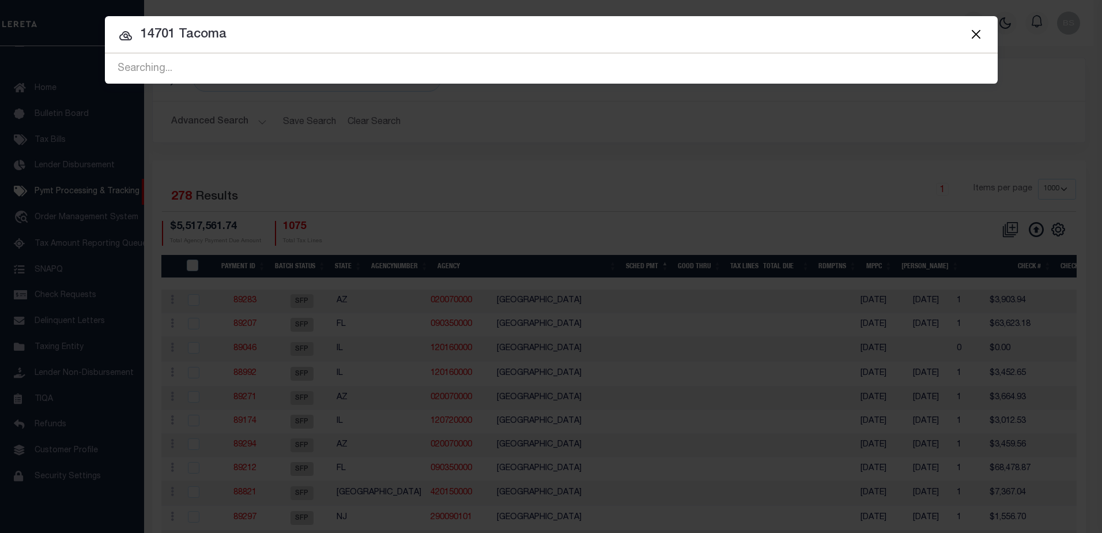
type input "14701 Tacoma"
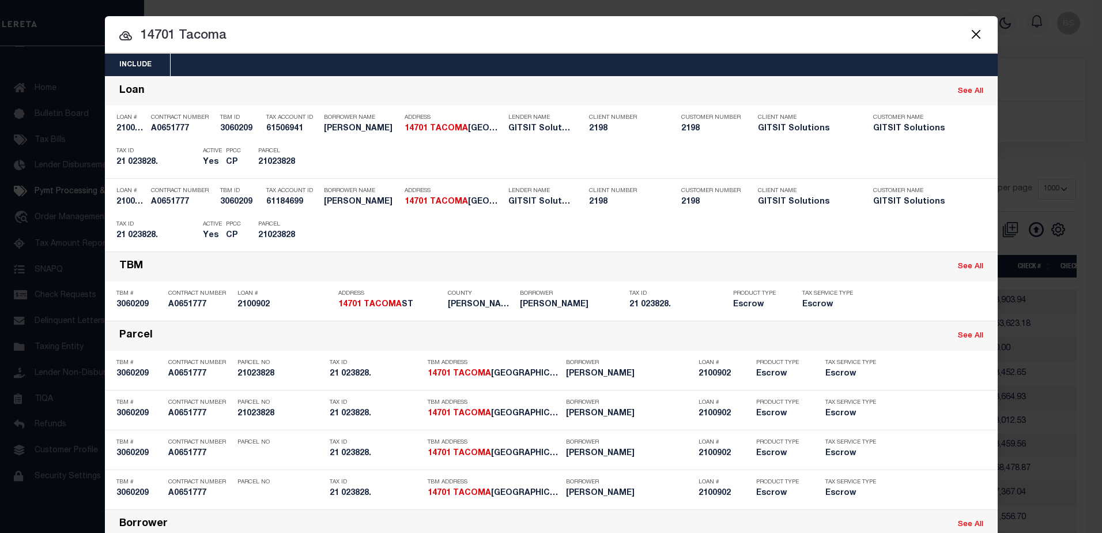
click at [253, 40] on input "14701 Tacoma" at bounding box center [551, 36] width 893 height 20
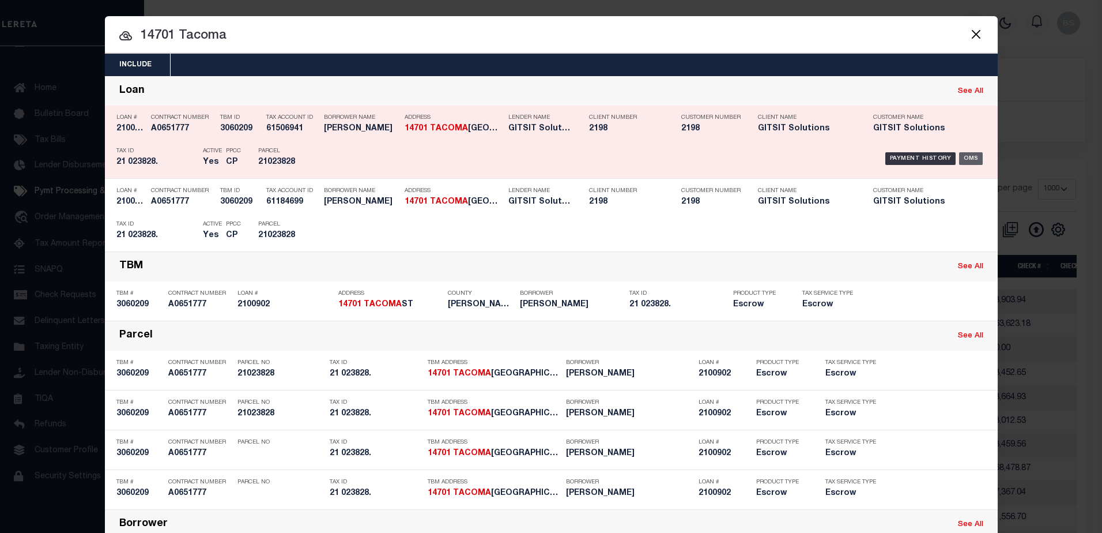
click at [963, 158] on div "OMS" at bounding box center [971, 158] width 24 height 13
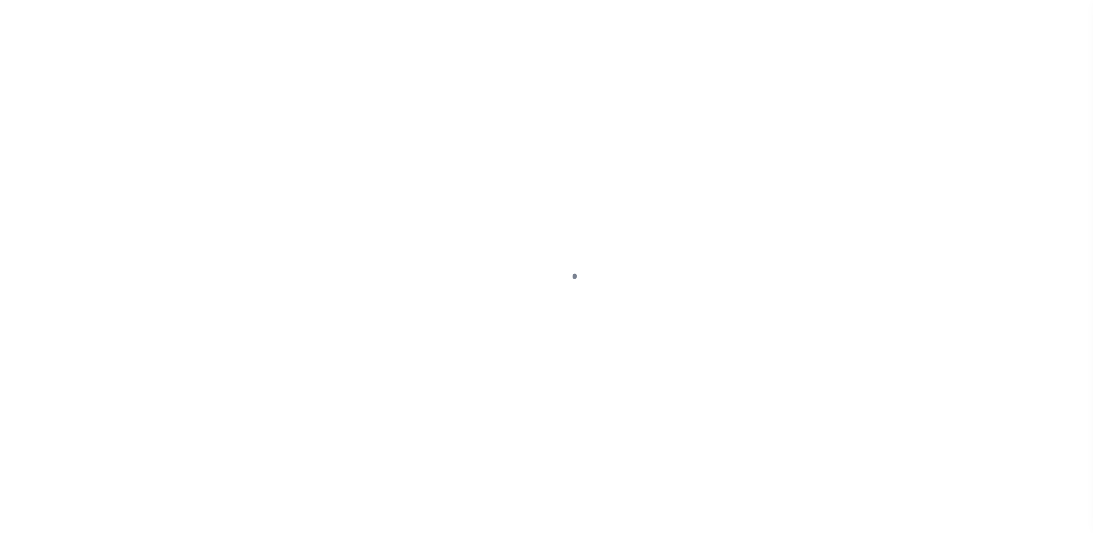
select select "Escrow"
type input "[STREET_ADDRESS]"
type input "DETROIT MI 48205"
type input "MI"
select select
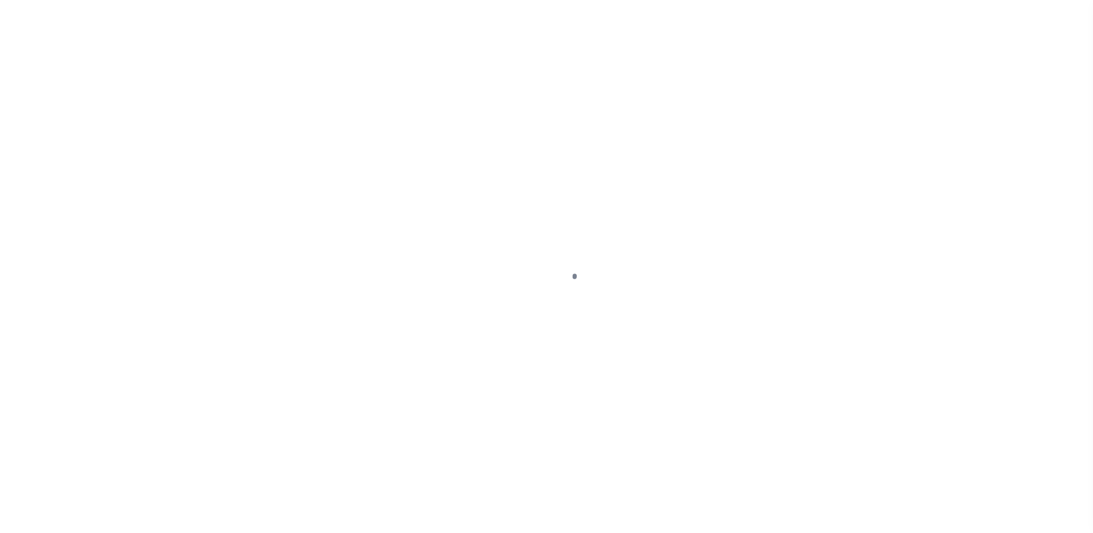
select select "5020"
select select
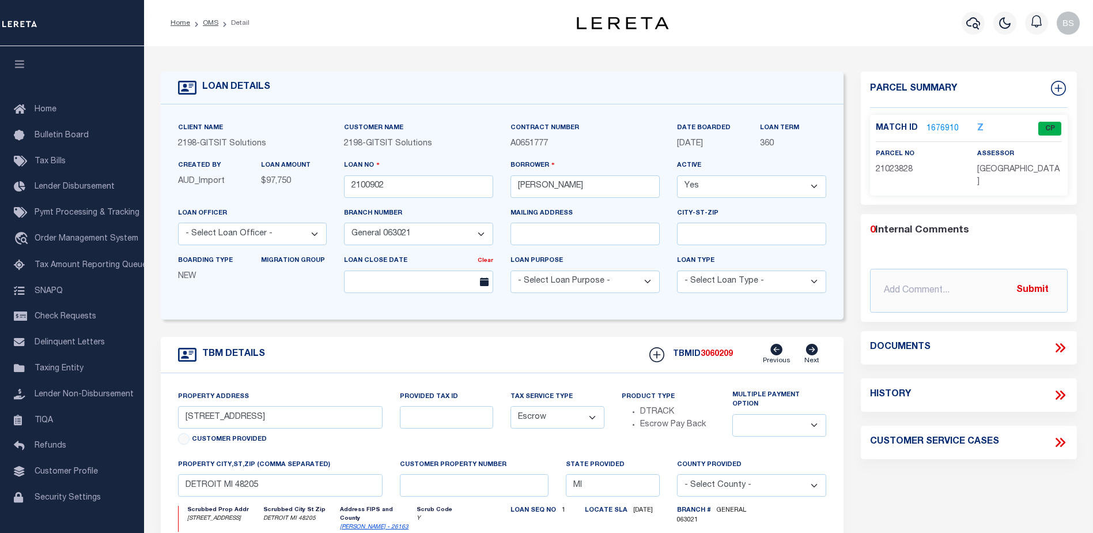
click at [930, 125] on link "1676910" at bounding box center [943, 129] width 32 height 12
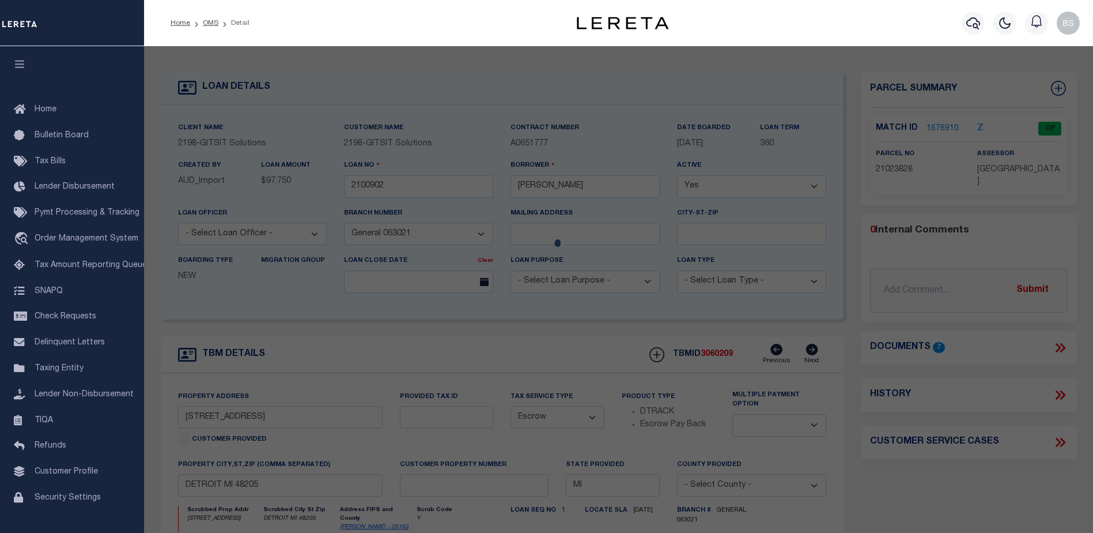
checkbox input "false"
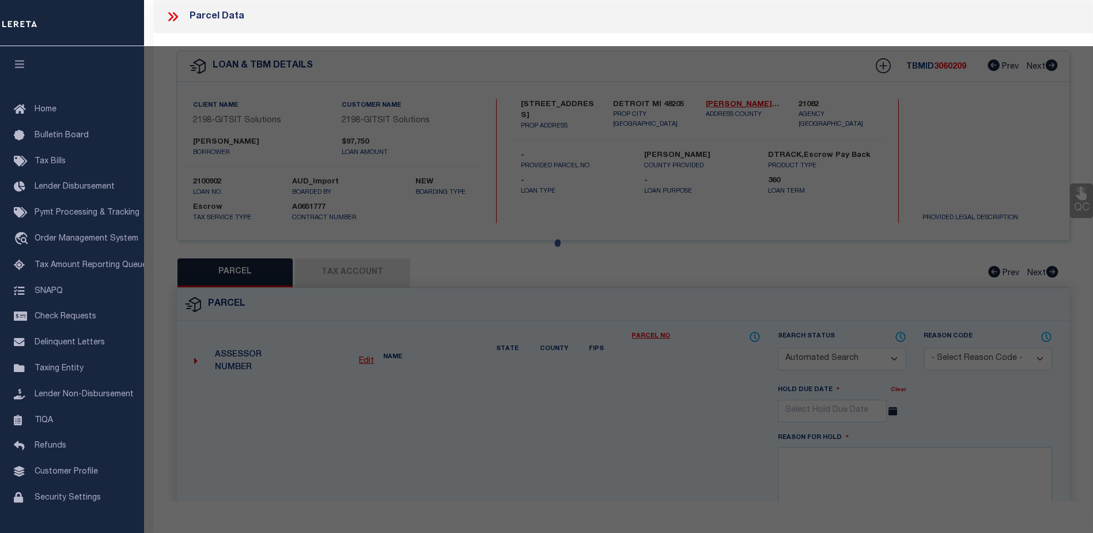
select select "CP"
type input "[PERSON_NAME]"
select select "AGF"
select select "LEG"
type input "[STREET_ADDRESS]"
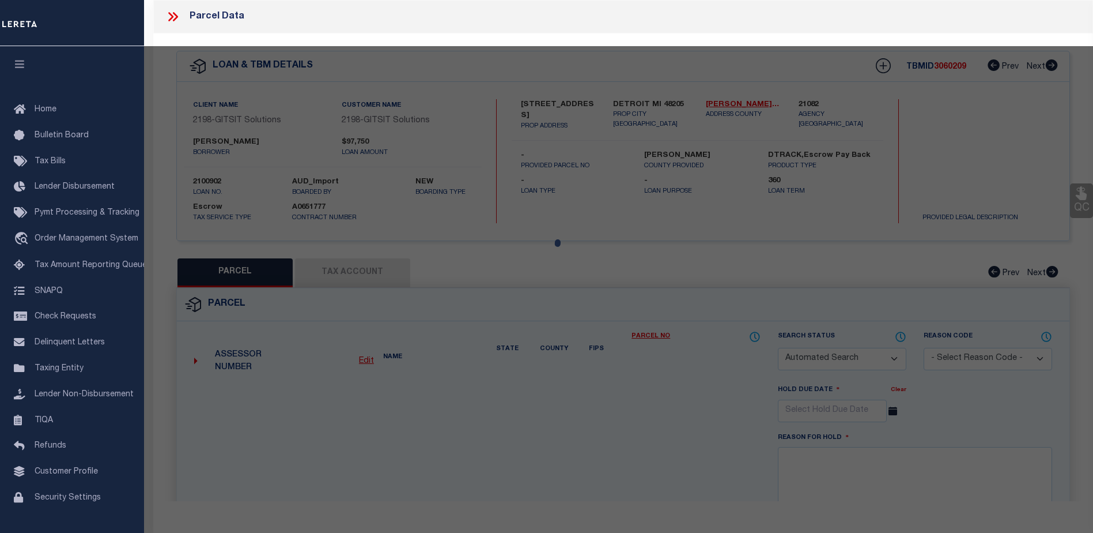
type input "DETROIT MI 48205"
type textarea "N TACOMA W 37.50 FT 134 [PERSON_NAME] SUB L40 P7 PLATS, WCR 21/840 37.50 X 116"
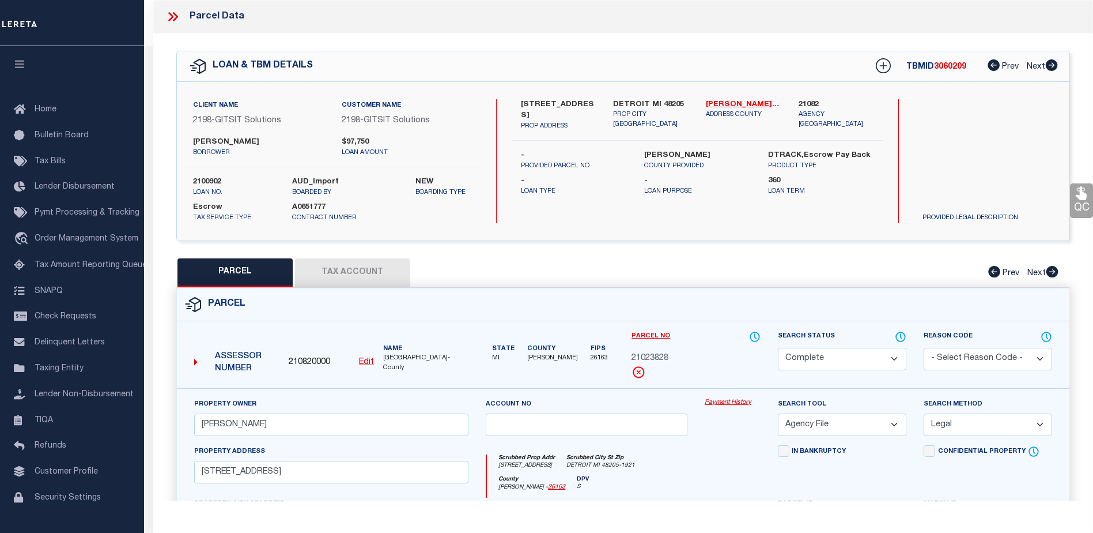
click at [718, 405] on link "Payment History" at bounding box center [733, 403] width 56 height 10
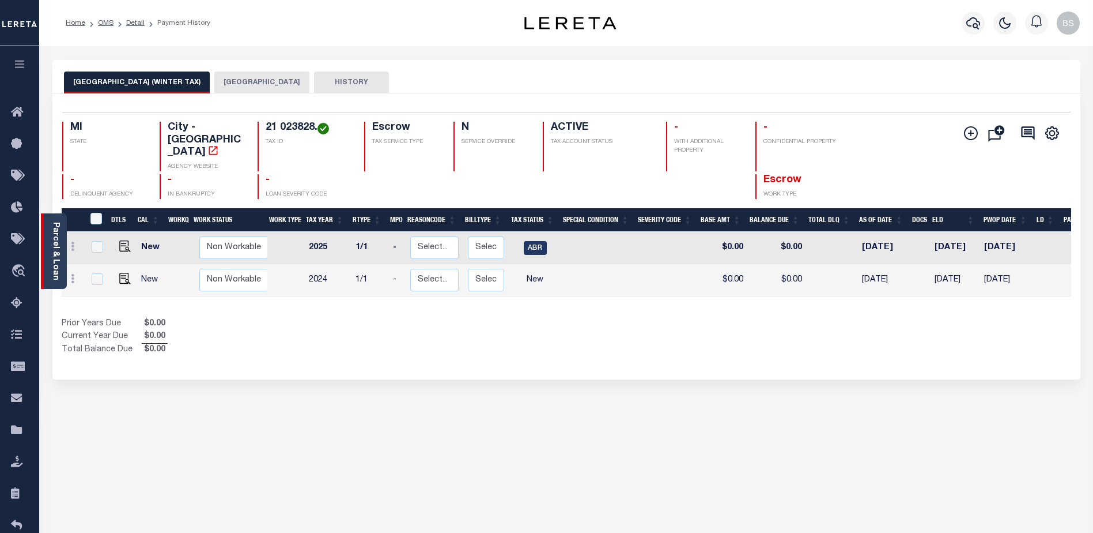
click at [56, 268] on link "Parcel & Loan" at bounding box center [55, 251] width 8 height 58
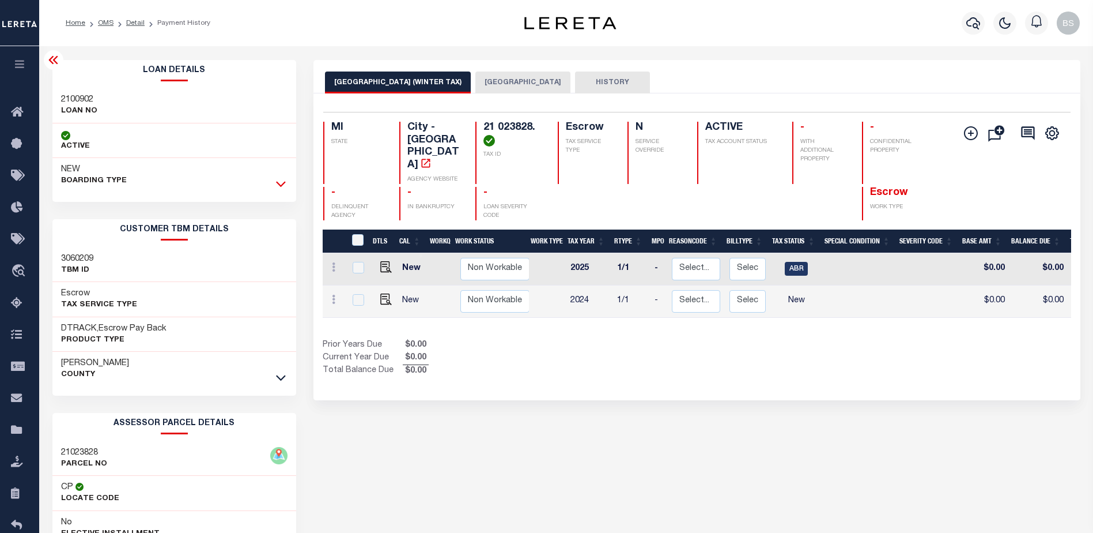
click at [284, 183] on icon at bounding box center [281, 185] width 10 height 6
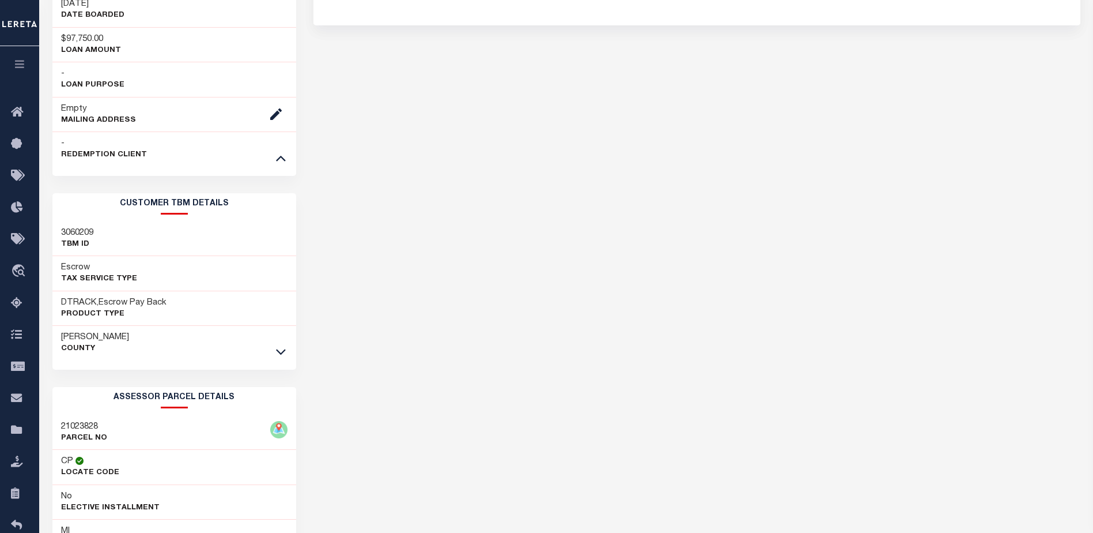
scroll to position [403, 0]
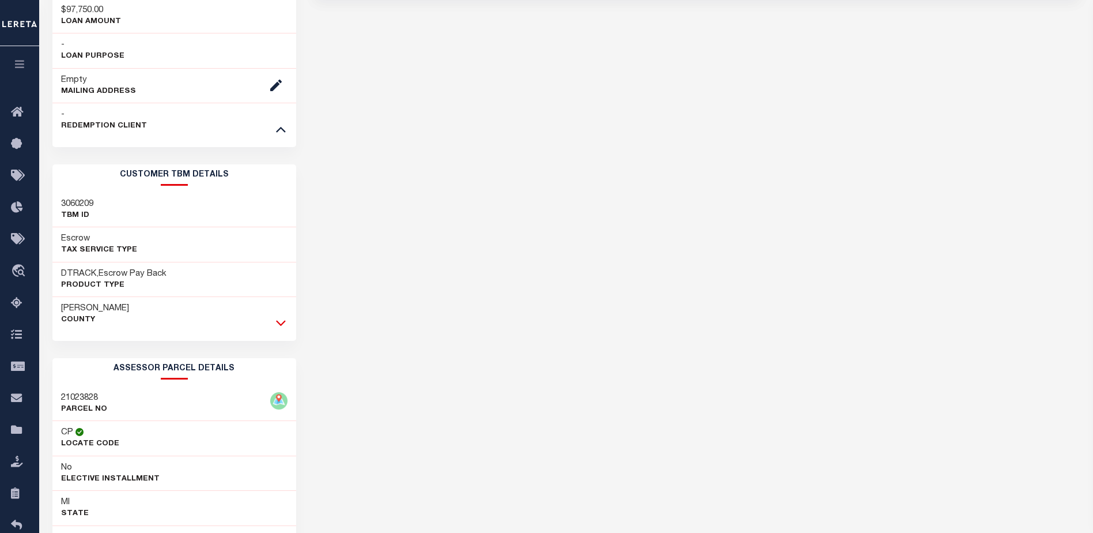
click at [284, 321] on icon at bounding box center [281, 322] width 10 height 12
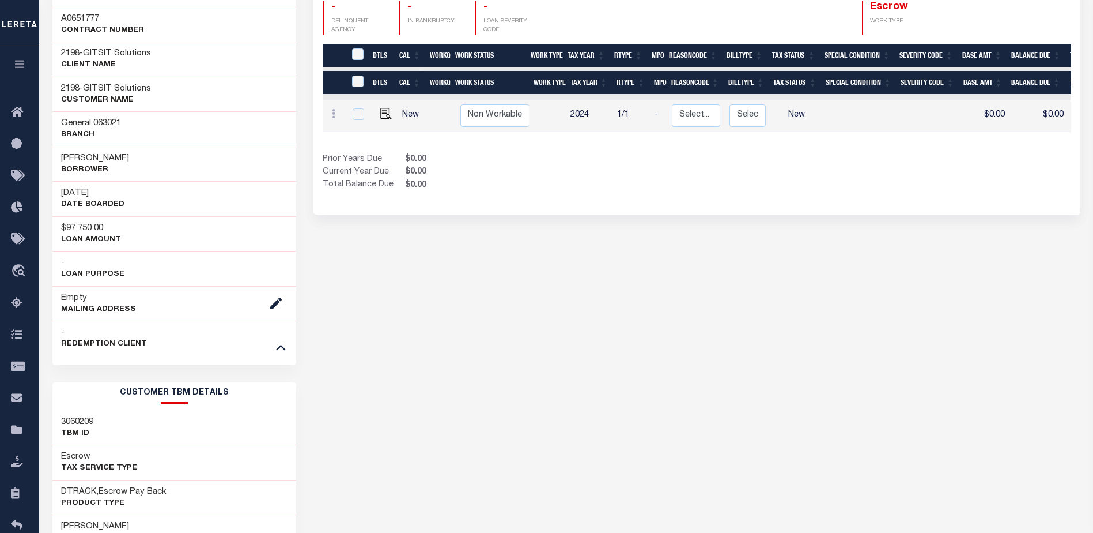
scroll to position [0, 0]
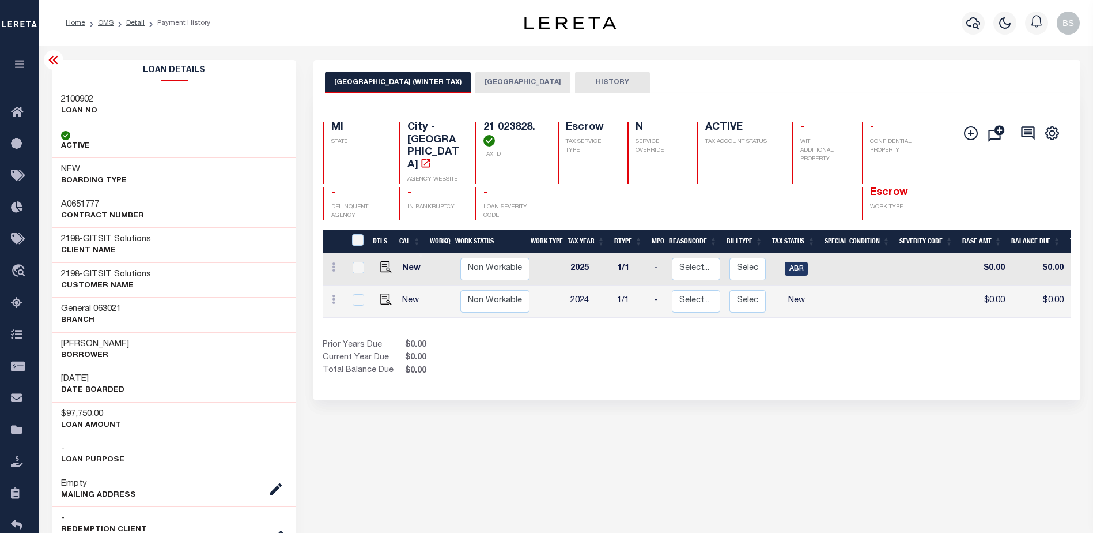
click at [484, 84] on button "[GEOGRAPHIC_DATA]" at bounding box center [522, 82] width 95 height 22
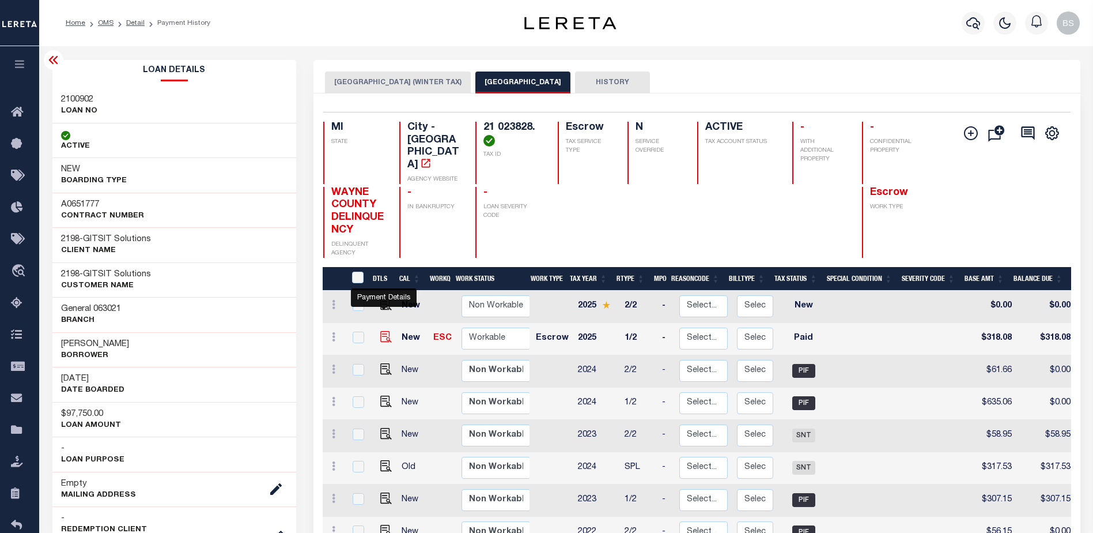
click at [383, 331] on img "" at bounding box center [386, 337] width 12 height 12
checkbox input "true"
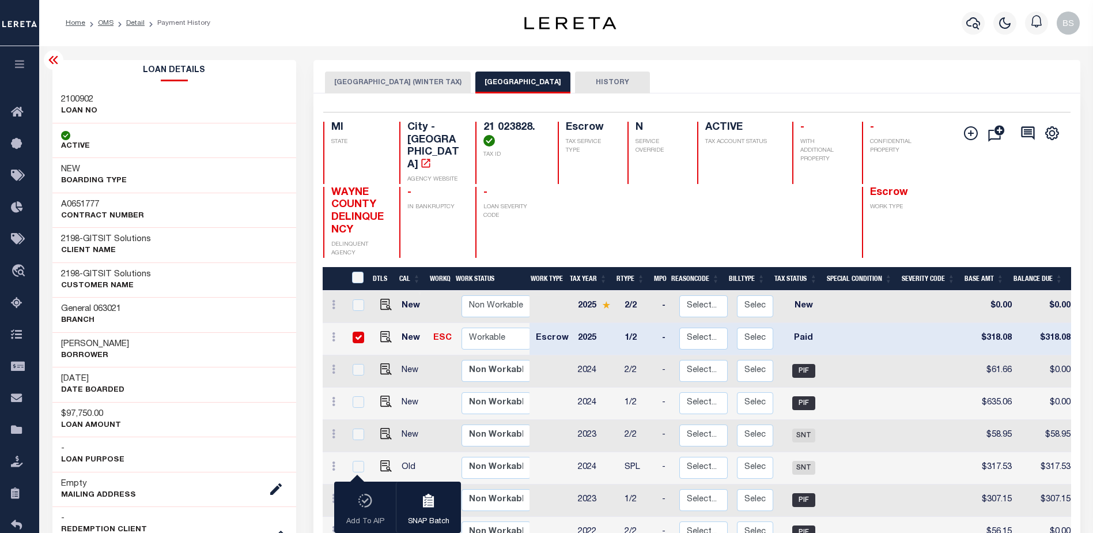
click at [356, 331] on input "checkbox" at bounding box center [359, 337] width 12 height 12
checkbox input "false"
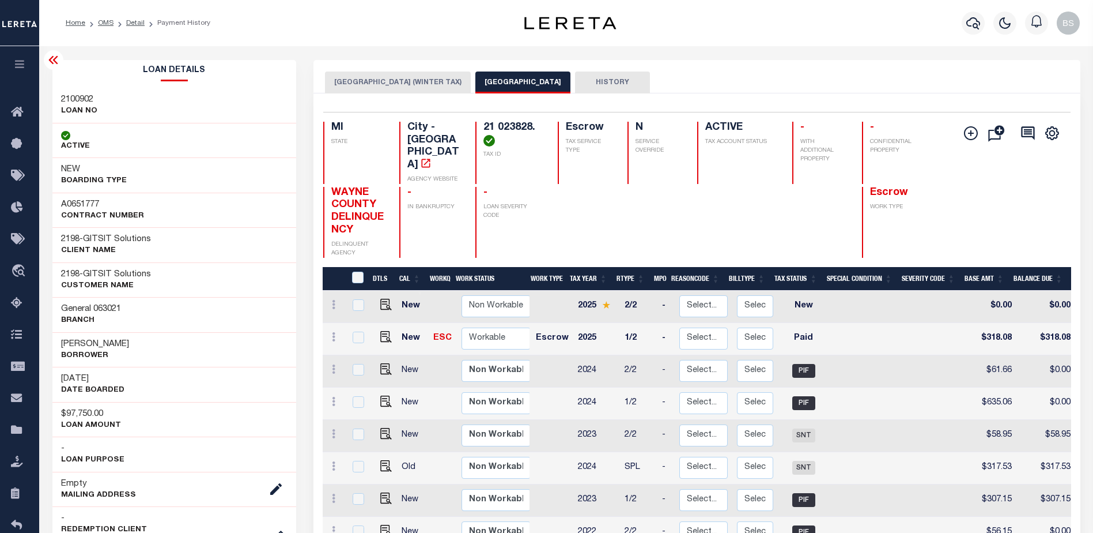
click at [52, 62] on icon at bounding box center [54, 60] width 14 height 14
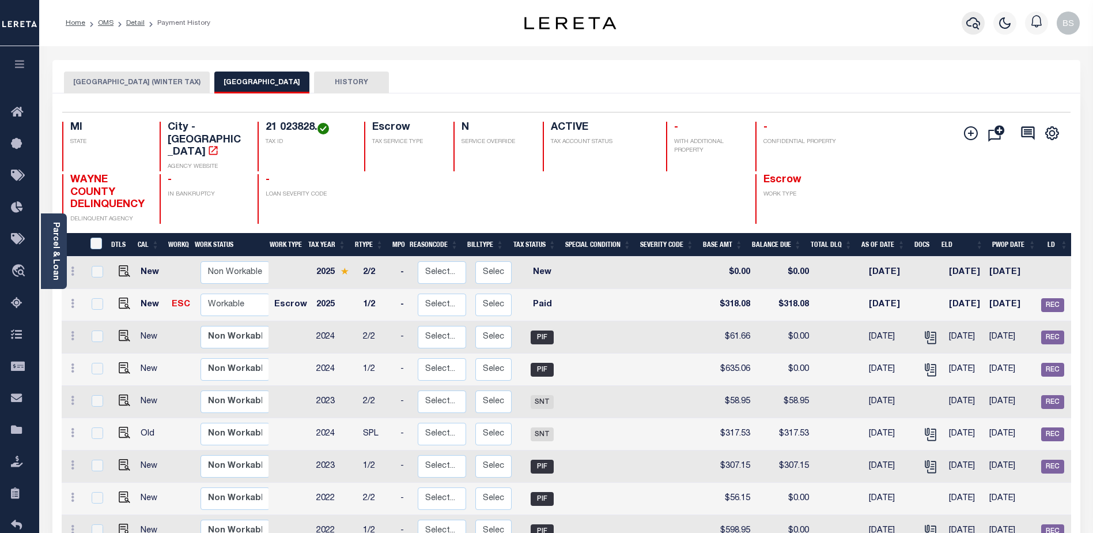
click at [972, 21] on icon "button" at bounding box center [973, 23] width 14 height 14
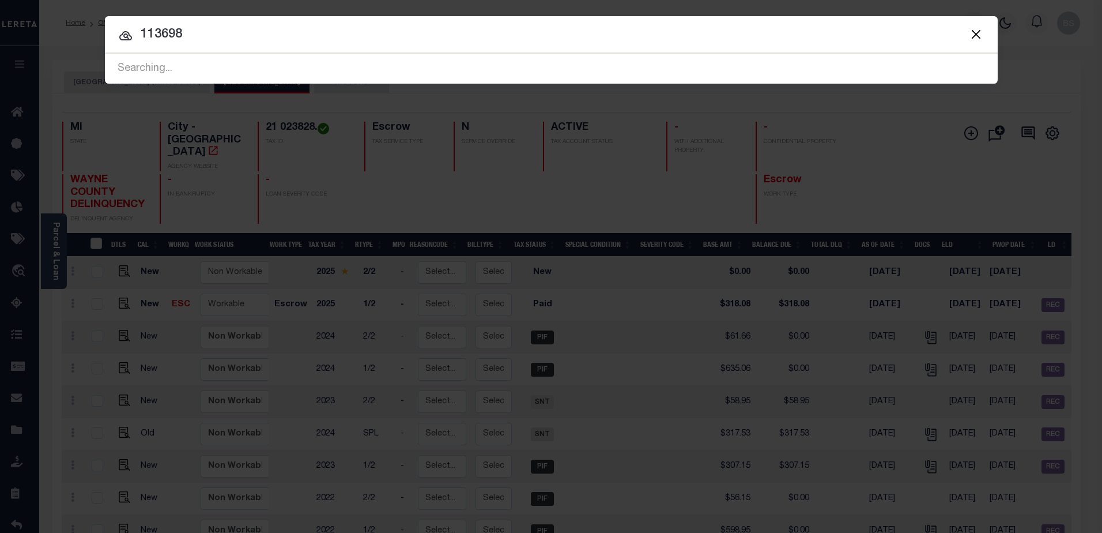
type input "113698"
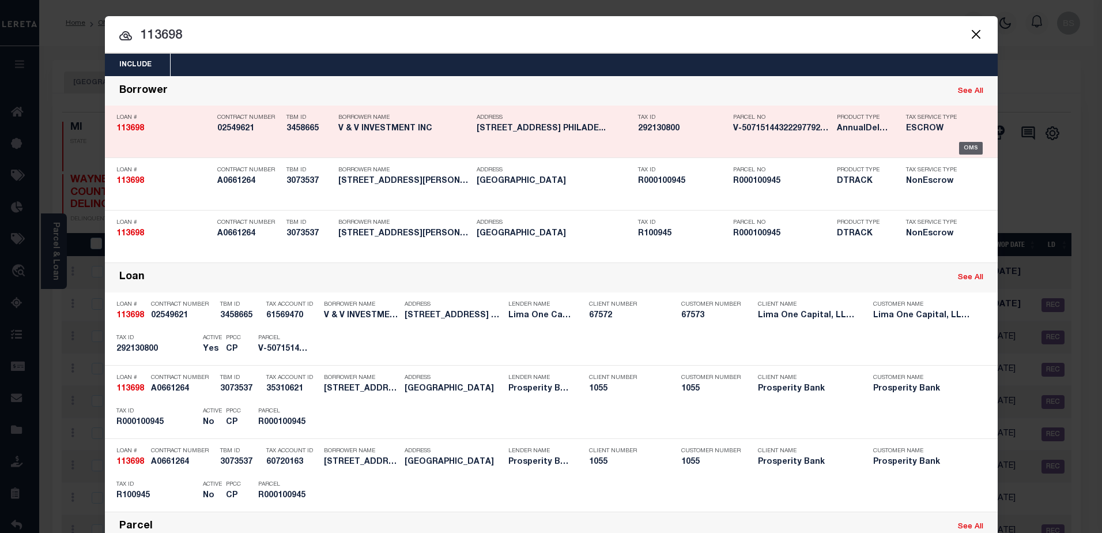
click at [965, 146] on div "OMS" at bounding box center [971, 148] width 24 height 13
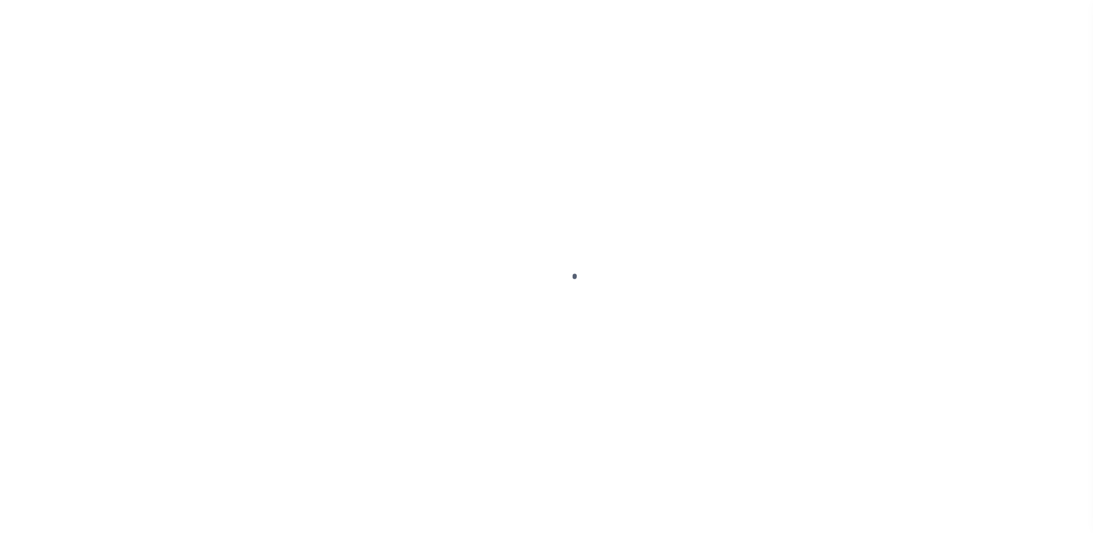
select select "PYD"
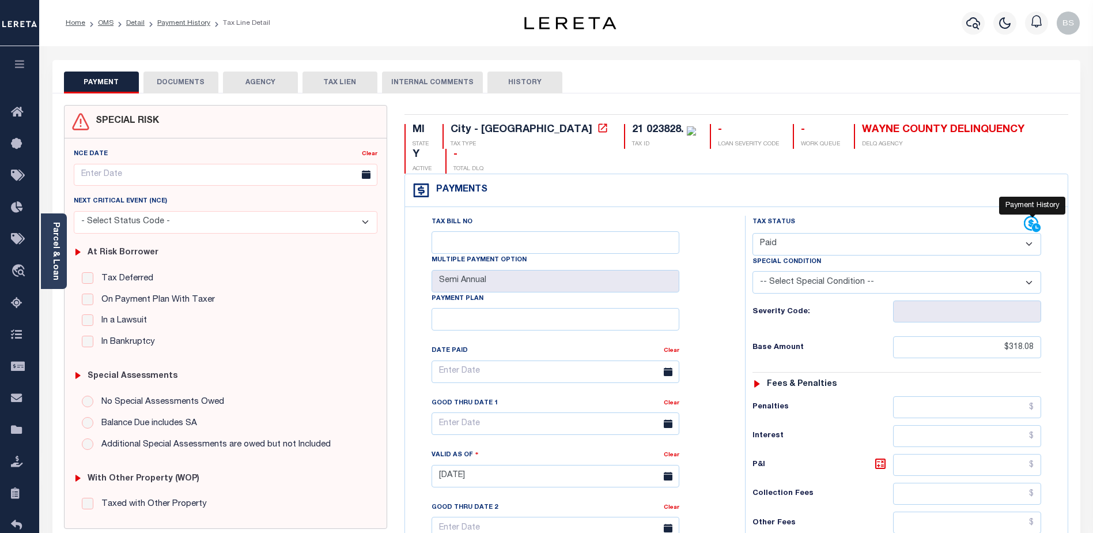
click at [1030, 216] on icon at bounding box center [1032, 224] width 17 height 17
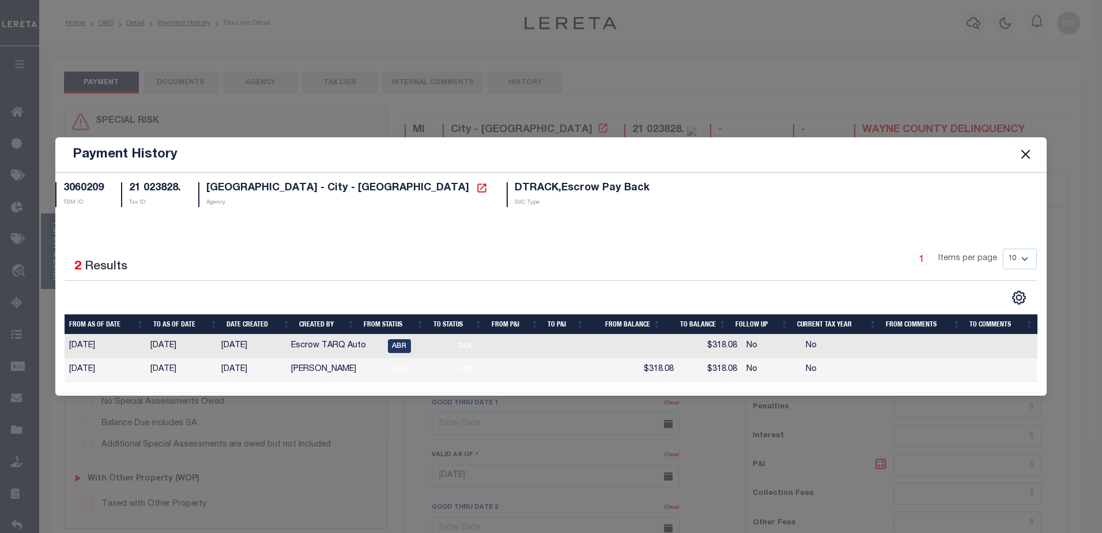
click at [1022, 154] on button "Close" at bounding box center [1025, 154] width 15 height 15
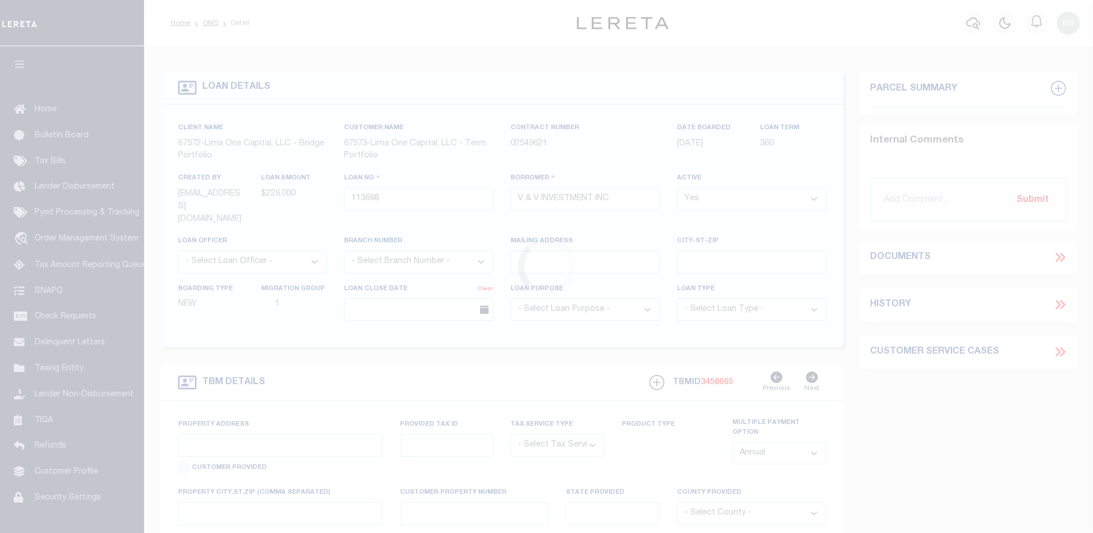
type input "[STREET_ADDRESS]"
radio input "true"
select select "Escrow"
select select
type input "[GEOGRAPHIC_DATA] PA 19121"
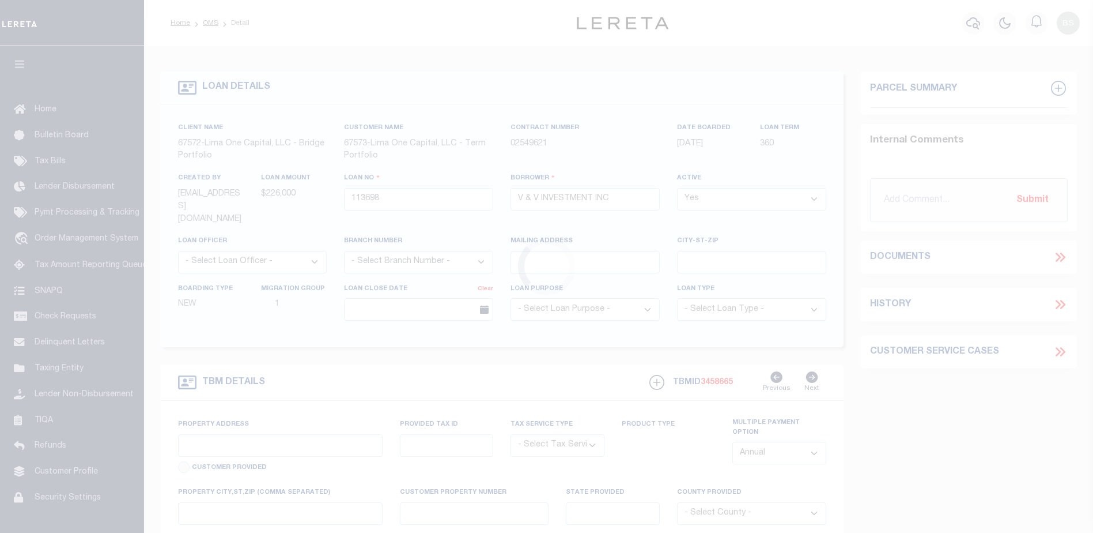
type input "113698-1"
type input "PA"
type textarea "COLLECTOR: ENTITY: PARCEL: 292130800"
type textarea "Compare"
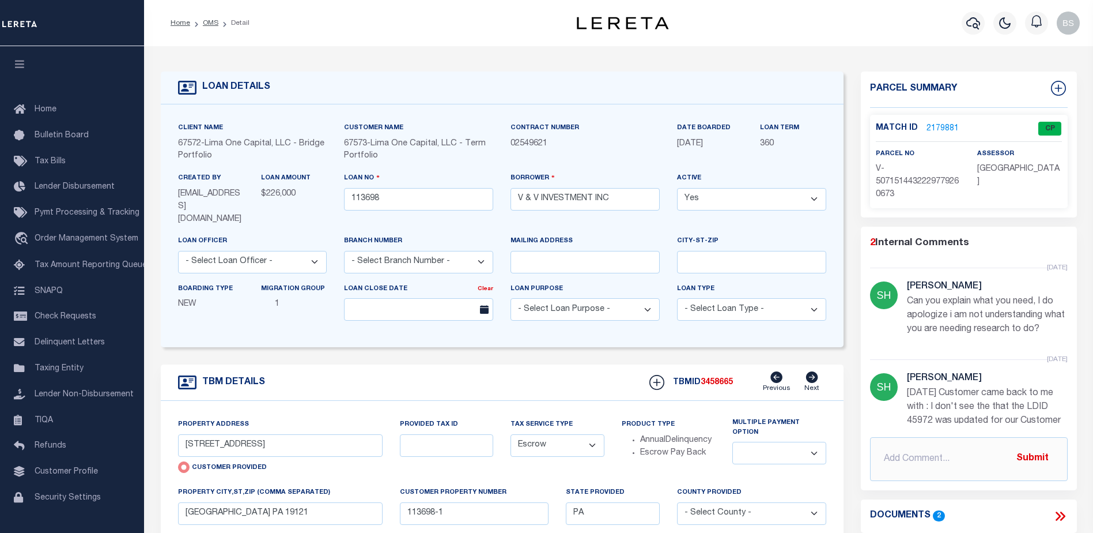
click at [944, 125] on link "2179881" at bounding box center [943, 129] width 32 height 12
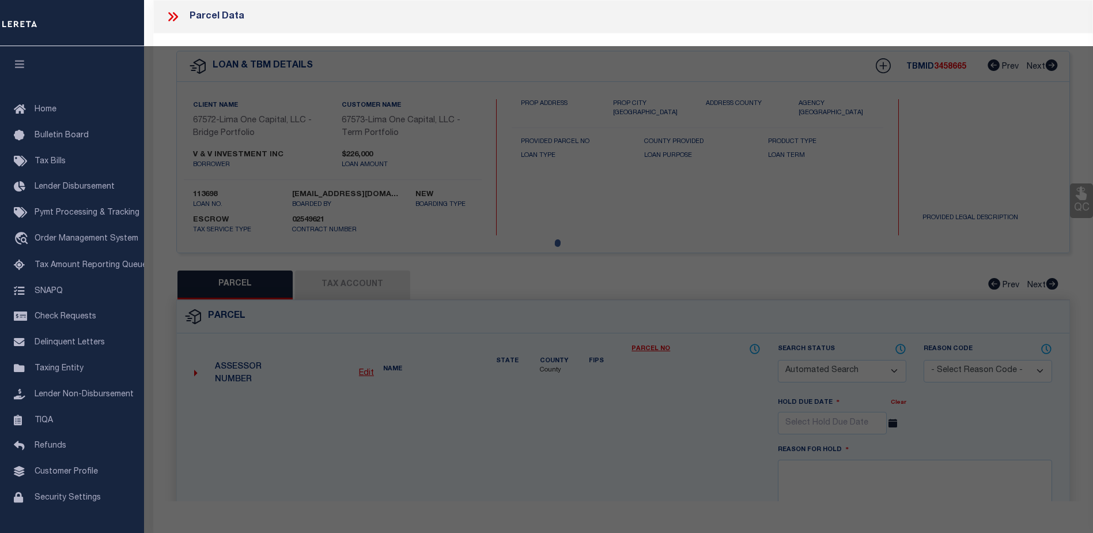
checkbox input "false"
select select "CP"
type input "[STREET_ADDRESS]"
checkbox input "false"
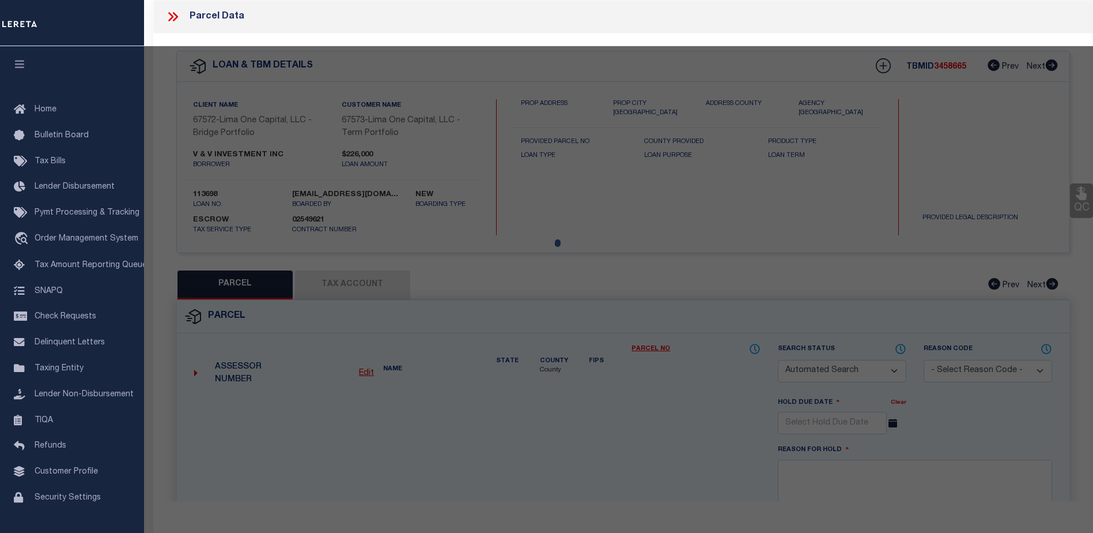
type input "PHILADELPHIA PA 19121"
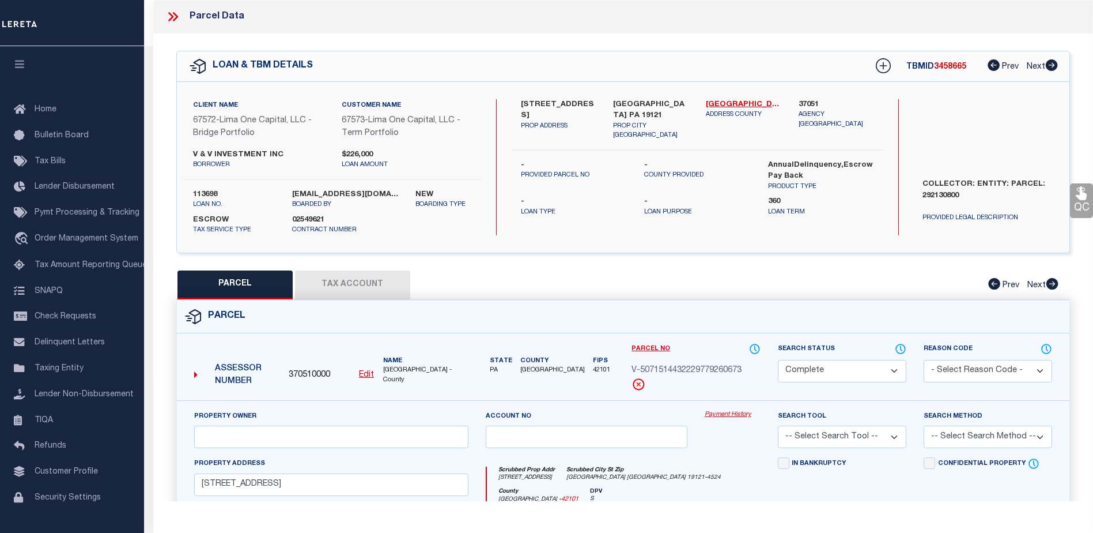
click at [719, 416] on link "Payment History" at bounding box center [733, 415] width 56 height 10
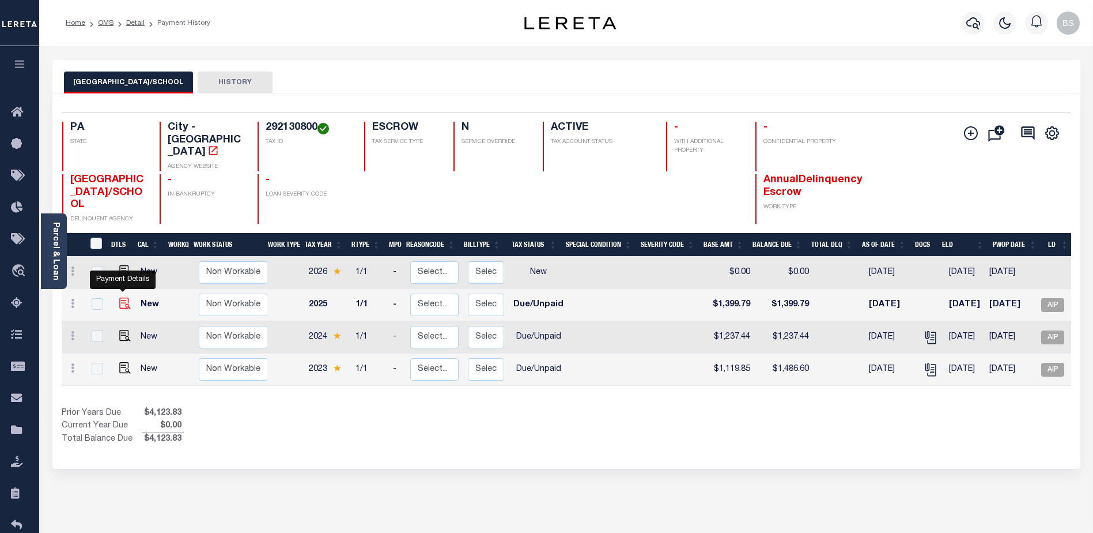
click at [119, 297] on img "" at bounding box center [125, 303] width 12 height 12
checkbox input "true"
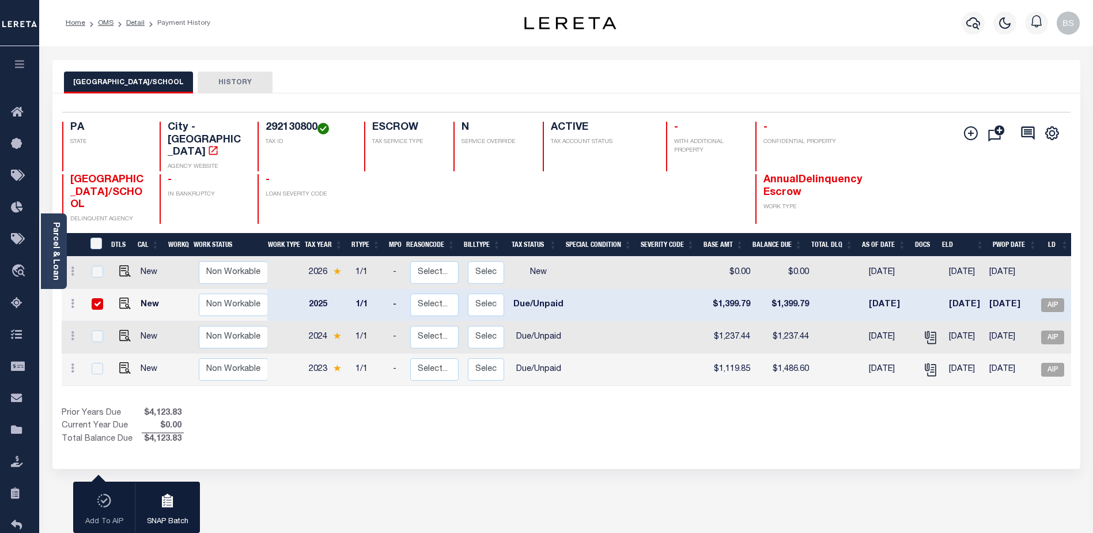
click at [95, 289] on td at bounding box center [96, 305] width 24 height 32
checkbox input "false"
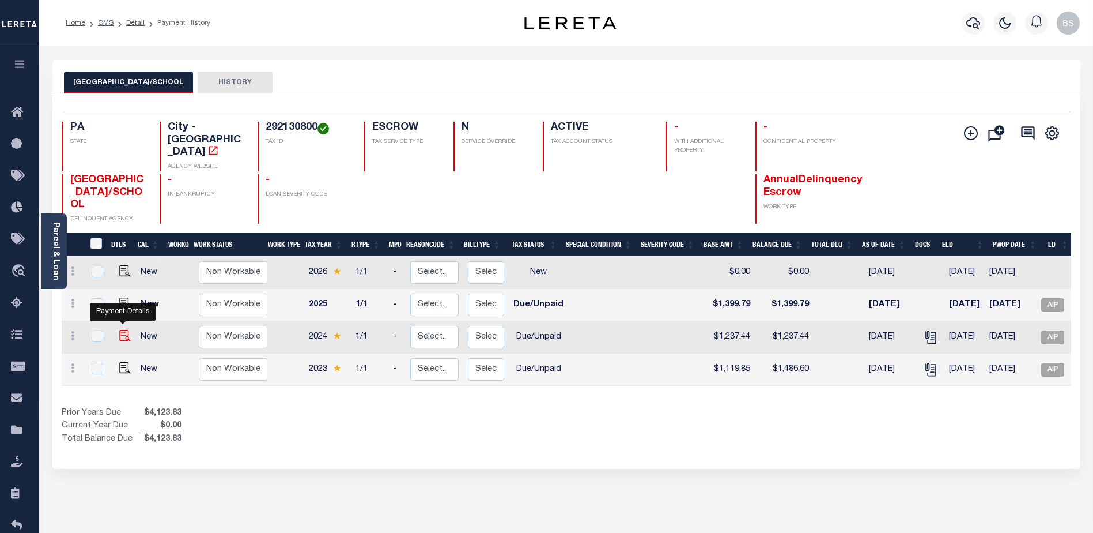
click at [122, 330] on img "" at bounding box center [125, 336] width 12 height 12
checkbox input "true"
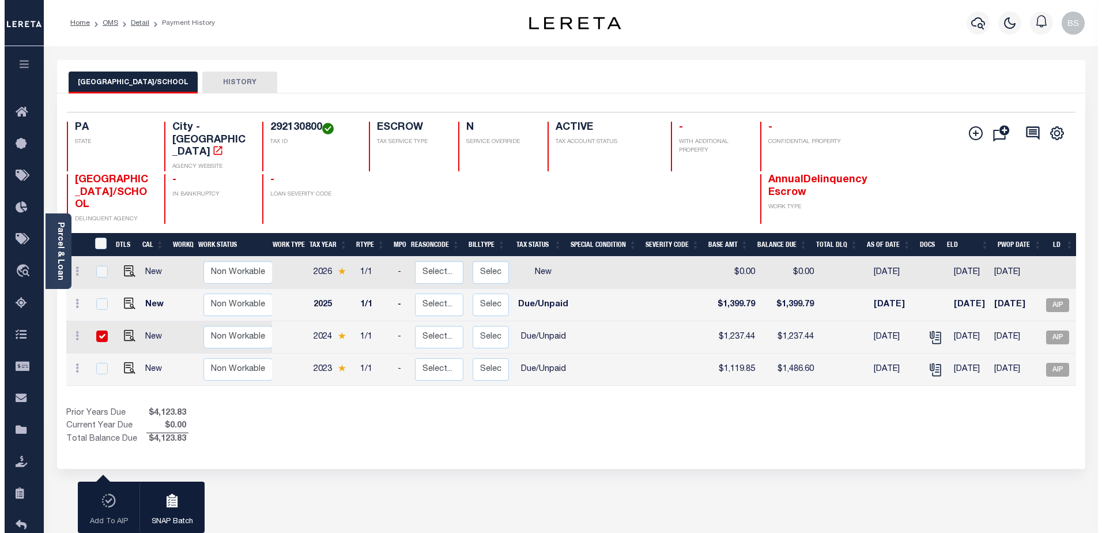
scroll to position [1, 0]
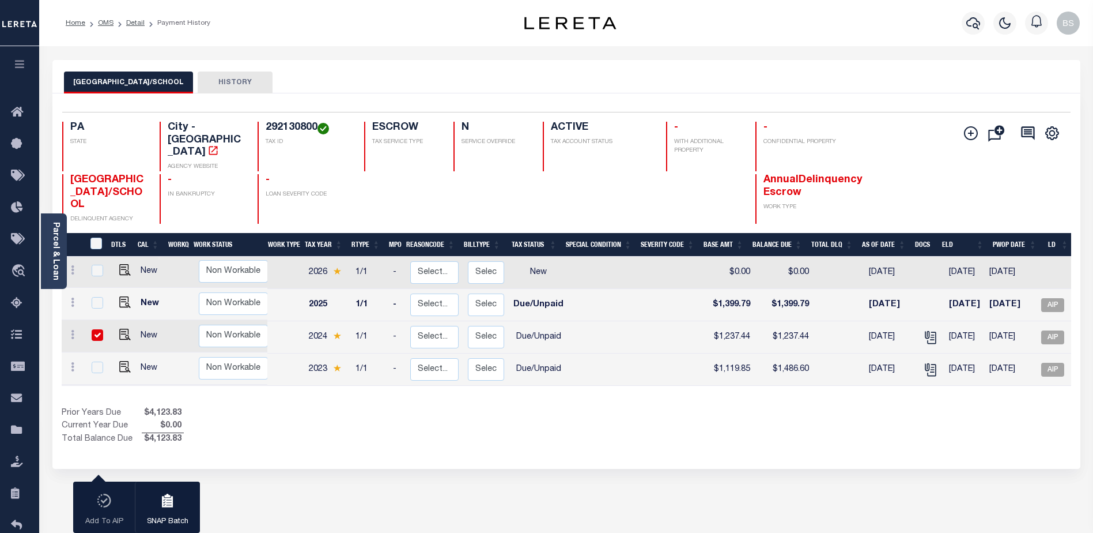
click at [96, 329] on input "checkbox" at bounding box center [98, 335] width 12 height 12
checkbox input "false"
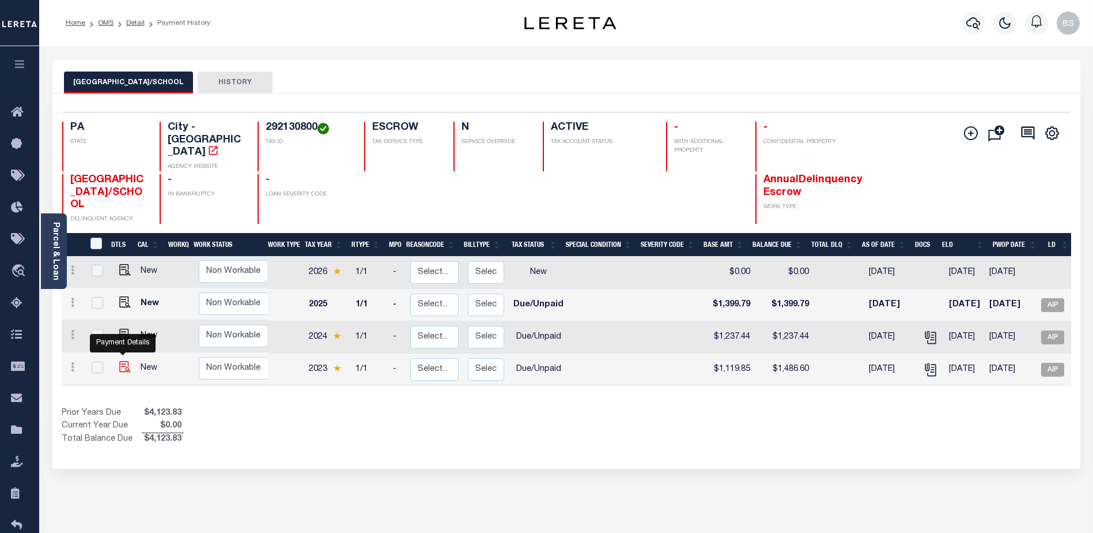
click at [122, 361] on img "" at bounding box center [125, 367] width 12 height 12
checkbox input "true"
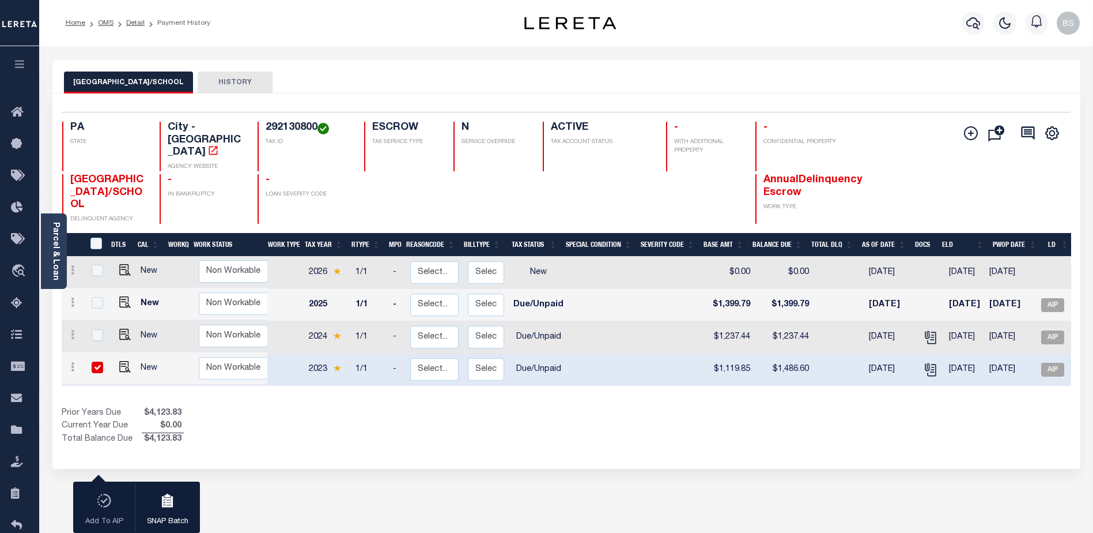
click at [95, 361] on input "checkbox" at bounding box center [98, 367] width 12 height 12
checkbox input "false"
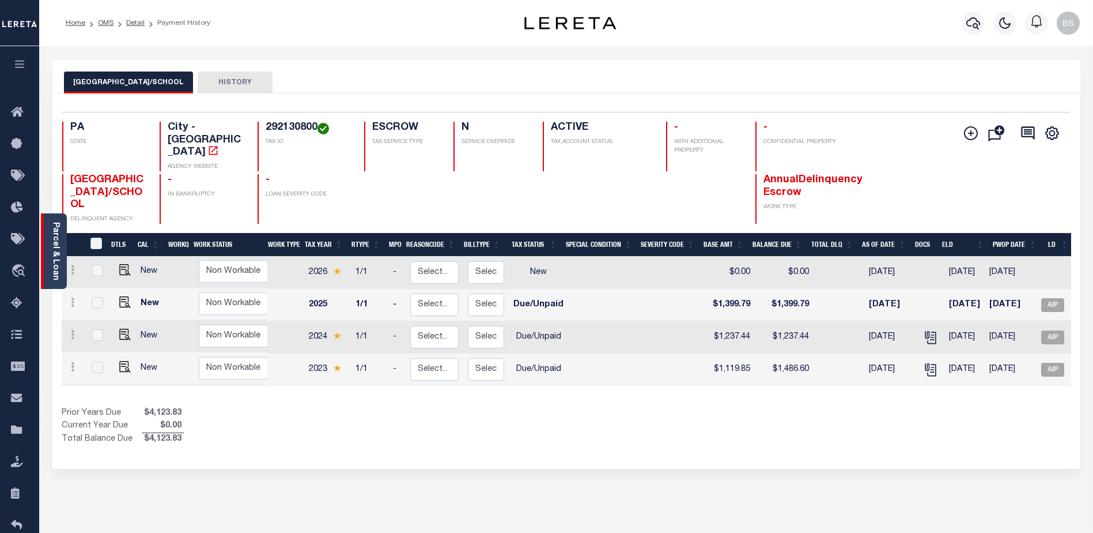
click at [55, 238] on link "Parcel & Loan" at bounding box center [55, 251] width 8 height 58
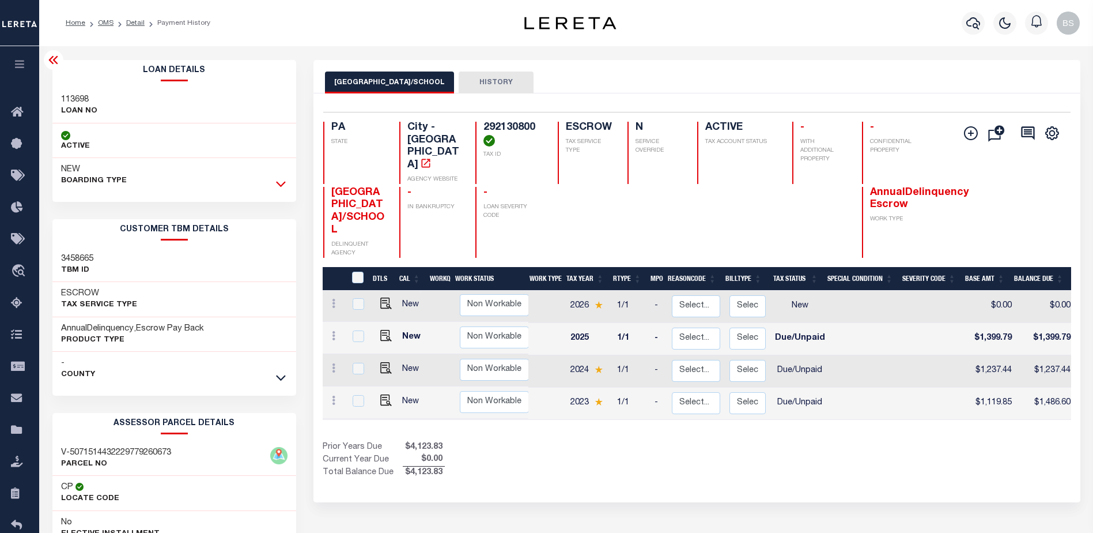
click at [285, 184] on icon at bounding box center [281, 184] width 10 height 12
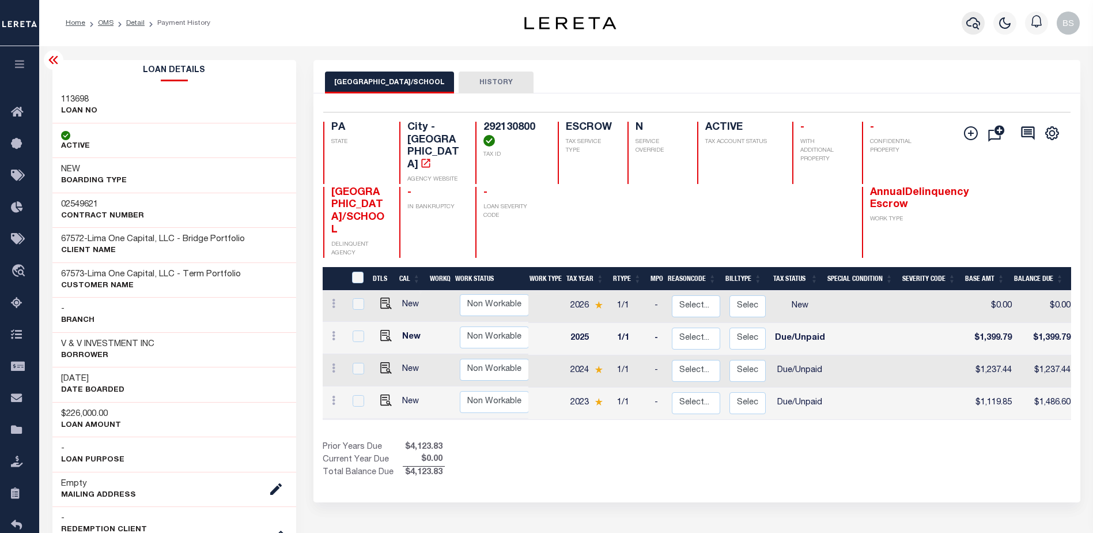
click at [972, 24] on icon "button" at bounding box center [973, 23] width 14 height 14
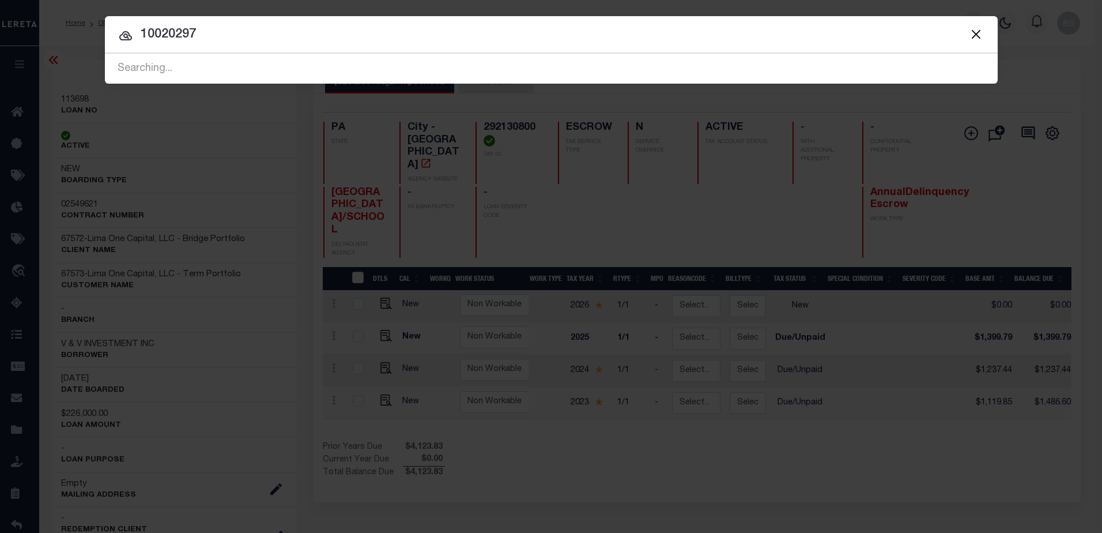
type input "10020297"
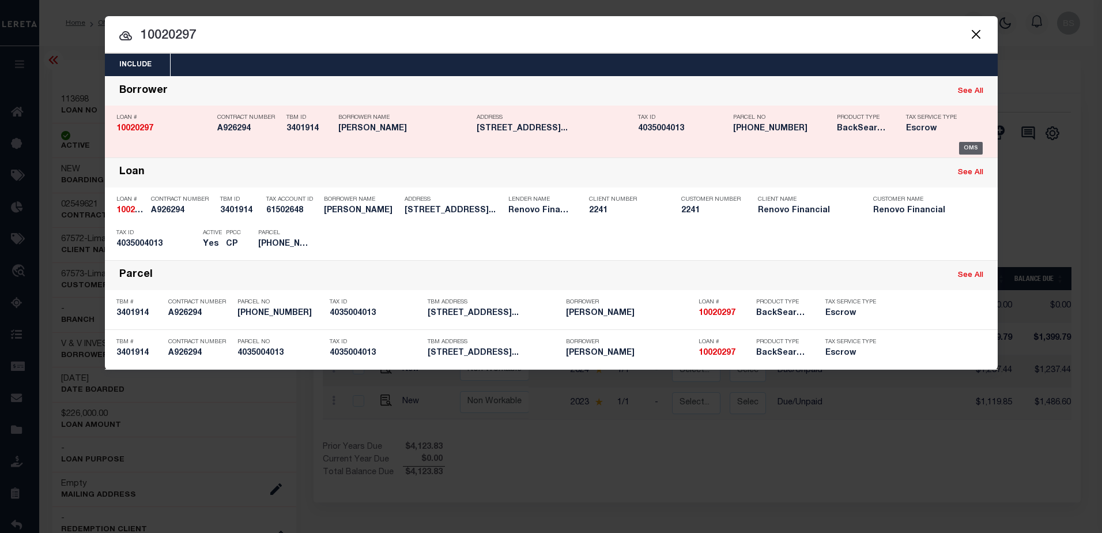
click at [968, 150] on div "OMS" at bounding box center [971, 148] width 24 height 13
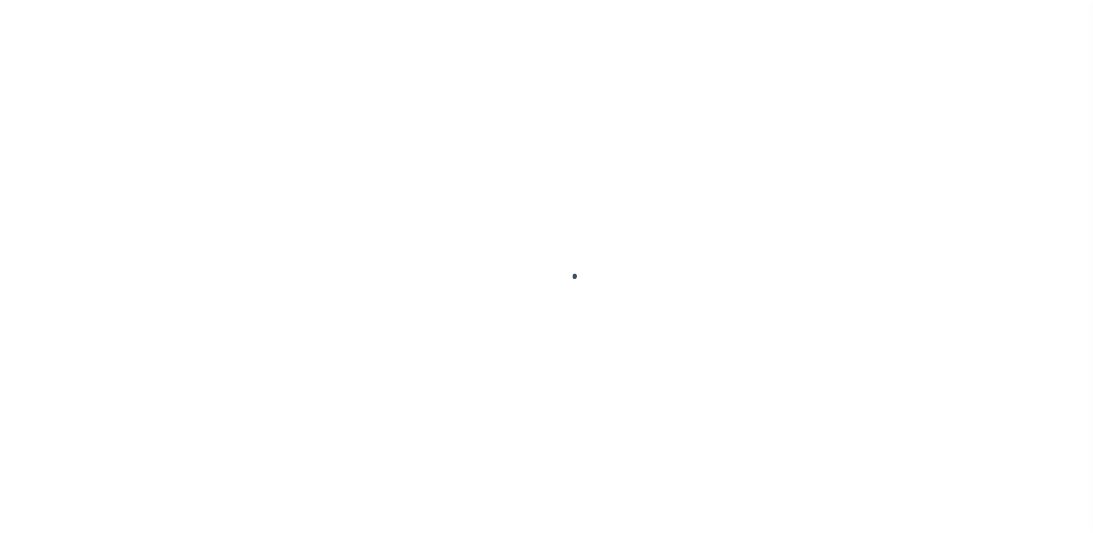
select select "DUE"
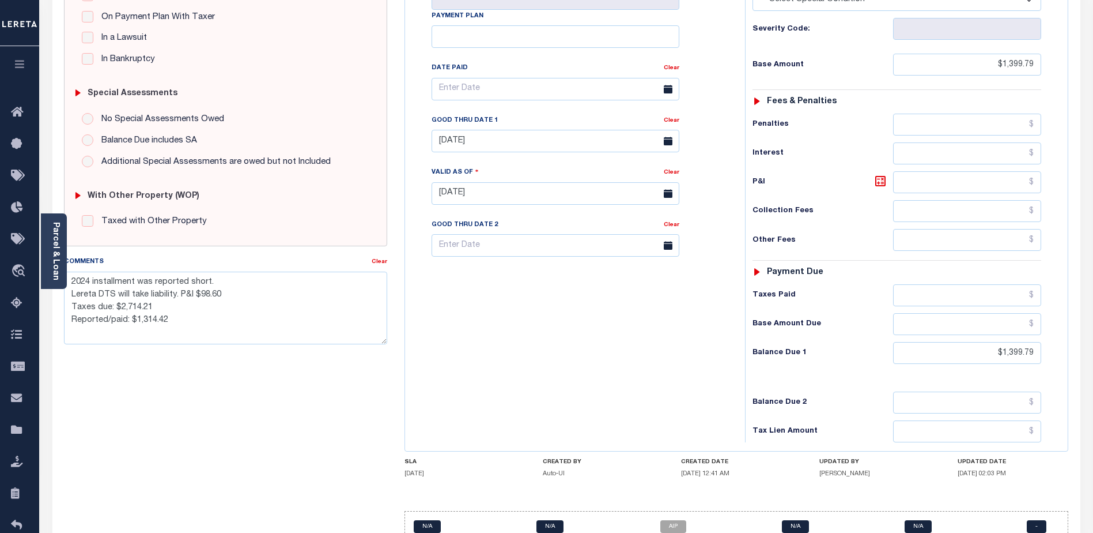
scroll to position [316, 0]
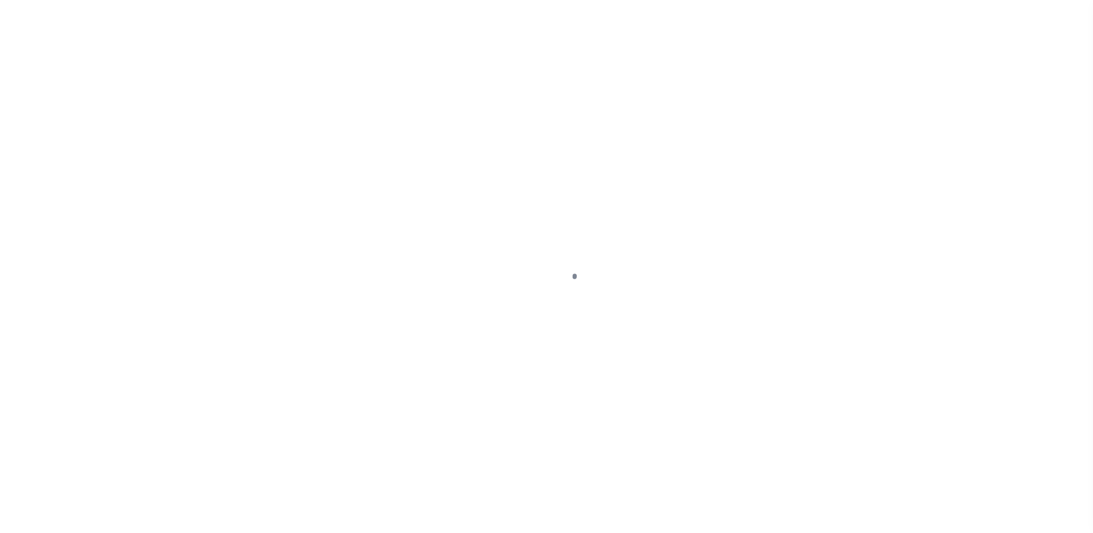
select select "DUE"
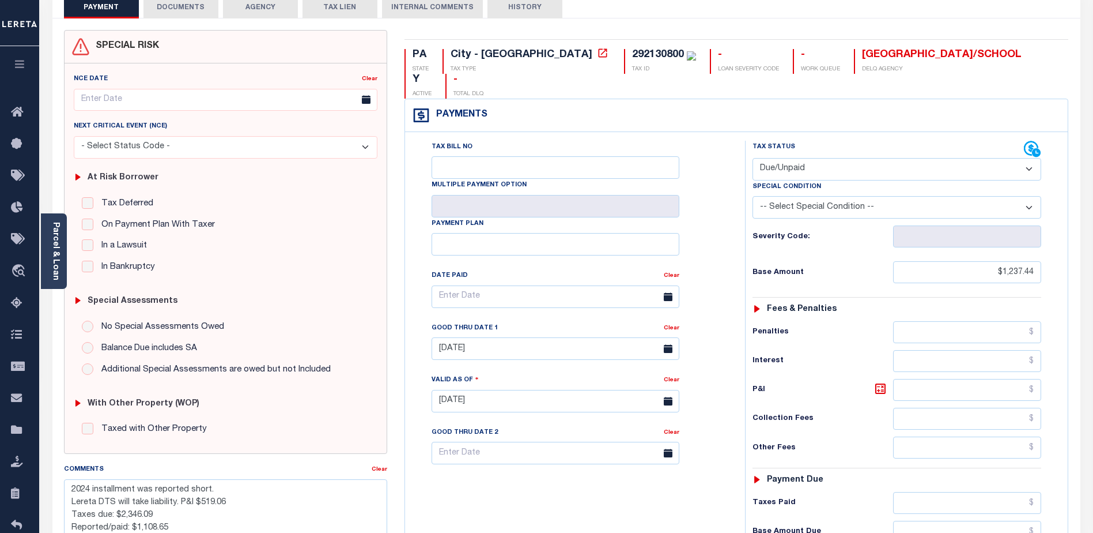
scroll to position [58, 0]
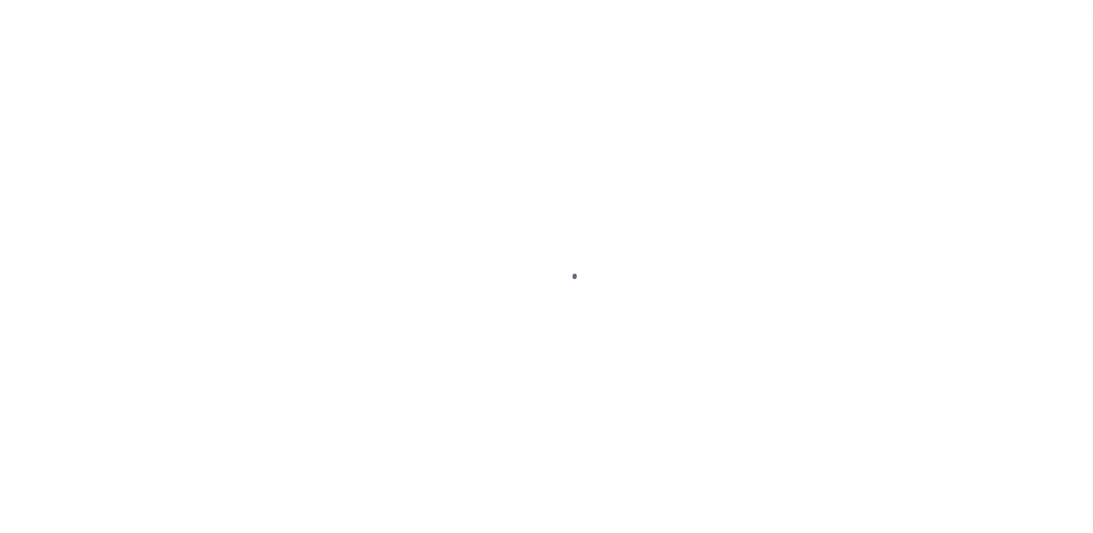
select select "DUE"
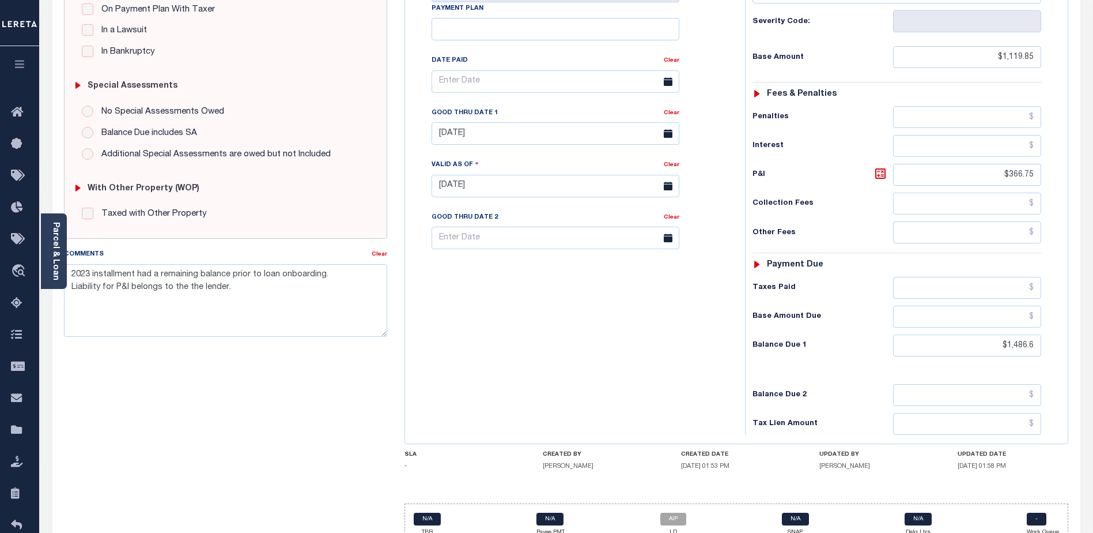
scroll to position [316, 0]
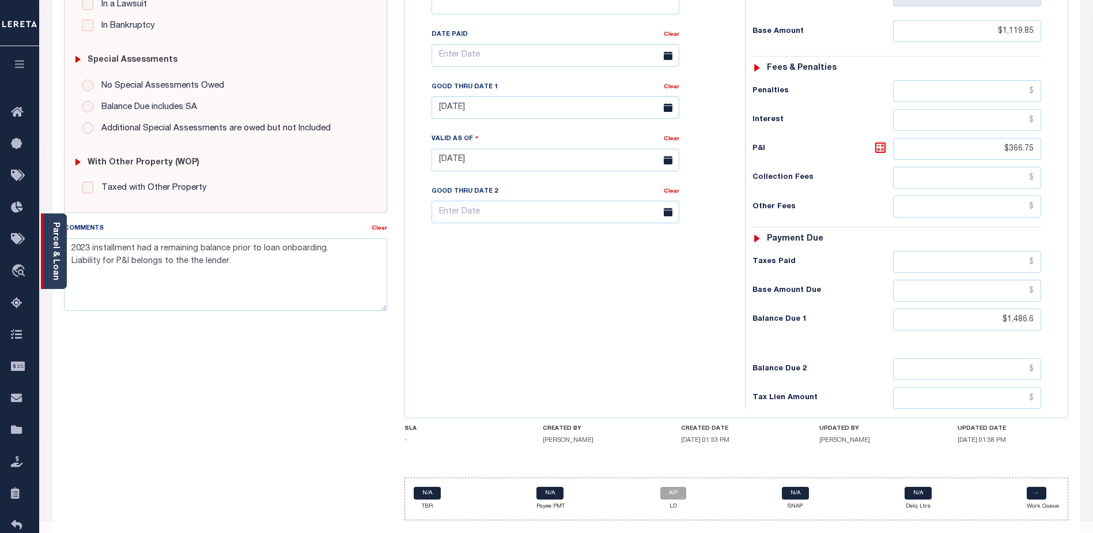
click at [51, 231] on link "Parcel & Loan" at bounding box center [55, 251] width 8 height 58
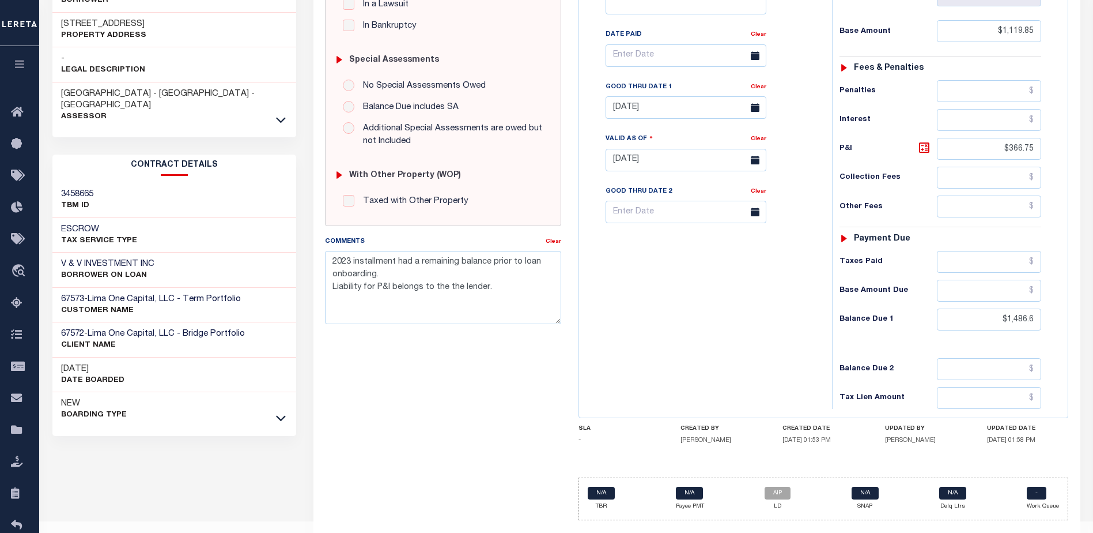
scroll to position [0, 0]
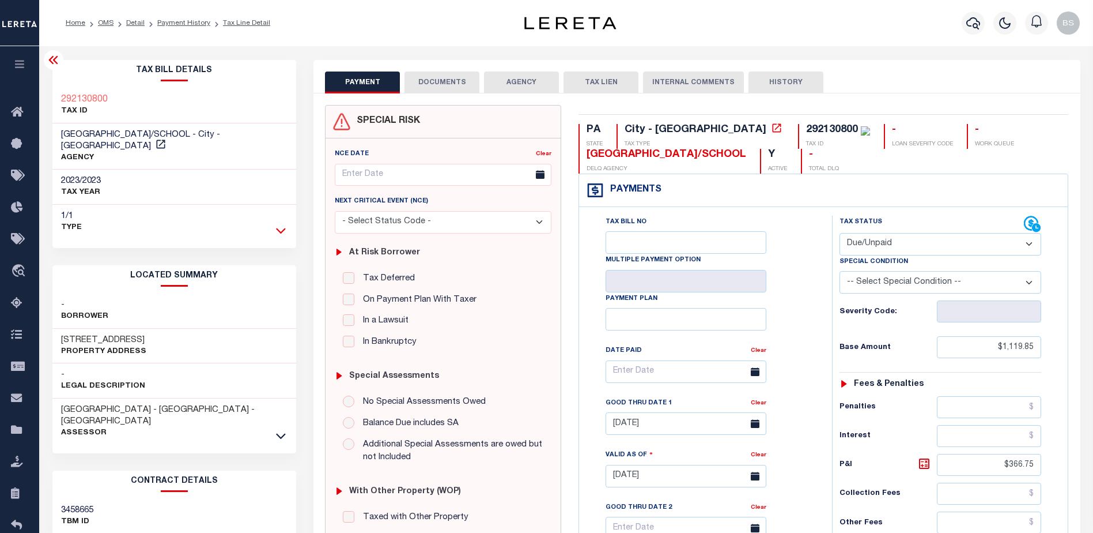
click at [282, 224] on icon at bounding box center [281, 230] width 10 height 12
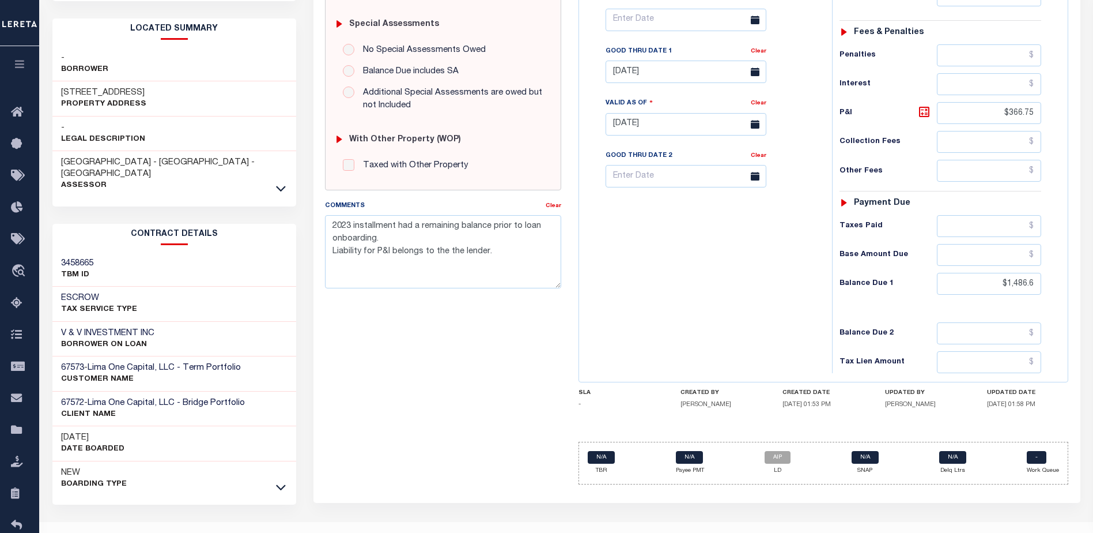
scroll to position [352, 0]
click at [277, 480] on icon at bounding box center [281, 486] width 10 height 12
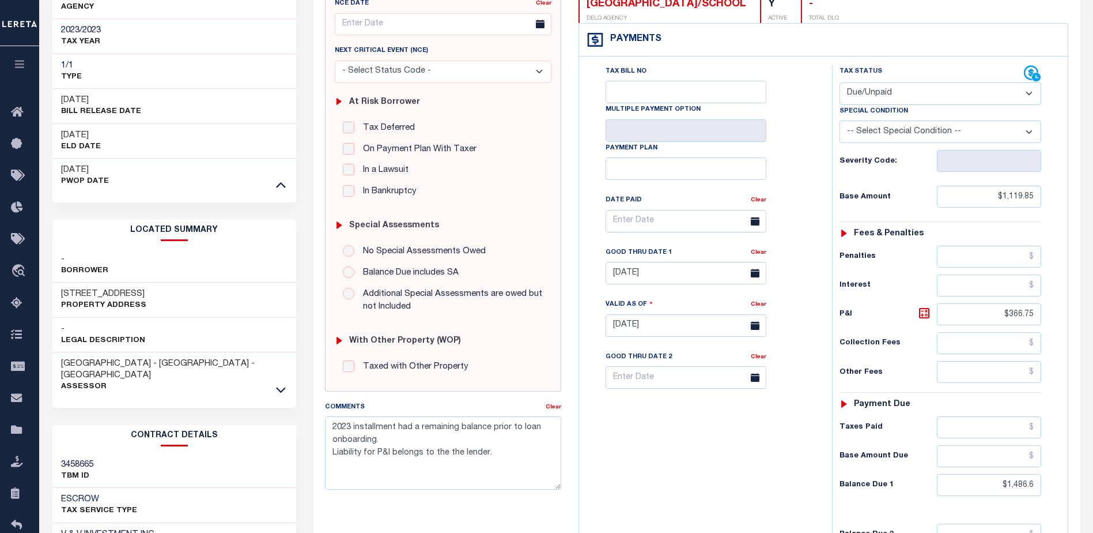
scroll to position [173, 0]
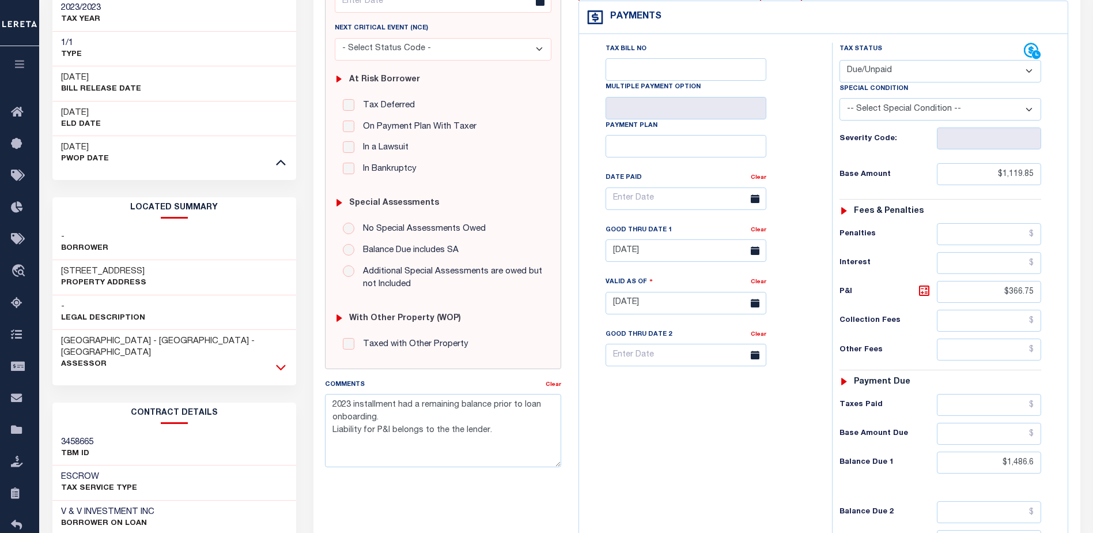
click at [282, 361] on icon at bounding box center [281, 367] width 10 height 12
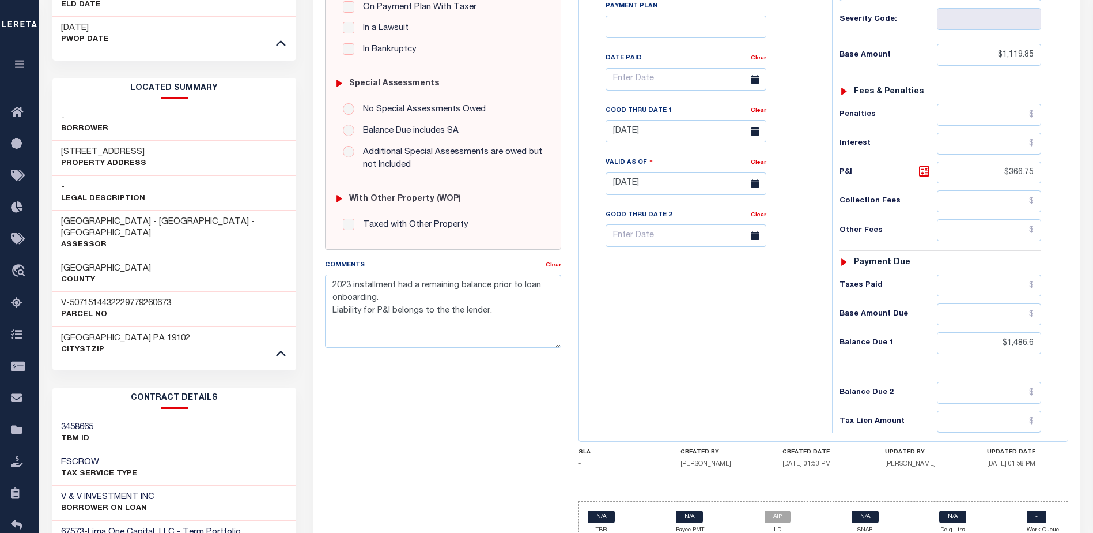
scroll to position [596, 0]
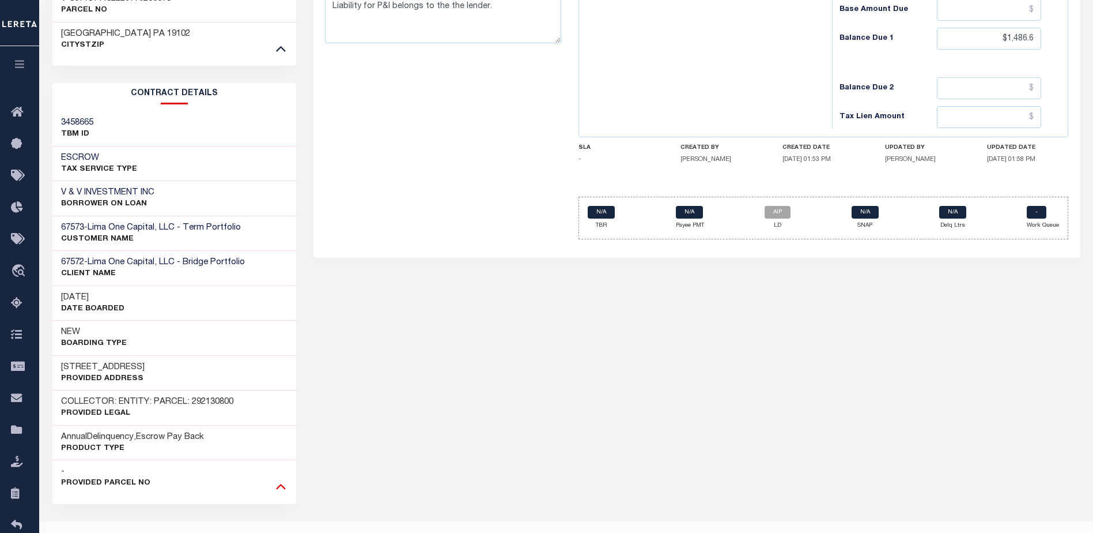
click at [284, 479] on icon at bounding box center [281, 485] width 10 height 12
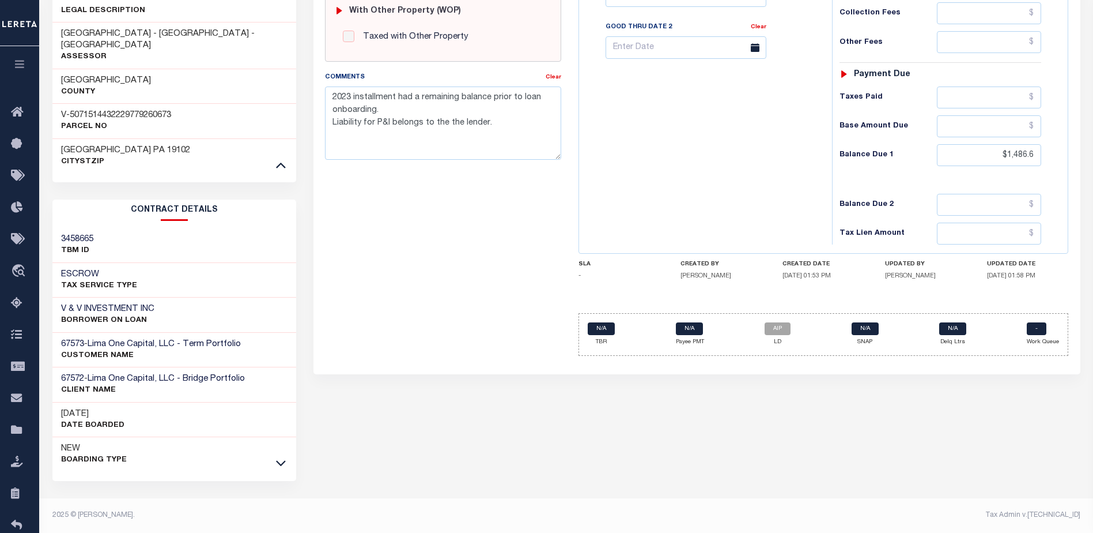
scroll to position [457, 0]
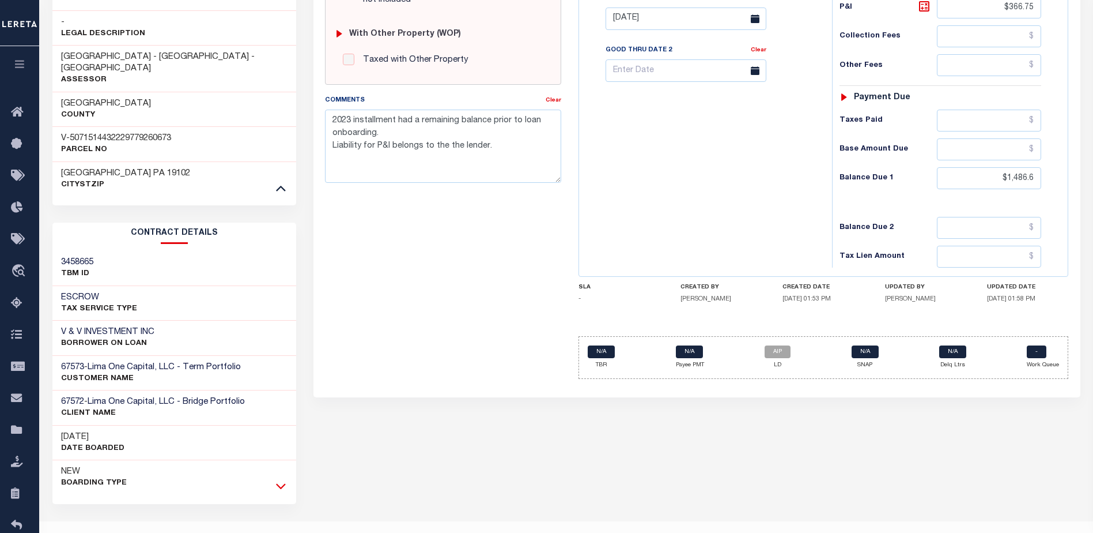
click at [278, 479] on icon at bounding box center [281, 485] width 10 height 12
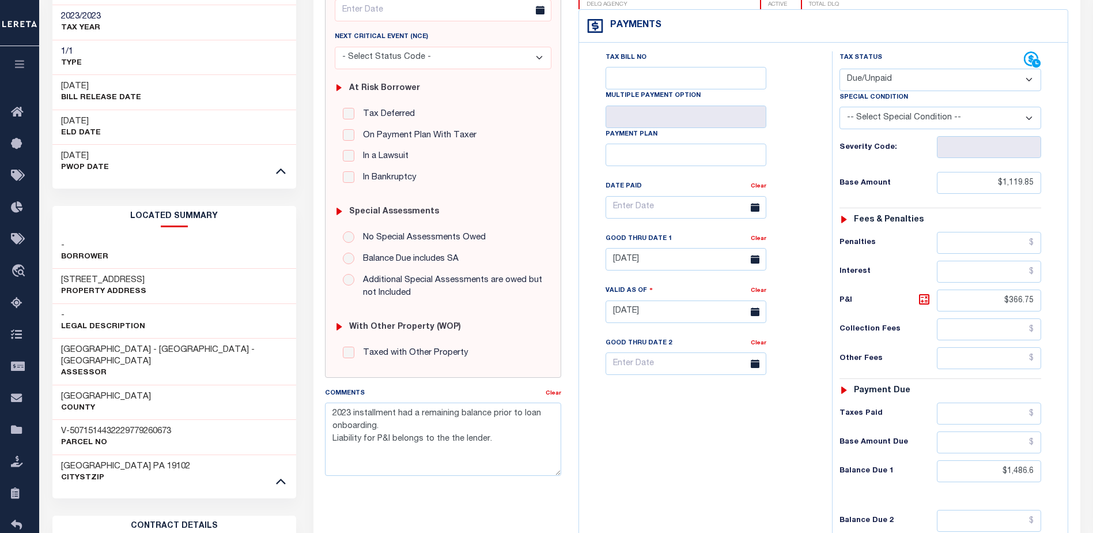
scroll to position [193, 0]
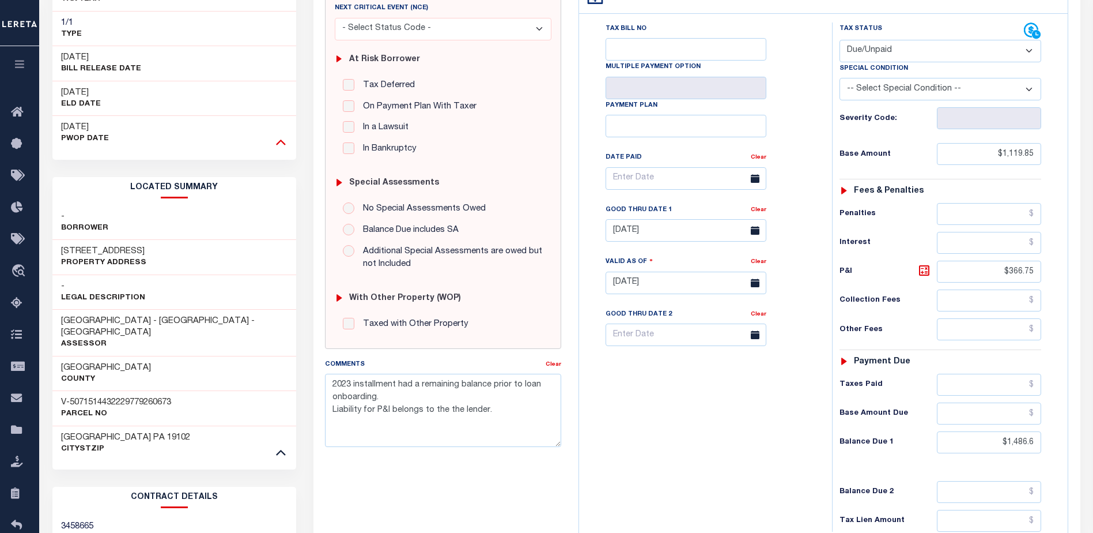
click at [281, 139] on icon at bounding box center [281, 142] width 10 height 6
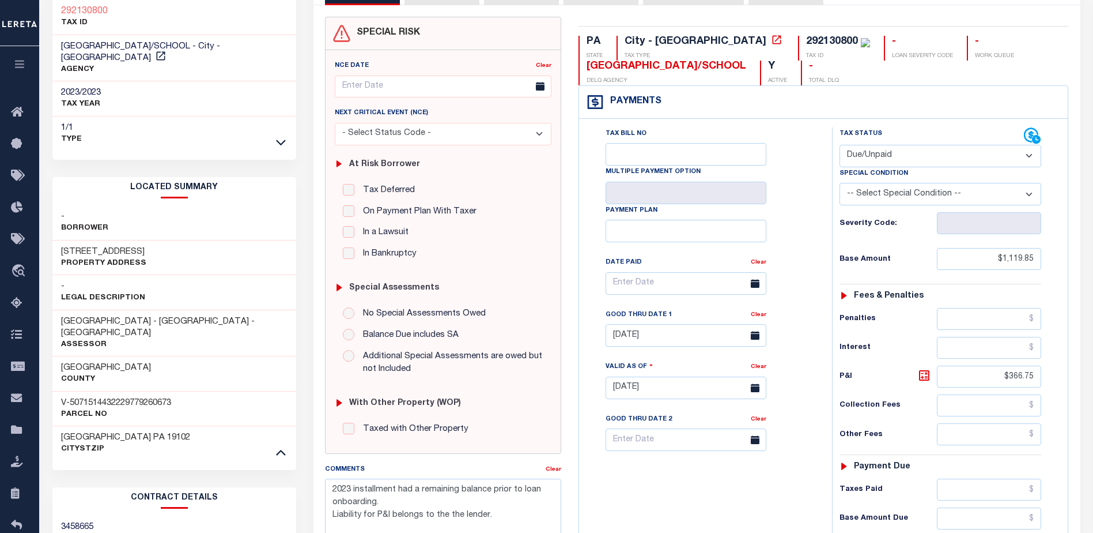
click at [281, 136] on icon at bounding box center [281, 142] width 10 height 12
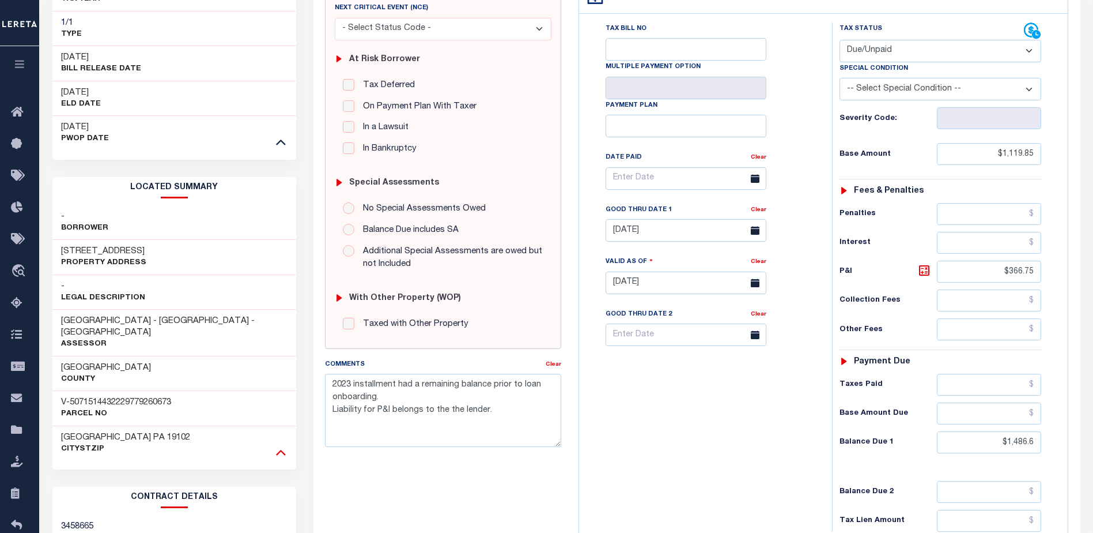
click at [278, 445] on icon at bounding box center [281, 451] width 10 height 12
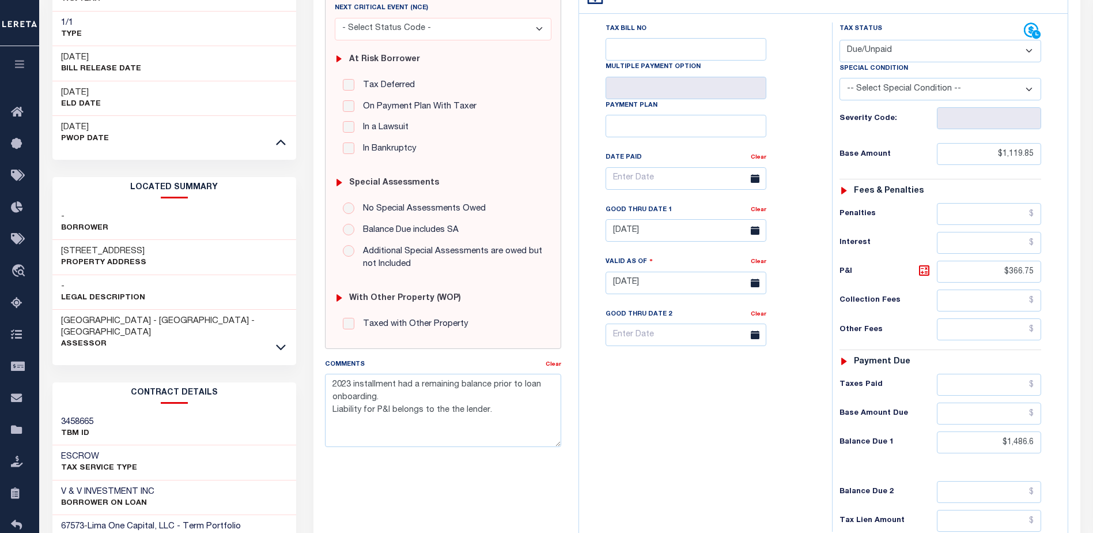
click at [284, 341] on div at bounding box center [280, 347] width 13 height 13
click at [281, 341] on icon at bounding box center [281, 347] width 10 height 12
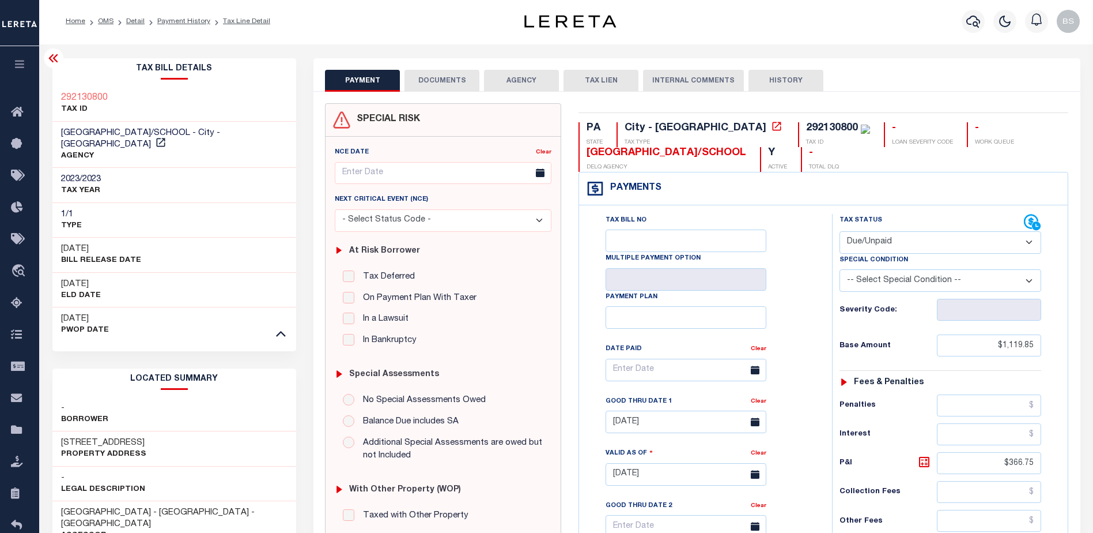
scroll to position [0, 0]
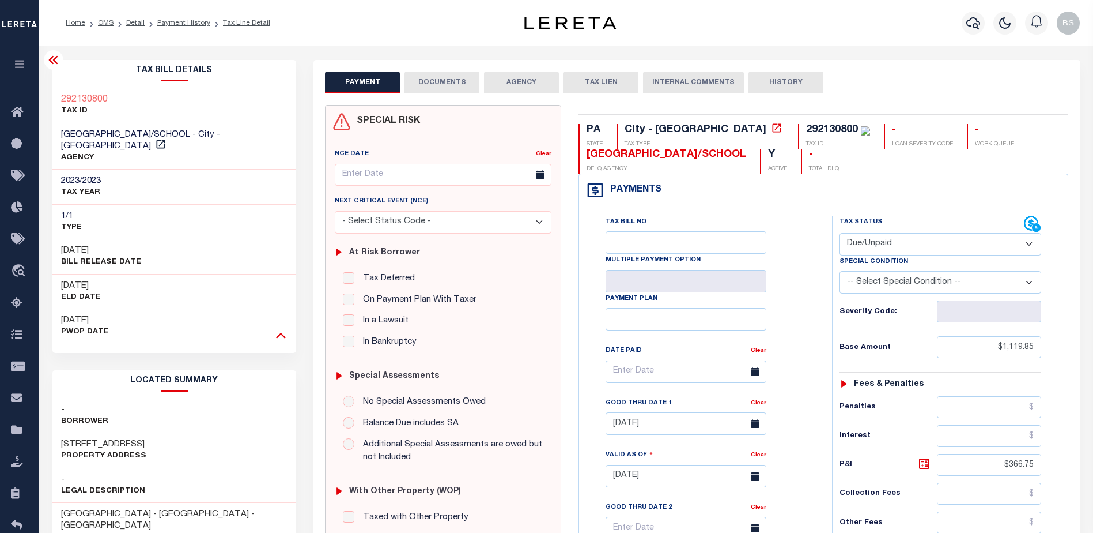
click at [281, 333] on icon at bounding box center [281, 336] width 10 height 6
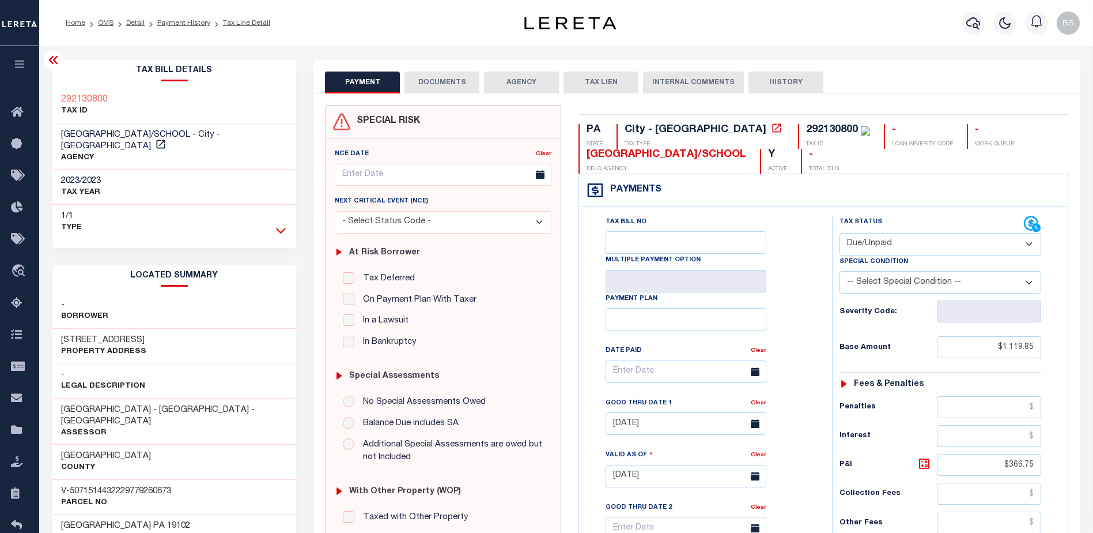
click at [284, 224] on icon at bounding box center [281, 230] width 10 height 12
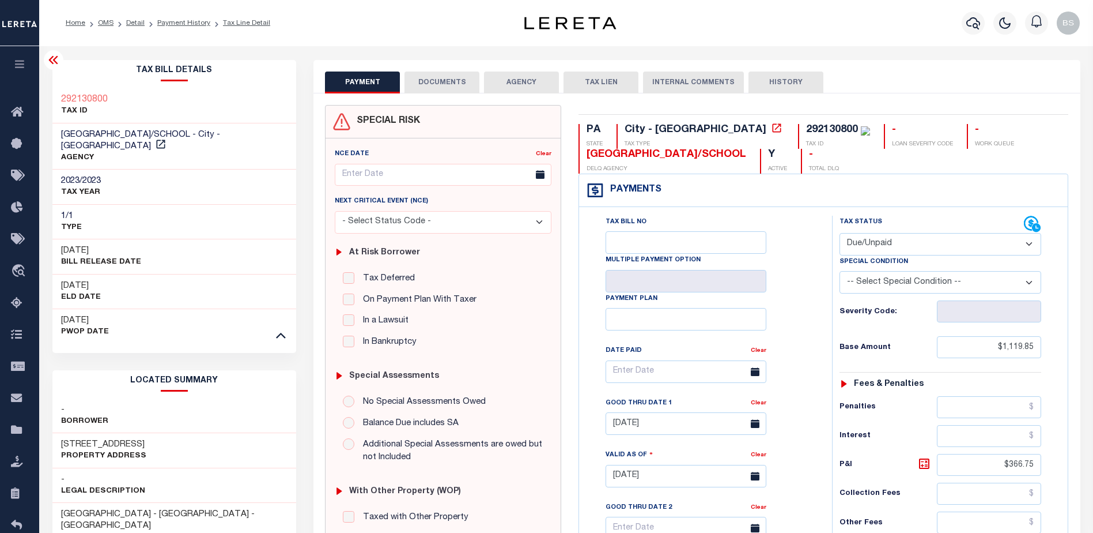
click at [52, 61] on icon at bounding box center [54, 60] width 14 height 14
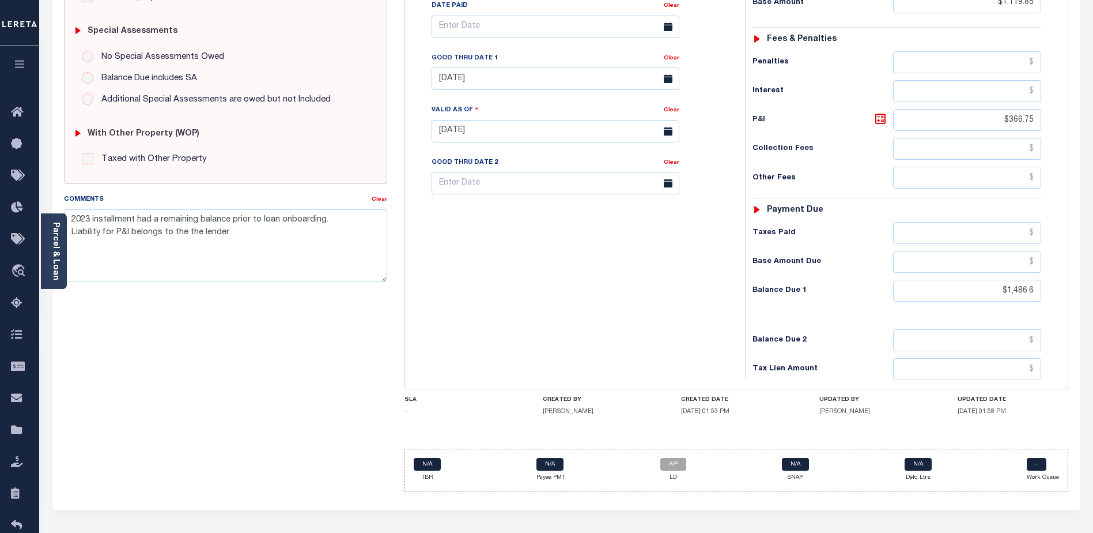
scroll to position [346, 0]
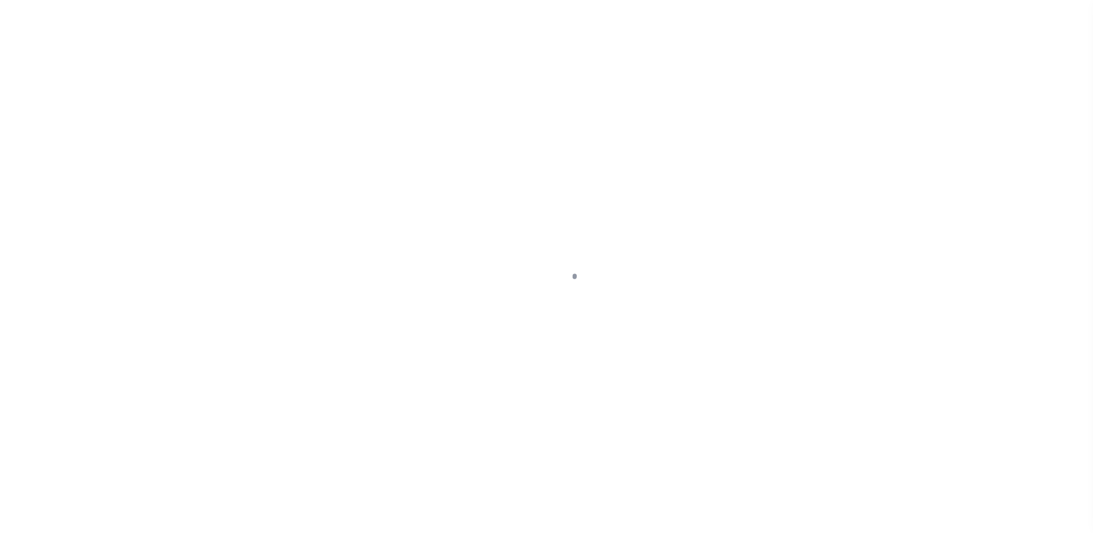
select select "25067"
select select "10"
select select "Escrow"
type input "[STREET_ADDRESS]"
type input "4035004013"
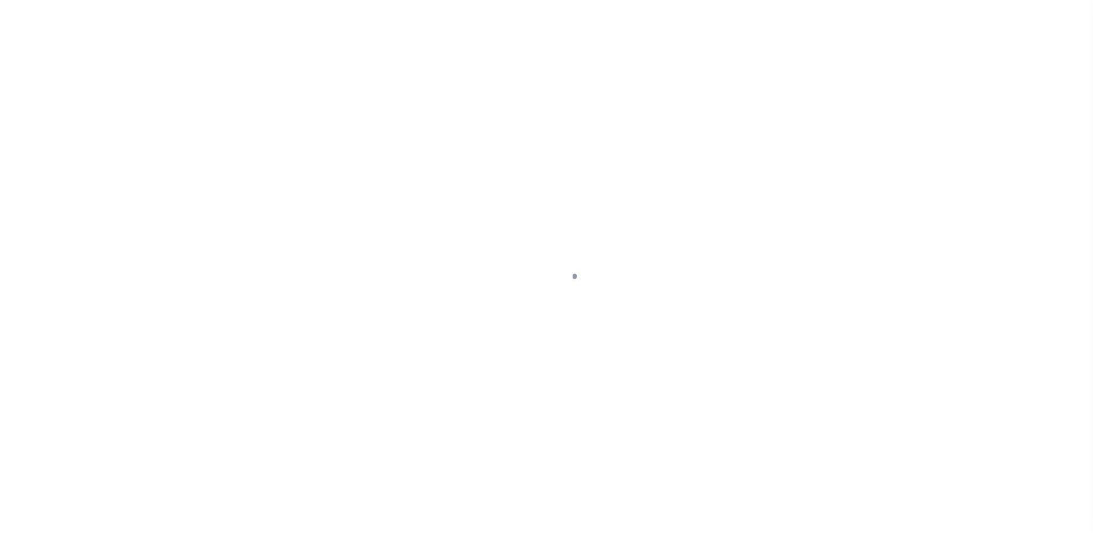
select select
type input "INGLEWOOD, [GEOGRAPHIC_DATA] 90304"
type input "a0kUS000007eAxV"
type input "CA"
select select
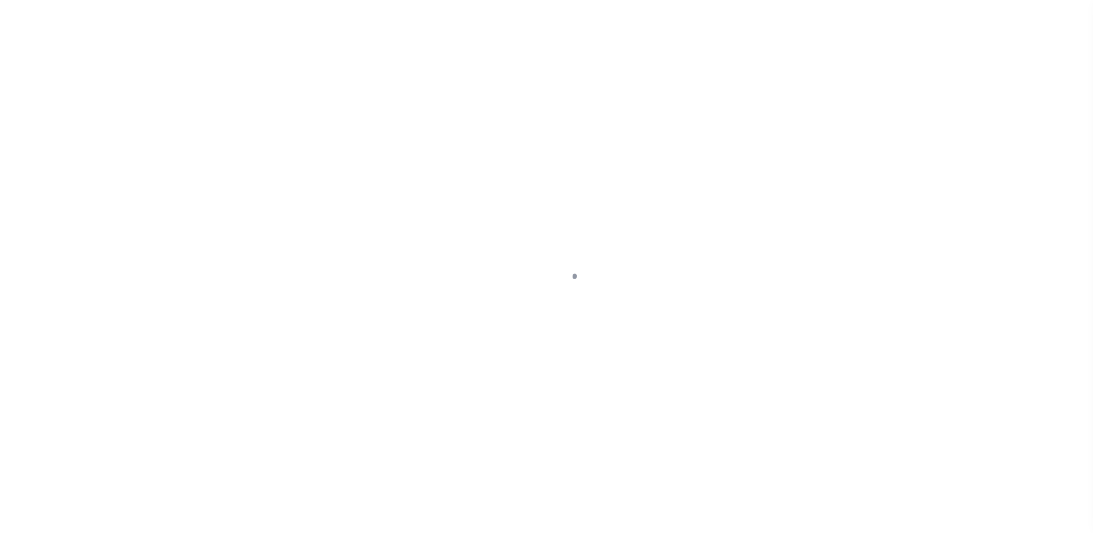
type textarea "Liability Limited to Customer Provided Parcel"
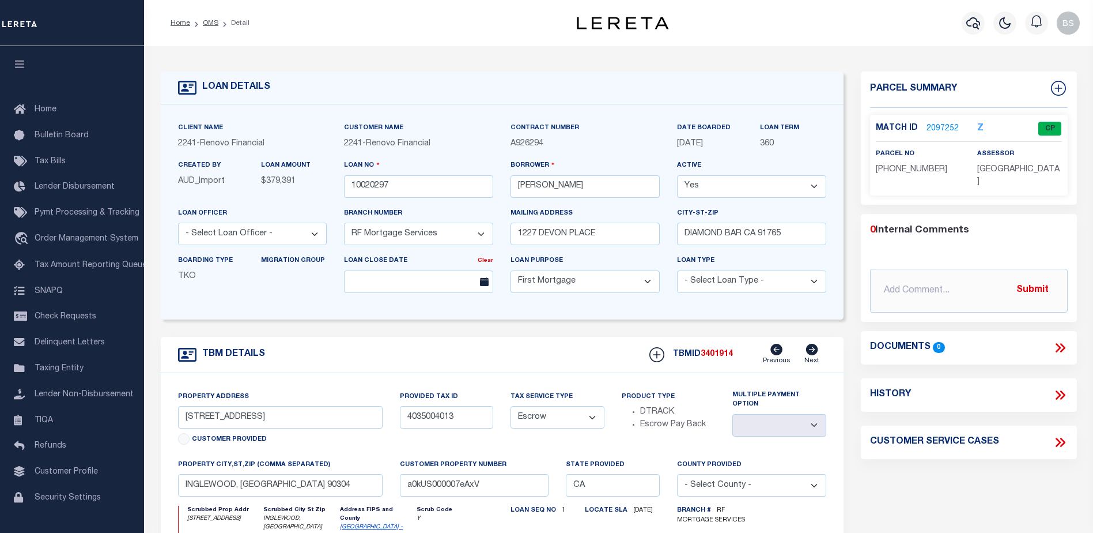
click at [929, 131] on link "2097252" at bounding box center [943, 129] width 32 height 12
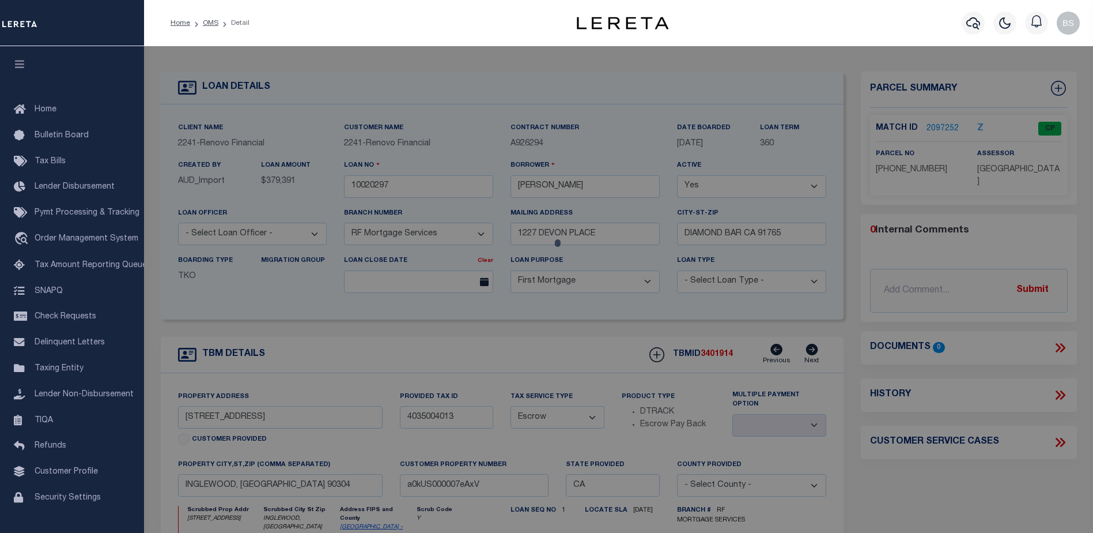
checkbox input "false"
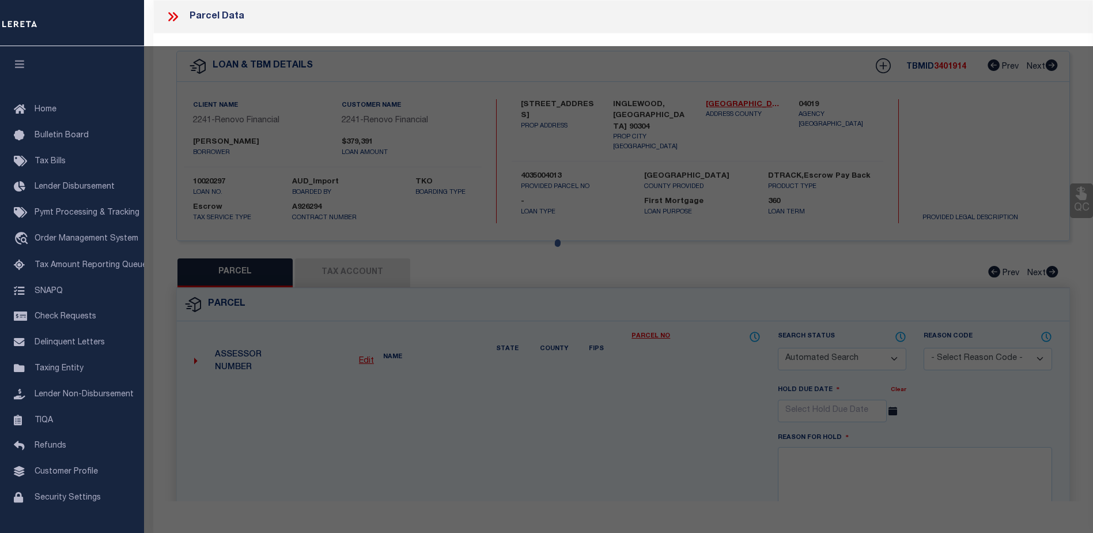
select select "CP"
type input "11009 LARCH AVE"
checkbox input "false"
type textarea "HAWTHORNE ACRES E 136 FT OF LOT 60"
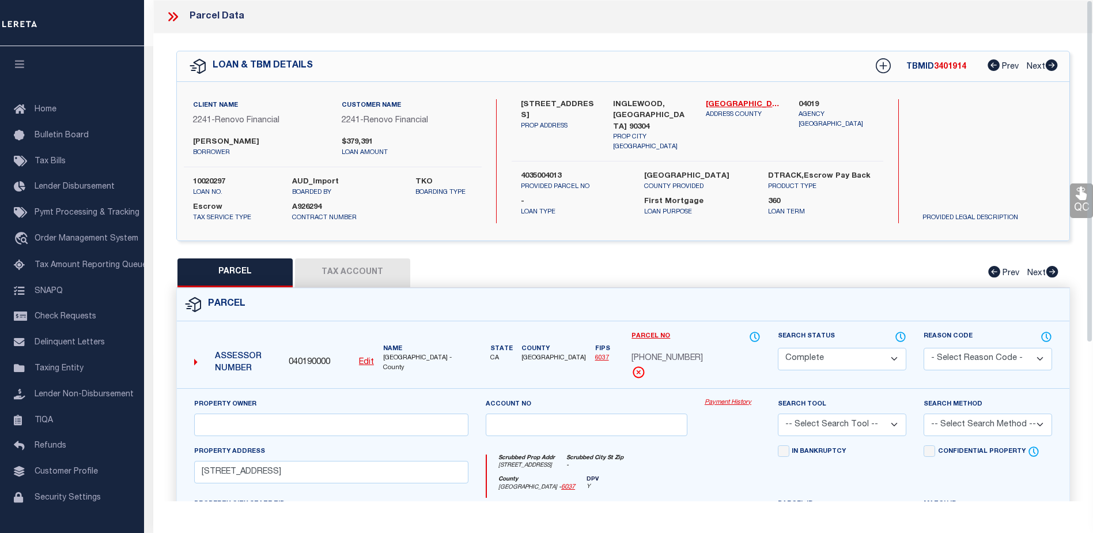
click at [724, 401] on link "Payment History" at bounding box center [733, 403] width 56 height 10
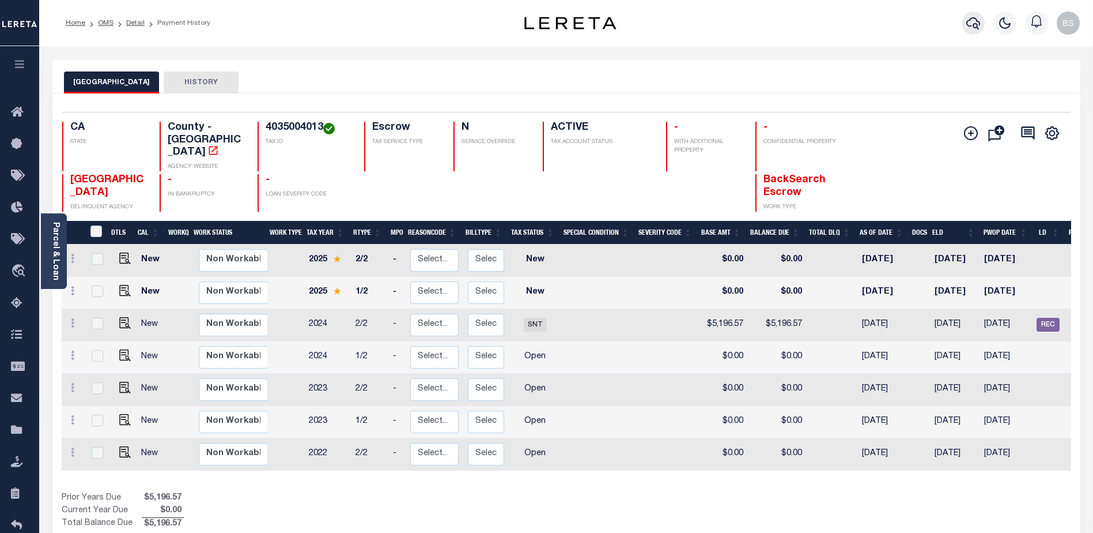
click at [974, 20] on icon "button" at bounding box center [973, 23] width 14 height 14
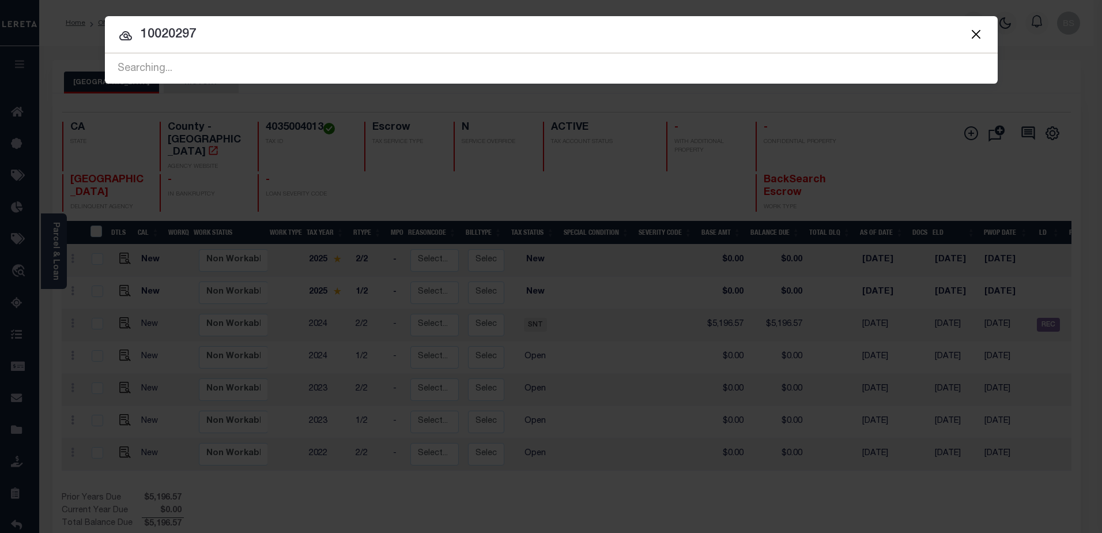
type input "10020297"
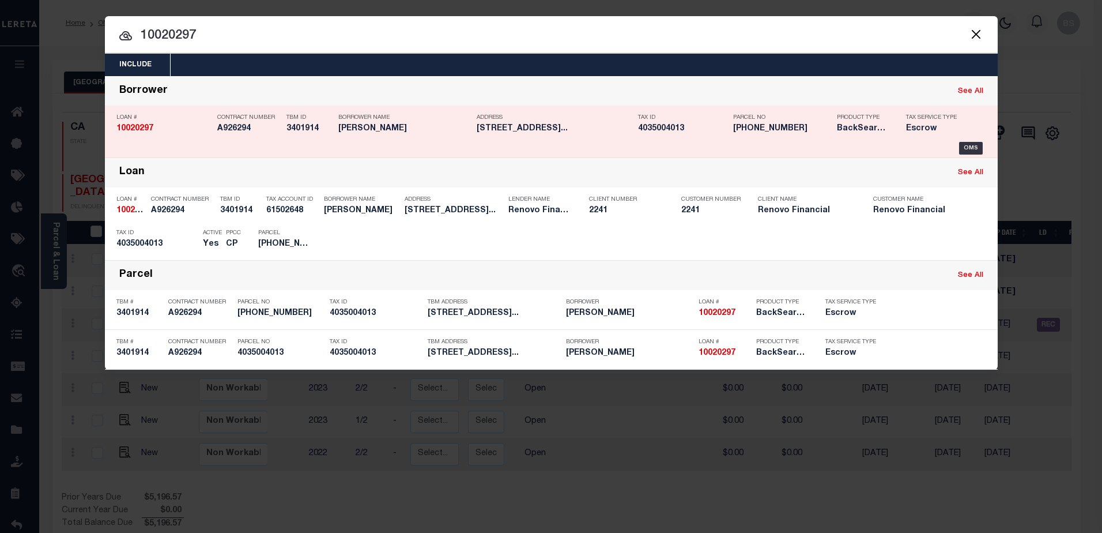
click at [977, 85] on div "See All" at bounding box center [970, 91] width 25 height 13
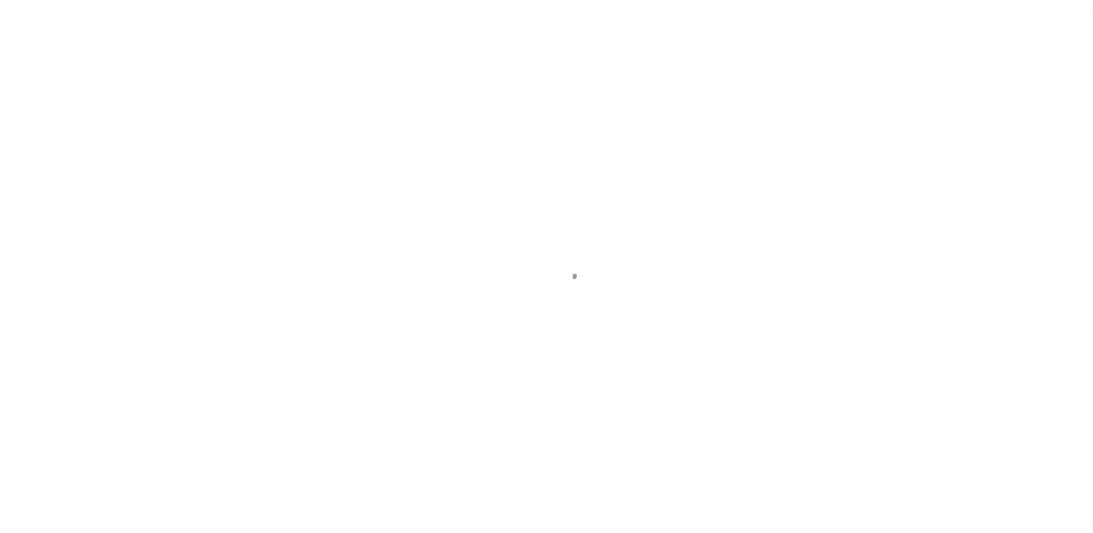
select select "10"
select select "Escrow"
type input "[STREET_ADDRESS]"
type input "4035004013"
select select
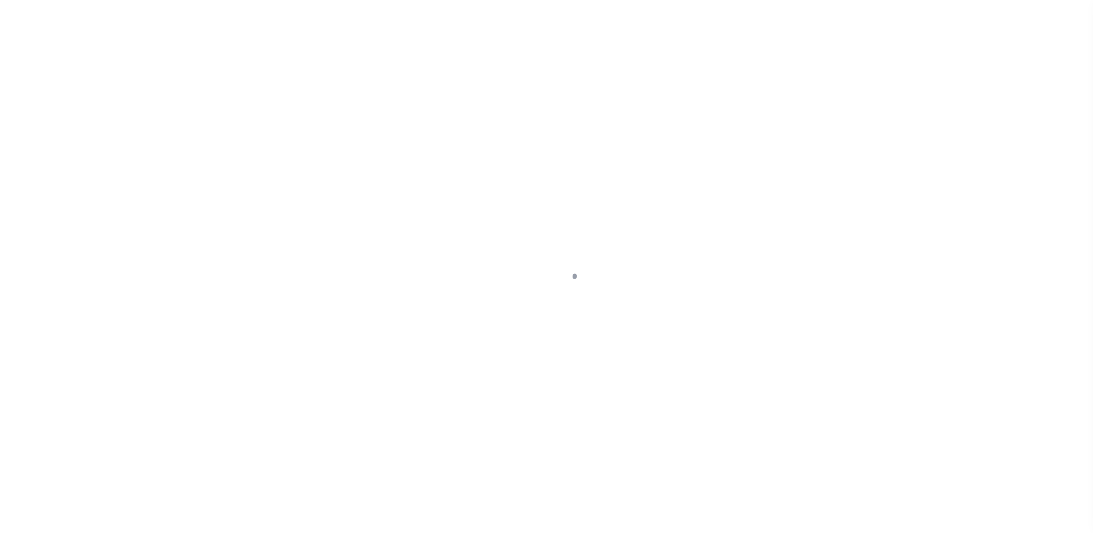
type input "INGLEWOOD, [GEOGRAPHIC_DATA] 90304"
type input "a0kUS000007eAxV"
type input "CA"
select select
type textarea "Liability Limited to Customer Provided Parcel"
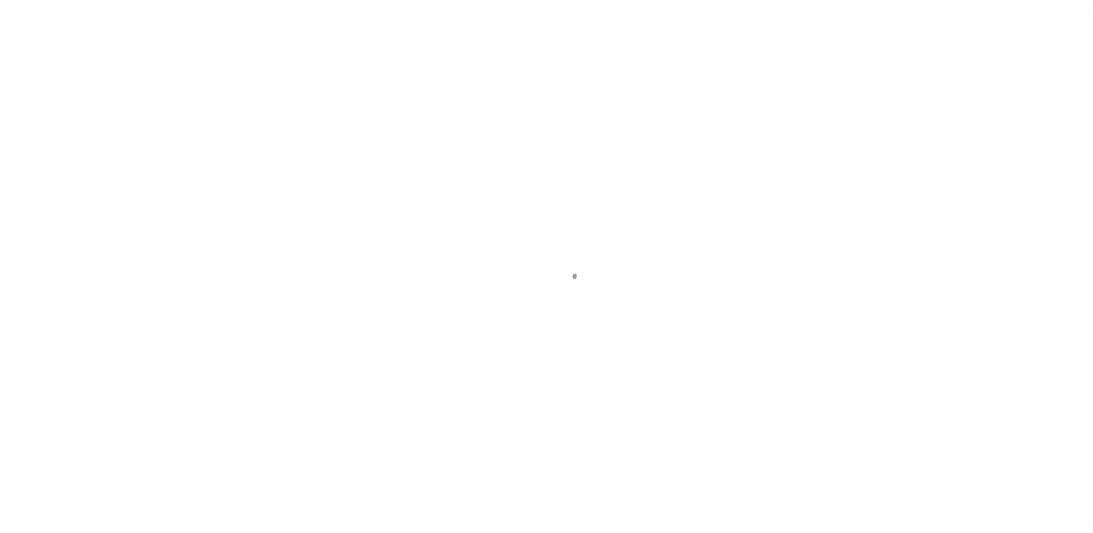
select select "25067"
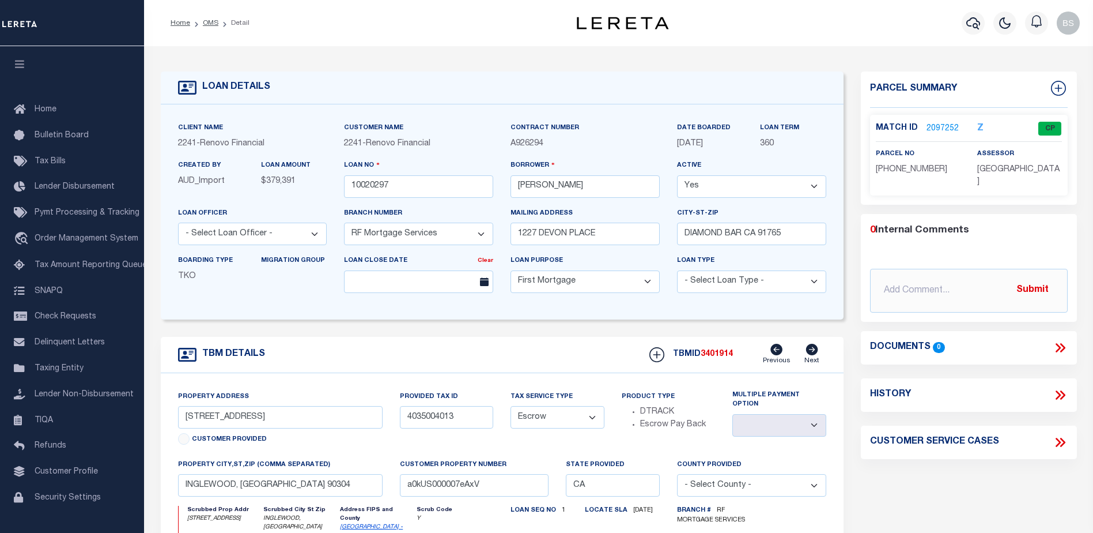
click at [938, 124] on link "2097252" at bounding box center [943, 129] width 32 height 12
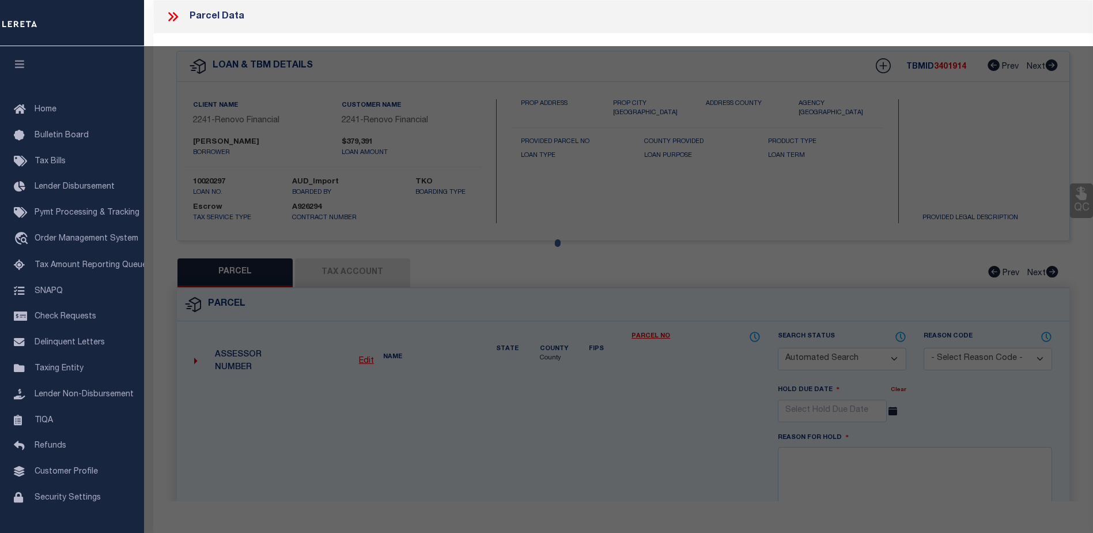
checkbox input "false"
select select "CP"
type input "[STREET_ADDRESS]"
checkbox input "false"
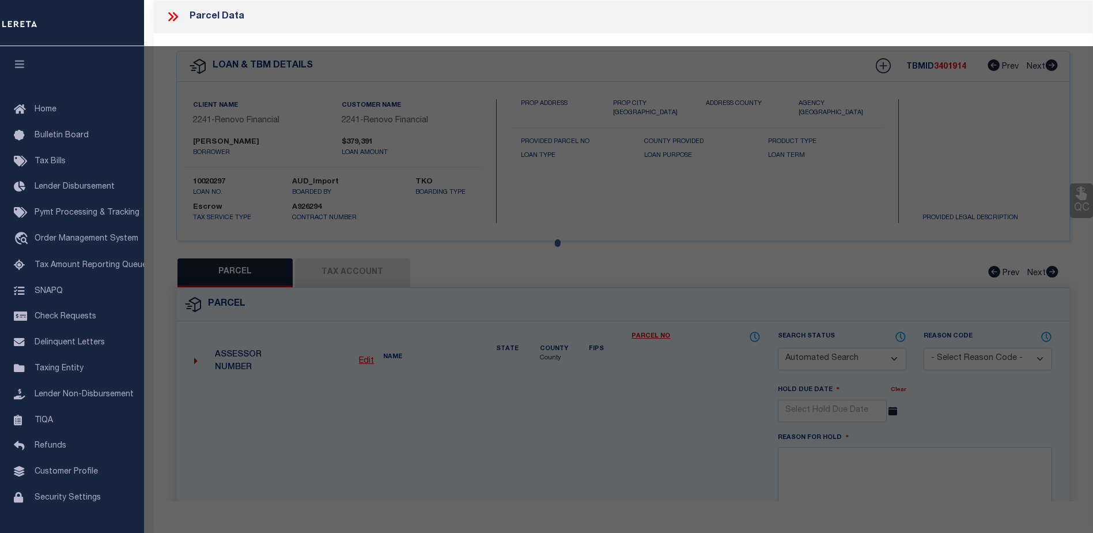
type textarea "HAWTHORNE ACRES E 136 FT OF LOT 60"
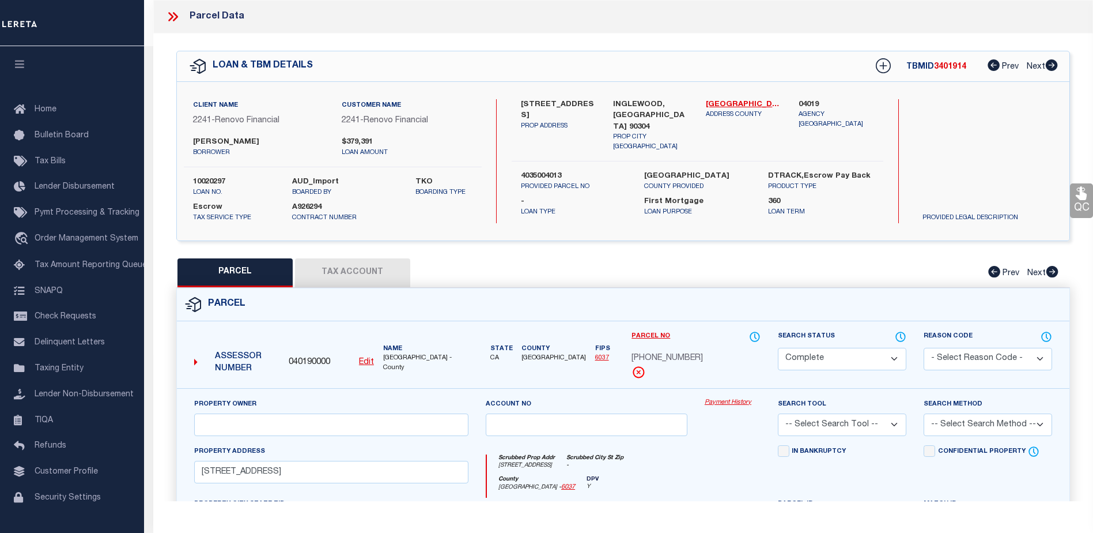
click at [731, 398] on link "Payment History" at bounding box center [733, 403] width 56 height 10
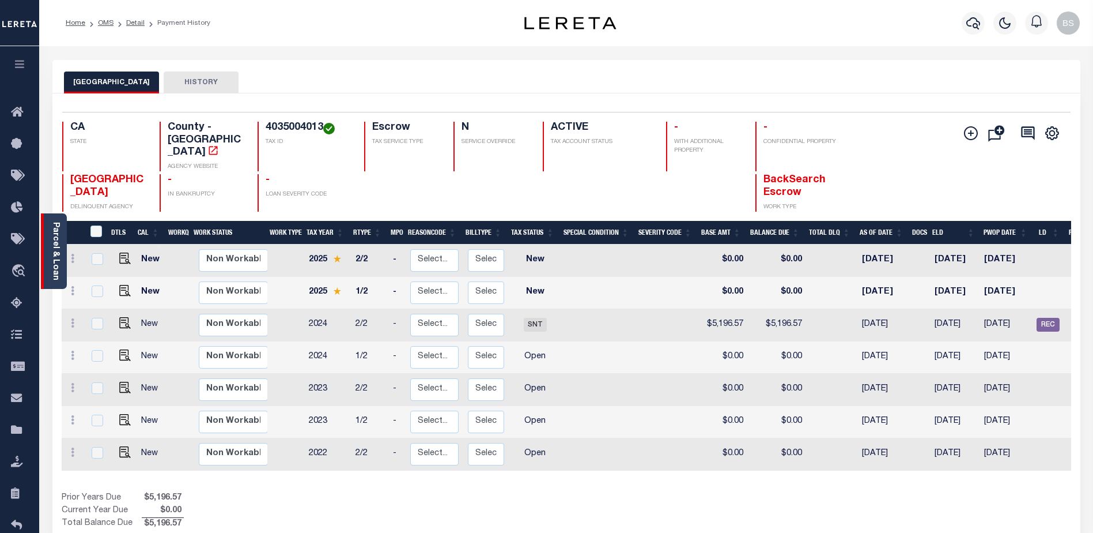
click at [52, 240] on link "Parcel & Loan" at bounding box center [55, 251] width 8 height 58
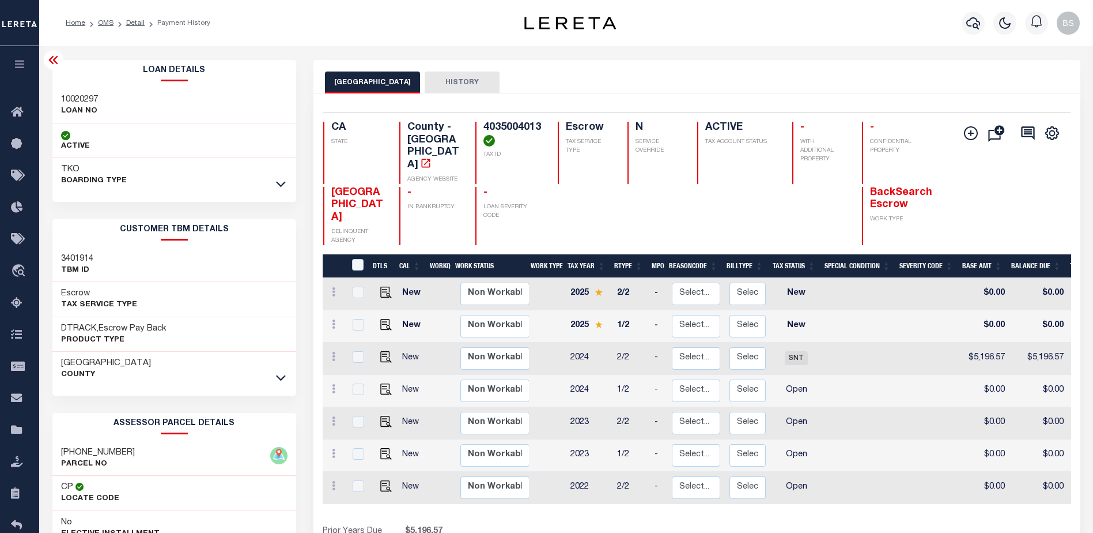
click at [48, 63] on icon at bounding box center [54, 60] width 14 height 14
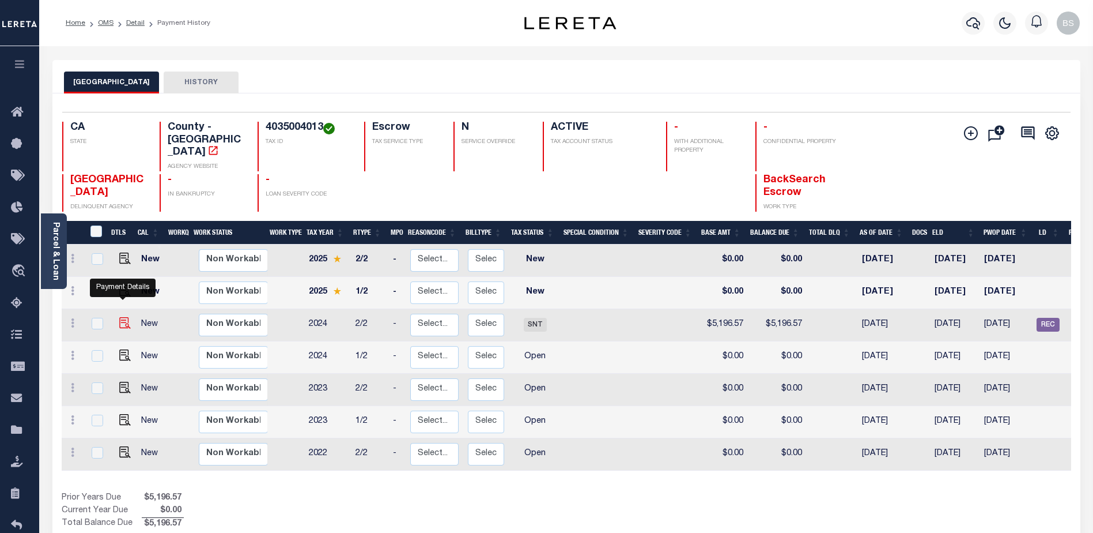
click at [123, 317] on img "" at bounding box center [125, 323] width 12 height 12
checkbox input "true"
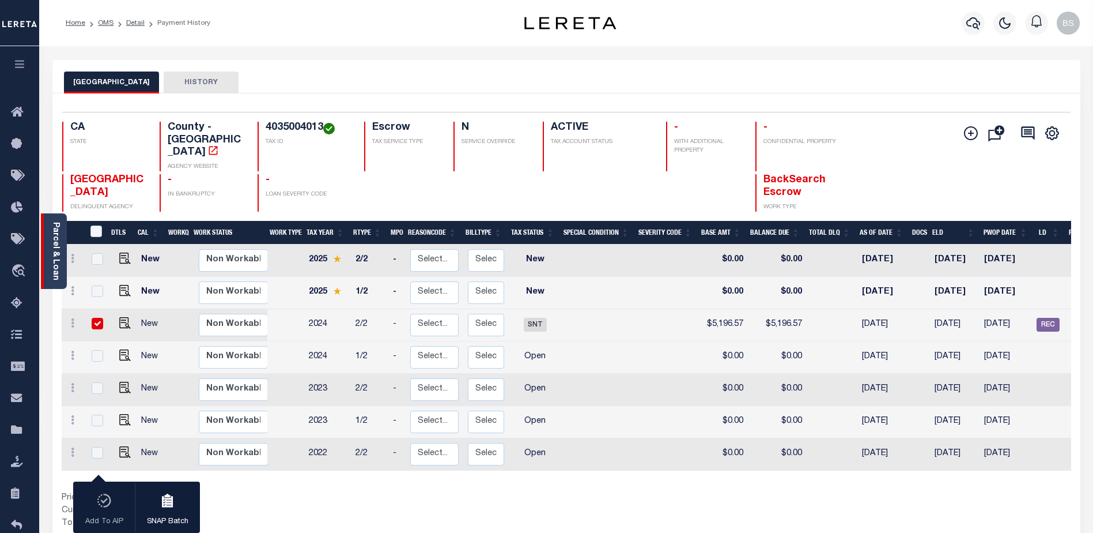
click at [51, 222] on link "Parcel & Loan" at bounding box center [55, 251] width 8 height 58
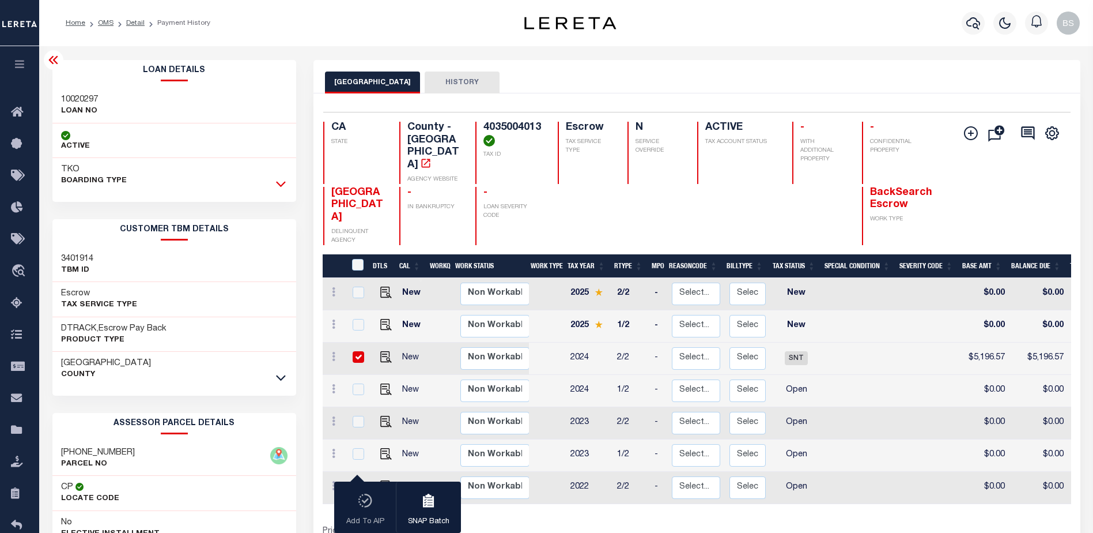
click at [280, 182] on icon at bounding box center [281, 184] width 10 height 12
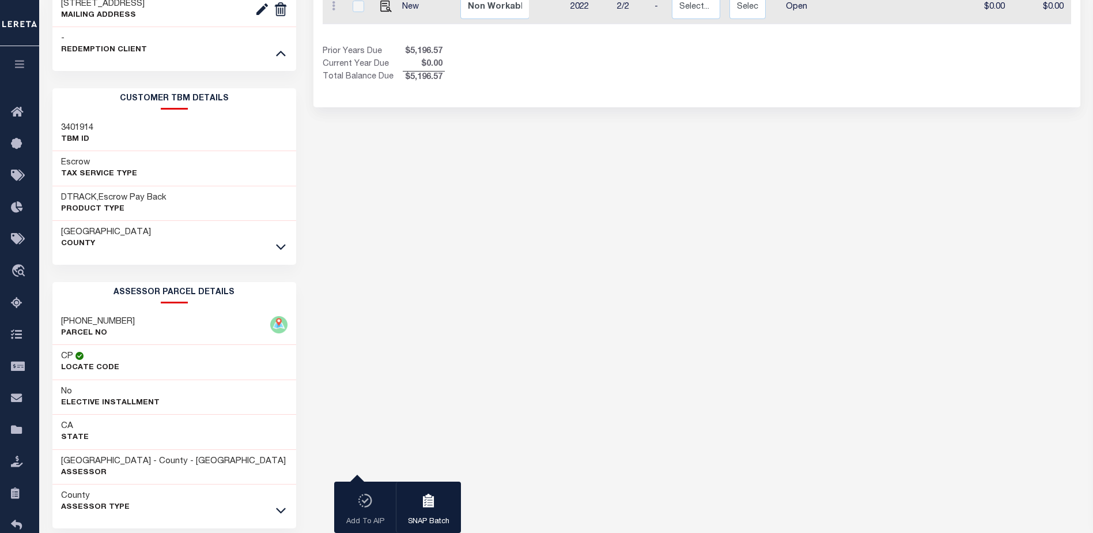
scroll to position [528, 0]
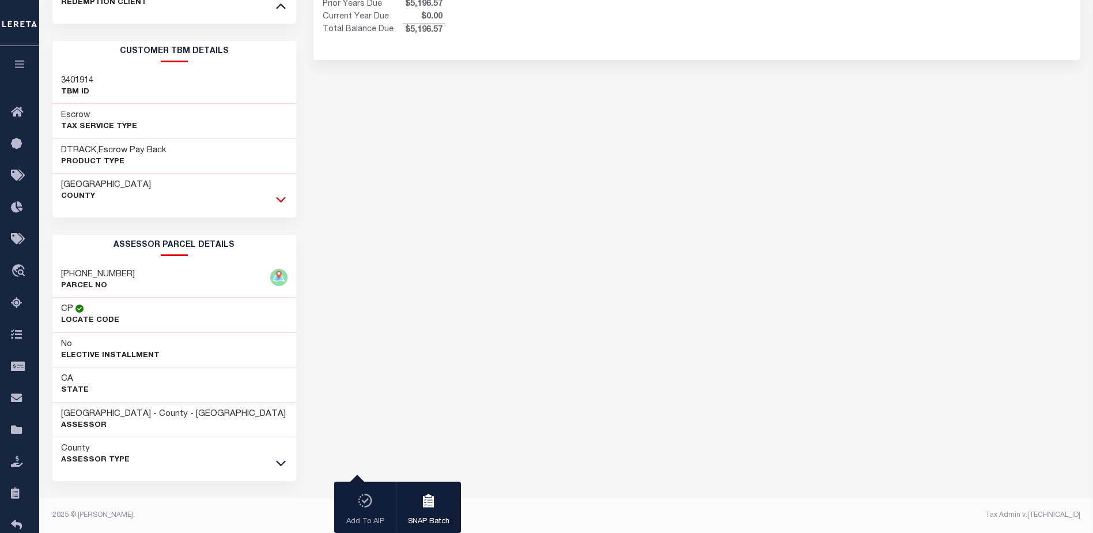
click at [279, 198] on icon at bounding box center [281, 200] width 10 height 6
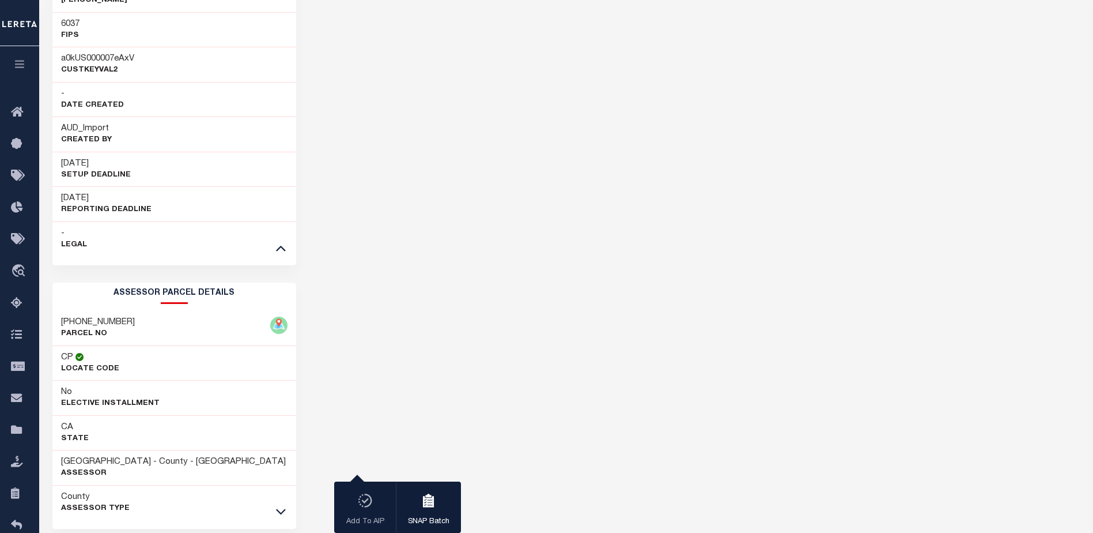
scroll to position [912, 0]
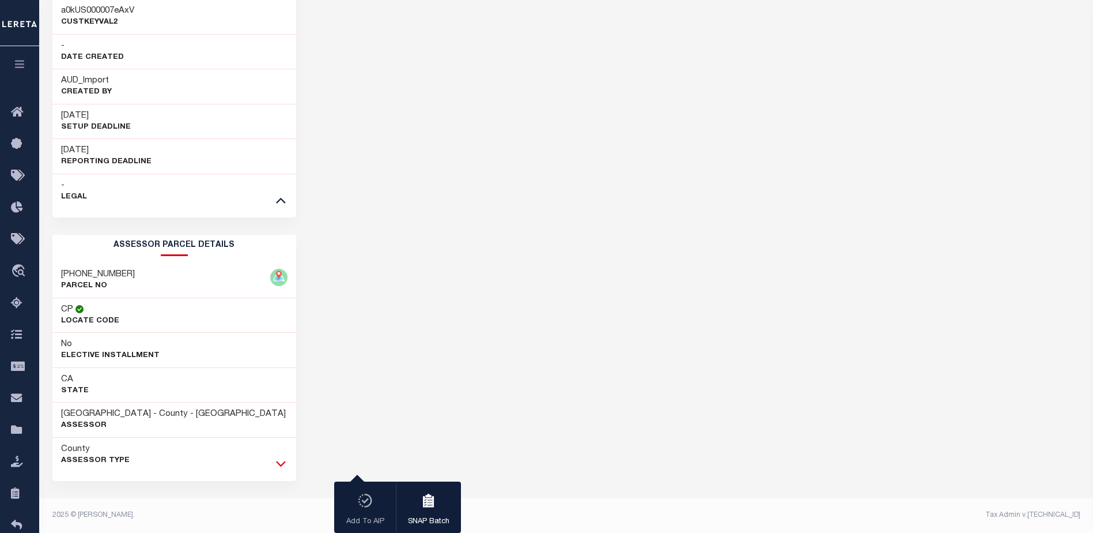
click at [284, 462] on icon at bounding box center [281, 463] width 10 height 12
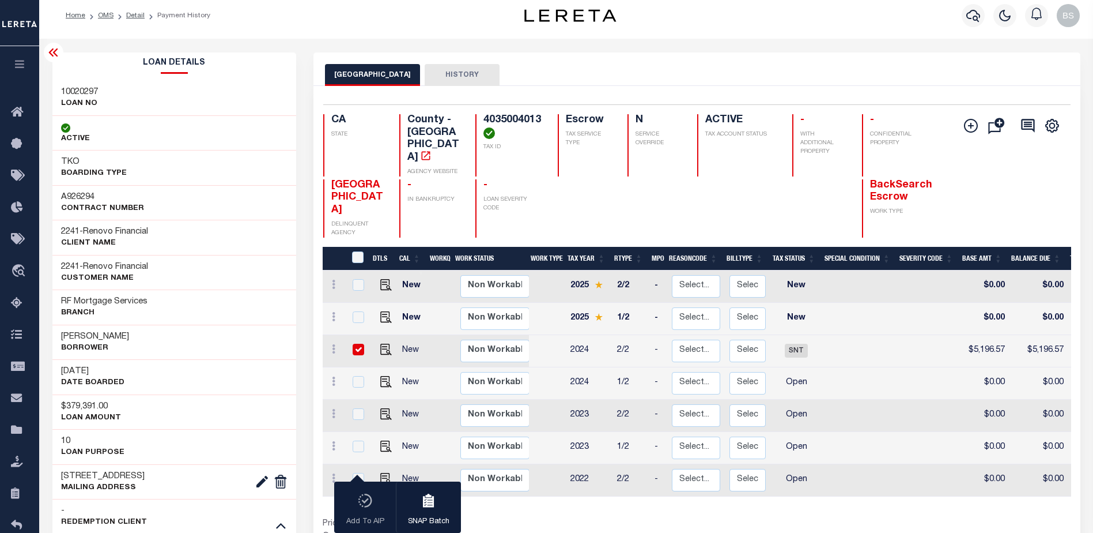
scroll to position [0, 0]
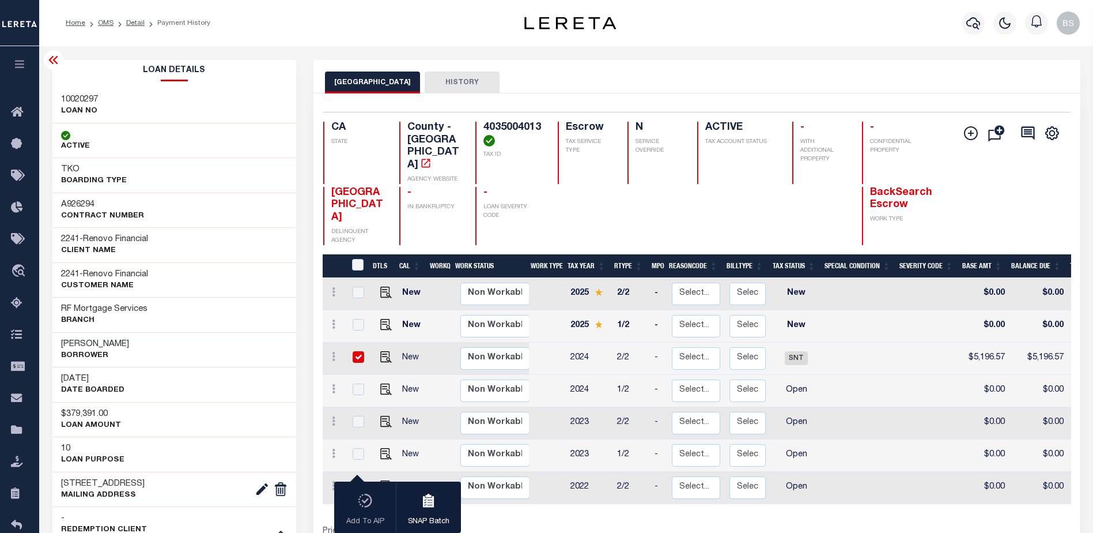
click at [54, 63] on icon at bounding box center [54, 60] width 14 height 14
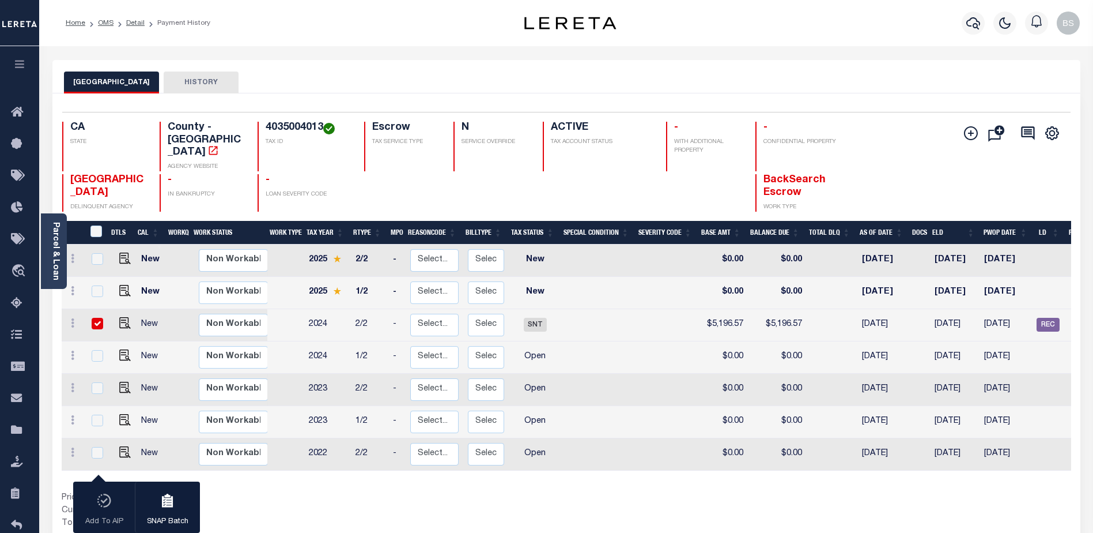
click at [98, 318] on input "checkbox" at bounding box center [98, 324] width 12 height 12
checkbox input "false"
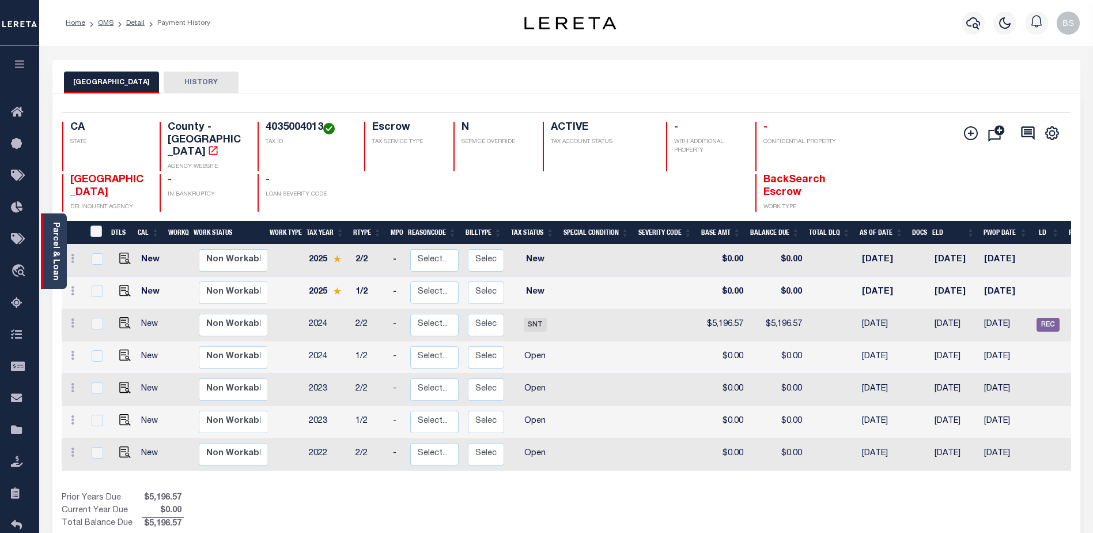
click at [57, 232] on link "Parcel & Loan" at bounding box center [55, 251] width 8 height 58
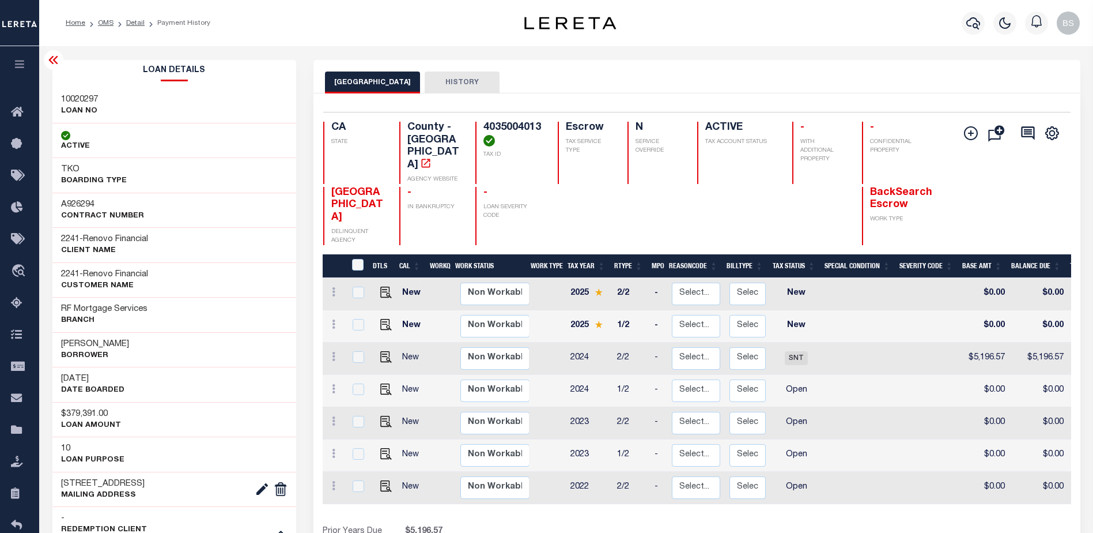
click at [55, 62] on icon at bounding box center [52, 60] width 9 height 8
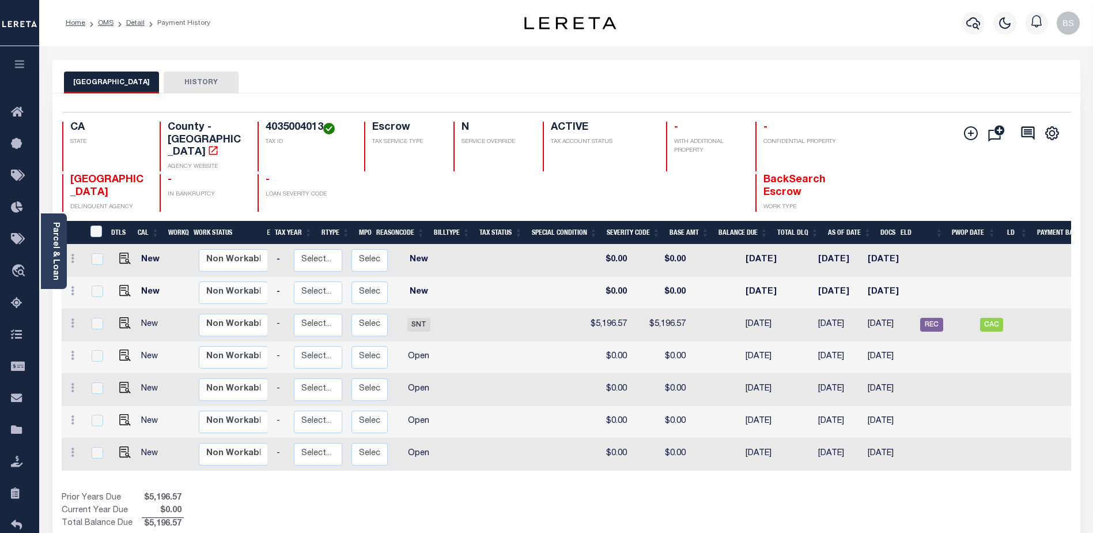
scroll to position [0, 116]
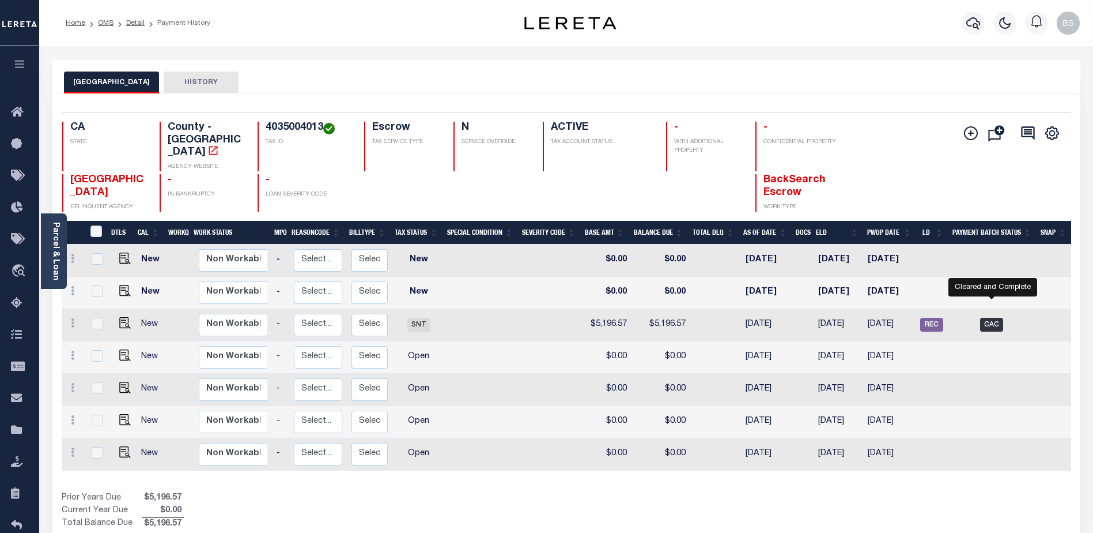
click at [985, 318] on span "CAC" at bounding box center [991, 325] width 23 height 14
checkbox input "true"
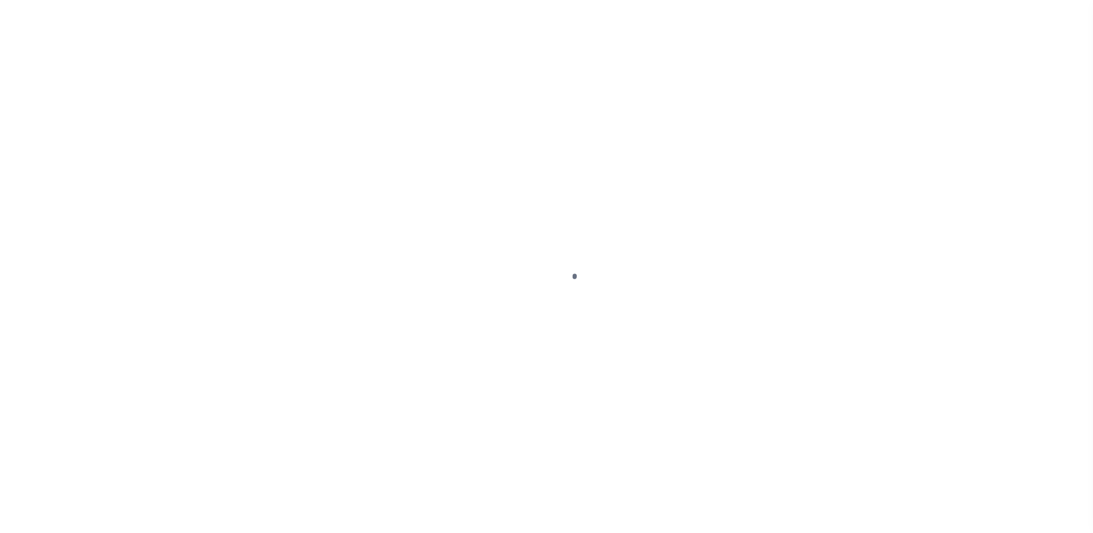
select select "SNT"
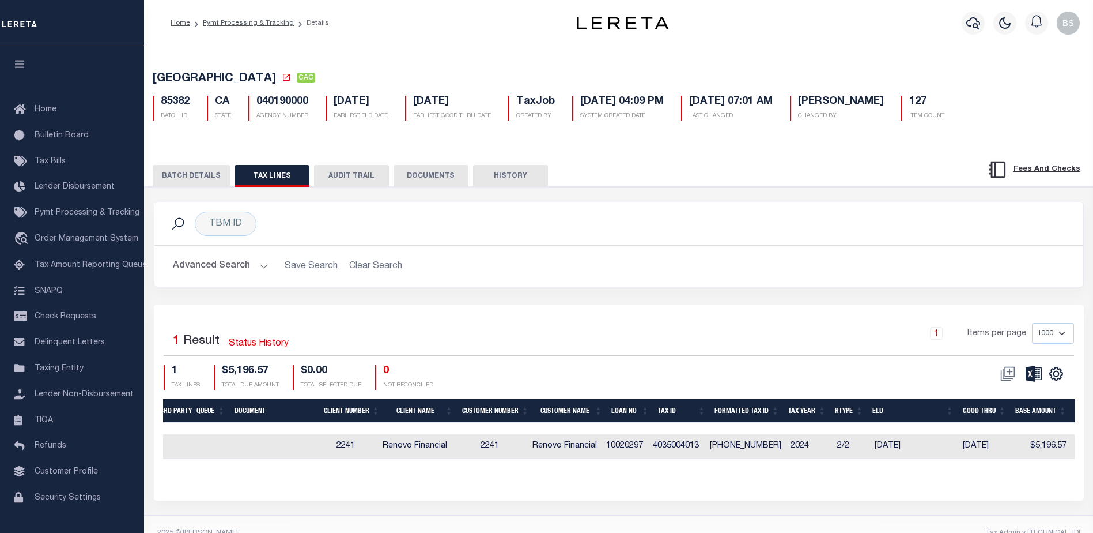
scroll to position [0, 101]
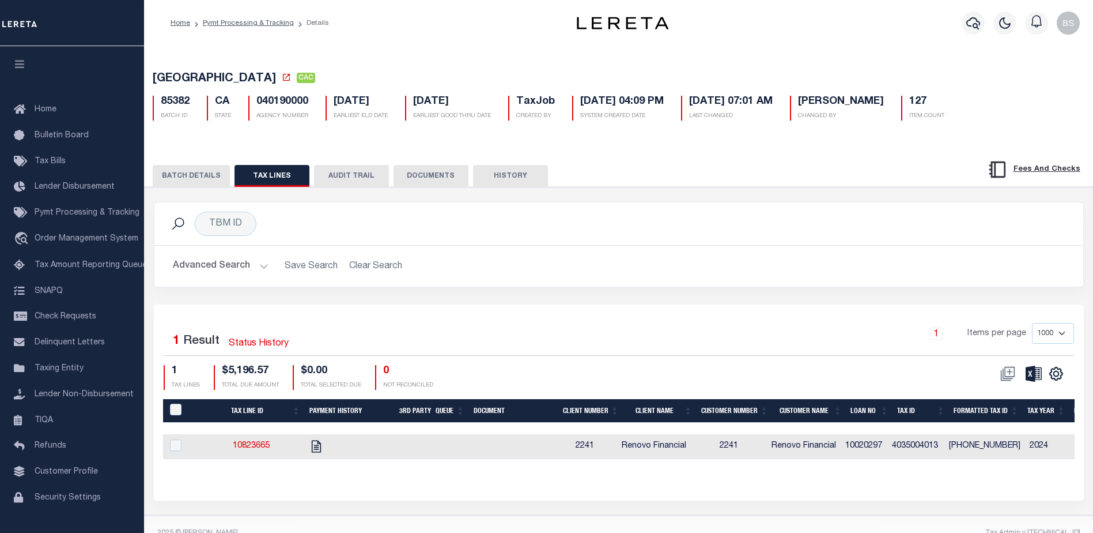
click at [186, 182] on button "BATCH DETAILS" at bounding box center [191, 176] width 77 height 22
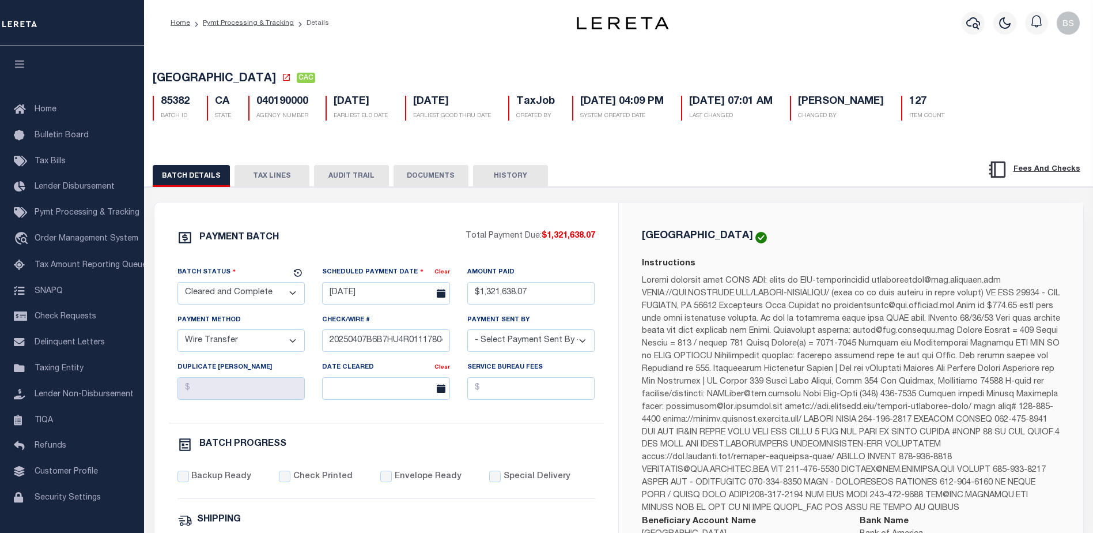
drag, startPoint x: 254, startPoint y: 177, endPoint x: 417, endPoint y: 168, distance: 163.9
click at [254, 177] on button "TAX LINES" at bounding box center [272, 176] width 75 height 22
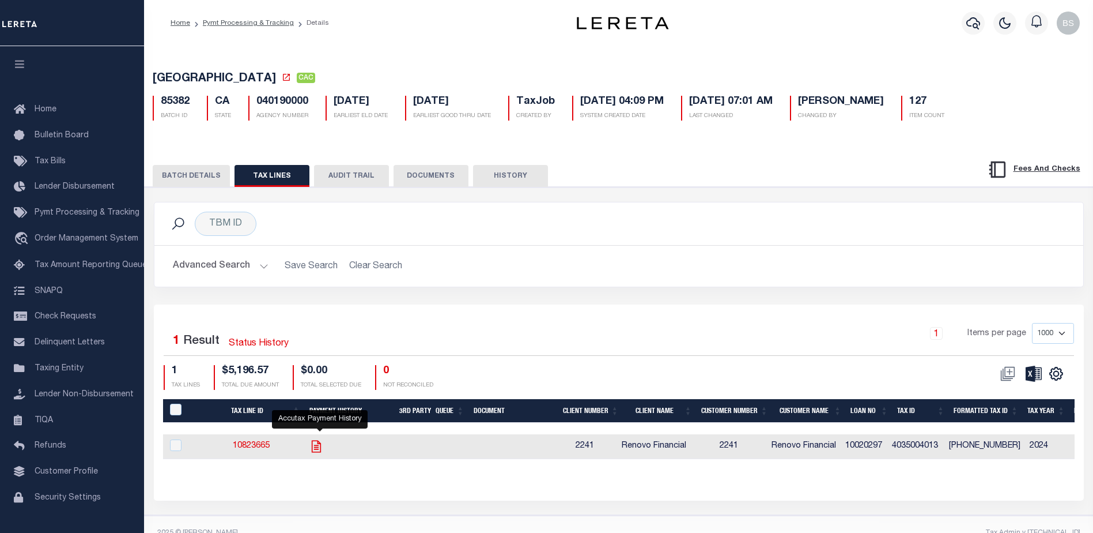
click at [320, 452] on icon "" at bounding box center [315, 446] width 9 height 12
checkbox input "true"
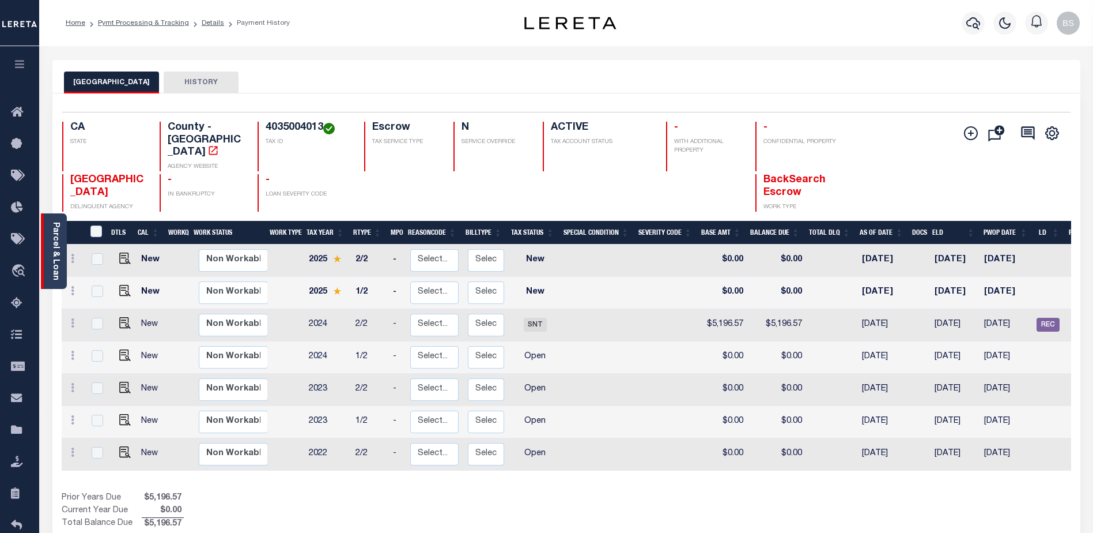
click at [48, 246] on div "Parcel & Loan" at bounding box center [54, 250] width 26 height 75
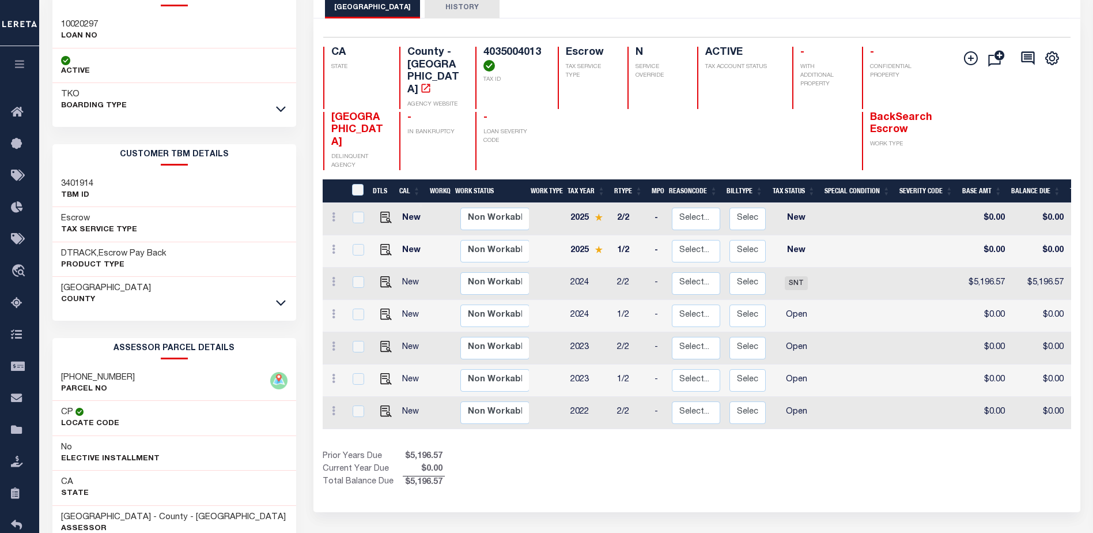
scroll to position [180, 0]
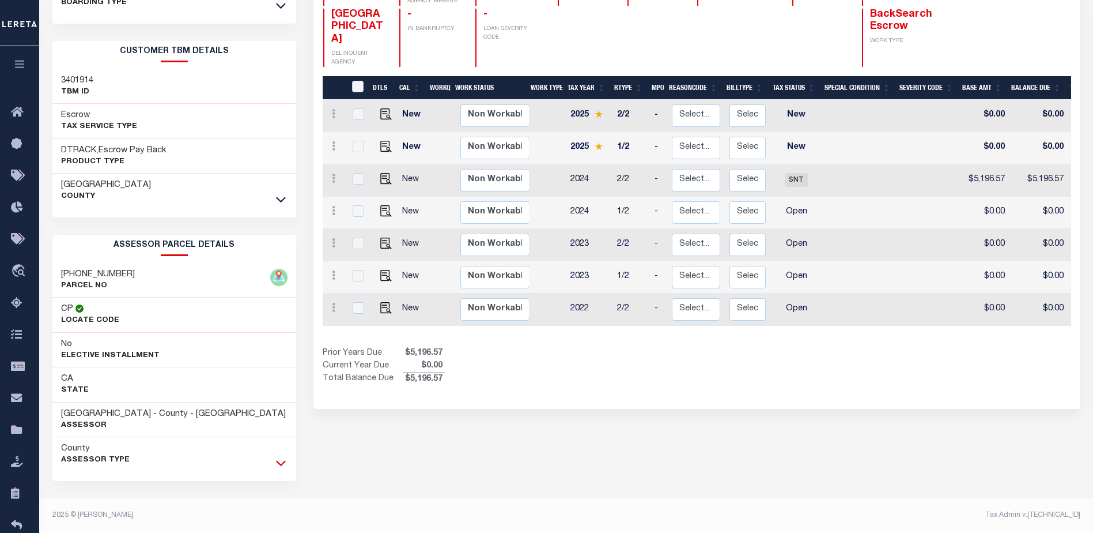
click at [284, 462] on icon at bounding box center [281, 462] width 10 height 12
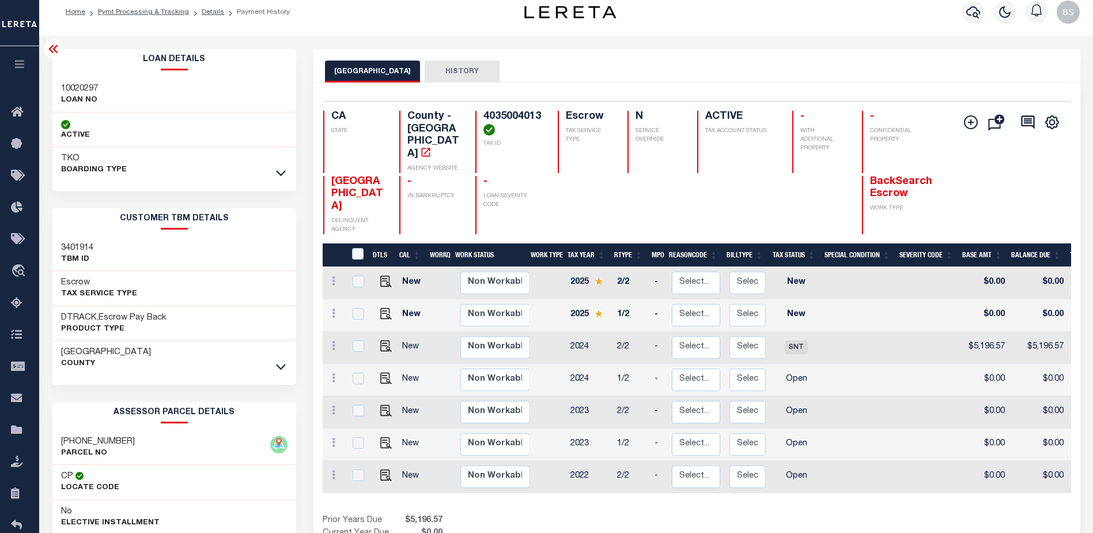
scroll to position [7, 0]
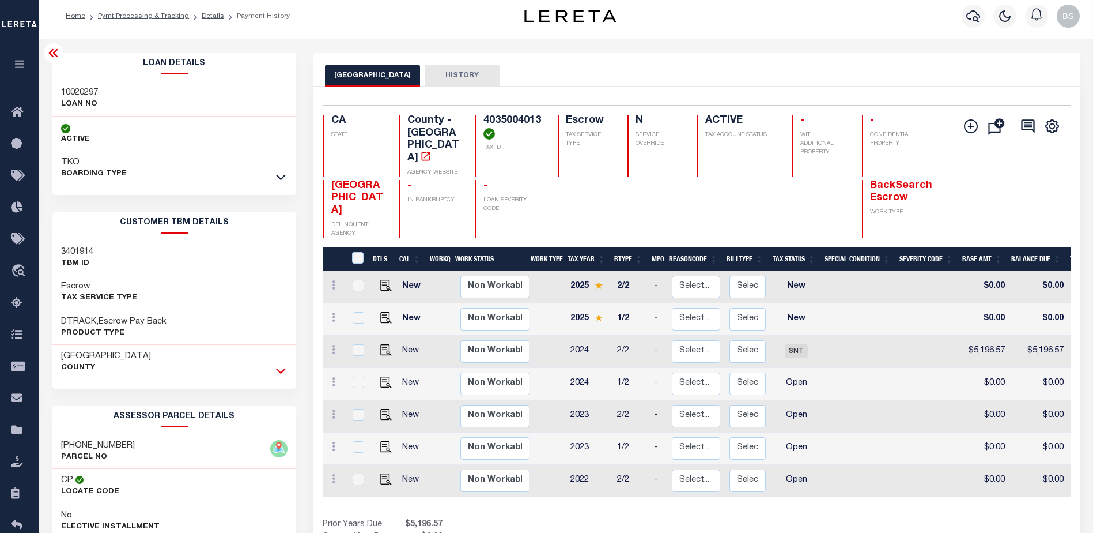
click at [277, 368] on icon at bounding box center [281, 370] width 10 height 12
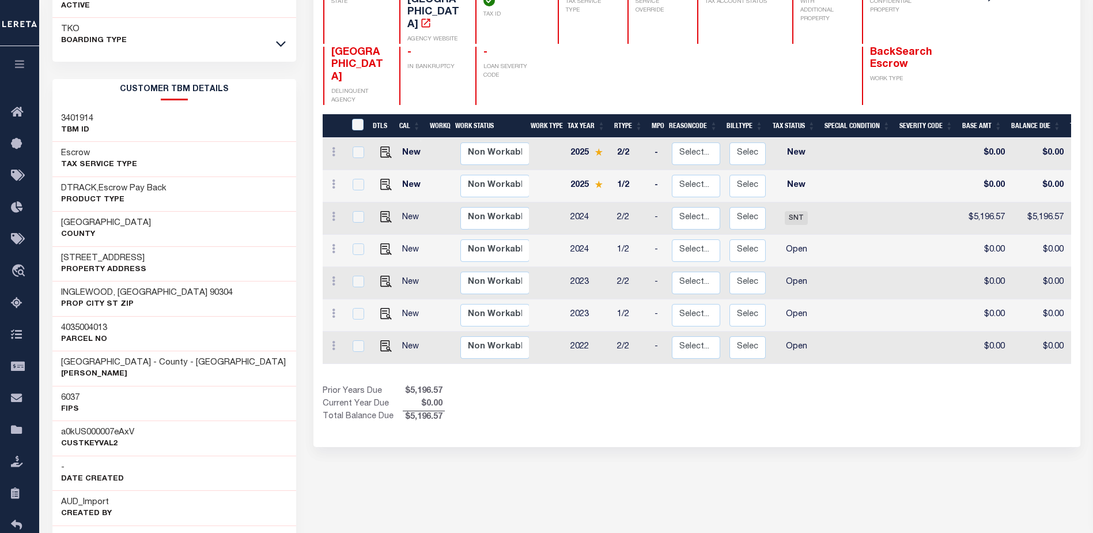
scroll to position [65, 0]
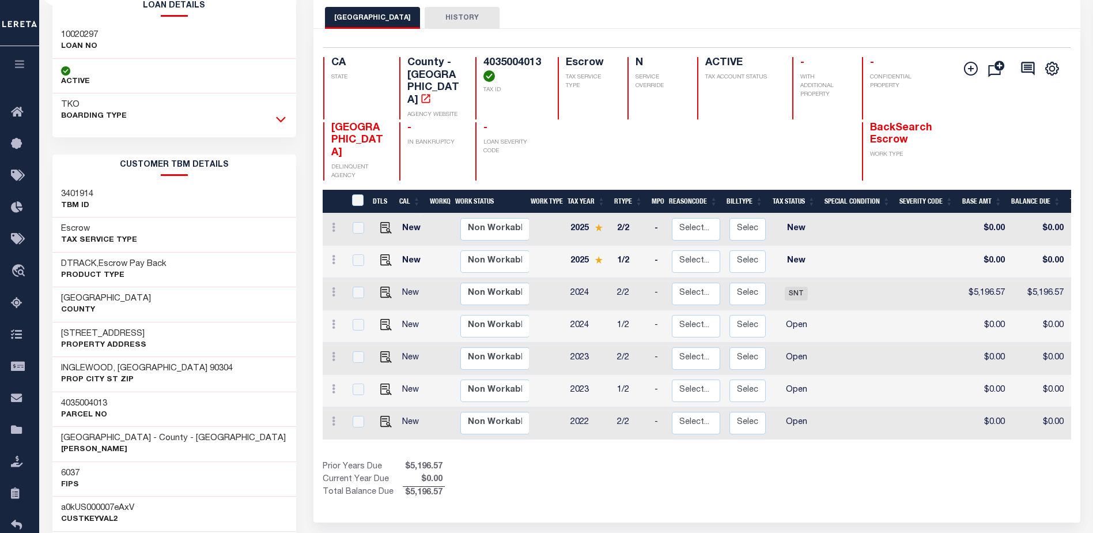
click at [282, 121] on icon at bounding box center [281, 120] width 10 height 6
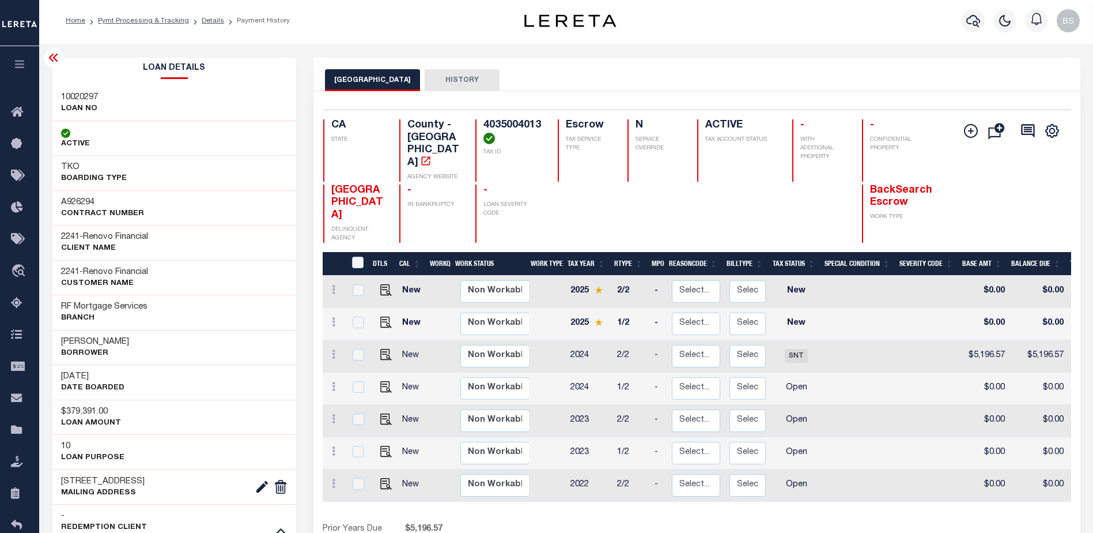
scroll to position [0, 0]
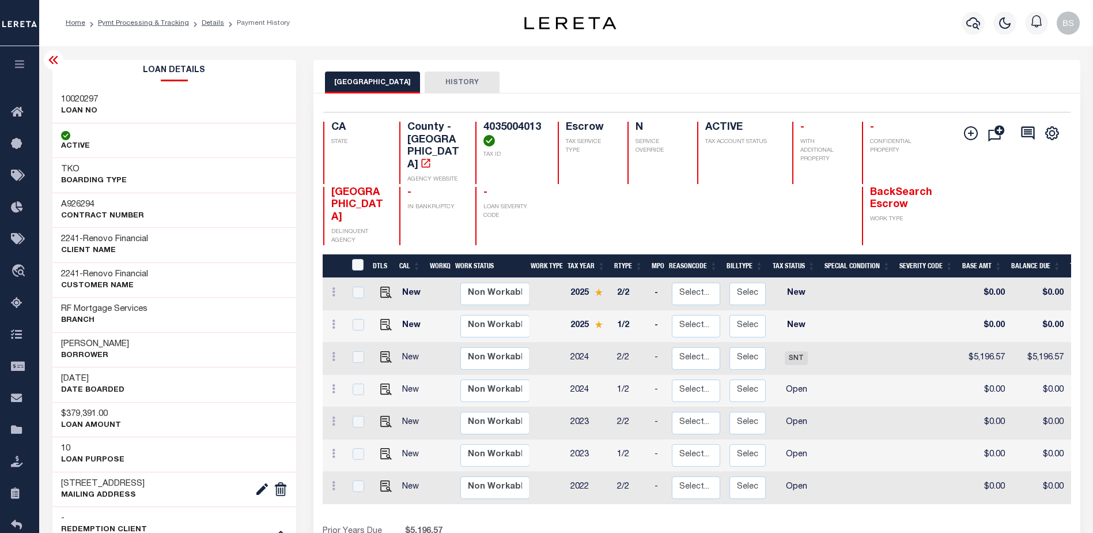
click at [51, 56] on icon at bounding box center [54, 60] width 14 height 14
